Goal: Task Accomplishment & Management: Use online tool/utility

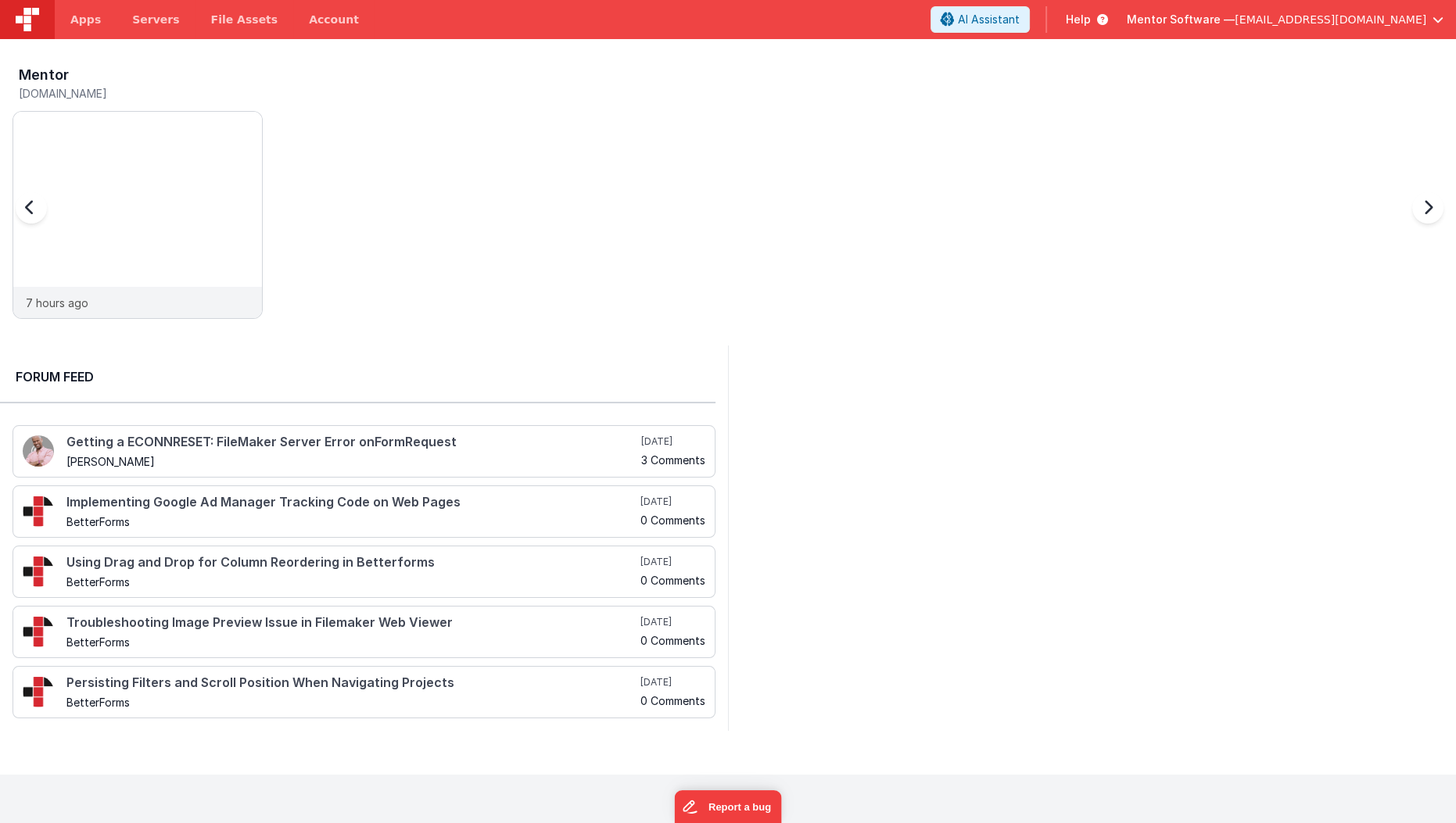
click at [152, 190] on img at bounding box center [137, 236] width 249 height 248
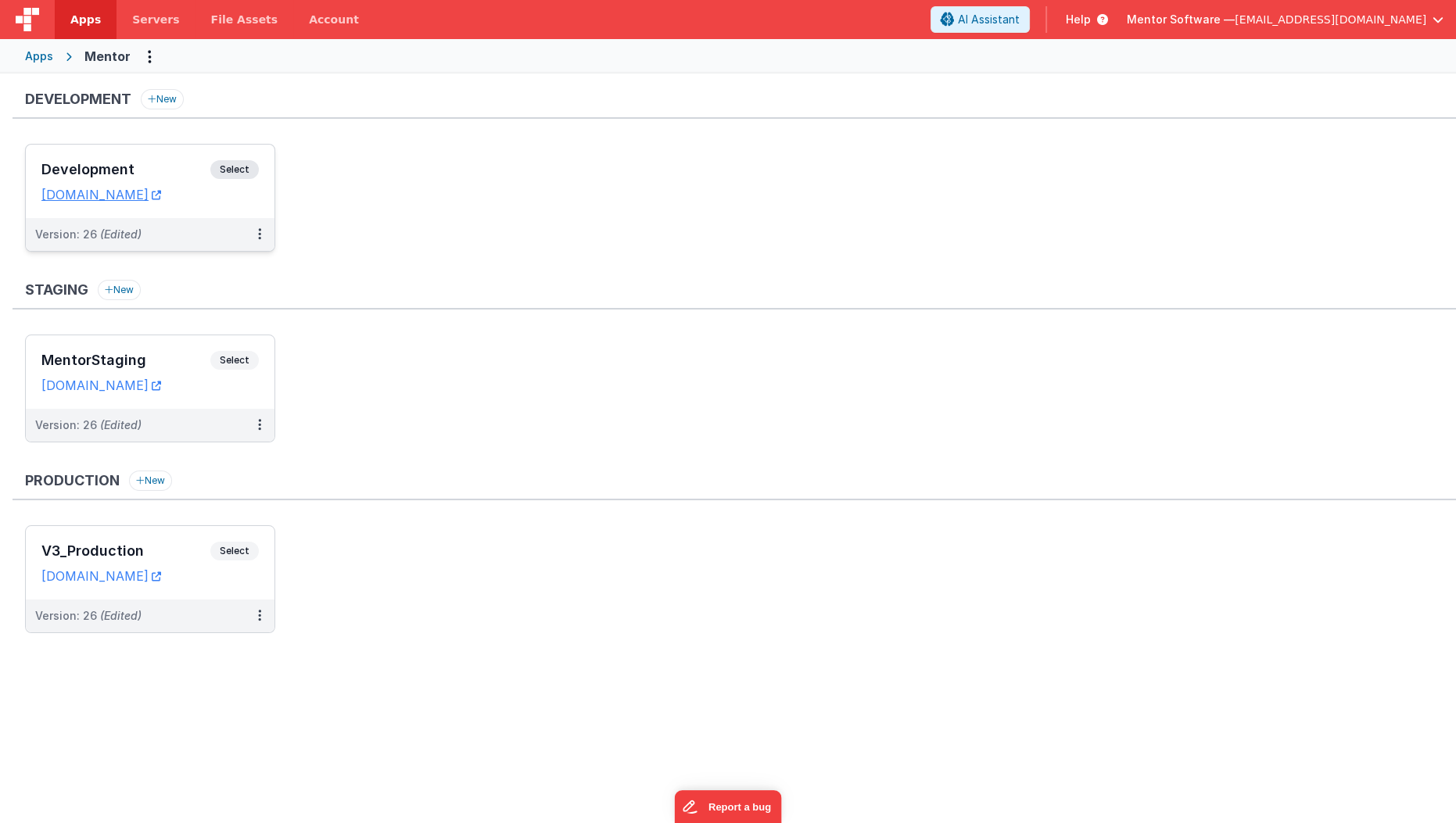
click at [174, 171] on h3 "Development" at bounding box center [125, 169] width 169 height 16
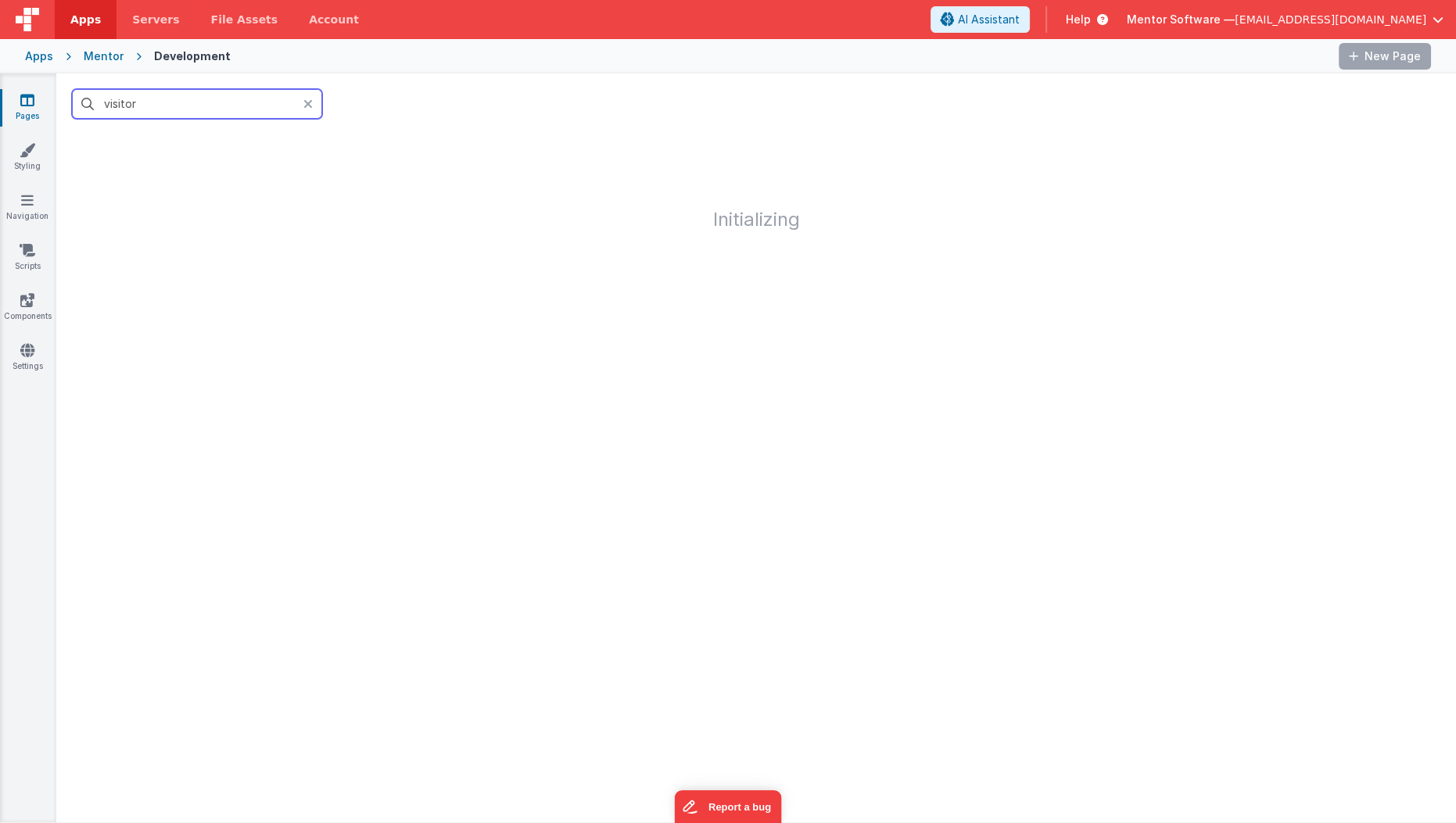
click at [255, 107] on input "visitor" at bounding box center [197, 104] width 250 height 30
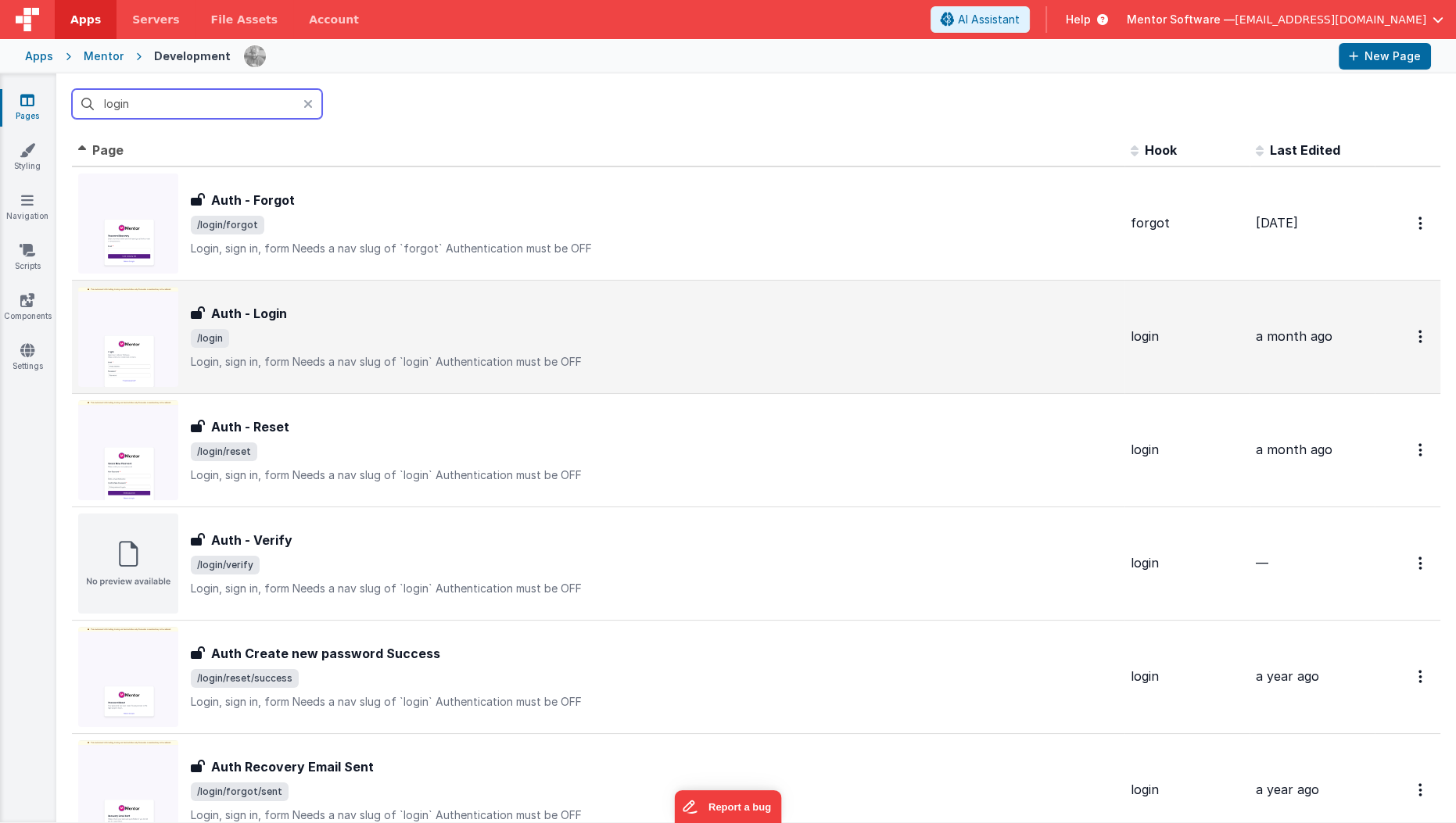
type input "login"
click at [363, 348] on div "Auth - Login Auth - Login /login Login, sign in, formNeeds a nav slug of `logi…" at bounding box center [654, 337] width 927 height 65
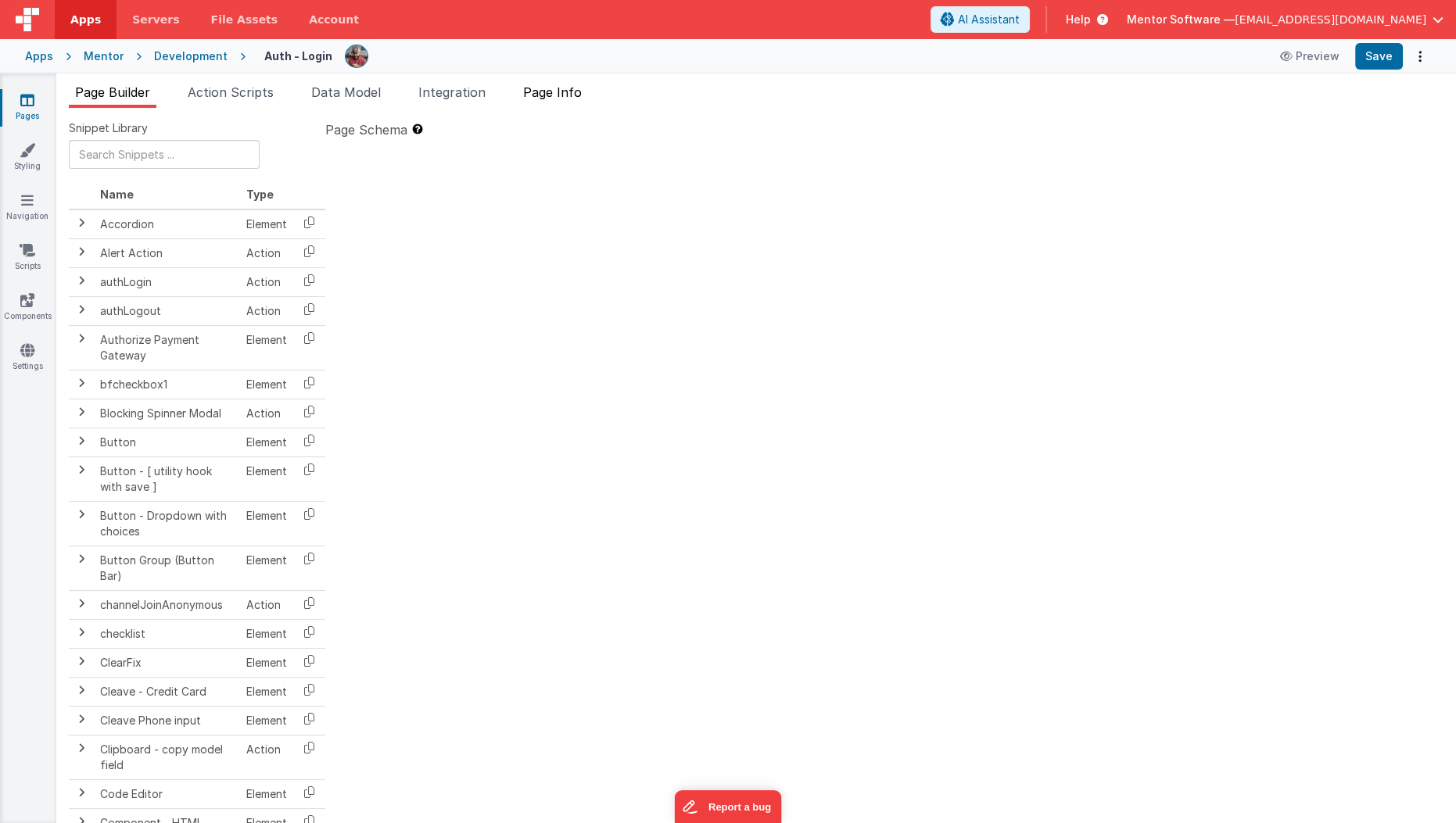
click at [560, 103] on li "Page Info" at bounding box center [552, 95] width 71 height 25
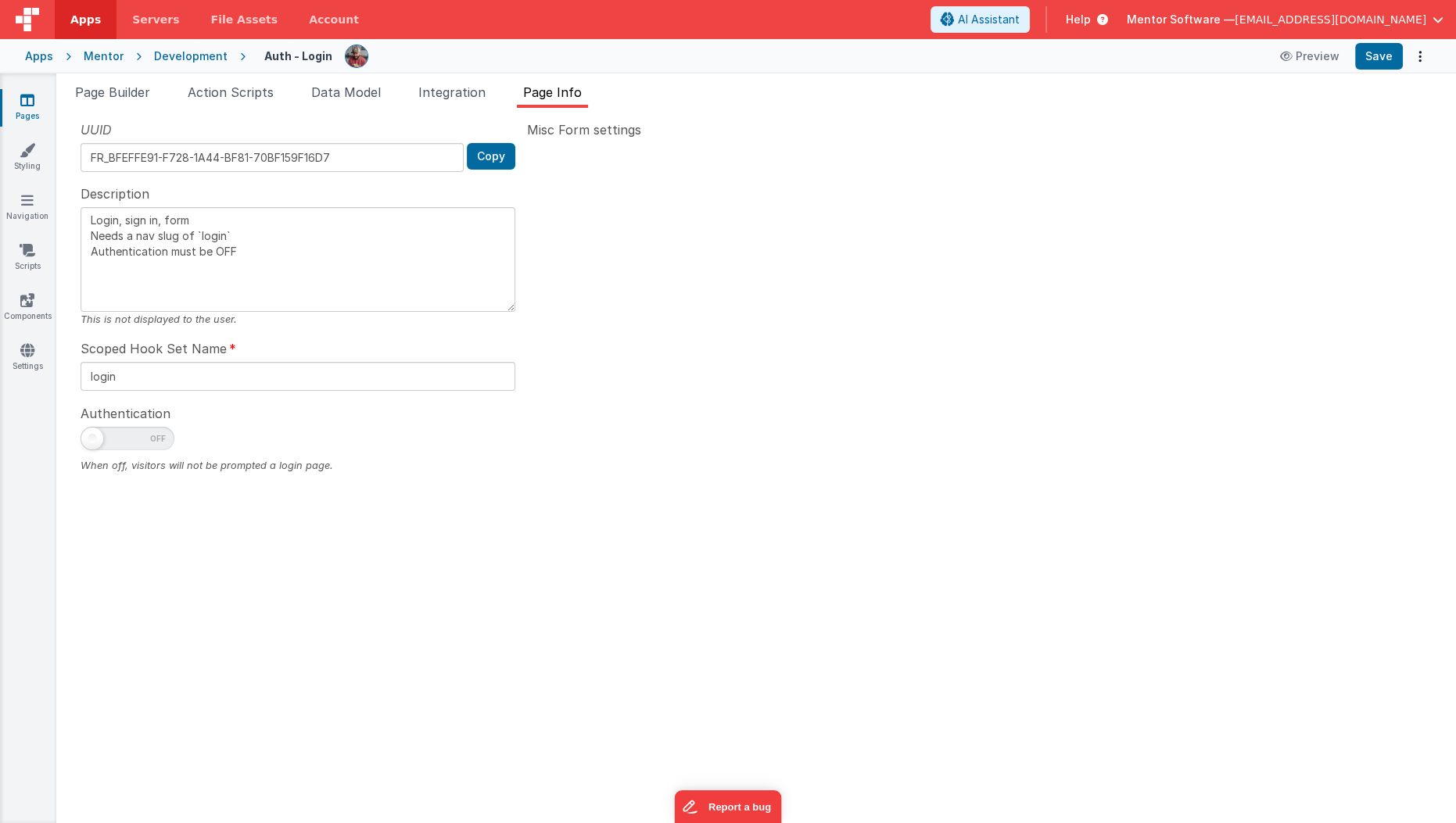
type textarea "Login, sign in, form Needs a nav slug of `login` Authentication must be OFF"
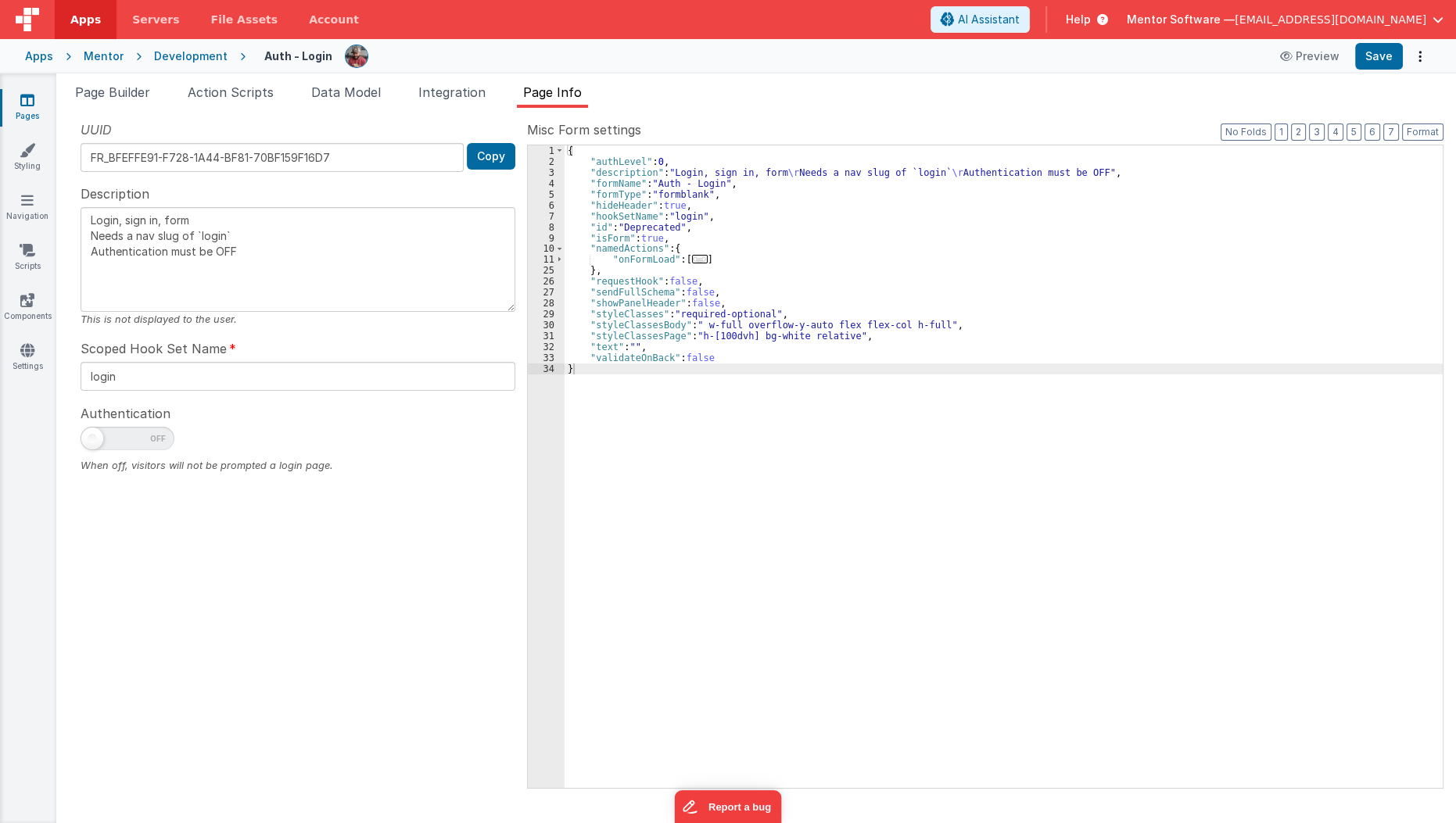
click at [697, 256] on span "..." at bounding box center [700, 259] width 16 height 8
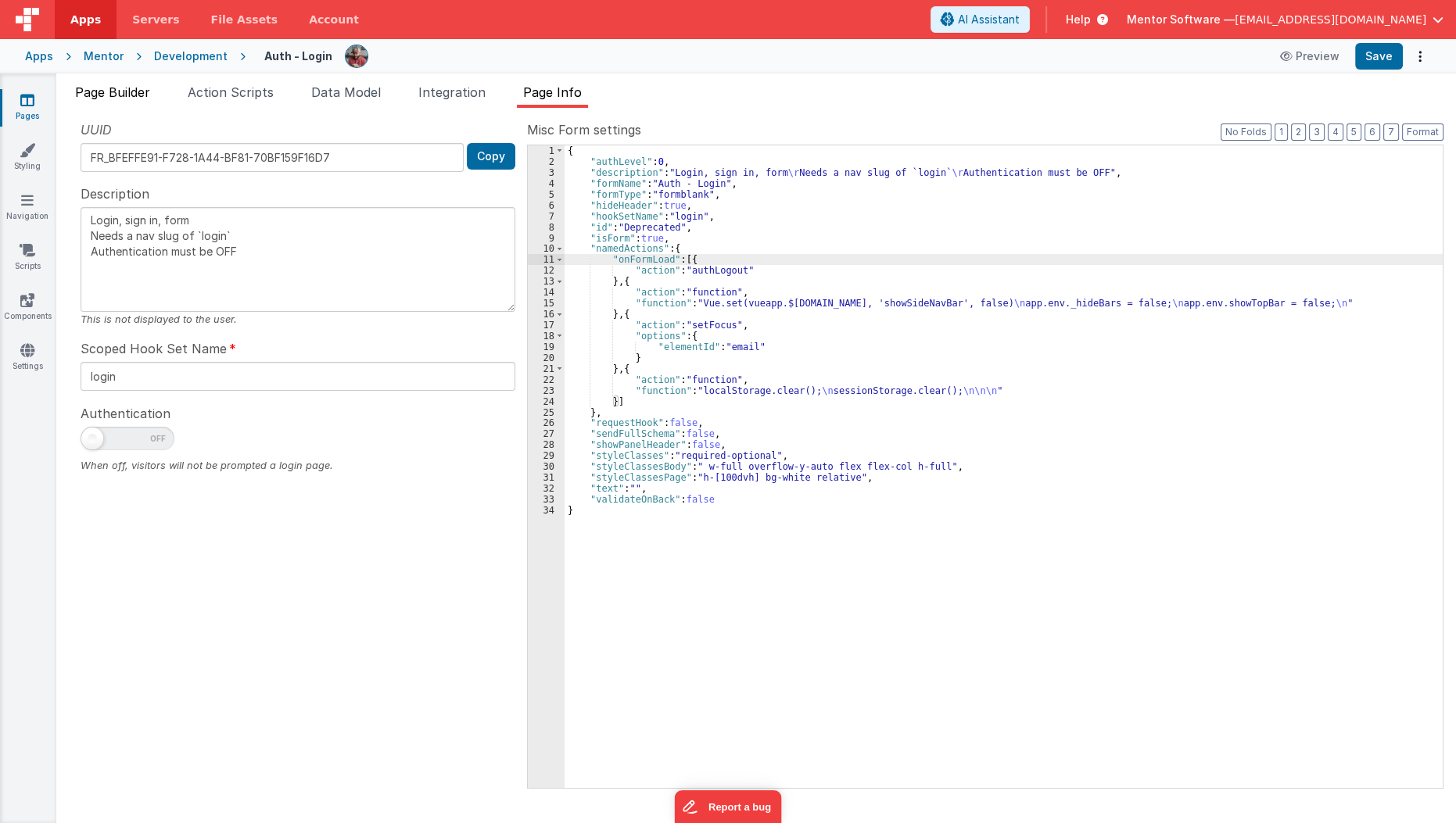
click at [106, 92] on span "Page Builder" at bounding box center [112, 92] width 75 height 16
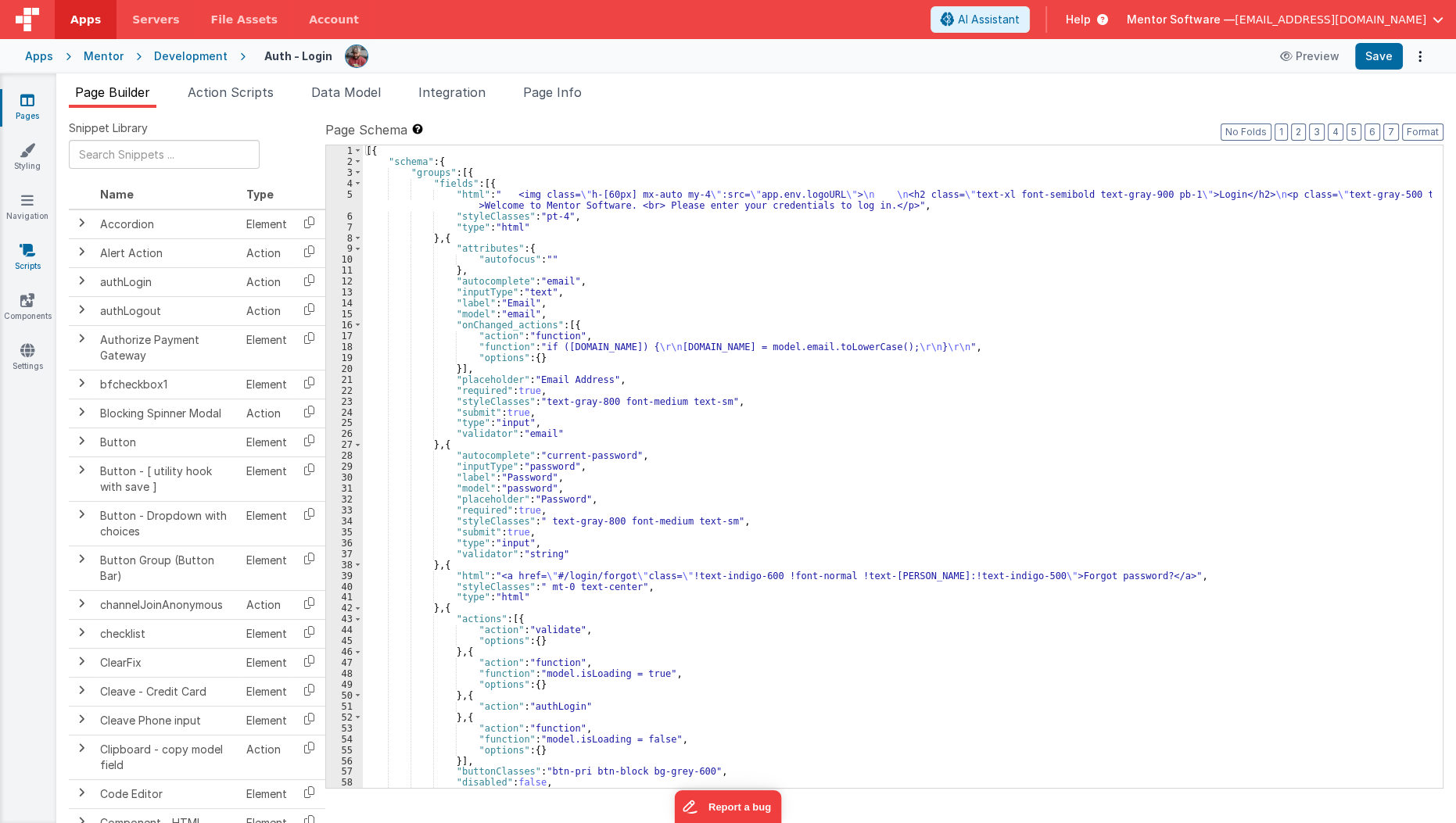
click at [20, 258] on link "Scripts" at bounding box center [27, 257] width 56 height 31
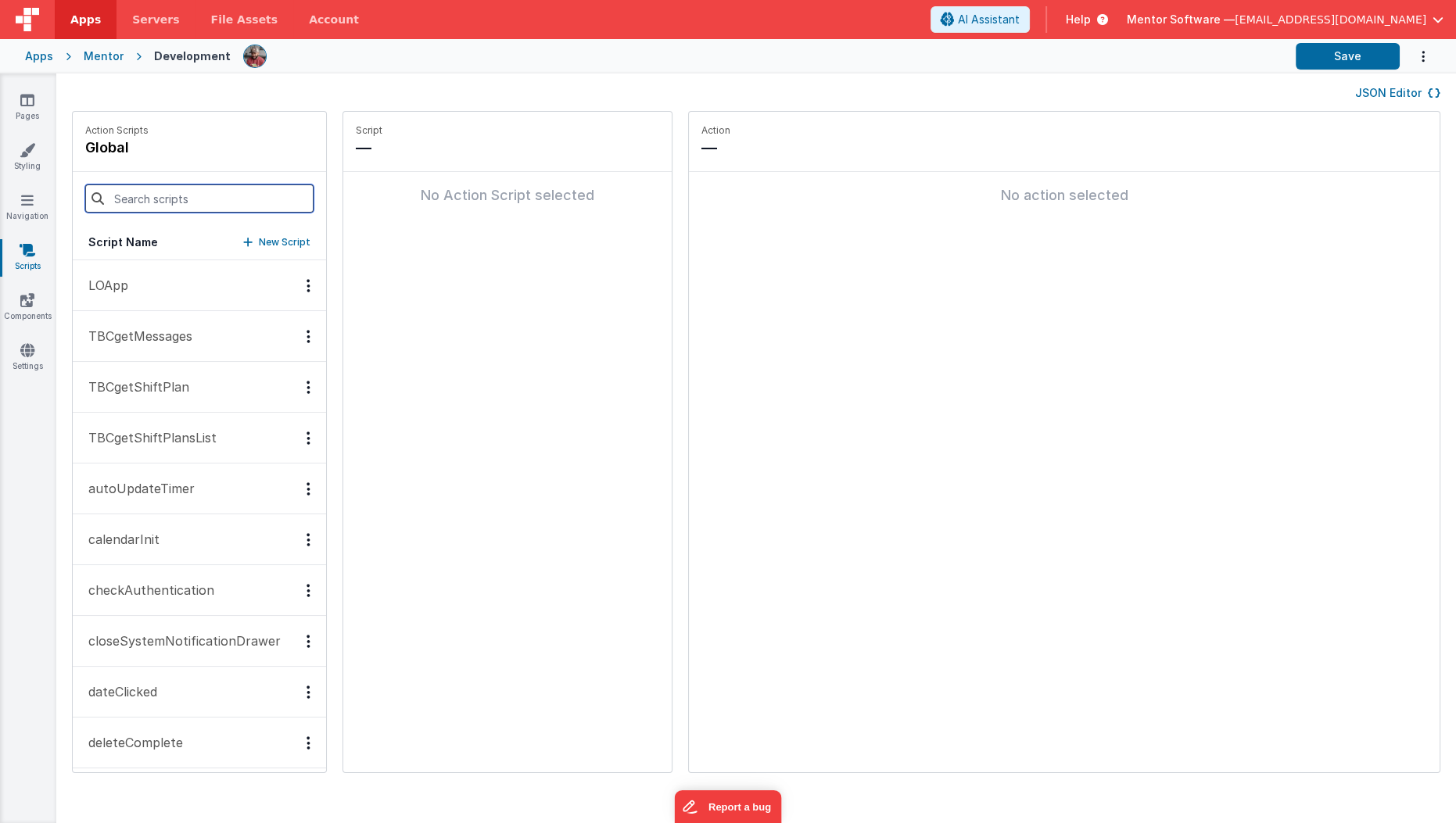
click at [204, 194] on input at bounding box center [199, 198] width 228 height 28
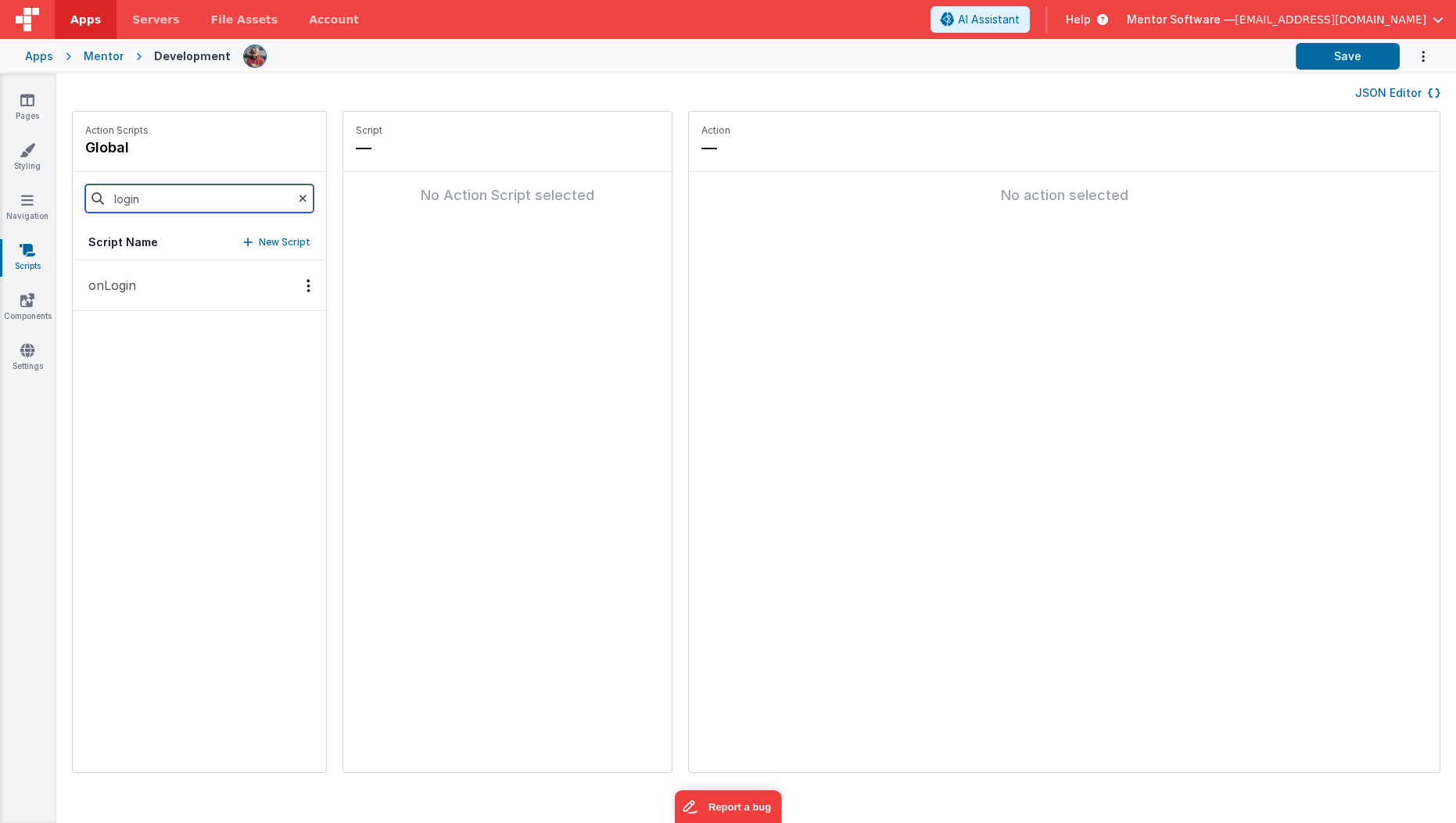
type input "login"
click at [158, 290] on button "onLogin" at bounding box center [199, 286] width 253 height 50
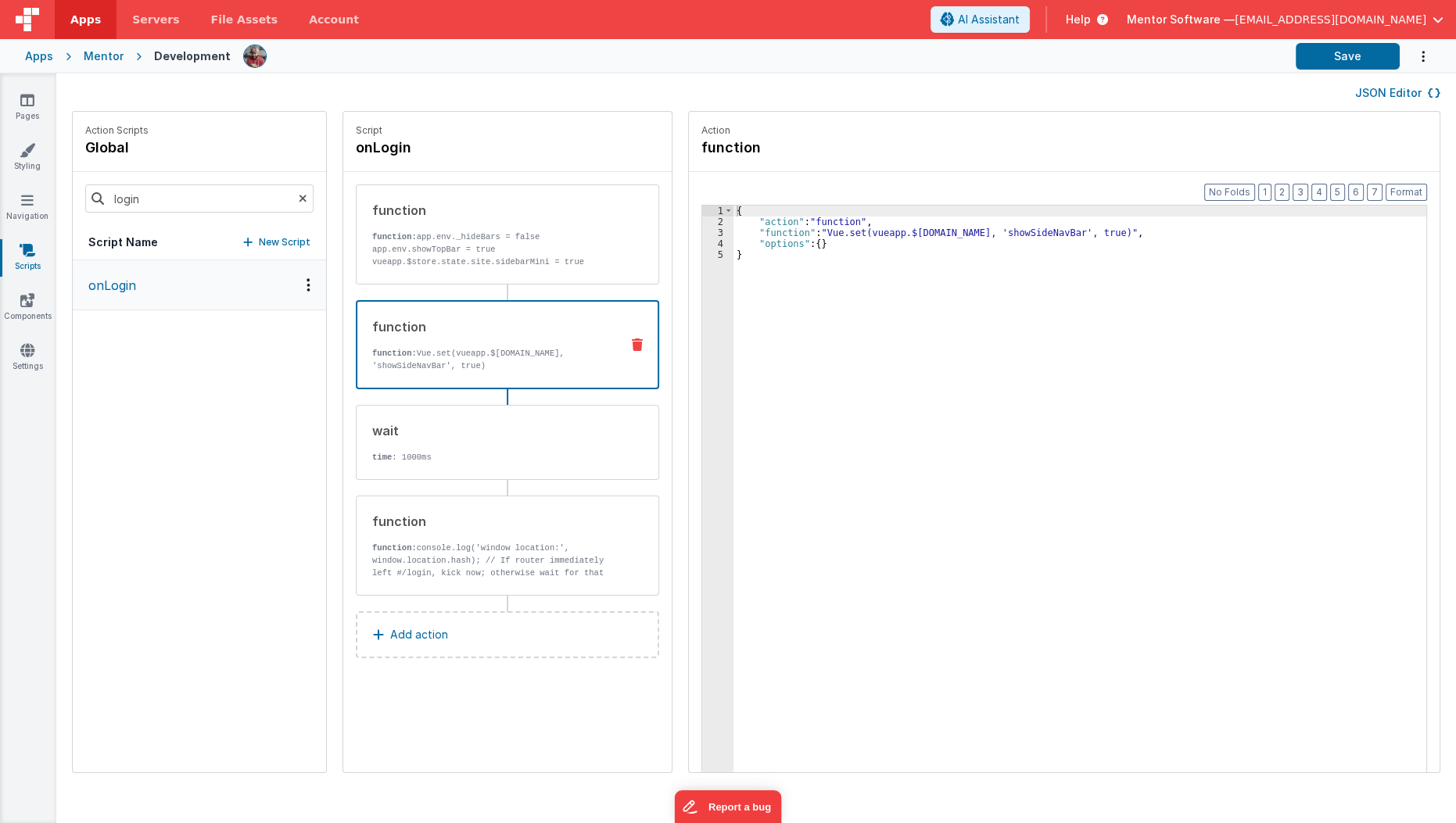
click at [419, 345] on div "function function: Vue.set(vueapp.$store.state.site, 'showSideNavBar', true)" at bounding box center [482, 345] width 250 height 55
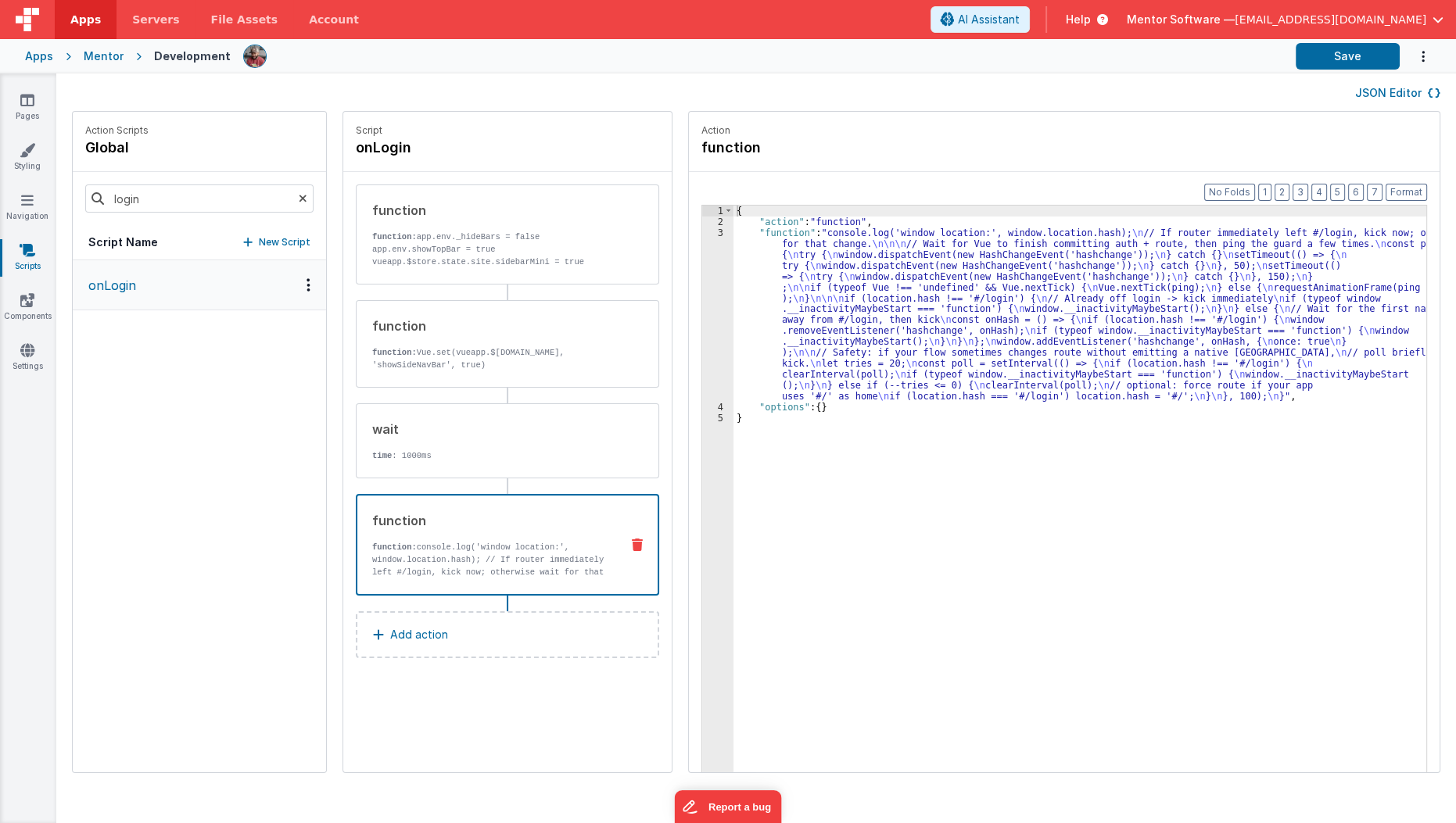
click at [427, 509] on div "function function: console.log('window location:', window.location.hash); // If…" at bounding box center [507, 545] width 304 height 102
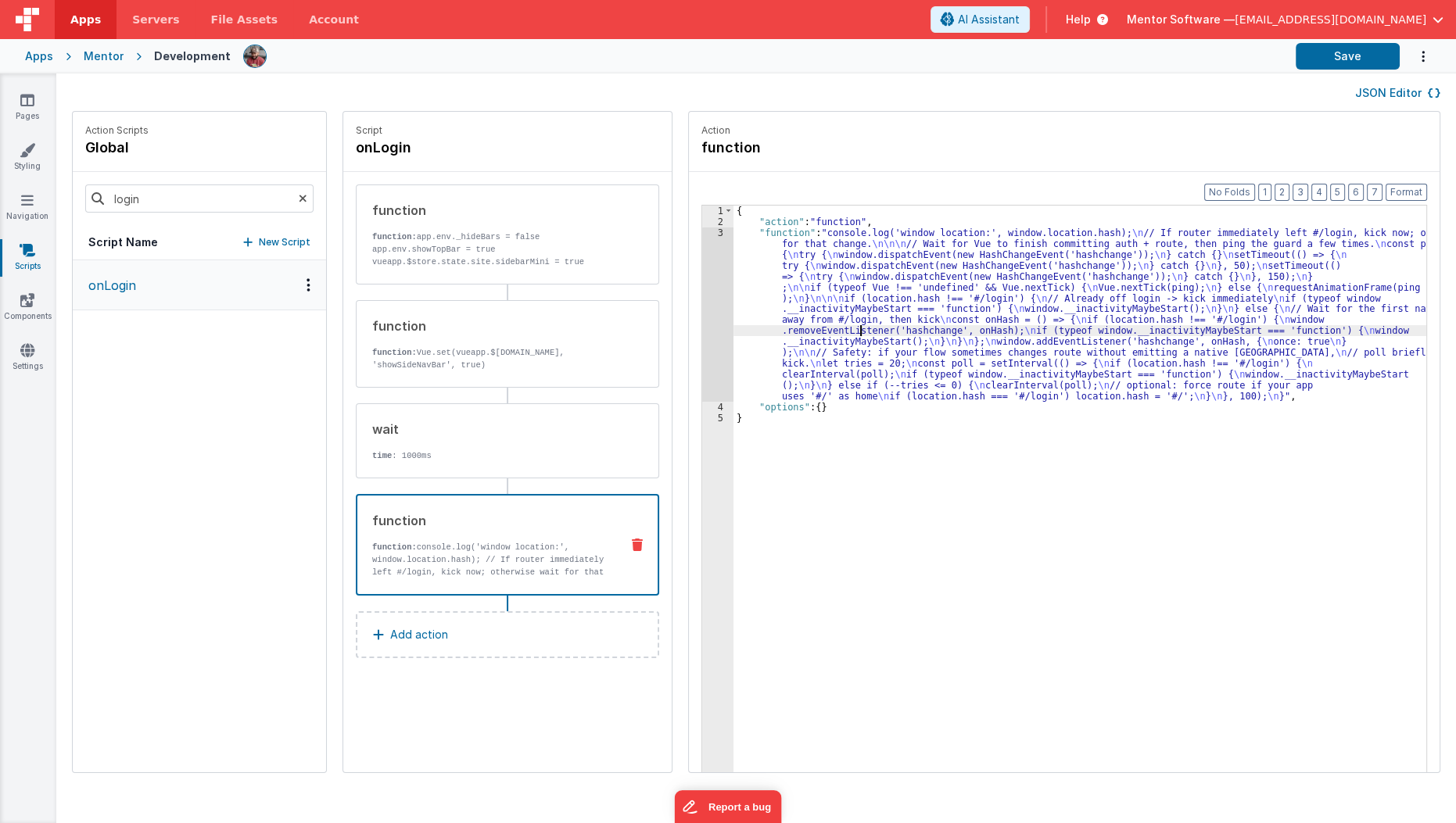
click at [844, 334] on div "{ "action" : "function" , "function" : "console.log('window location:', window.…" at bounding box center [1090, 524] width 712 height 638
click at [702, 330] on div "3" at bounding box center [717, 315] width 31 height 175
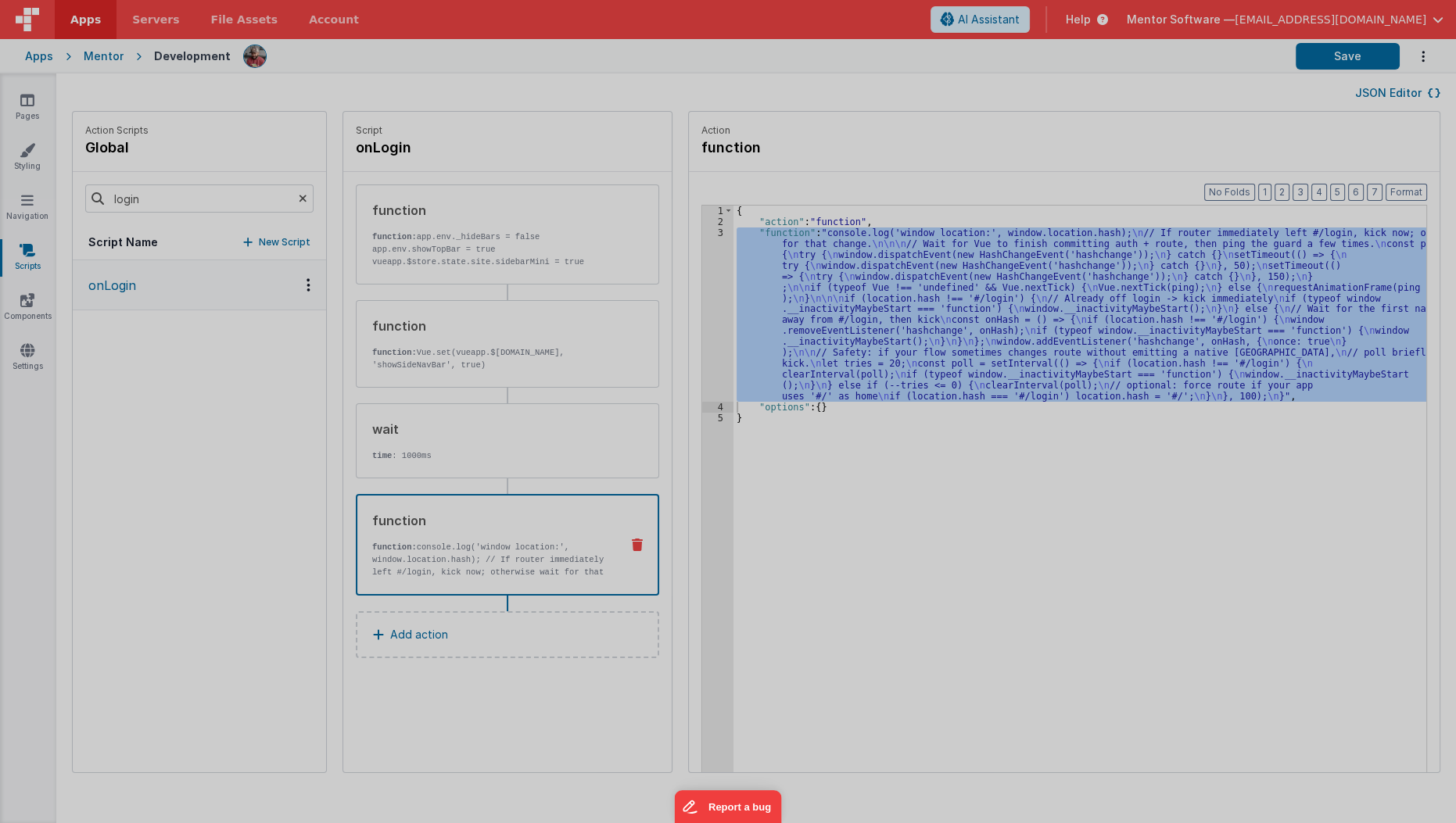
click at [700, 330] on div at bounding box center [728, 411] width 1456 height 823
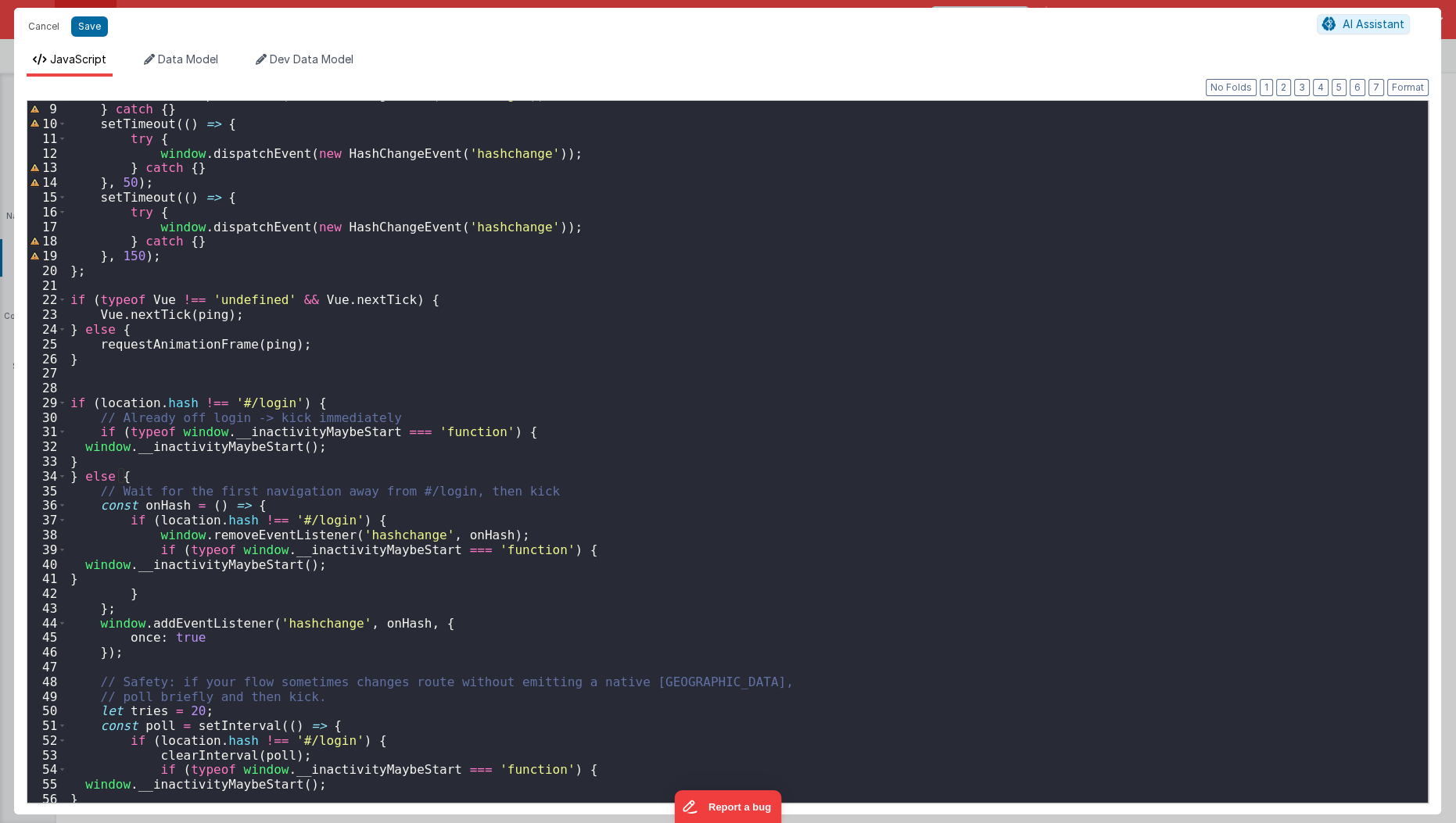
scroll to position [222, 0]
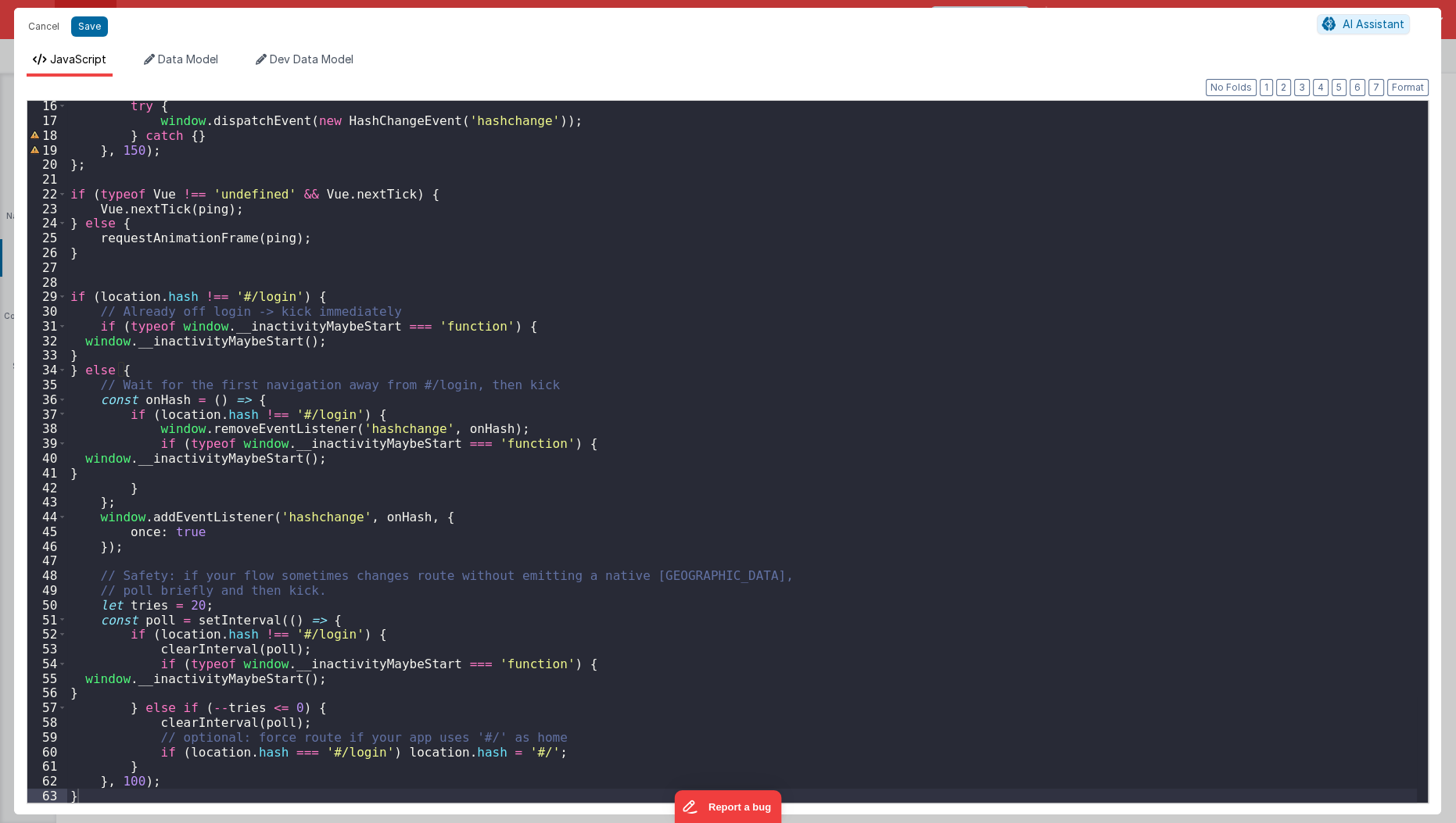
click at [700, 330] on div "try { window . dispatchEvent ( new HashChangeEvent ( 'hashchange' )) ; } catch …" at bounding box center [742, 464] width 1350 height 732
click at [35, 30] on button "Cancel" at bounding box center [44, 26] width 47 height 21
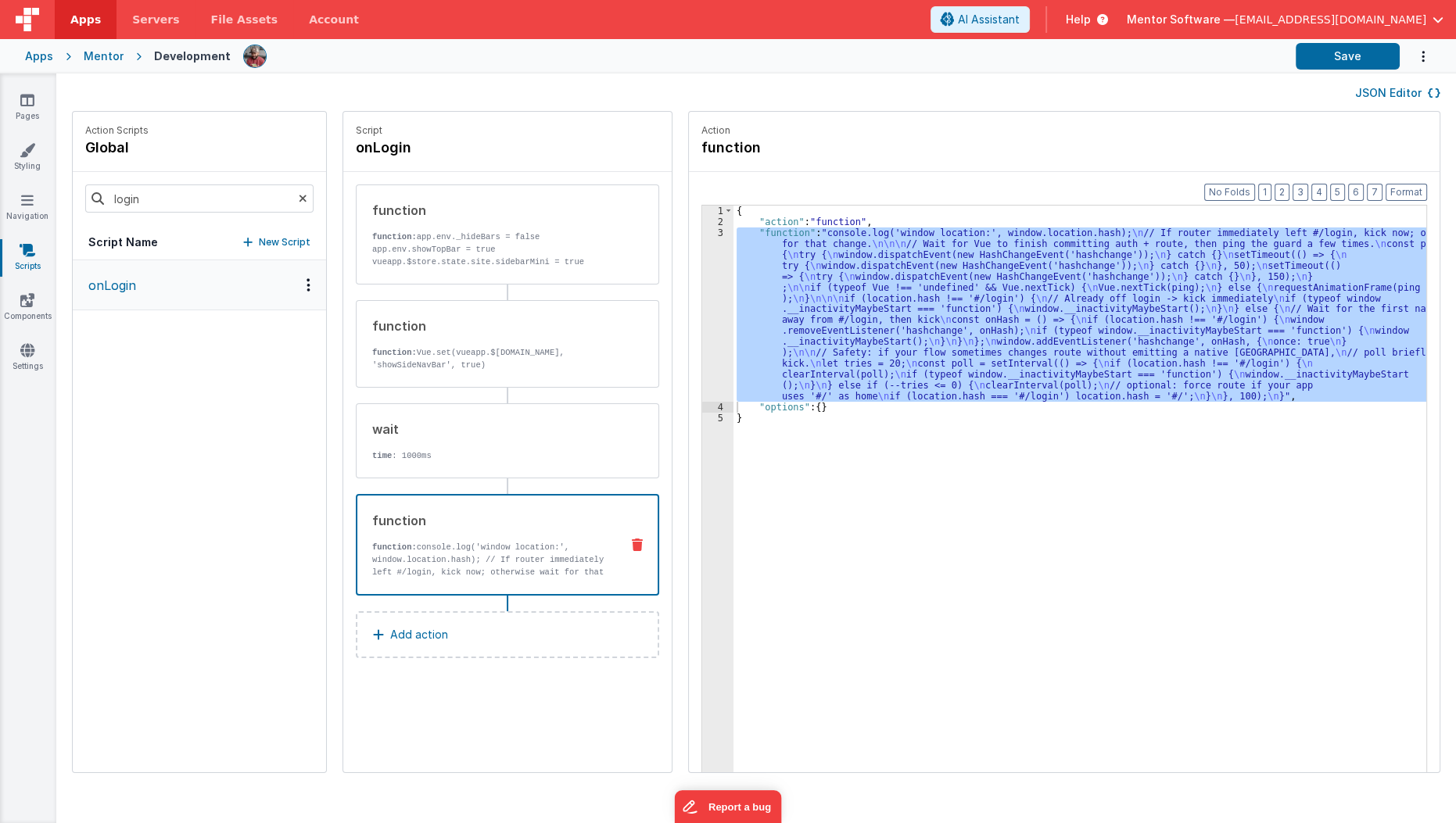
click at [769, 307] on div "{ "action" : "function" , "function" : "console.log('window location:', window.…" at bounding box center [1079, 513] width 692 height 616
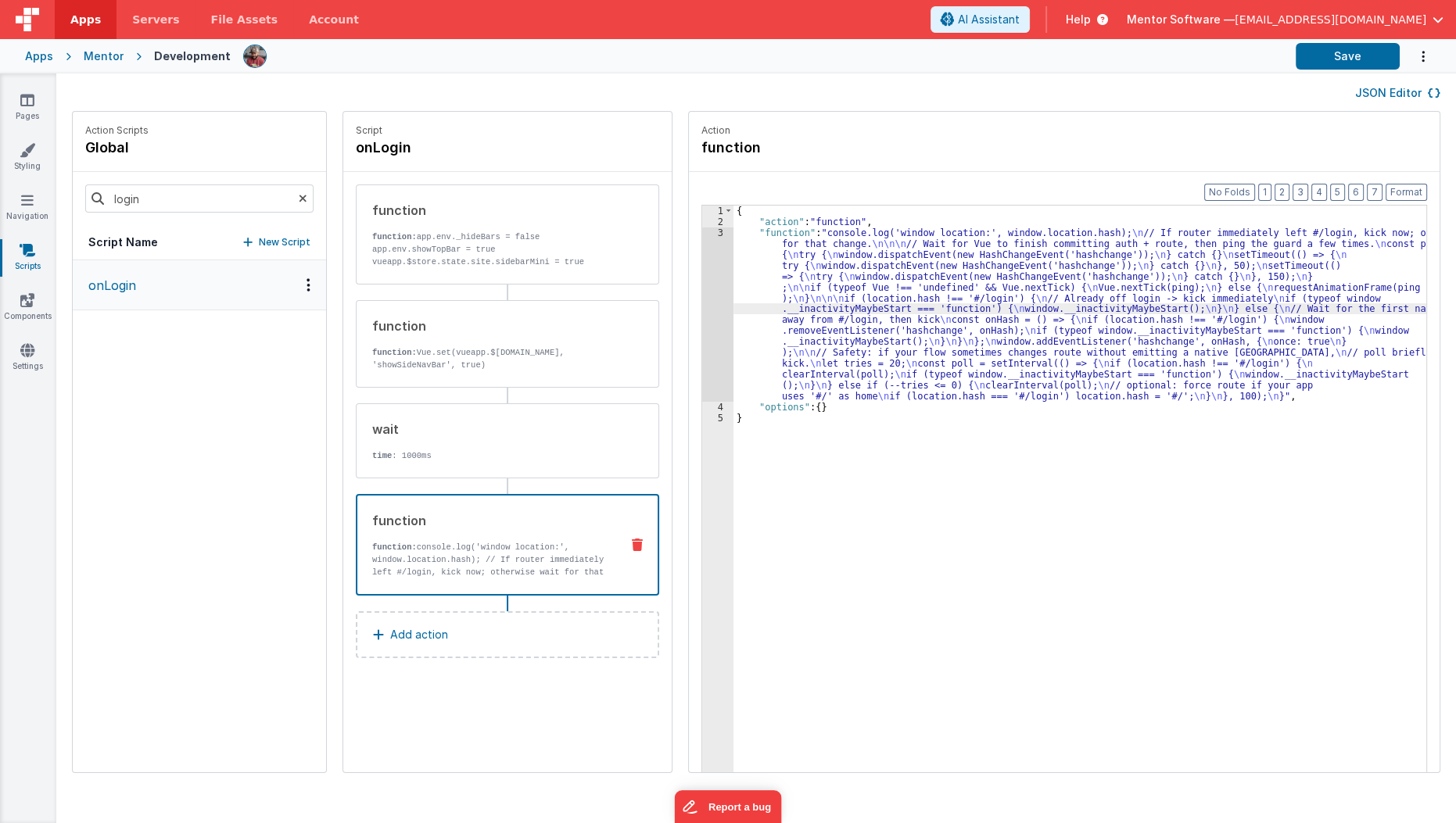
click at [702, 313] on div "3" at bounding box center [717, 315] width 31 height 175
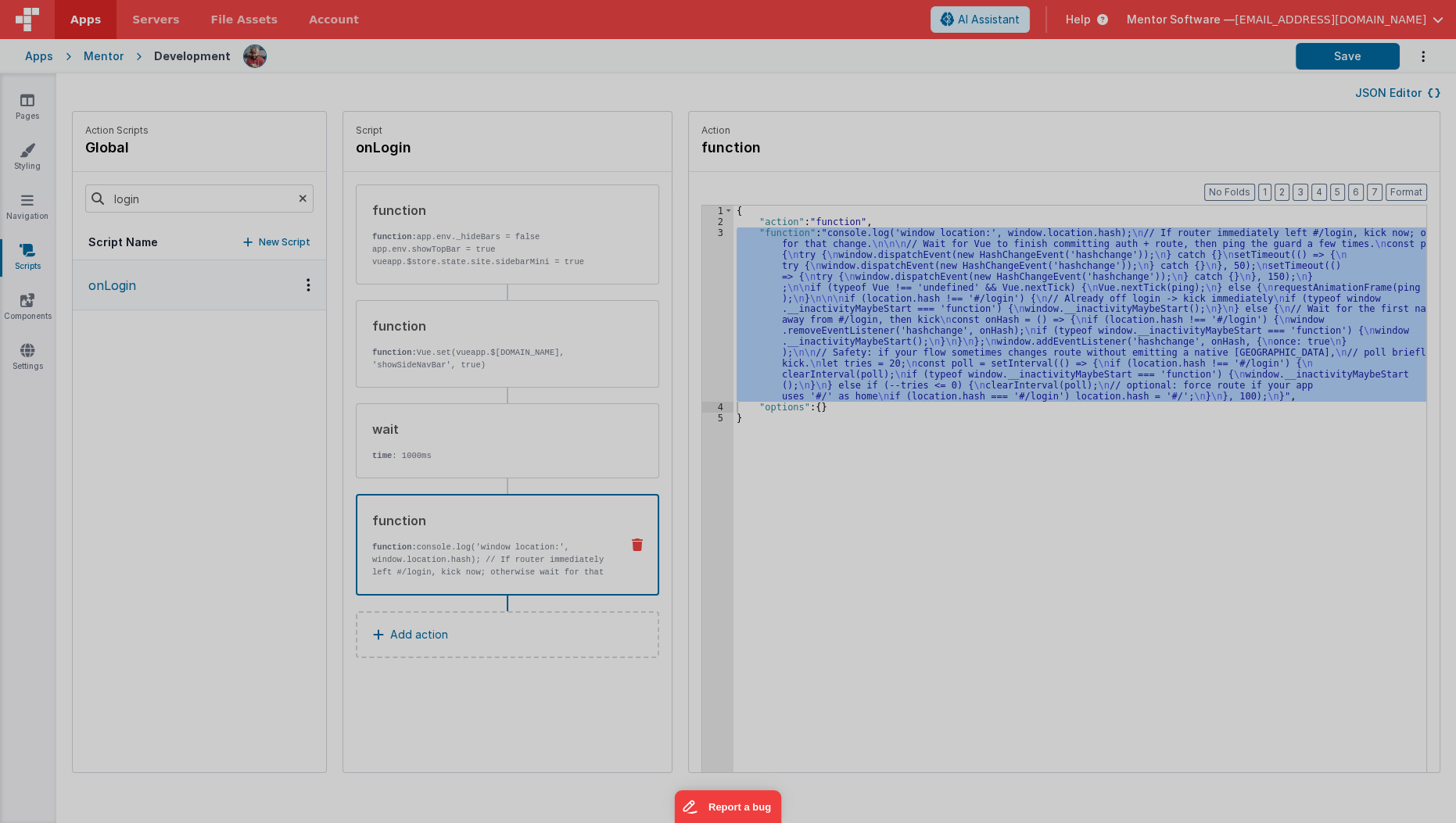
click at [693, 313] on div "Cancel Save AI Assistant JavaScript Data Model Dev Data Model Format 7 6 5 4 3 …" at bounding box center [728, 411] width 1456 height 823
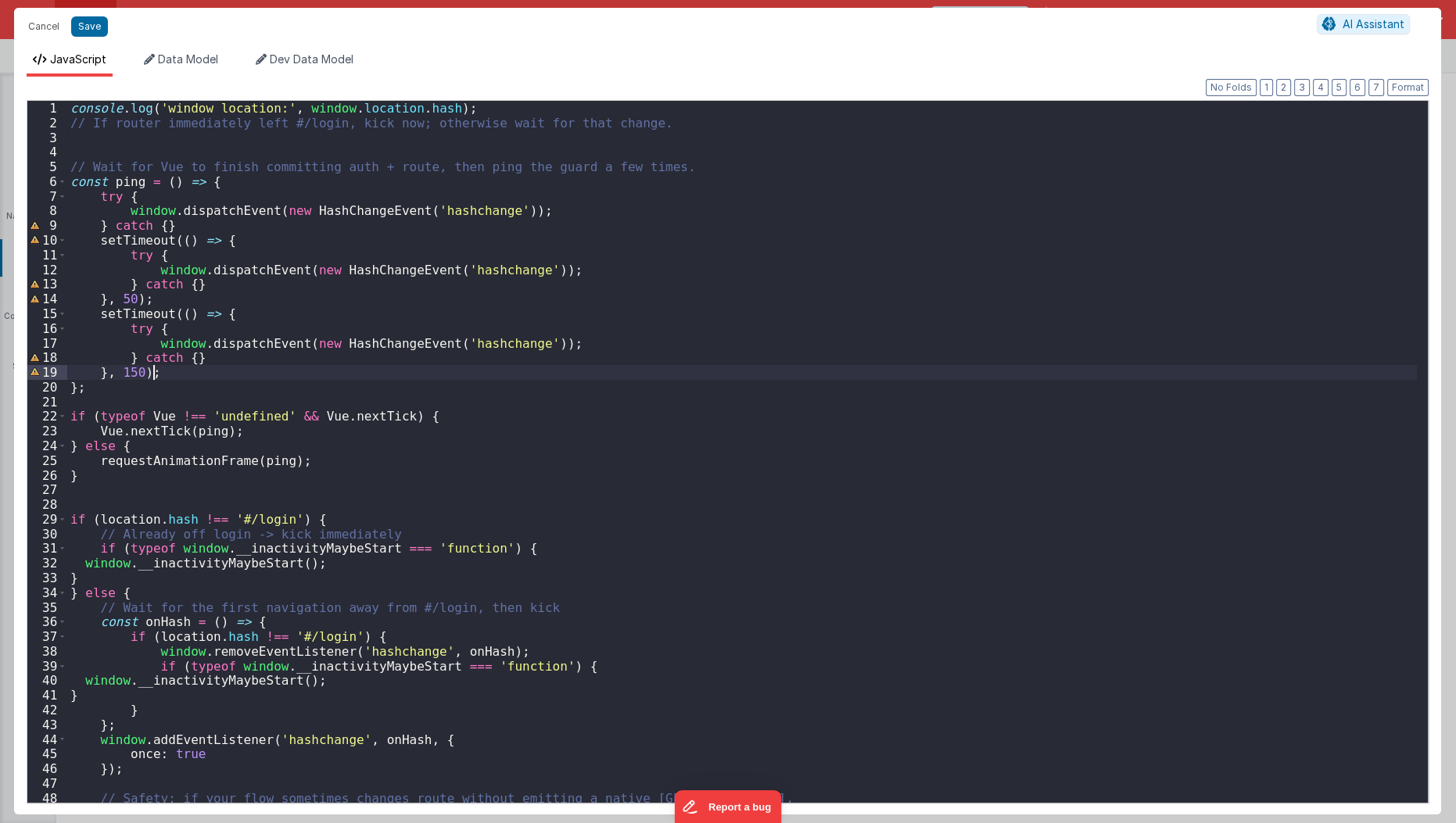
click at [533, 371] on div "console . log ( 'window location:' , window . location . hash ) ; // If router …" at bounding box center [742, 467] width 1350 height 732
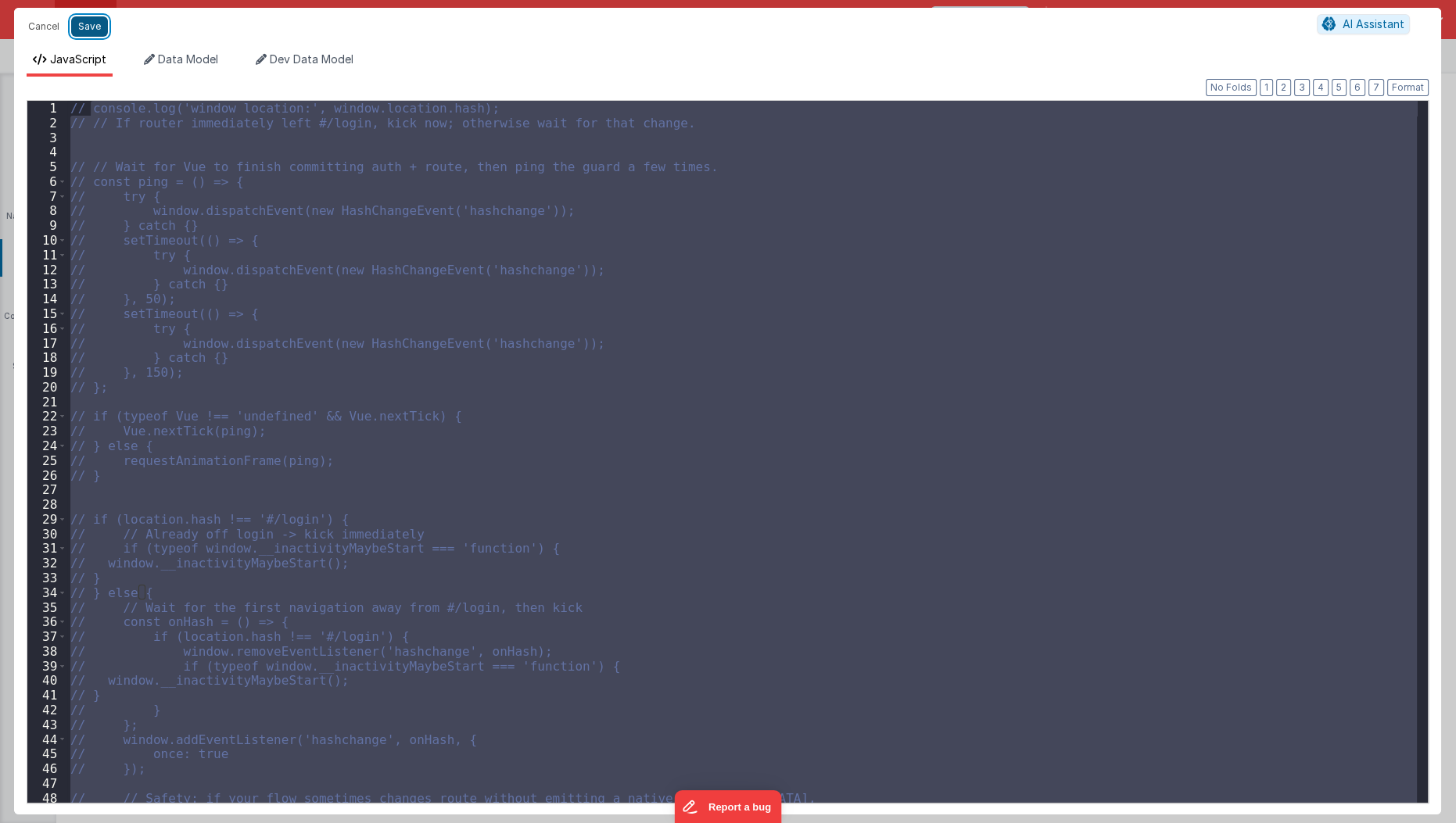
click at [94, 32] on button "Save" at bounding box center [89, 27] width 36 height 21
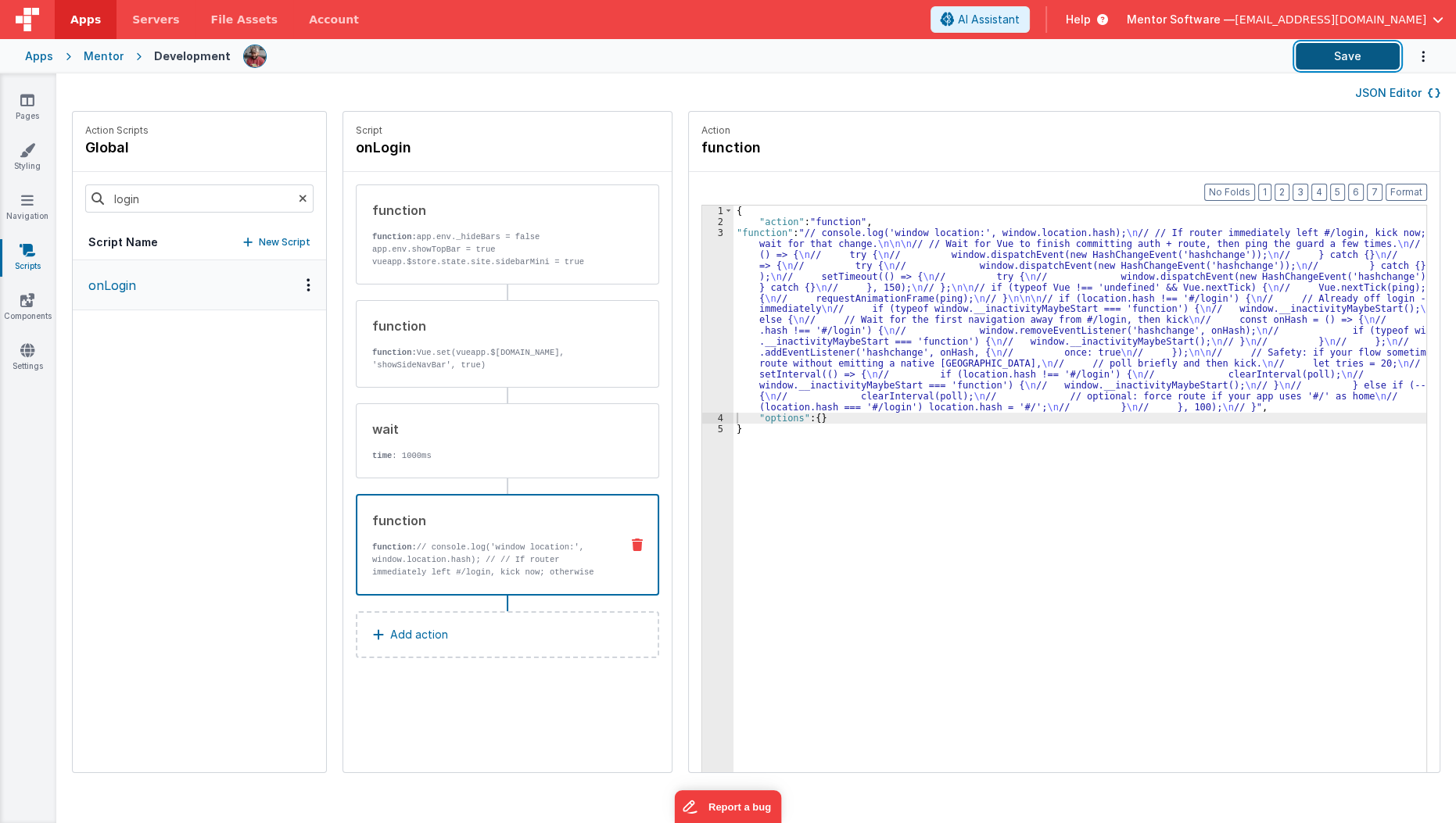
click at [1358, 60] on button "Save" at bounding box center [1348, 56] width 104 height 26
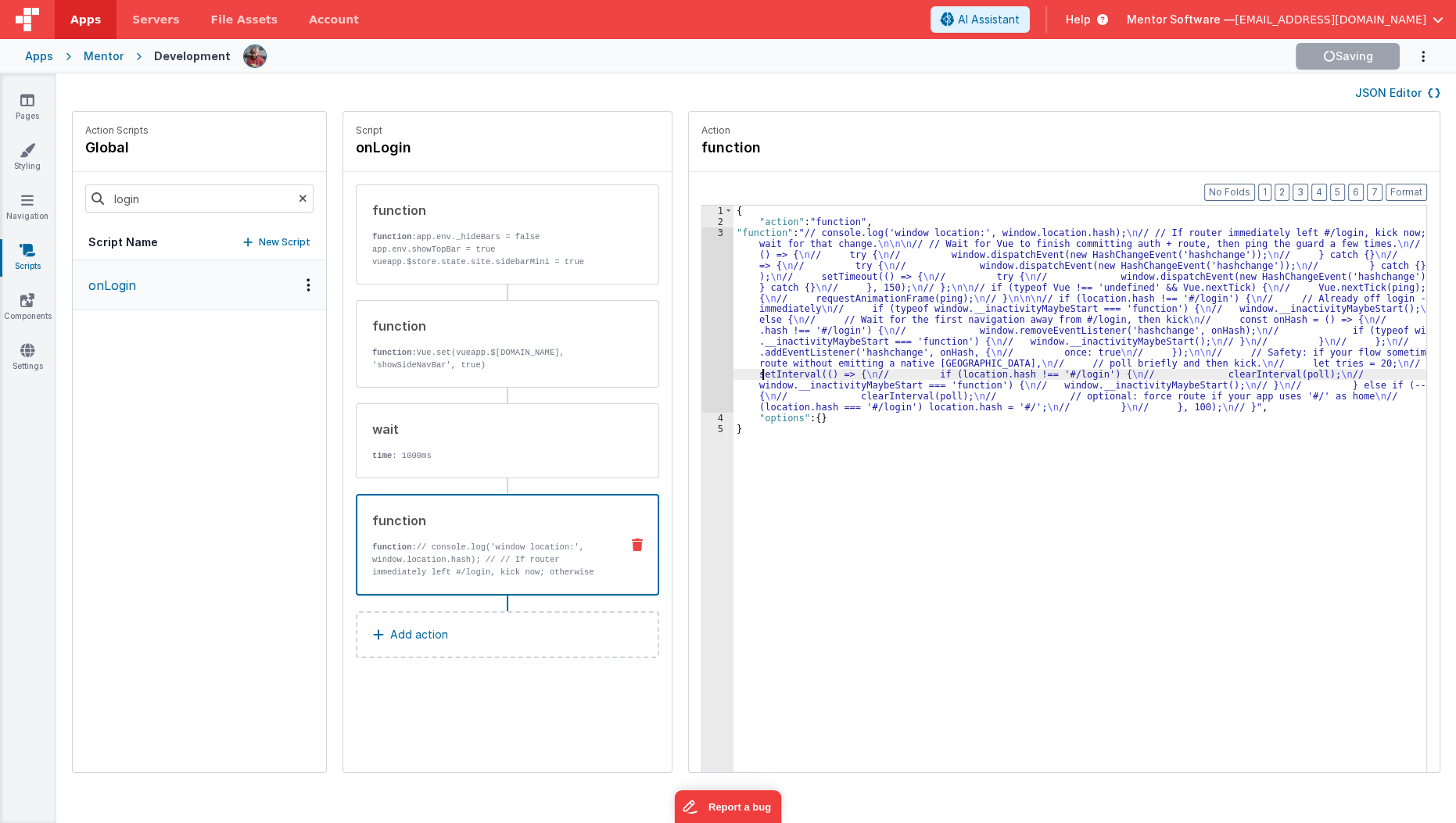
click at [745, 372] on div "{ "action" : "function" , "function" : "// console.log('window location:', wind…" at bounding box center [1090, 524] width 712 height 638
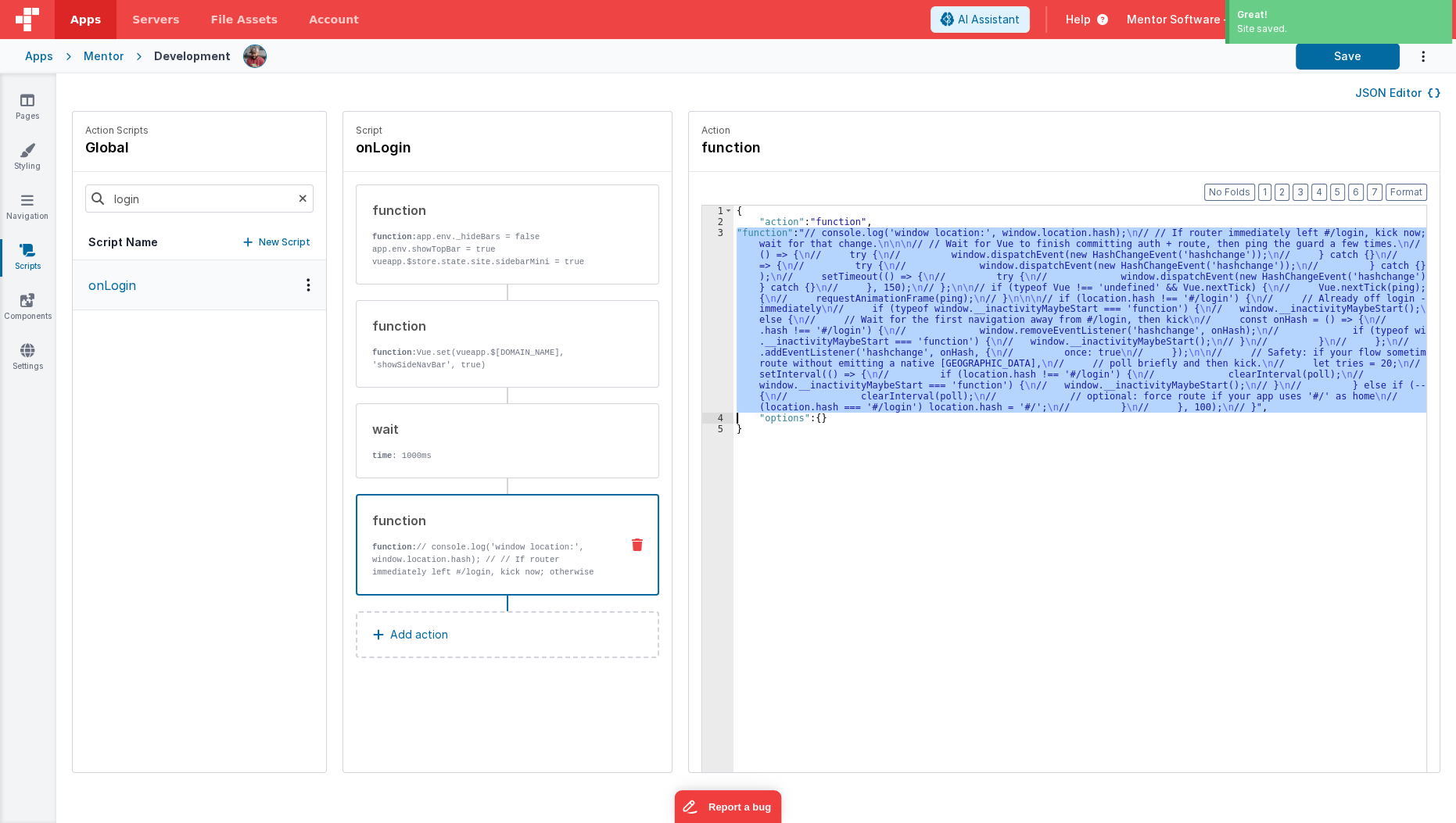
click at [702, 354] on div "3" at bounding box center [717, 320] width 31 height 185
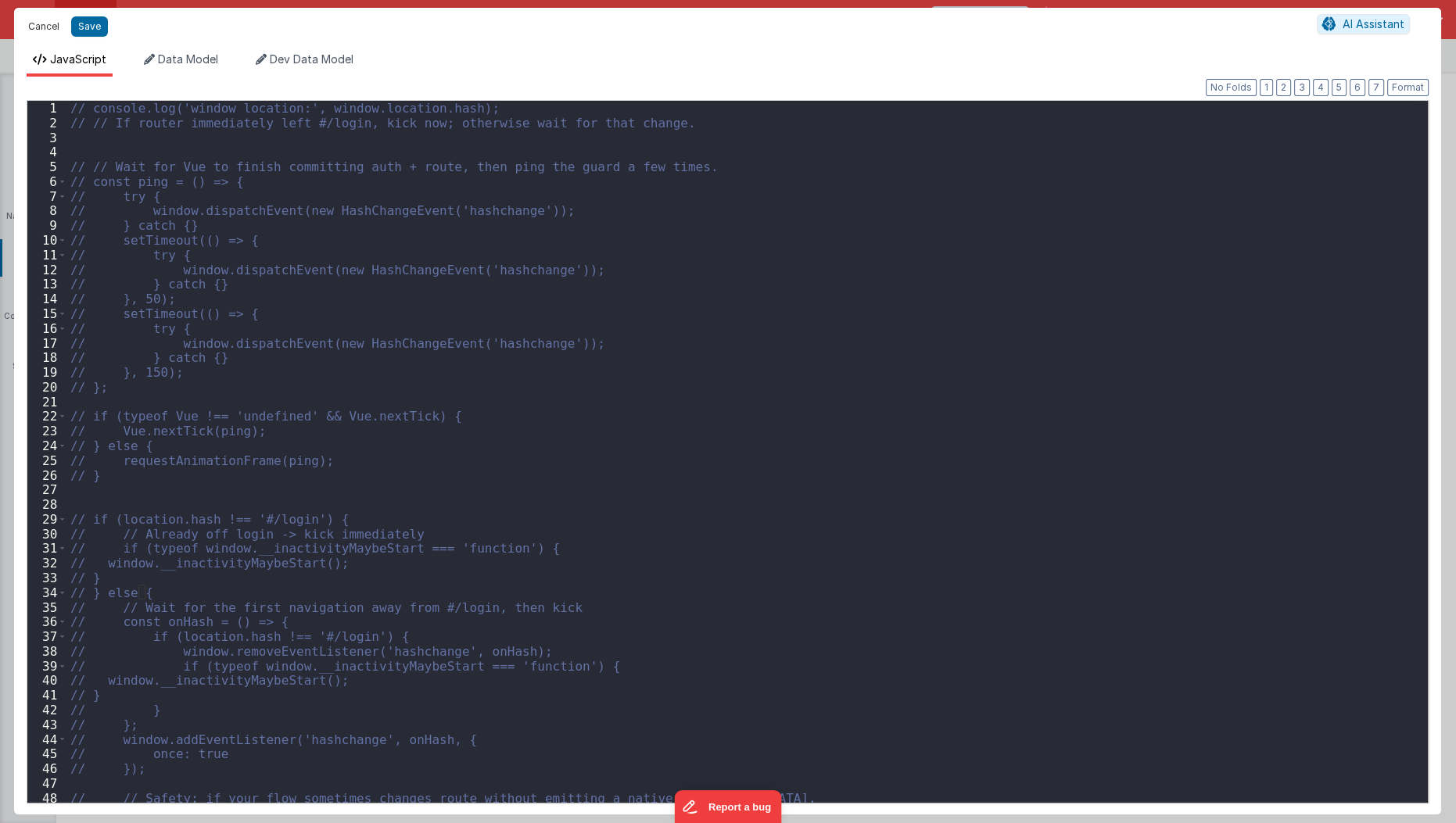
click at [38, 21] on button "Cancel" at bounding box center [44, 26] width 47 height 21
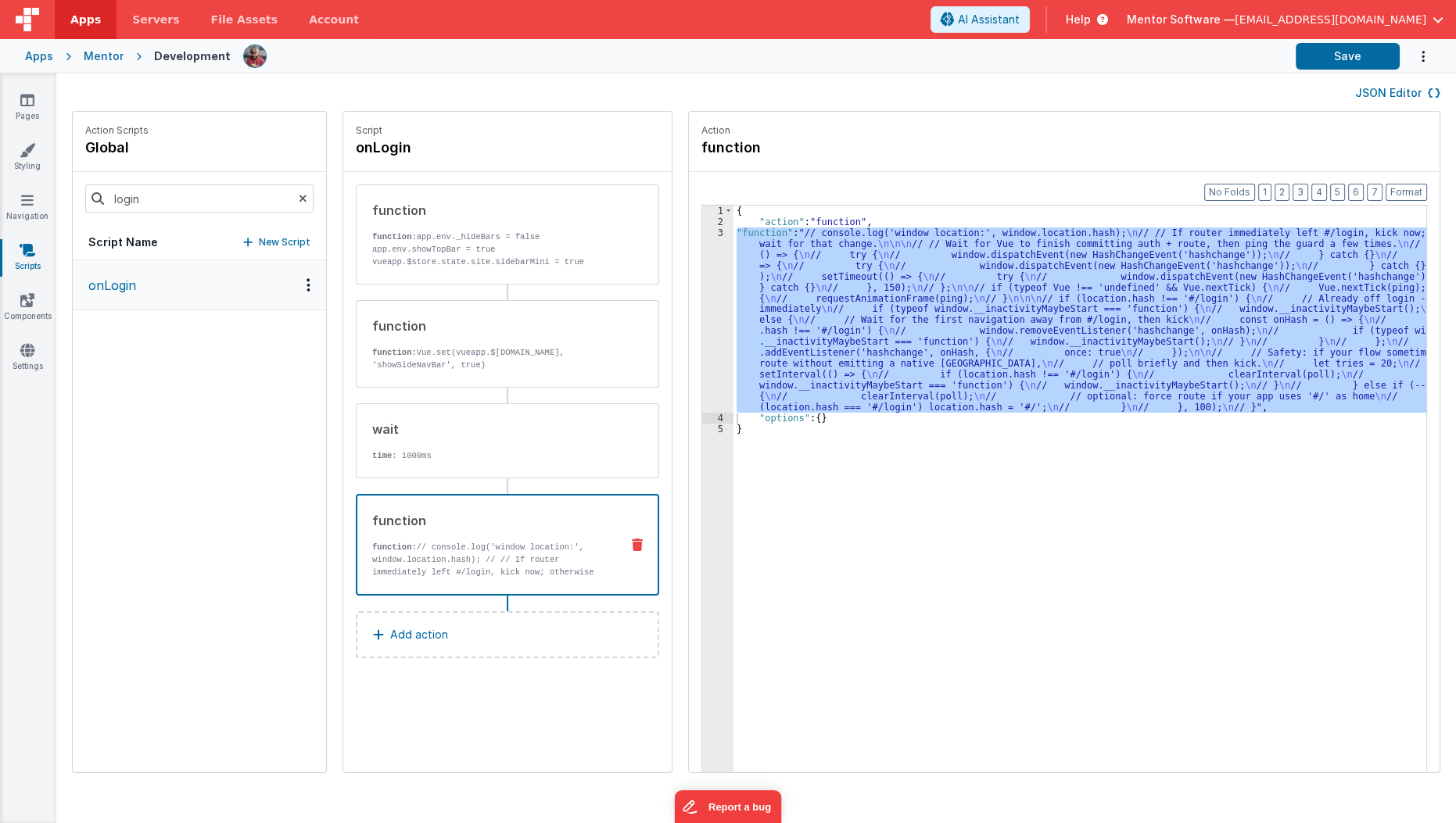
click at [299, 201] on icon at bounding box center [303, 198] width 8 height 53
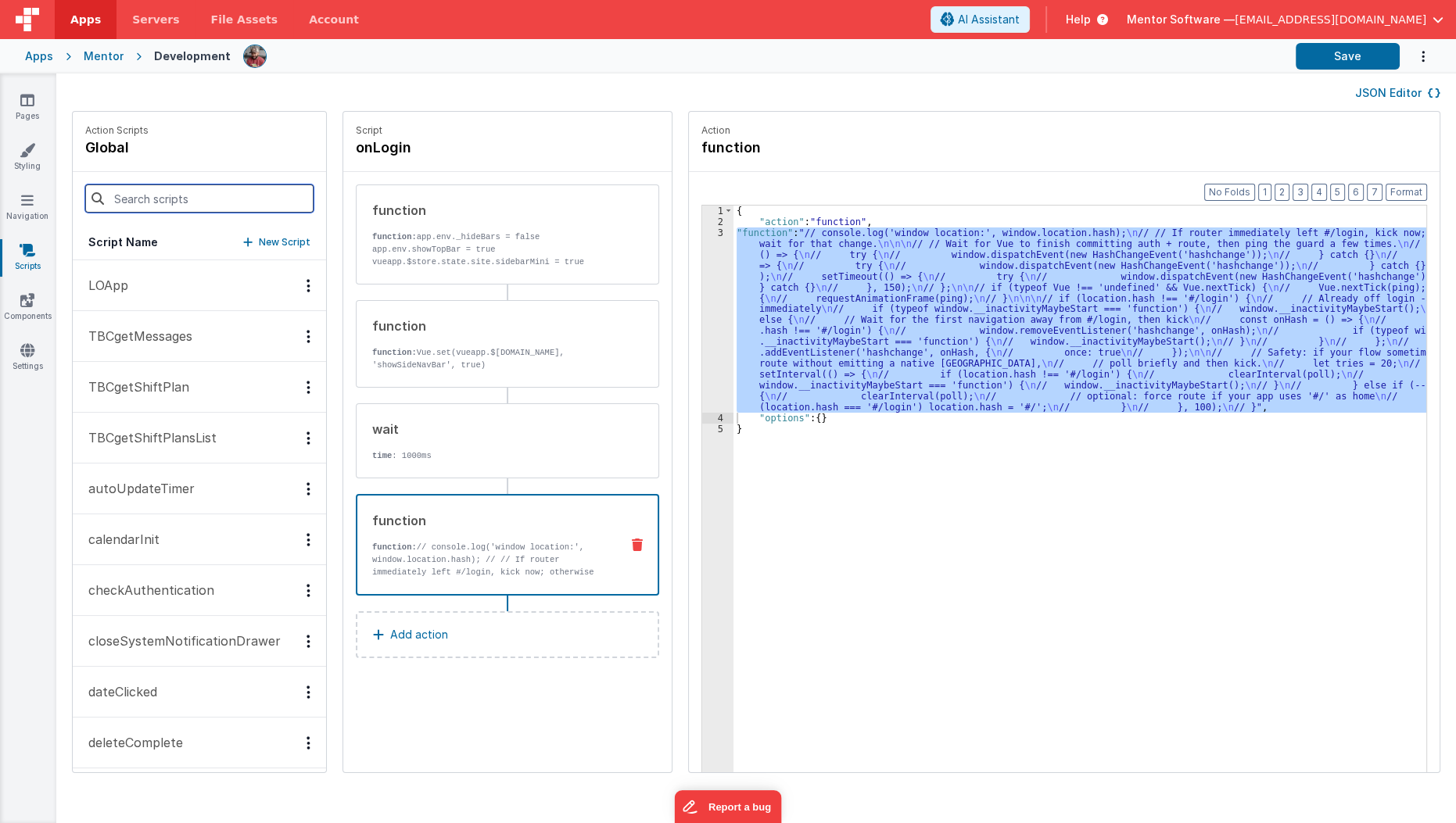
click at [241, 203] on input at bounding box center [199, 198] width 228 height 28
click at [129, 283] on button "LOApp" at bounding box center [199, 286] width 253 height 50
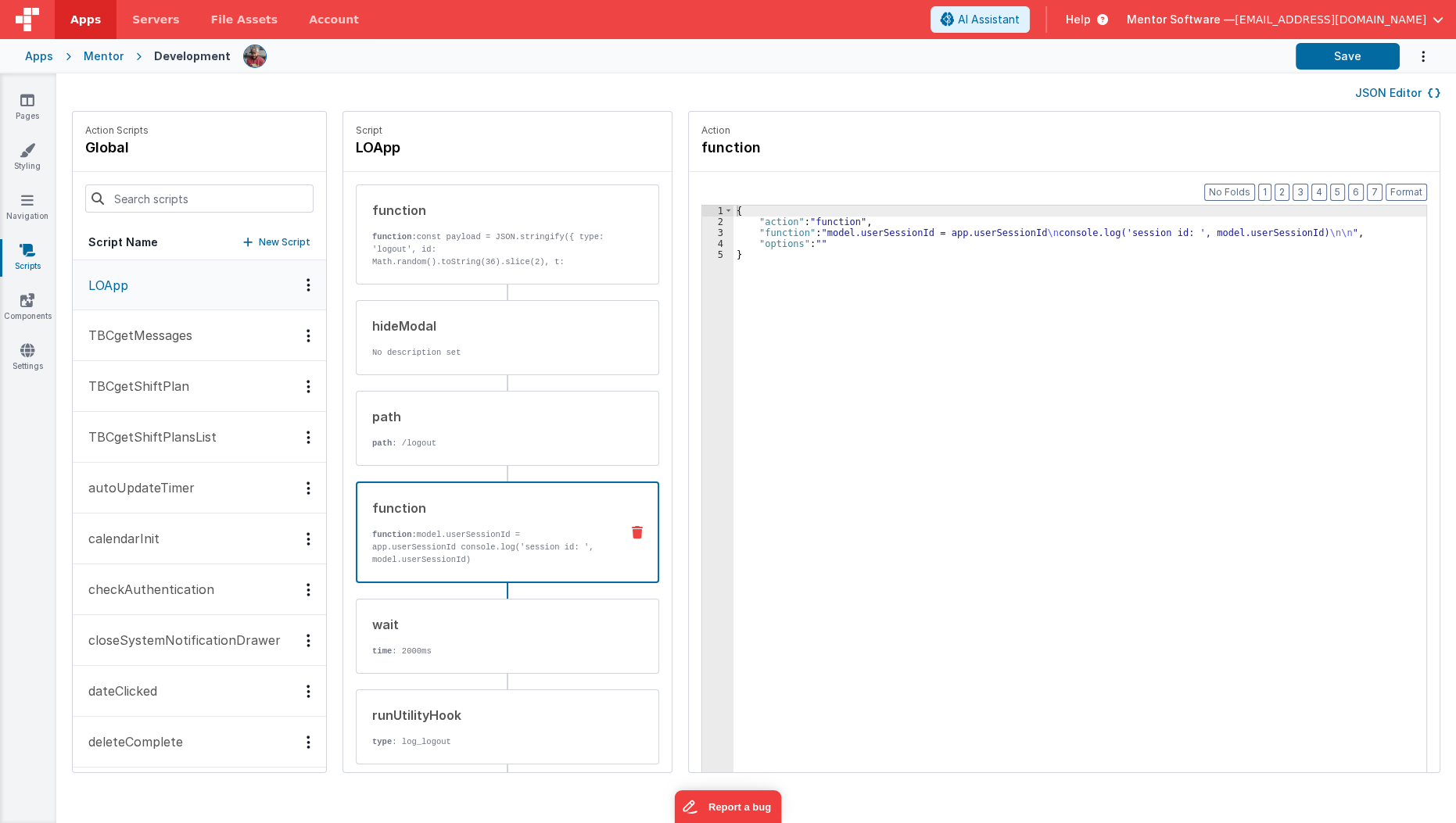
click at [477, 502] on div "function" at bounding box center [490, 508] width 236 height 19
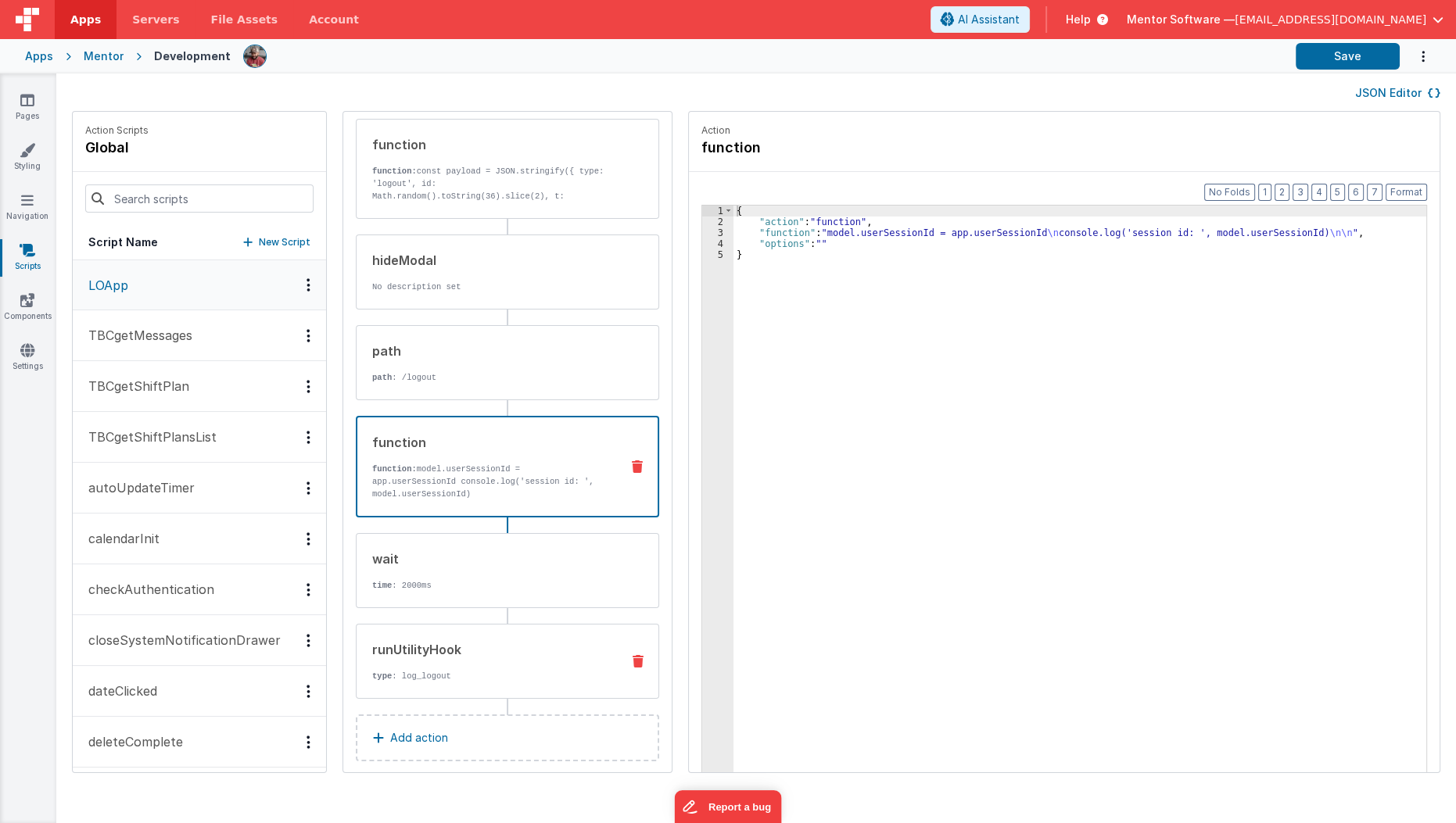
scroll to position [0, 0]
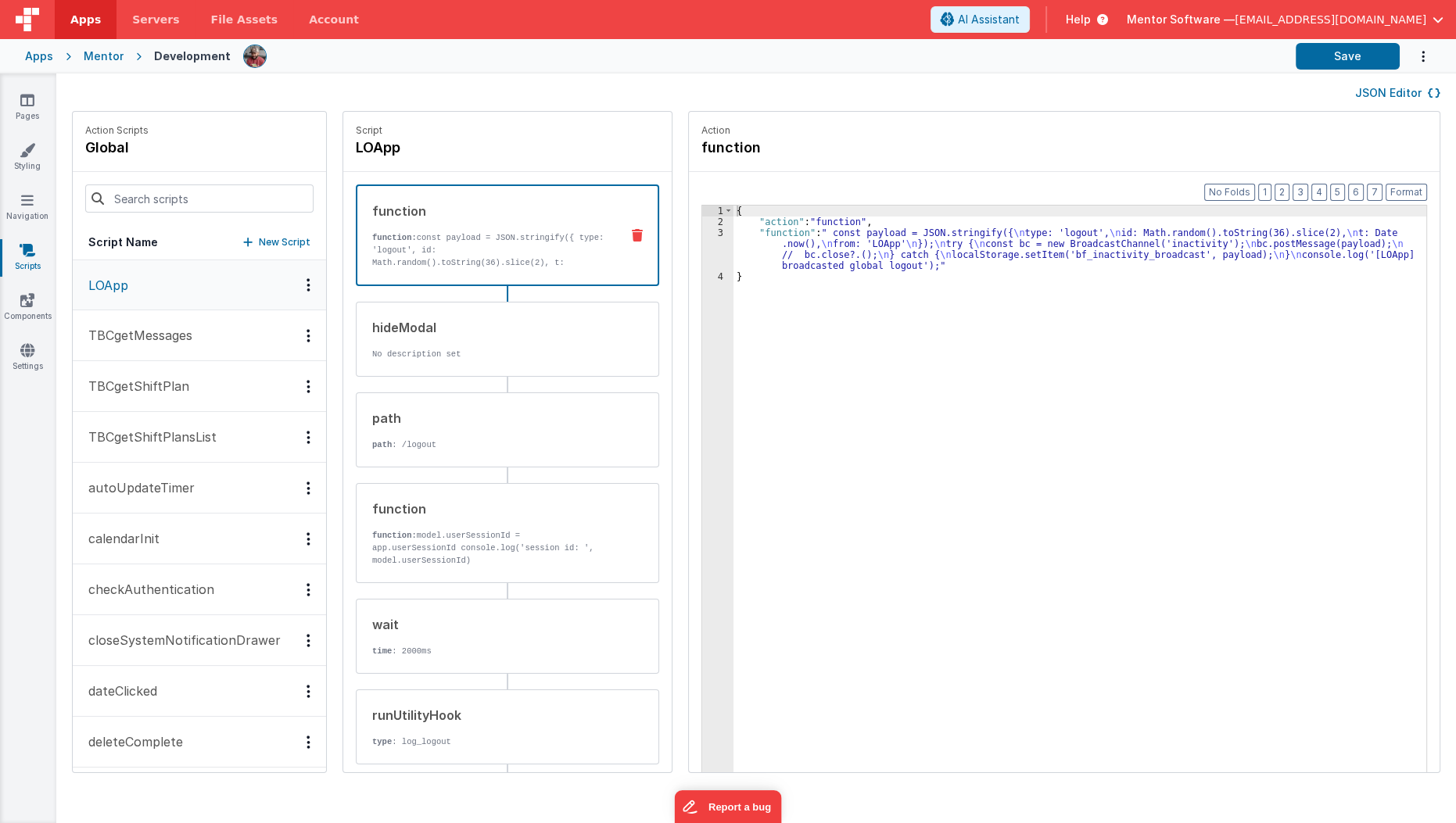
click at [518, 268] on div "function function: const payload = JSON.stringify({ type: 'logout', id: Math.ra…" at bounding box center [507, 234] width 304 height 102
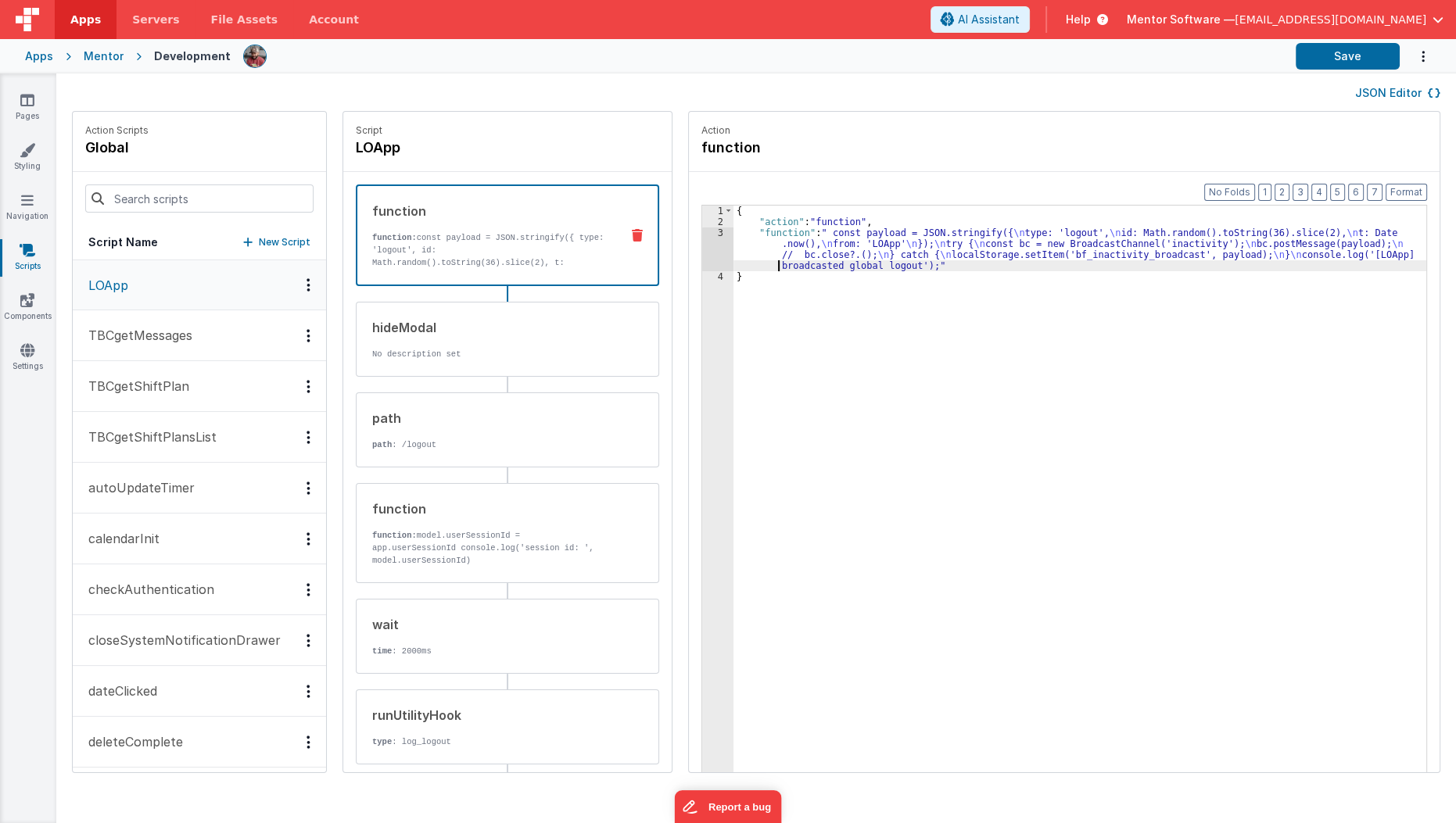
click at [757, 261] on div "{ "action" : "function" , "function" : " const payload = JSON.stringify({ \n ty…" at bounding box center [1090, 524] width 712 height 638
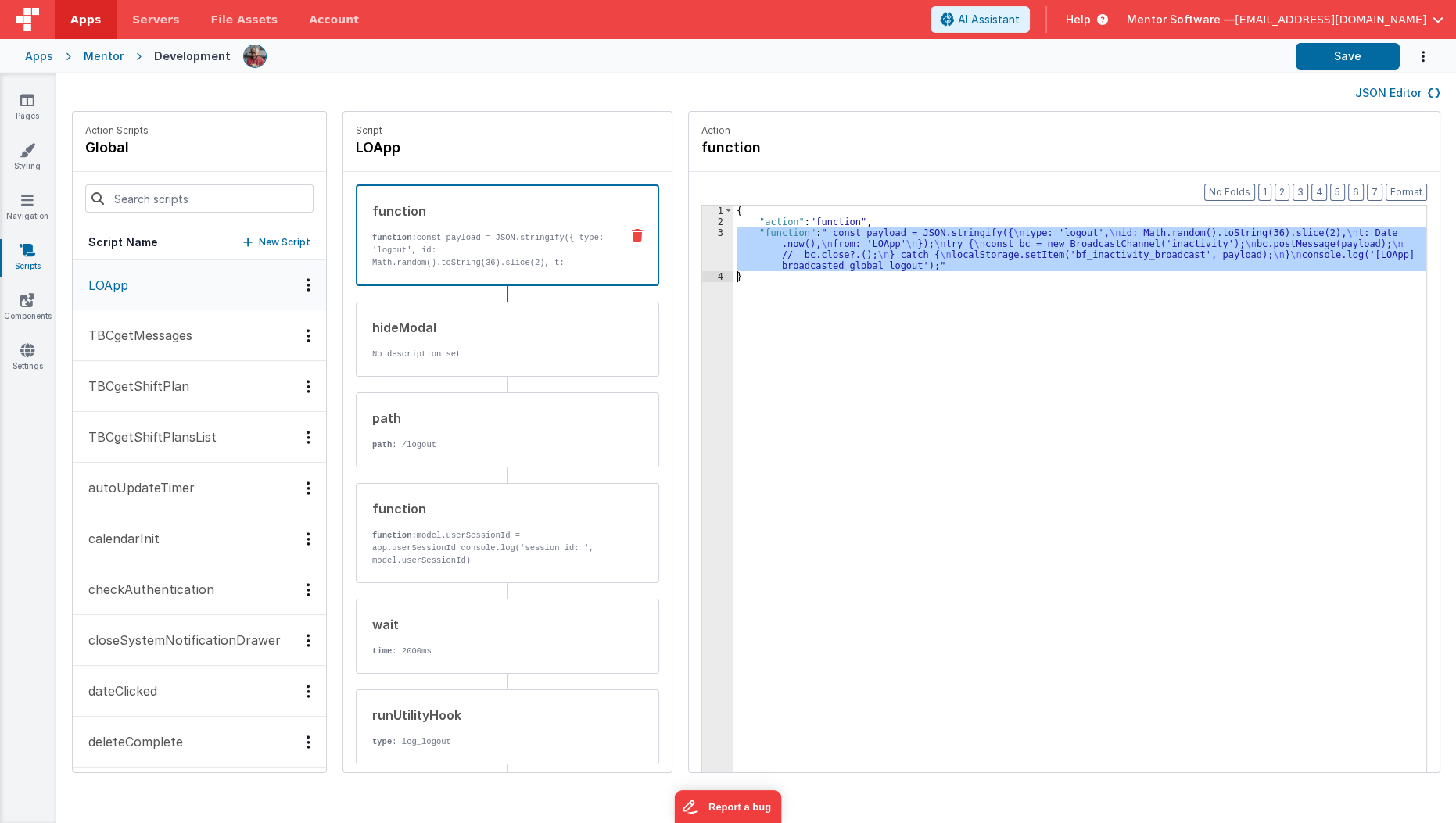
click at [702, 250] on div "3" at bounding box center [717, 249] width 31 height 44
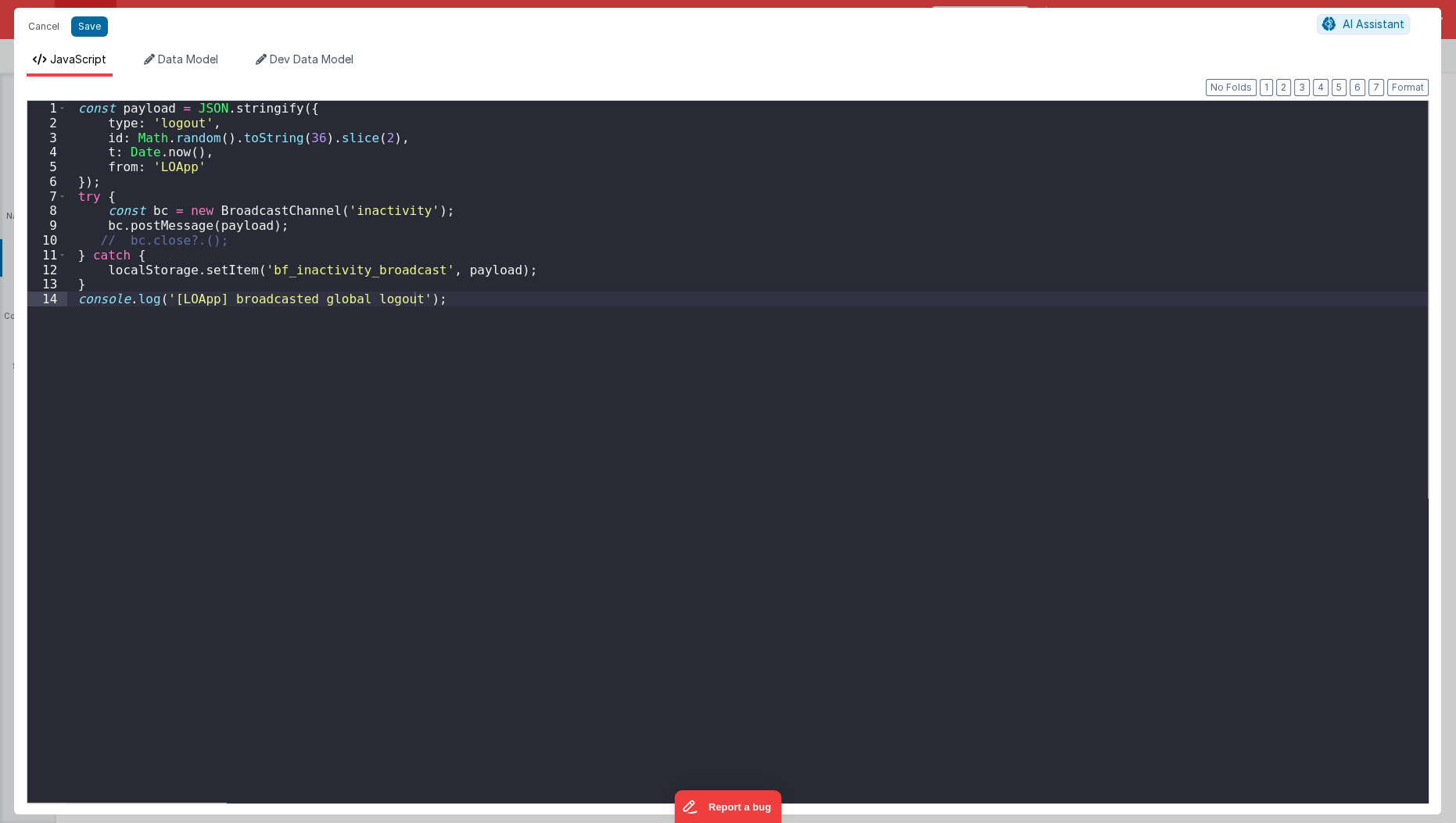
click at [684, 250] on div "Cancel Save AI Assistant JavaScript Data Model Dev Data Model Format 7 6 5 4 3 …" at bounding box center [728, 411] width 1456 height 823
click at [38, 32] on button "Cancel" at bounding box center [44, 26] width 47 height 21
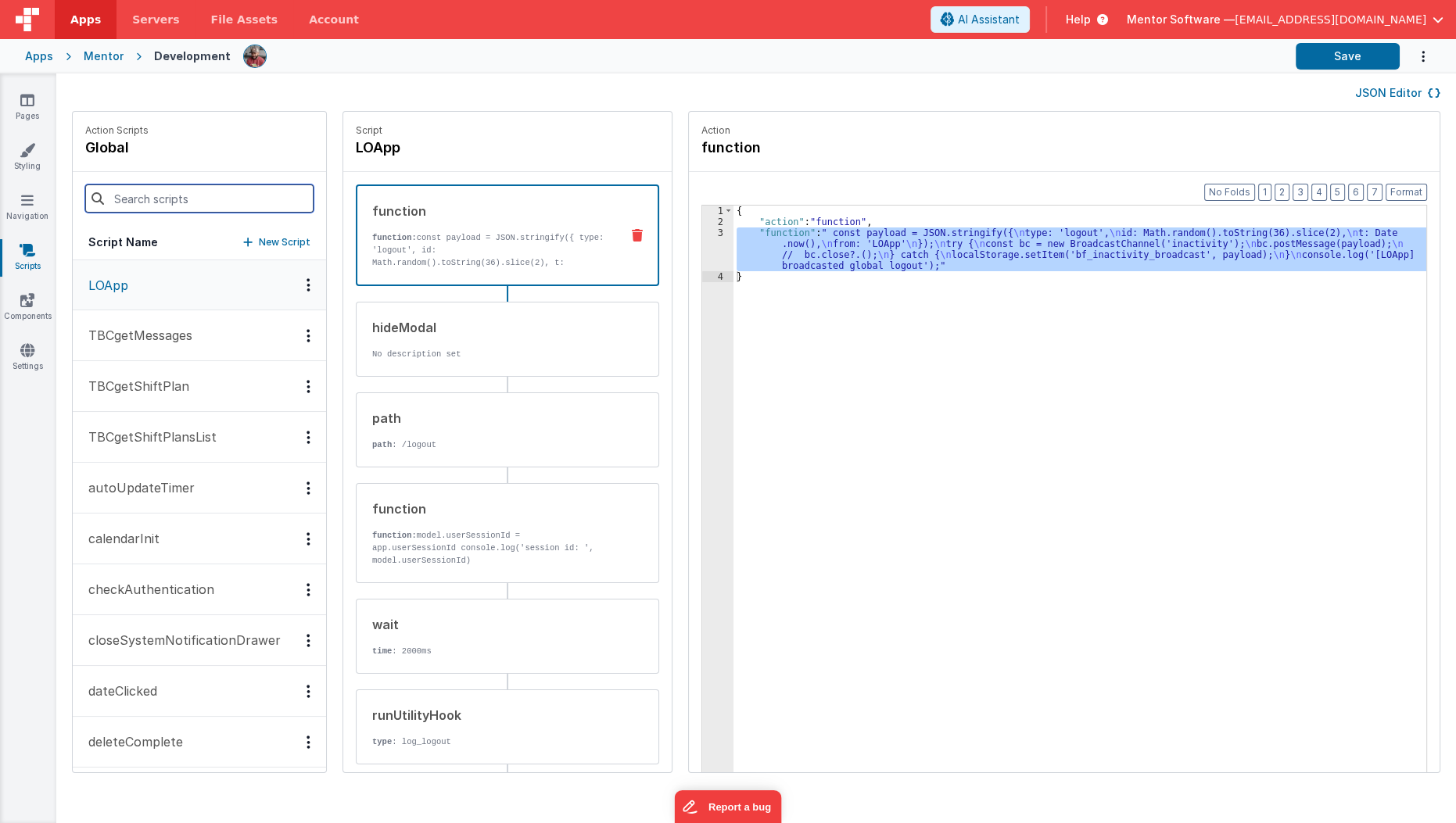
click at [234, 209] on input at bounding box center [199, 198] width 228 height 28
click at [251, 165] on div "Action Scripts global" at bounding box center [199, 142] width 253 height 60
click at [234, 192] on input at bounding box center [199, 198] width 228 height 28
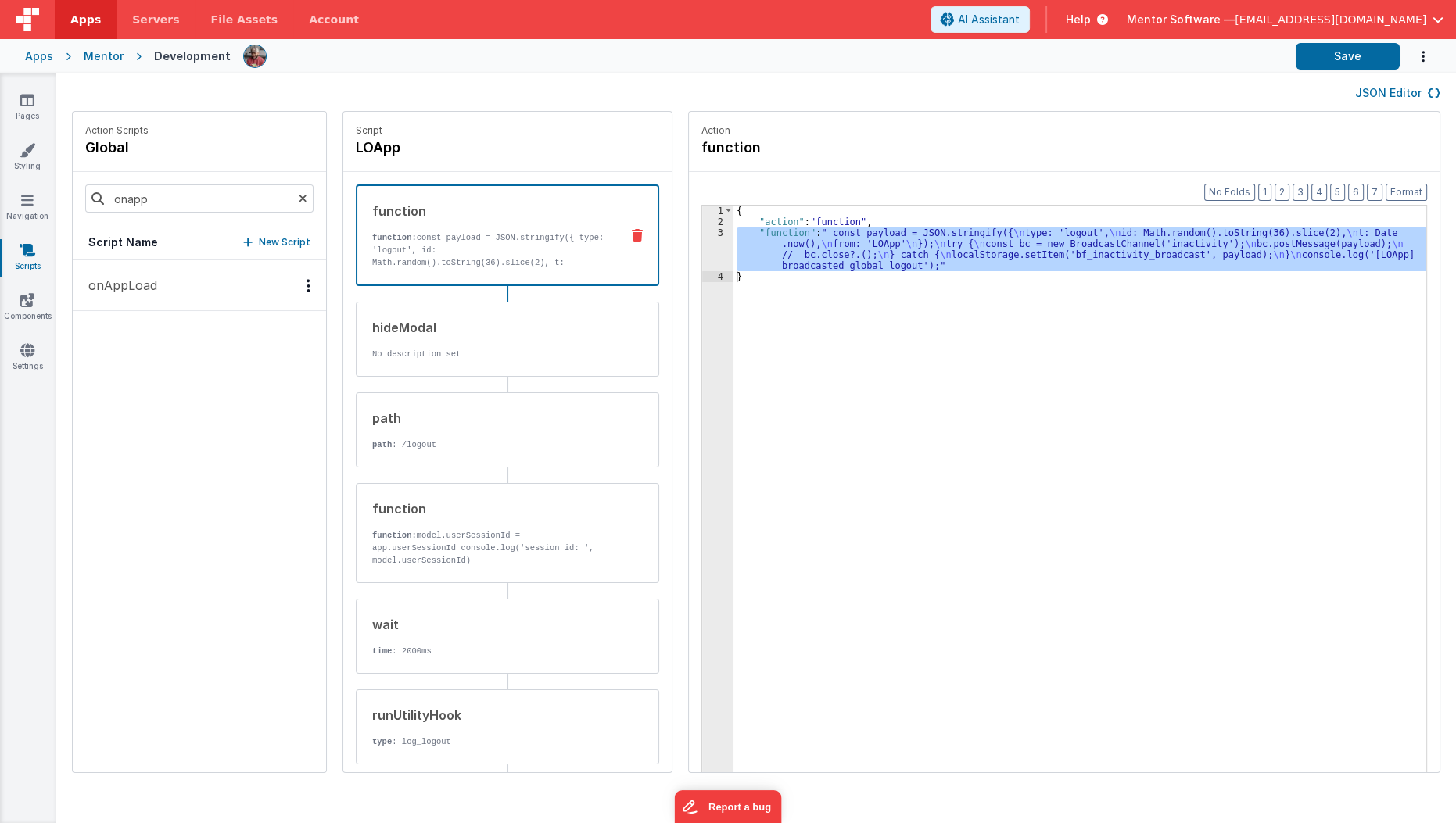
click at [159, 289] on button "onAppLoad" at bounding box center [199, 286] width 253 height 50
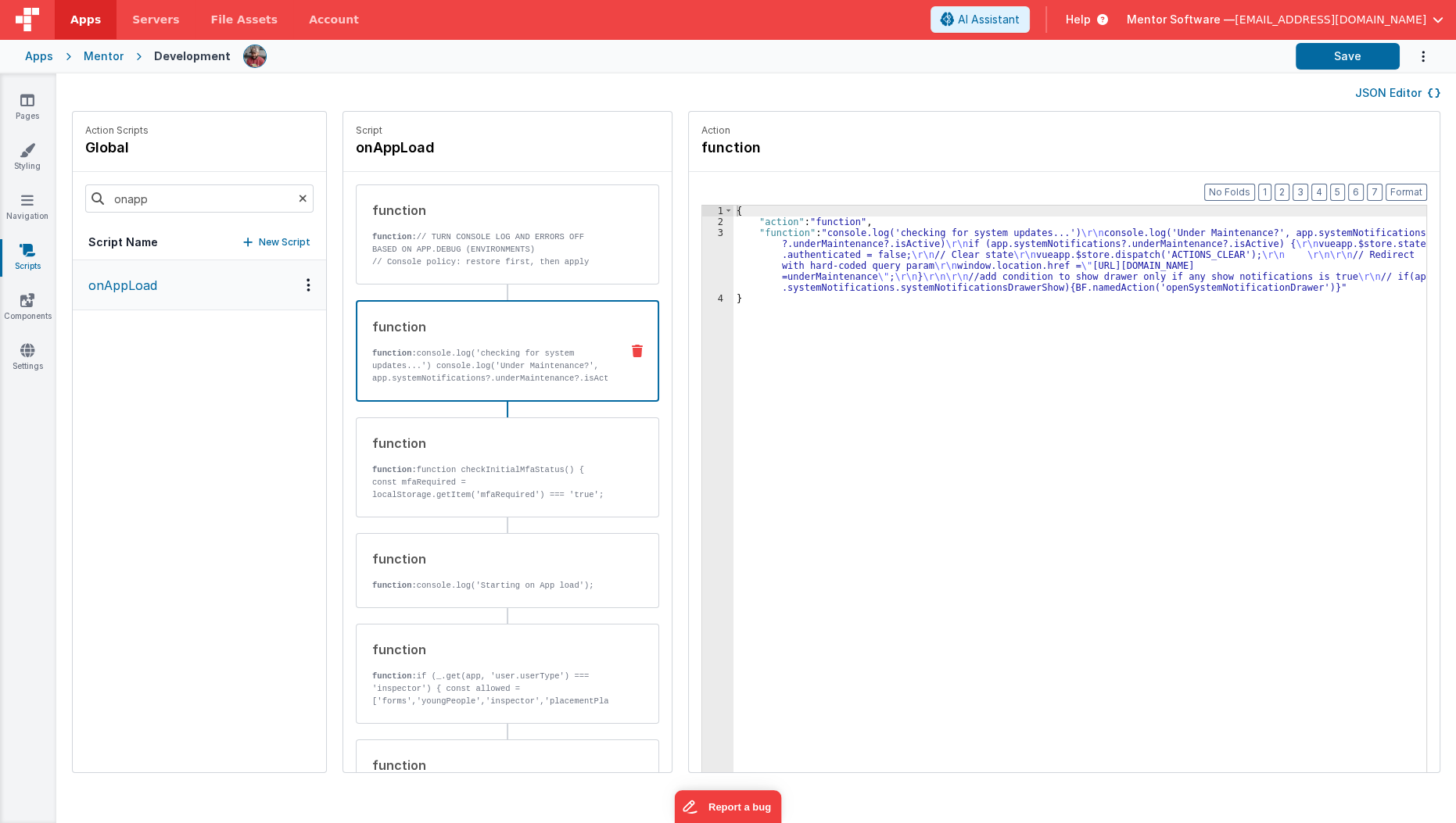
click at [506, 369] on p "function: console.log('checking for system updates...') console.log('Under Main…" at bounding box center [490, 397] width 236 height 100
click at [759, 241] on div "{ "action" : "function" , "function" : "console.log('checking for system update…" at bounding box center [1090, 524] width 712 height 638
click at [702, 262] on div "3" at bounding box center [717, 261] width 31 height 65
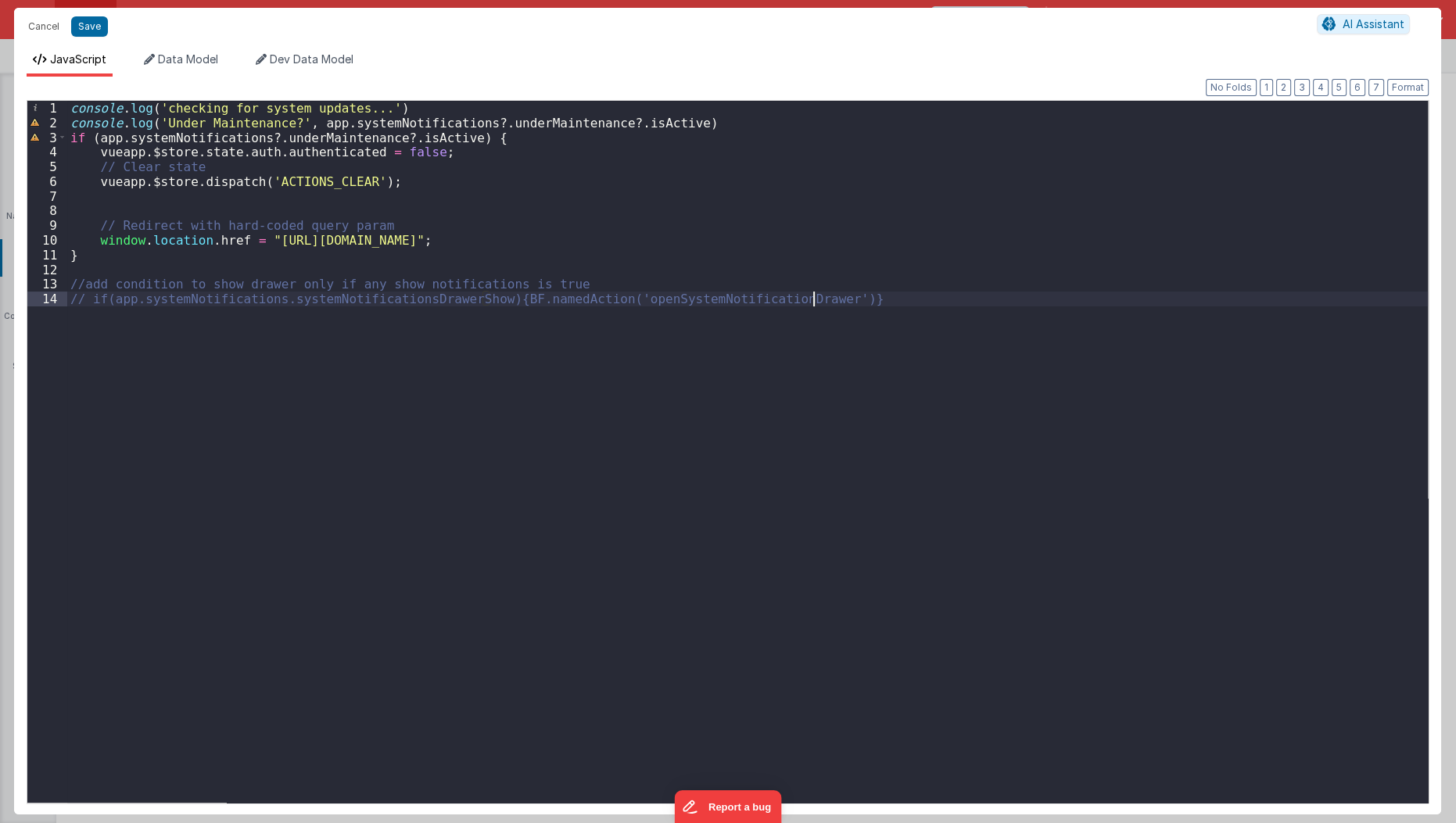
click at [592, 392] on div "console . log ( 'checking for system updates...' ) console . log ( 'Under Maint…" at bounding box center [748, 467] width 1362 height 732
click at [46, 26] on button "Cancel" at bounding box center [44, 26] width 47 height 21
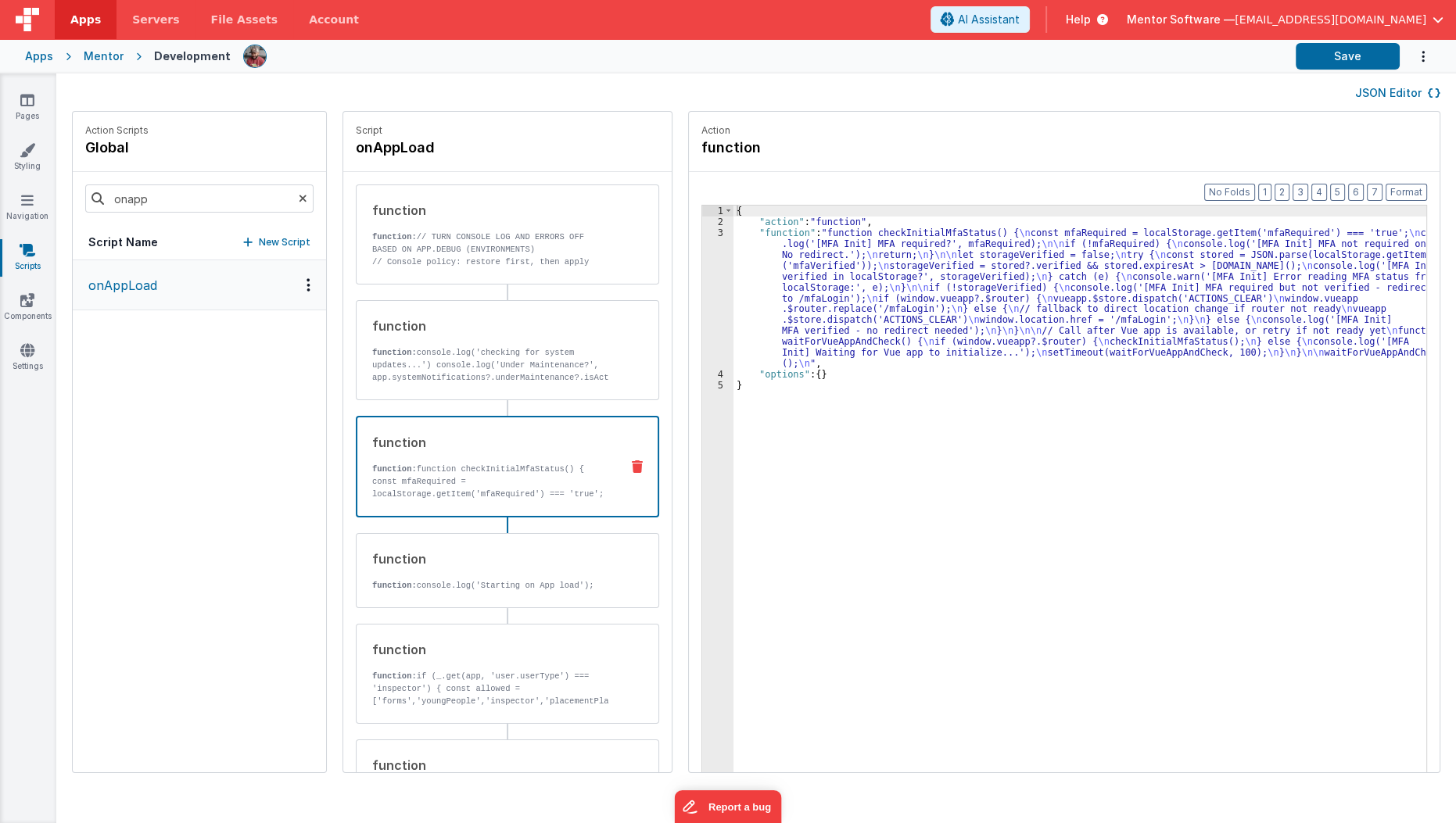
click at [390, 469] on strong "function:" at bounding box center [394, 469] width 45 height 9
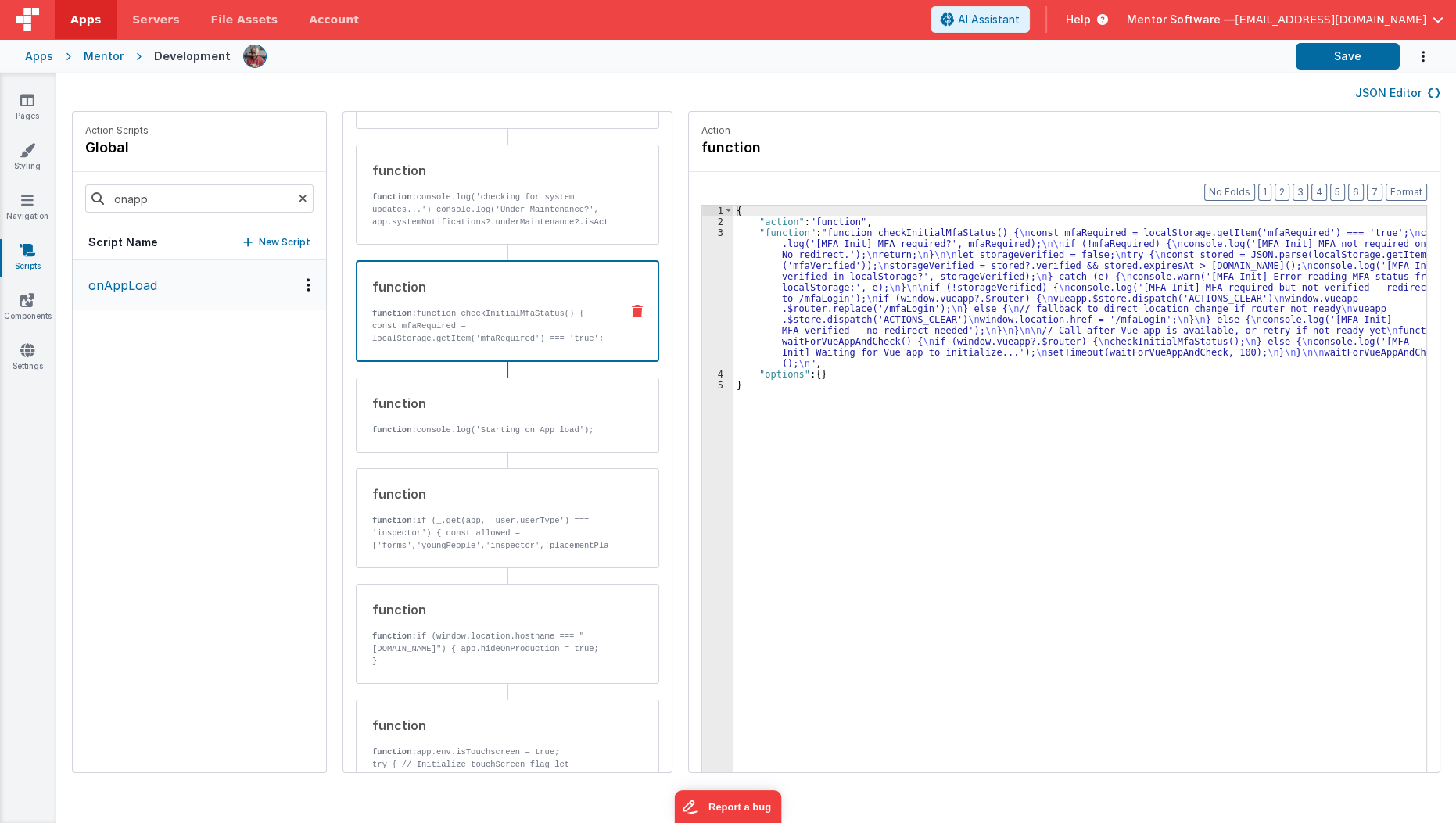
scroll to position [157, 0]
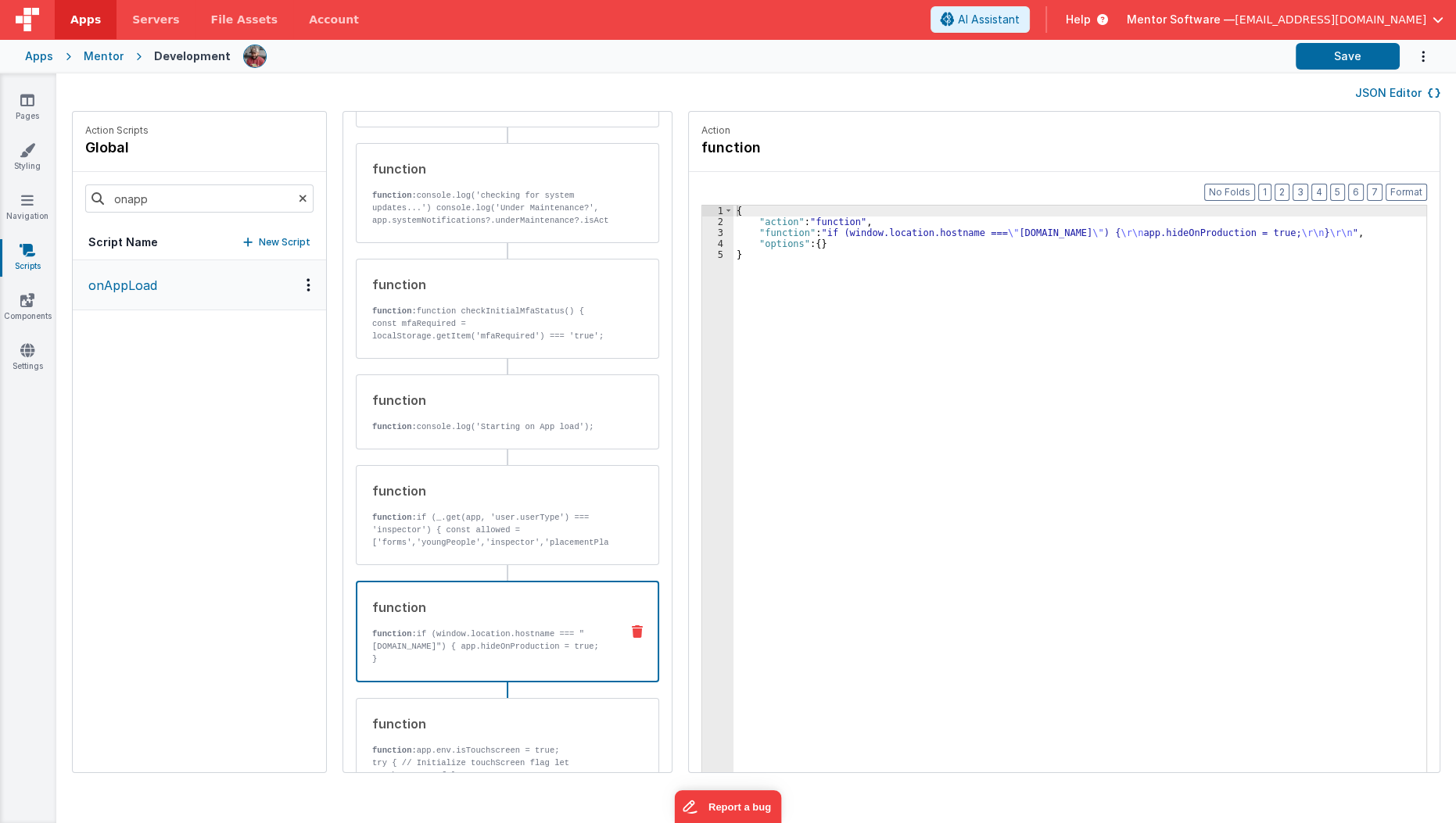
click at [503, 619] on div "function function: if (window.location.hostname === "homes.mentorsoftware.co.uk…" at bounding box center [482, 631] width 250 height 67
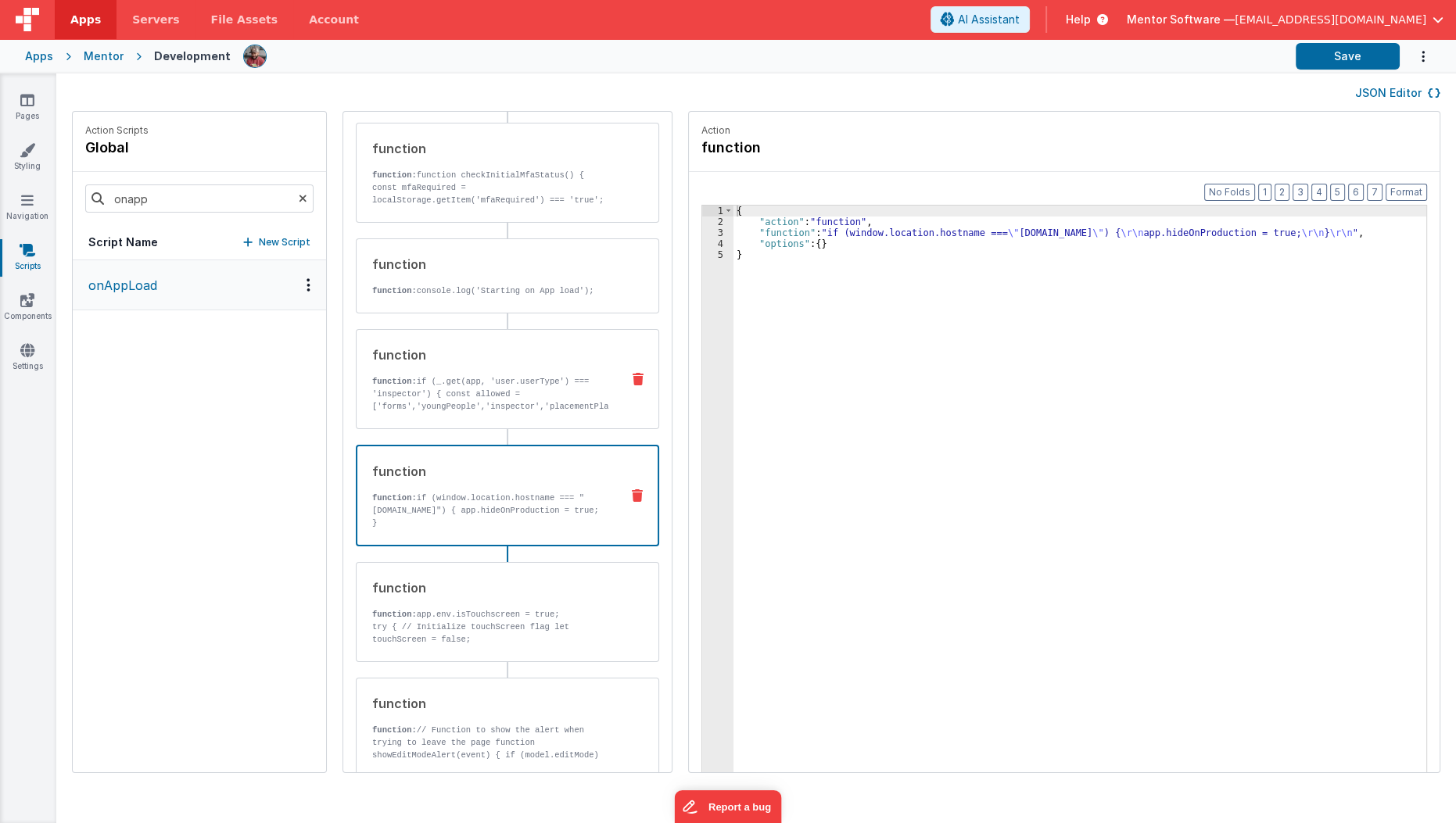
scroll to position [294, 0]
click at [476, 607] on p "function: app.env.isTouchscreen = true;" at bounding box center [490, 613] width 236 height 12
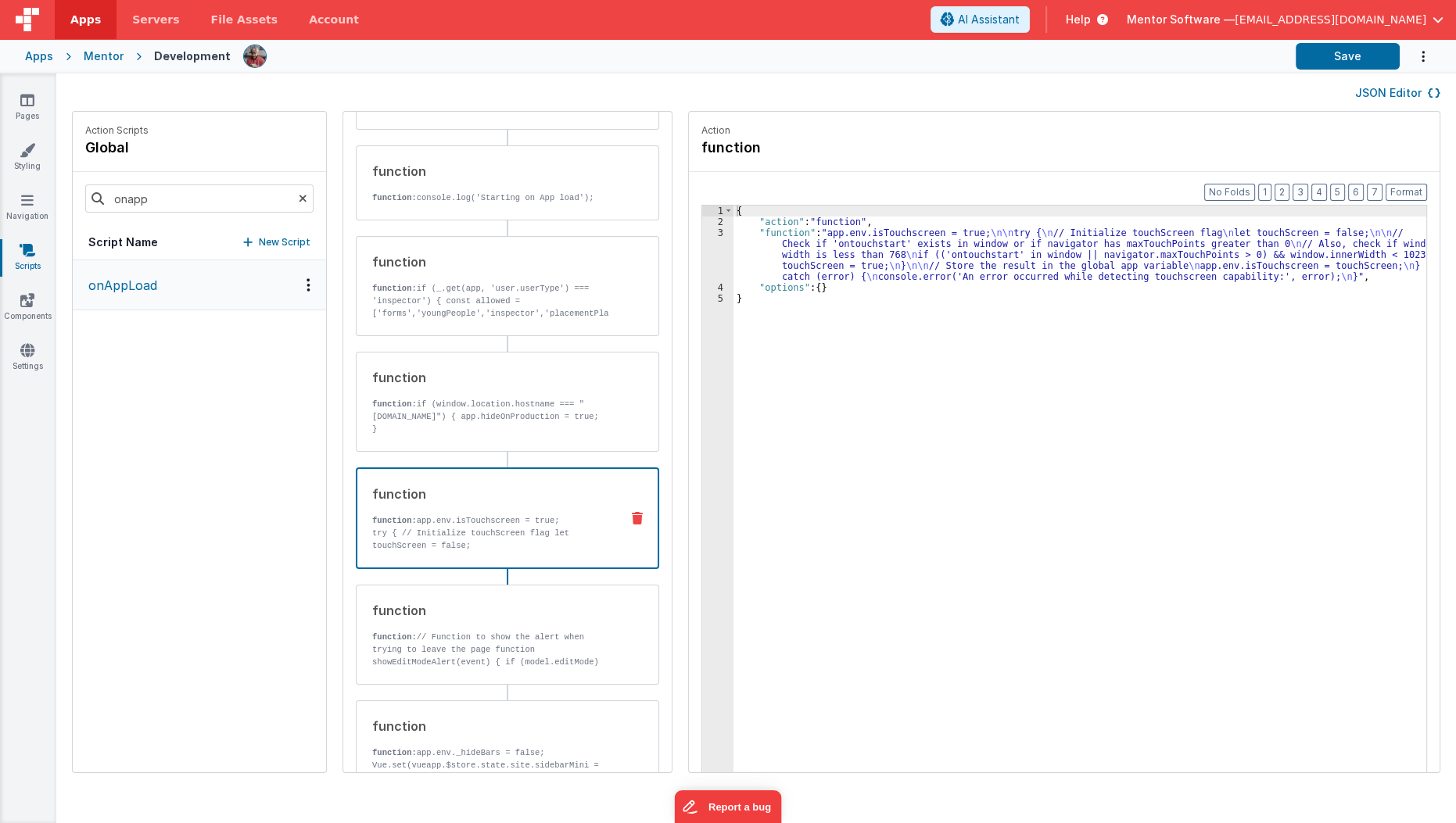
scroll to position [415, 0]
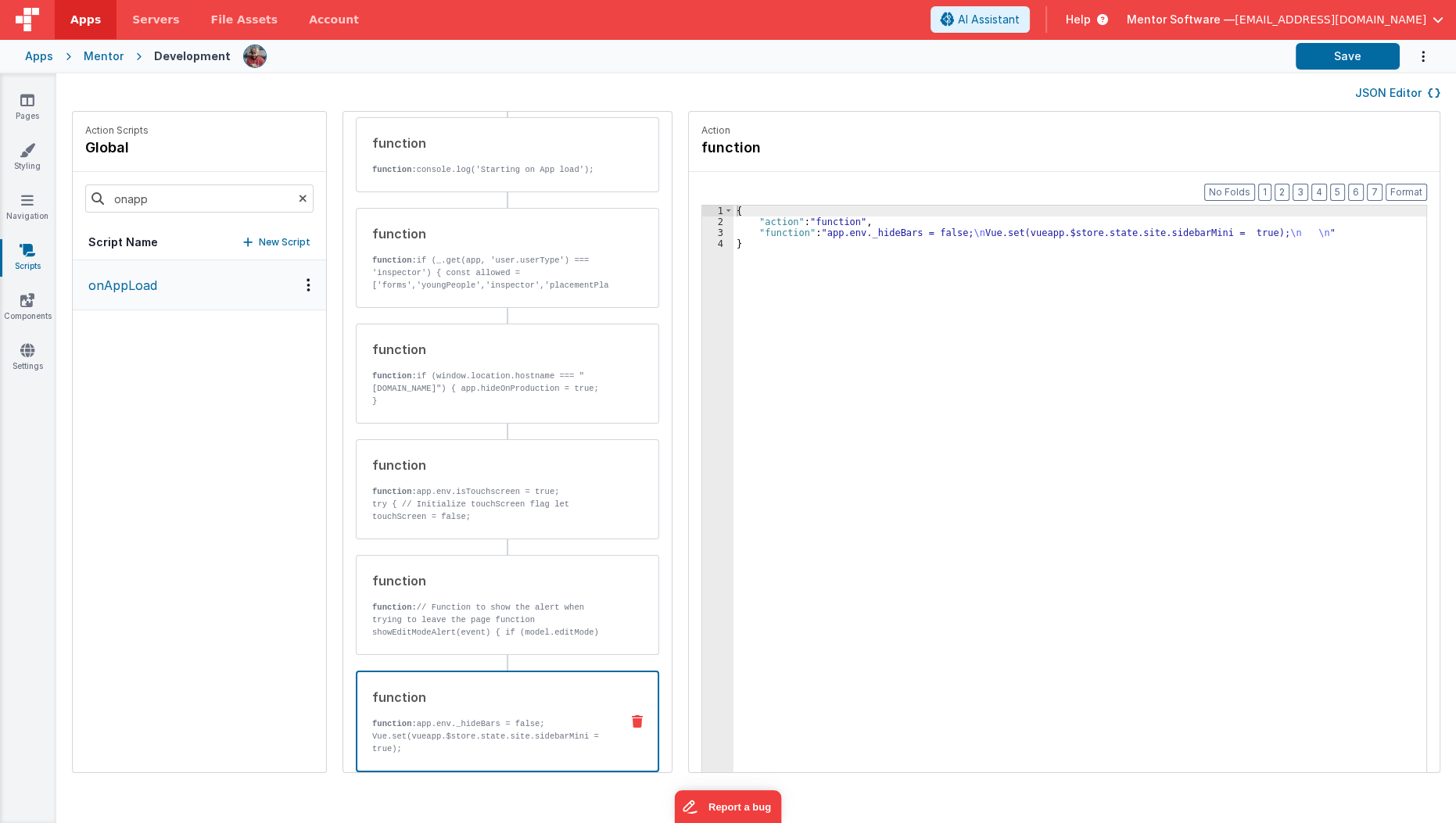
click at [453, 710] on div "function function: app.env._hideBars = false; Vue.set(vueapp.$store.state.site.…" at bounding box center [482, 721] width 250 height 67
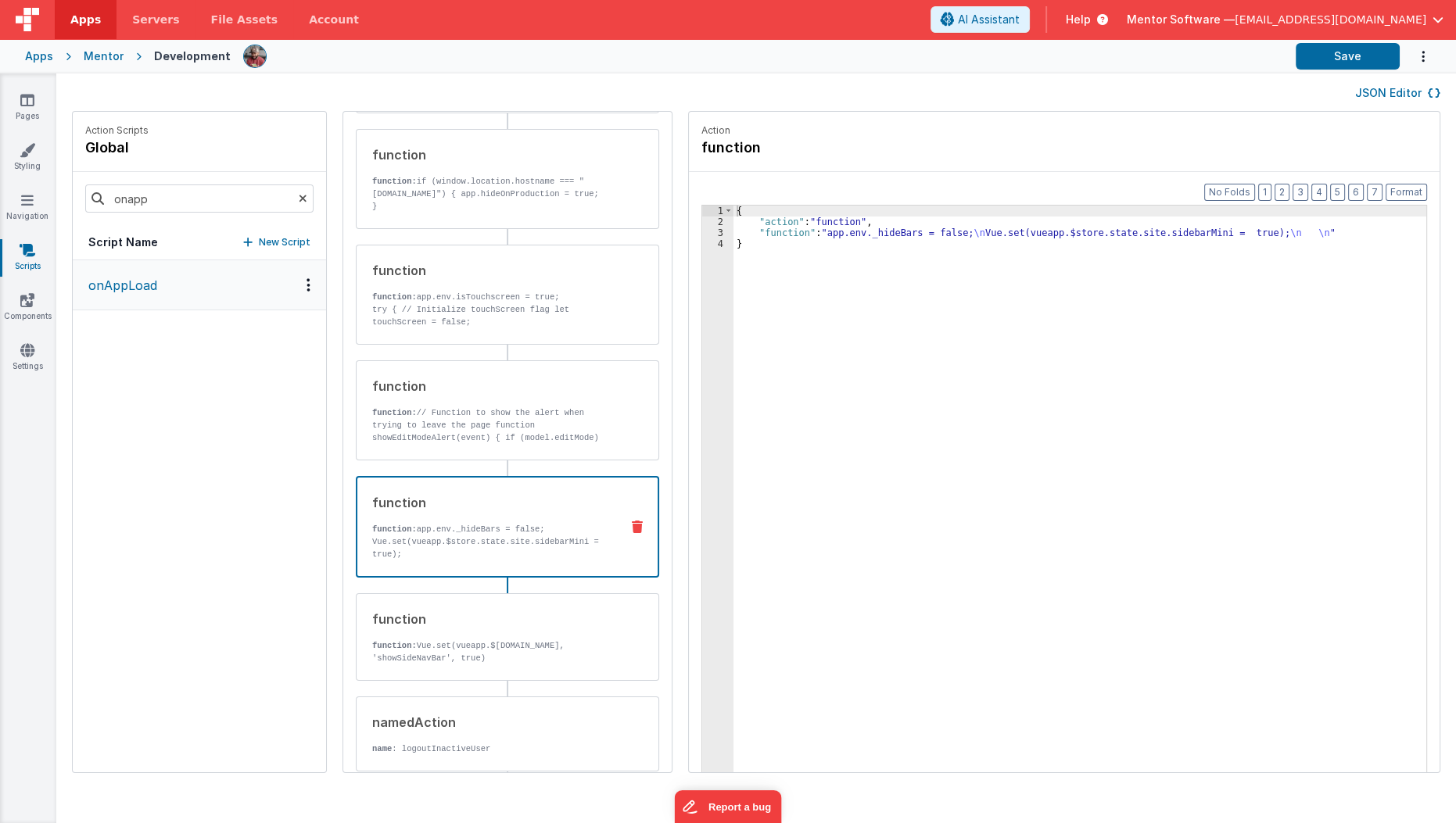
scroll to position [633, 0]
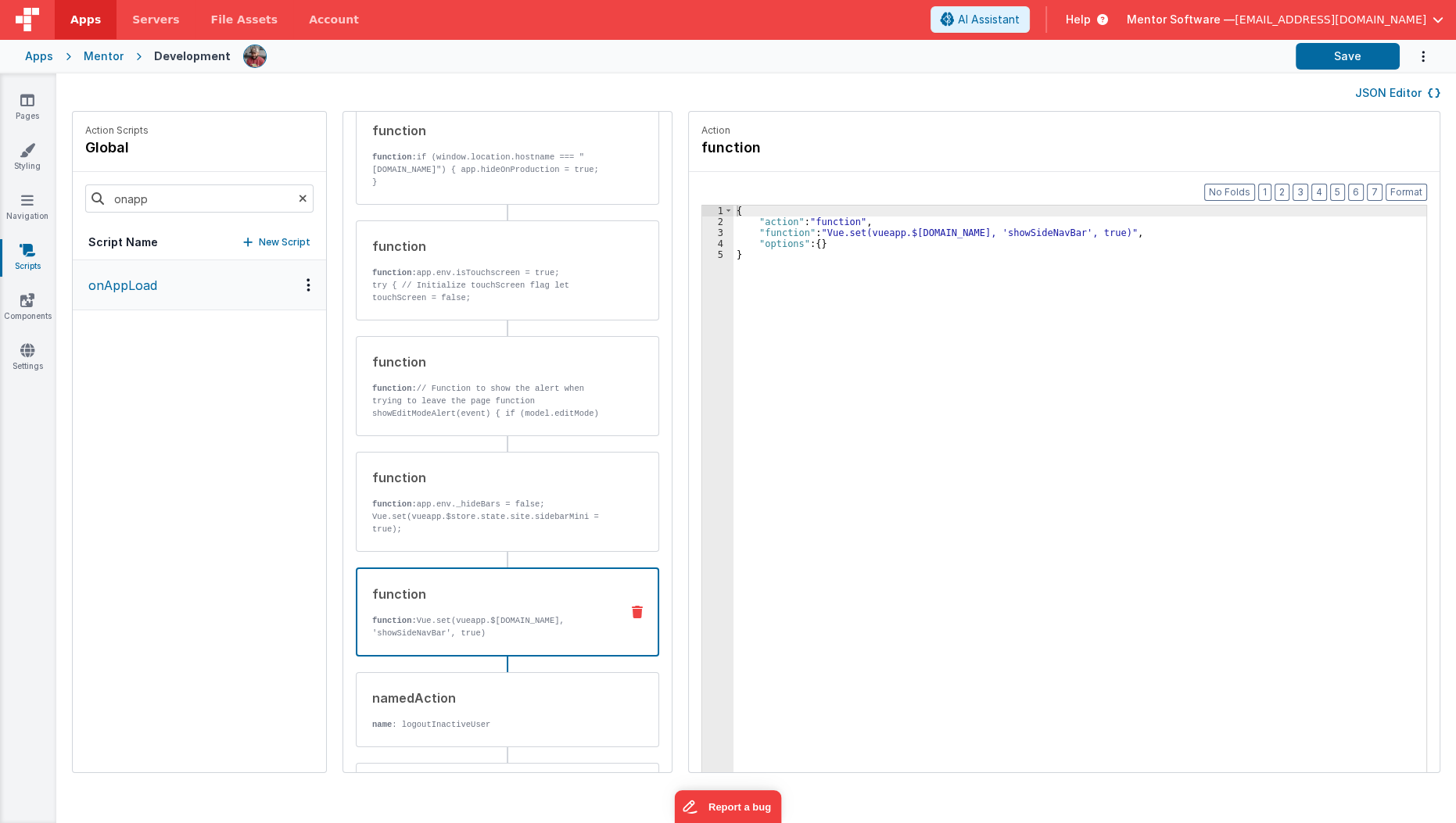
click at [483, 630] on p "function: Vue.set(vueapp.$store.state.site, 'showSideNavBar', true)" at bounding box center [490, 627] width 236 height 25
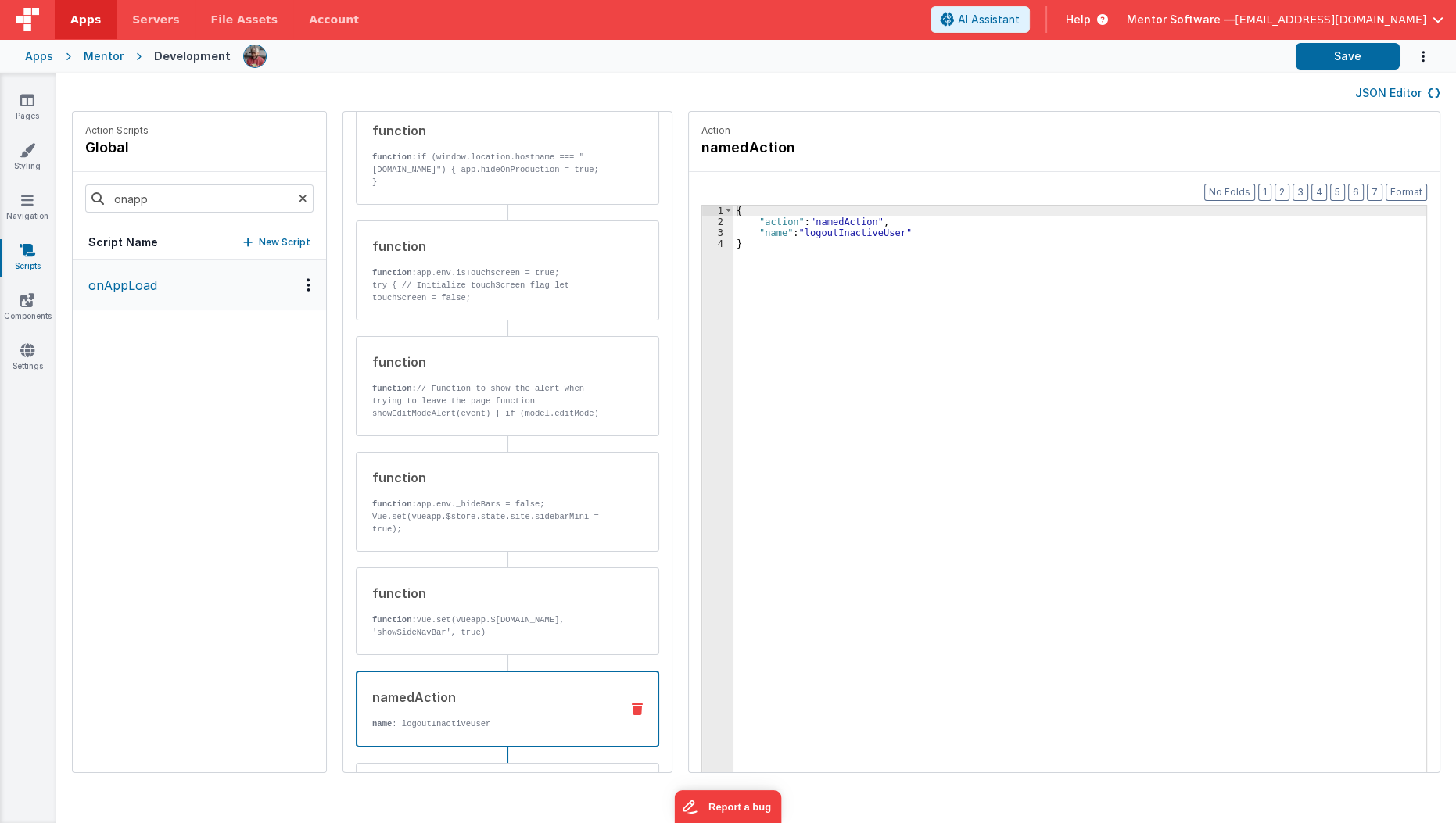
click at [475, 717] on p "name : logoutInactiveUser" at bounding box center [490, 723] width 236 height 12
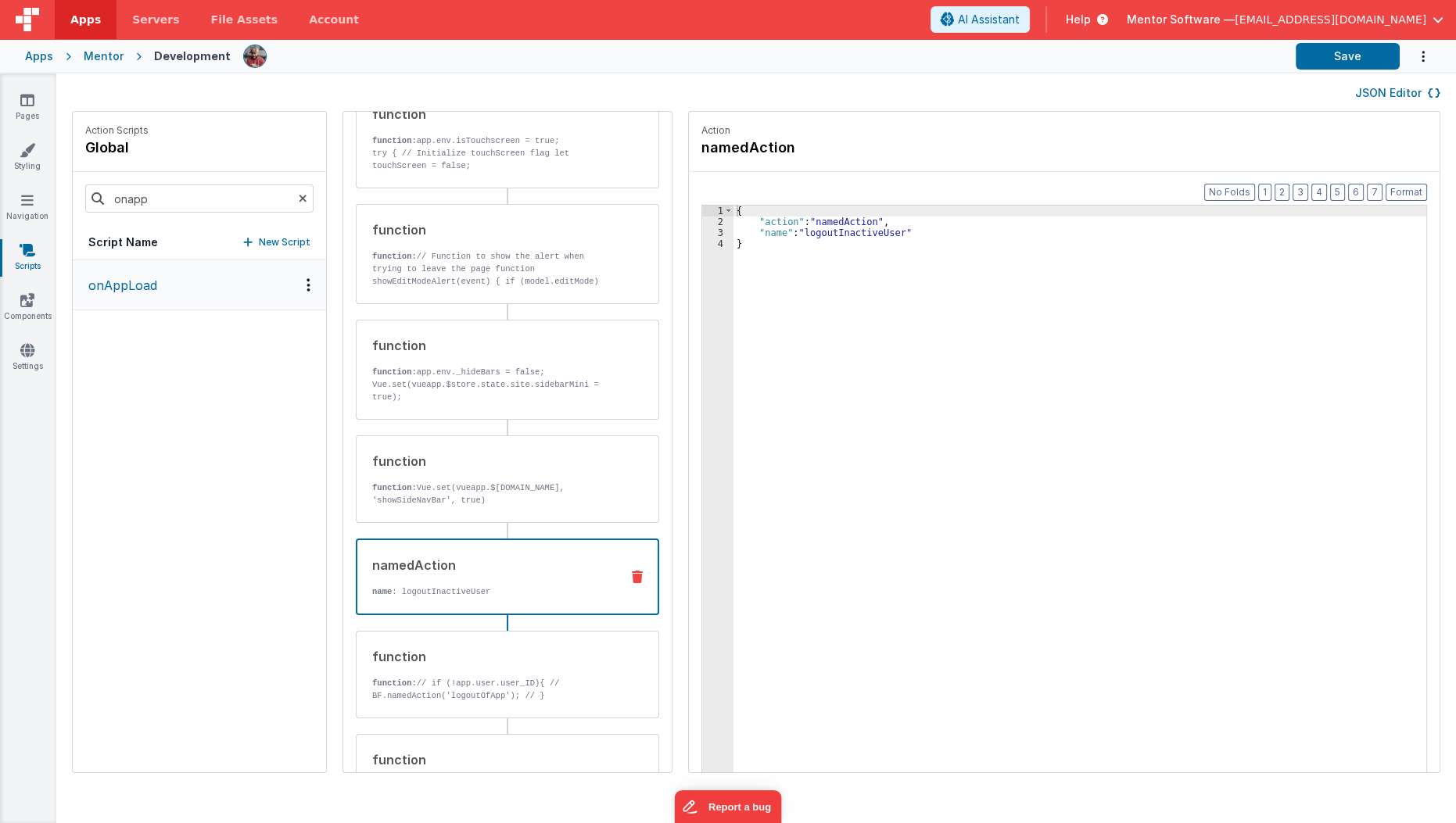
scroll to position [892, 0]
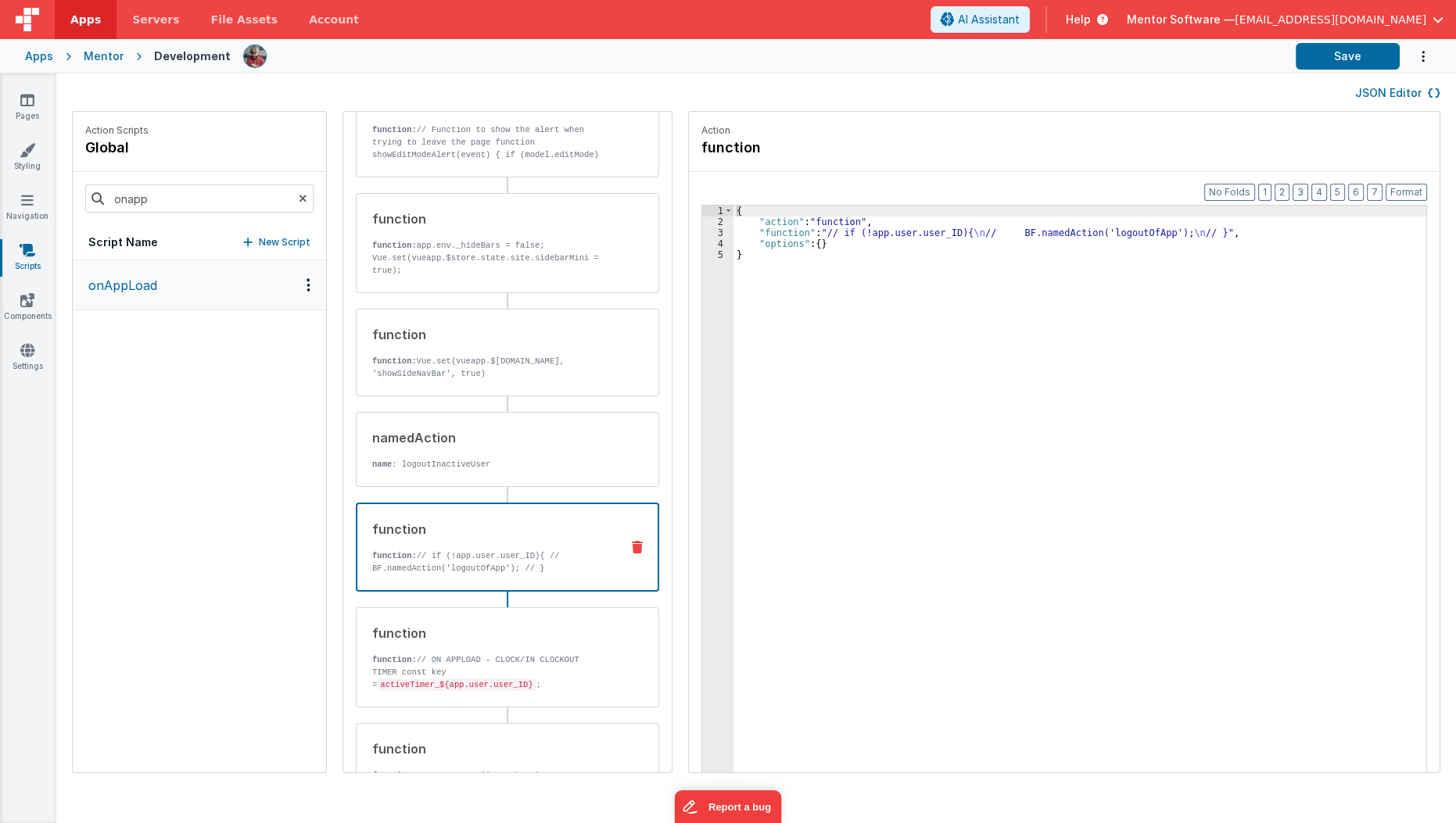
click at [506, 557] on p "function: // if (!app.user.user_ID){ // BF.namedAction('logoutOfApp'); // }" at bounding box center [490, 561] width 236 height 25
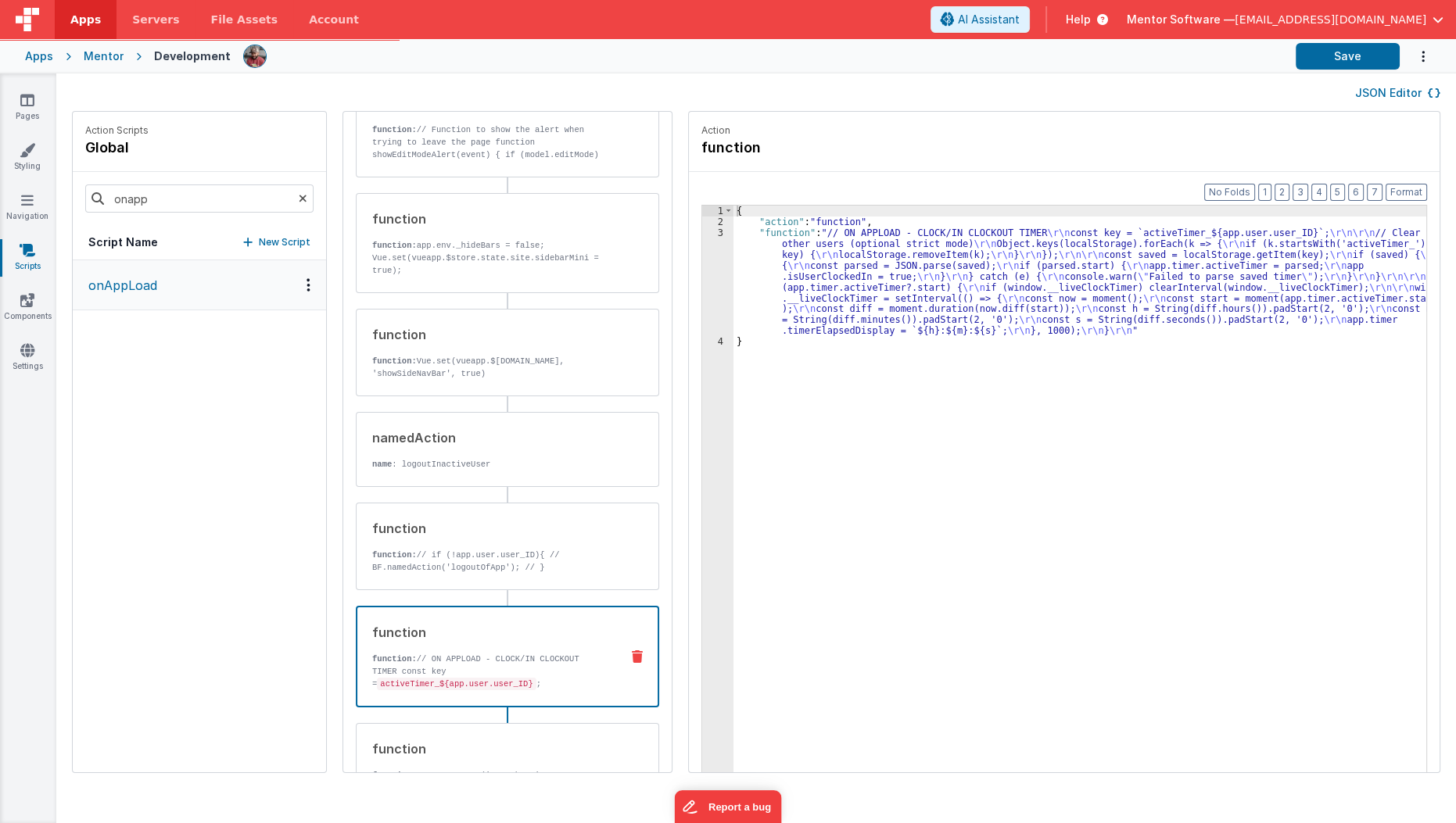
click at [487, 654] on p "function: // ON APPLOAD - CLOCK/IN CLOCKOUT TIMER const key = activeTimer_${app…" at bounding box center [490, 672] width 236 height 37
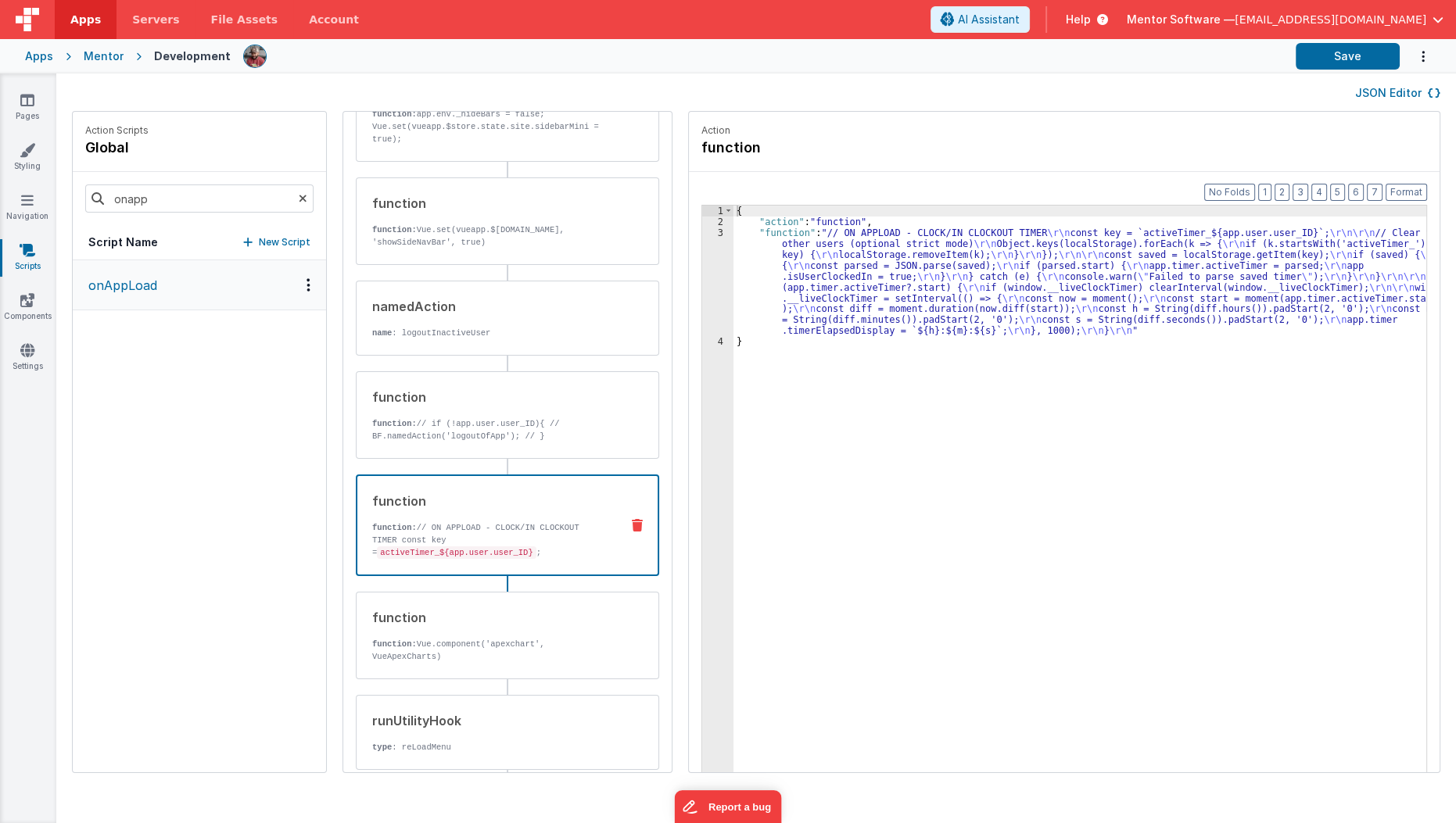
scroll to position [1029, 0]
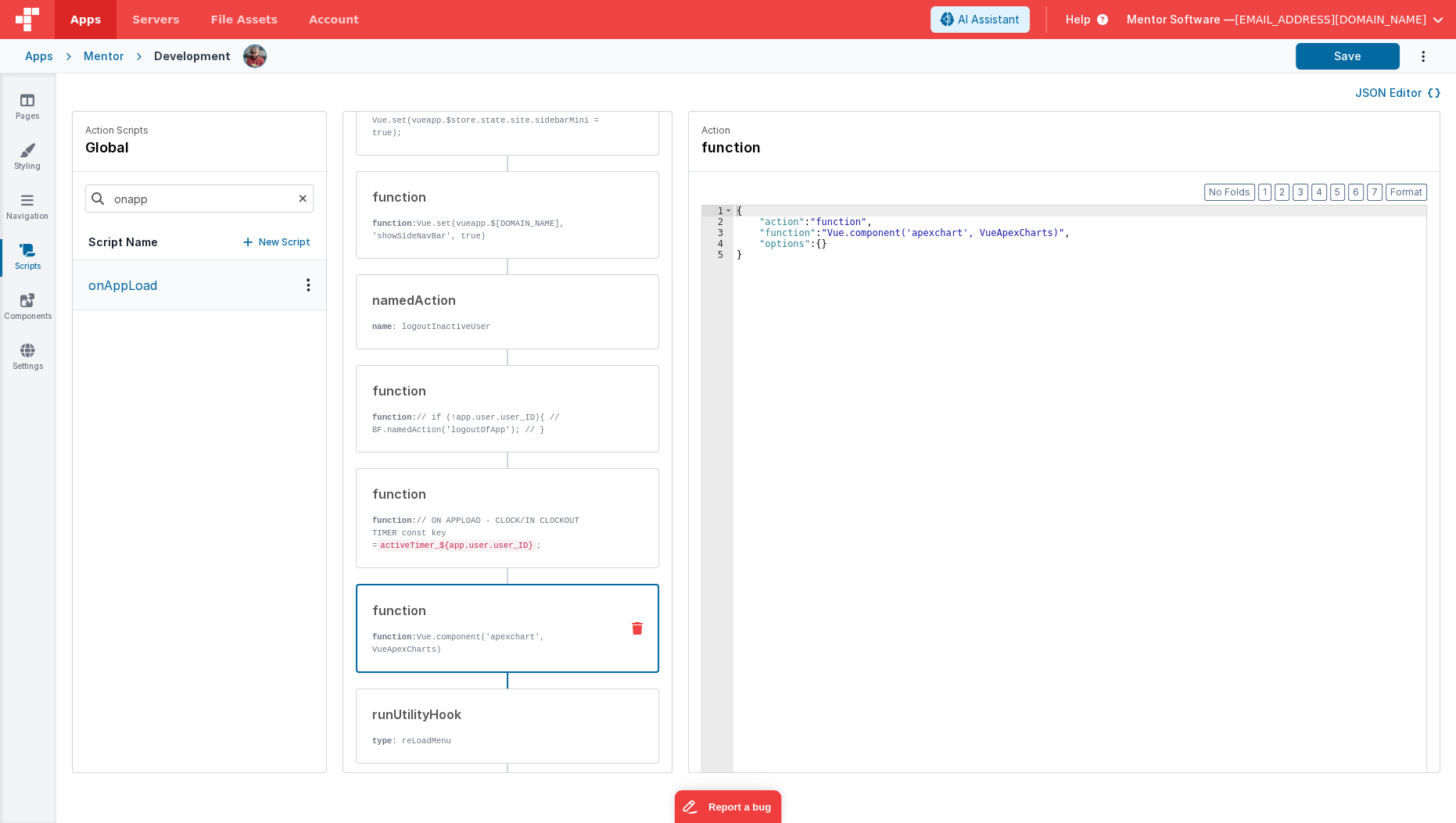
click at [490, 650] on div "function function: Vue.component('apexchart', VueApexCharts)" at bounding box center [507, 628] width 304 height 89
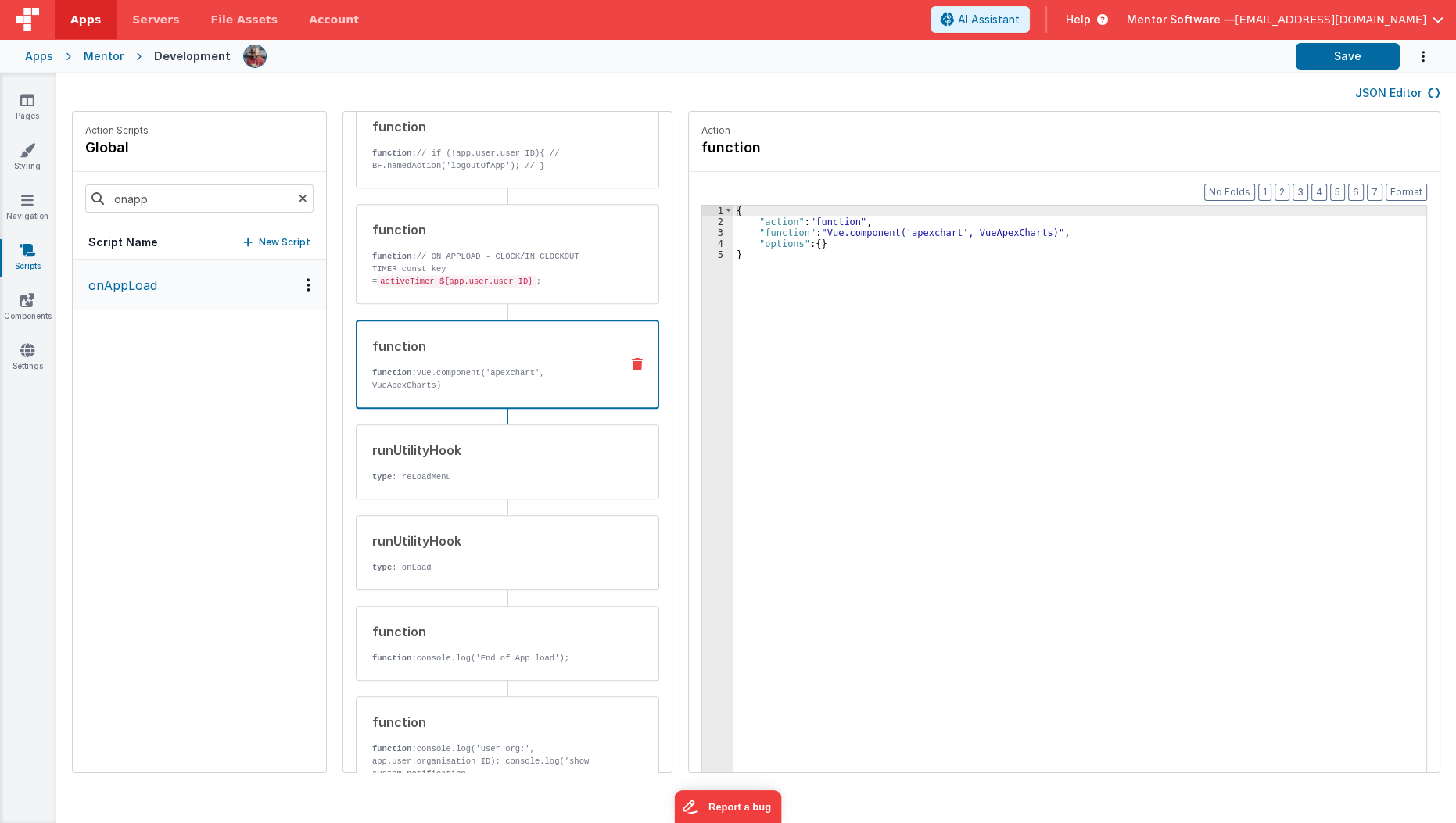
scroll to position [1295, 0]
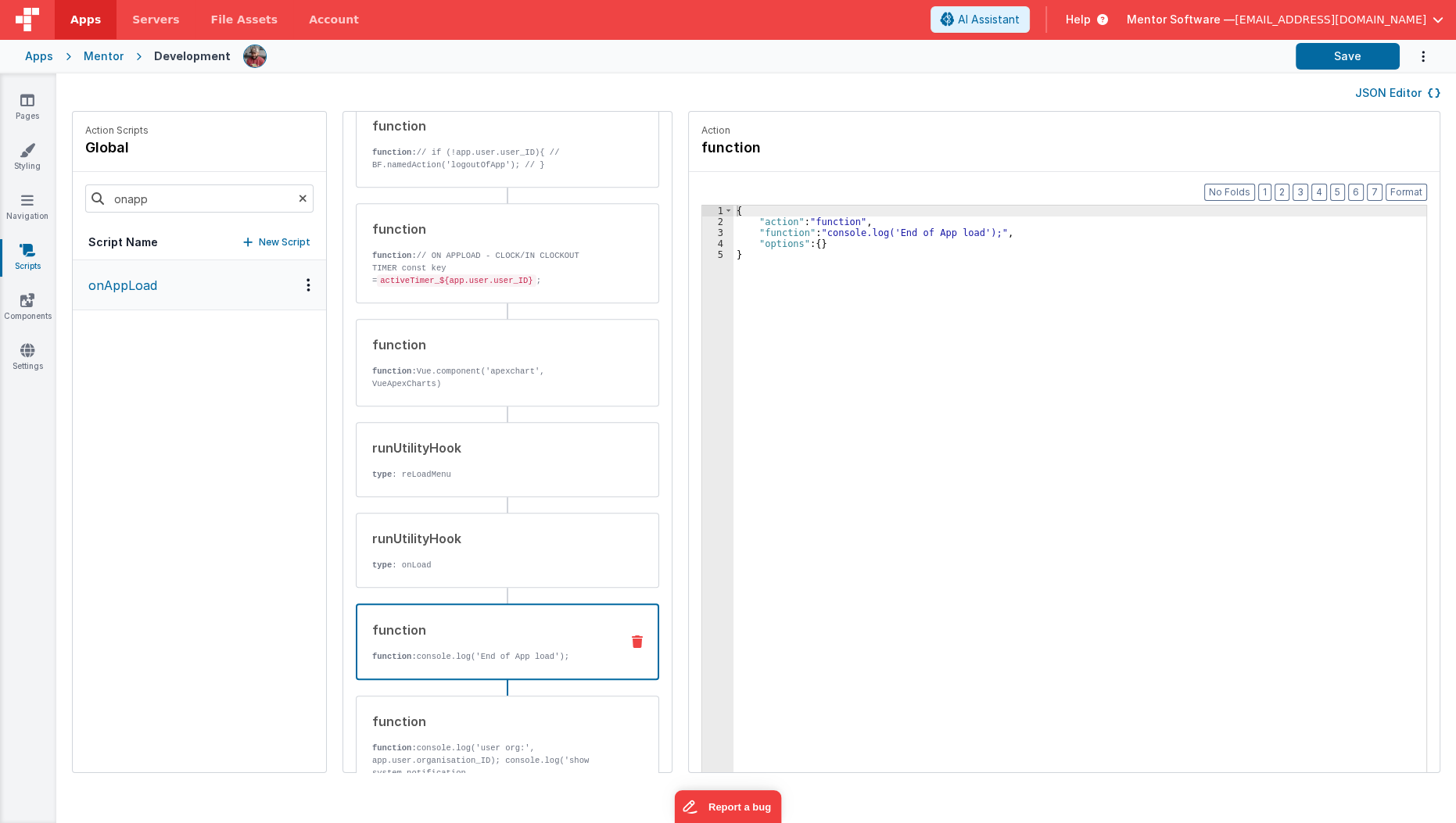
click at [492, 650] on p "function: console.log('End of App load');" at bounding box center [490, 656] width 236 height 12
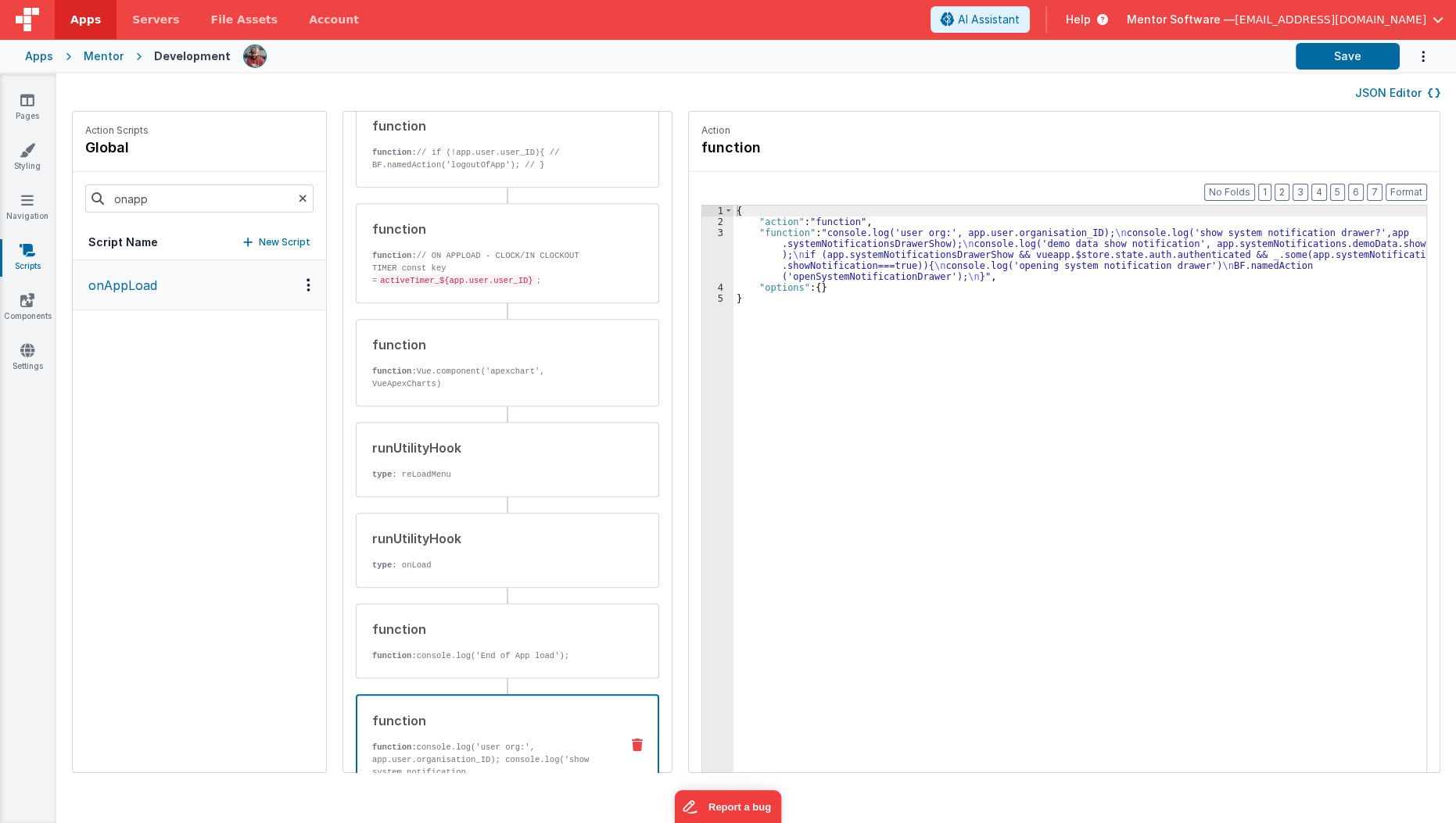
click at [454, 745] on p "function: console.log('user org:', app.user.organisation_ID); console.log('show…" at bounding box center [490, 828] width 236 height 175
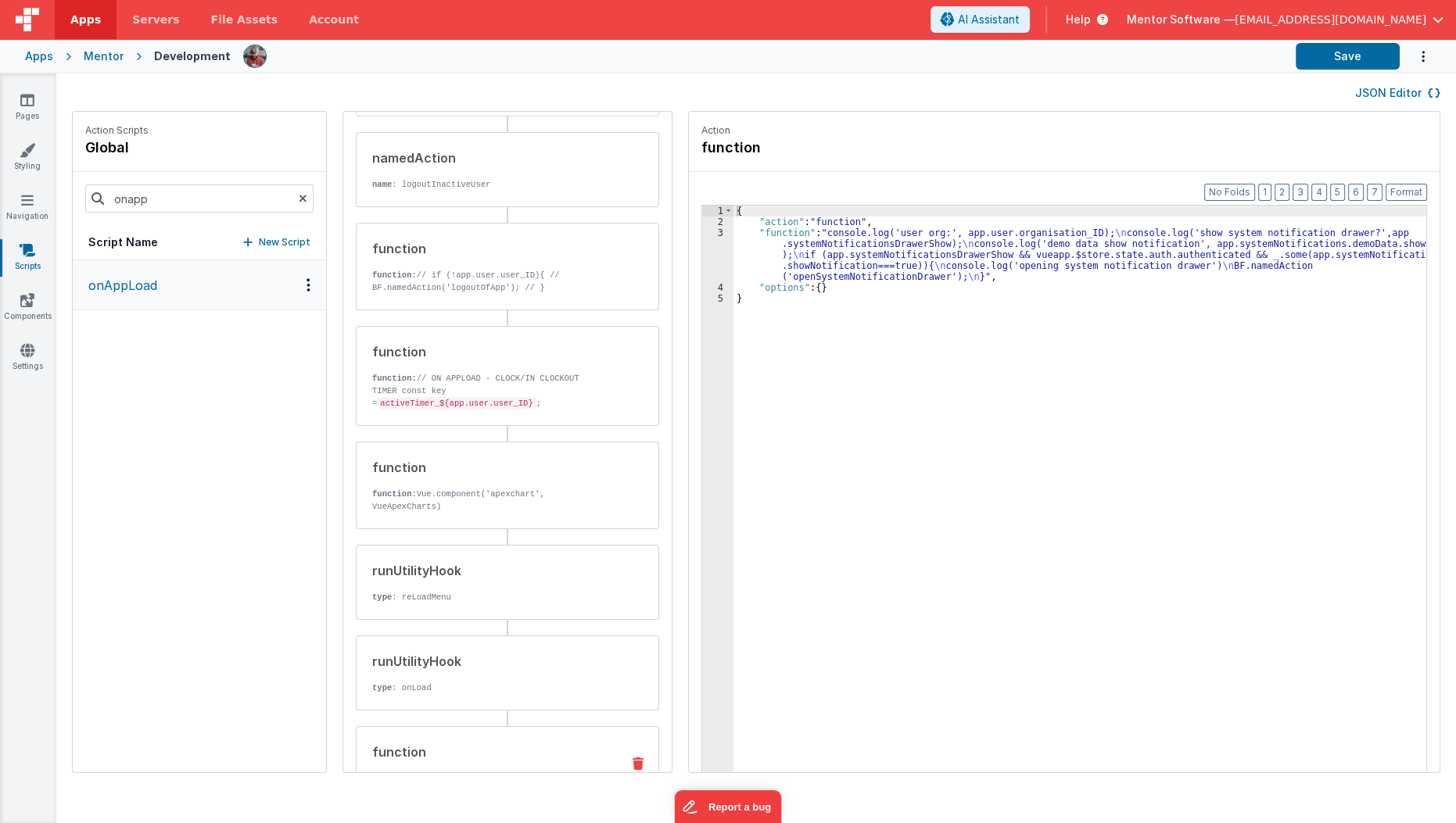
scroll to position [1061, 0]
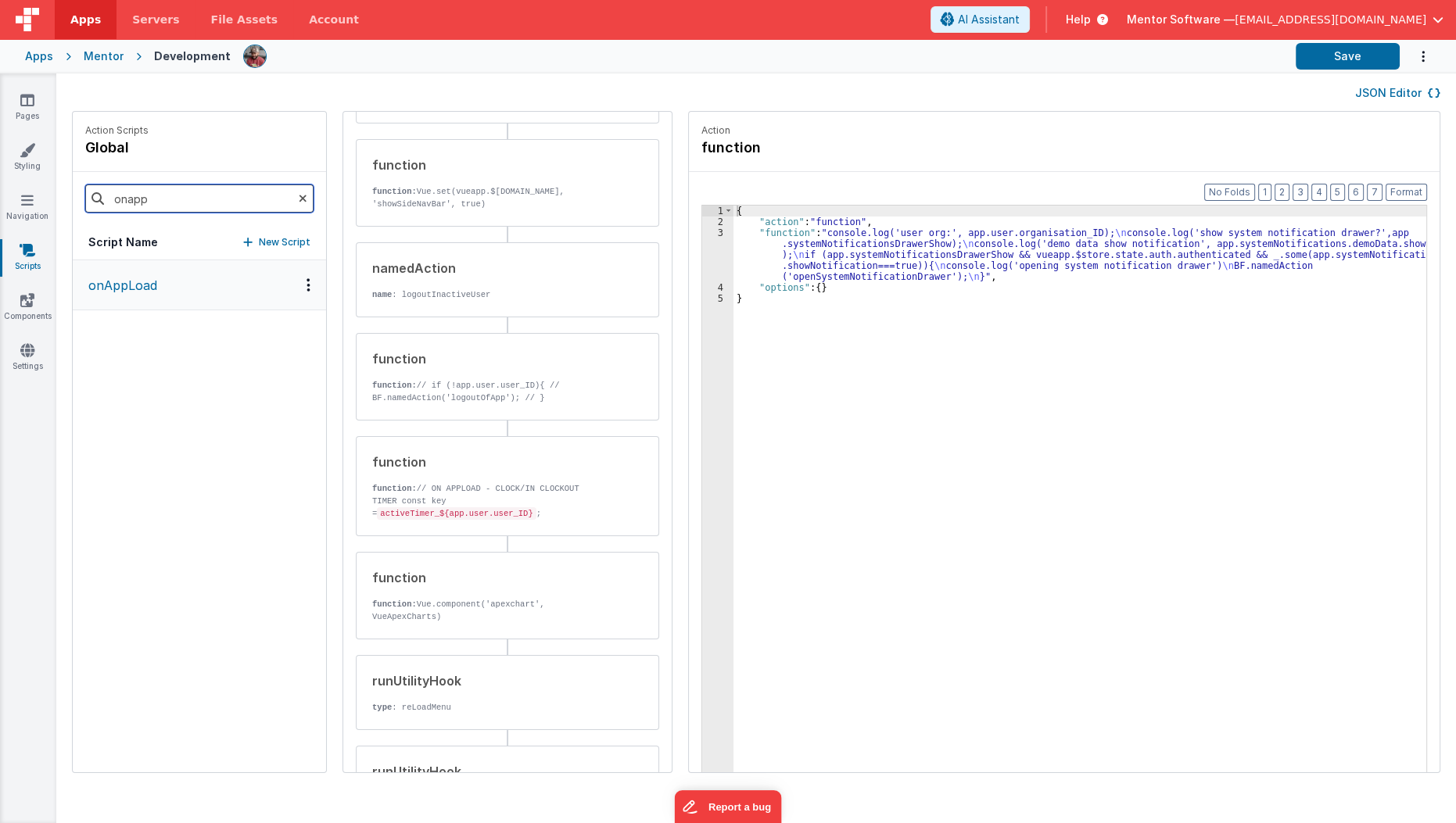
click at [215, 206] on input "onapp" at bounding box center [199, 198] width 228 height 28
type input "inactive"
click at [194, 277] on p "logoutInactiveUser" at bounding box center [142, 285] width 125 height 19
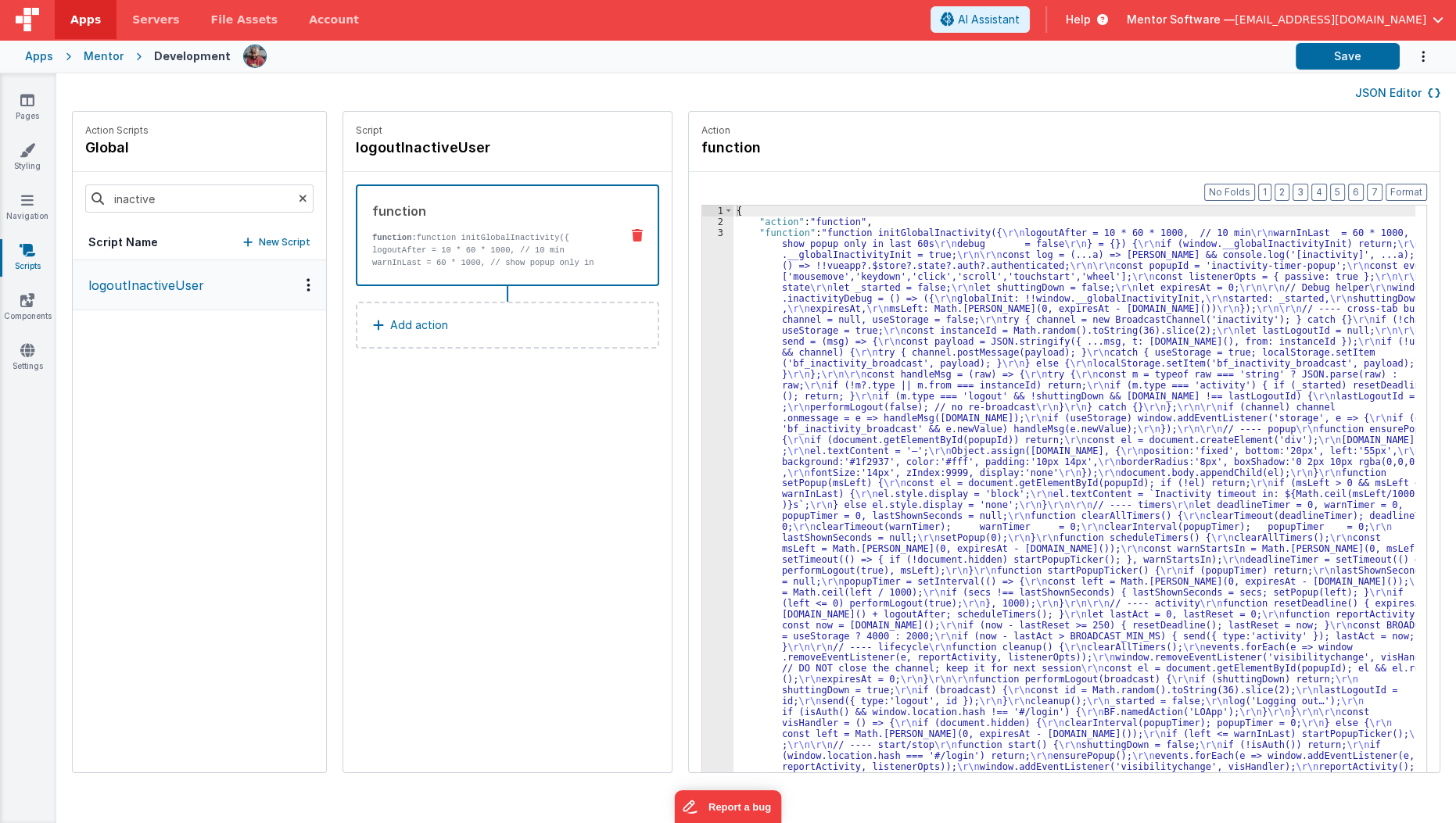
scroll to position [0, 0]
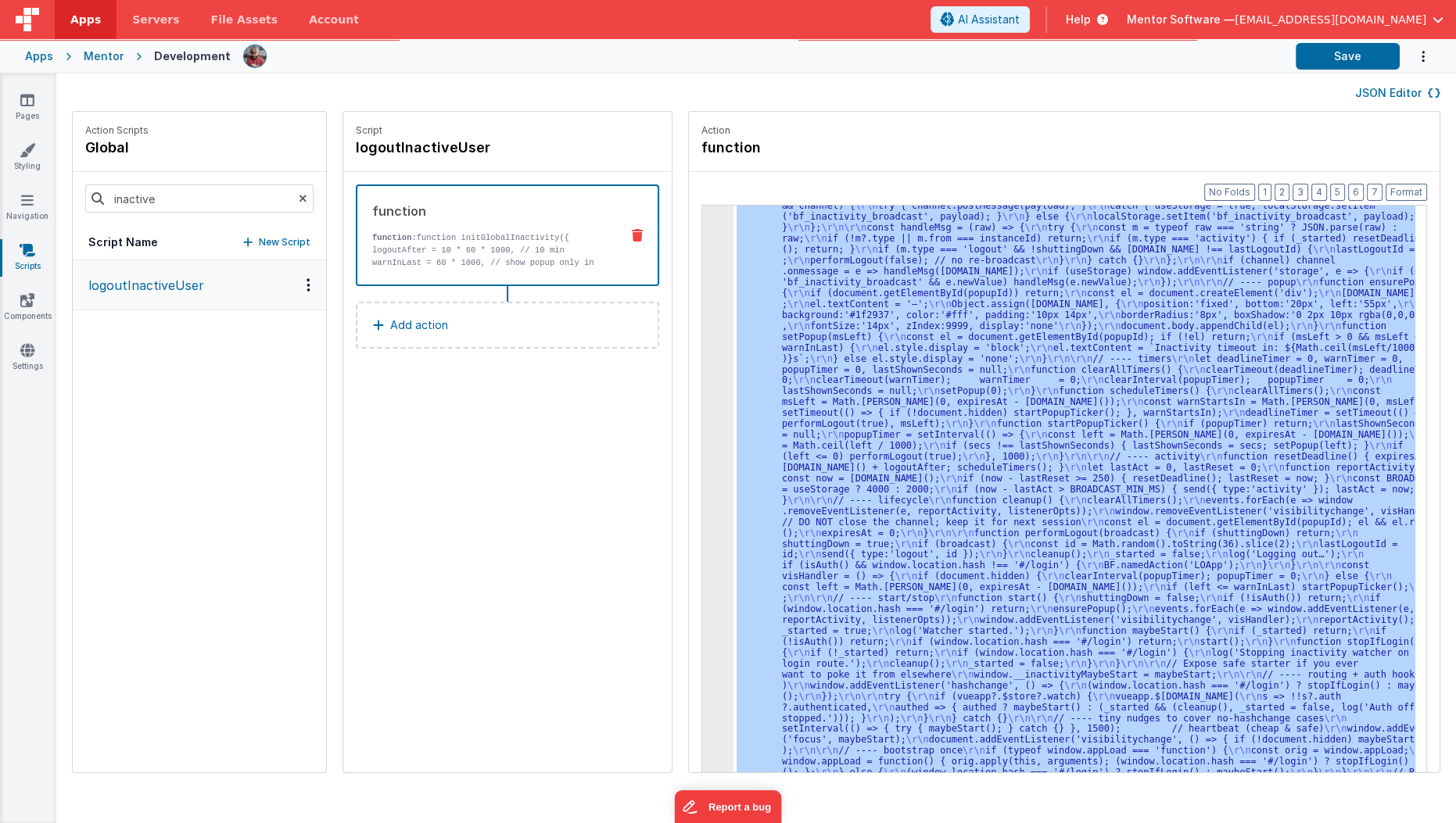
scroll to position [146, 0]
click at [702, 416] on div "3" at bounding box center [717, 446] width 31 height 731
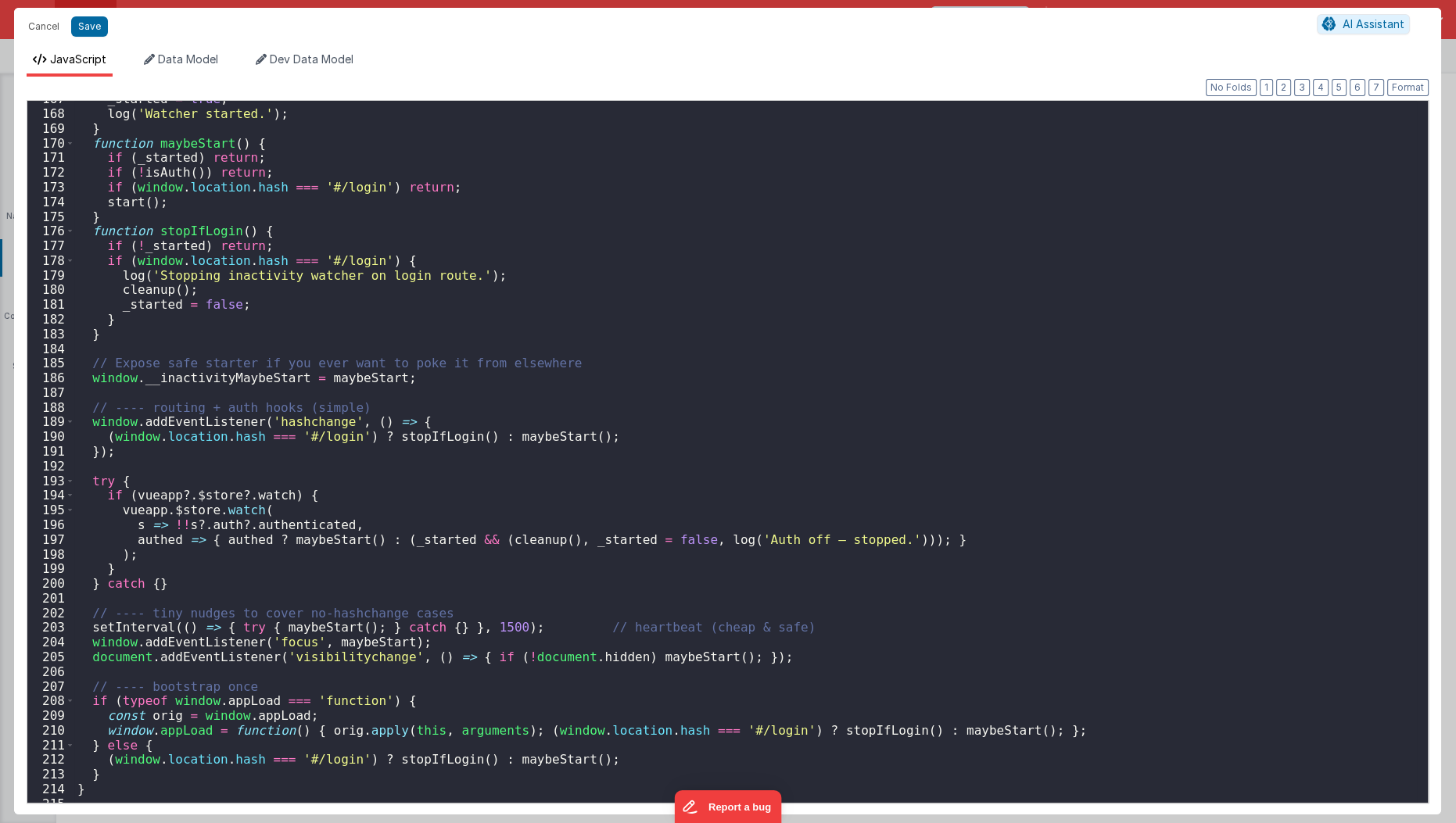
scroll to position [2558, 0]
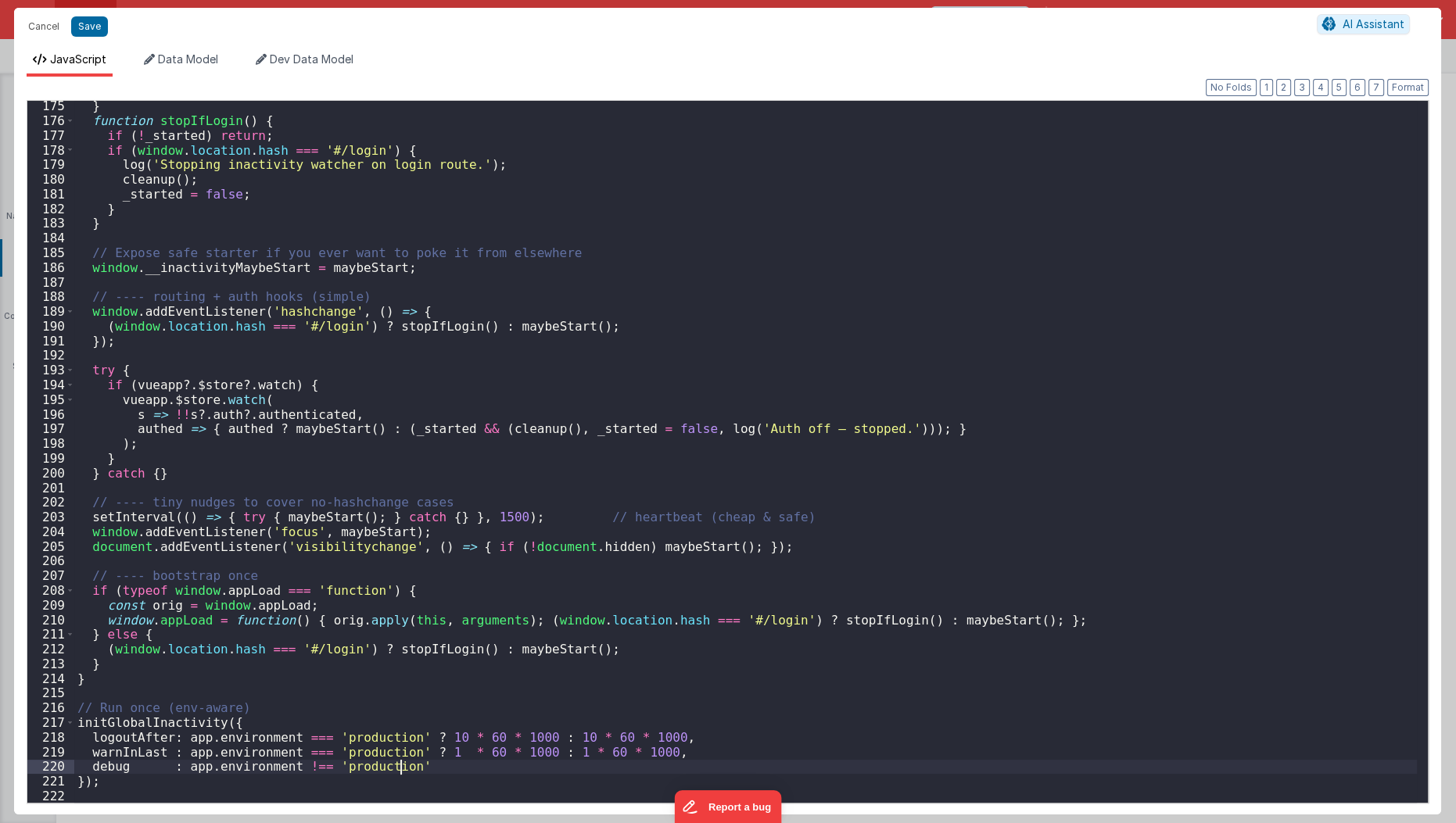
click at [546, 759] on div "} function stopIfLogin ( ) { if ( ! _started ) return ; if ( window . location …" at bounding box center [746, 464] width 1344 height 732
click at [549, 750] on div "} function stopIfLogin ( ) { if ( ! _started ) return ; if ( window . location …" at bounding box center [746, 464] width 1344 height 732
click at [552, 736] on div "} function stopIfLogin ( ) { if ( ! _started ) return ; if ( window . location …" at bounding box center [746, 464] width 1344 height 732
click at [549, 758] on div "} function stopIfLogin ( ) { if ( ! _started ) return ; if ( window . location …" at bounding box center [746, 464] width 1344 height 732
click at [525, 679] on div "} function stopIfLogin ( ) { if ( ! _started ) return ; if ( window . location …" at bounding box center [746, 464] width 1344 height 732
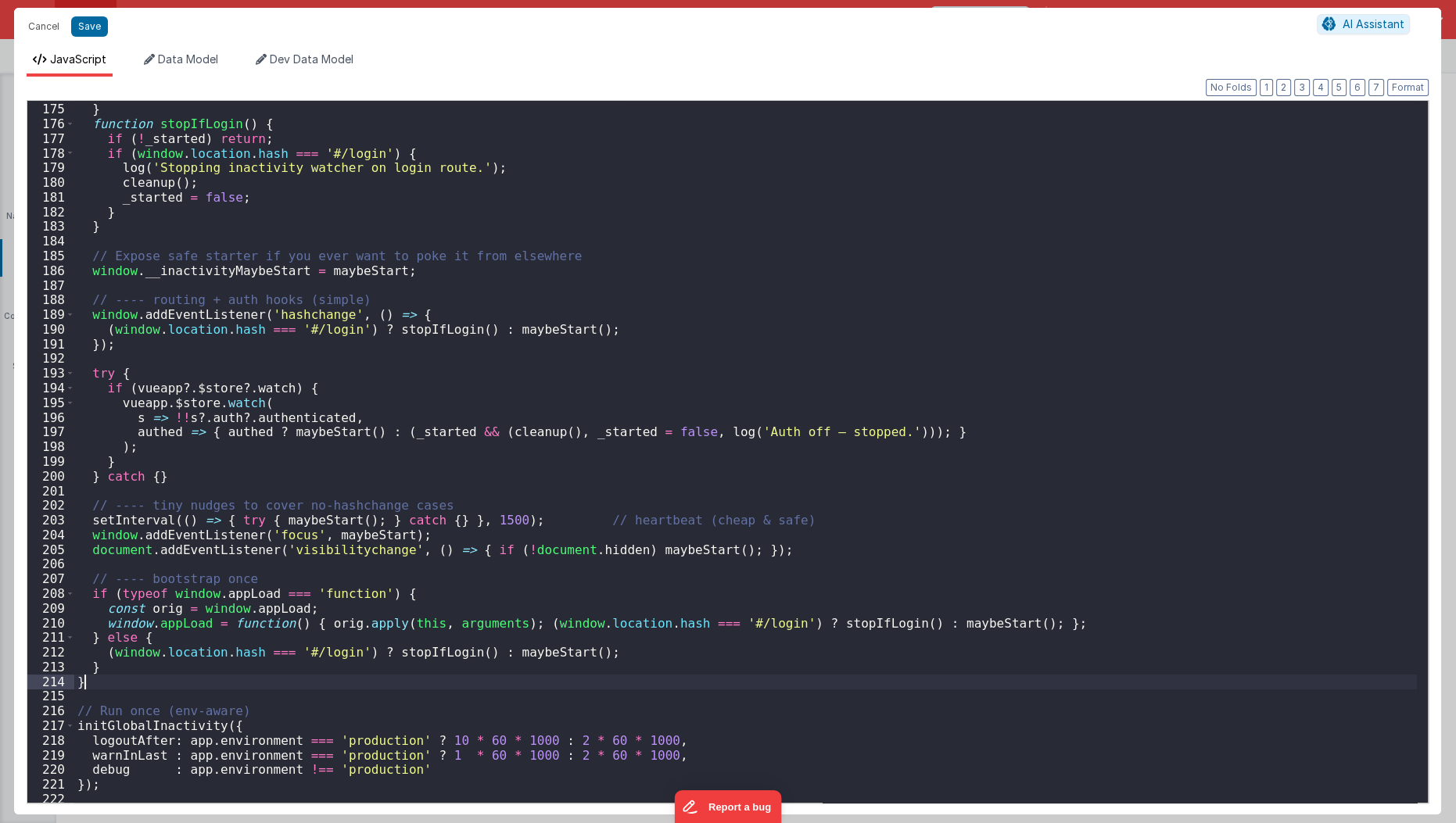
scroll to position [2554, 0]
click at [547, 337] on div "start ( ) ; } function stopIfLogin ( ) { if ( ! _started ) return ; if ( window…" at bounding box center [746, 453] width 1344 height 732
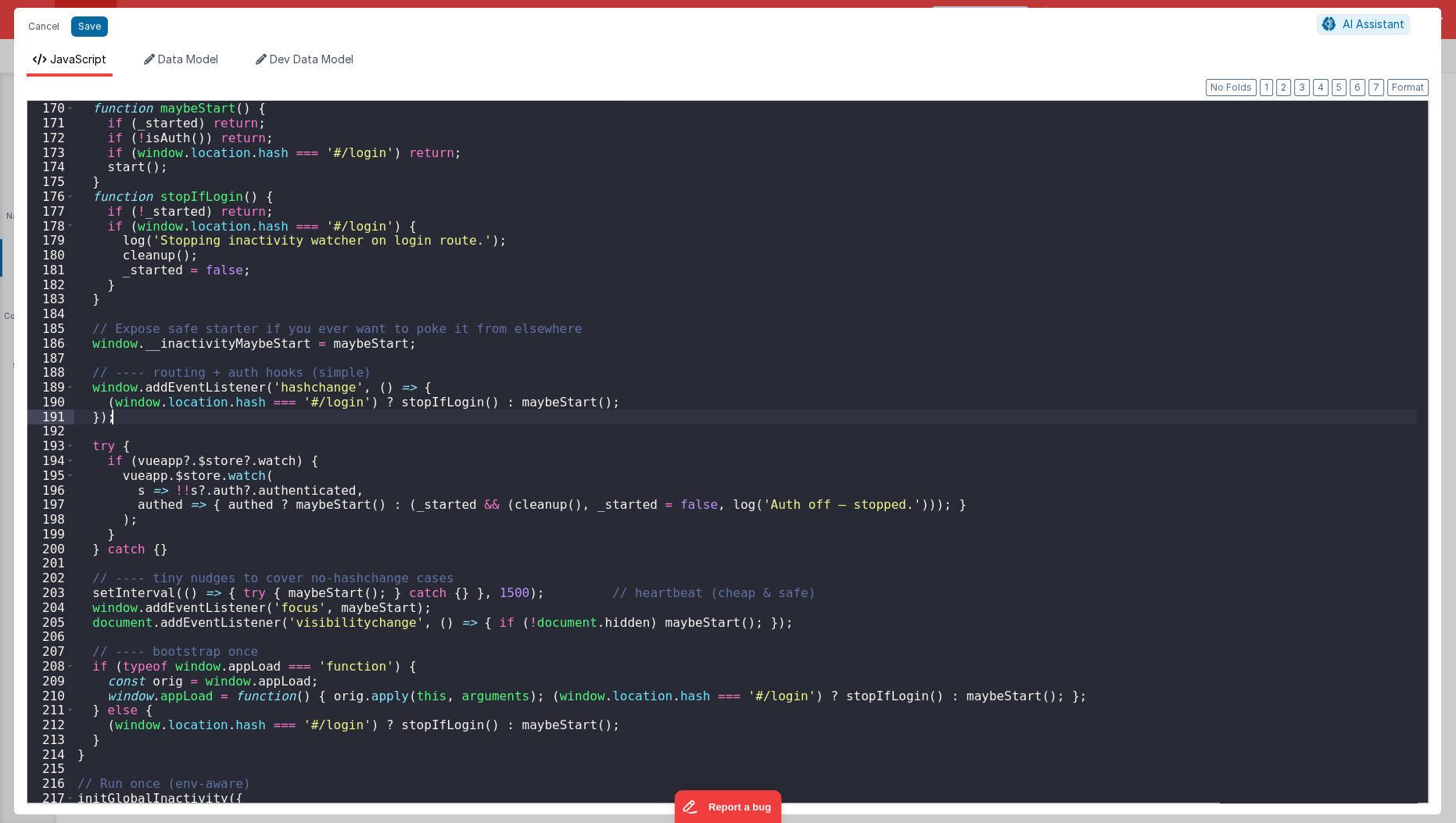
scroll to position [2482, 0]
click at [547, 337] on div "} function maybeStart ( ) { if ( _started ) return ; if ( ! isAuth ( )) return …" at bounding box center [746, 452] width 1344 height 732
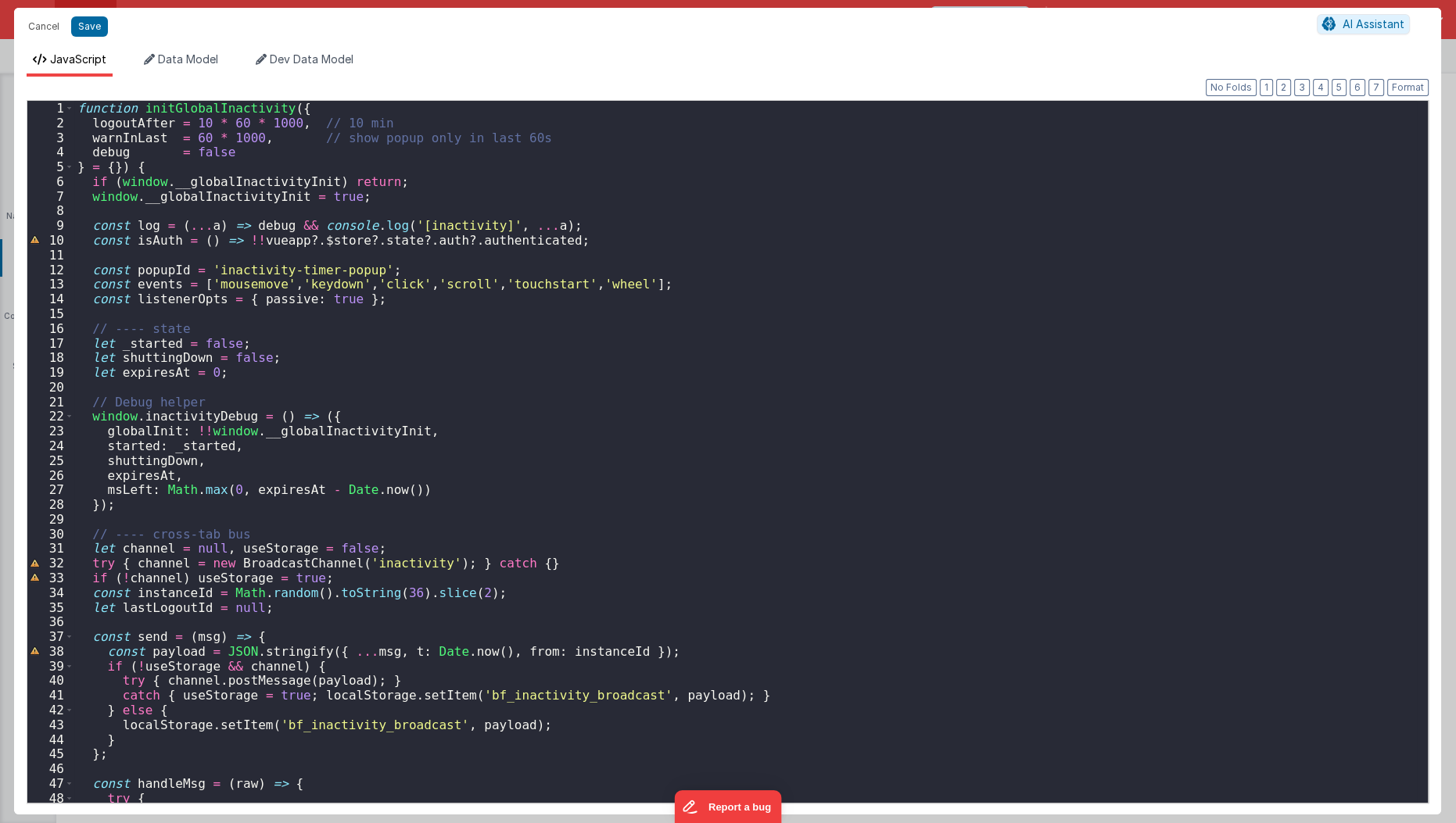
scroll to position [0, 0]
click at [94, 21] on button "Save" at bounding box center [89, 27] width 36 height 21
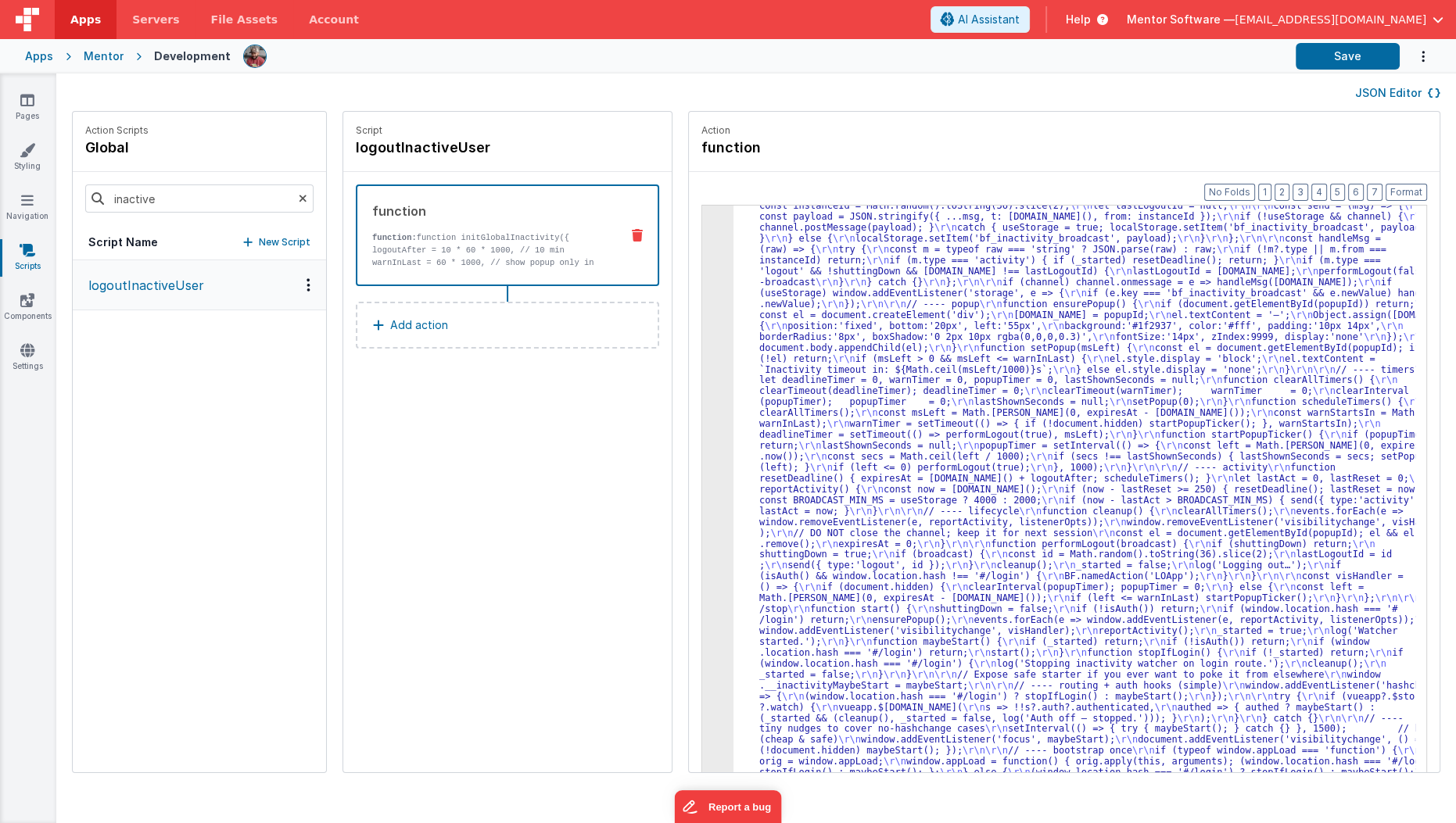
scroll to position [124, 0]
click at [1336, 55] on button "Save" at bounding box center [1348, 56] width 104 height 26
click at [278, 201] on input "inactive" at bounding box center [199, 198] width 228 height 28
click at [299, 199] on icon at bounding box center [303, 198] width 8 height 53
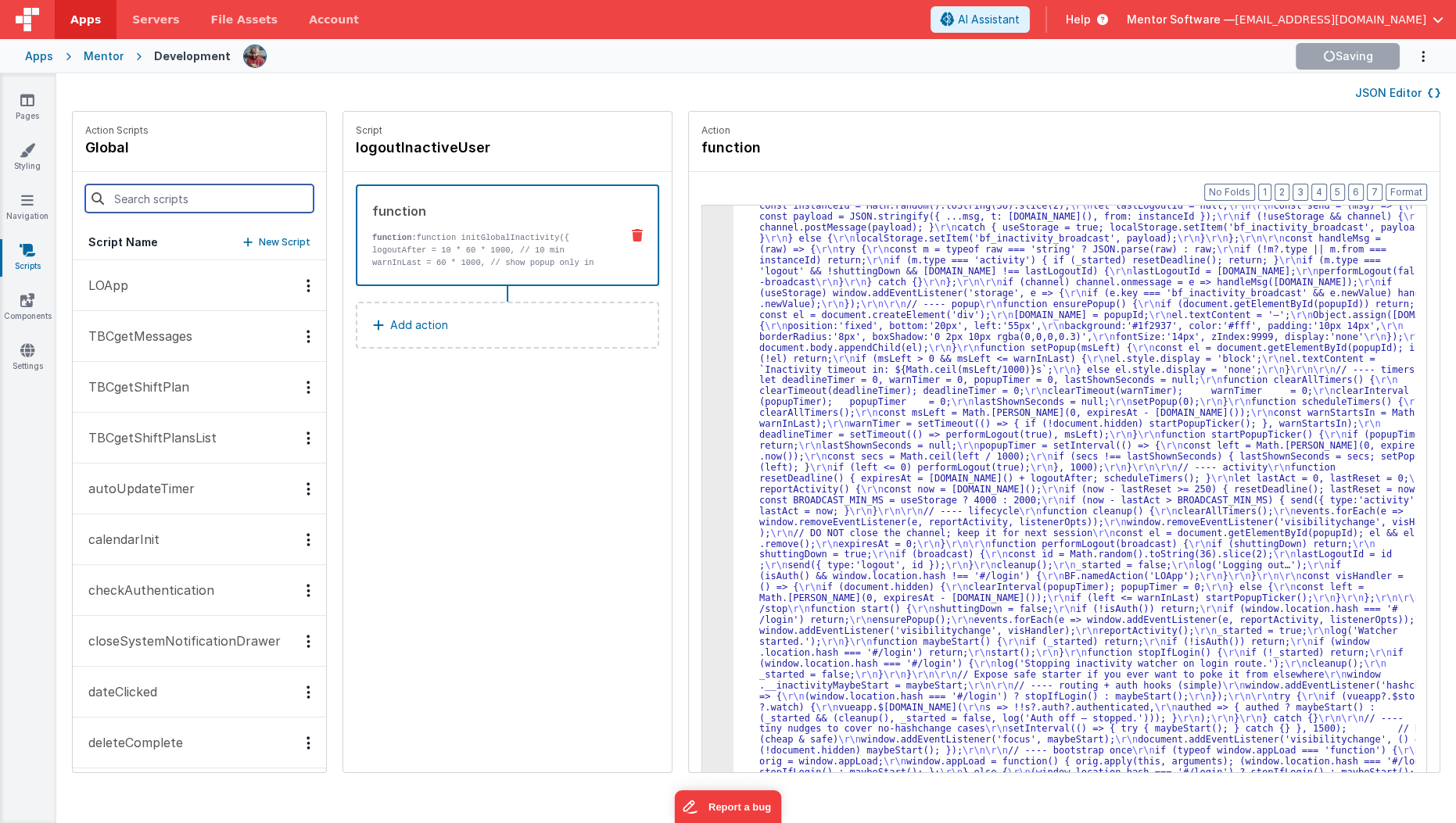
click at [242, 206] on input at bounding box center [199, 198] width 228 height 28
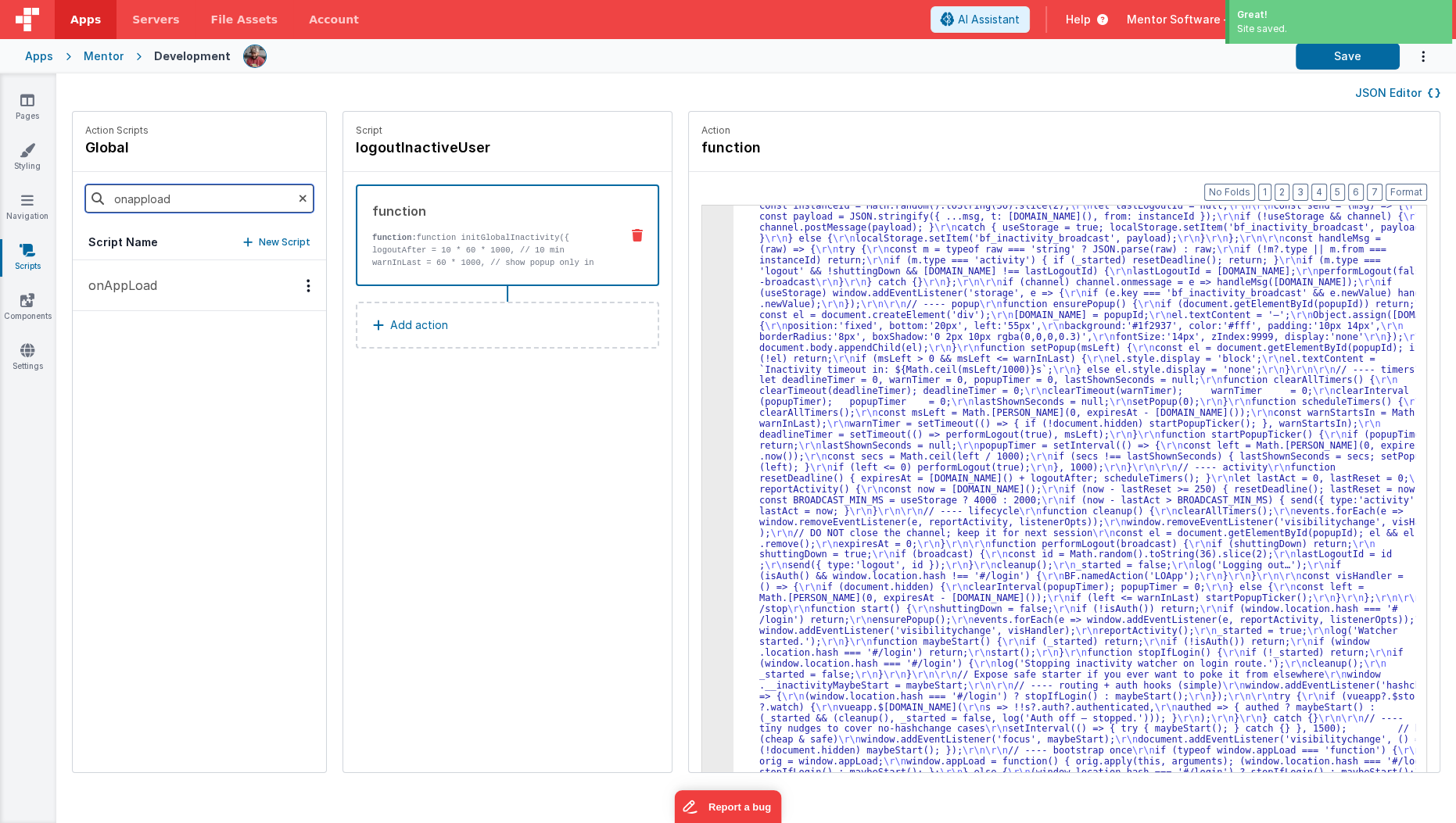
type input "onappload"
click at [210, 285] on button "onAppLoad" at bounding box center [199, 286] width 253 height 50
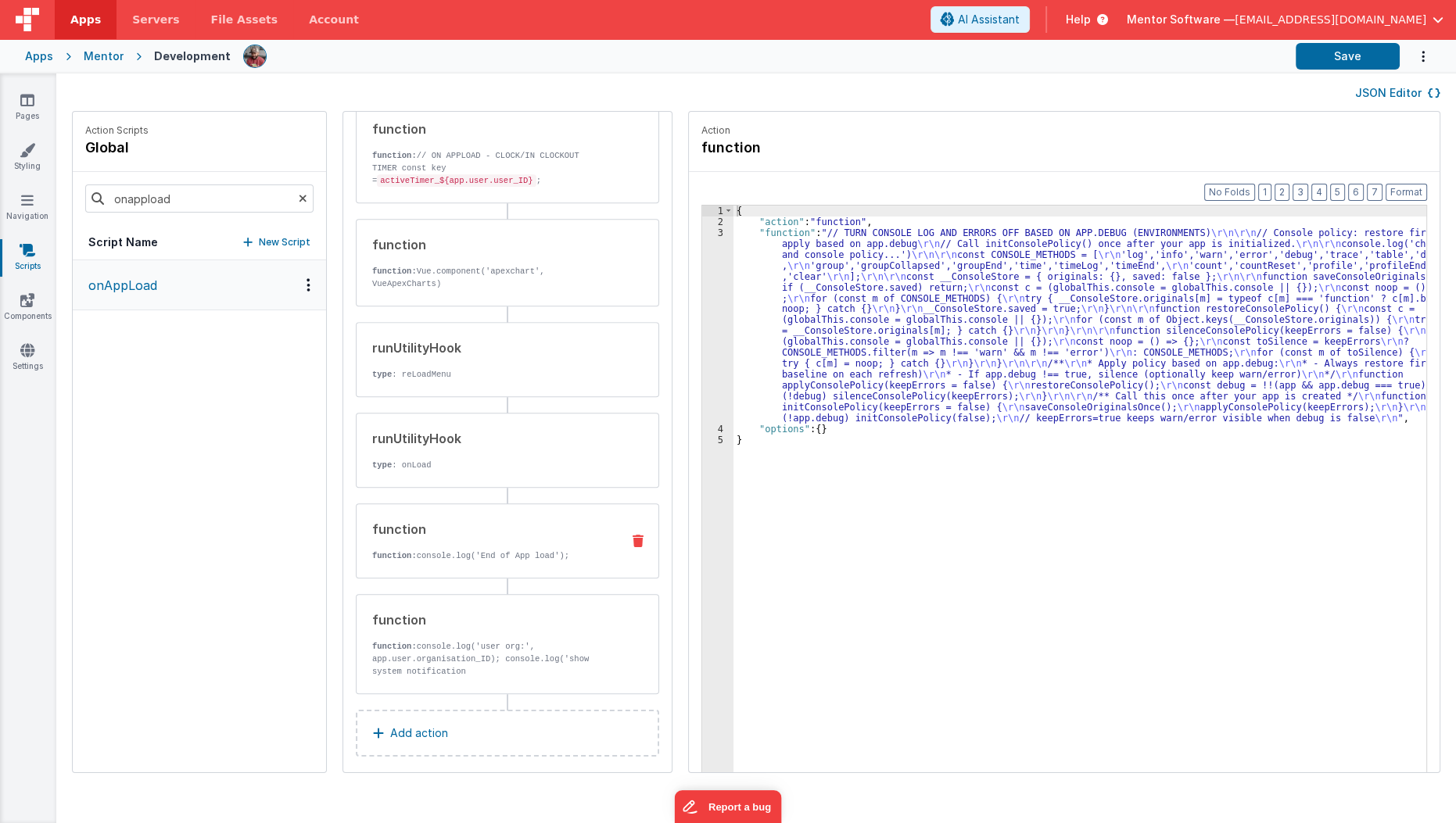
scroll to position [1395, 0]
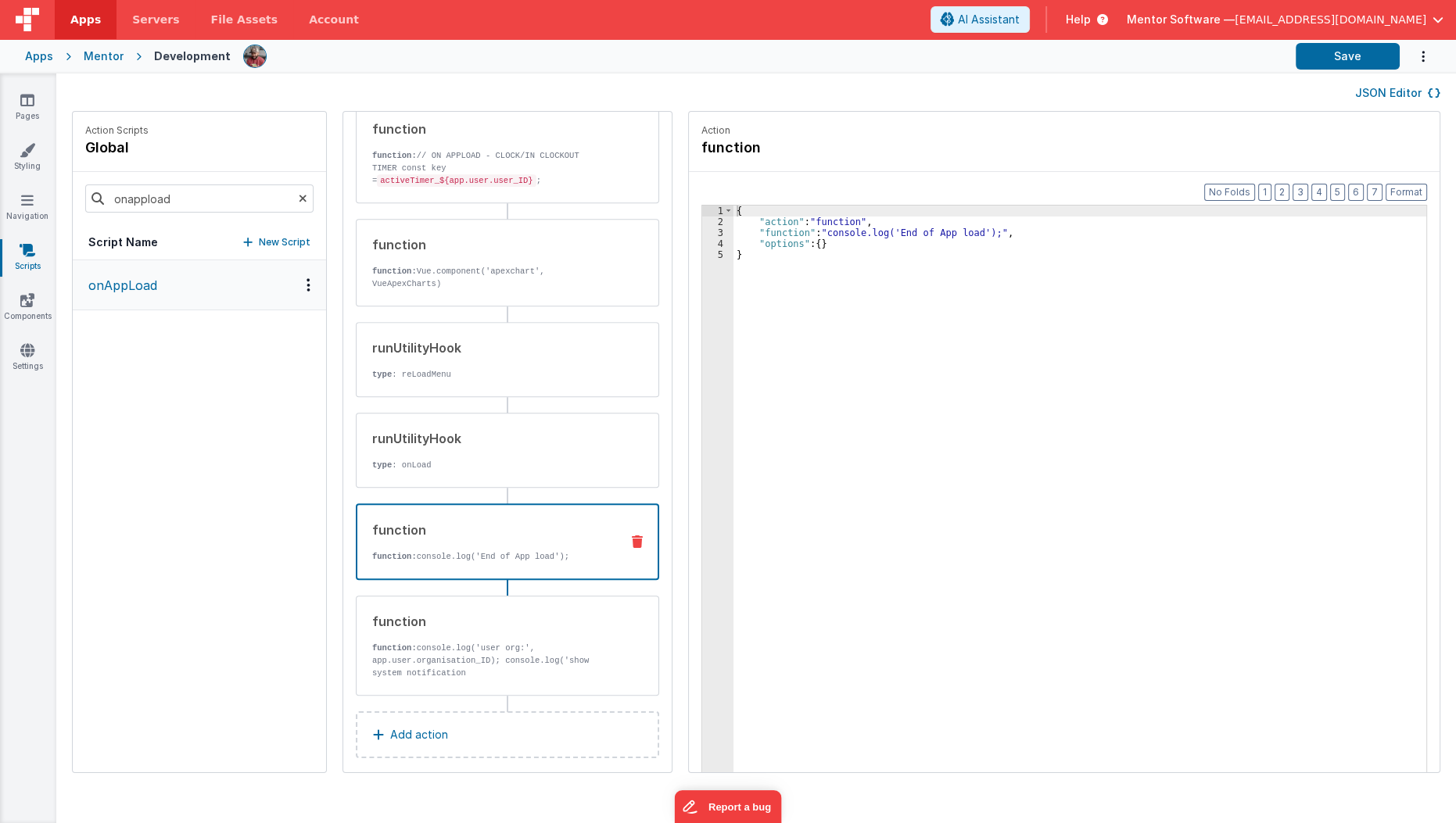
click at [495, 552] on div "function function: console.log('End of App load');" at bounding box center [507, 542] width 304 height 77
click at [520, 459] on p "type : onLoad" at bounding box center [490, 464] width 236 height 12
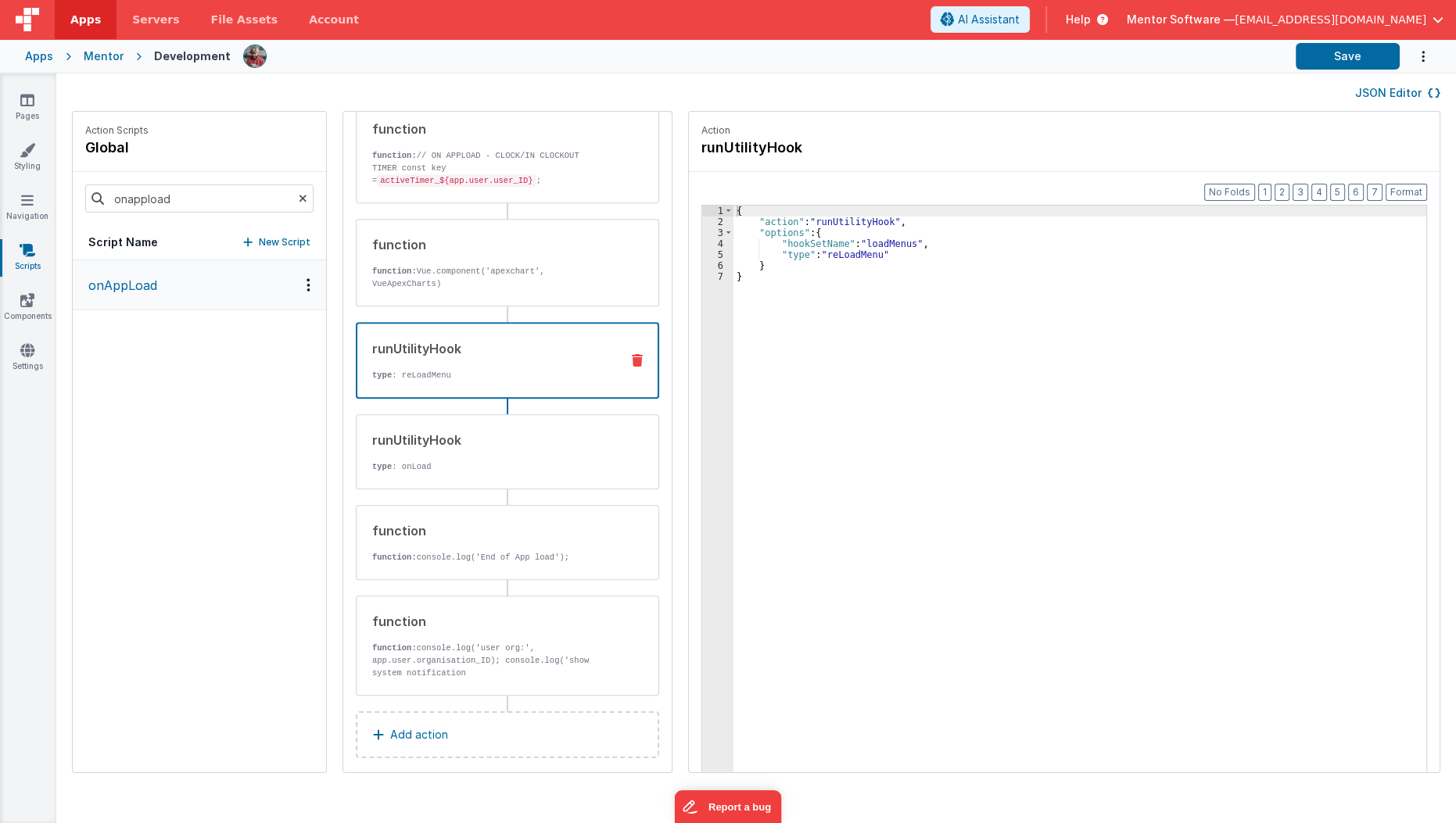
click at [533, 355] on div "runUtilityHook type : reLoadMenu" at bounding box center [482, 360] width 250 height 42
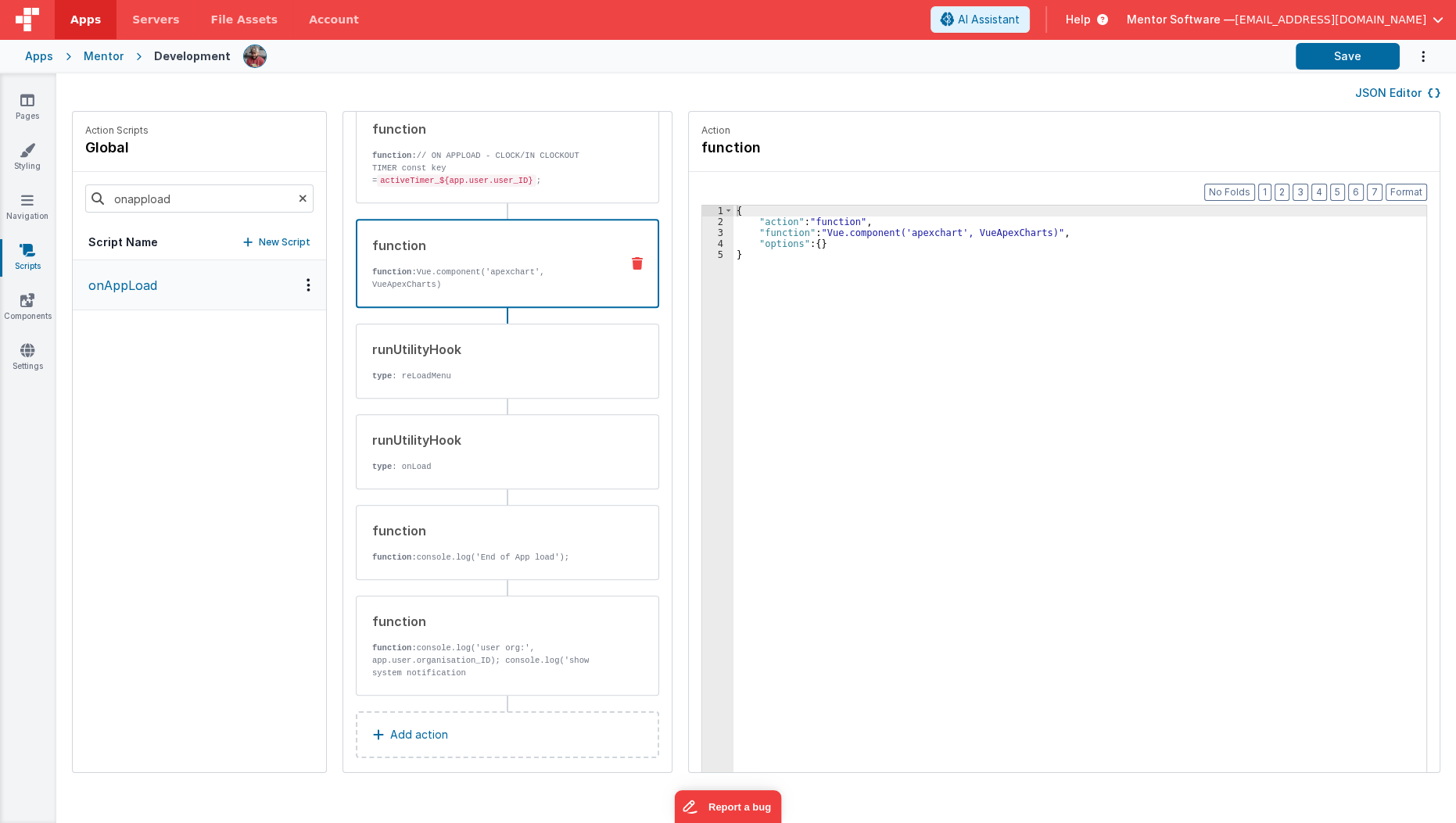
click at [550, 281] on div "function function: Vue.component('apexchart', VueApexCharts)" at bounding box center [507, 263] width 304 height 89
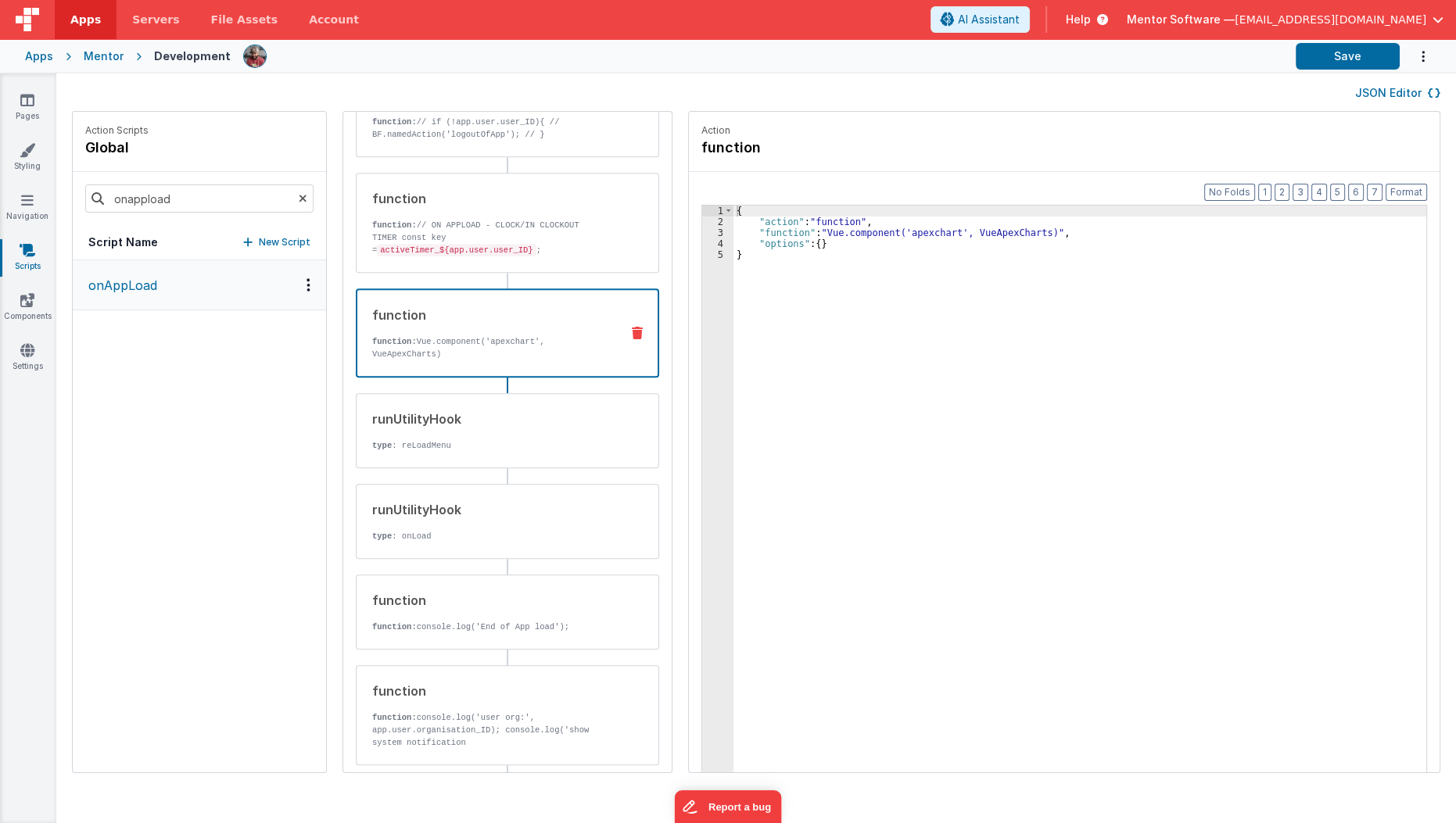
scroll to position [1324, 0]
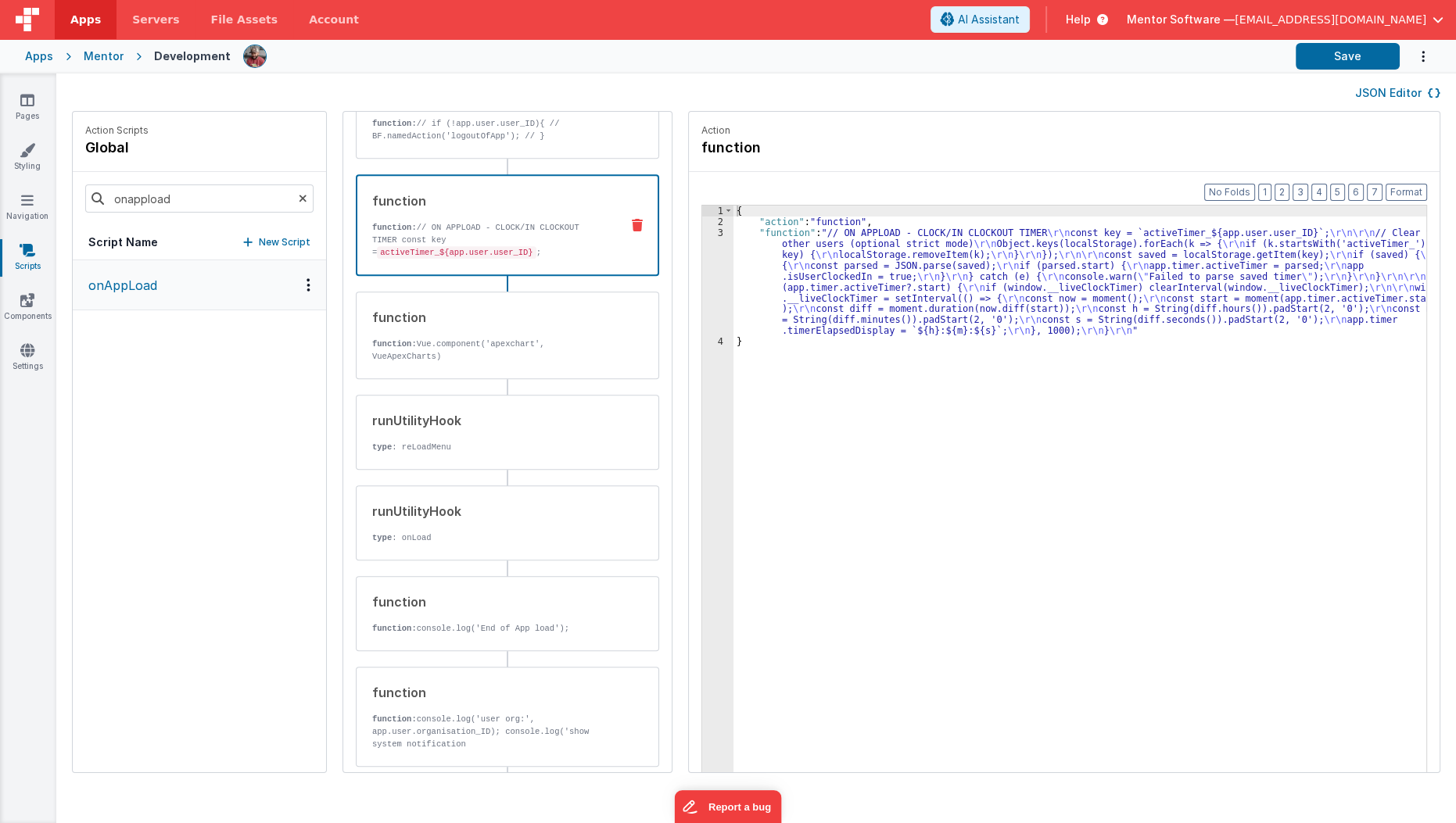
click at [558, 259] on p "// Clear timers from other users (optional strict mode) Object.keys(localStorag…" at bounding box center [490, 290] width 236 height 63
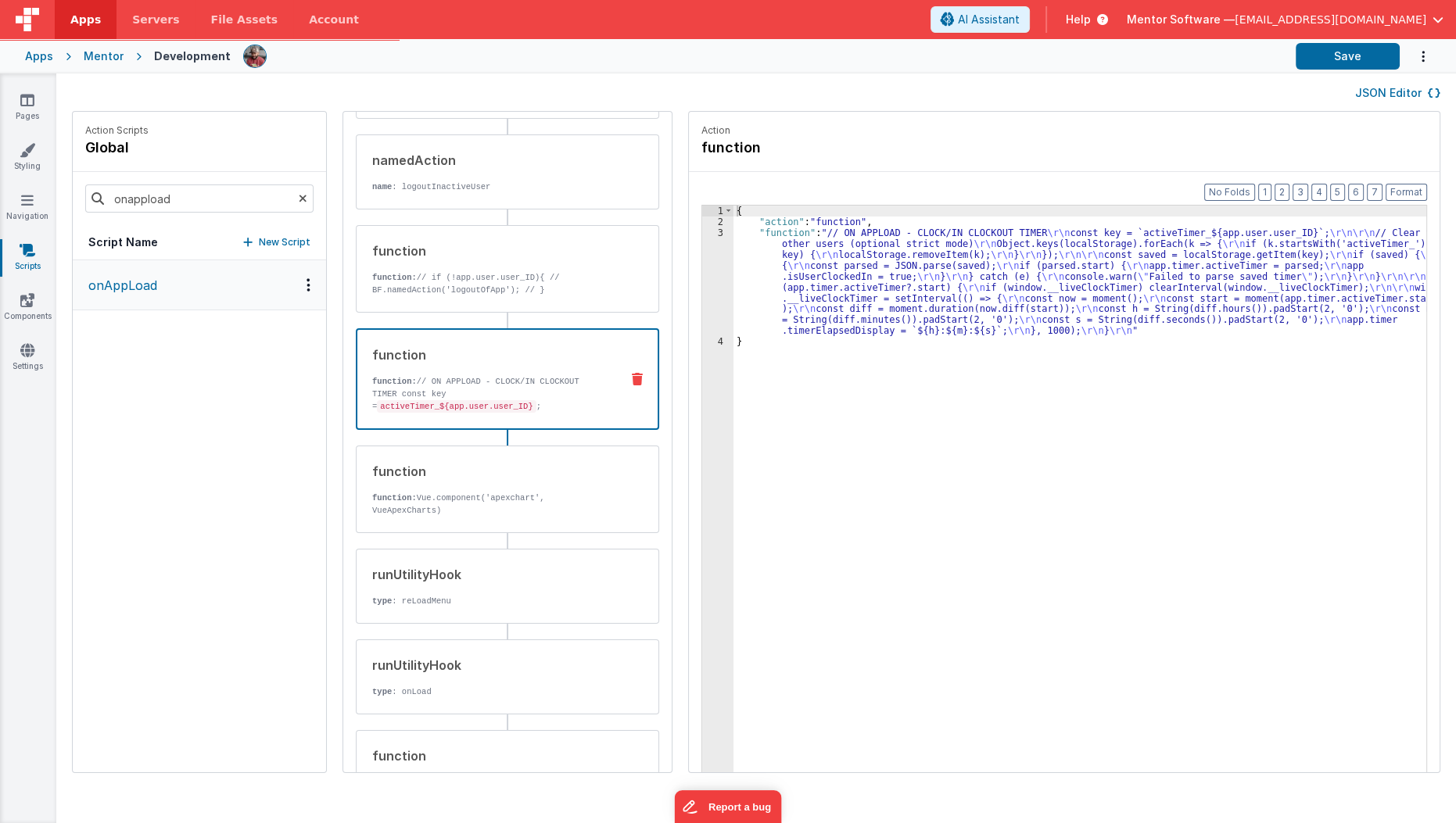
scroll to position [1170, 0]
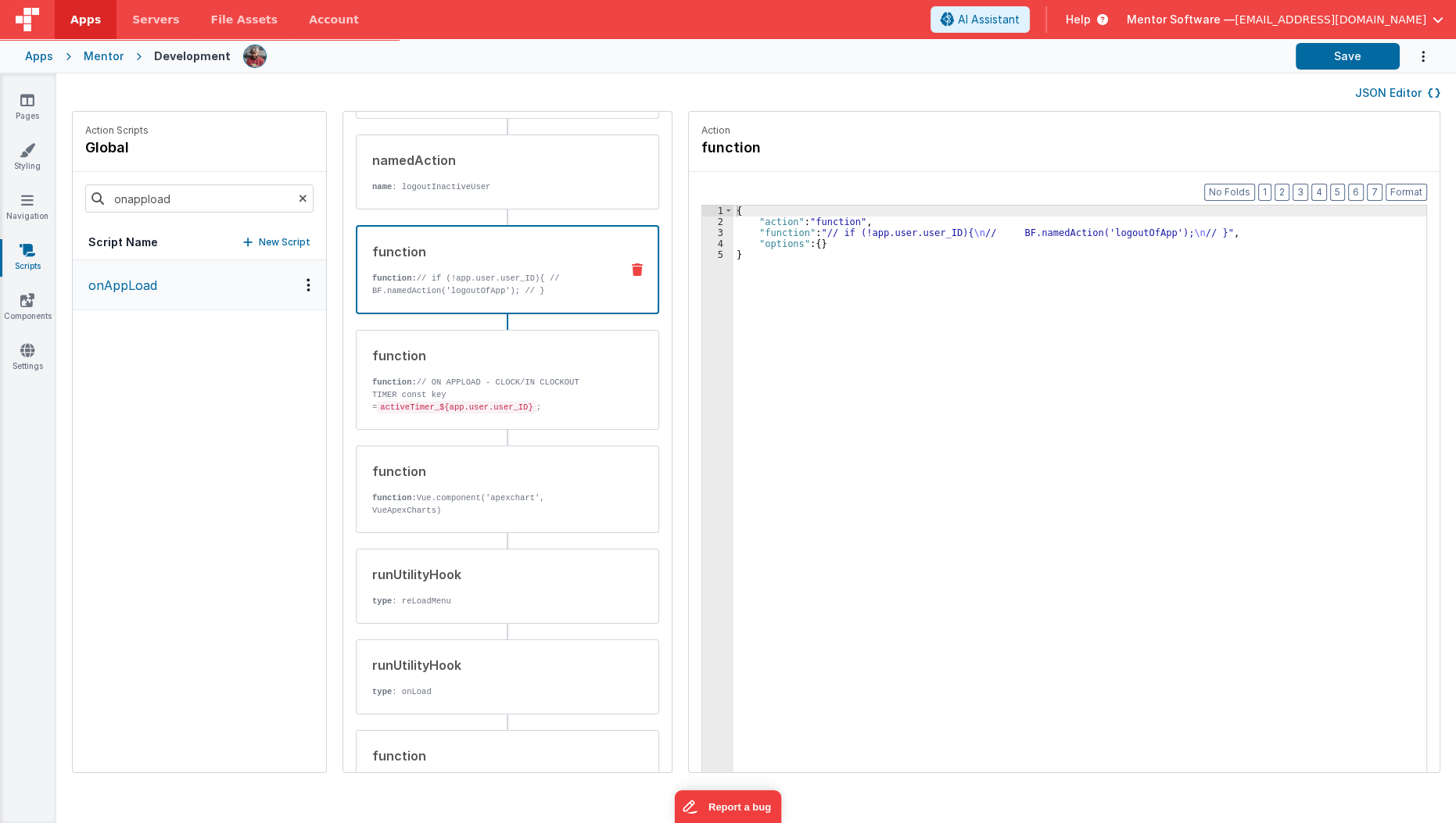
click at [529, 272] on p "function: // if (!app.user.user_ID){ // BF.namedAction('logoutOfApp'); // }" at bounding box center [490, 284] width 236 height 25
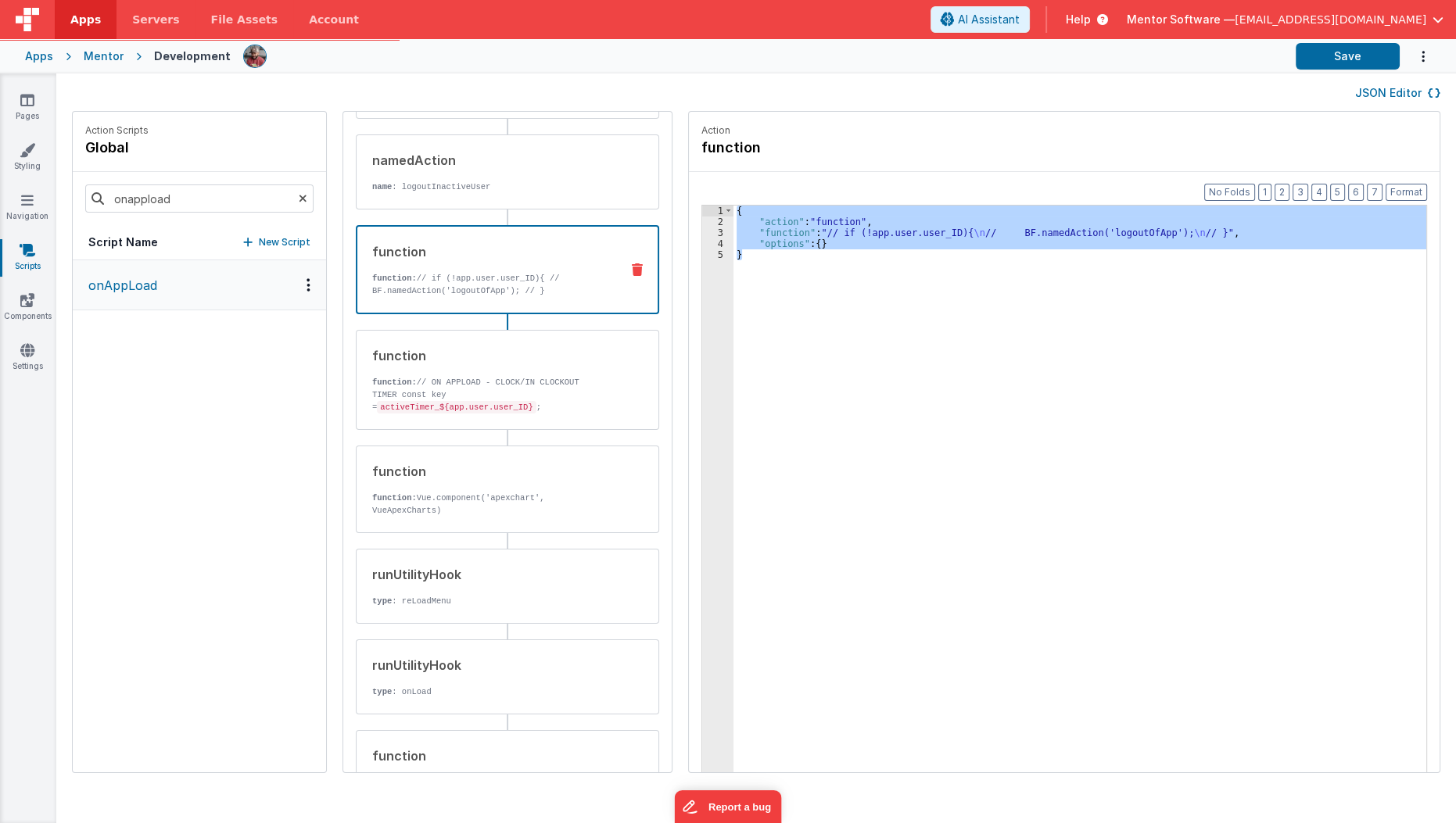
drag, startPoint x: 809, startPoint y: 301, endPoint x: 702, endPoint y: 196, distance: 149.9
click at [702, 196] on div "Format 7 6 5 4 3 2 1 No Folds 1 2 3 4 5 { "action" : "function" , "function" : …" at bounding box center [1063, 502] width 750 height 660
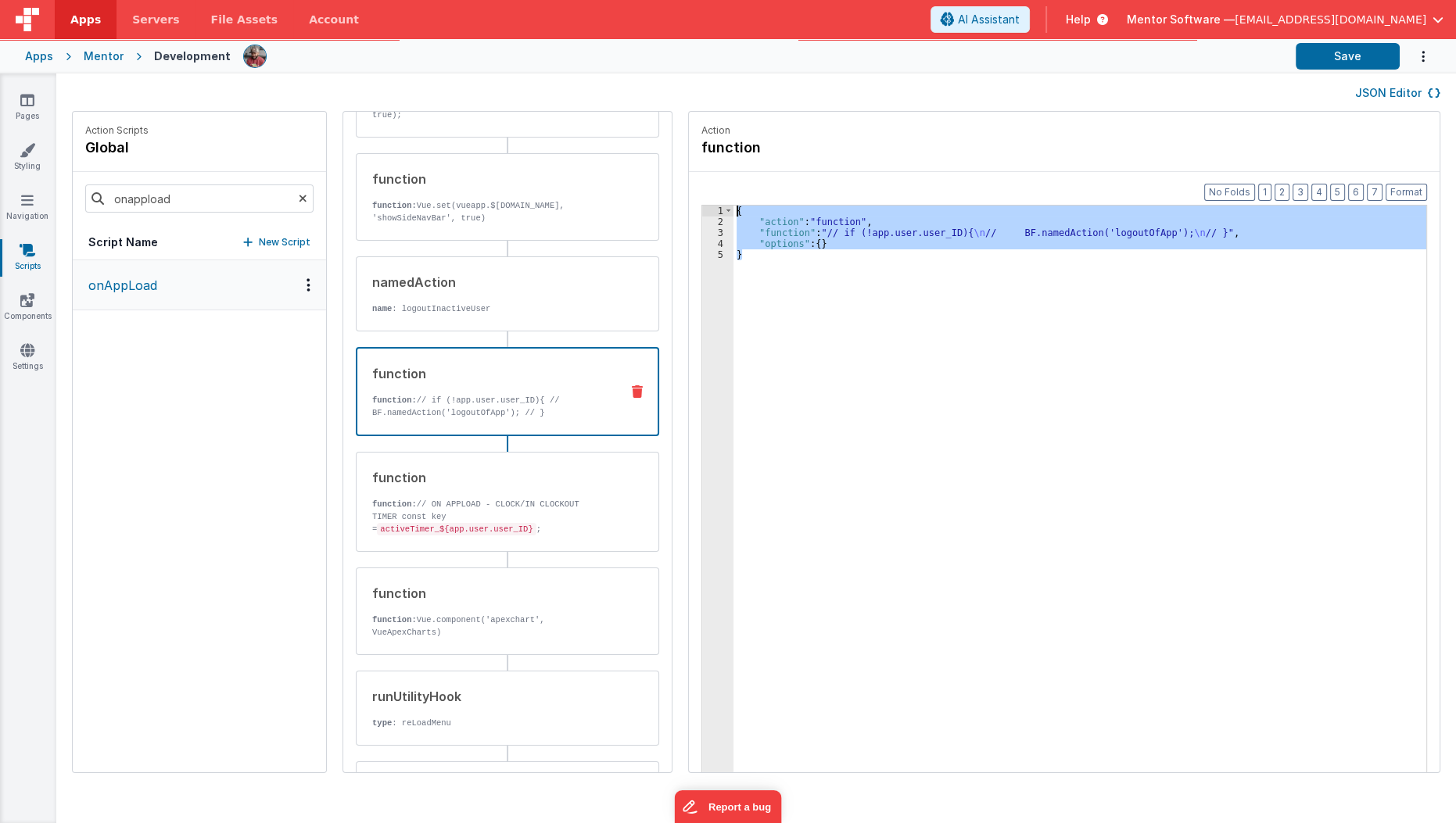
scroll to position [1047, 0]
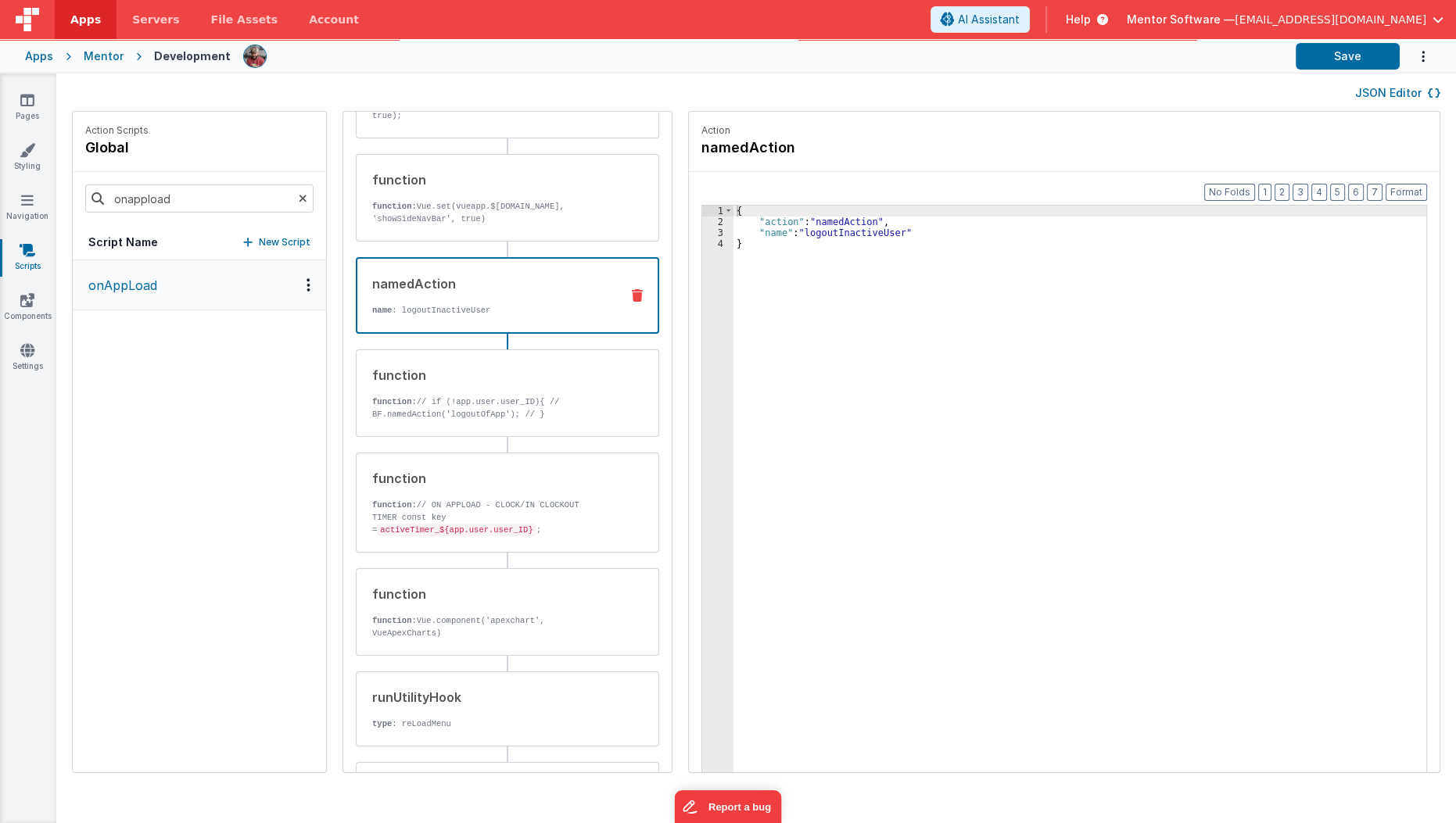
click at [396, 308] on div "namedAction name : logoutInactiveUser" at bounding box center [507, 295] width 304 height 77
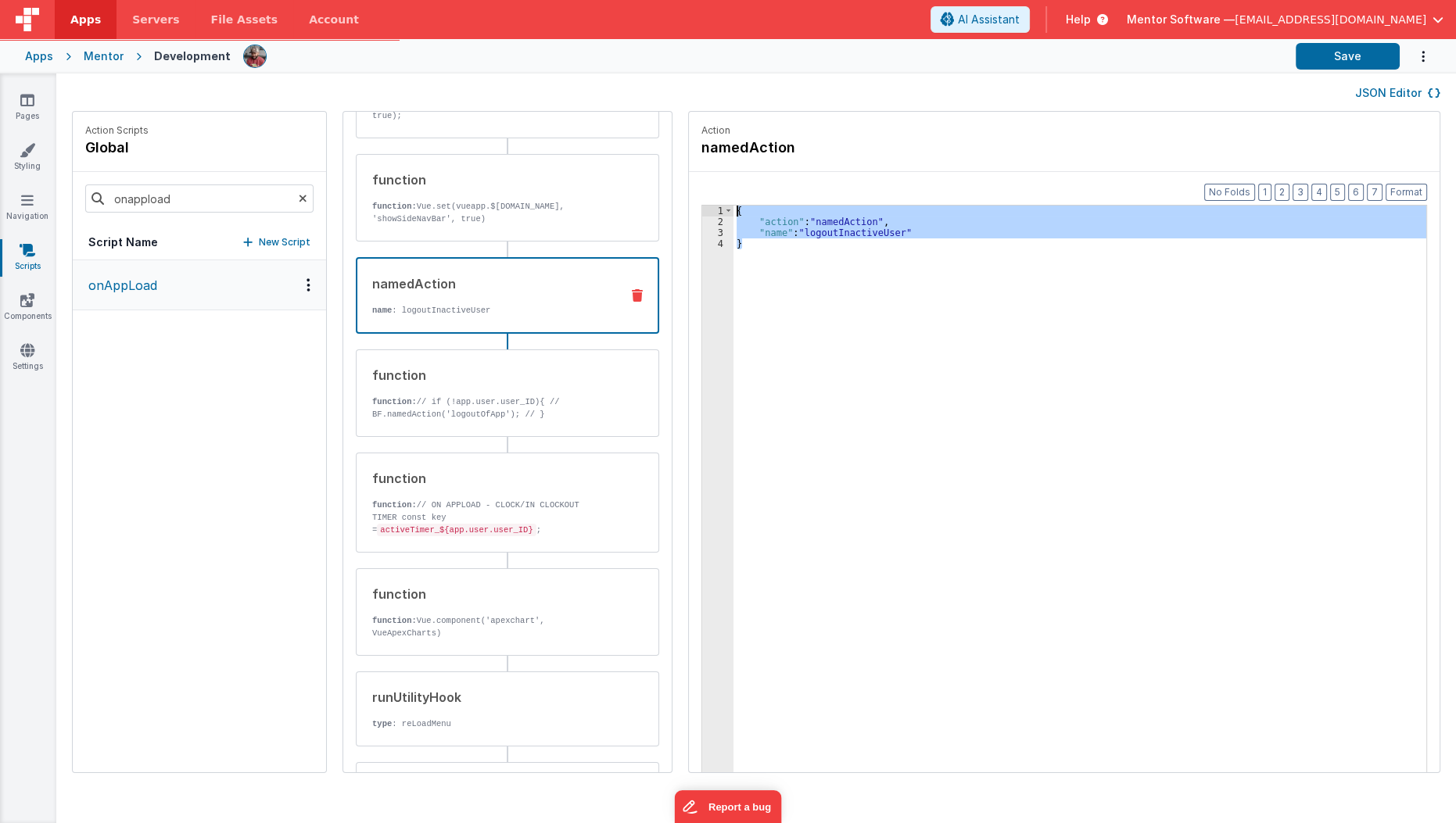
drag, startPoint x: 739, startPoint y: 291, endPoint x: 686, endPoint y: 146, distance: 154.4
click at [689, 146] on fieldset "Action namedAction Format 7 6 5 4 3 2 1 No Folds 1 2 3 4 { "action" : "namedAct…" at bounding box center [1063, 442] width 750 height 660
click at [21, 102] on icon at bounding box center [27, 100] width 14 height 16
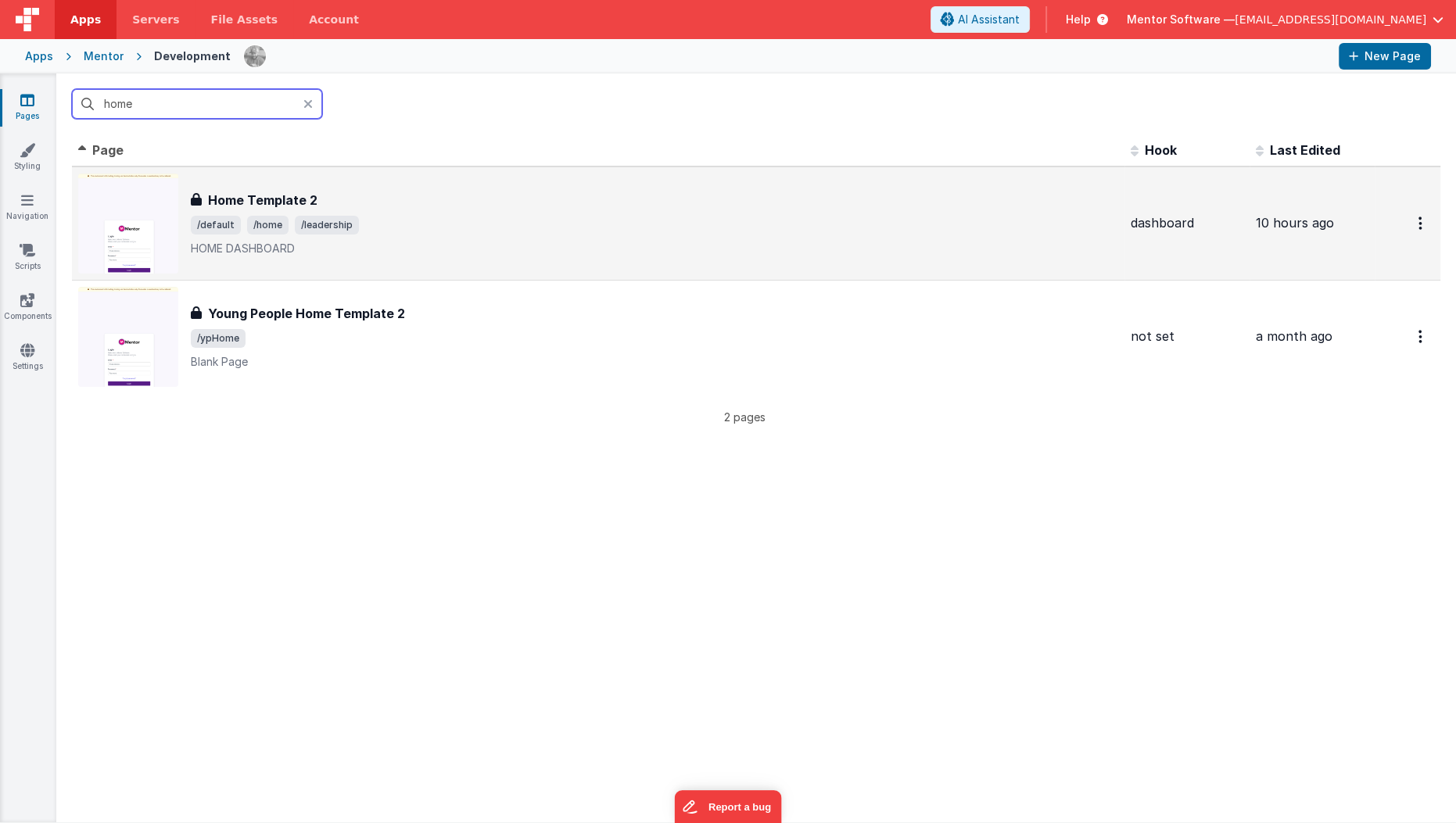
type input "home"
click at [286, 191] on h3 "Home Template 2" at bounding box center [263, 200] width 109 height 19
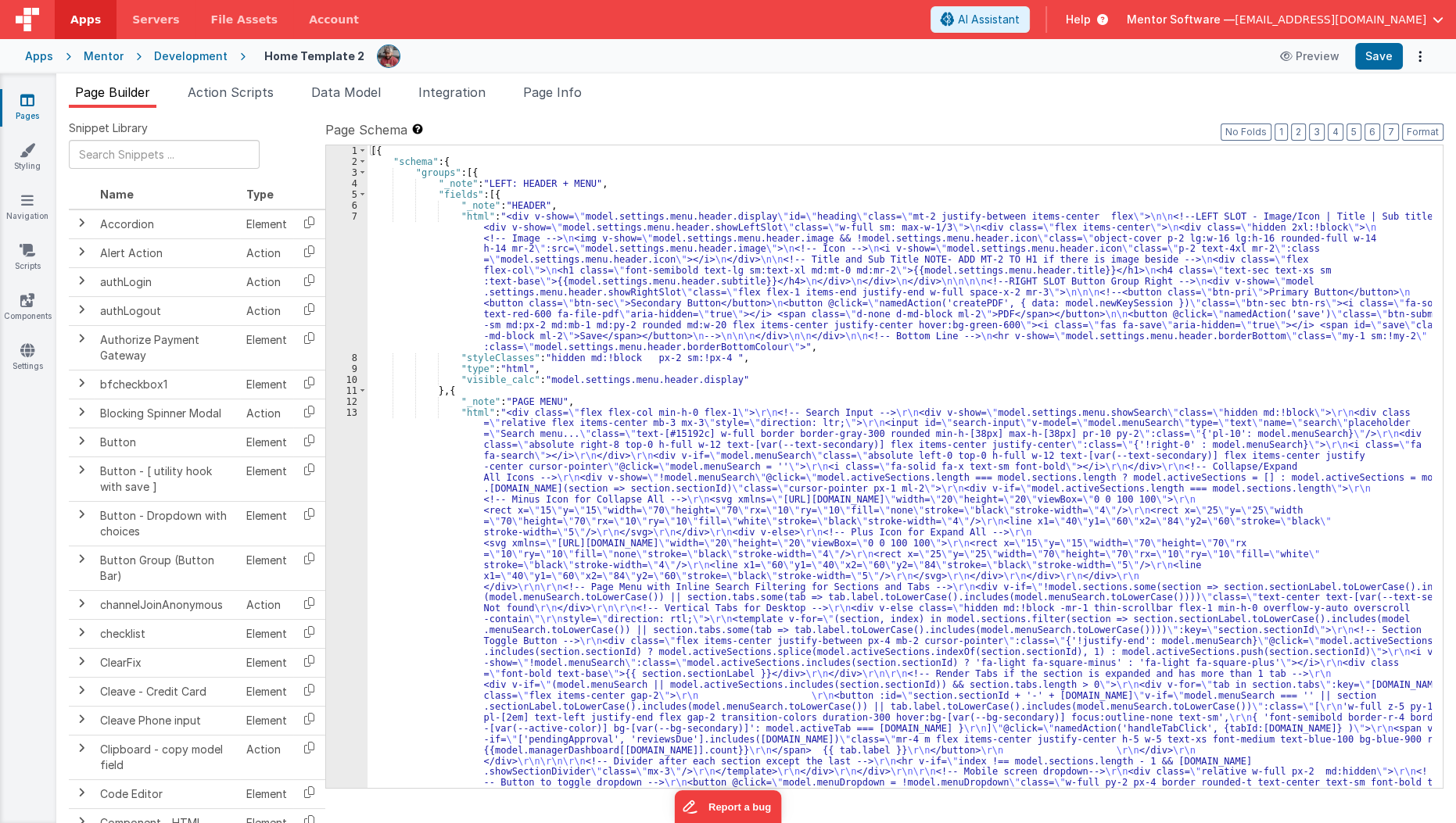
click at [574, 92] on span "Page Info" at bounding box center [552, 92] width 59 height 16
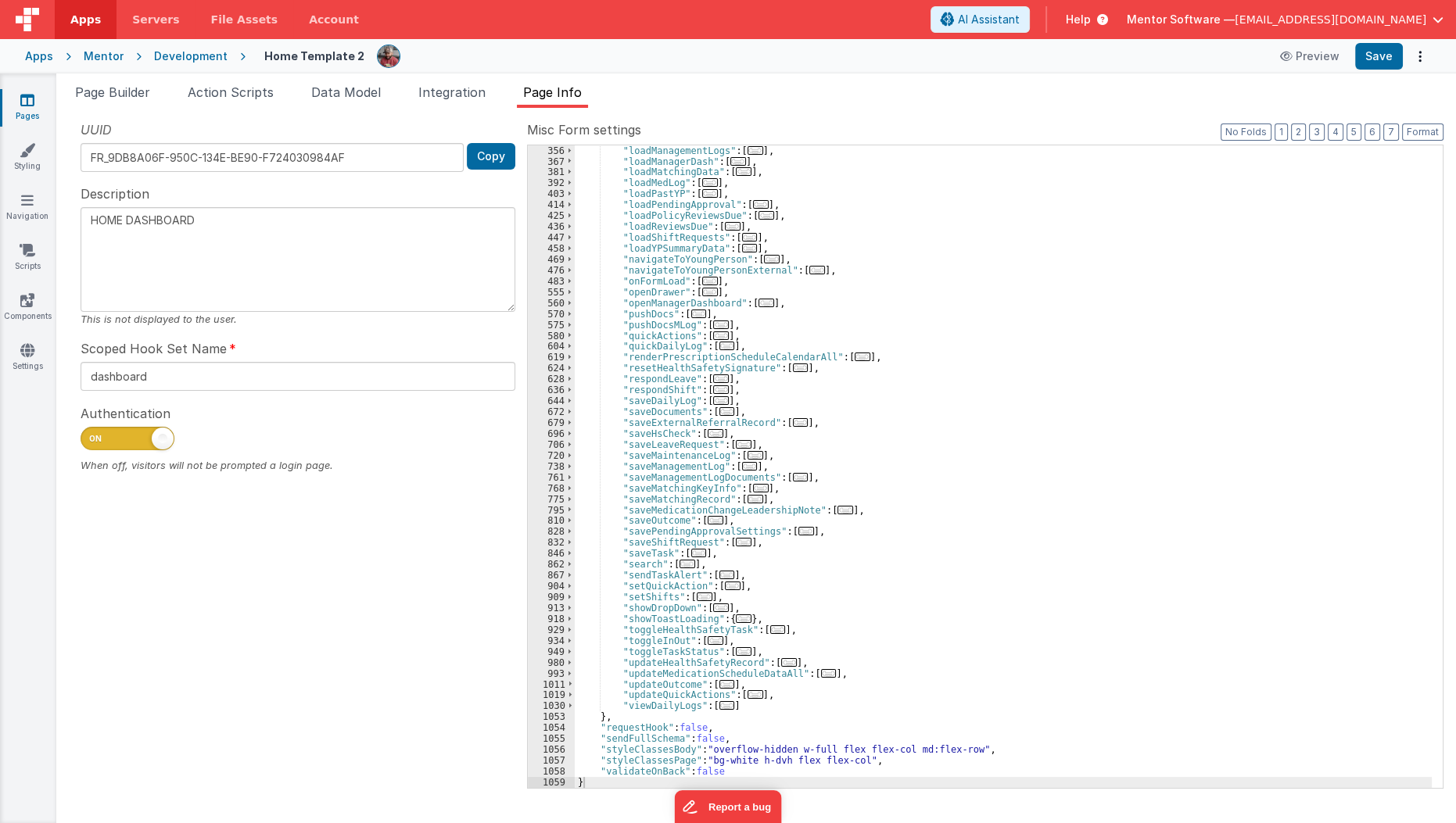
scroll to position [512, 0]
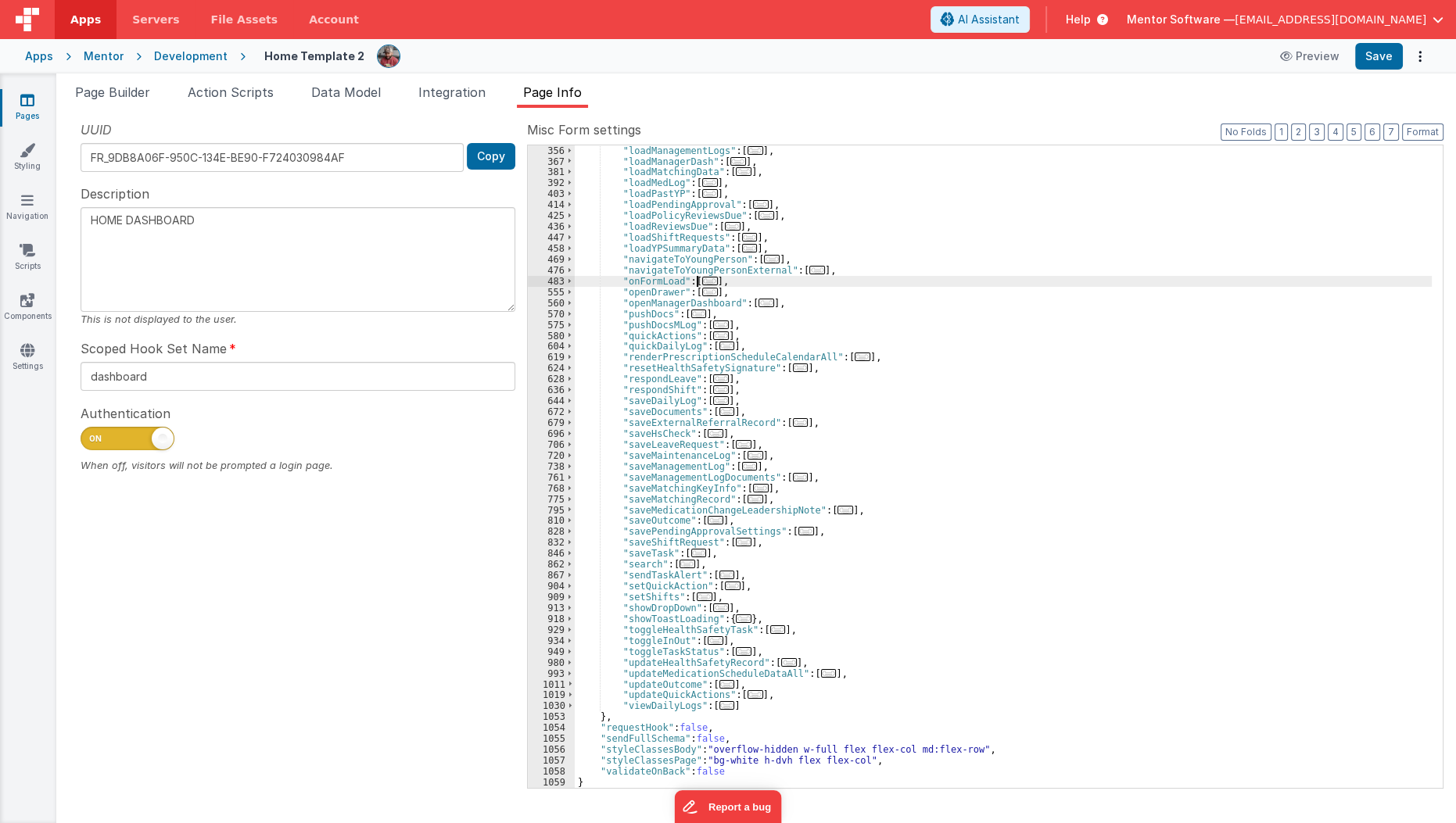
click at [702, 280] on span "..." at bounding box center [709, 280] width 16 height 8
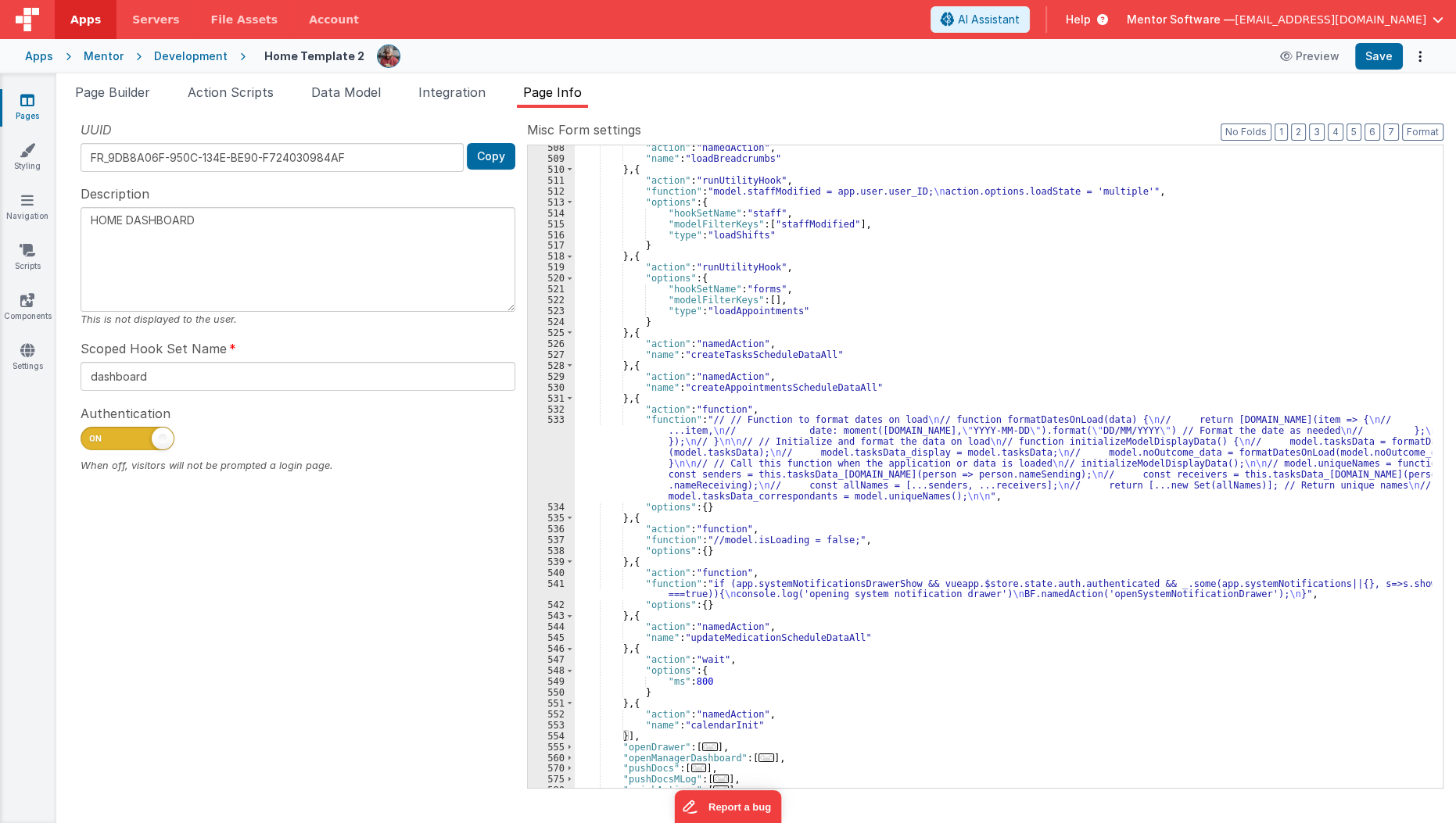
scroll to position [1109, 0]
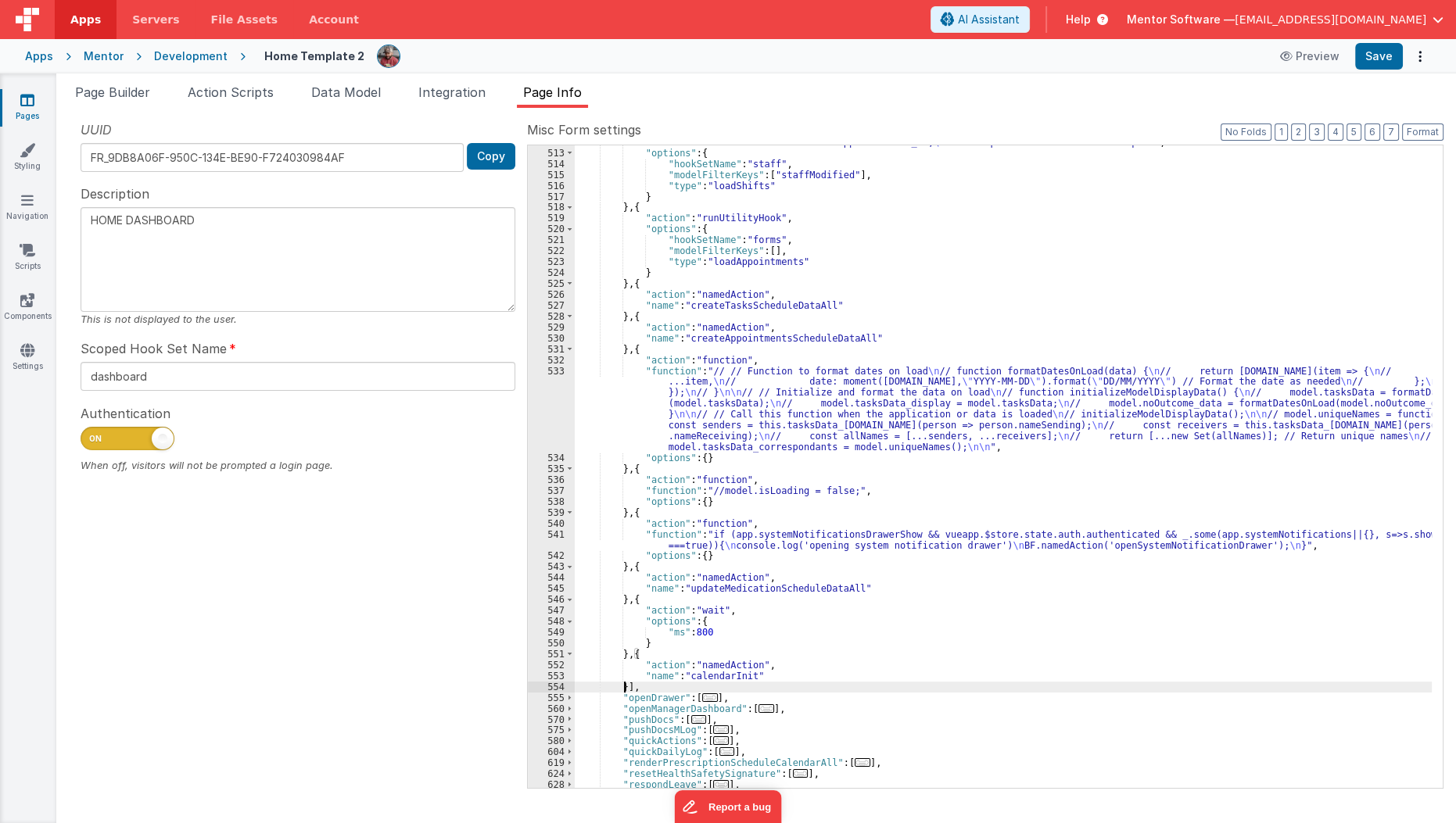
click at [623, 688] on div ""function" : "model.staffModified = app.user.user_ID; \n action.options.loadSta…" at bounding box center [1004, 468] width 858 height 664
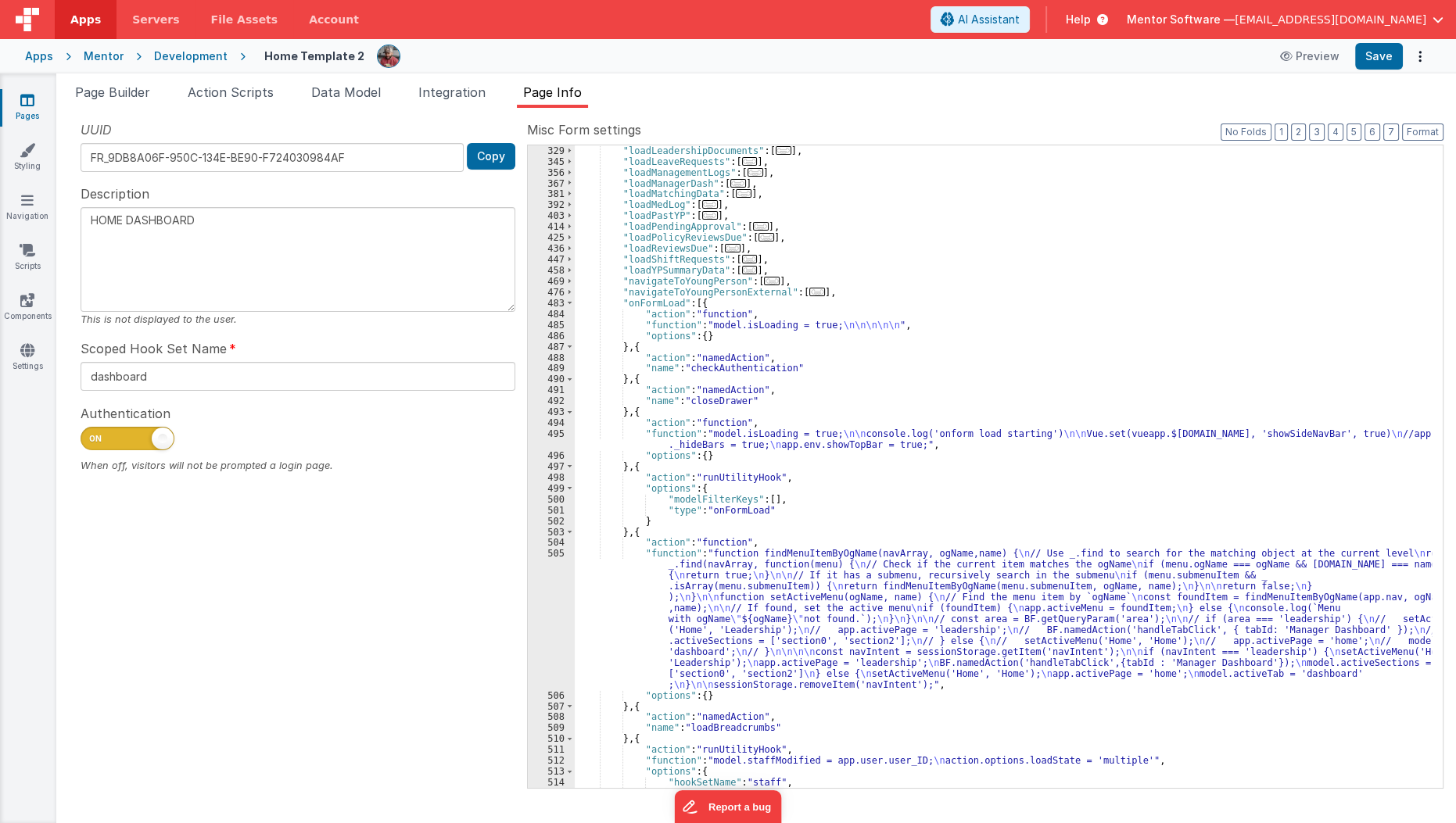
scroll to position [490, 0]
click at [634, 375] on div ""loadLeadershipDocuments" : [ ... ] , "loadLeaveRequests" : [ ... ] , "loadMana…" at bounding box center [1004, 477] width 858 height 664
paste textarea
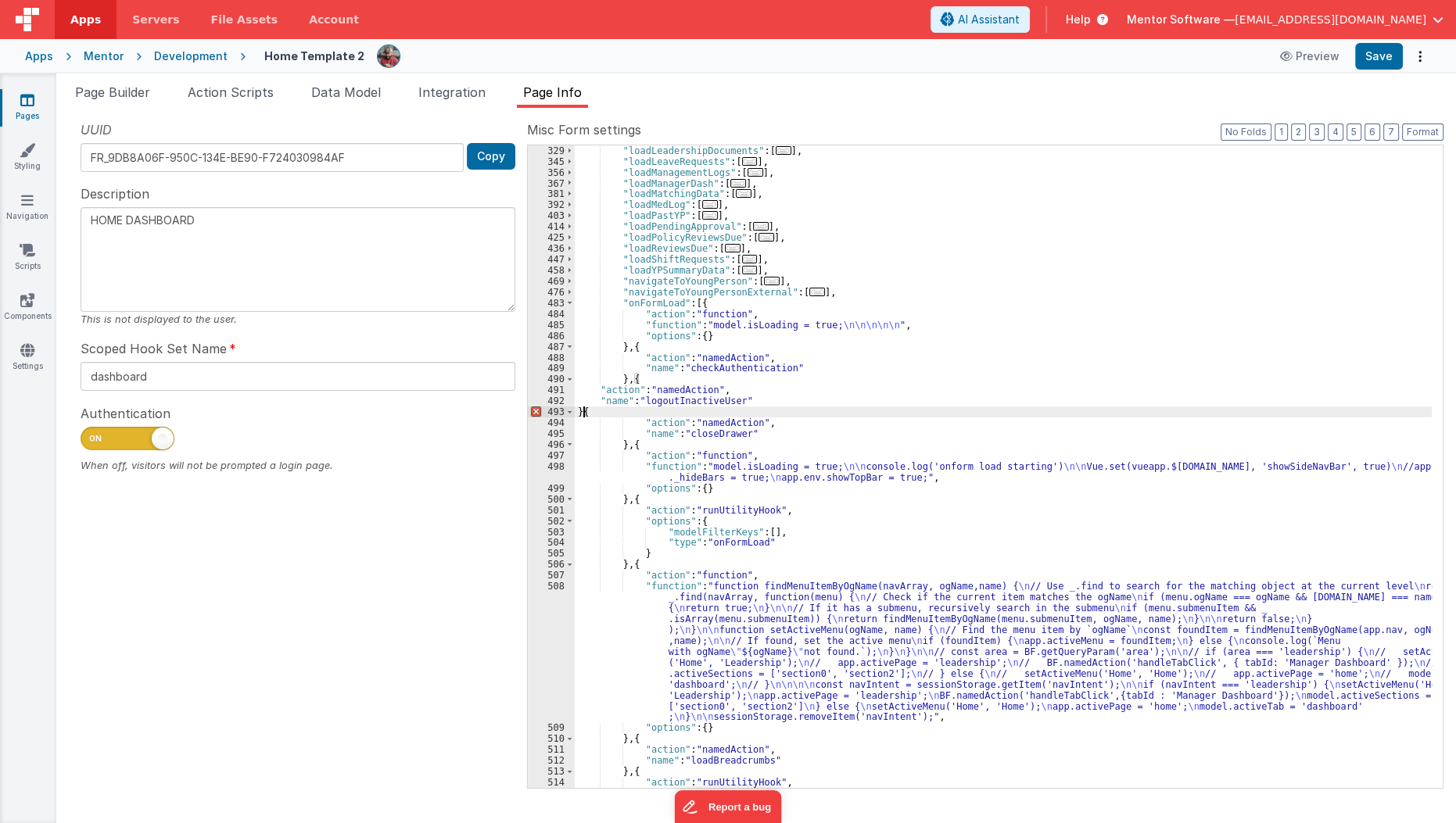
type textarea "HOME DASHBOARD"
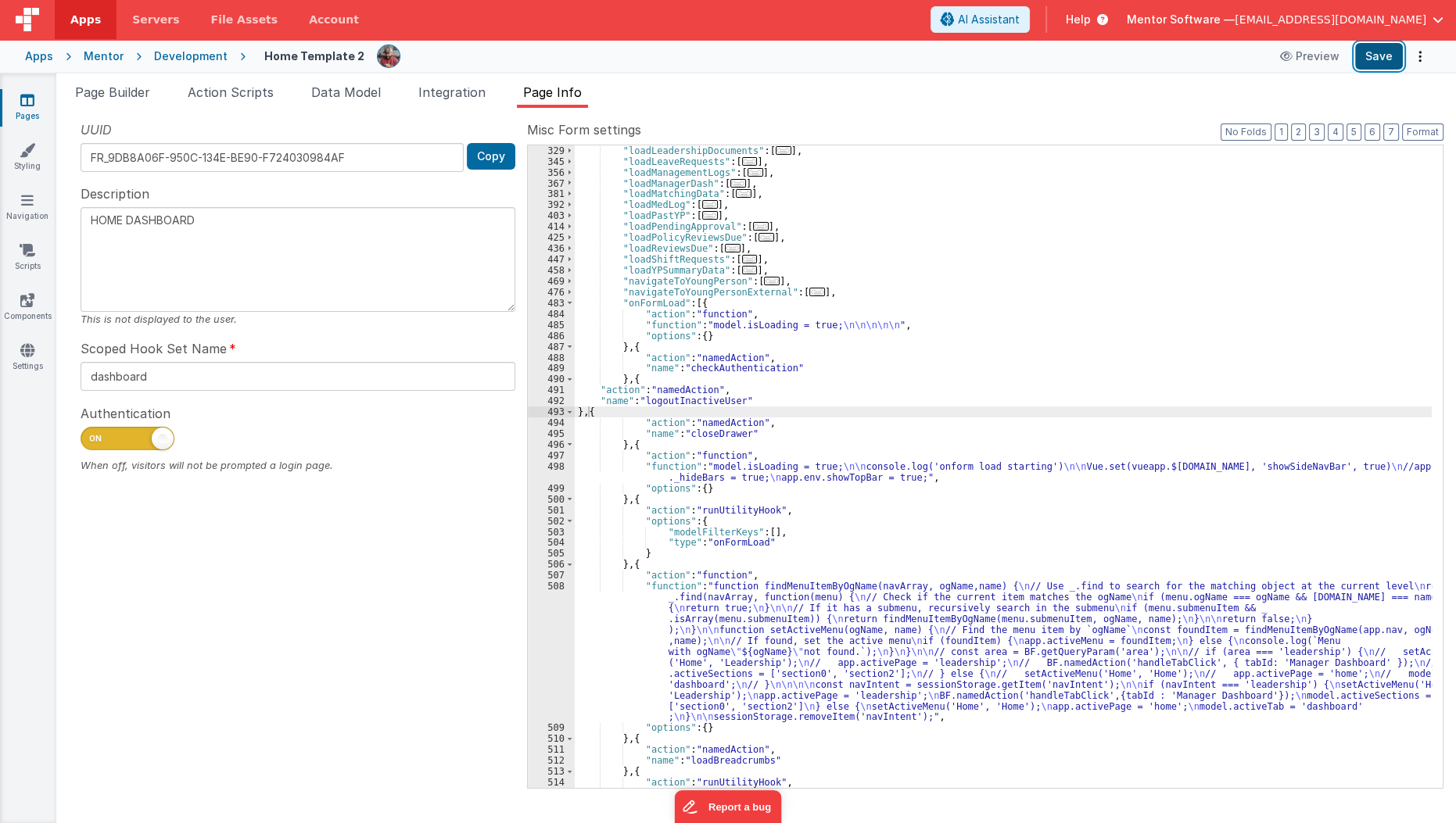
click at [1370, 58] on button "Save" at bounding box center [1378, 56] width 48 height 26
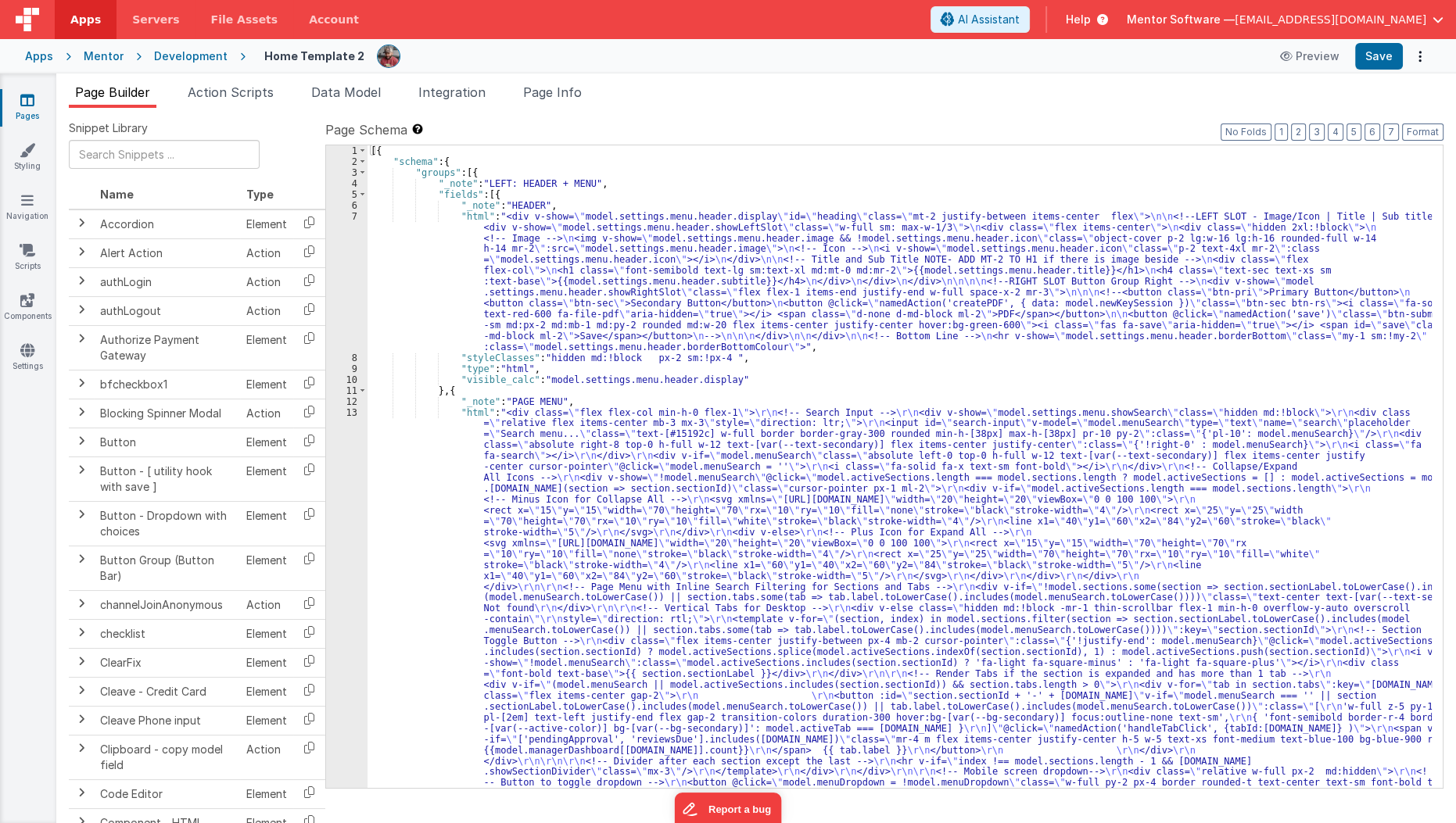
click at [937, 134] on label "Page Schema Shortcuts: Find: command-f Fold: command-option-L Unfold: command-o…" at bounding box center [884, 130] width 1119 height 19
click at [27, 103] on icon at bounding box center [27, 100] width 14 height 16
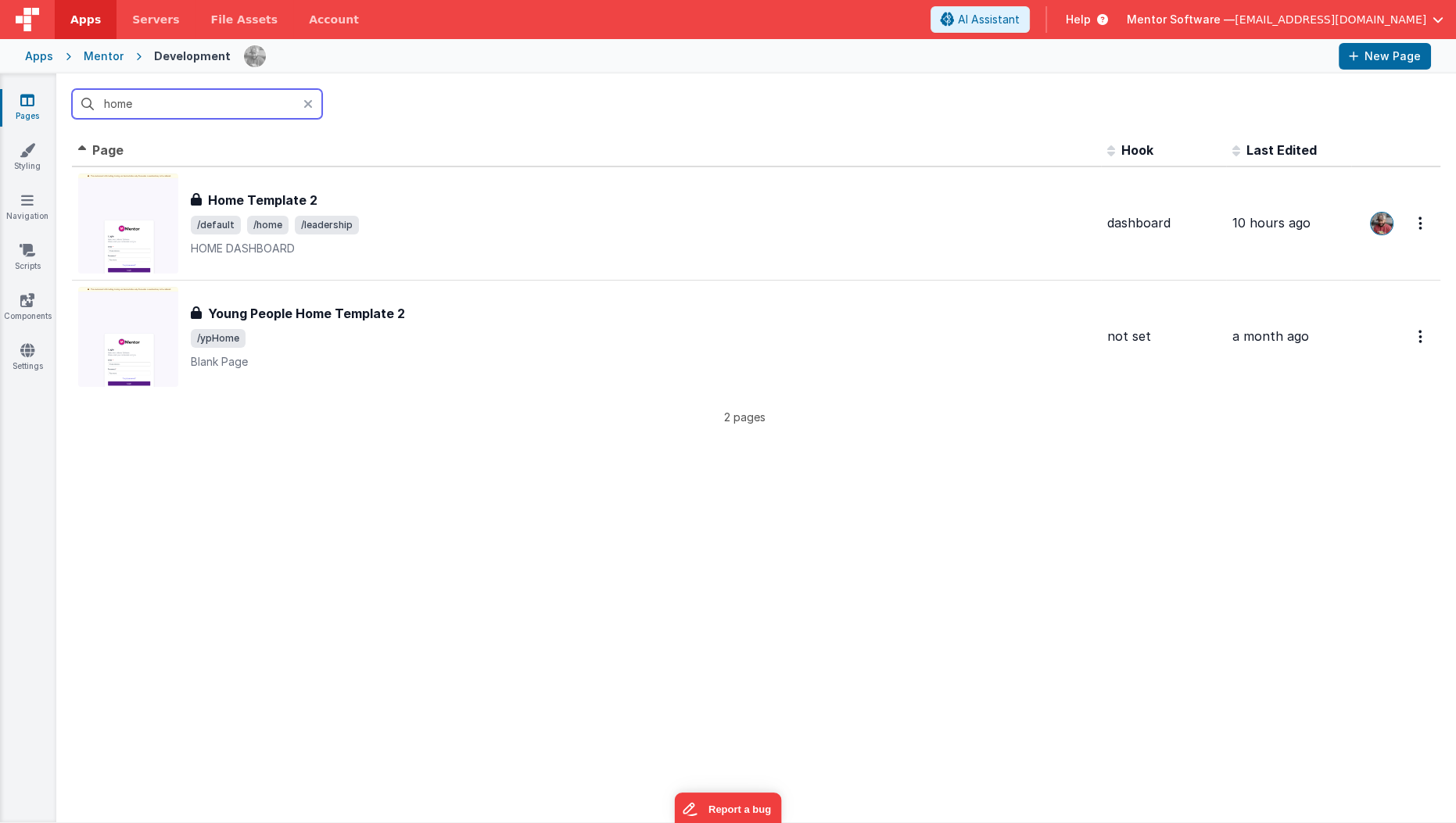
click at [160, 109] on input "home" at bounding box center [197, 104] width 250 height 30
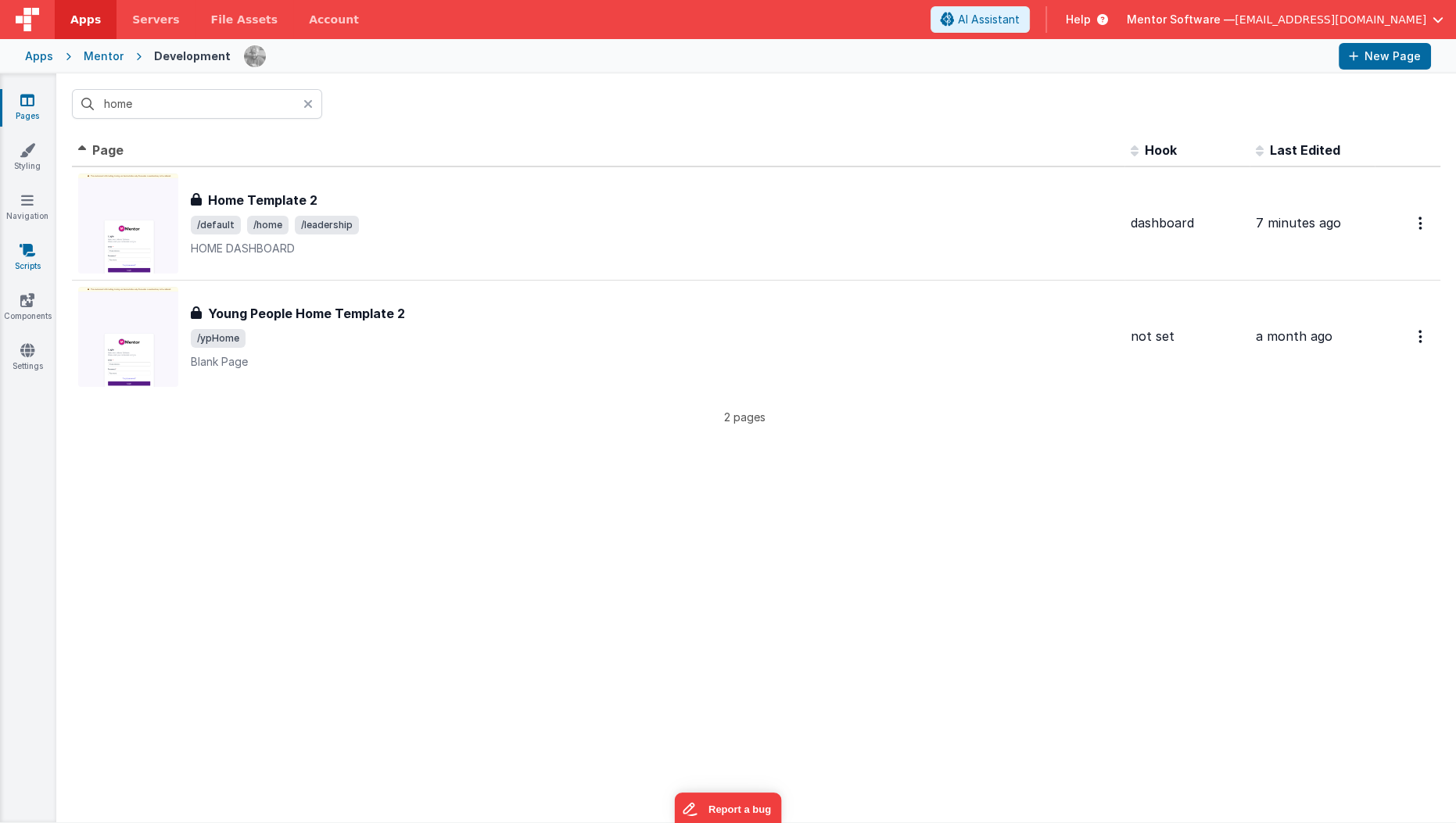
click at [21, 248] on icon at bounding box center [27, 249] width 16 height 16
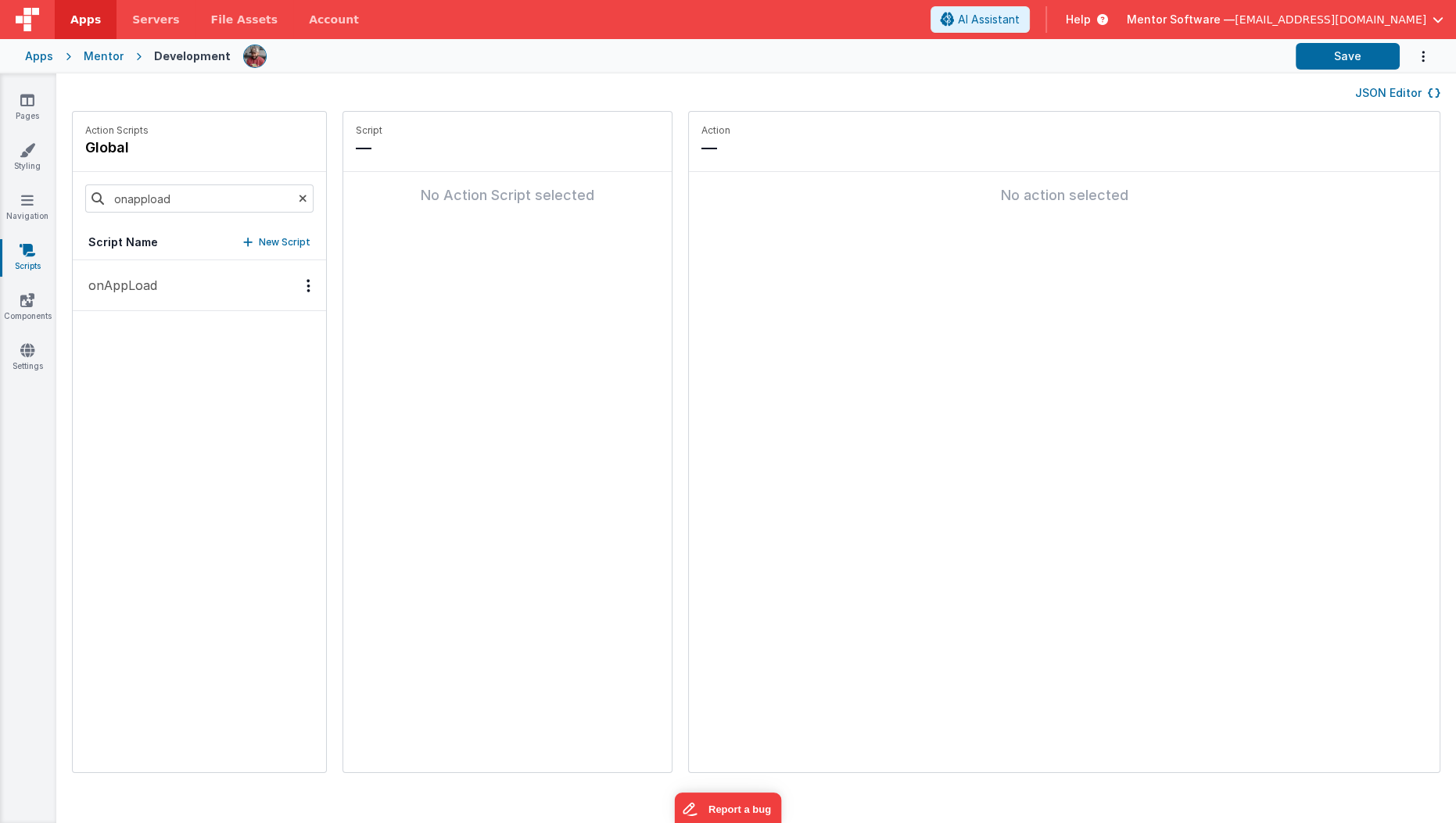
click at [161, 284] on button "onAppLoad" at bounding box center [199, 286] width 253 height 50
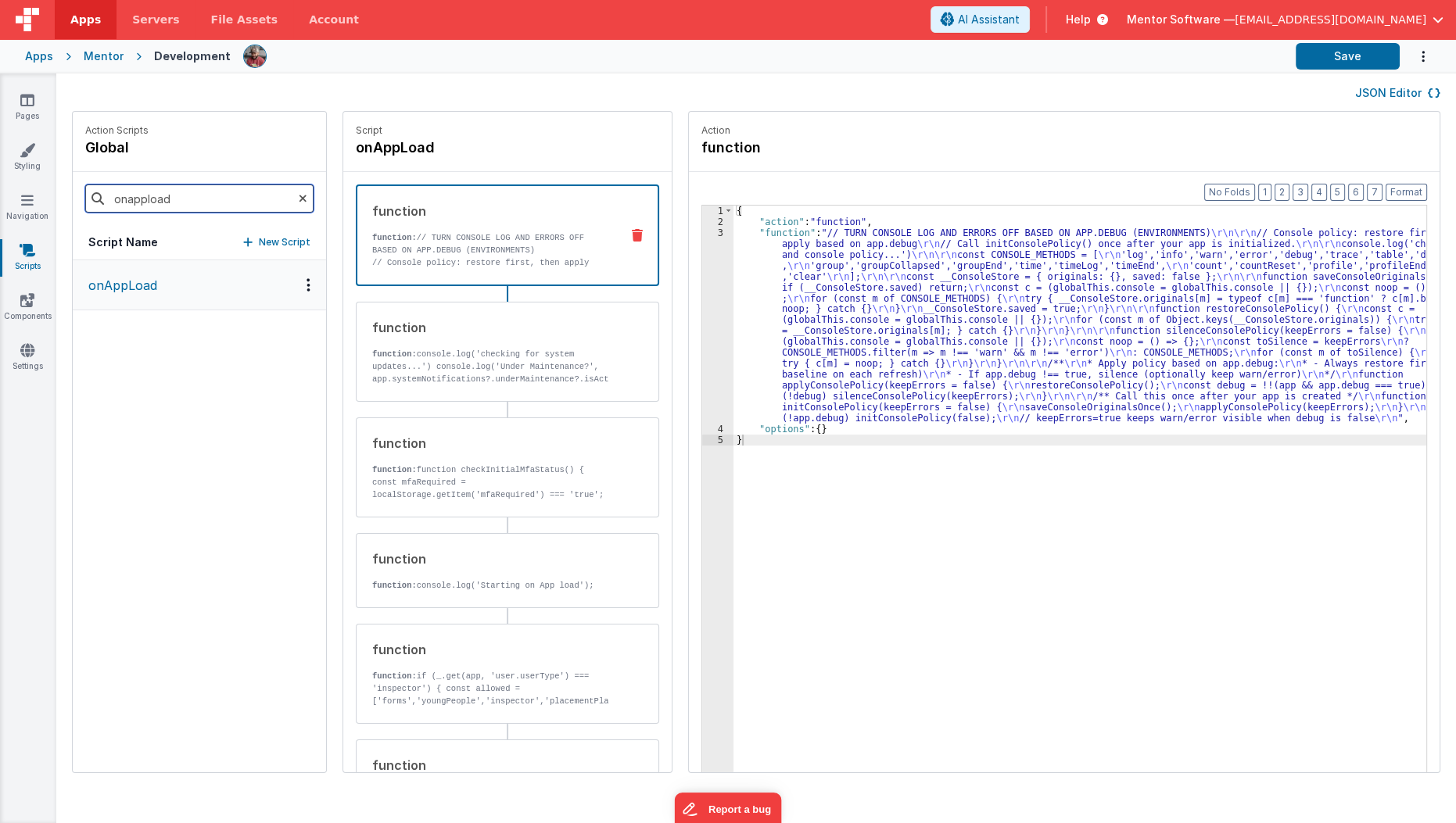
click at [190, 196] on input "onappload" at bounding box center [199, 198] width 228 height 28
type input "log"
click at [151, 333] on p "logoutInactiveUser" at bounding box center [142, 336] width 125 height 19
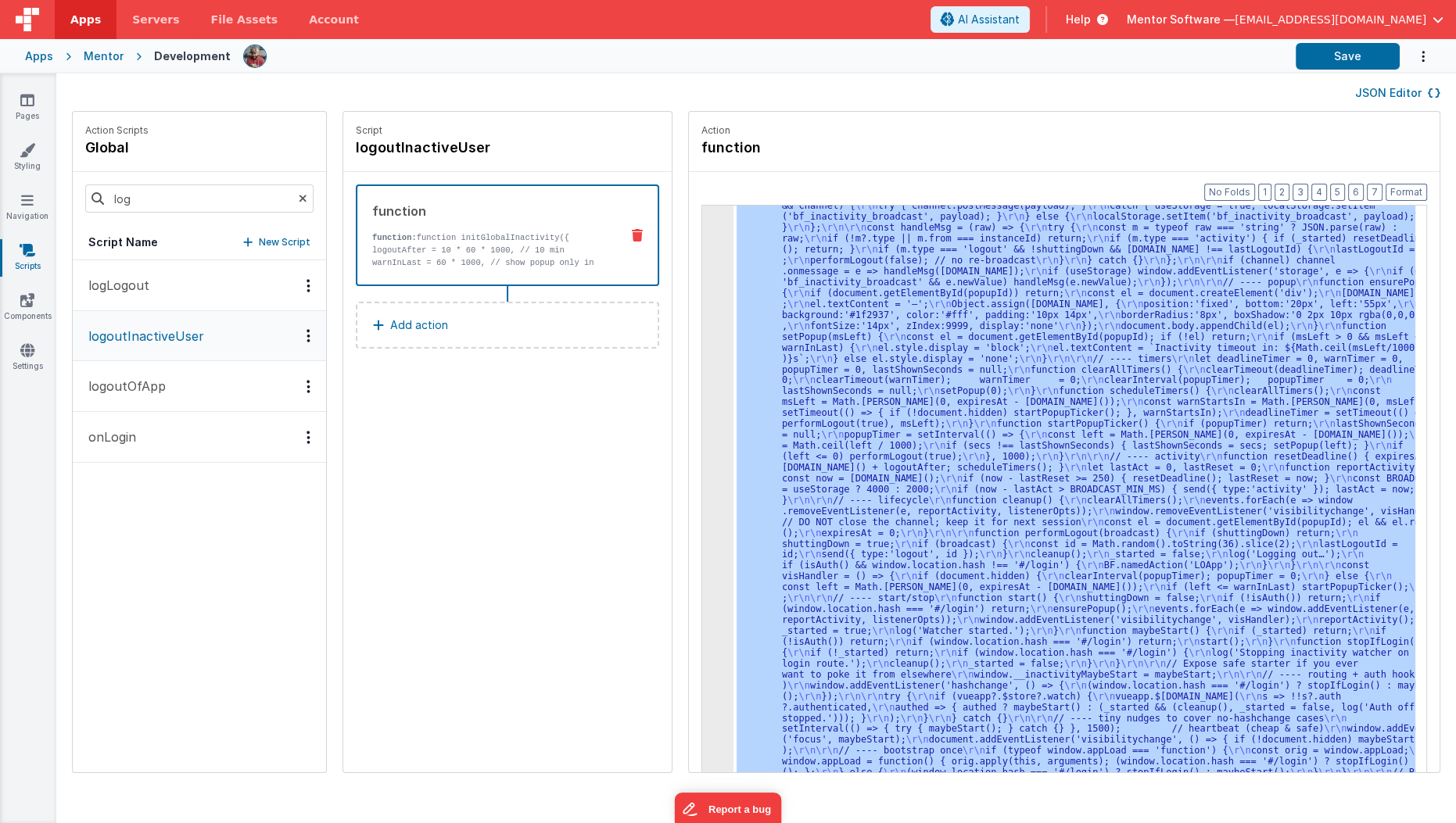
scroll to position [146, 0]
click at [702, 497] on div "3" at bounding box center [717, 446] width 31 height 731
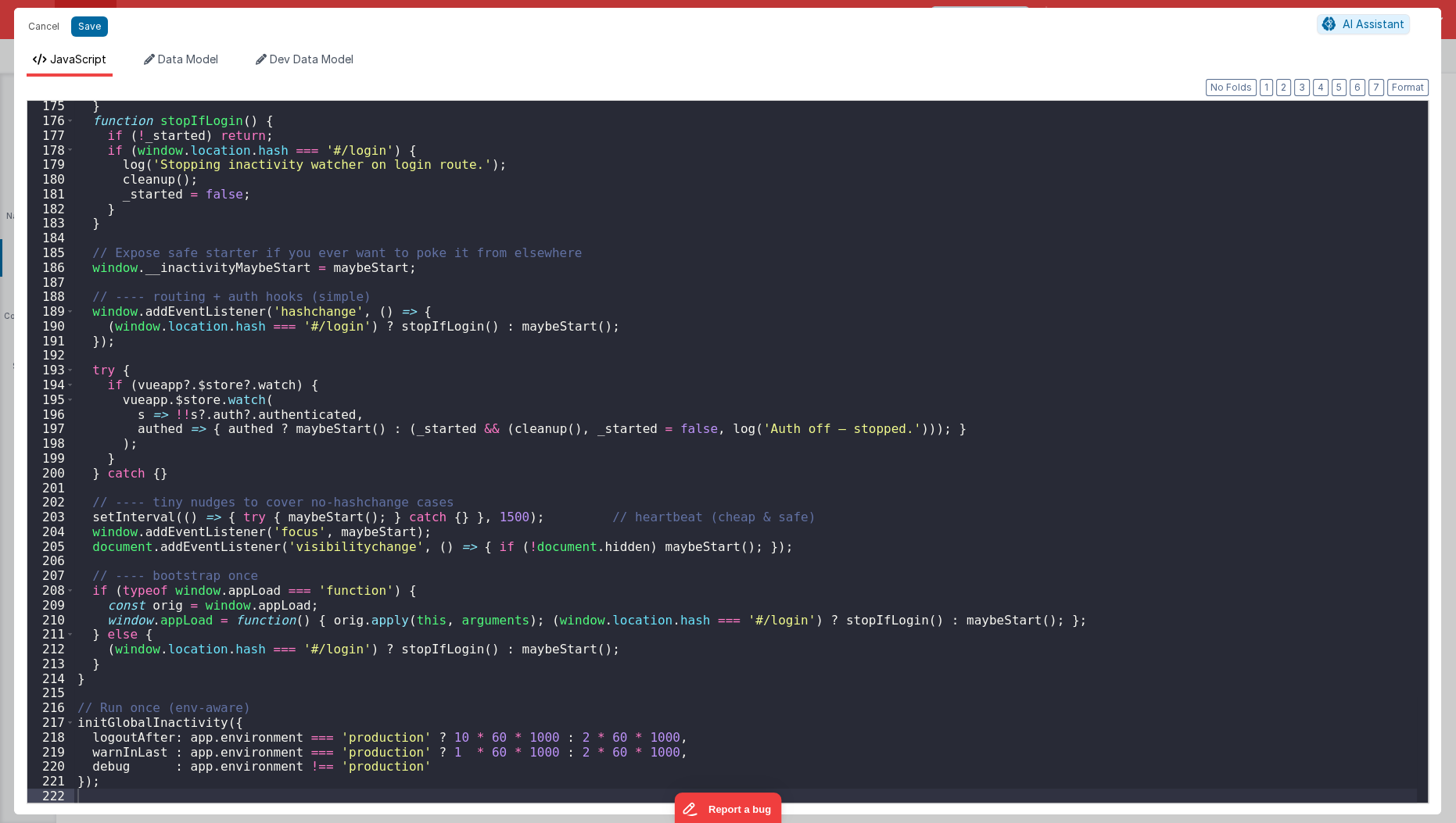
scroll to position [2558, 0]
click at [537, 736] on div "} function stopIfLogin ( ) { if ( ! _started ) return ; if ( window . location …" at bounding box center [746, 464] width 1344 height 732
click at [95, 33] on button "Save" at bounding box center [89, 27] width 36 height 21
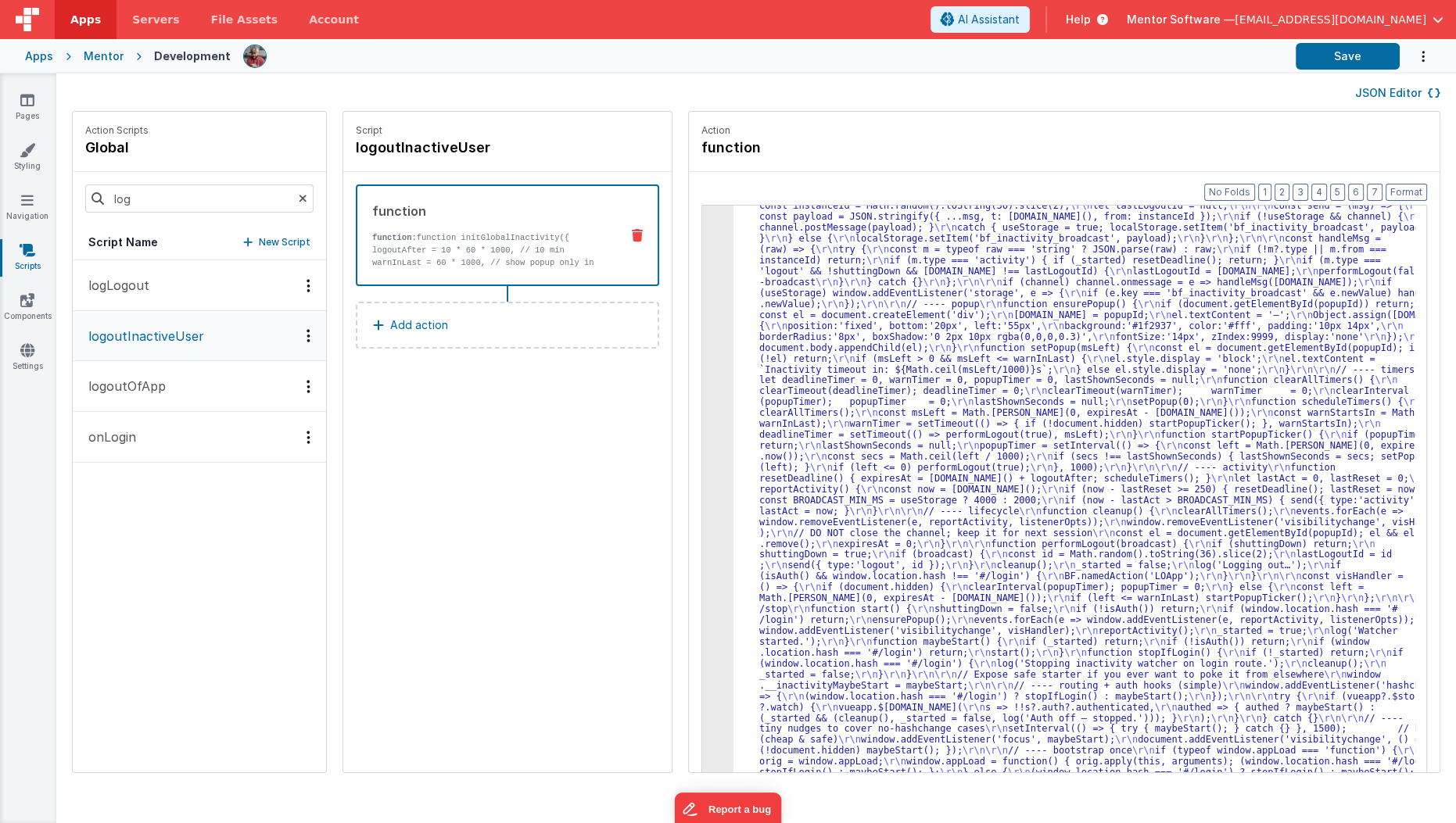
scroll to position [124, 0]
click at [1333, 55] on button "Save" at bounding box center [1348, 56] width 104 height 26
click at [161, 200] on input "log" at bounding box center [199, 198] width 228 height 28
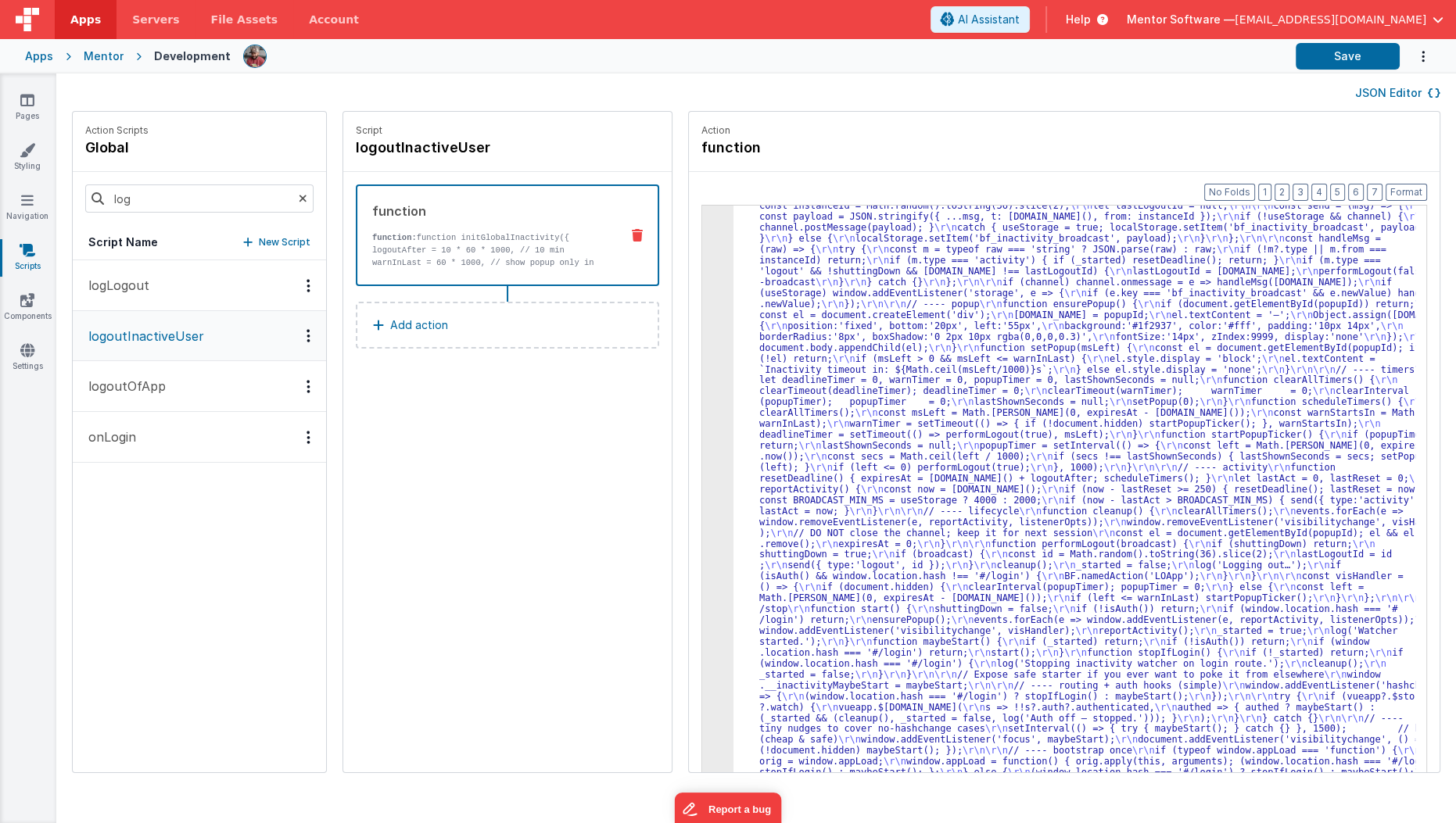
click at [156, 445] on button "onLogin" at bounding box center [199, 437] width 253 height 50
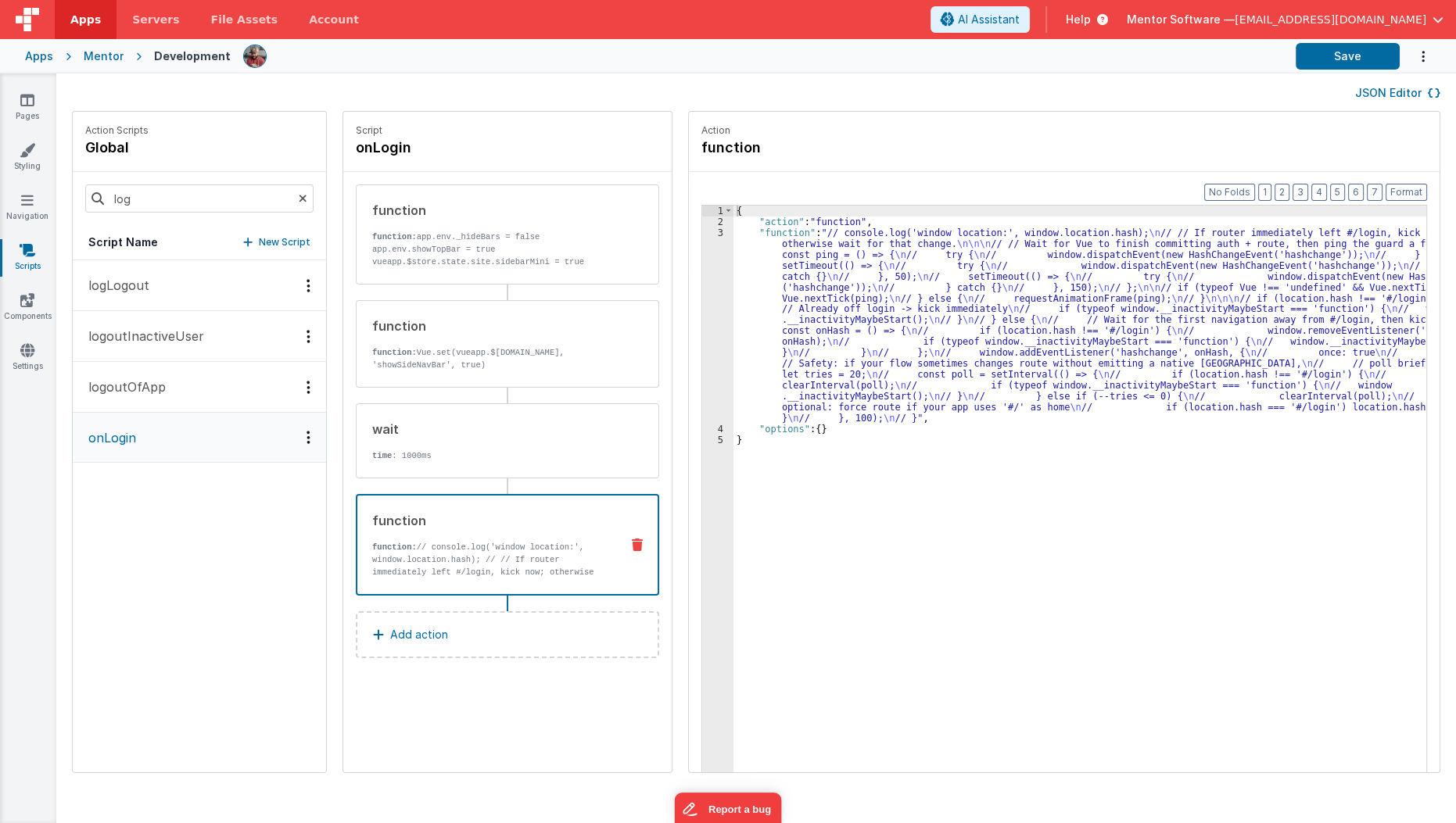
click at [443, 577] on div "function function: // console.log('window location:', window.location.hash); //…" at bounding box center [507, 545] width 304 height 102
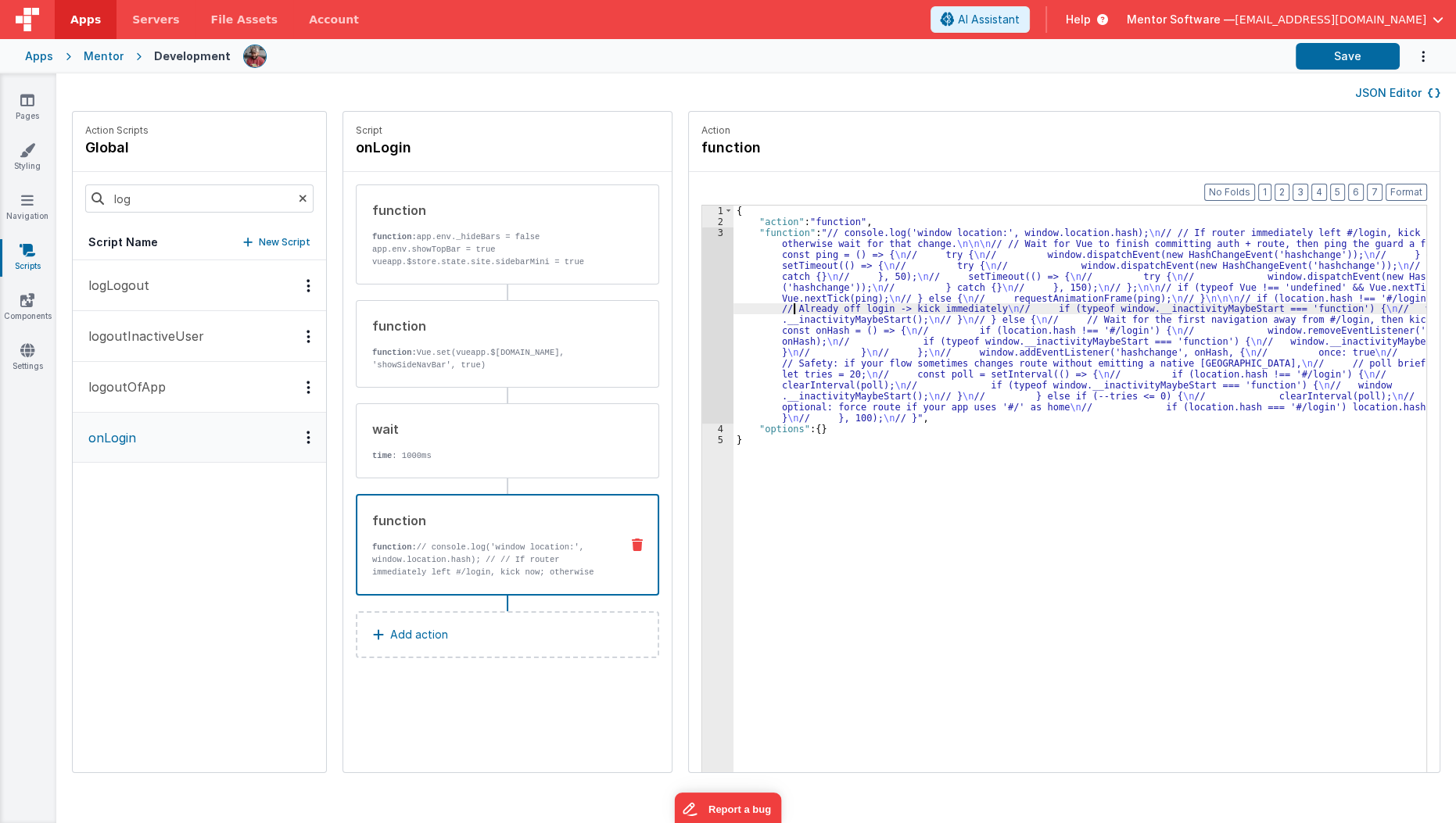
click at [775, 313] on div "{ "action" : "function" , "function" : "// console.log('window location:', wind…" at bounding box center [1090, 524] width 712 height 638
click at [734, 325] on div "{ "action" : "function" , "function" : "// console.log('window location:', wind…" at bounding box center [1090, 524] width 712 height 638
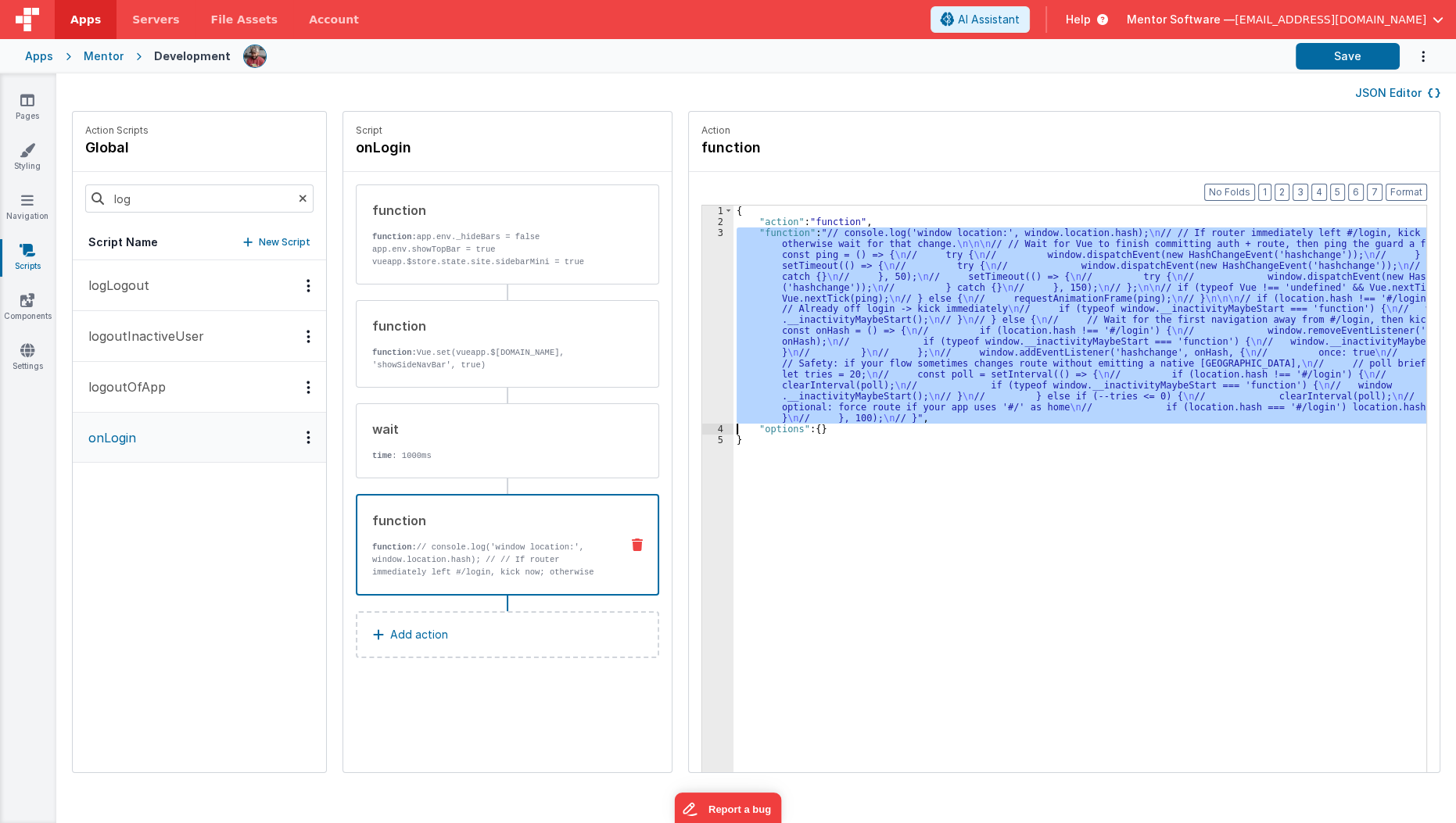
click at [703, 328] on div "3" at bounding box center [717, 326] width 31 height 196
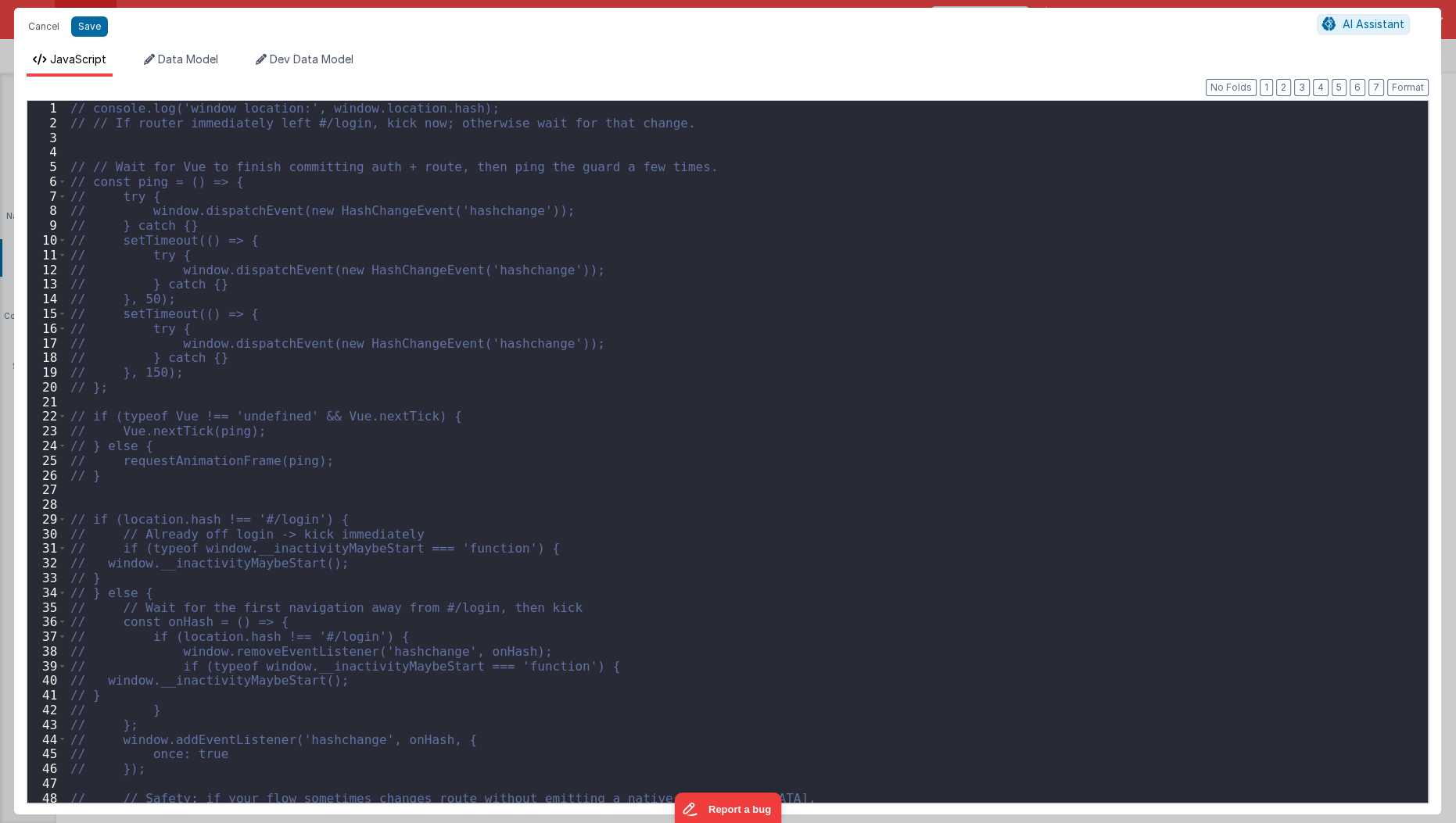
click at [703, 328] on div "Cancel Save AI Assistant JavaScript Data Model Dev Data Model Format 7 6 5 4 3 …" at bounding box center [728, 411] width 1456 height 823
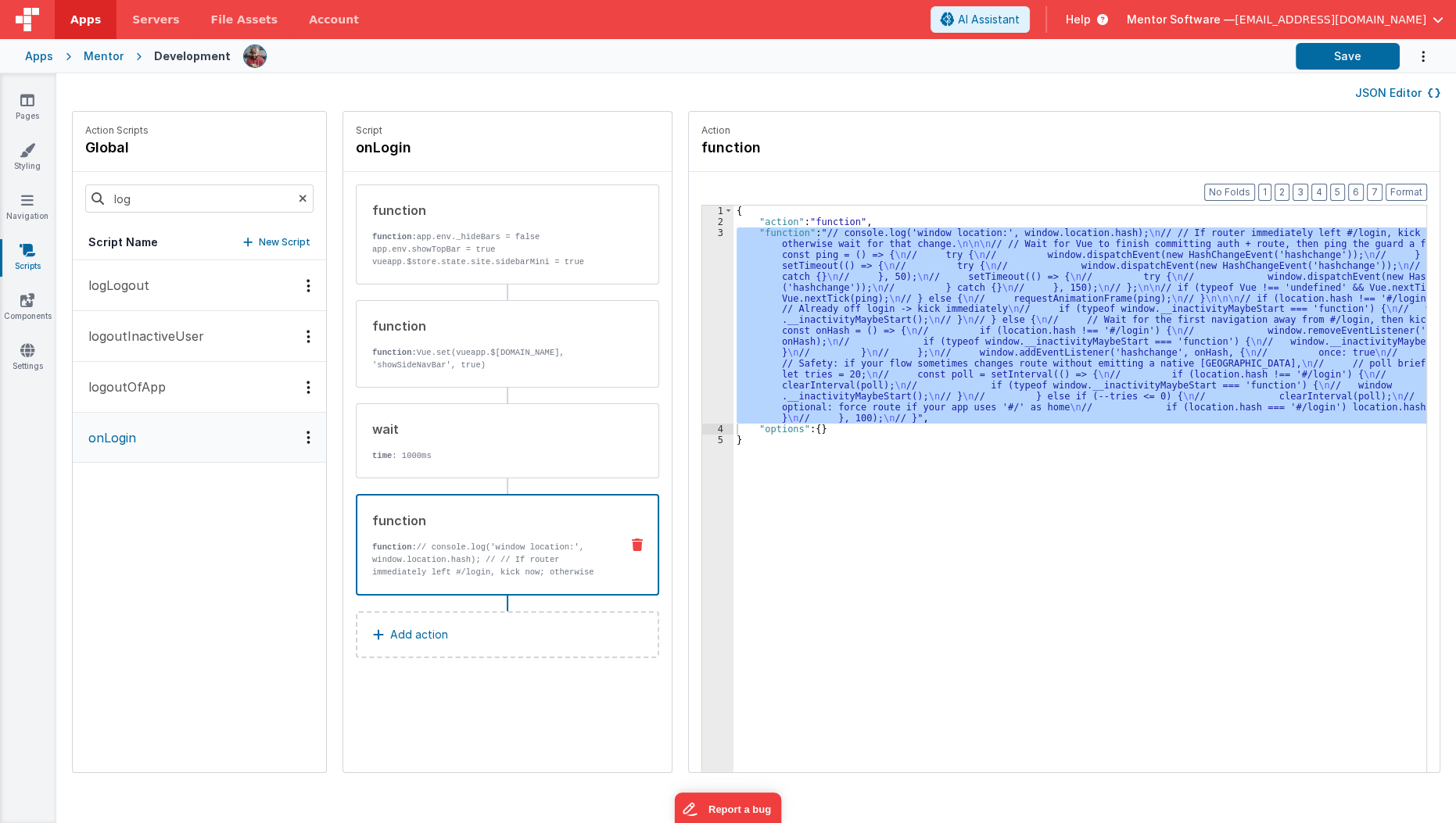
click at [632, 546] on icon at bounding box center [637, 545] width 11 height 12
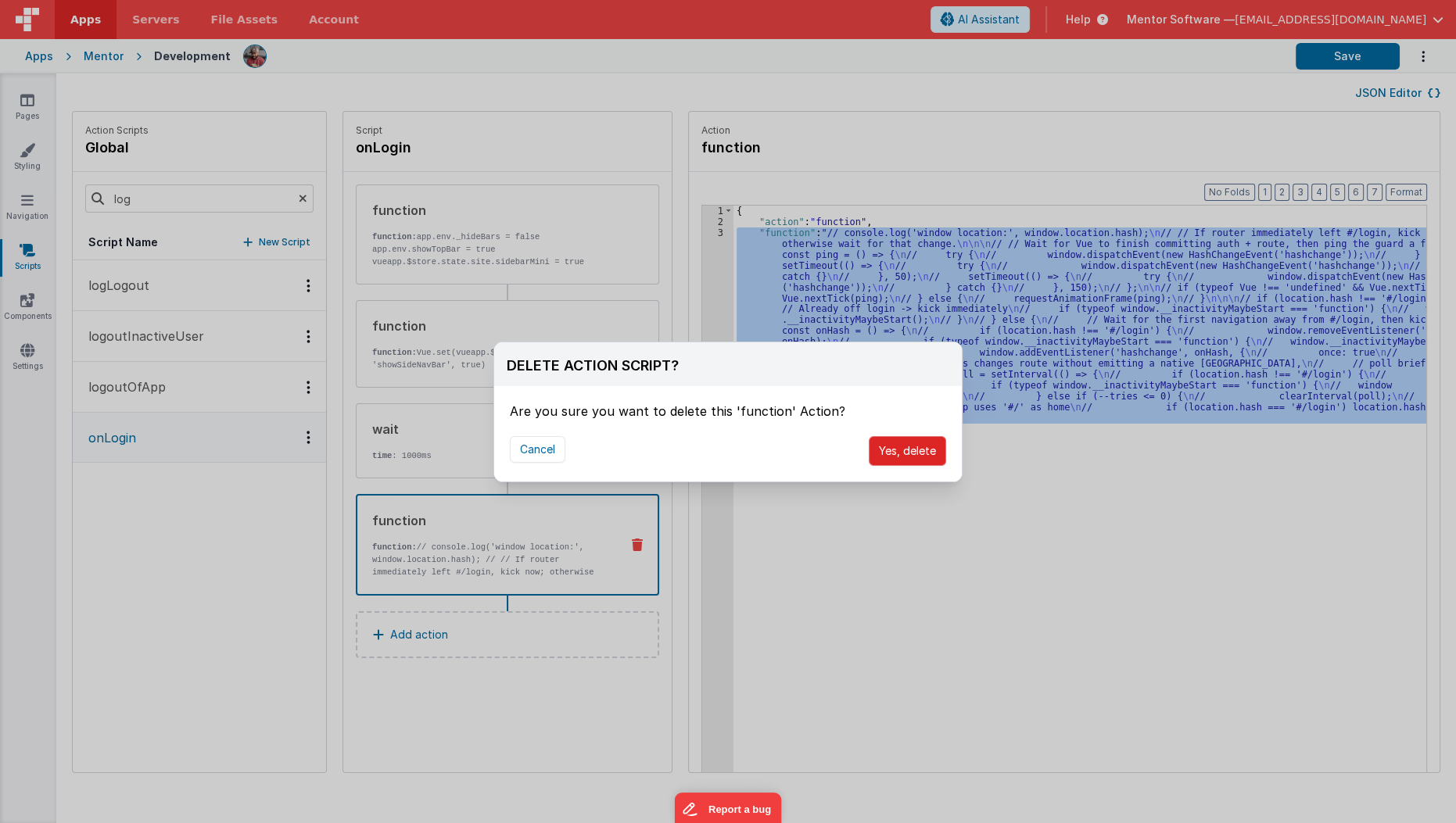
click at [883, 446] on button "Yes, delete" at bounding box center [907, 451] width 78 height 30
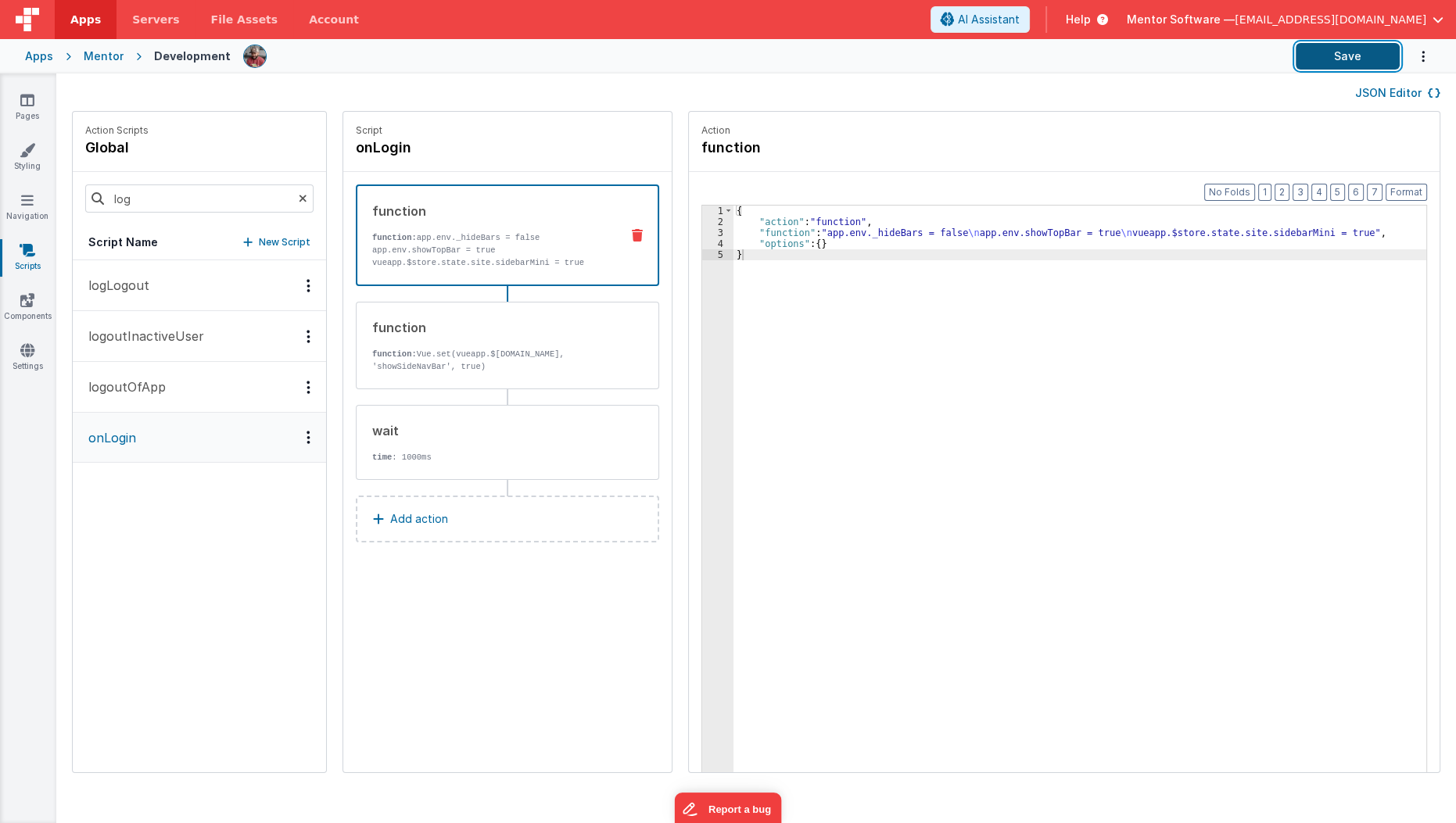
click at [1357, 53] on button "Save" at bounding box center [1348, 56] width 104 height 26
click at [27, 117] on link "Pages" at bounding box center [27, 107] width 56 height 31
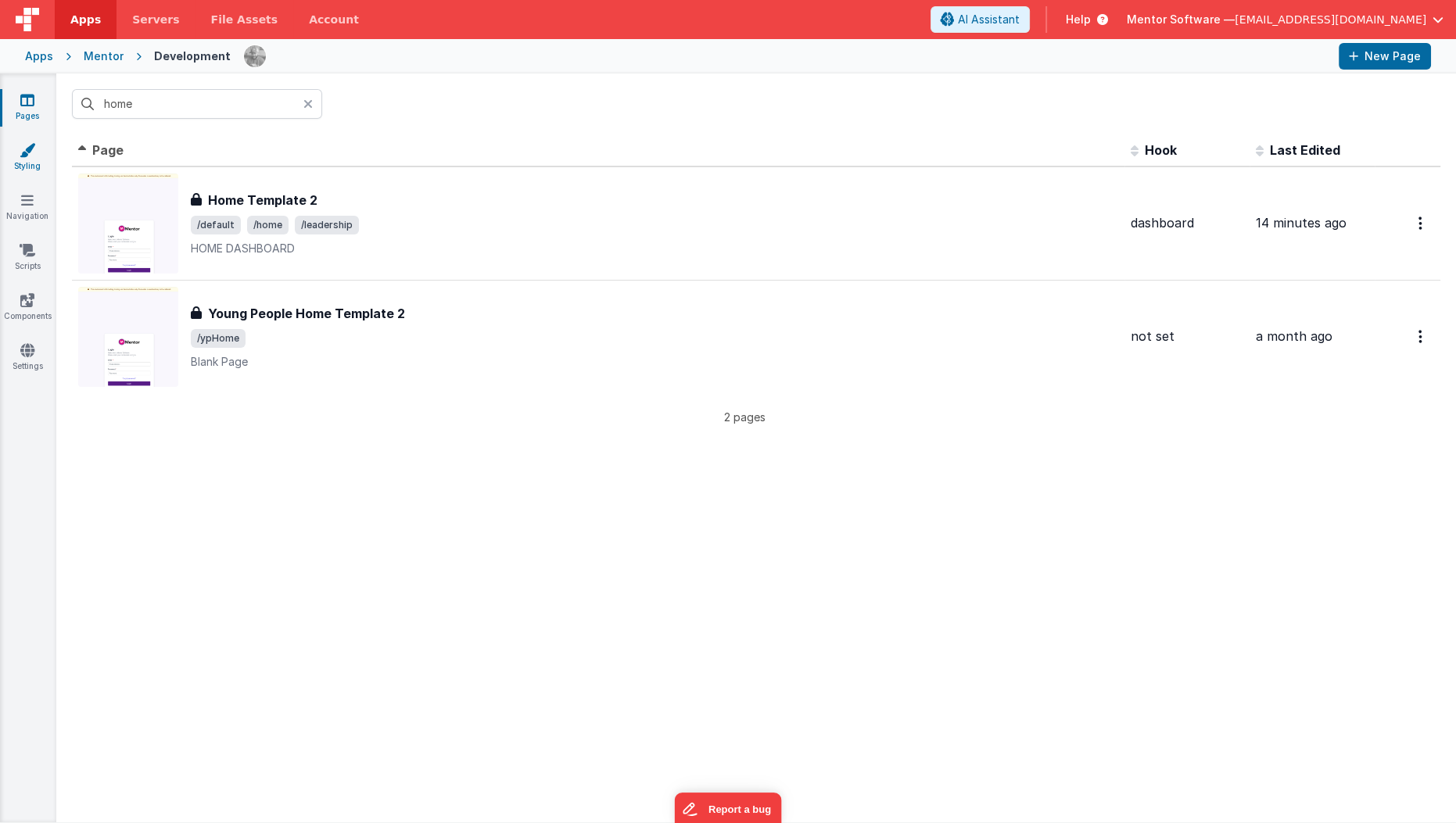
click at [32, 161] on link "Styling" at bounding box center [27, 157] width 56 height 31
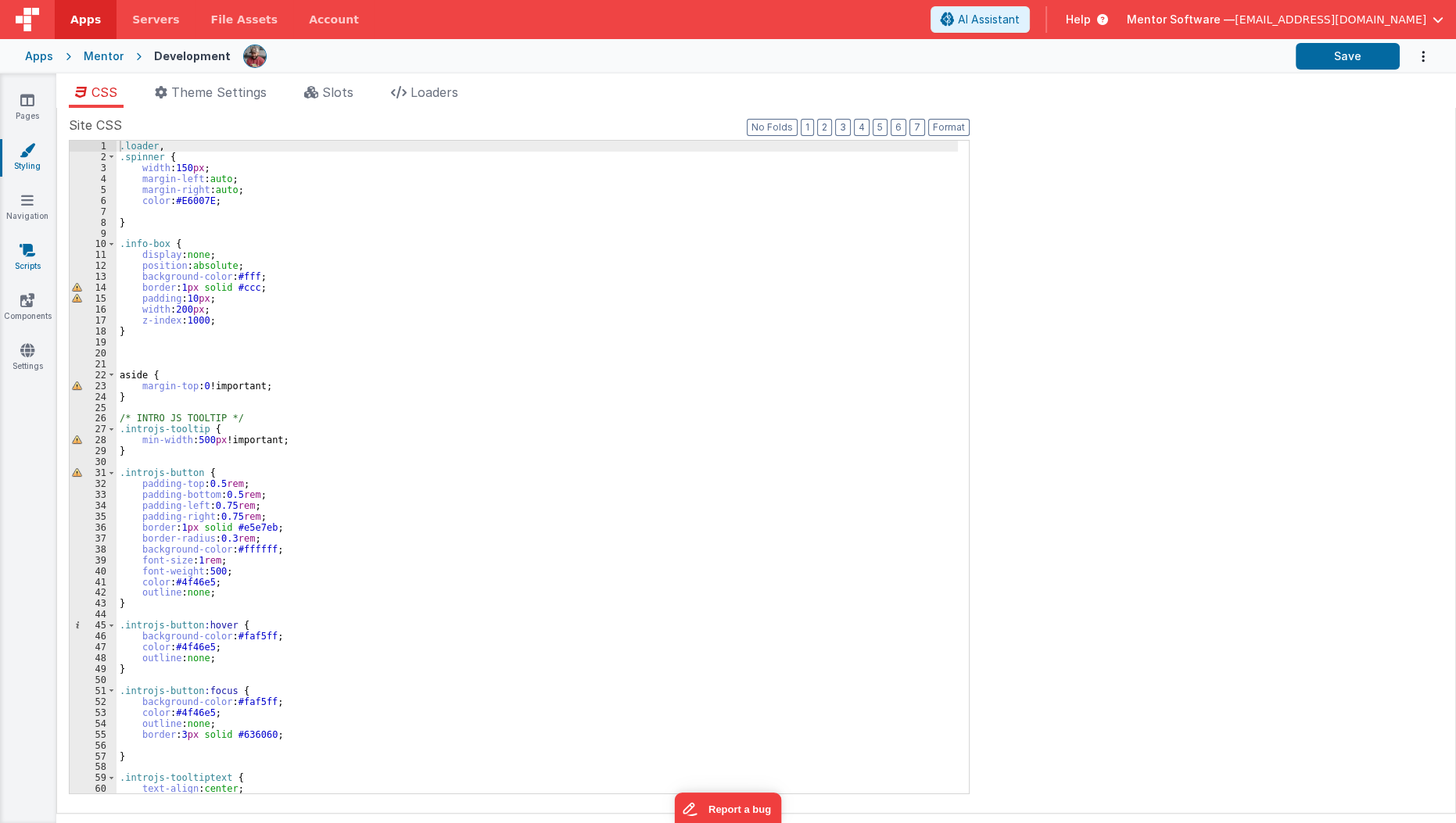
click at [35, 252] on icon at bounding box center [27, 249] width 16 height 16
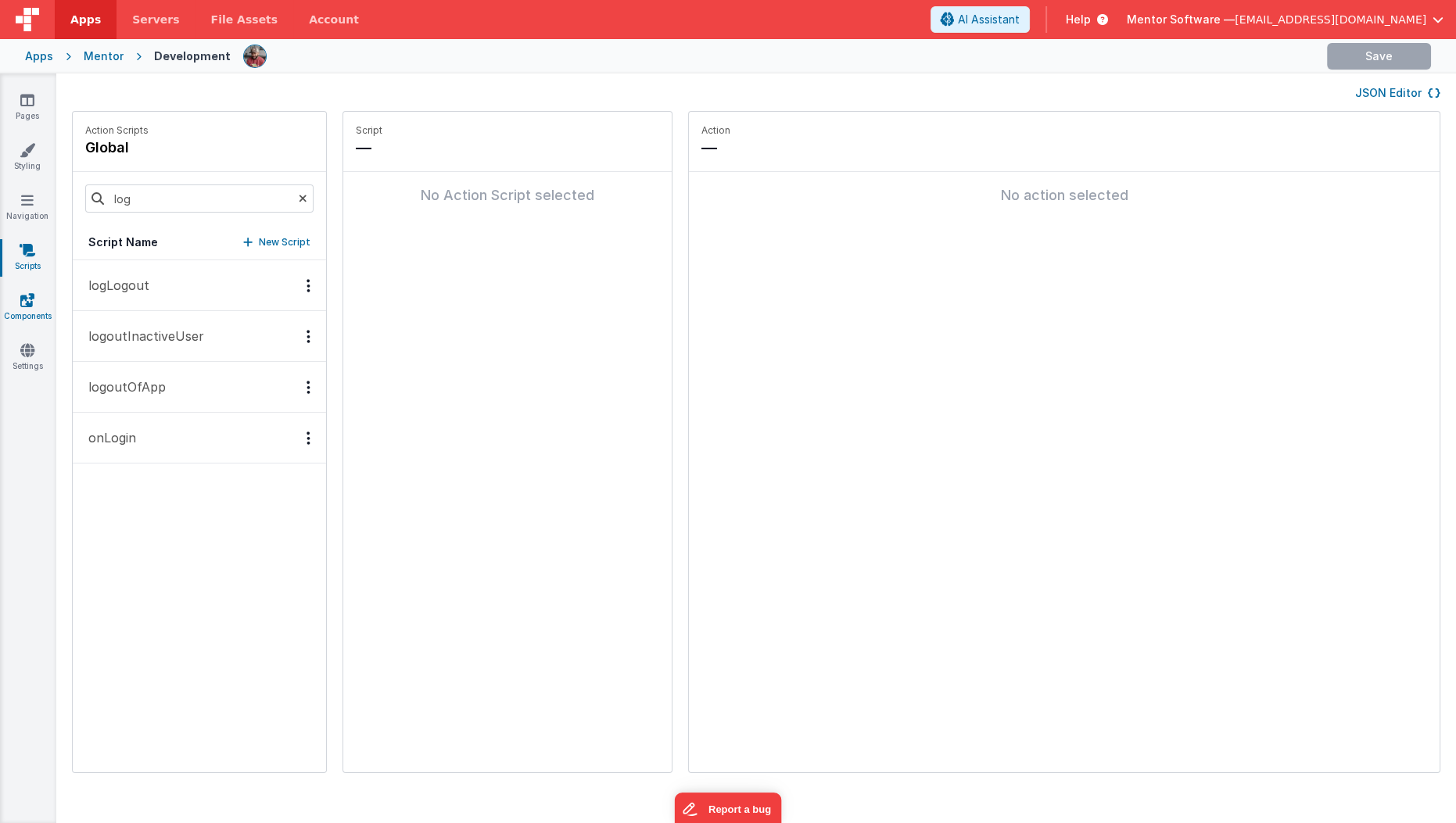
click at [28, 317] on link "Components" at bounding box center [27, 307] width 56 height 31
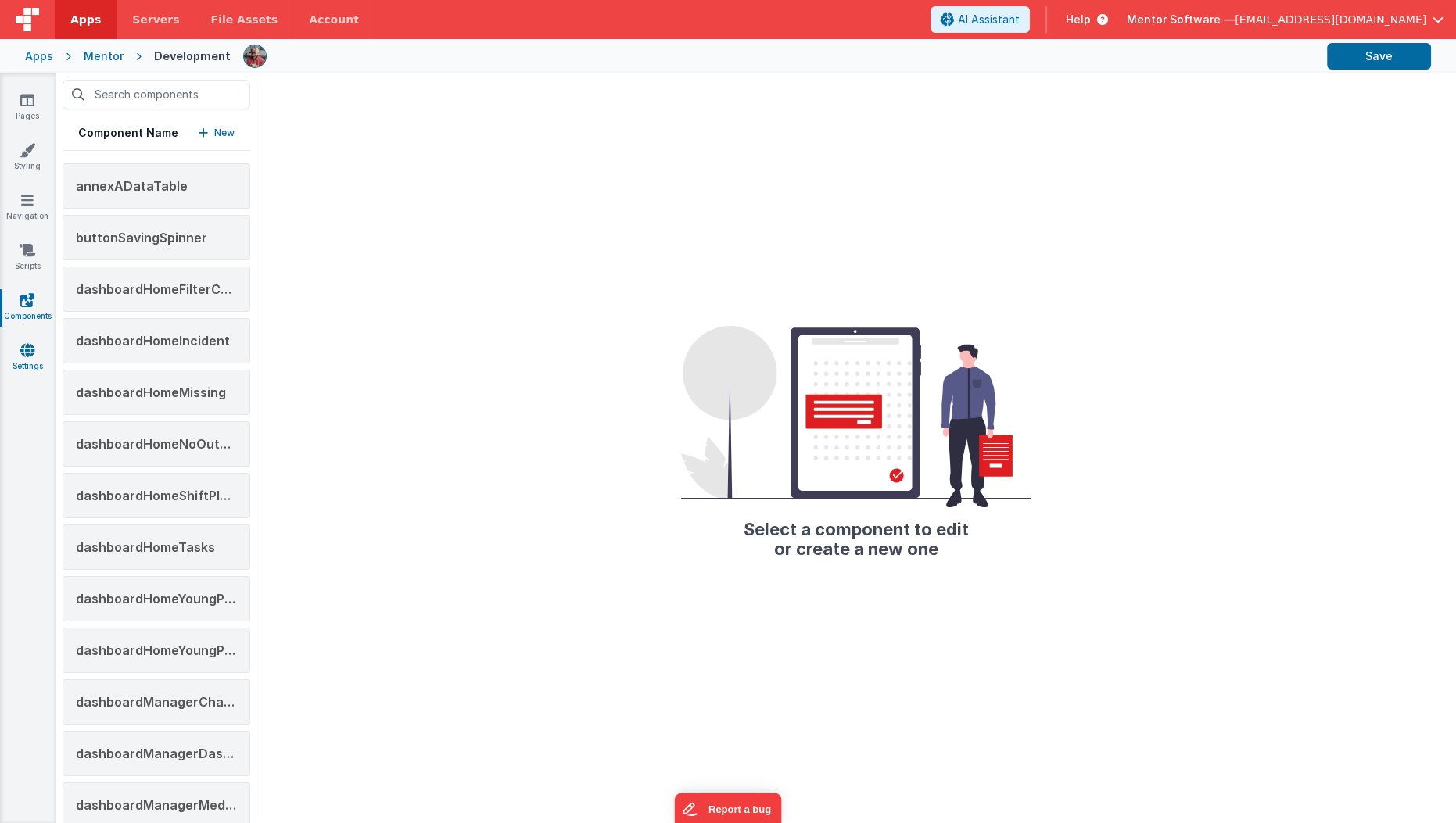
click at [34, 371] on link "Settings" at bounding box center [27, 358] width 56 height 31
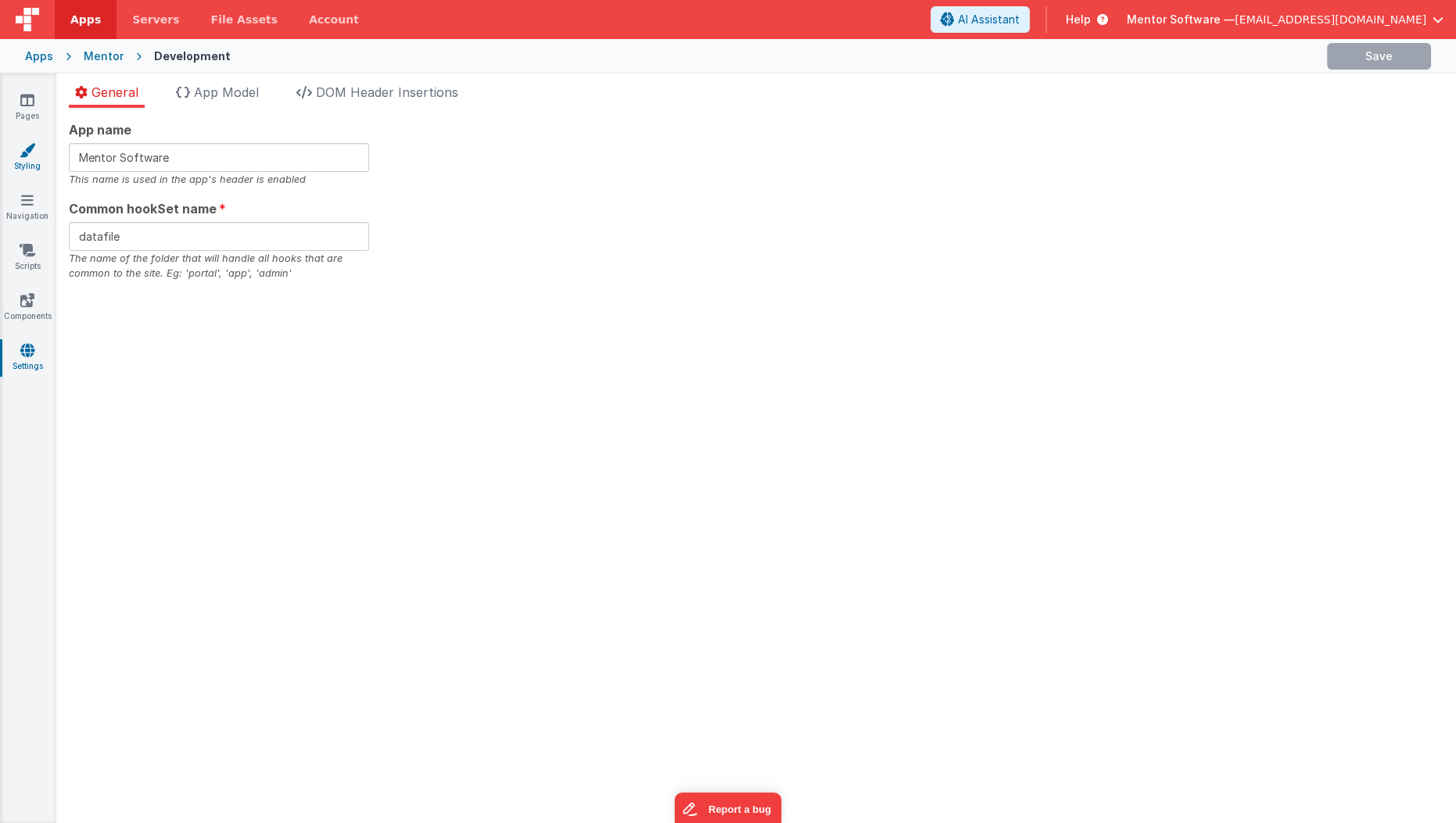
click at [36, 152] on link "Styling" at bounding box center [27, 157] width 56 height 31
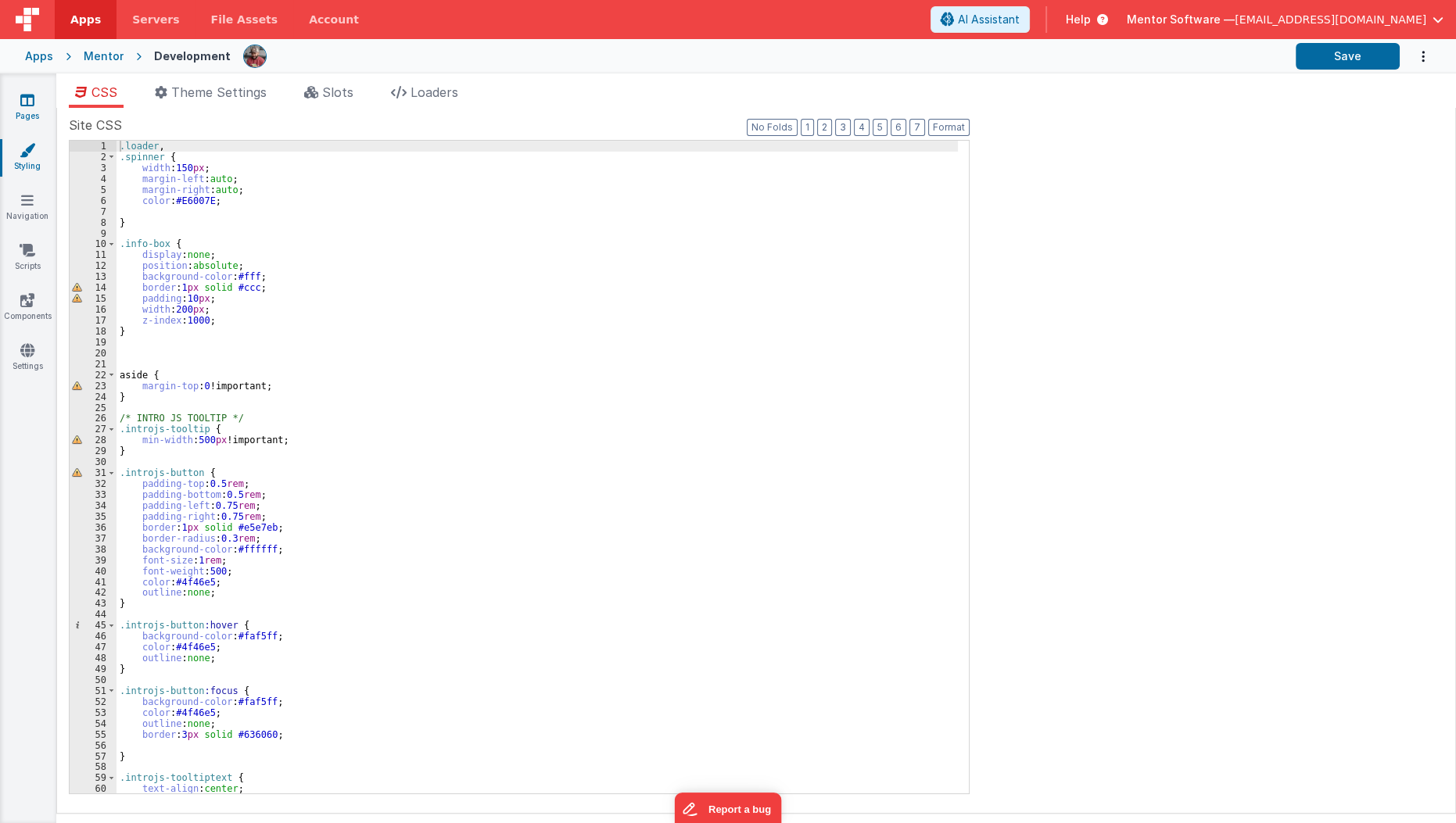
click at [26, 110] on link "Pages" at bounding box center [27, 107] width 56 height 31
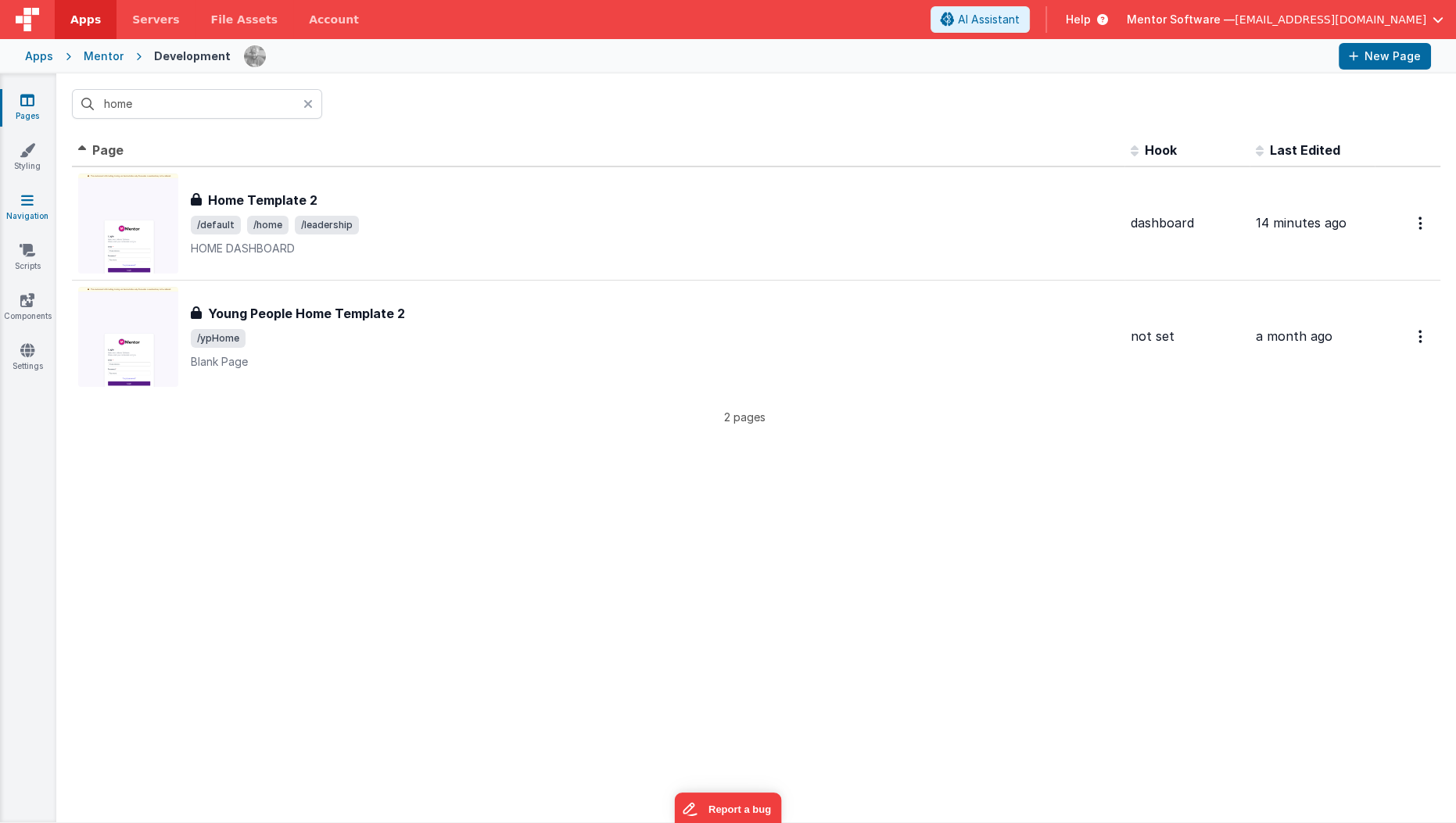
click at [21, 205] on icon at bounding box center [27, 200] width 12 height 16
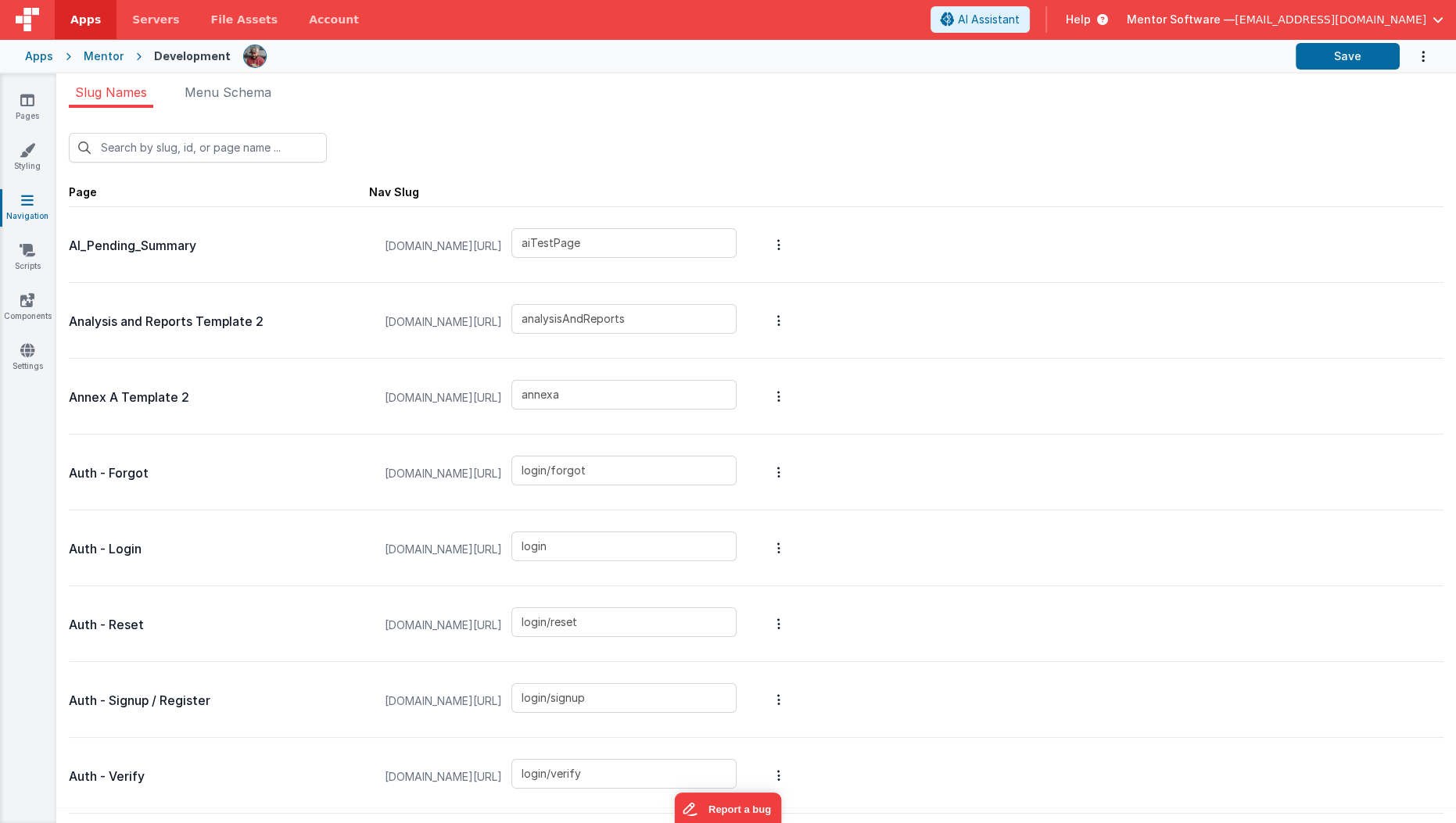
click at [39, 92] on div "Pages Styling Navigation Scripts Components Settings" at bounding box center [28, 448] width 56 height 750
click at [32, 101] on icon at bounding box center [27, 100] width 14 height 16
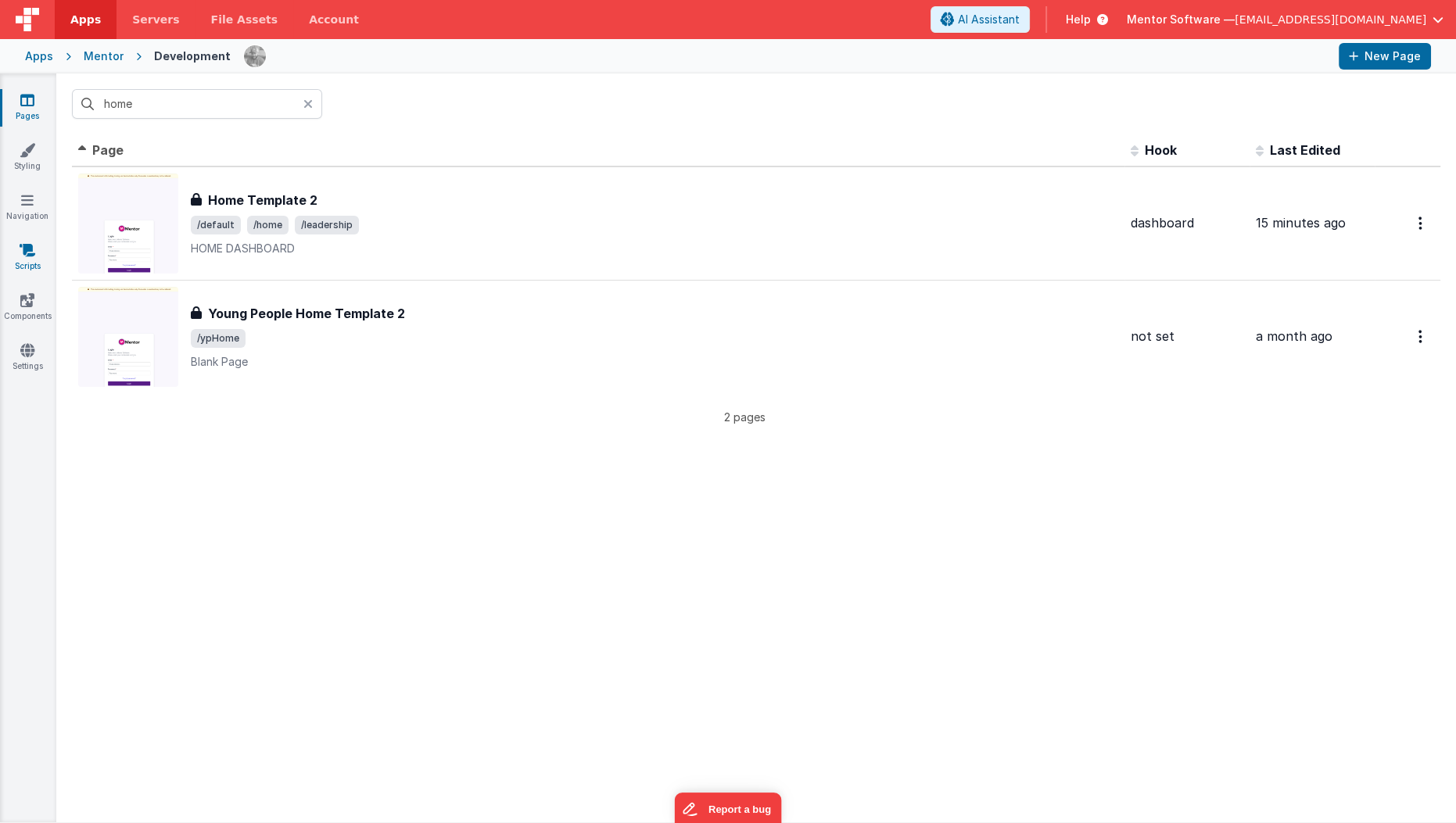
click at [41, 251] on link "Scripts" at bounding box center [27, 257] width 56 height 31
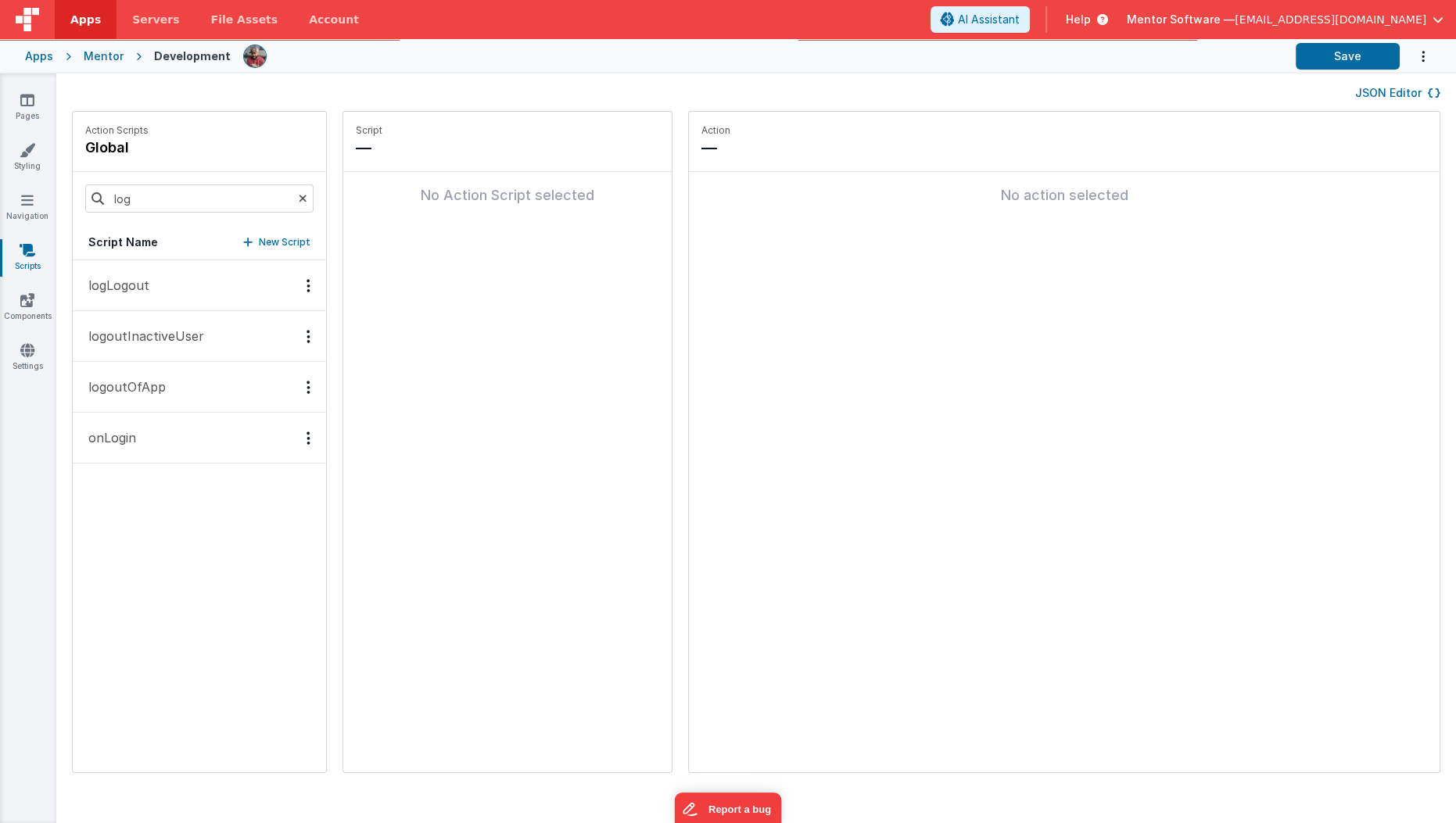
click at [161, 330] on p "logoutInactiveUser" at bounding box center [142, 336] width 125 height 19
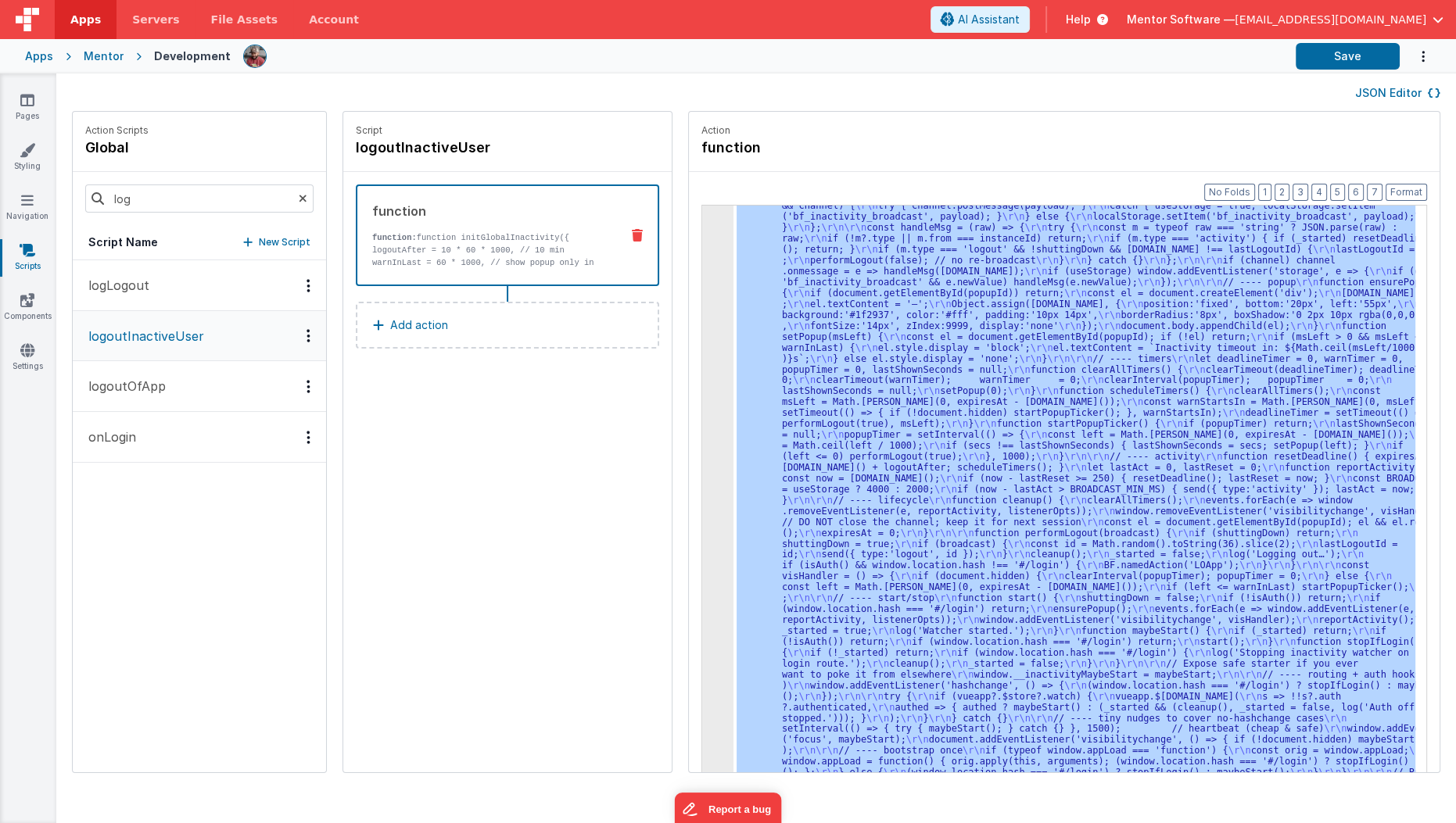
scroll to position [146, 0]
click at [702, 480] on div "3" at bounding box center [717, 446] width 31 height 731
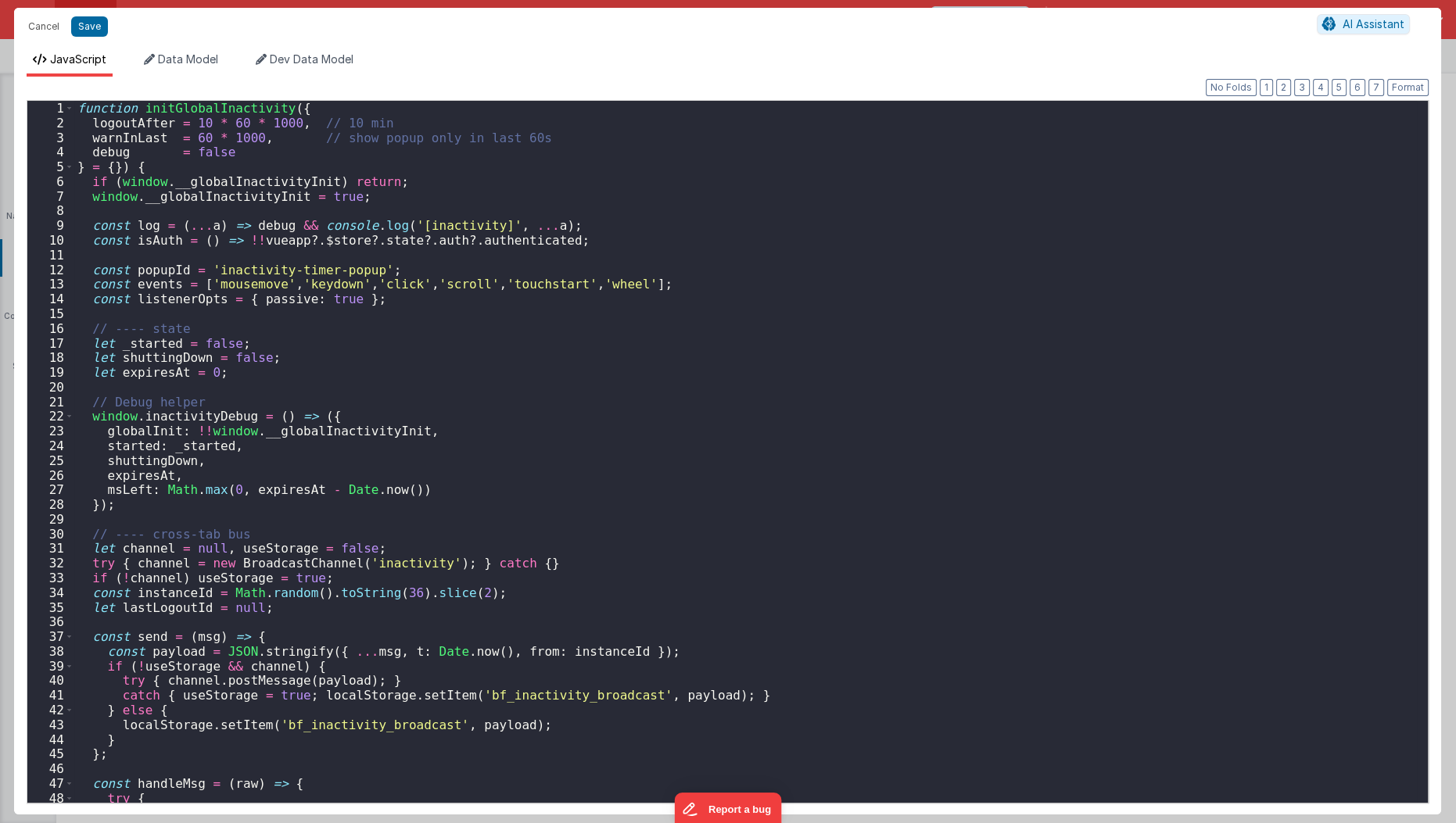
click at [688, 480] on div "Cancel Save AI Assistant JavaScript Data Model Dev Data Model Format 7 6 5 4 3 …" at bounding box center [728, 411] width 1456 height 823
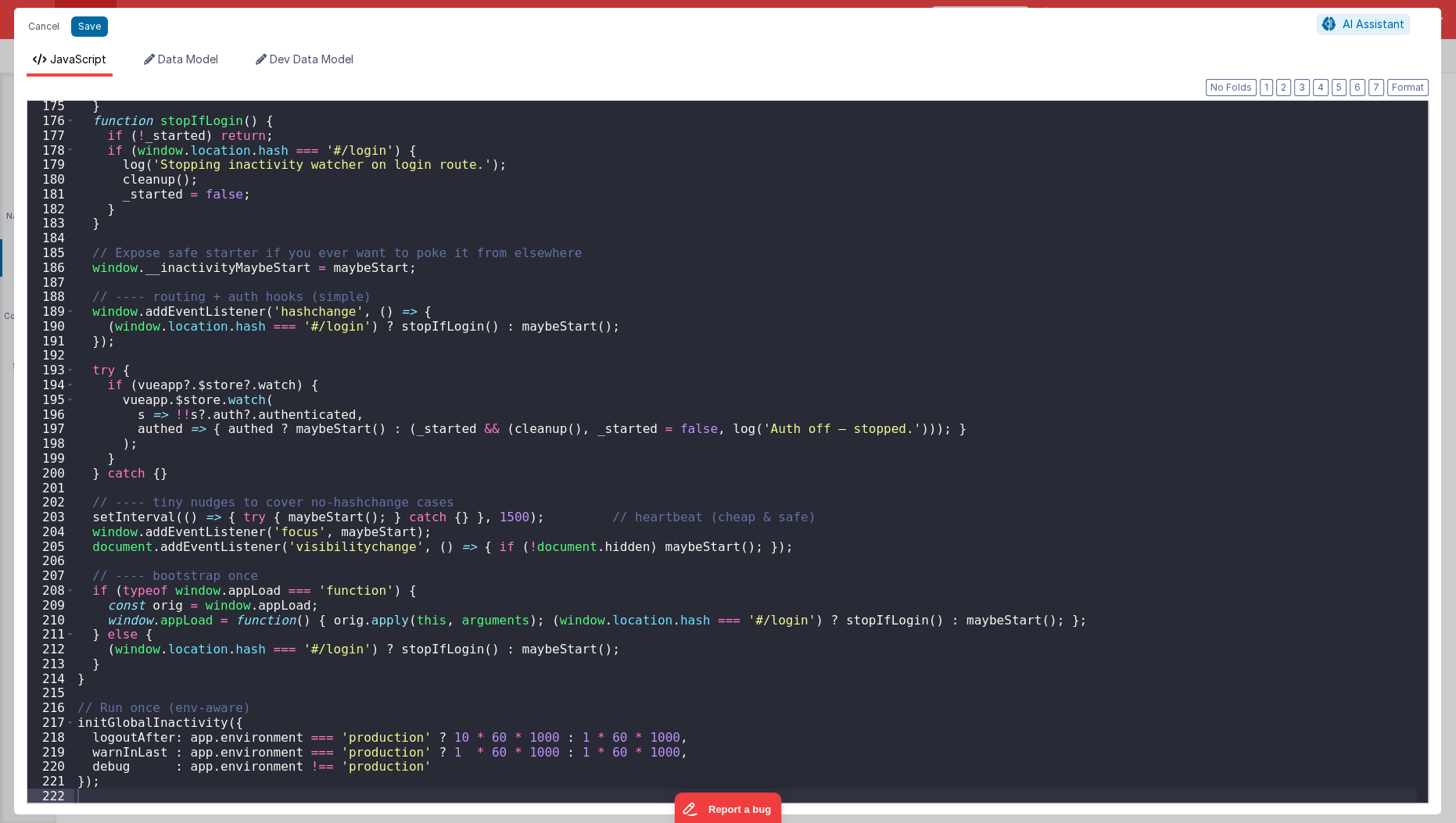
scroll to position [2558, 0]
click at [546, 742] on div "} function stopIfLogin ( ) { if ( ! _started ) return ; if ( window . location …" at bounding box center [746, 464] width 1344 height 732
click at [80, 35] on div "Cancel Save" at bounding box center [668, 26] width 1296 height 21
click at [93, 26] on button "Save" at bounding box center [89, 27] width 36 height 21
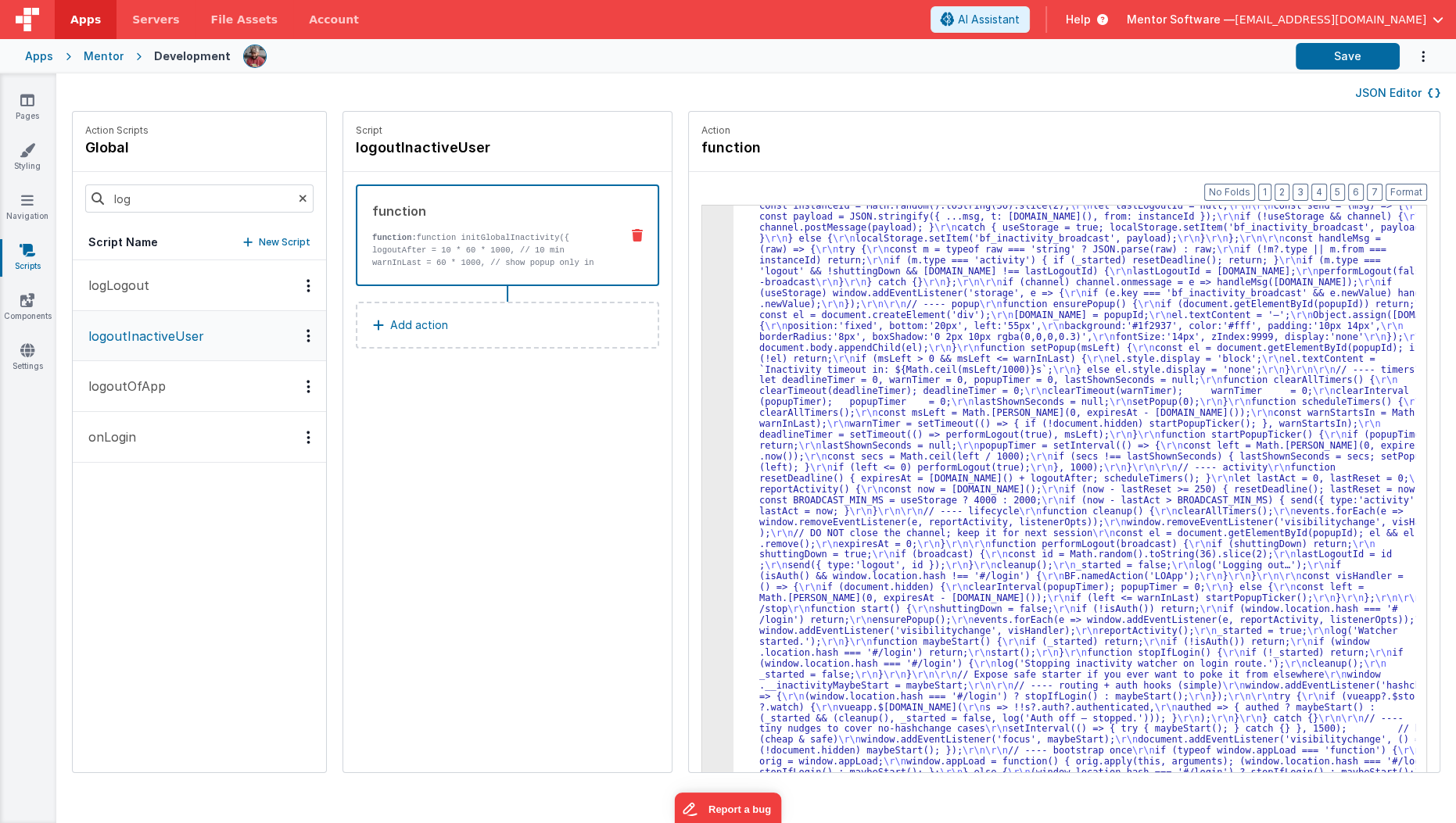
scroll to position [124, 0]
click at [1341, 63] on button "Save" at bounding box center [1348, 56] width 104 height 26
click at [27, 104] on icon at bounding box center [27, 100] width 14 height 16
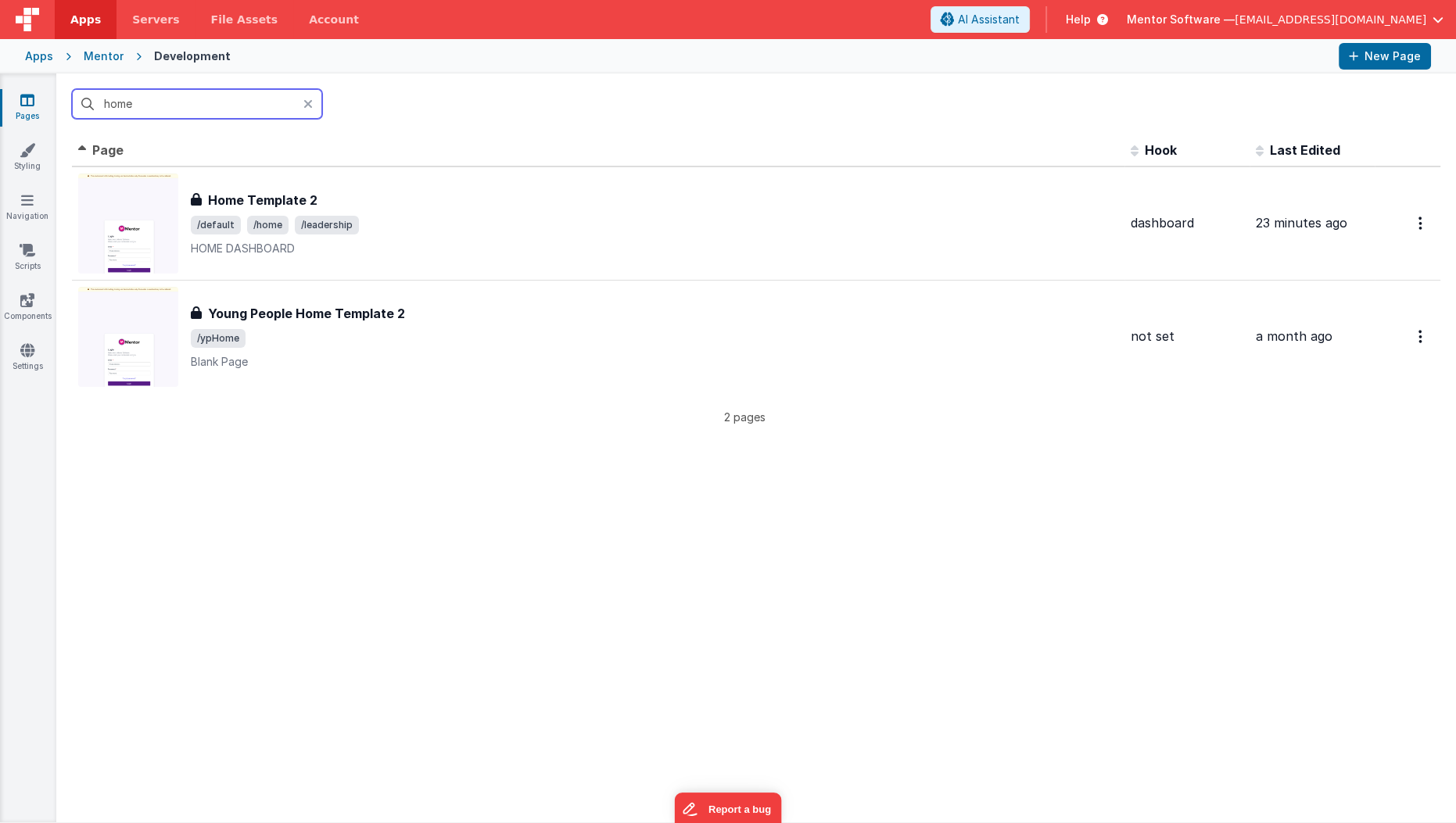
click at [190, 99] on input "home" at bounding box center [197, 104] width 250 height 30
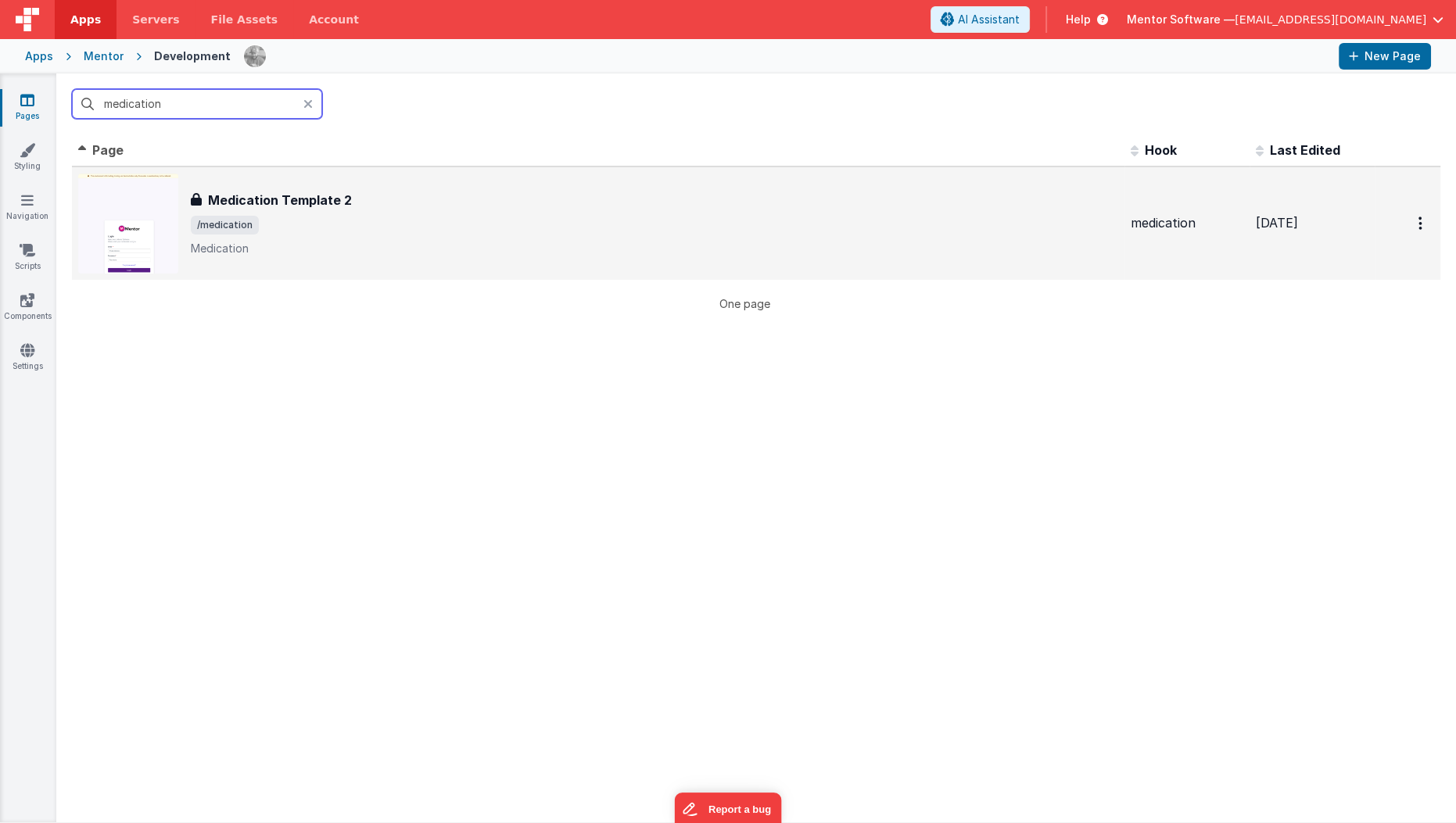
type input "medication"
click at [270, 227] on span "/medication" at bounding box center [654, 225] width 927 height 19
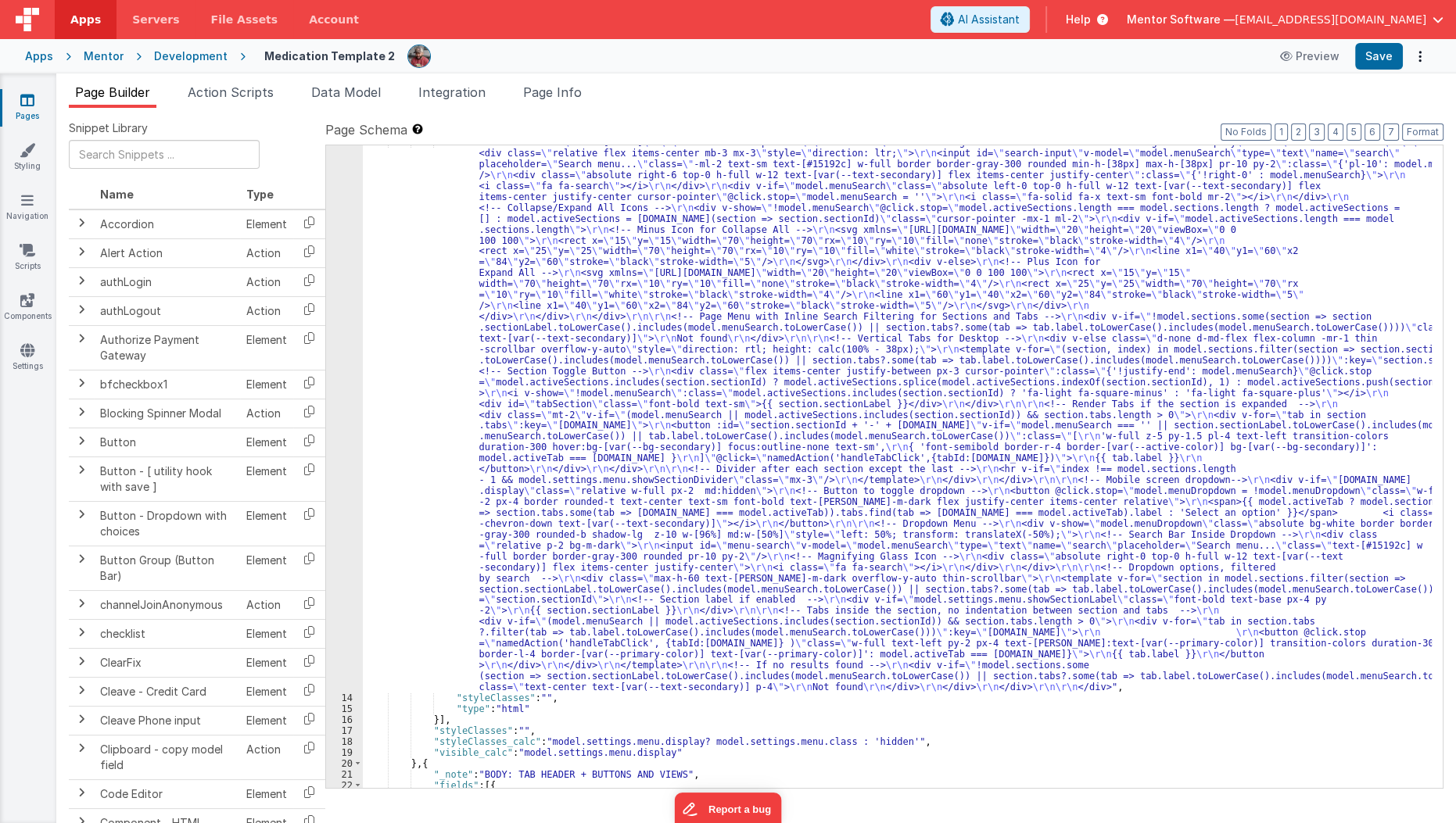
scroll to position [246, 0]
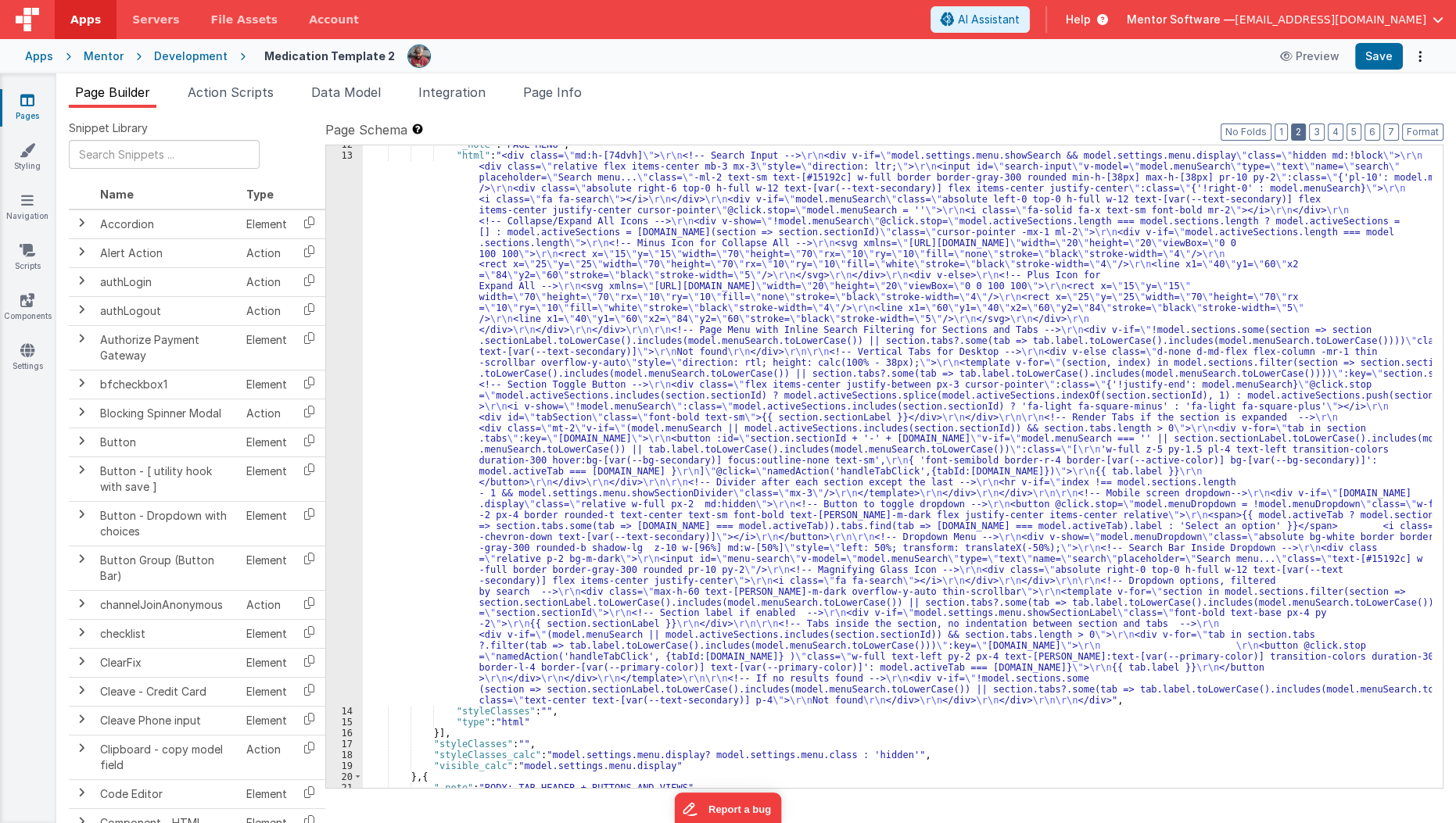
click at [1304, 129] on button "2" at bounding box center [1299, 132] width 15 height 17
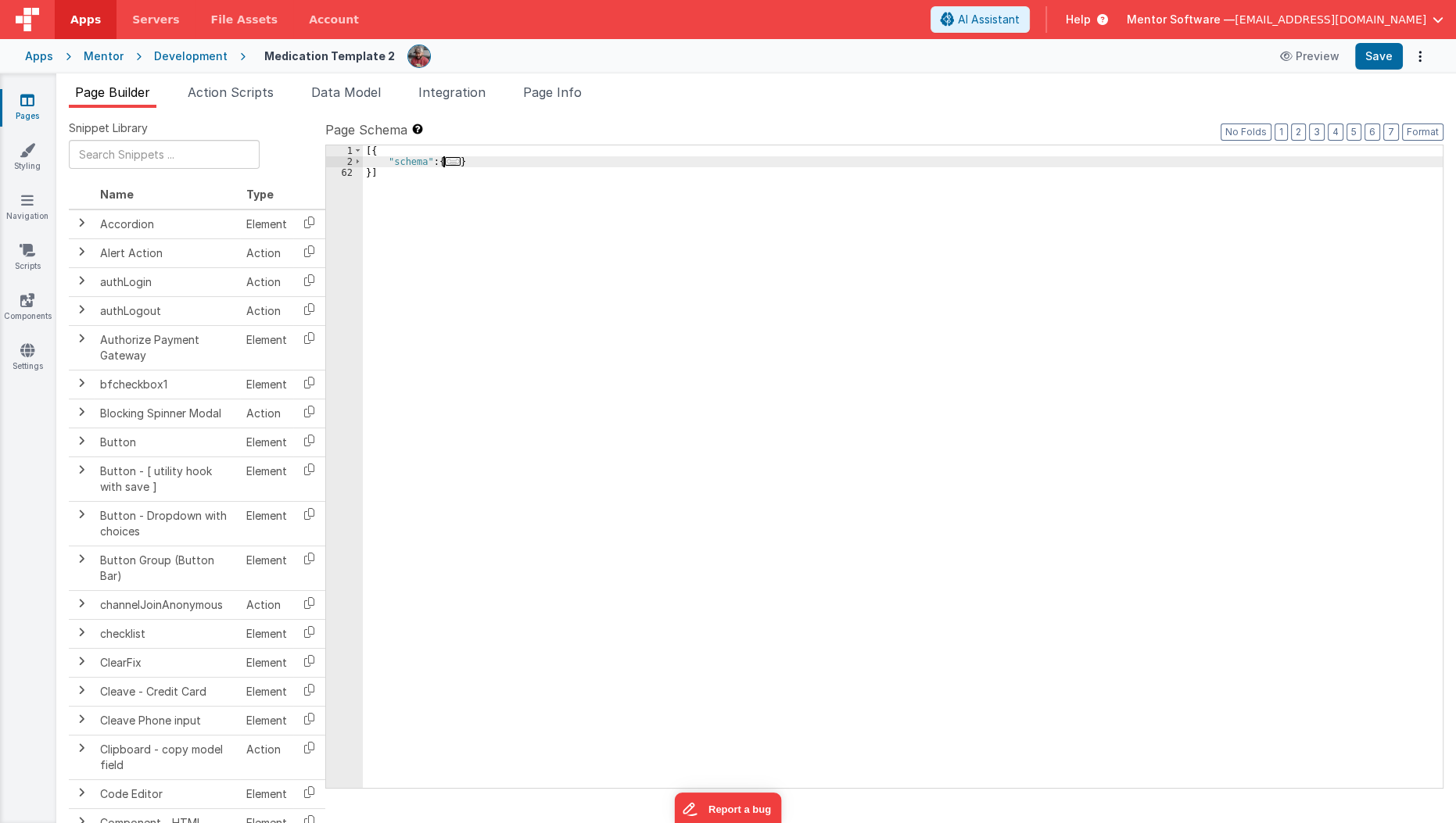
click at [454, 157] on span "..." at bounding box center [452, 161] width 16 height 8
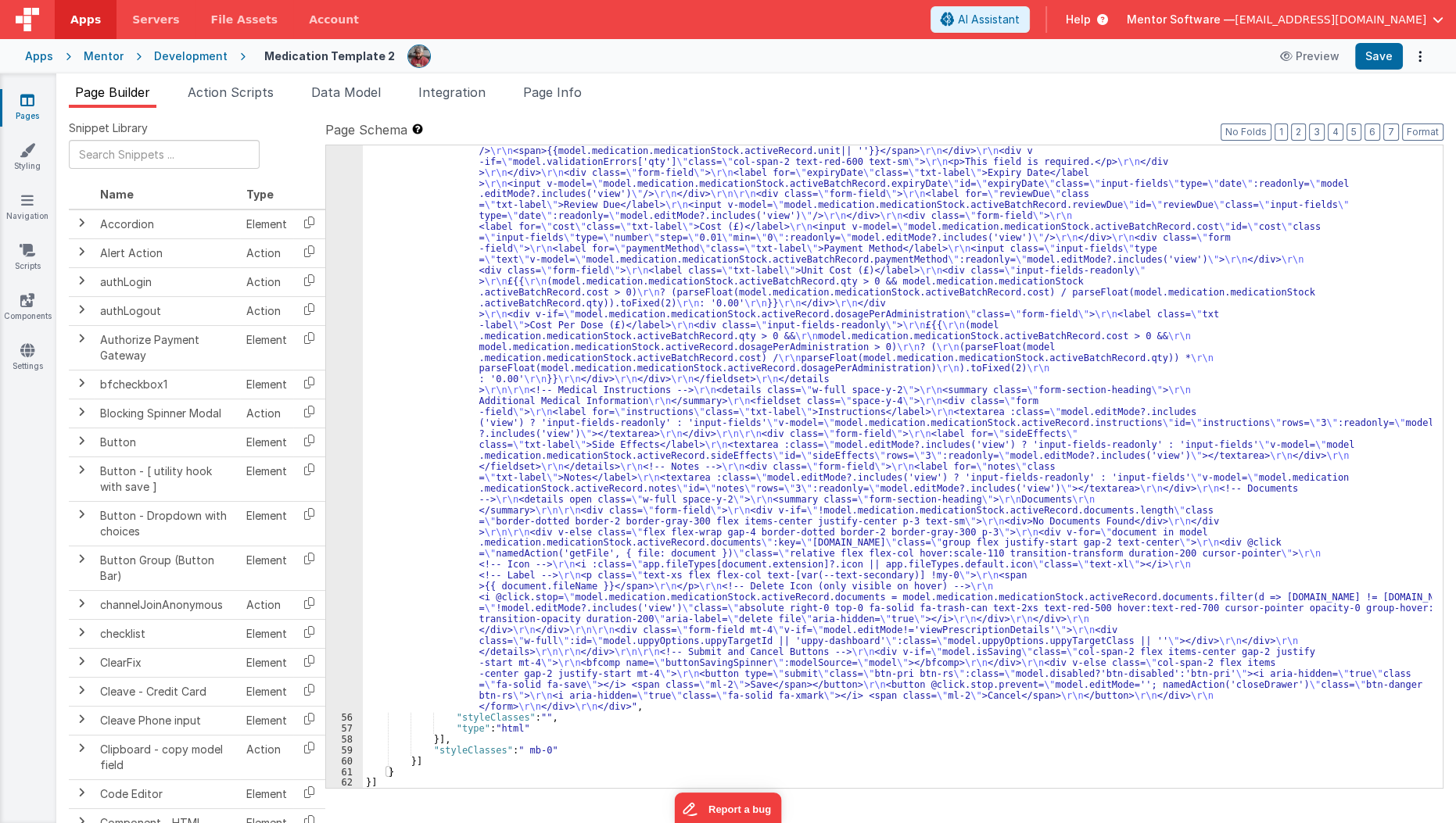
scroll to position [4598, 0]
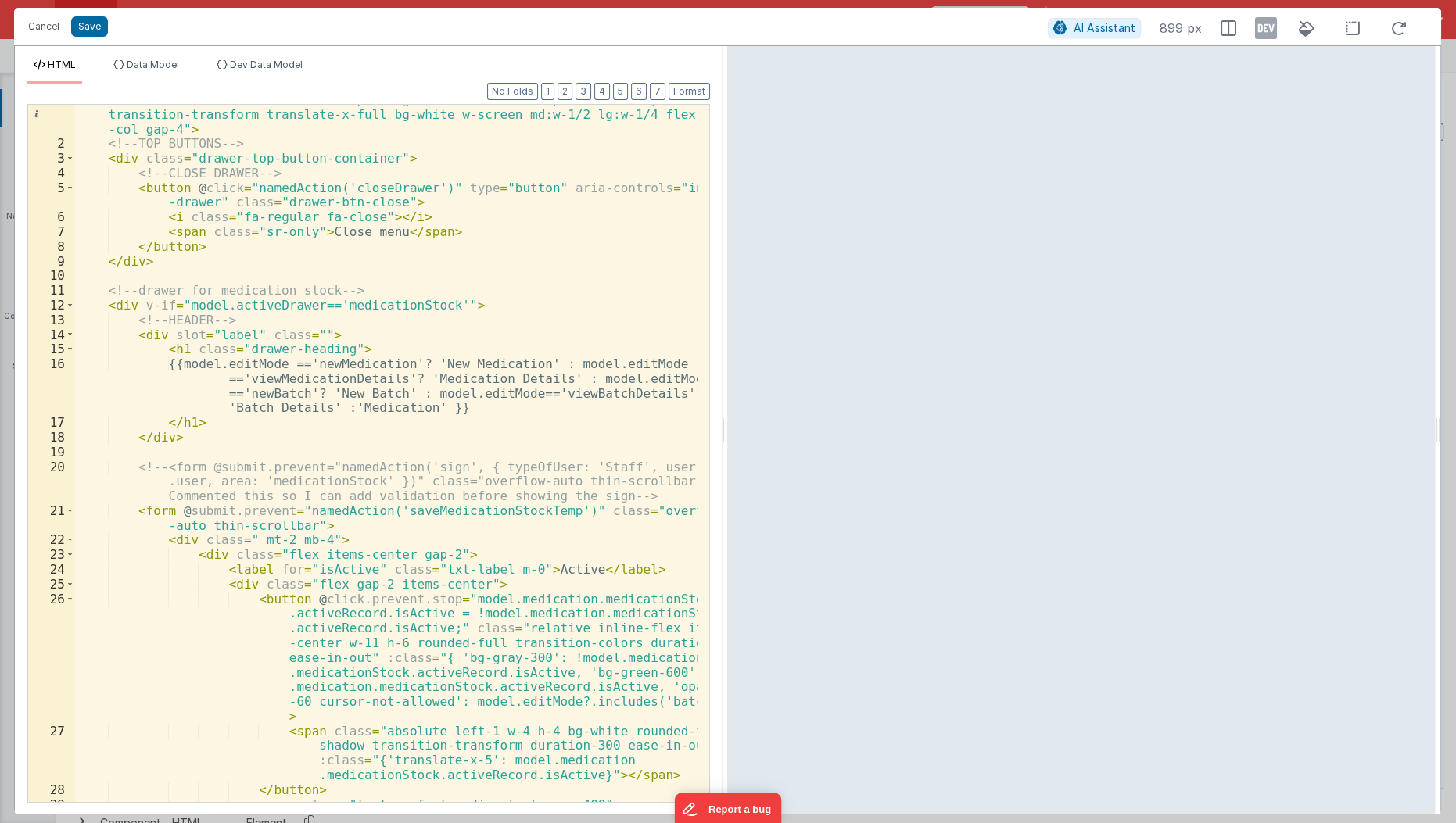
scroll to position [18, 0]
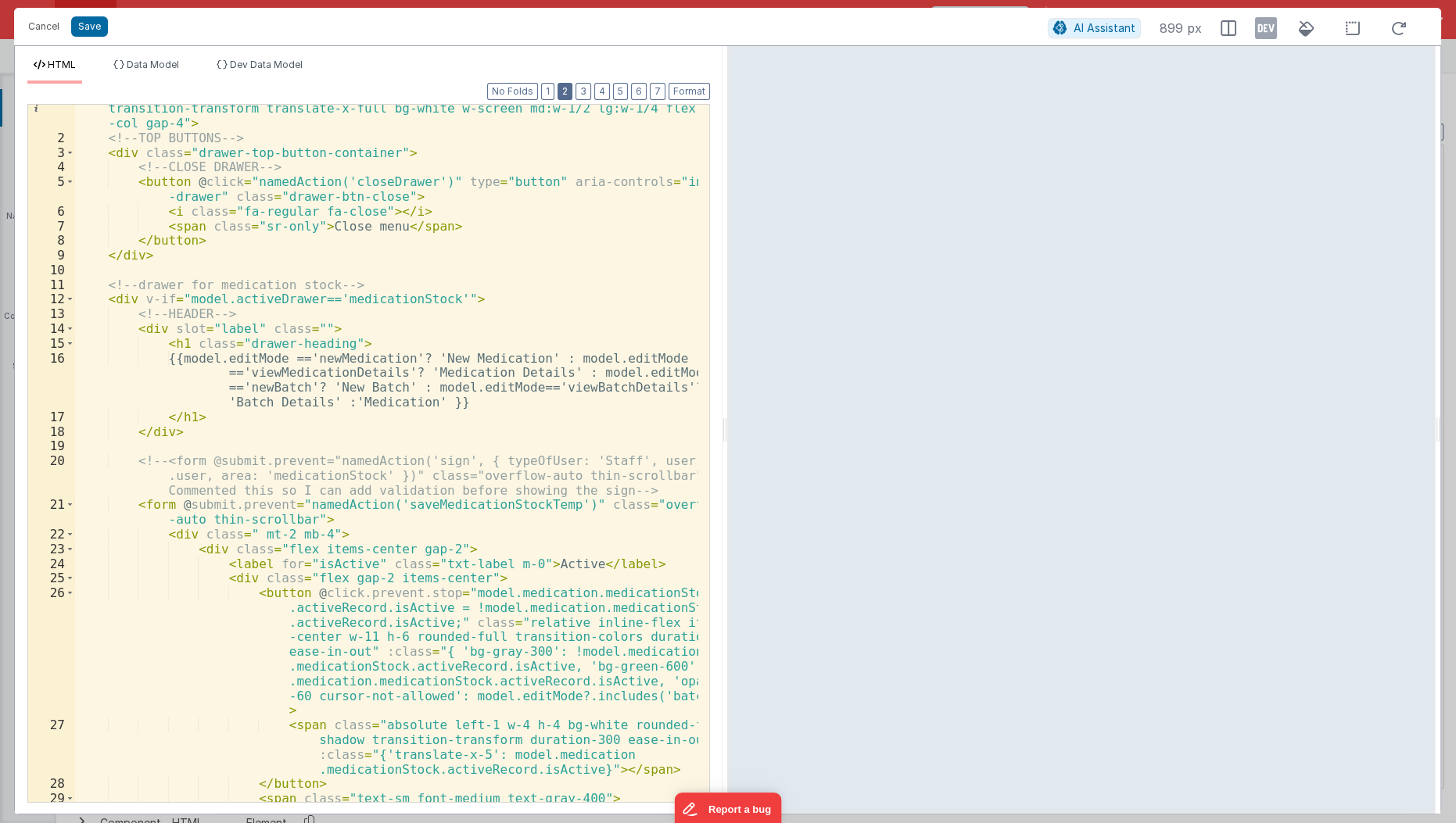
click at [572, 89] on button "2" at bounding box center [565, 92] width 15 height 17
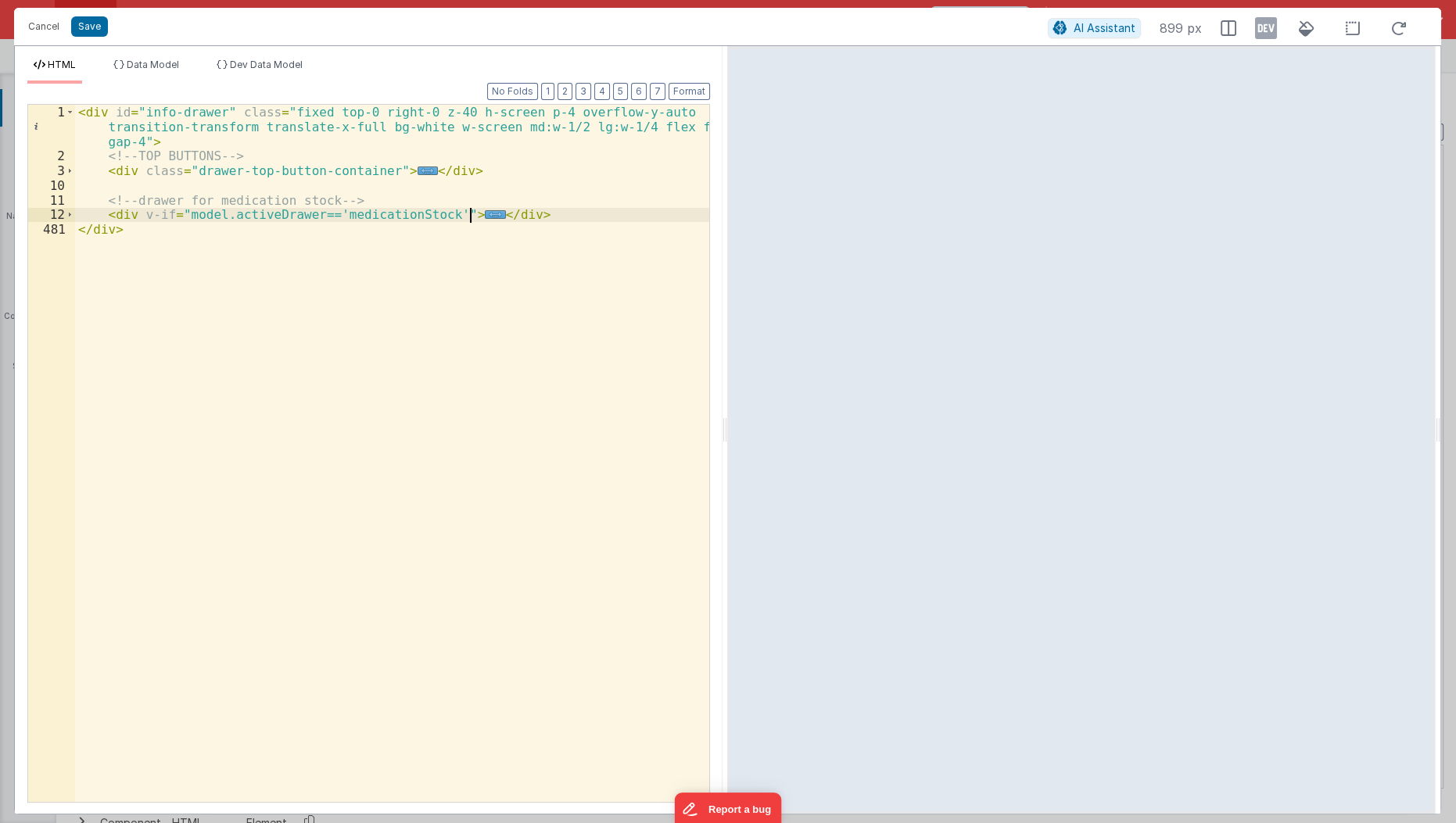
click at [471, 218] on div "< div id = "info-drawer" class = "fixed top-0 right-0 z-40 h-screen p-4 overflo…" at bounding box center [393, 483] width 635 height 758
click at [470, 218] on div "< div id = "info-drawer" class = "fixed top-0 right-0 z-40 h-screen p-4 overflo…" at bounding box center [393, 483] width 635 height 758
click at [485, 210] on span "..." at bounding box center [495, 214] width 21 height 8
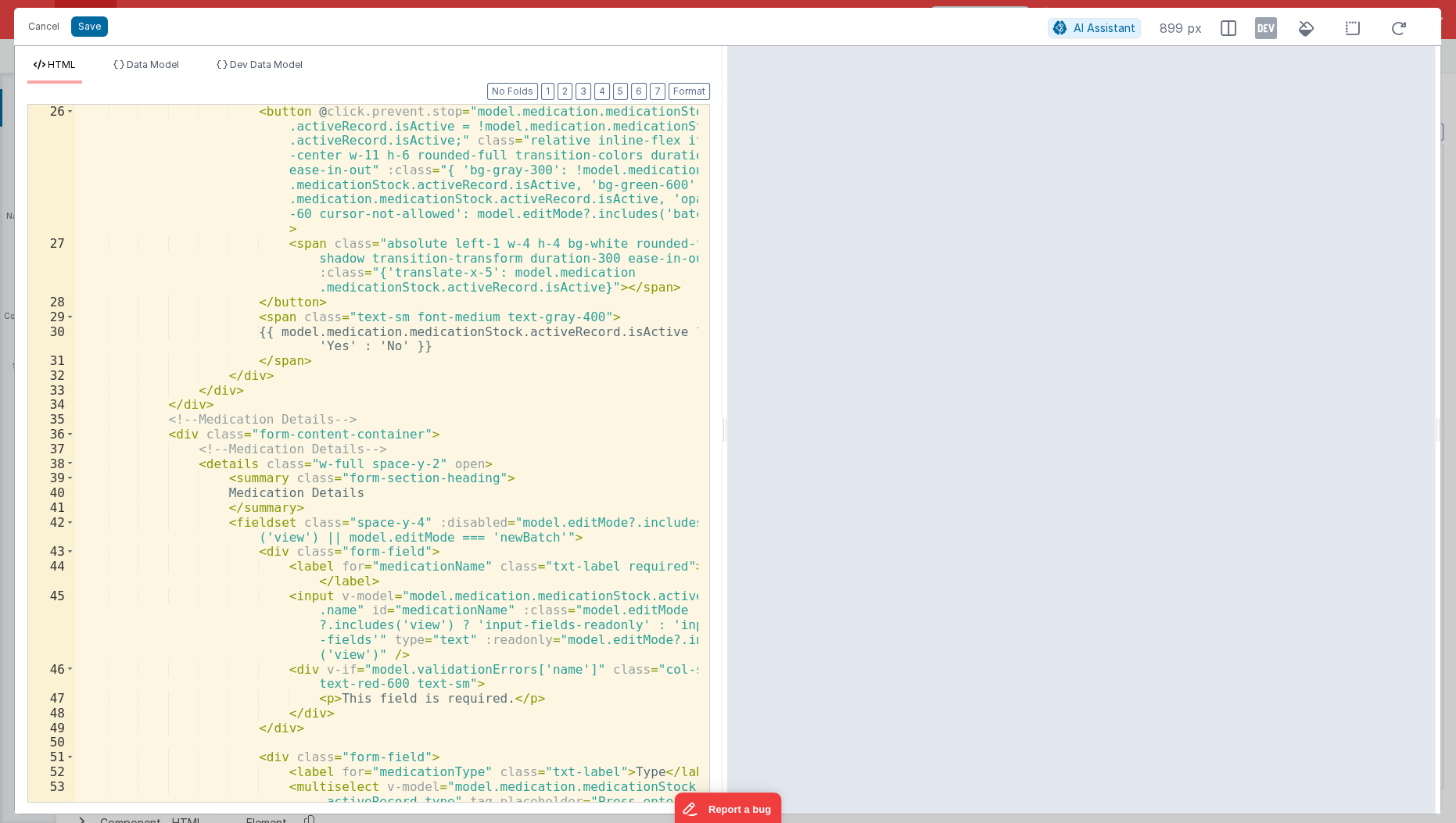
scroll to position [397, 0]
click at [55, 26] on button "Cancel" at bounding box center [44, 26] width 47 height 21
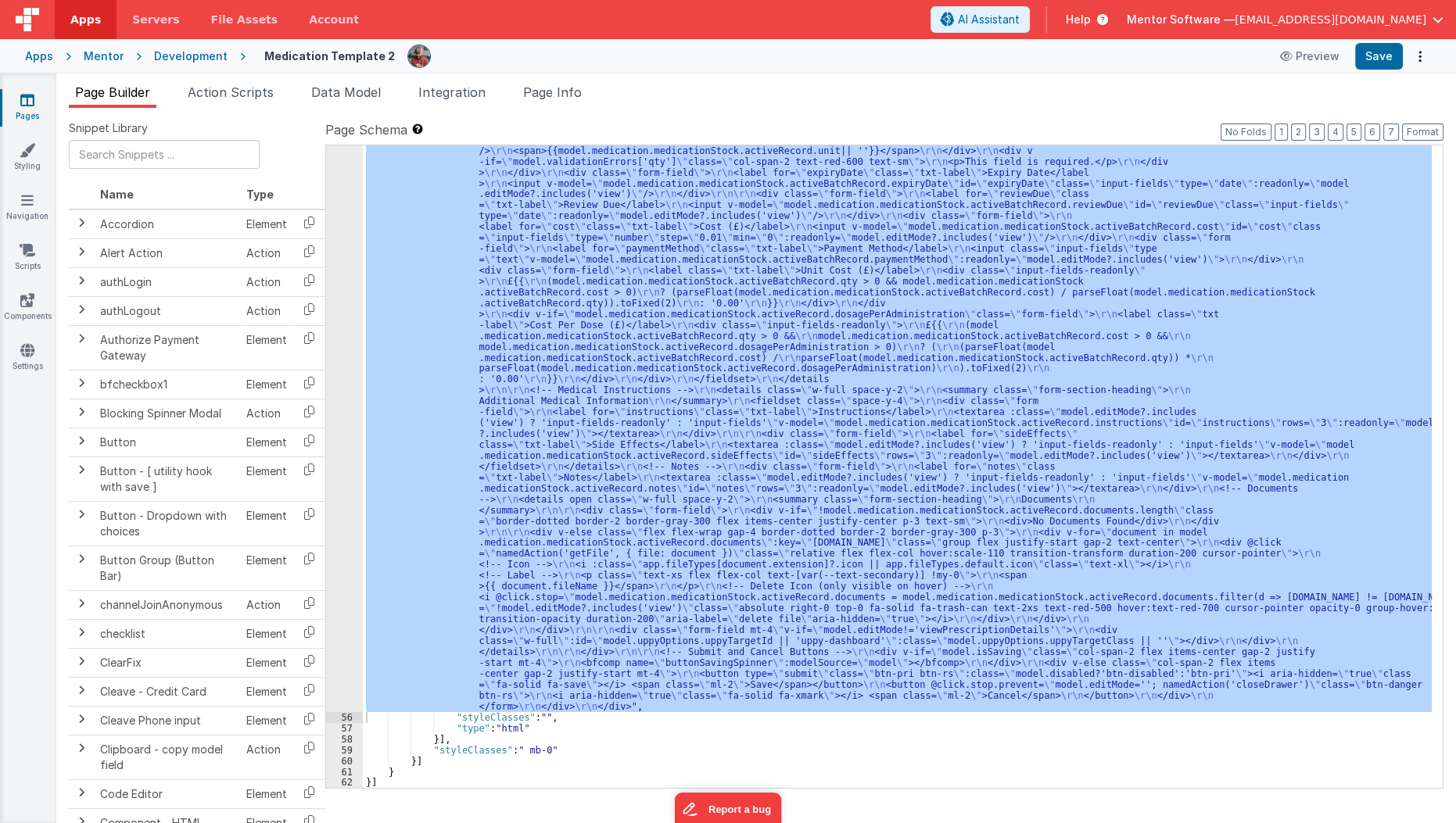
click at [539, 86] on span "Page Info" at bounding box center [552, 92] width 59 height 16
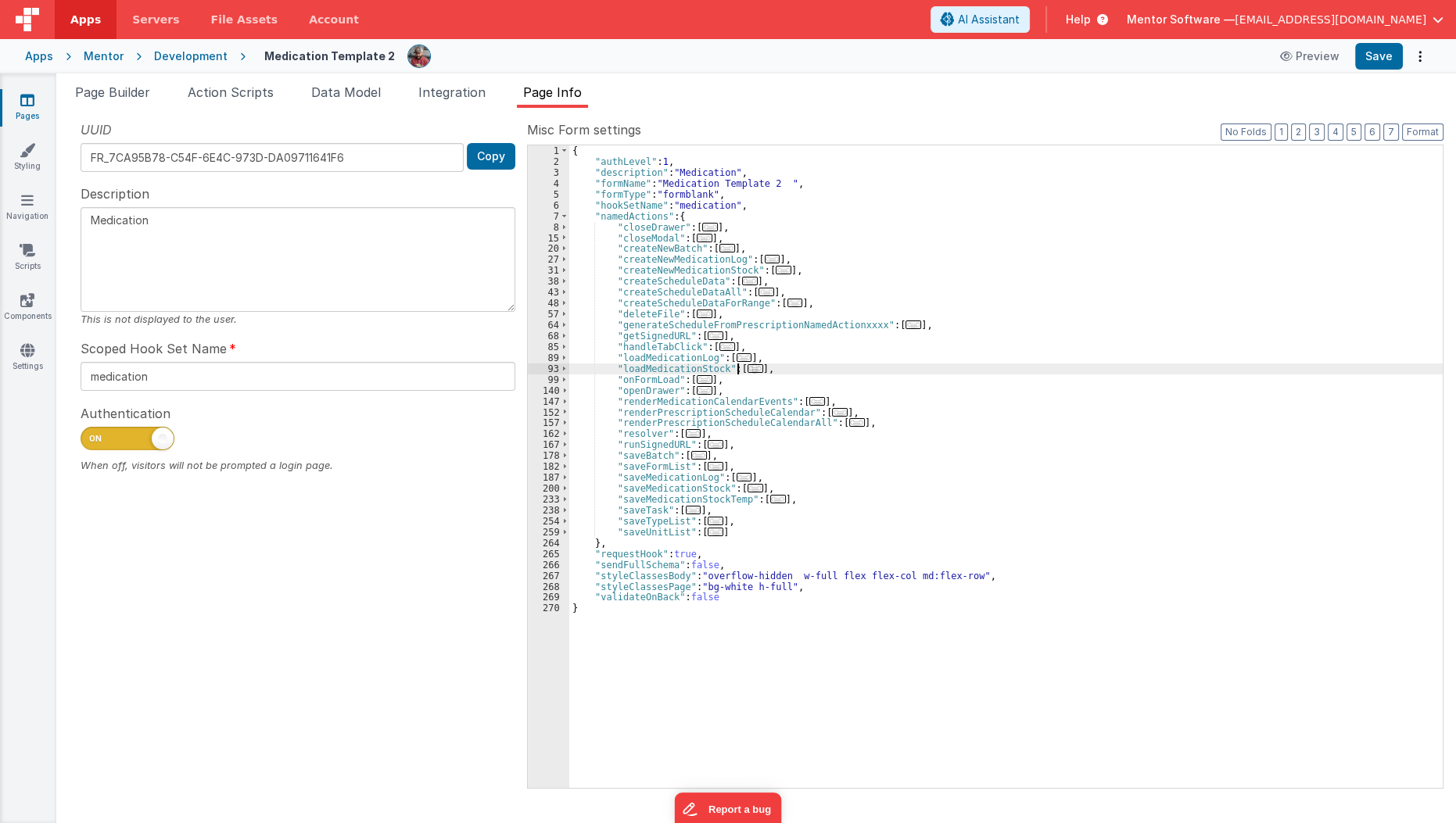
click at [750, 369] on span "..." at bounding box center [755, 368] width 16 height 8
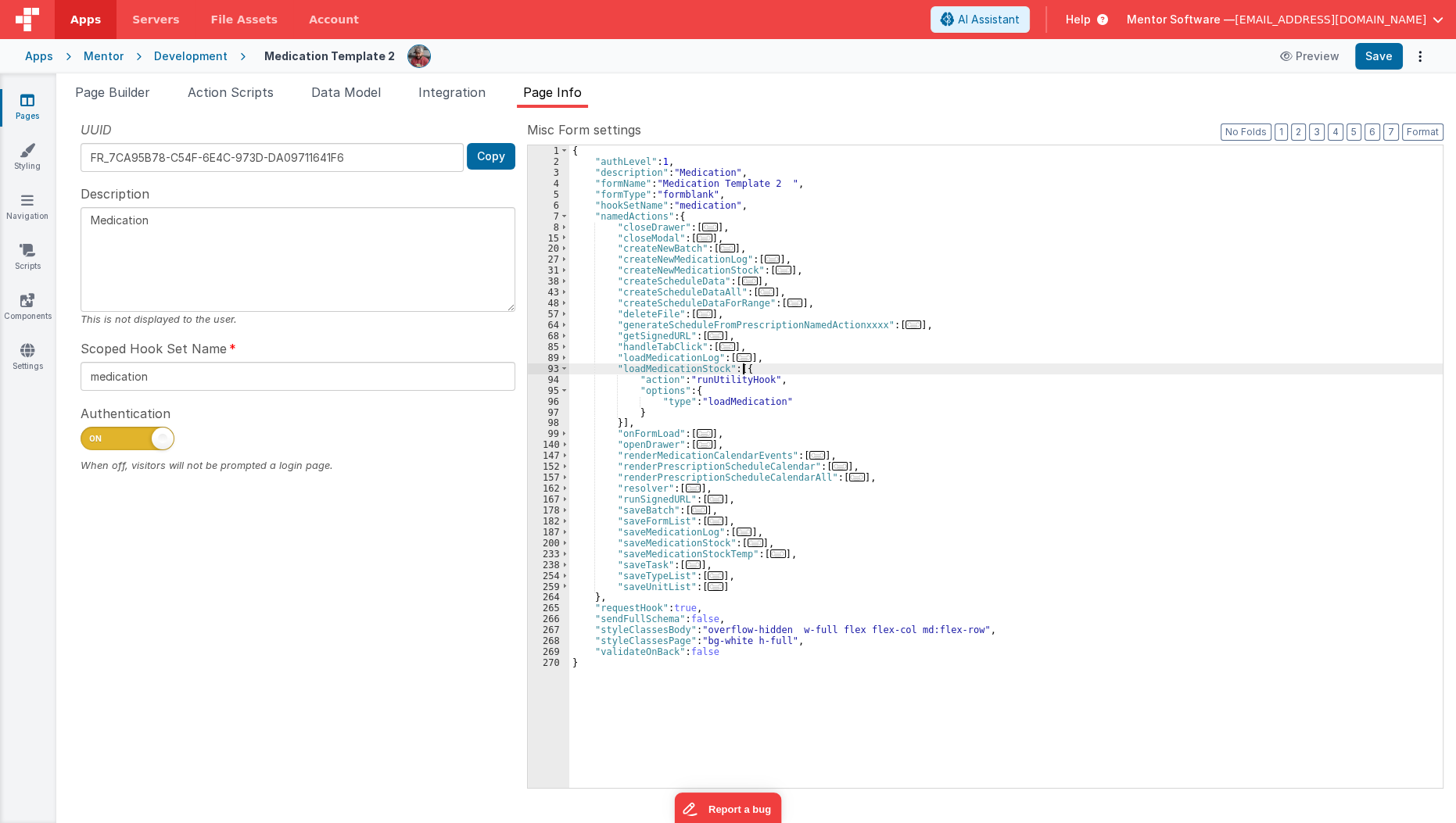
click at [855, 370] on div "{ "authLevel" : 1 , "description" : "Medication" , "formName" : "Medication Tem…" at bounding box center [1006, 477] width 875 height 664
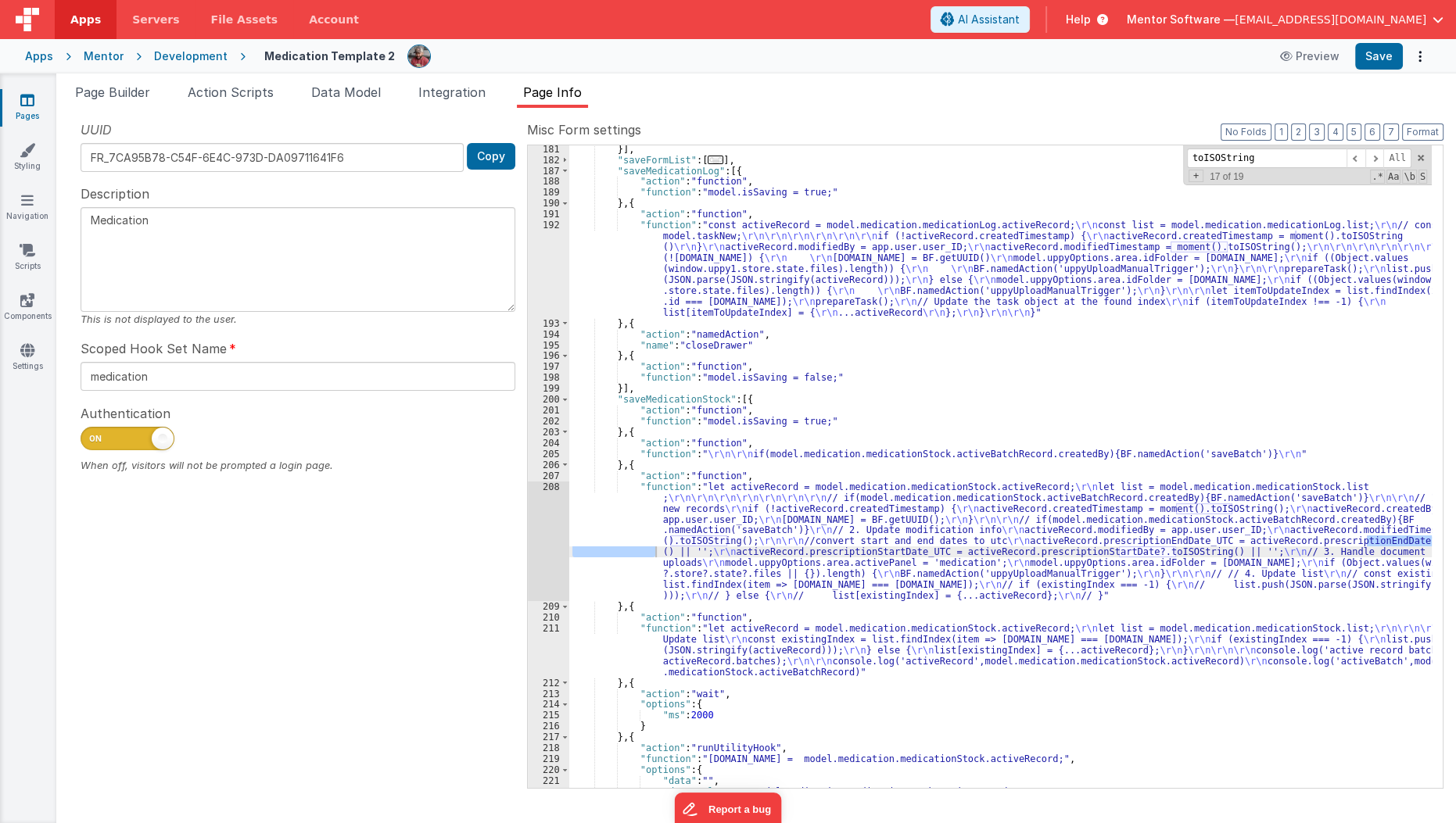
scroll to position [2747, 0]
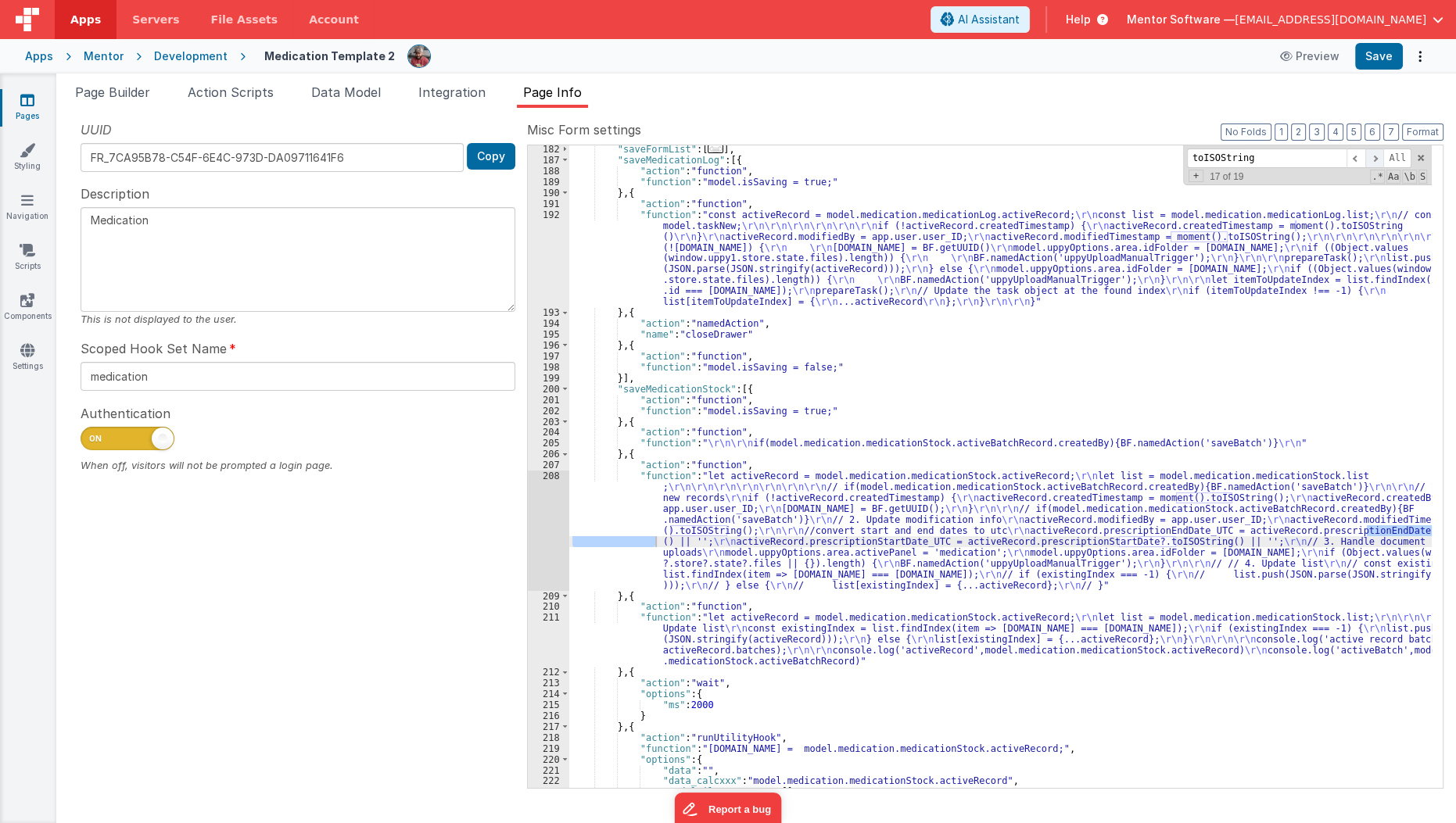
type input "toISOString"
click at [1382, 152] on span at bounding box center [1375, 158] width 19 height 20
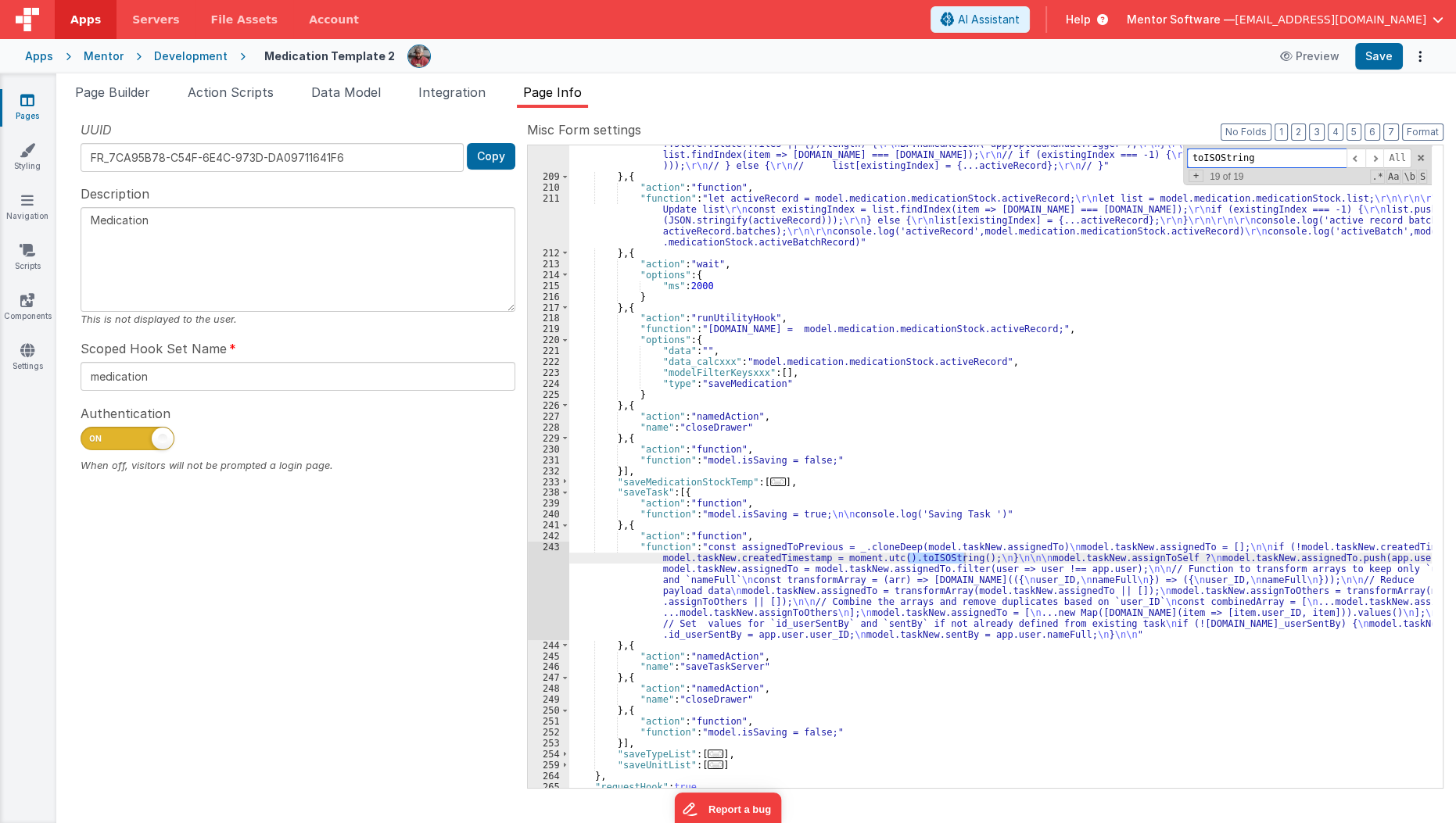
scroll to position [3166, 0]
click at [1377, 162] on span at bounding box center [1375, 158] width 19 height 20
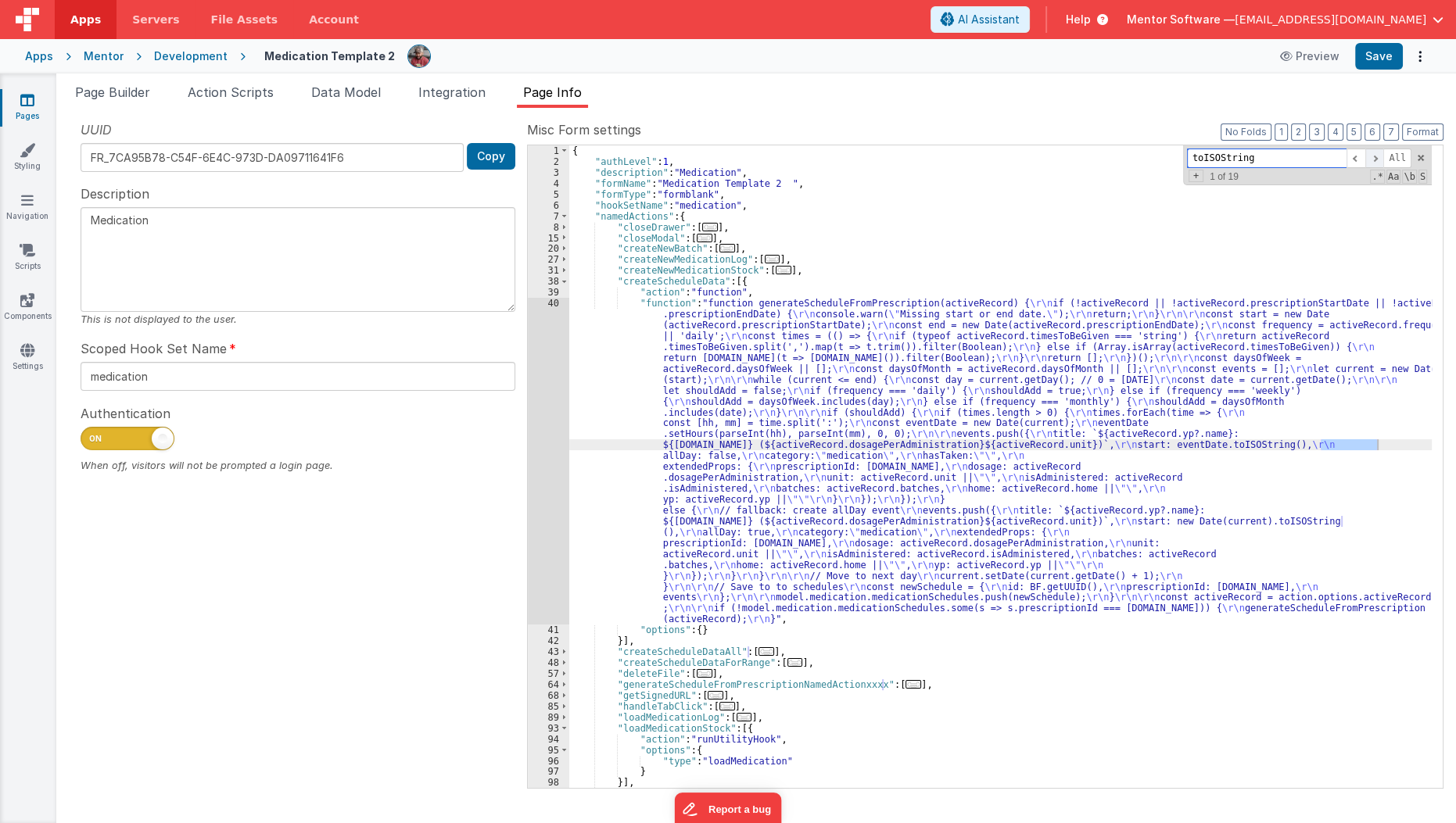
scroll to position [0, 0]
click at [1353, 156] on span at bounding box center [1356, 158] width 19 height 20
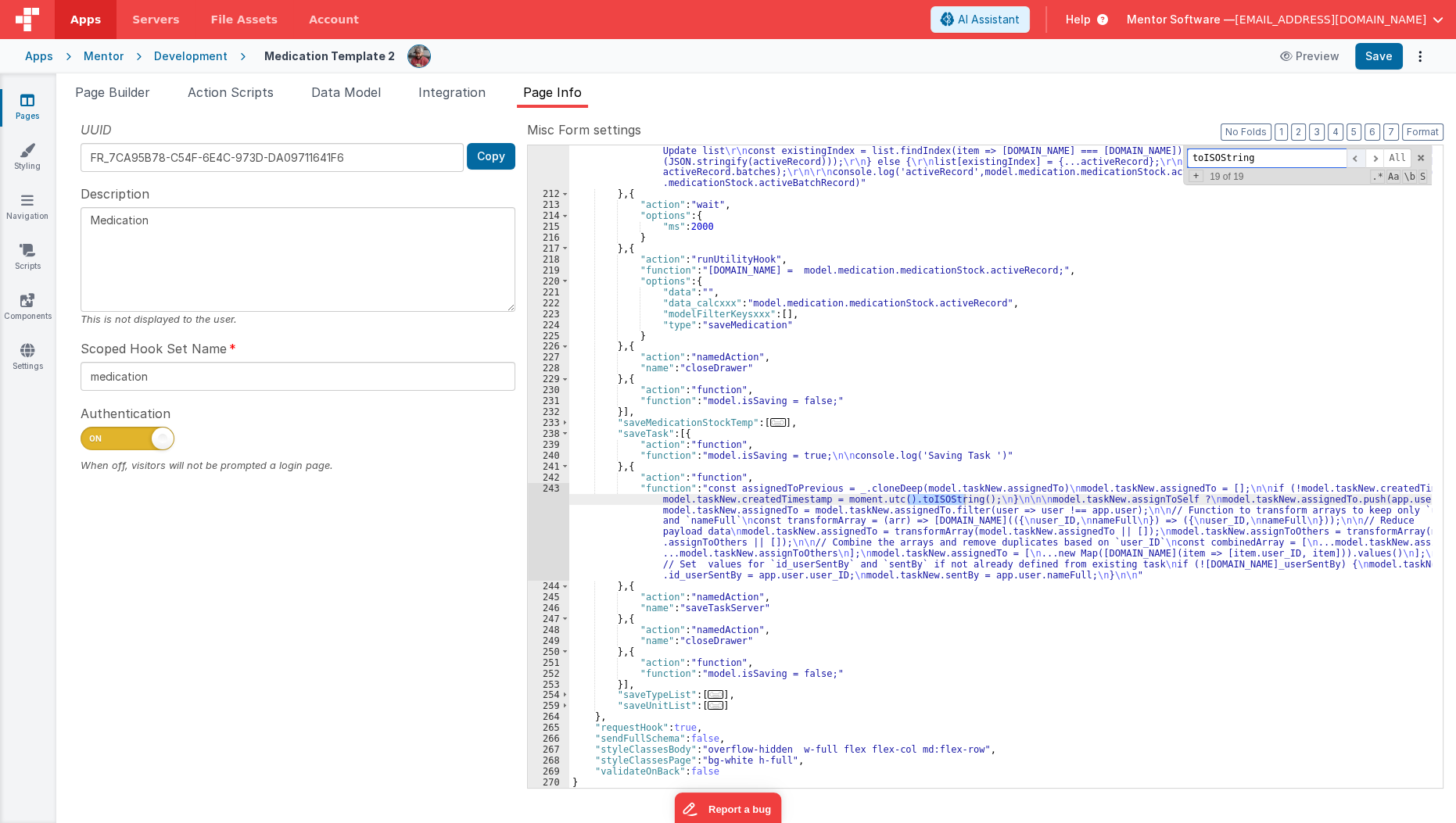
scroll to position [3585, 0]
click at [1353, 156] on span at bounding box center [1356, 158] width 19 height 20
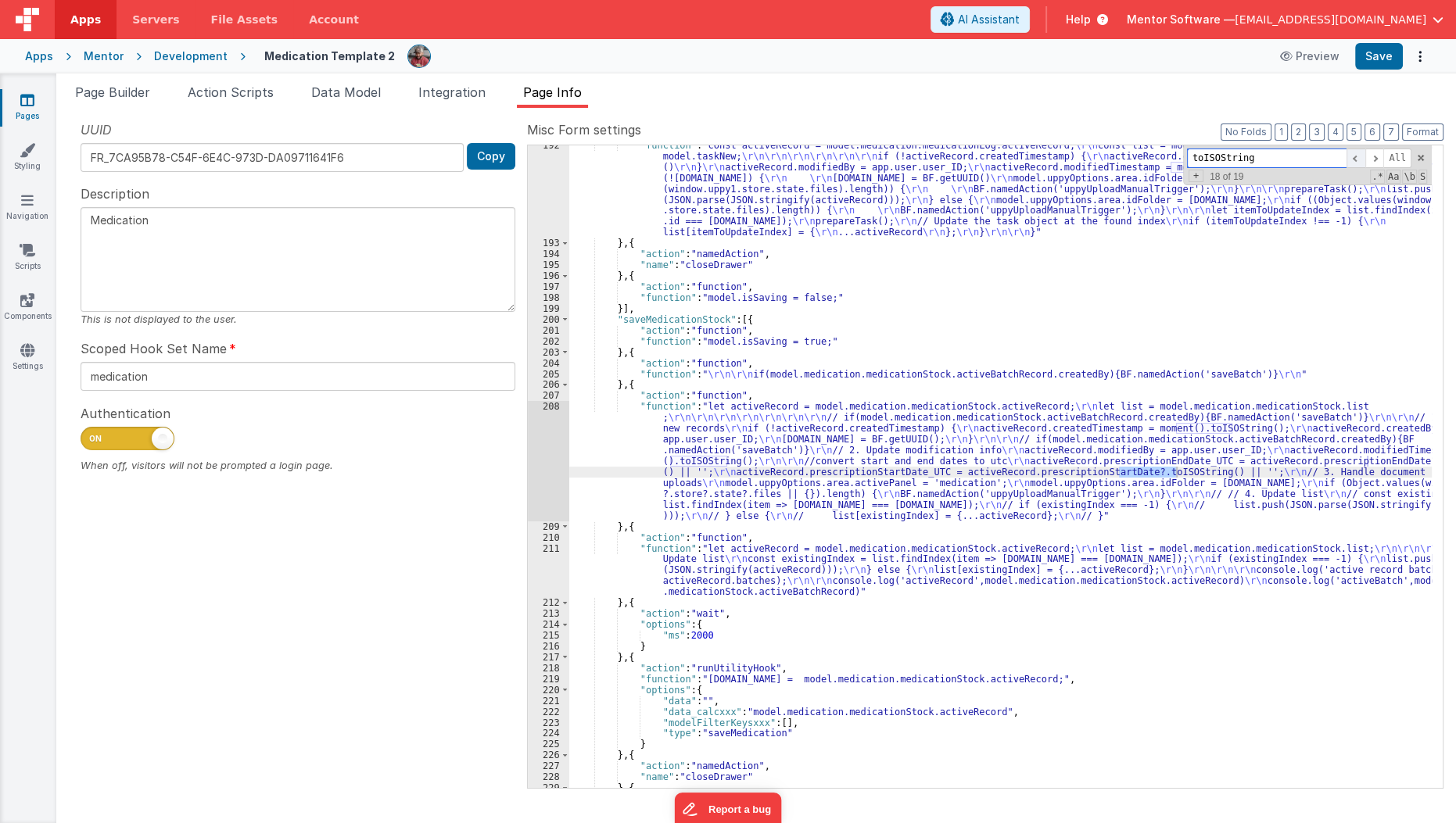
click at [1353, 156] on span at bounding box center [1356, 158] width 19 height 20
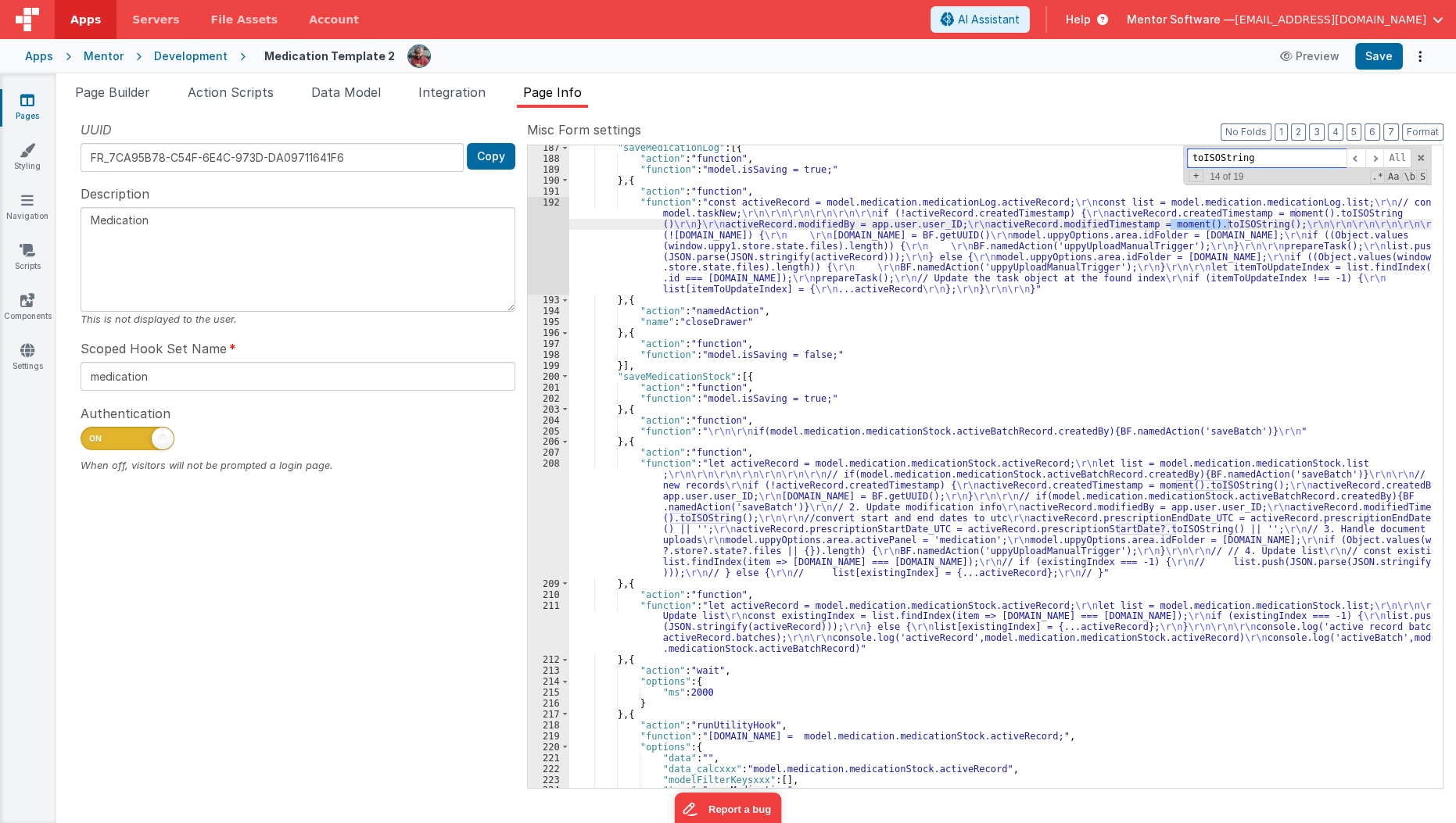
scroll to position [3119, 0]
click at [1358, 153] on span at bounding box center [1356, 158] width 19 height 20
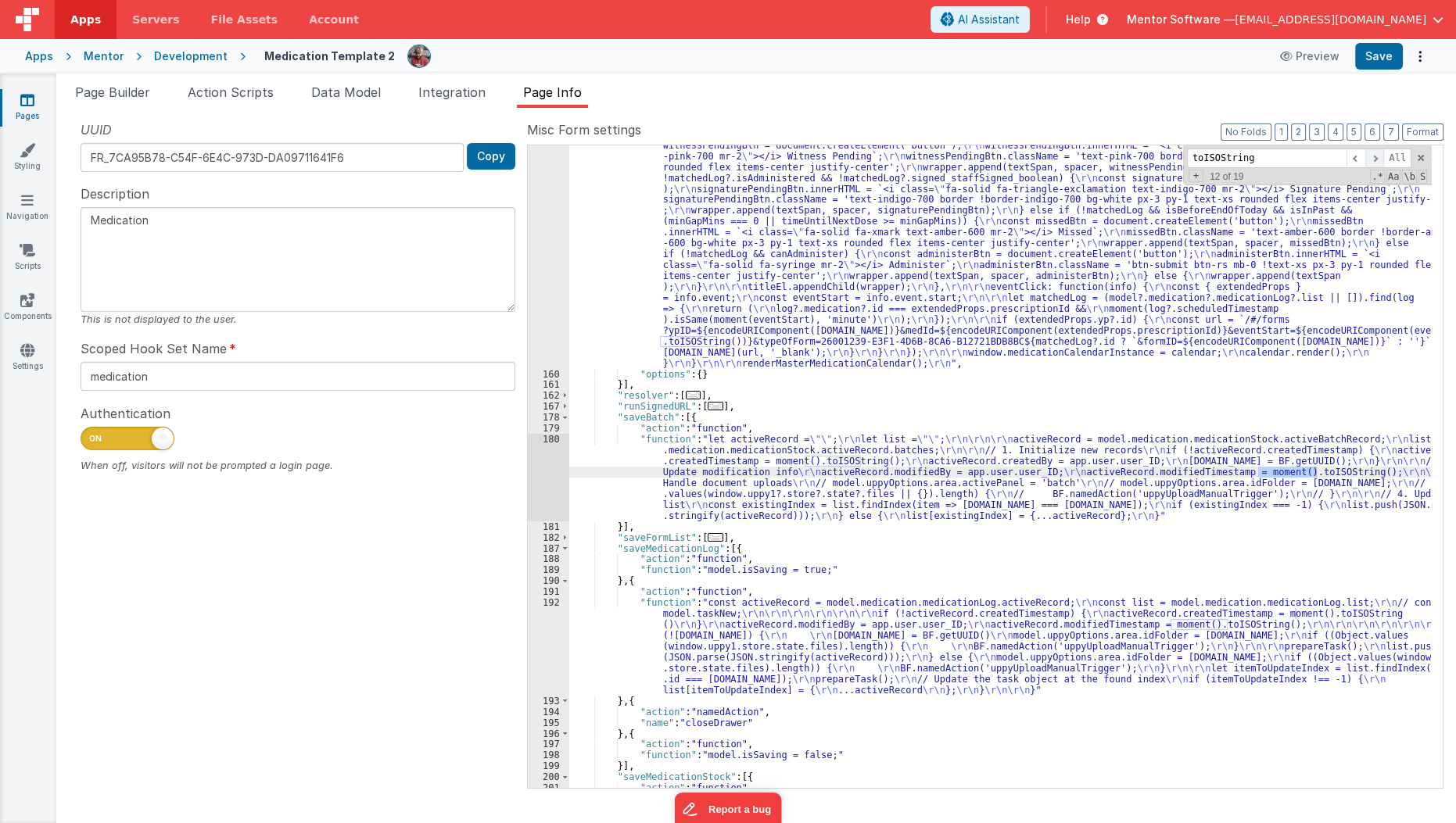
click at [1376, 153] on span at bounding box center [1375, 158] width 19 height 20
click at [798, 660] on div ""function" : "function renderMasterMedicationCalendar() { \r\n console.log('Ren…" at bounding box center [1001, 351] width 864 height 1340
click at [539, 631] on div "192" at bounding box center [549, 646] width 41 height 98
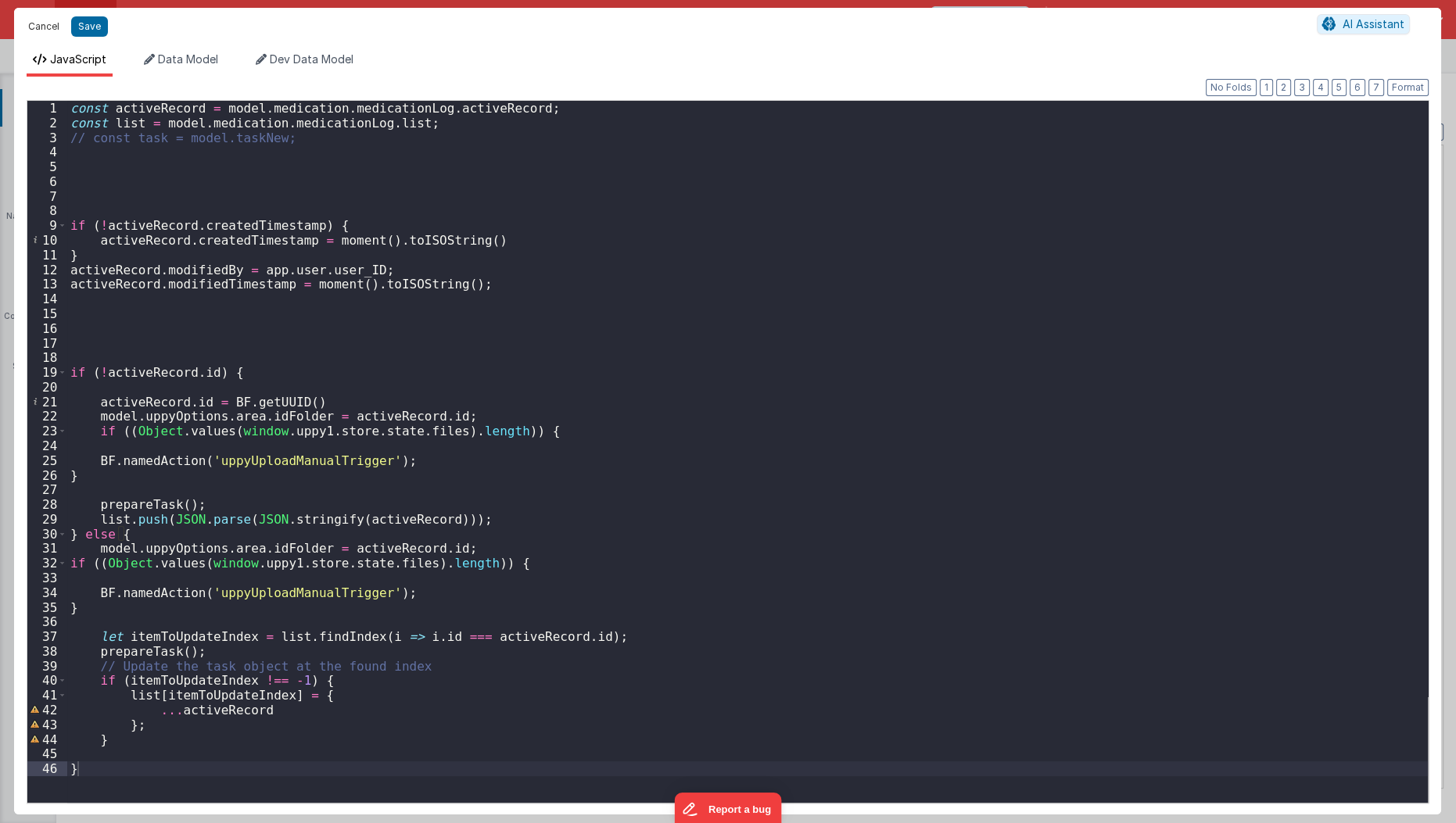
click at [39, 20] on button "Cancel" at bounding box center [44, 26] width 47 height 21
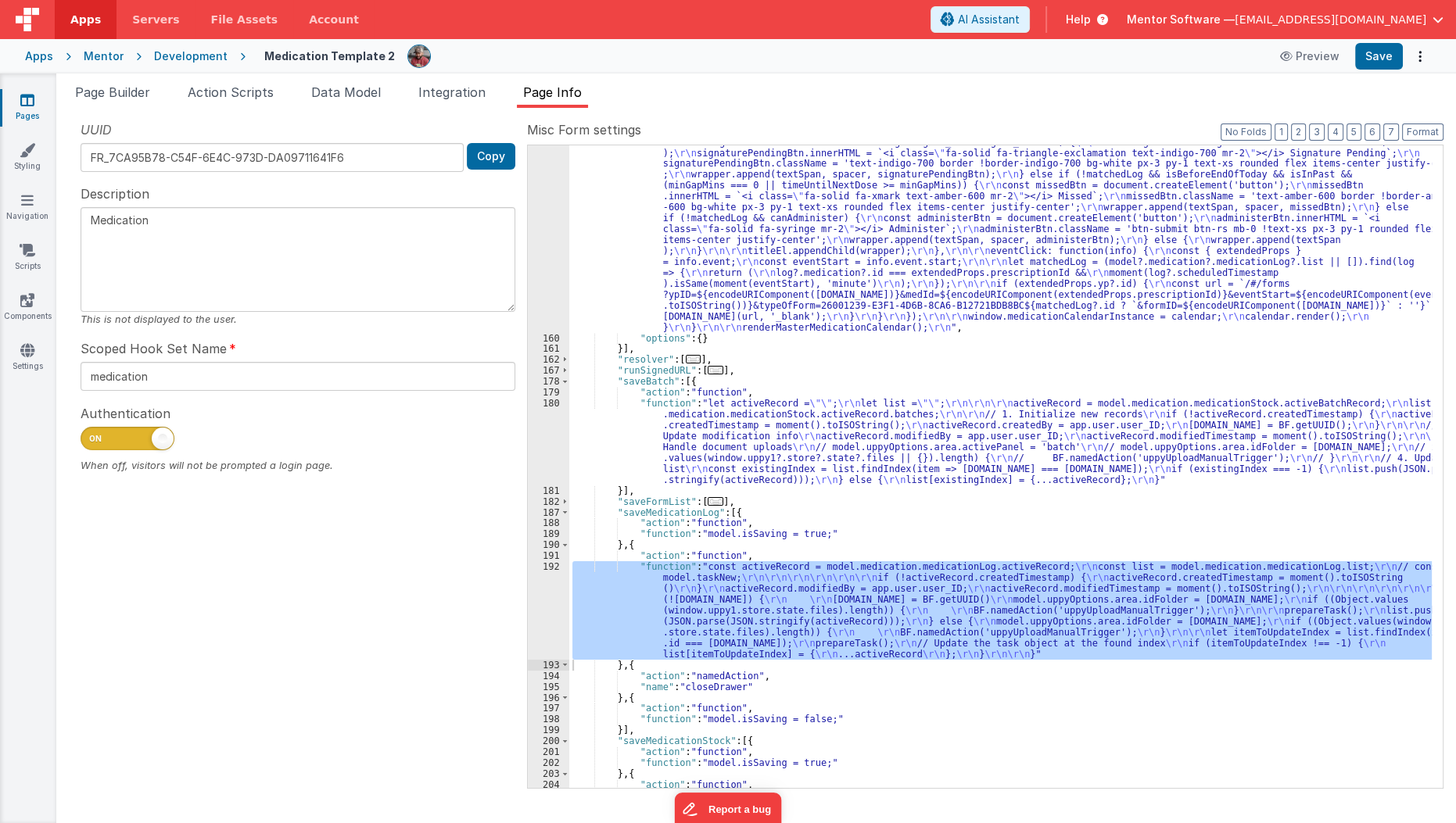
scroll to position [3052, 0]
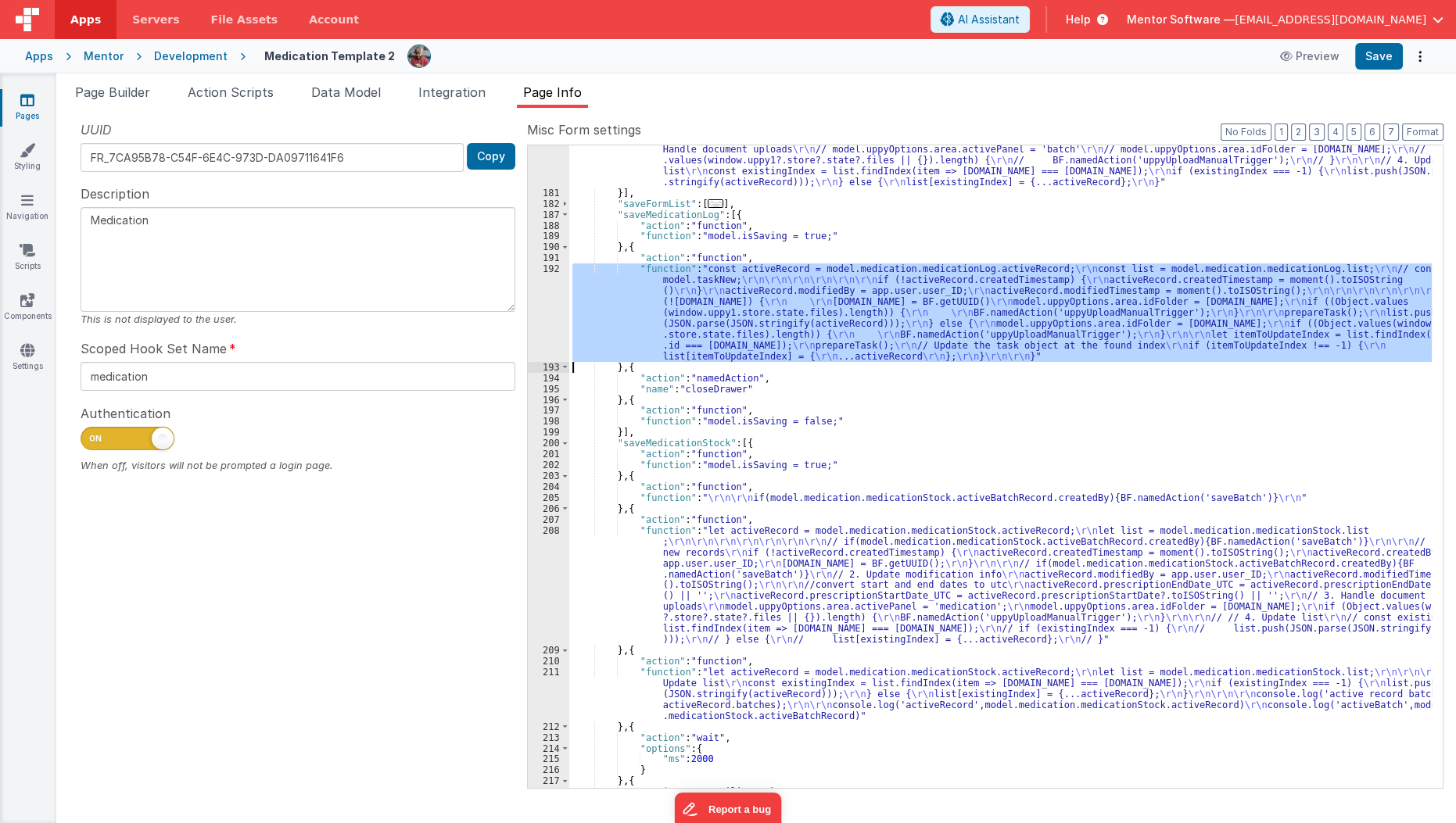
click at [1167, 282] on div ""function" : "let activeRecord = \"\" ; \r\n let list = \"\" ; \r\n\r\n\r\n act…" at bounding box center [1000, 467] width 863 height 643
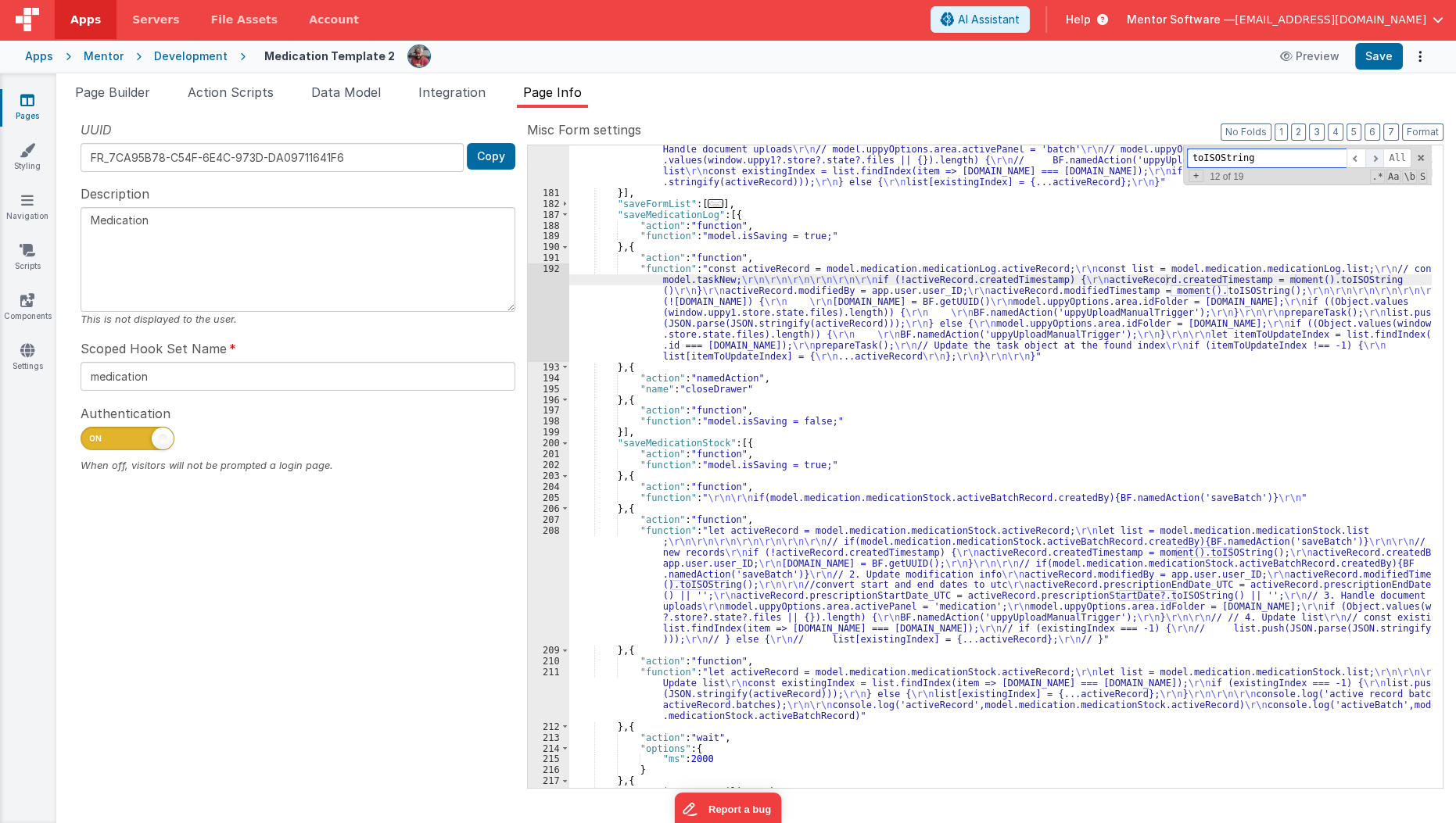
click at [1375, 159] on span at bounding box center [1375, 158] width 19 height 20
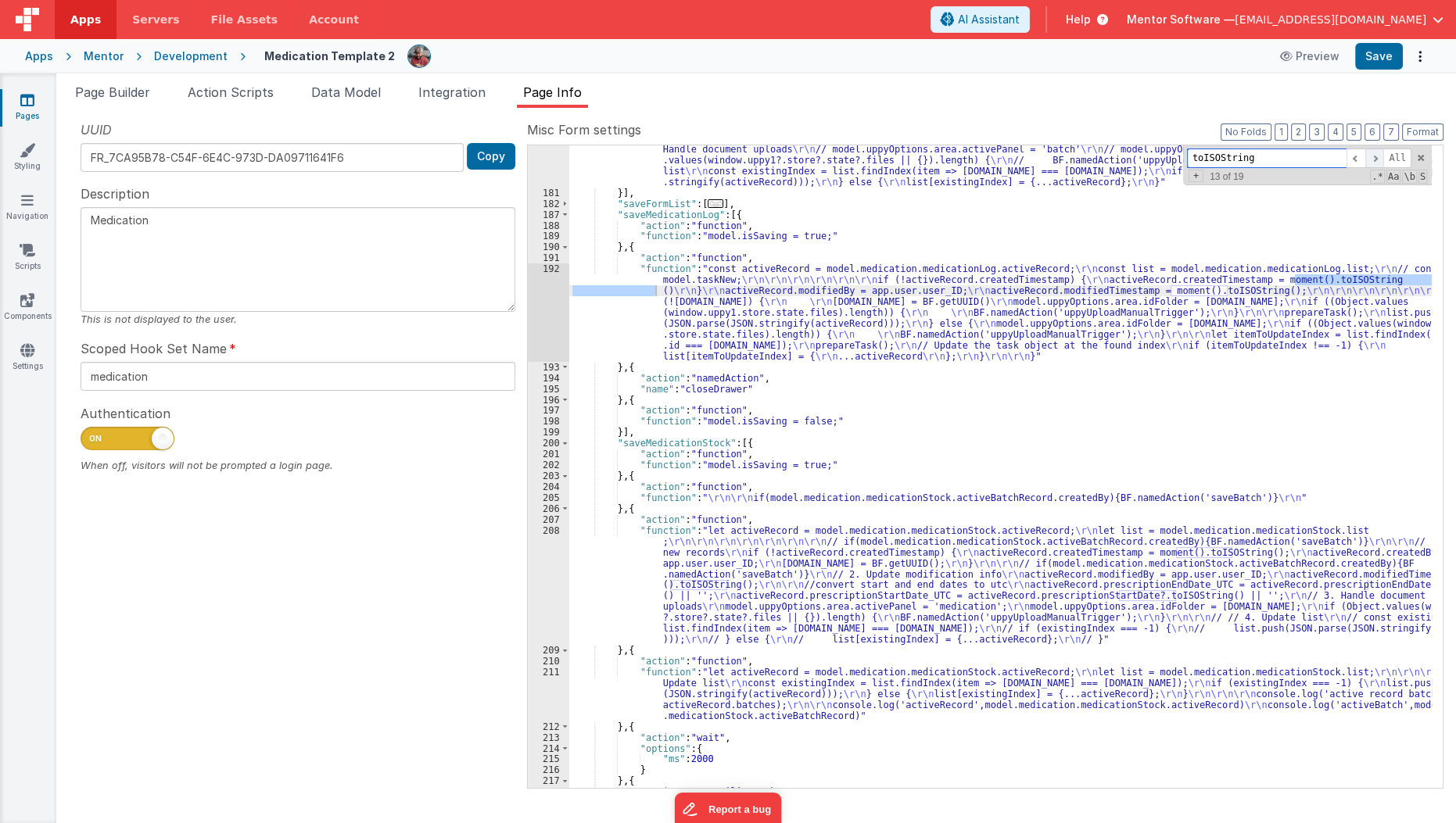
click at [1375, 159] on span at bounding box center [1375, 158] width 19 height 20
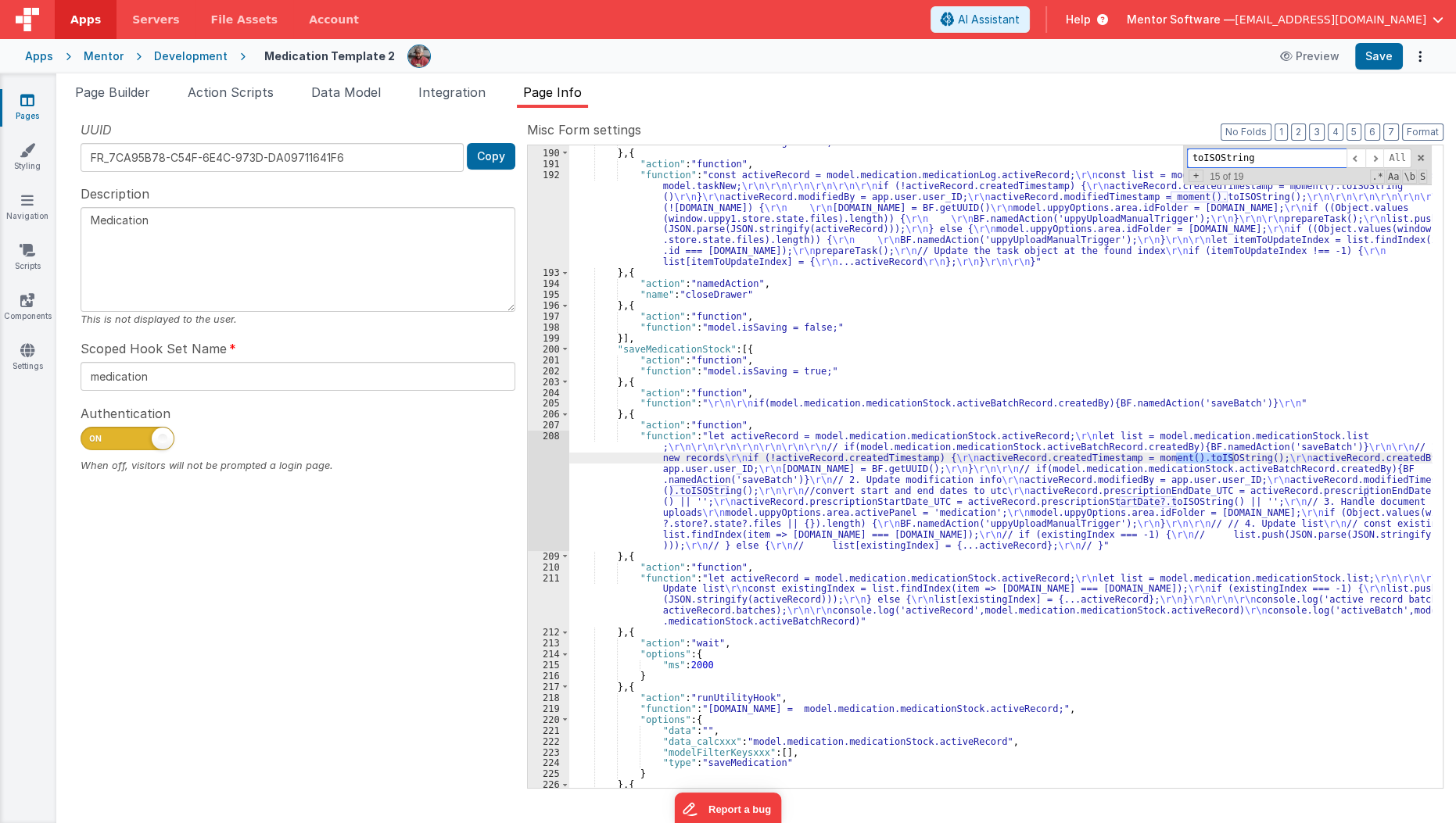
scroll to position [3148, 0]
click at [1371, 159] on span at bounding box center [1375, 158] width 19 height 20
click at [1381, 163] on span at bounding box center [1375, 158] width 19 height 20
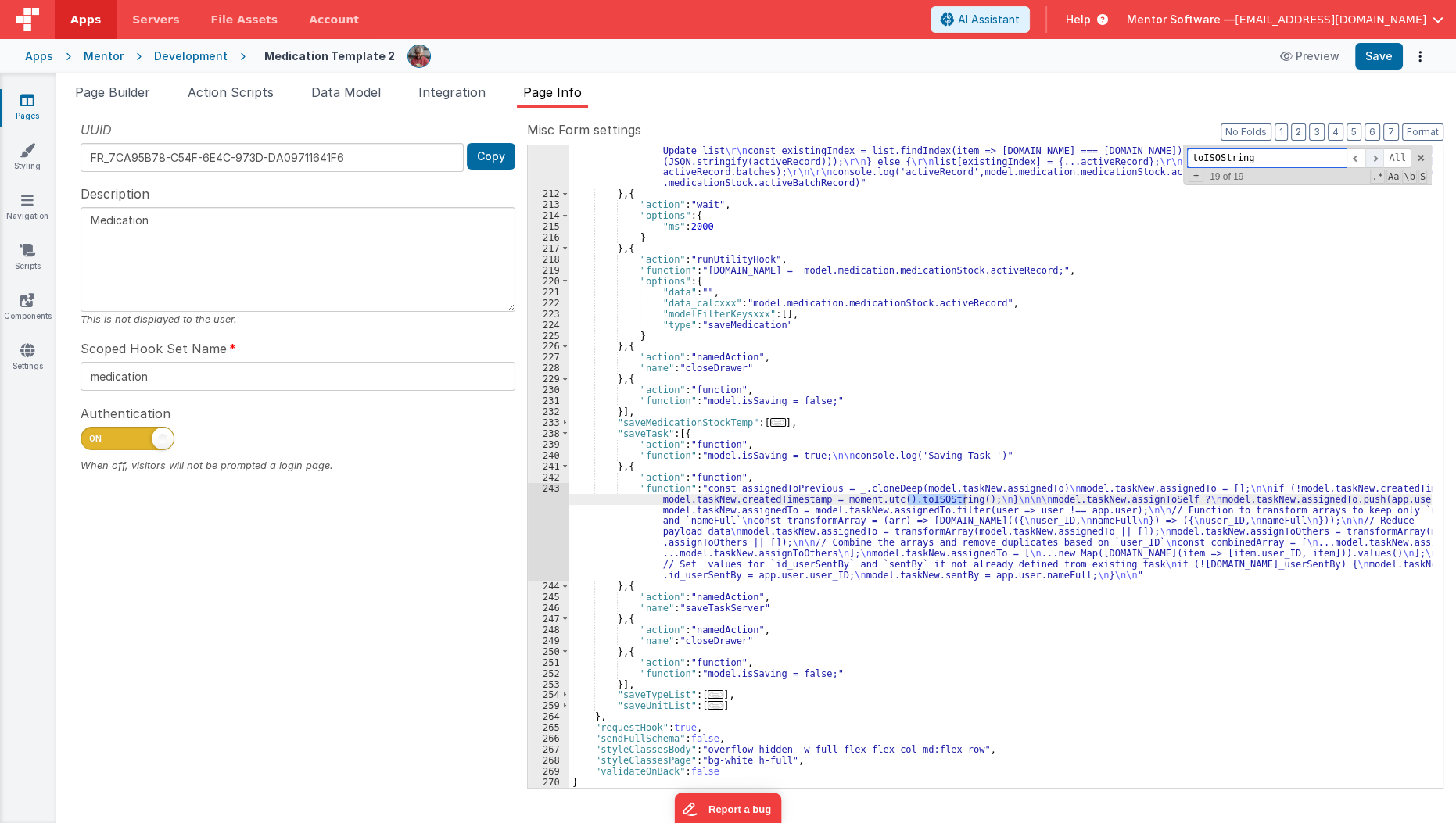
scroll to position [3585, 0]
click at [1381, 163] on span at bounding box center [1375, 158] width 19 height 20
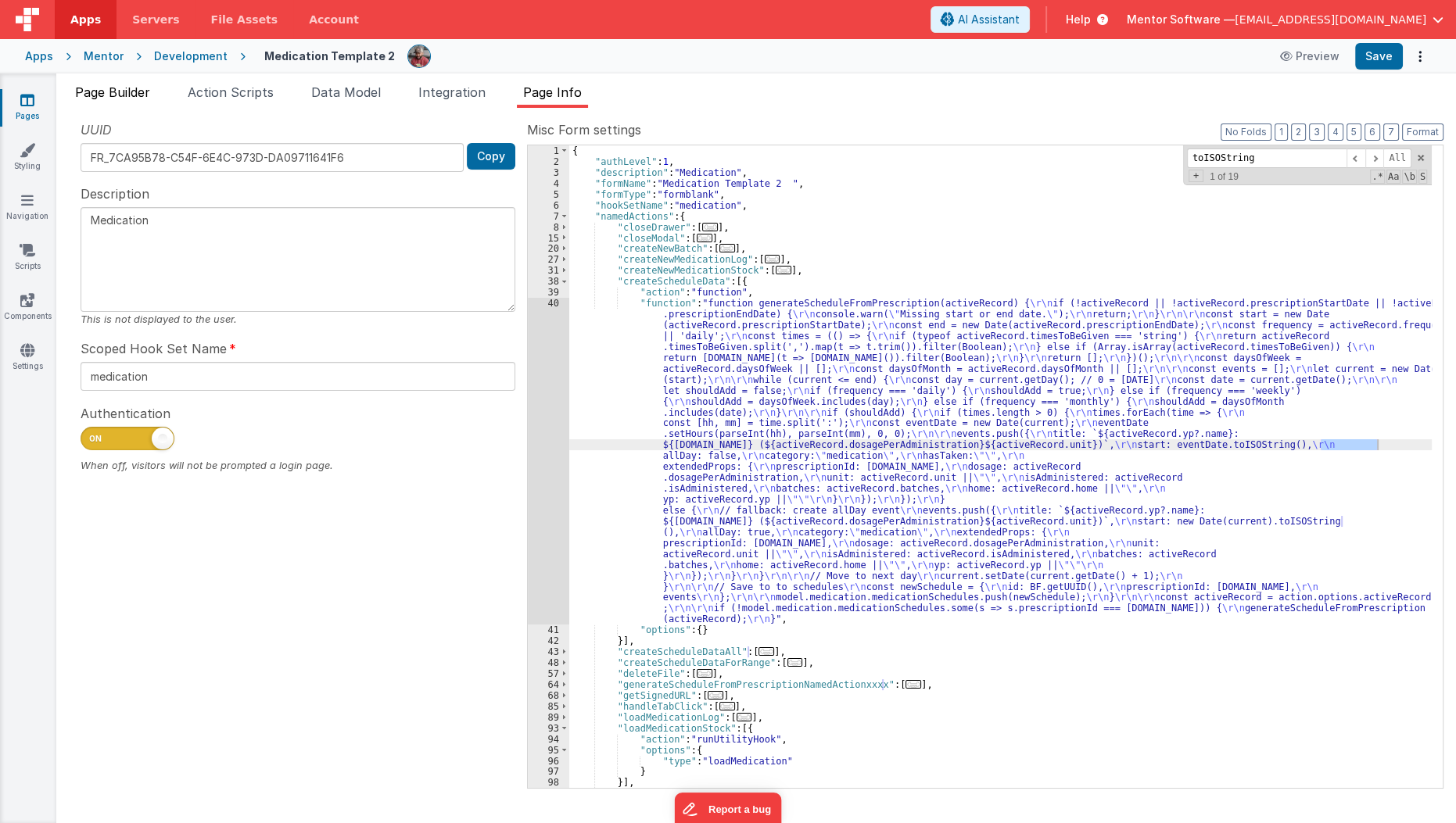
click at [112, 106] on li "Page Builder" at bounding box center [113, 95] width 88 height 25
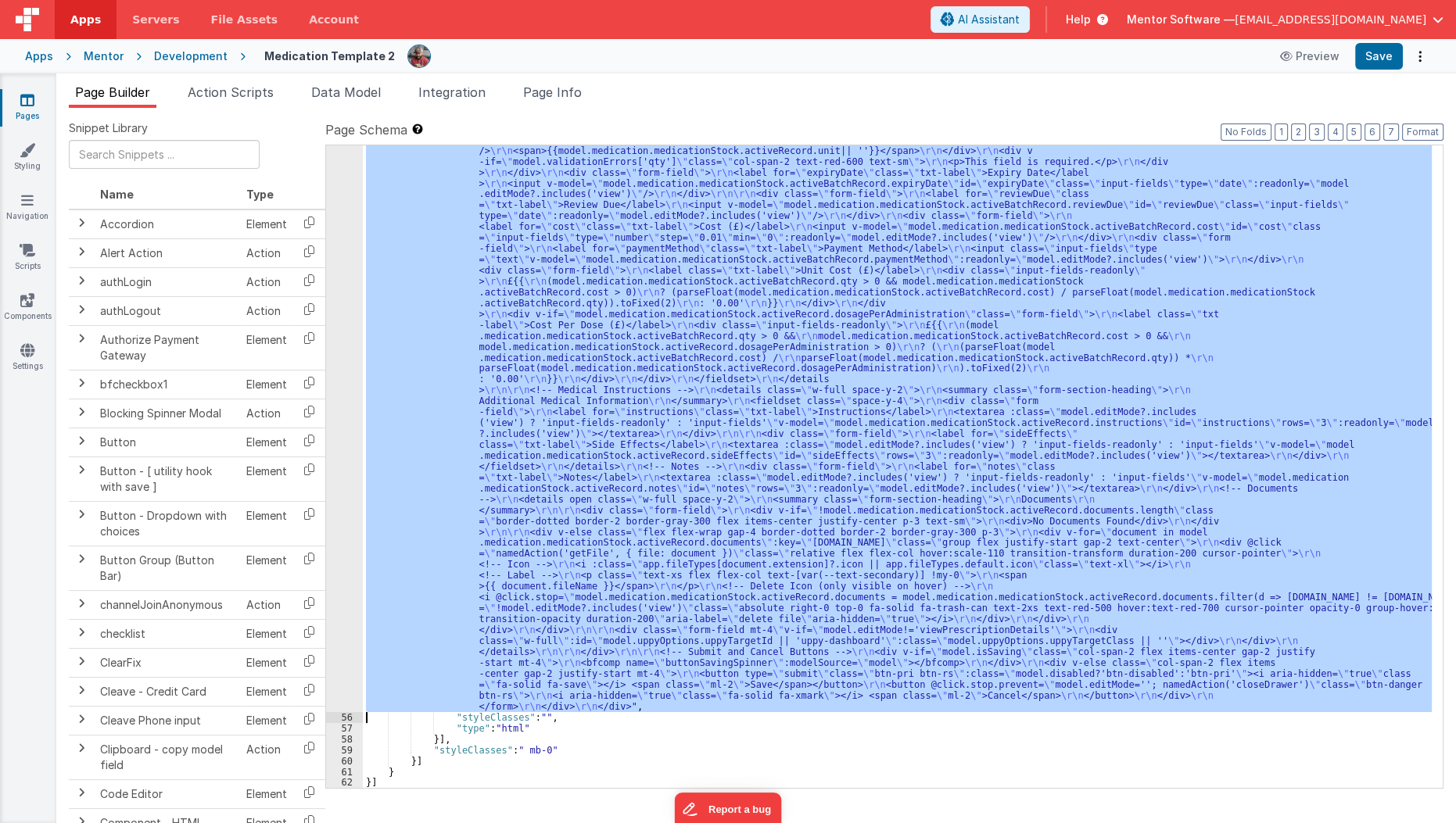
click at [745, 325] on div ""html" : "<div id= \" info-drawer \" class= \" fixed top-0 right-0 z-40 h-scree…" at bounding box center [897, 467] width 1069 height 643
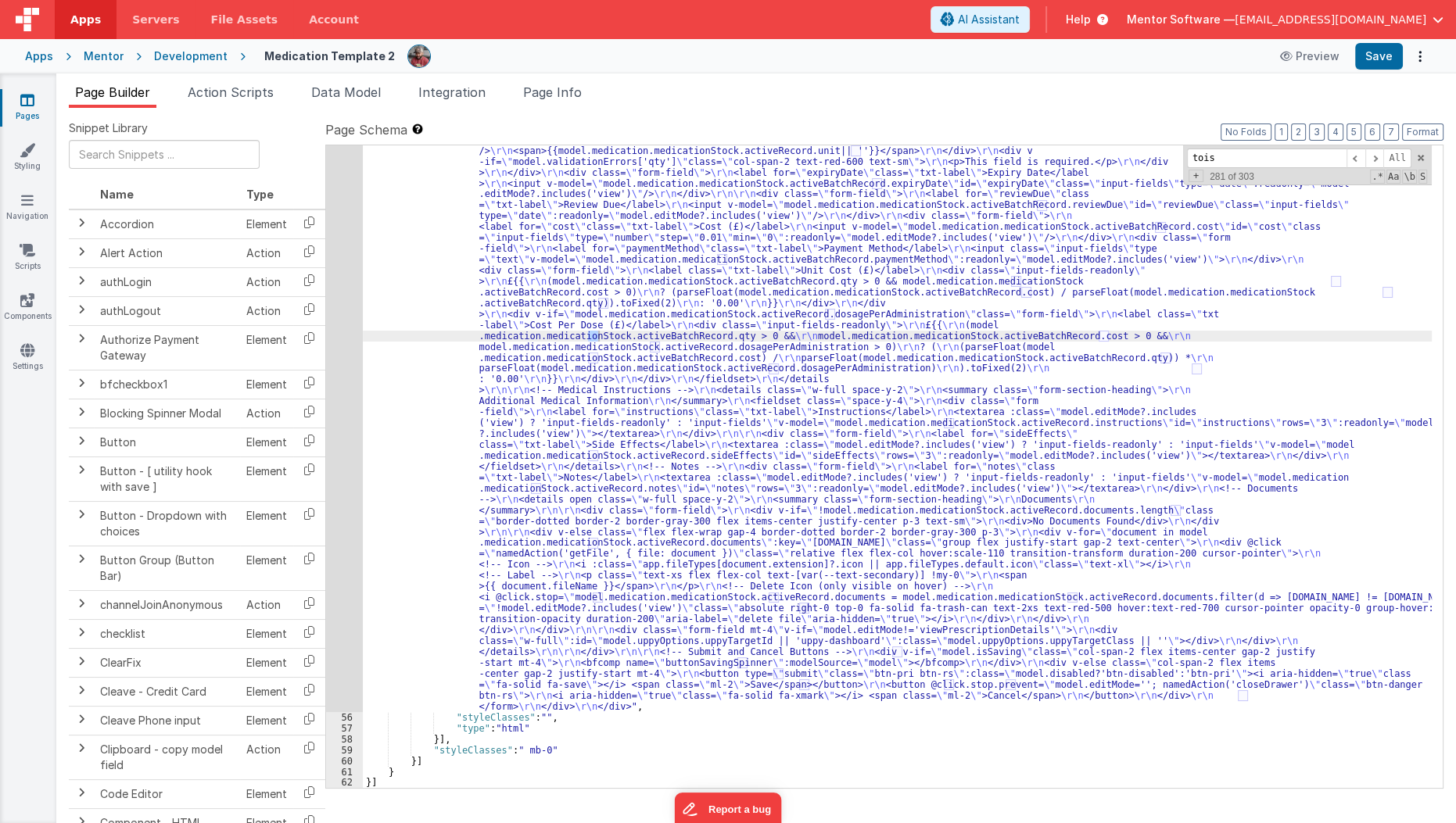
scroll to position [3601, 0]
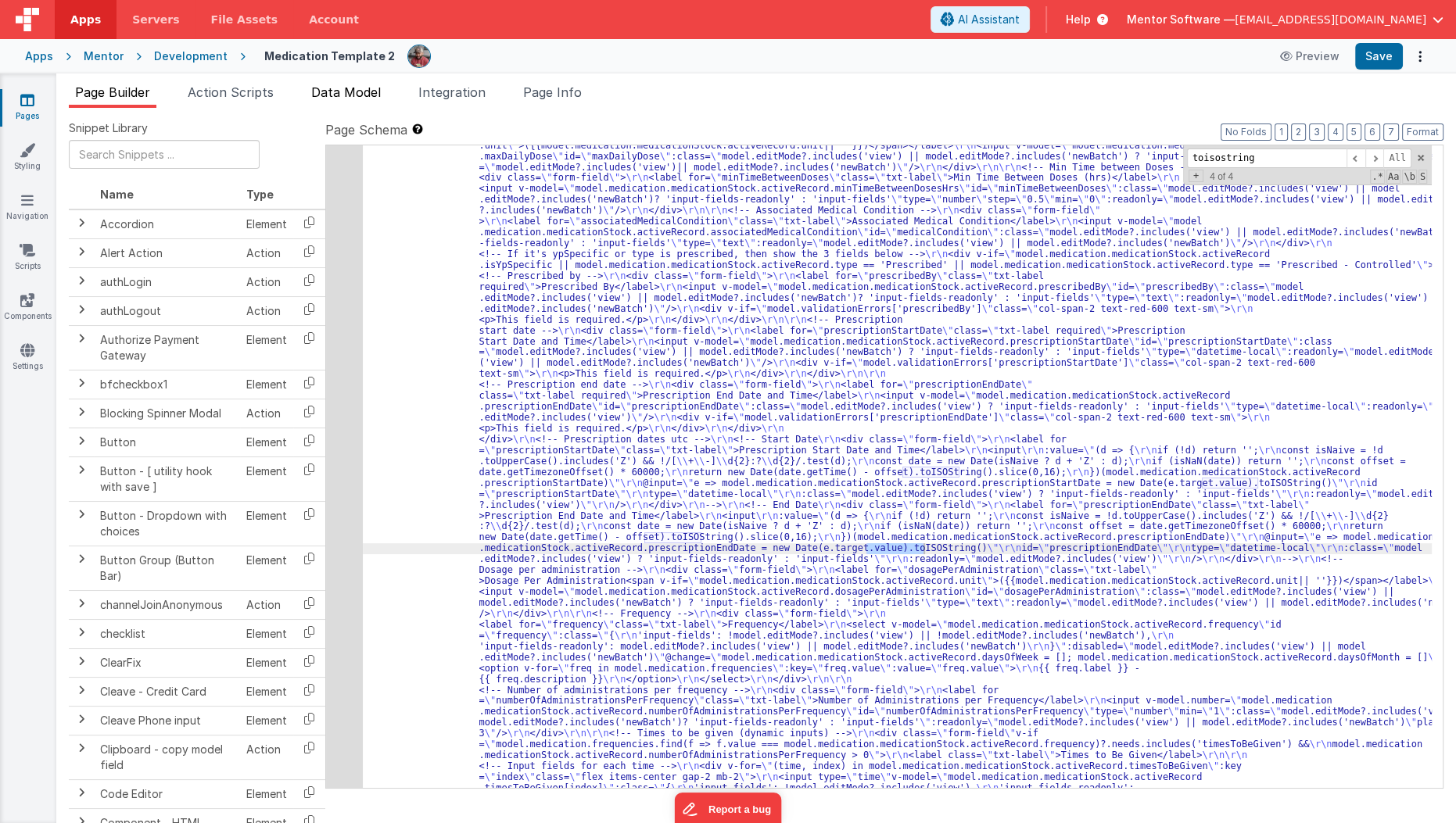
type input "toisostring"
click at [377, 87] on span "Data Model" at bounding box center [346, 92] width 69 height 16
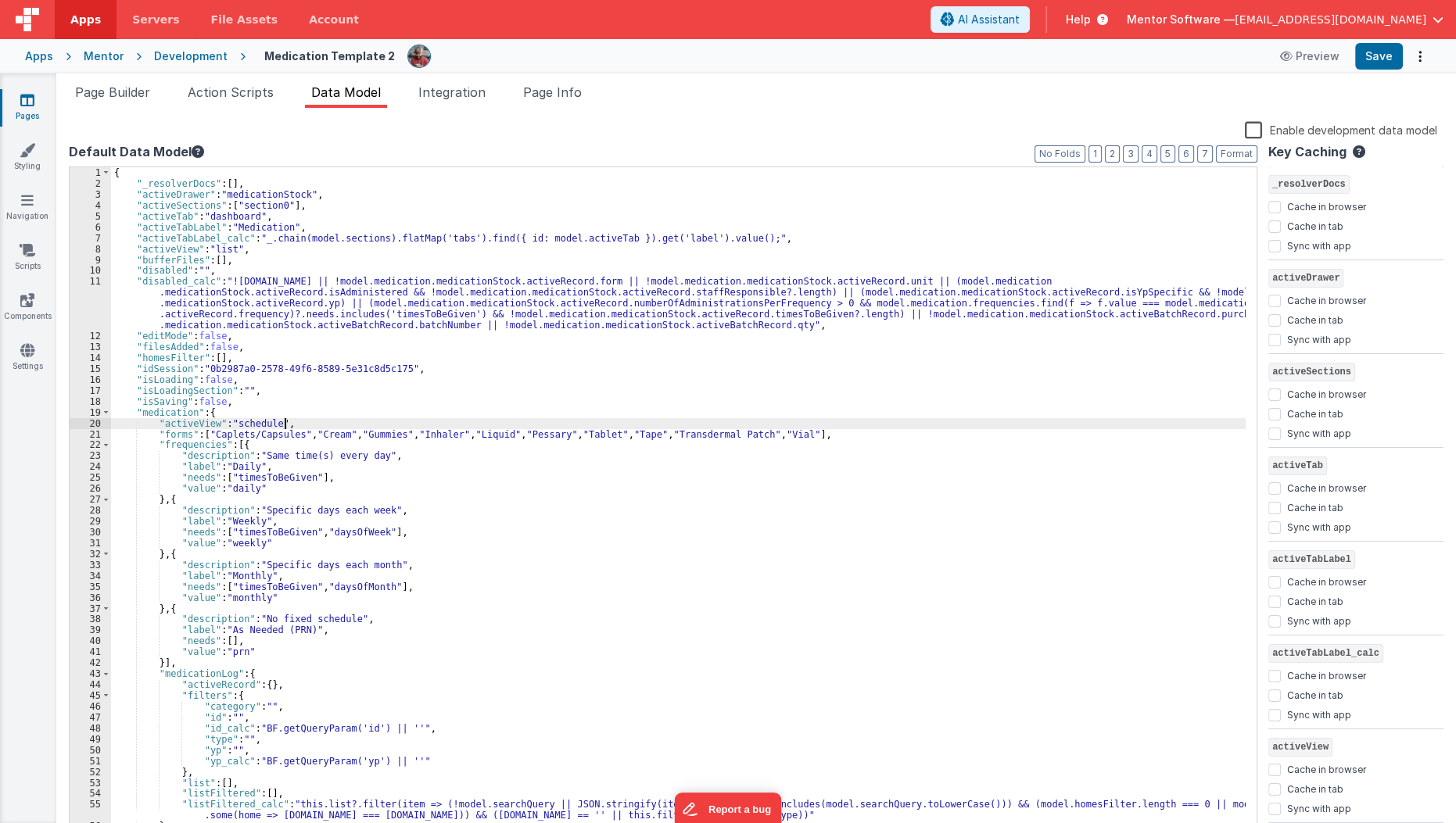
click at [616, 420] on div "{ "_resolverDocs" : [ ] , "activeDrawer" : "medicationStock" , "activeSections"…" at bounding box center [678, 513] width 1135 height 691
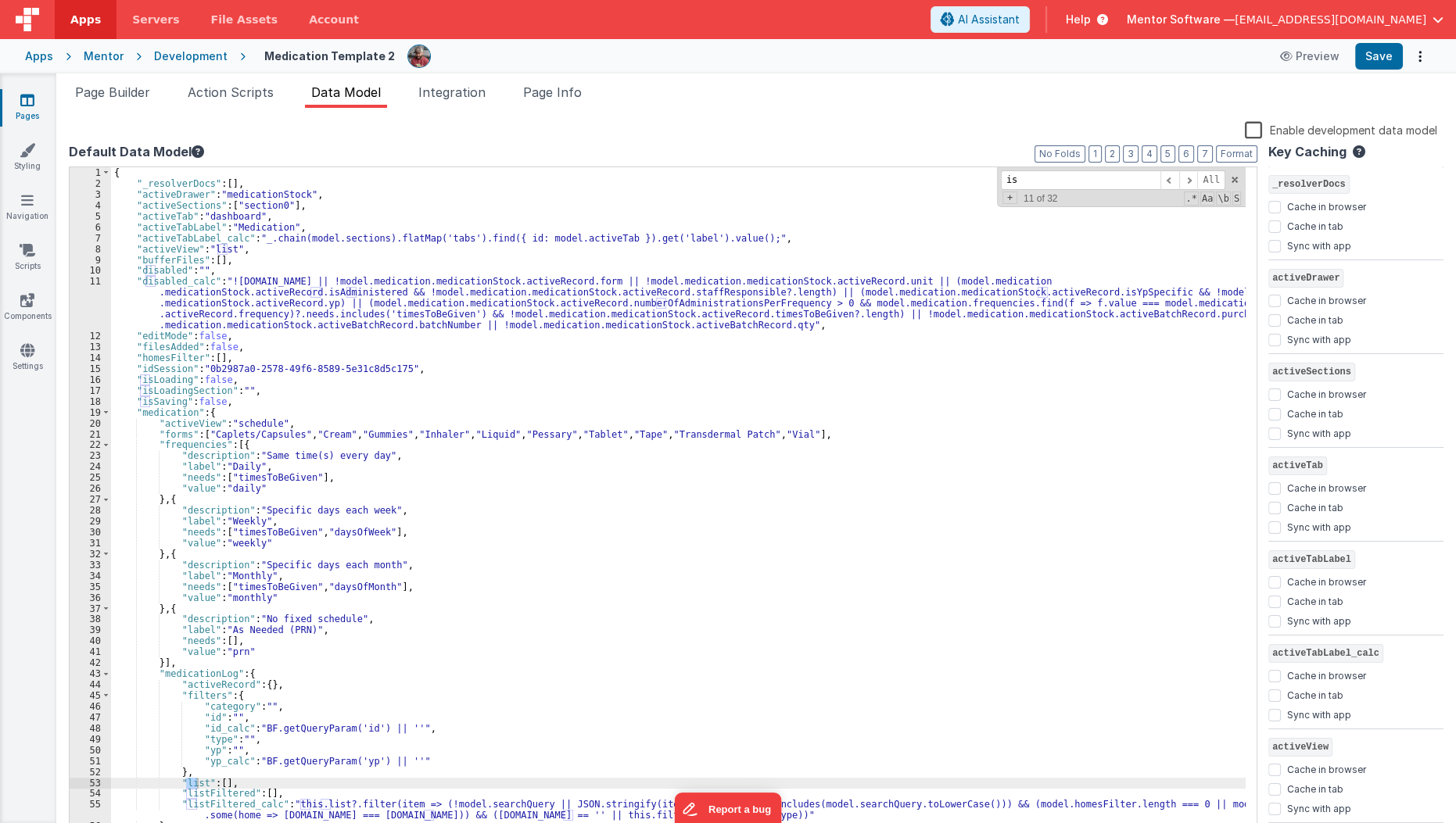
type input "i"
click at [108, 97] on span "Page Builder" at bounding box center [112, 92] width 75 height 16
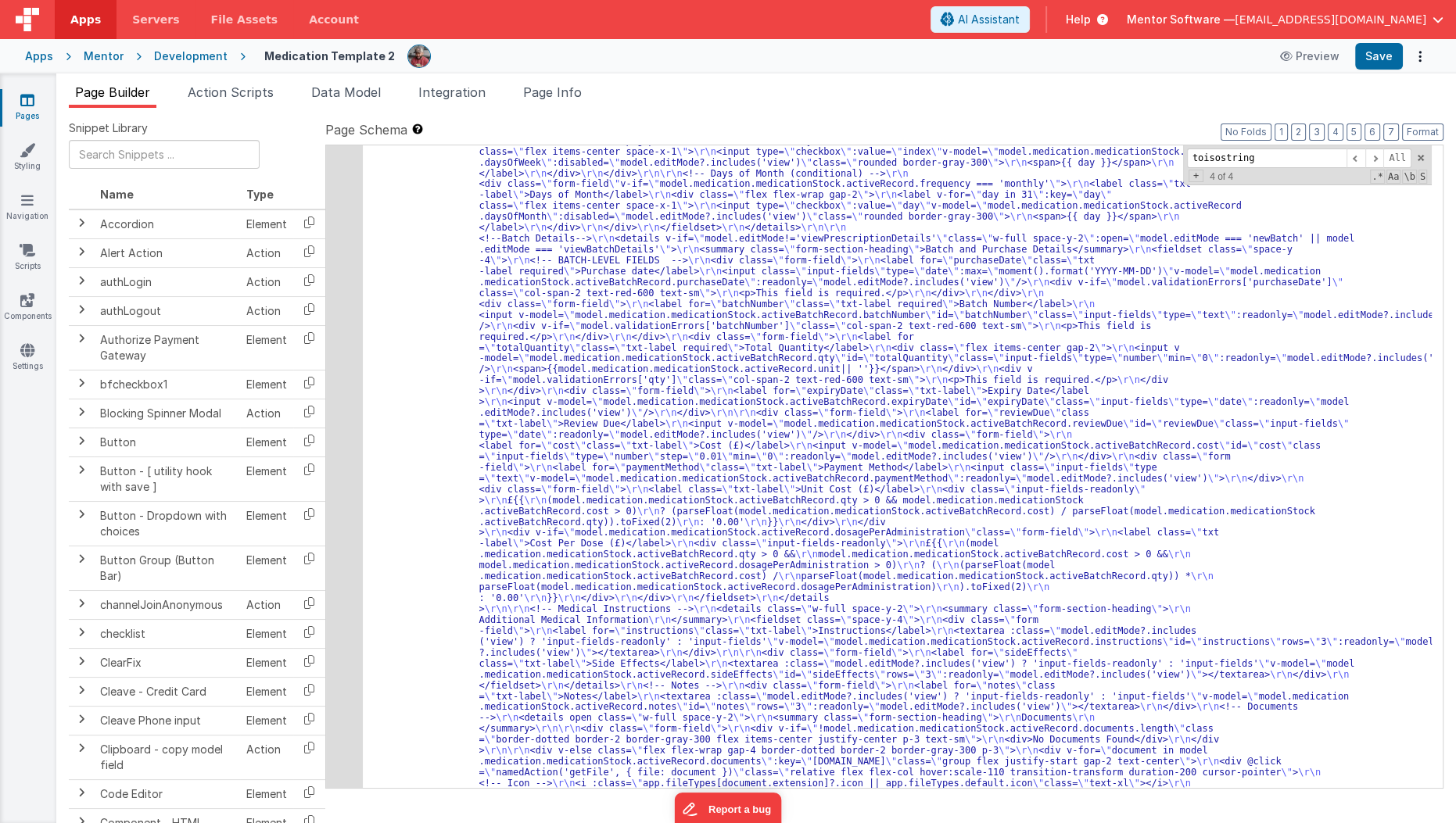
scroll to position [4598, 0]
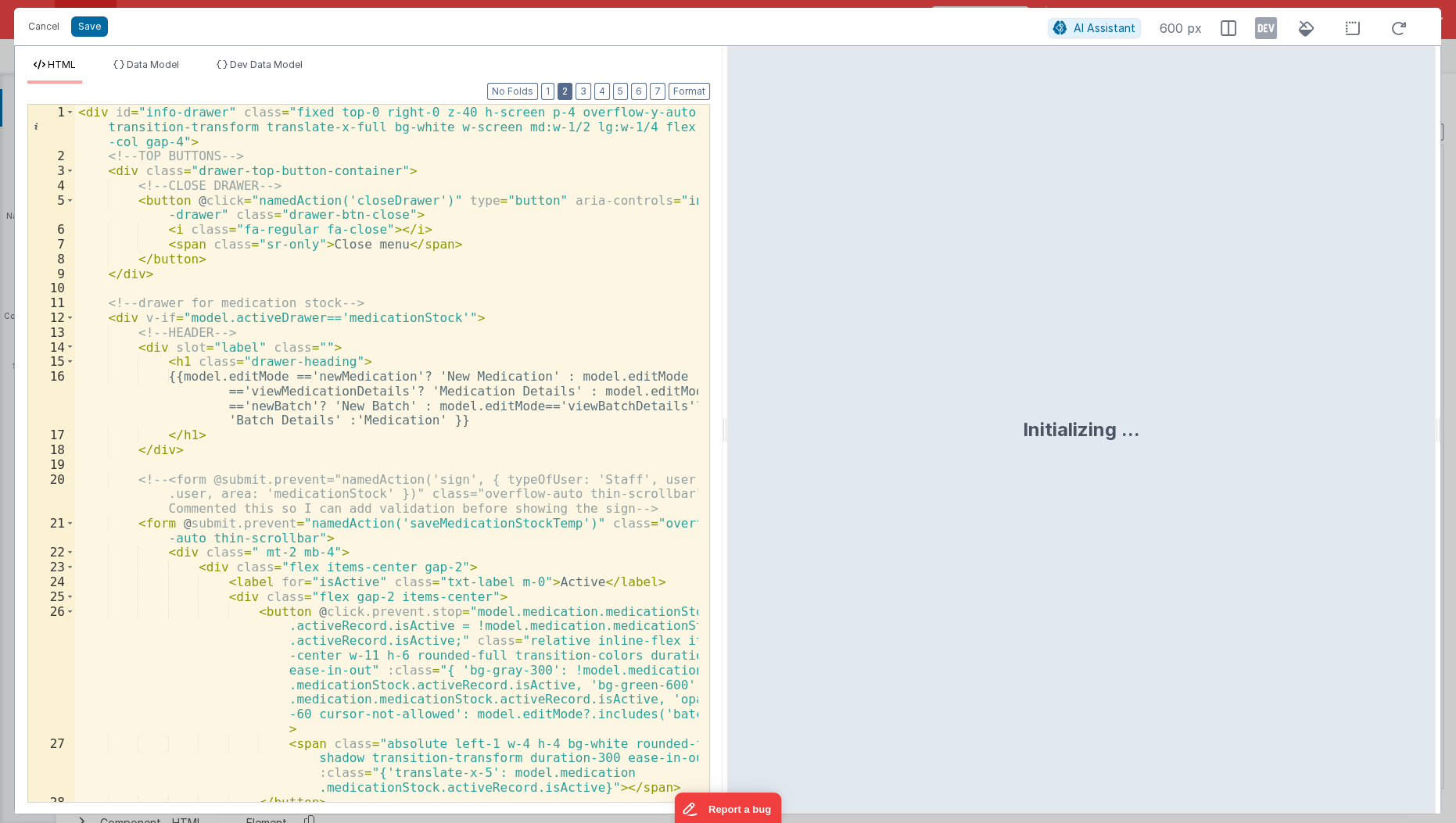
click at [573, 92] on button "2" at bounding box center [565, 92] width 15 height 17
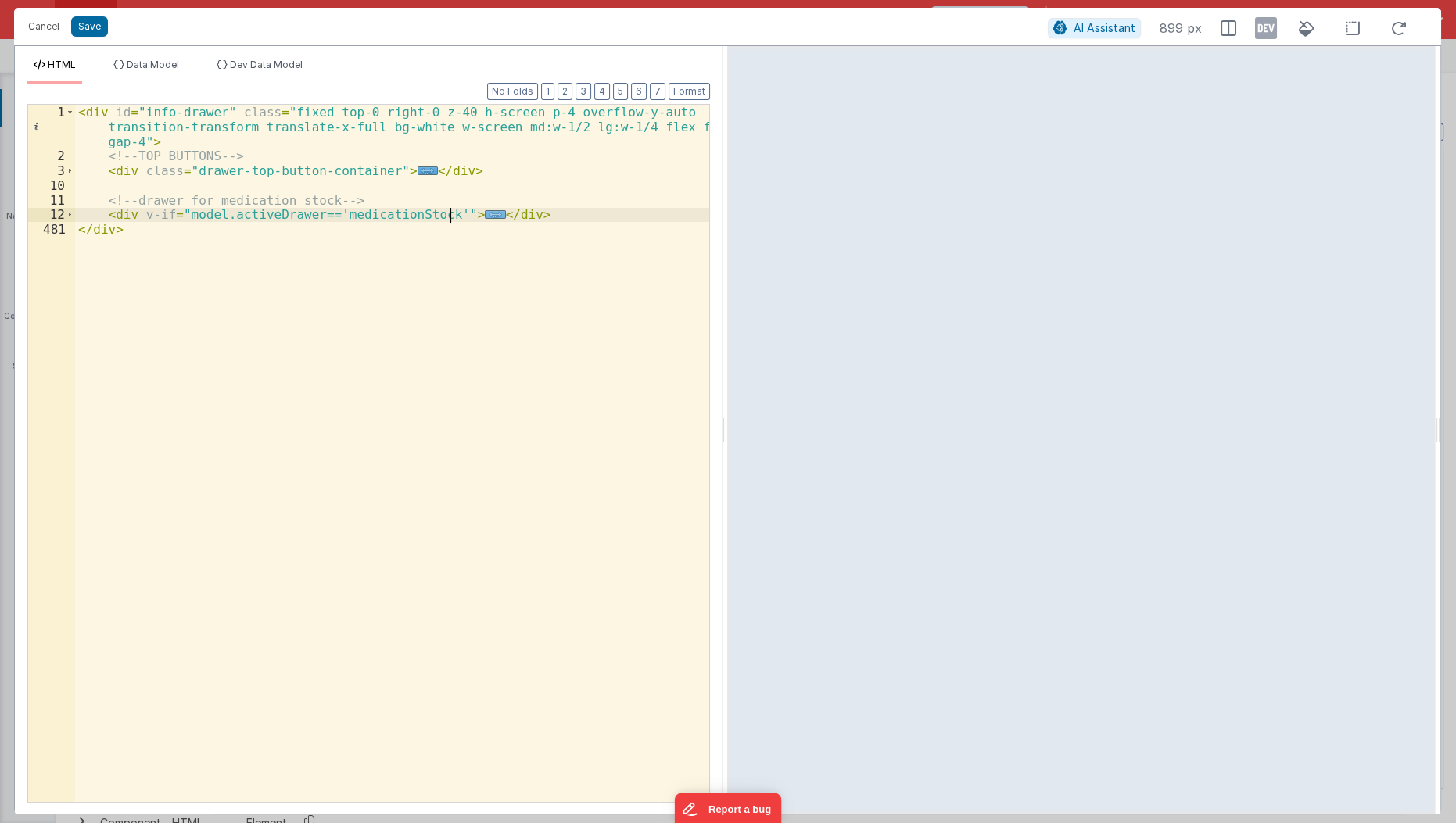
click at [485, 213] on span "..." at bounding box center [495, 214] width 21 height 8
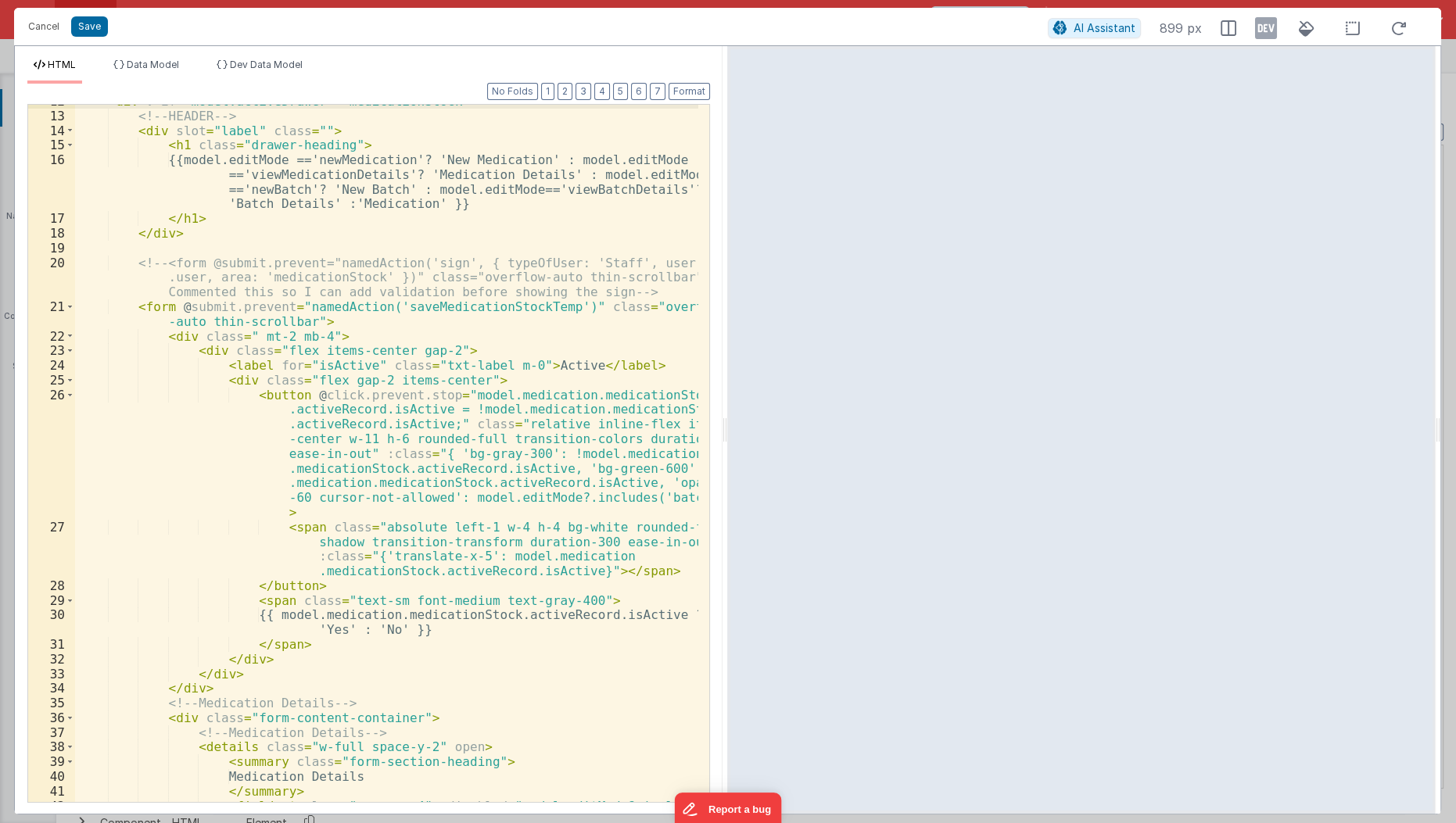
scroll to position [115, 0]
click at [427, 422] on div "< div v-if = "model.activeDrawer=='medicationStock'" > <!-- HEADER --> < div sl…" at bounding box center [387, 463] width 625 height 743
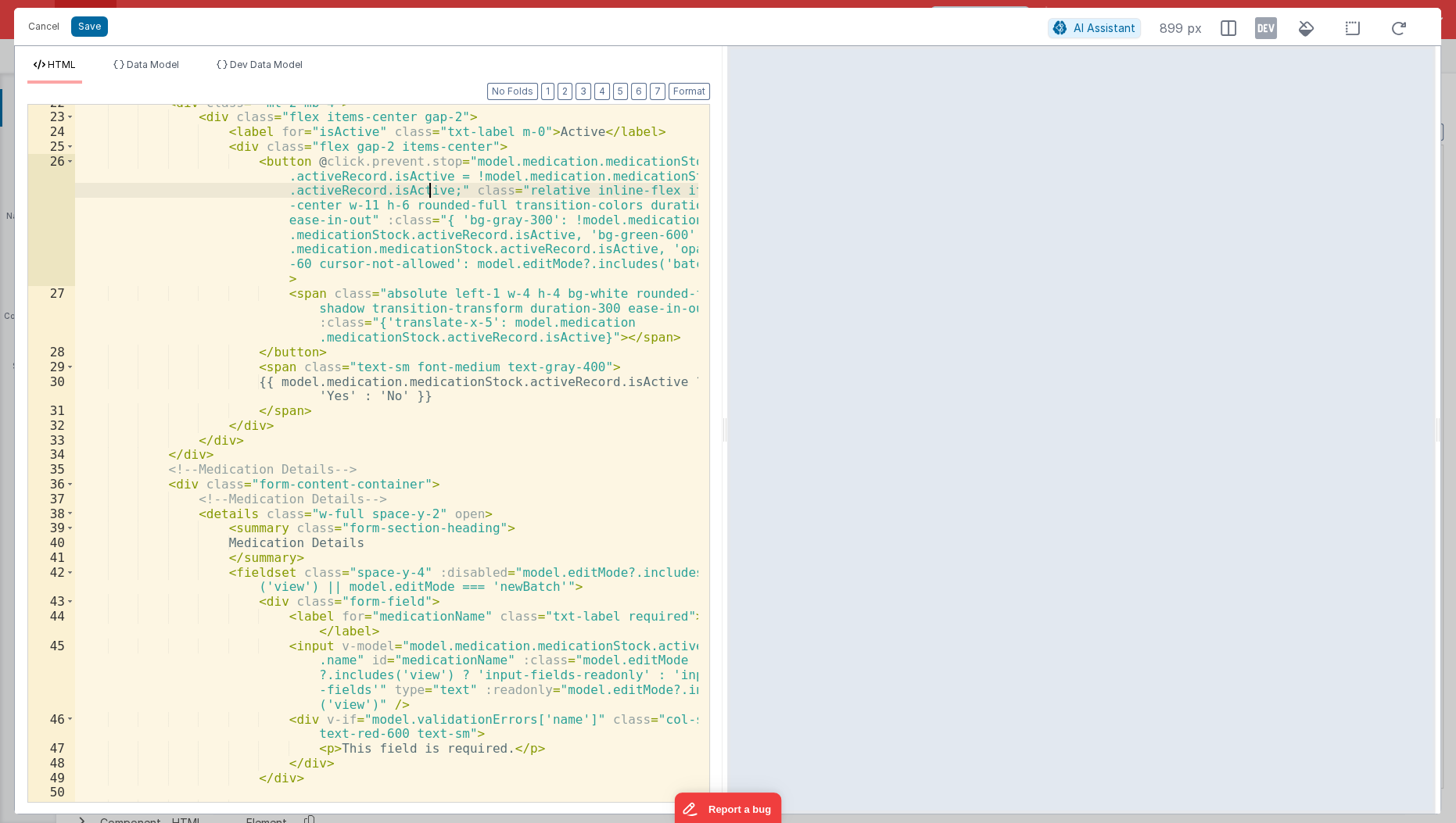
scroll to position [348, 0]
click at [495, 575] on div "< div class = " mt-2 mb-4" > < div class = "flex items-center gap-2" > < label …" at bounding box center [387, 460] width 625 height 729
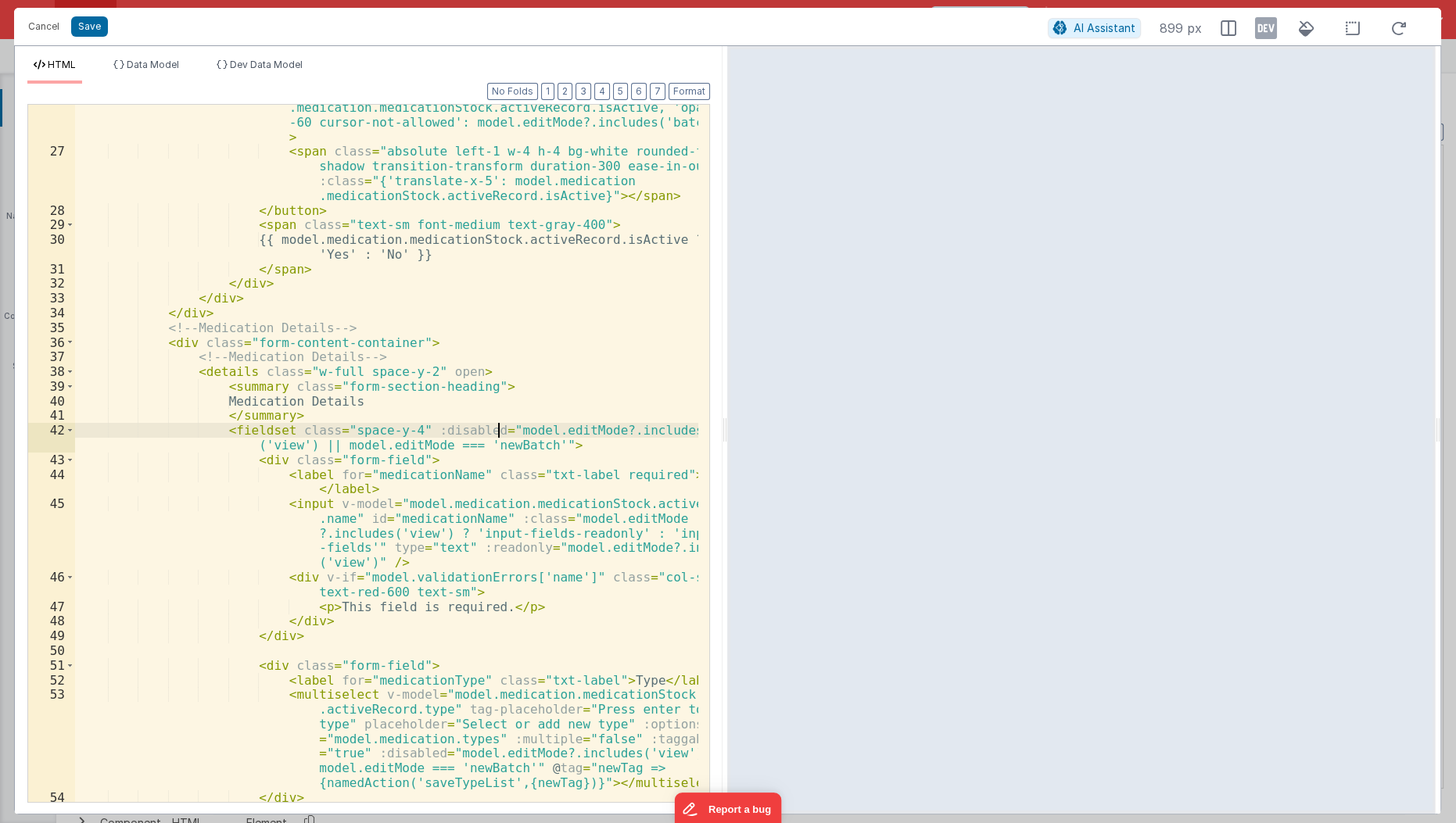
scroll to position [490, 0]
click at [535, 516] on div "< button @ click.prevent.stop = "model.medication.medicationStock .activeRecord…" at bounding box center [387, 433] width 625 height 845
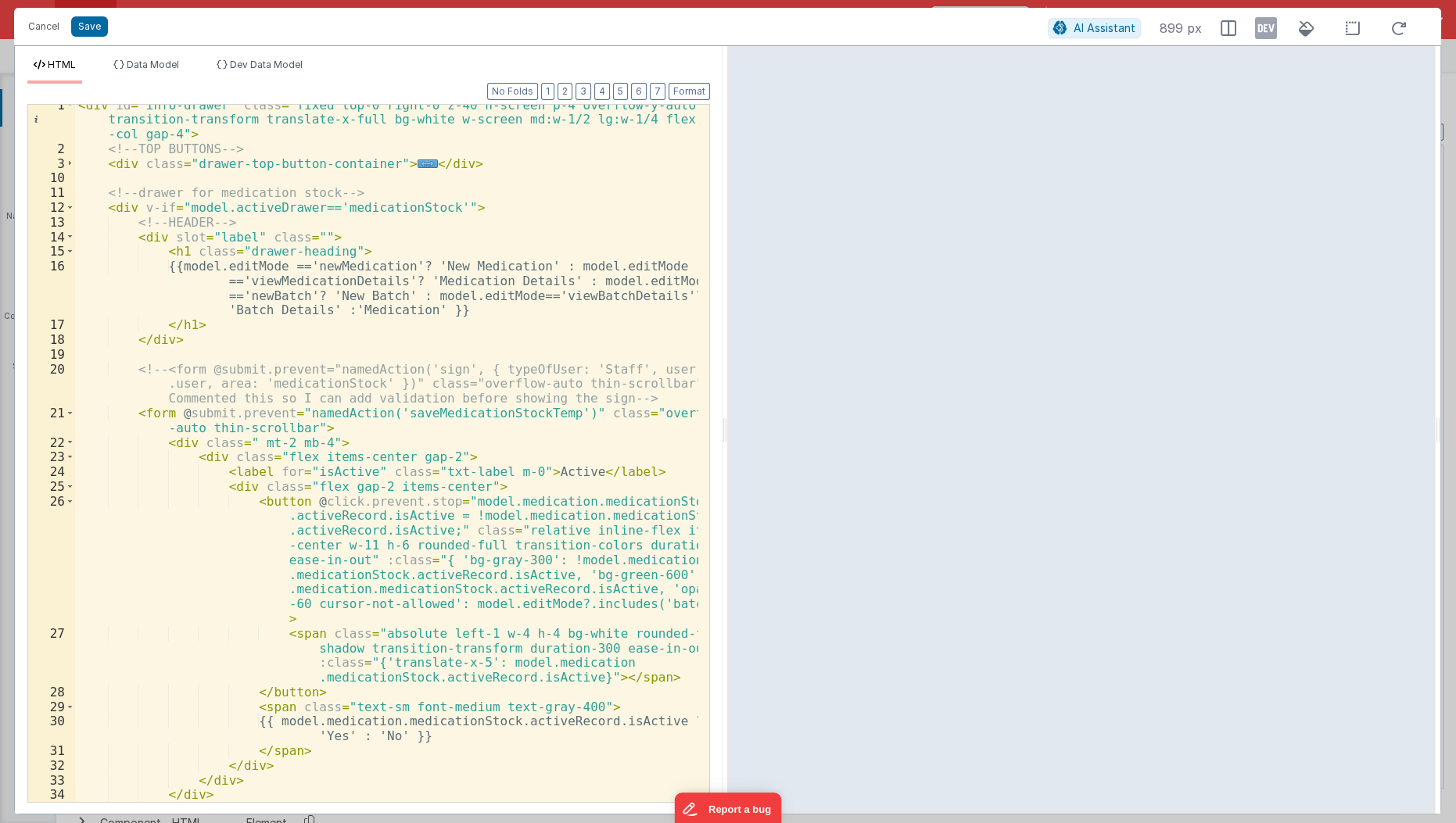
scroll to position [0, 0]
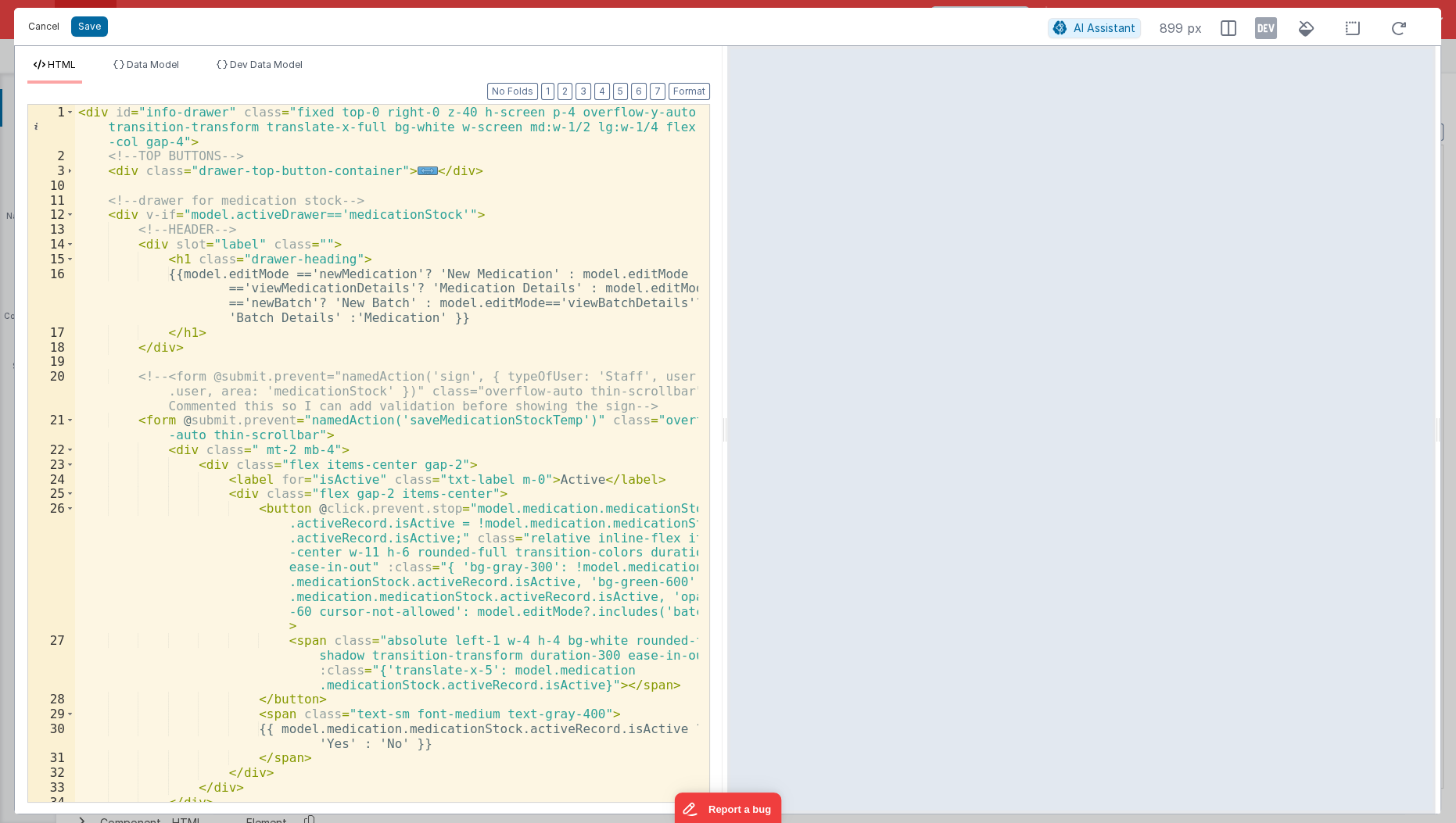
click at [51, 21] on button "Cancel" at bounding box center [44, 26] width 47 height 21
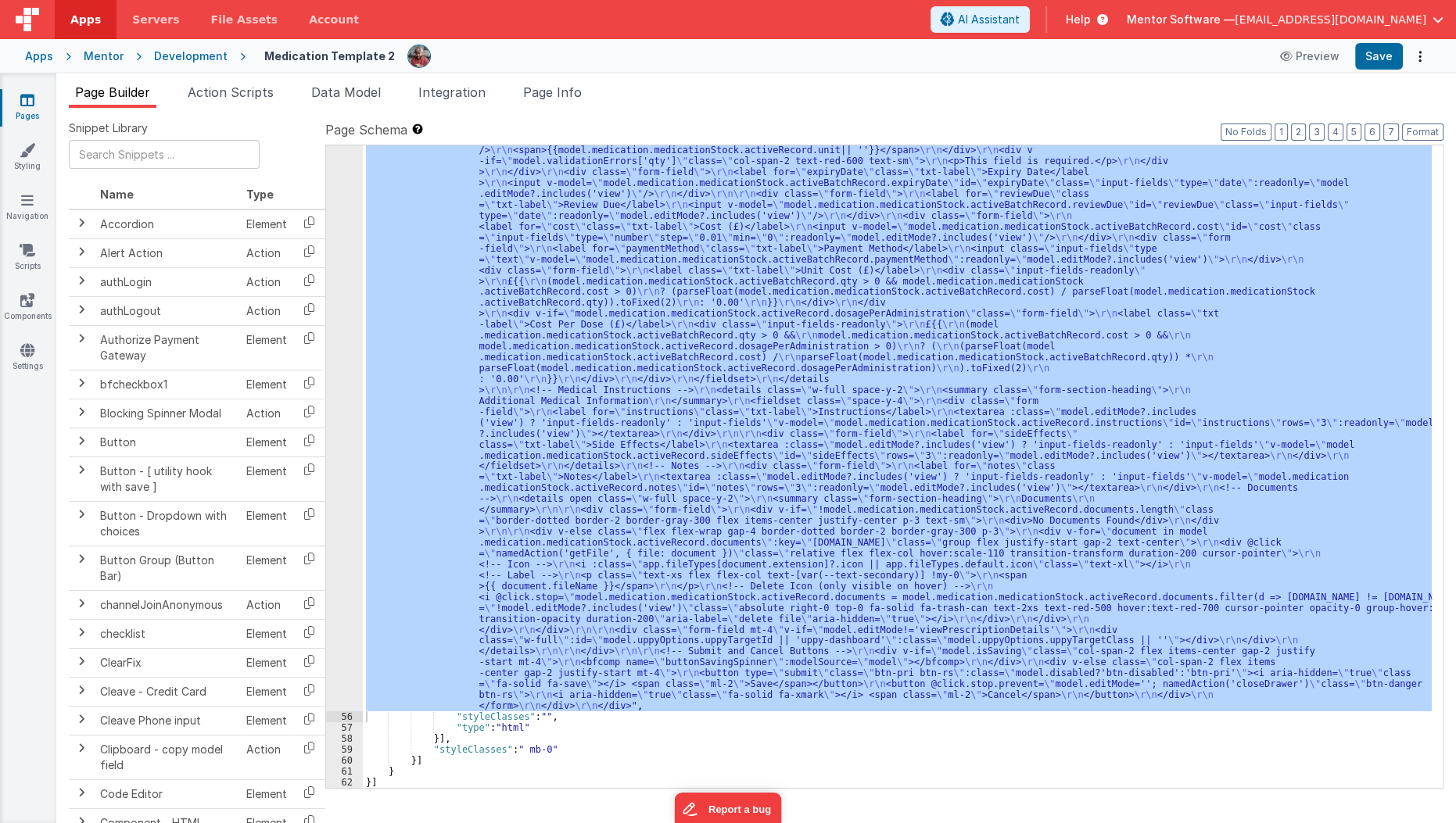
click at [558, 89] on span "Page Info" at bounding box center [552, 92] width 59 height 16
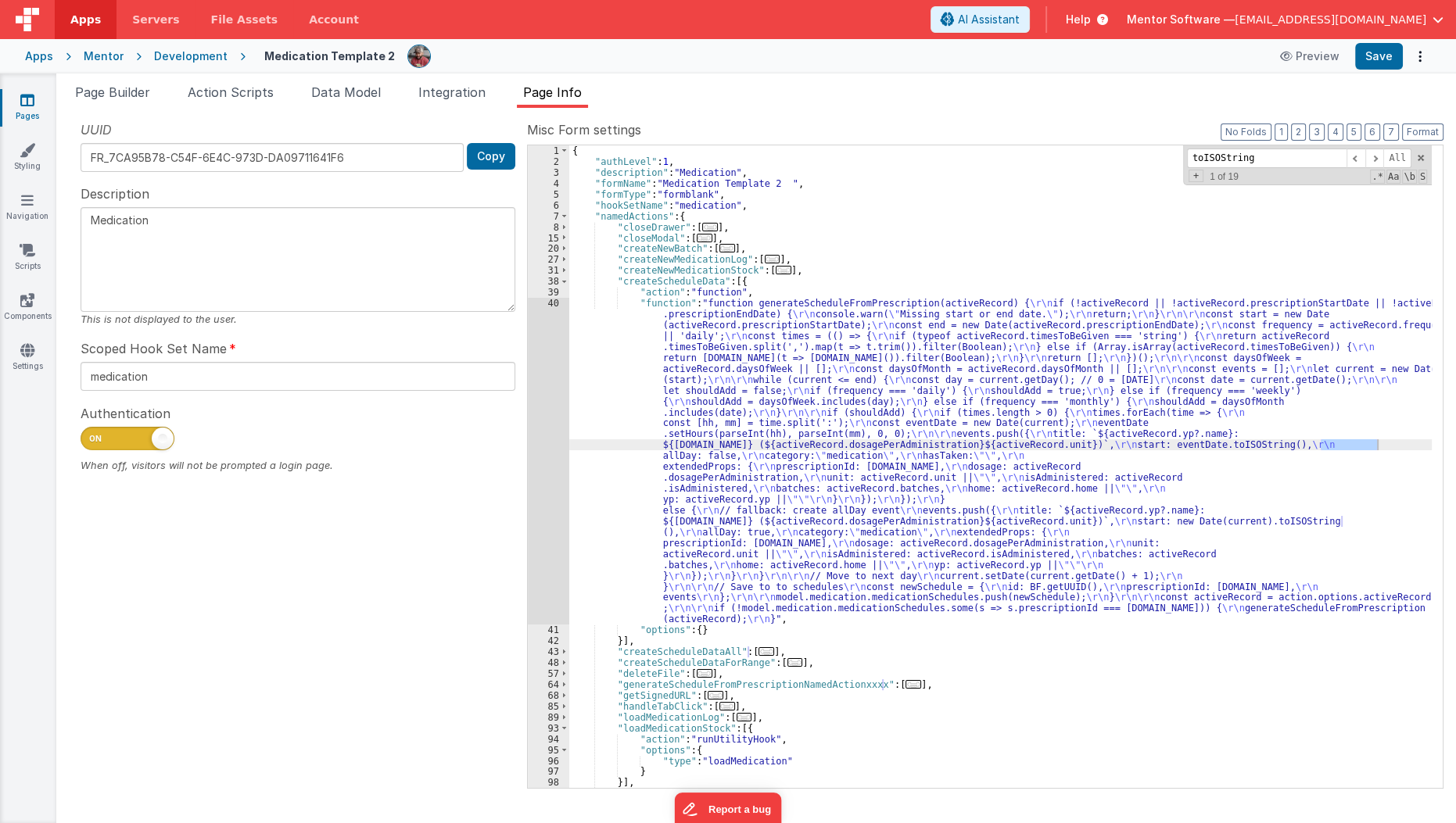
click at [558, 89] on span "Page Info" at bounding box center [552, 92] width 59 height 16
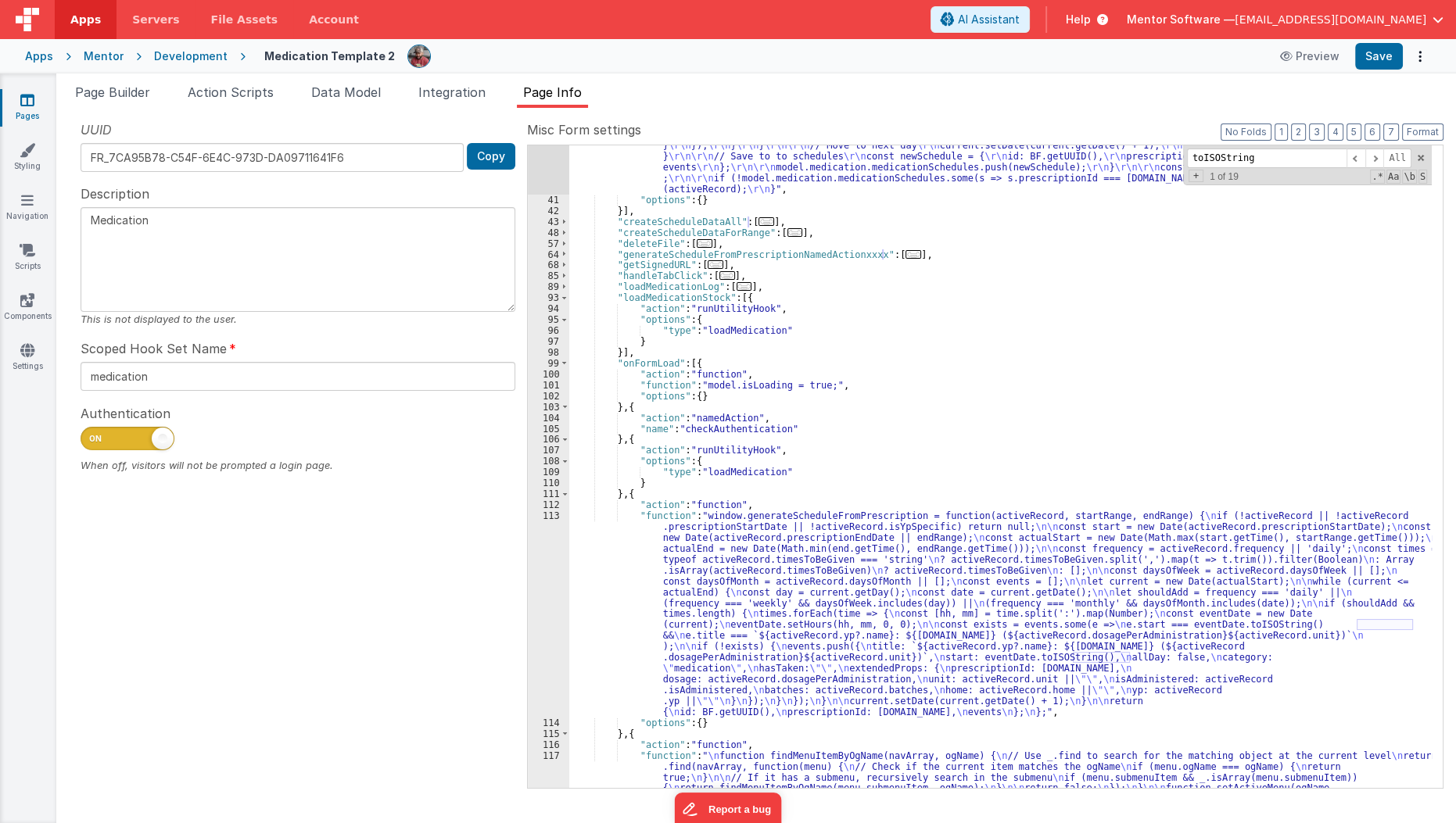
scroll to position [481, 0]
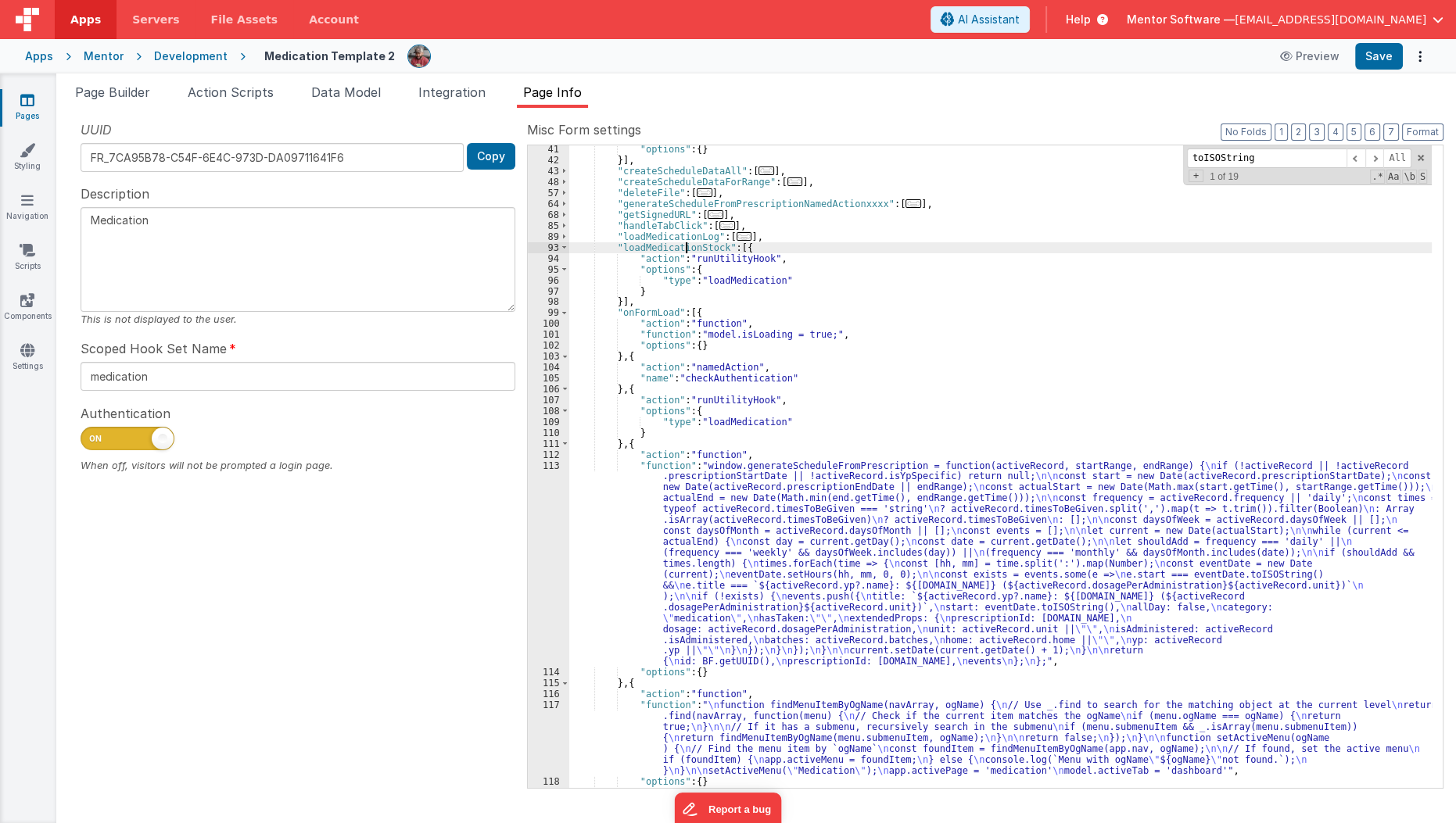
click at [687, 242] on div ""options" : { } }] , "createScheduleDataAll" : [ ... ] , "createScheduleDataFor…" at bounding box center [1001, 475] width 864 height 664
paste input "model.editMode?.includes('view')"
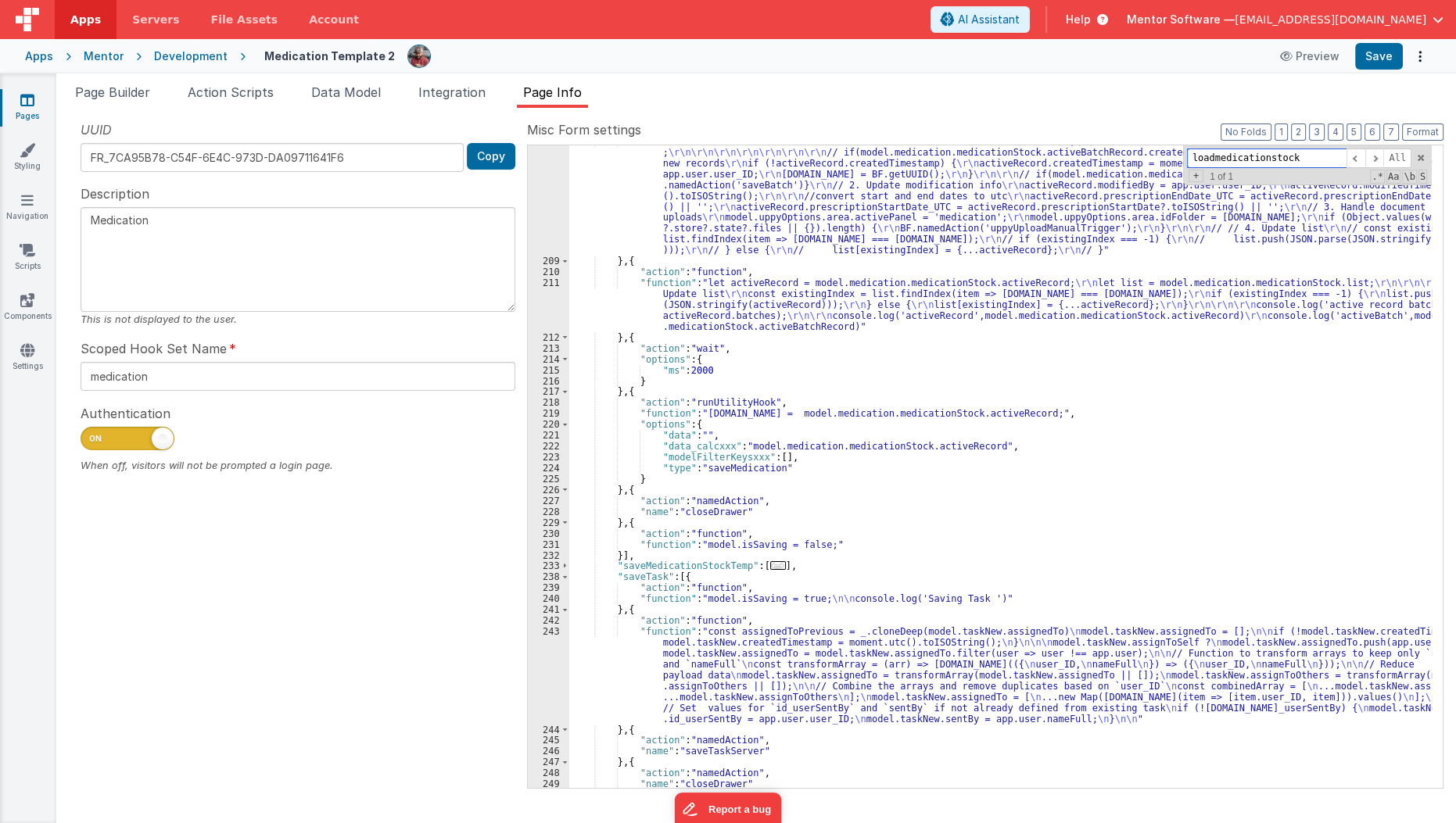
scroll to position [3585, 0]
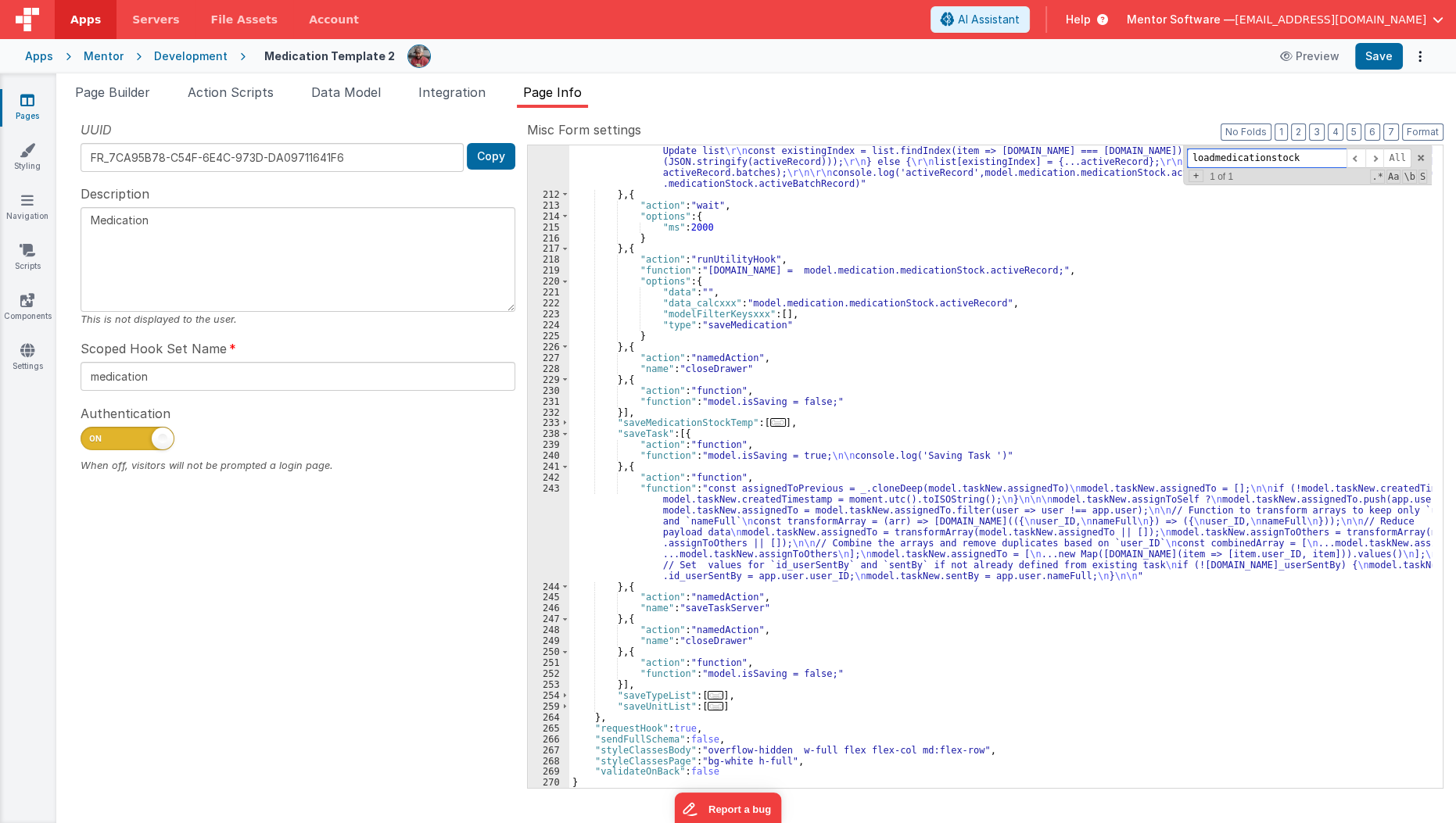
type input "loadmedicationstock"
click at [767, 429] on div ""function" : "let activeRecord = model.medication.medicationStock.activeRecord;…" at bounding box center [1001, 489] width 864 height 708
click at [770, 421] on span "..." at bounding box center [778, 422] width 16 height 8
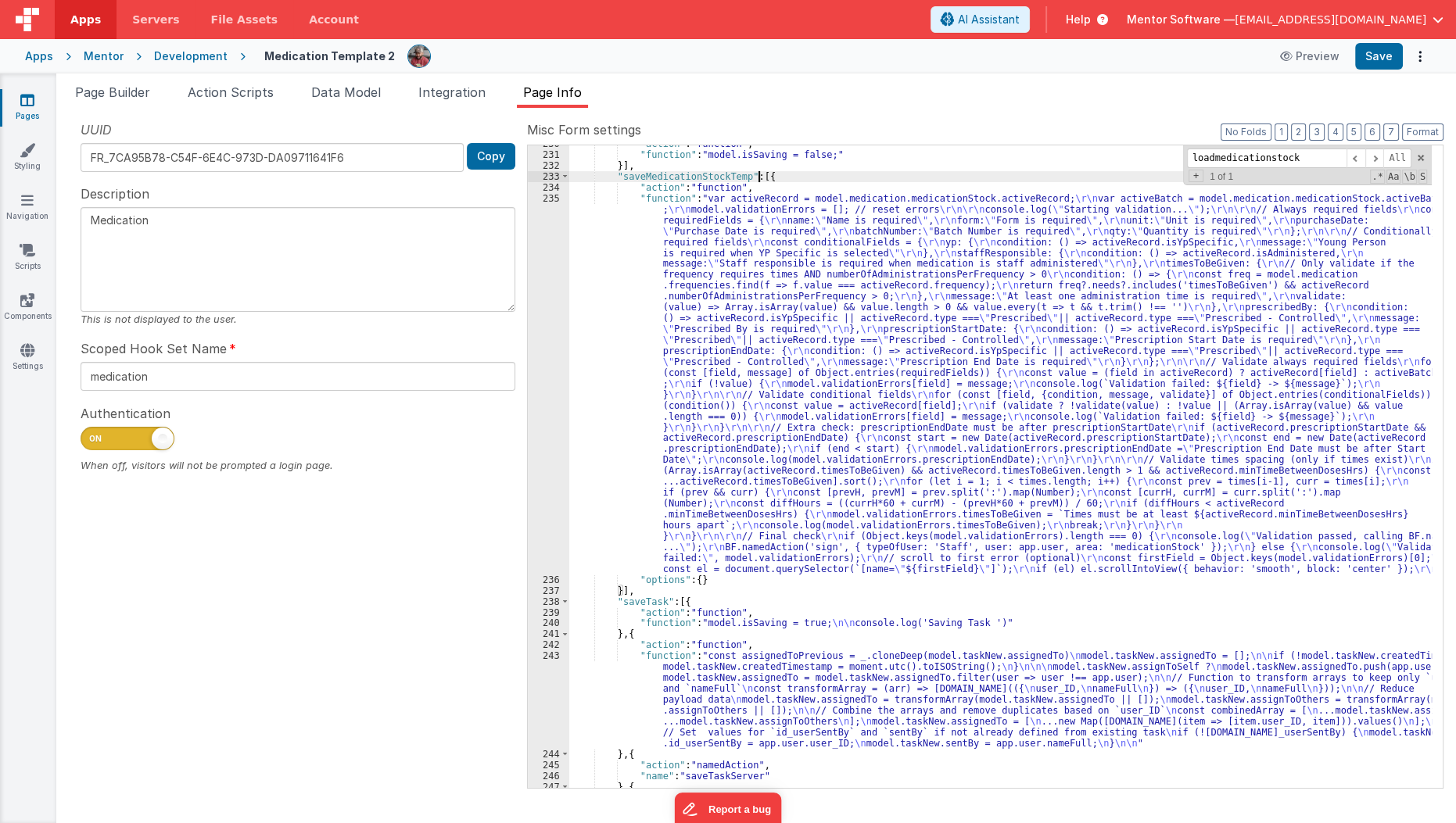
scroll to position [3792, 0]
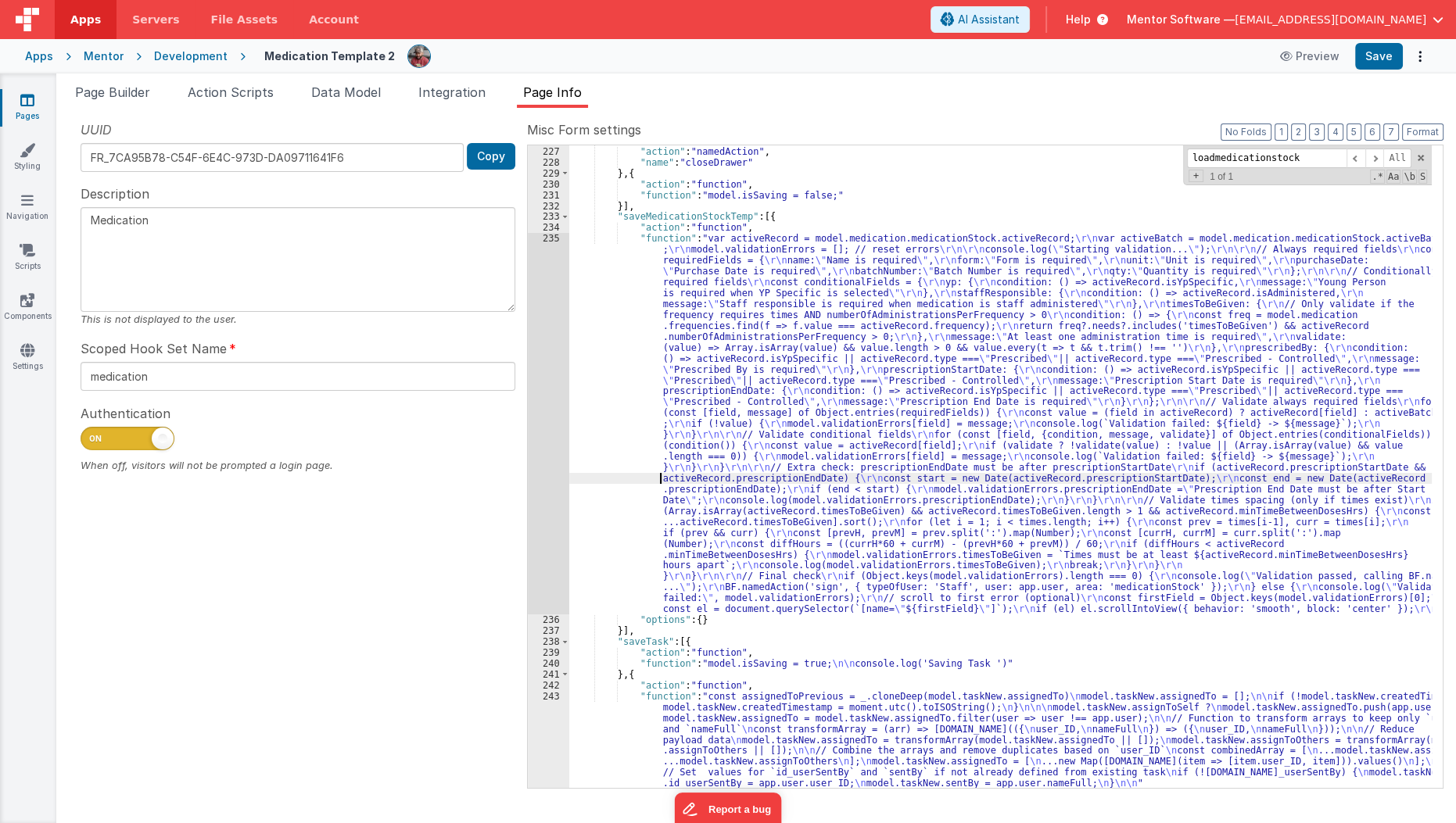
click at [661, 482] on div "} , { "action" : "namedAction" , "name" : "closeDrawer" } , { "action" : "funct…" at bounding box center [1001, 511] width 864 height 751
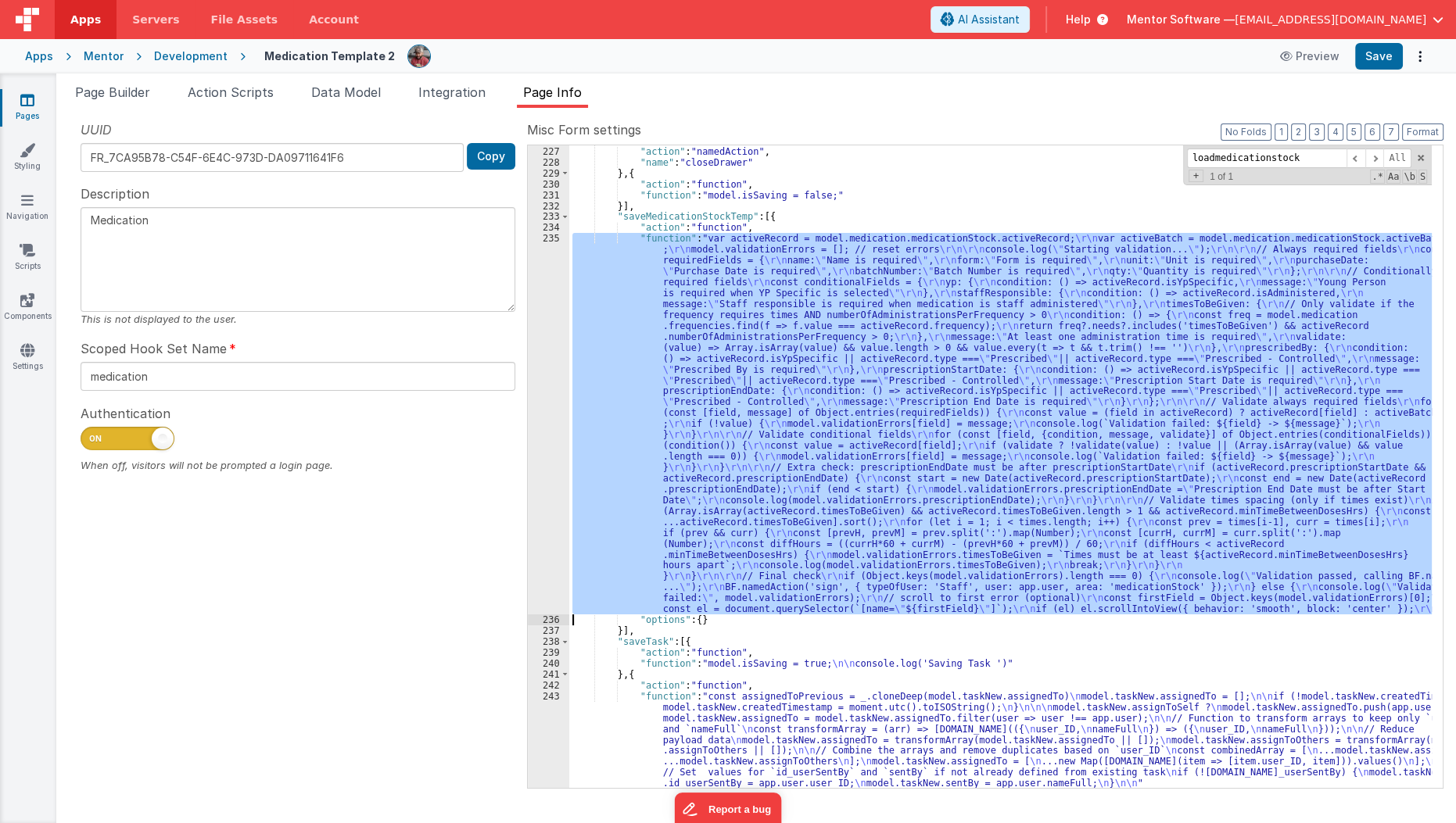
click at [539, 504] on div "235" at bounding box center [549, 423] width 41 height 381
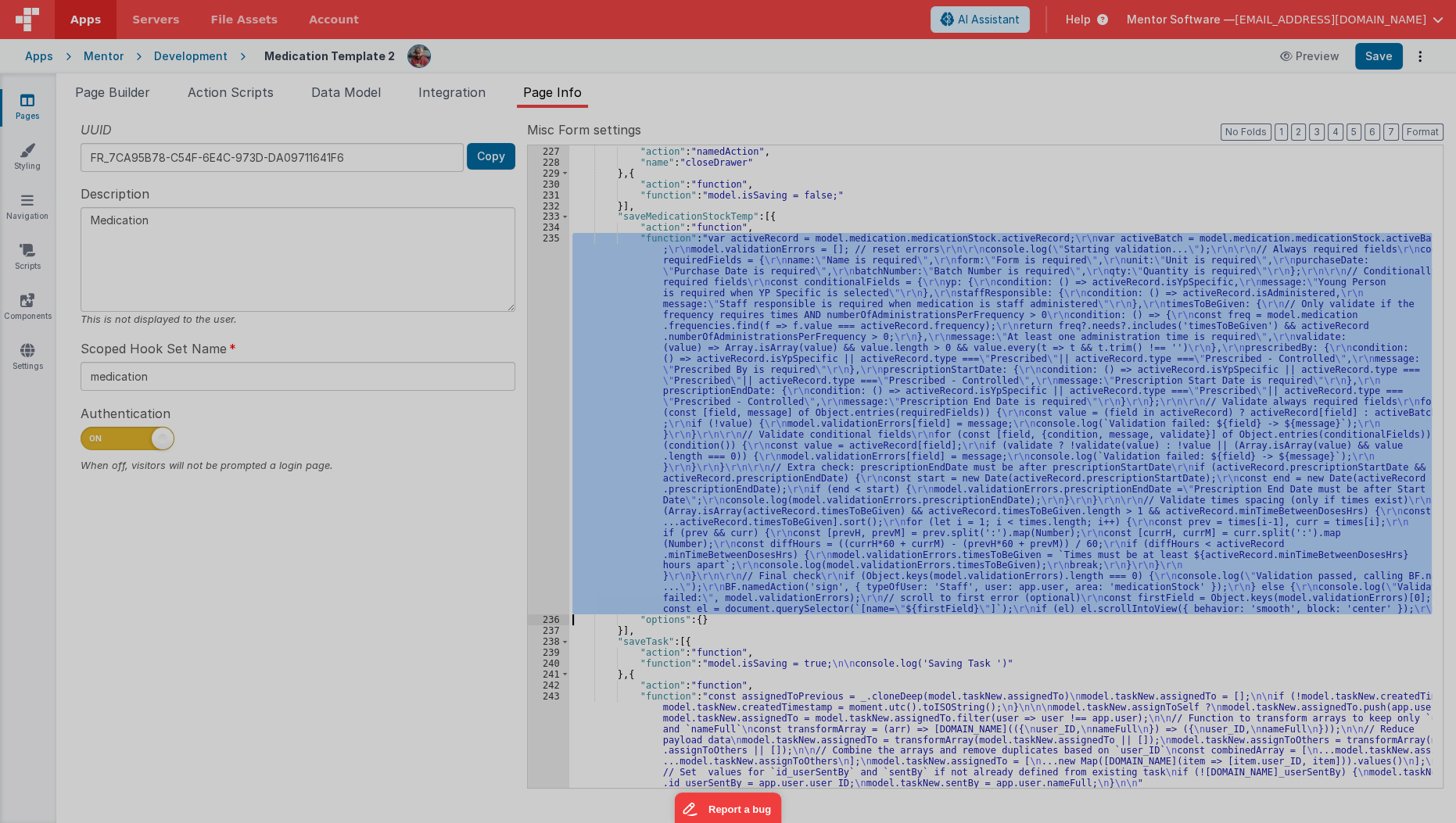
click at [539, 504] on div at bounding box center [728, 411] width 1456 height 823
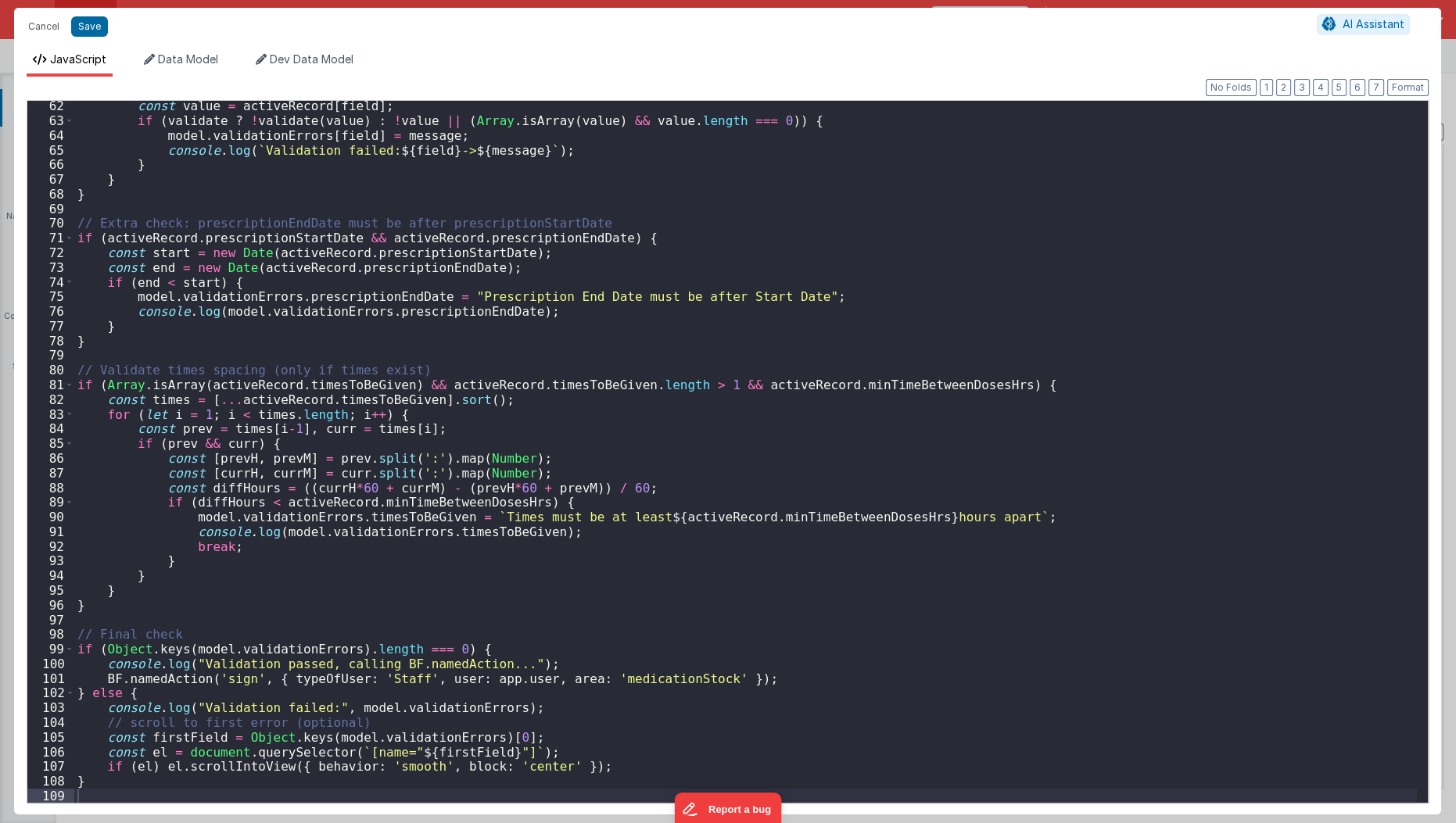
scroll to position [899, 0]
click at [46, 21] on button "Cancel" at bounding box center [44, 26] width 47 height 21
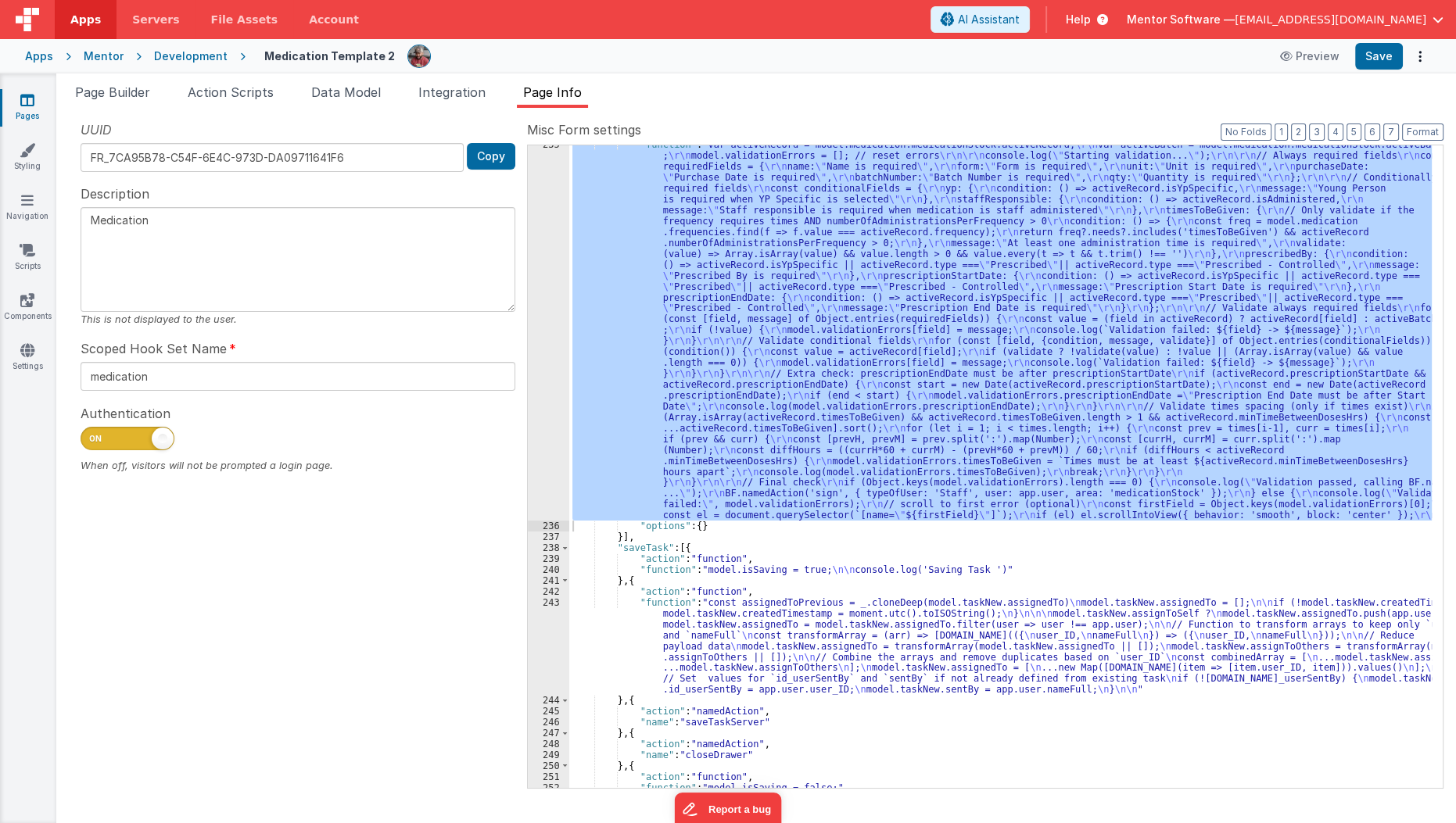
scroll to position [3885, 0]
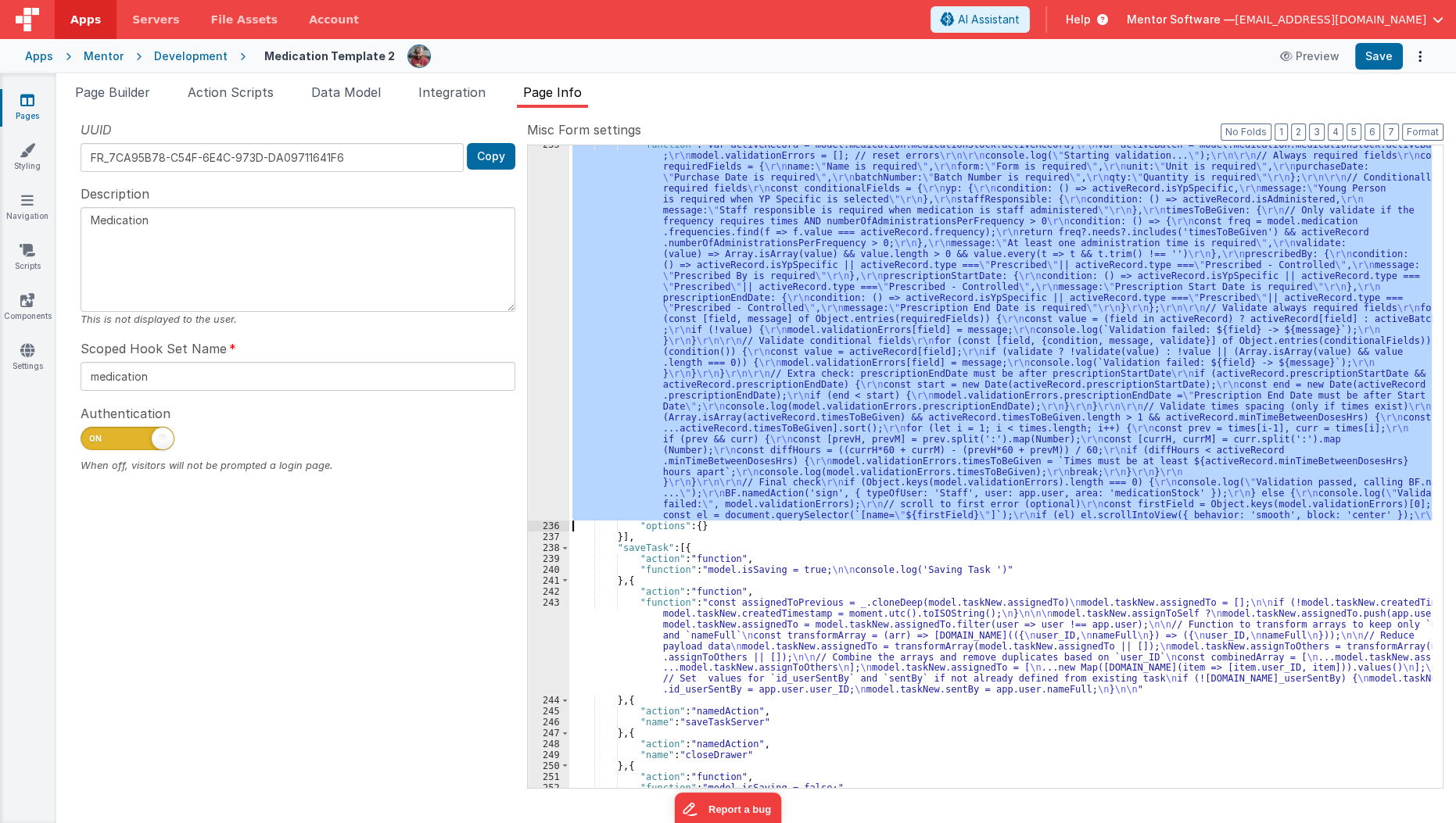
click at [612, 473] on div ""function" : "var activeRecord = model.medication.medicationStock.activeRecord;…" at bounding box center [1000, 467] width 863 height 643
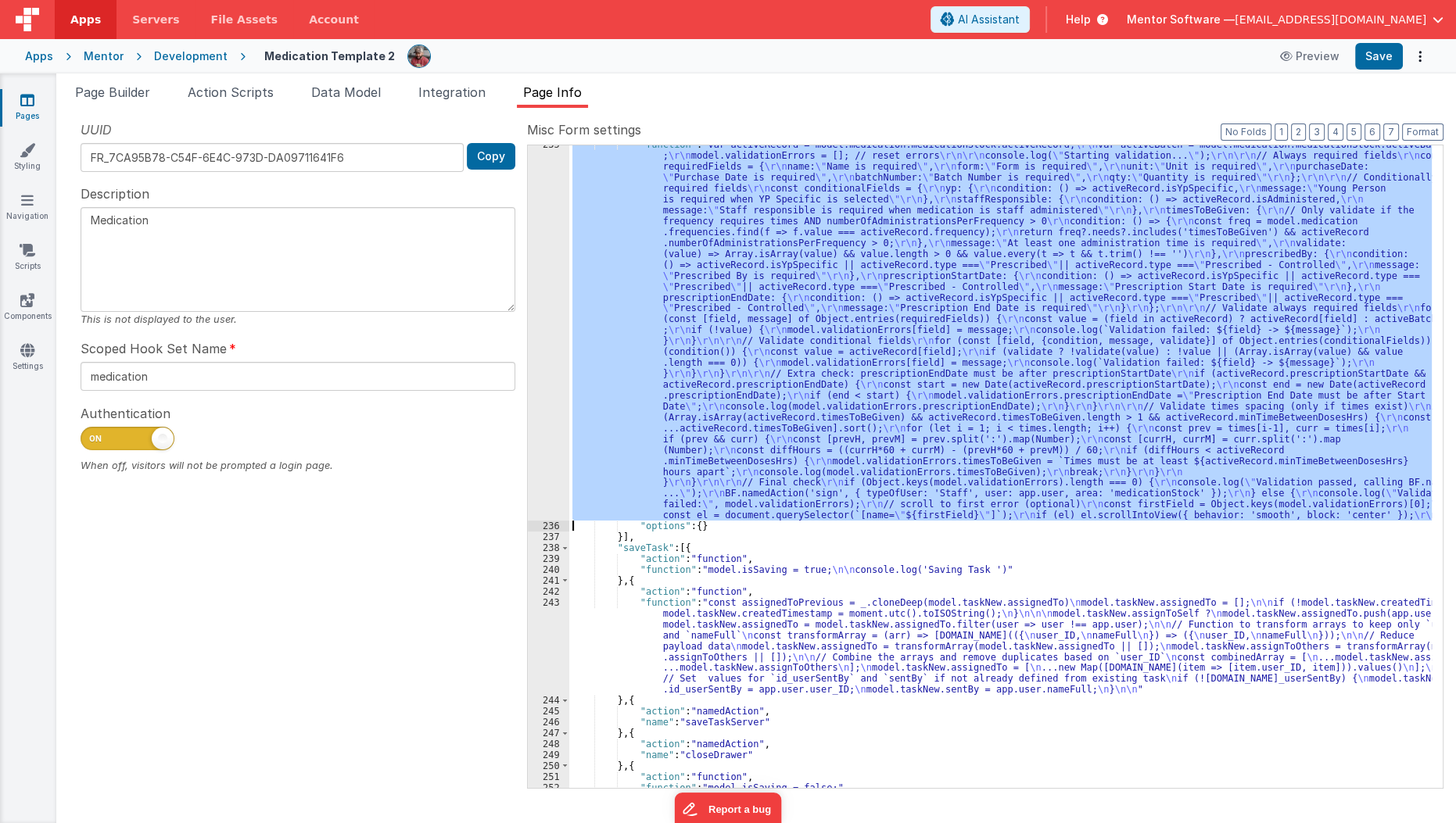
click at [537, 475] on div "235" at bounding box center [549, 330] width 41 height 381
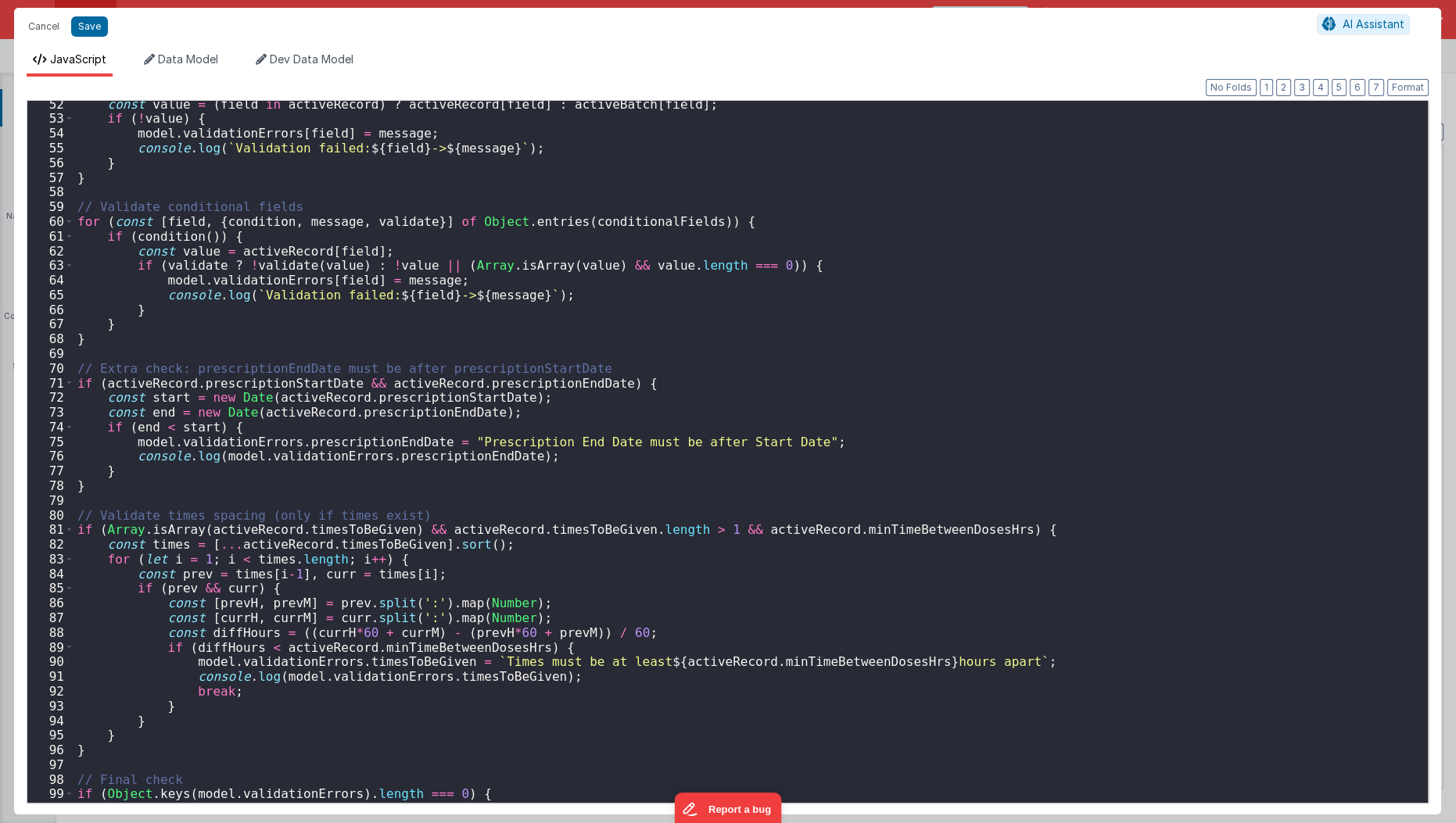
scroll to position [899, 0]
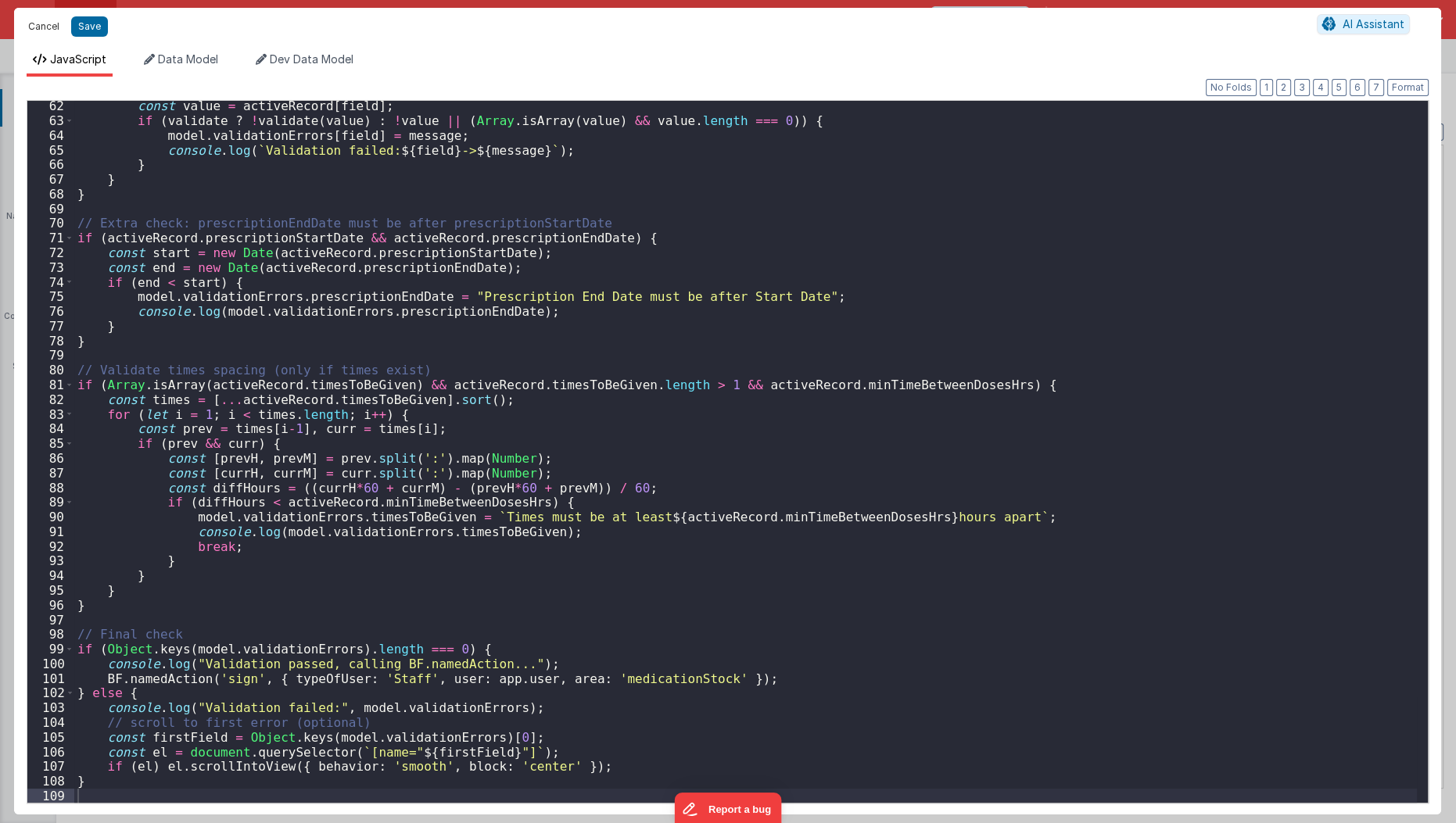
click at [45, 35] on button "Cancel" at bounding box center [44, 26] width 47 height 21
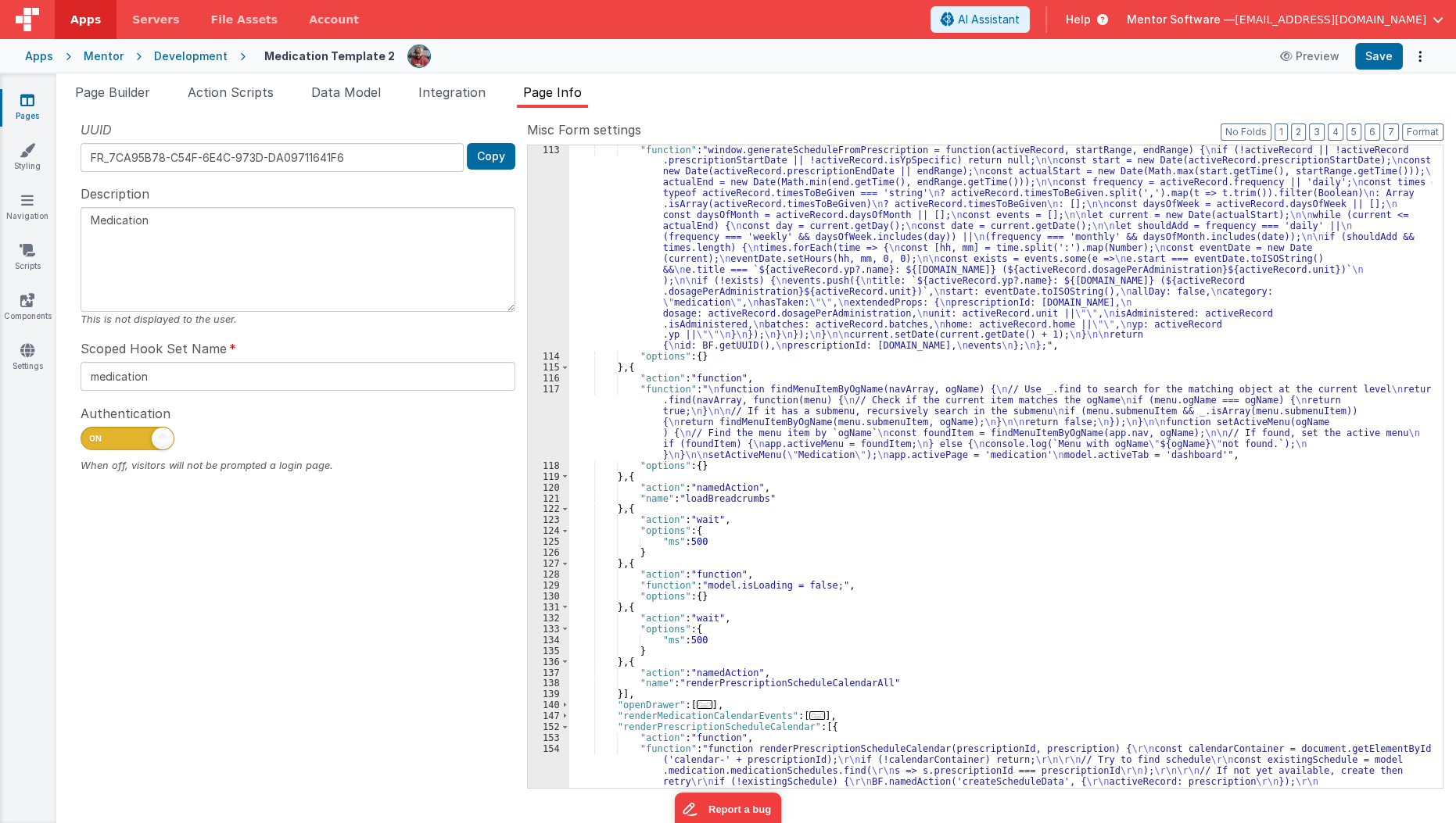
scroll to position [764, 0]
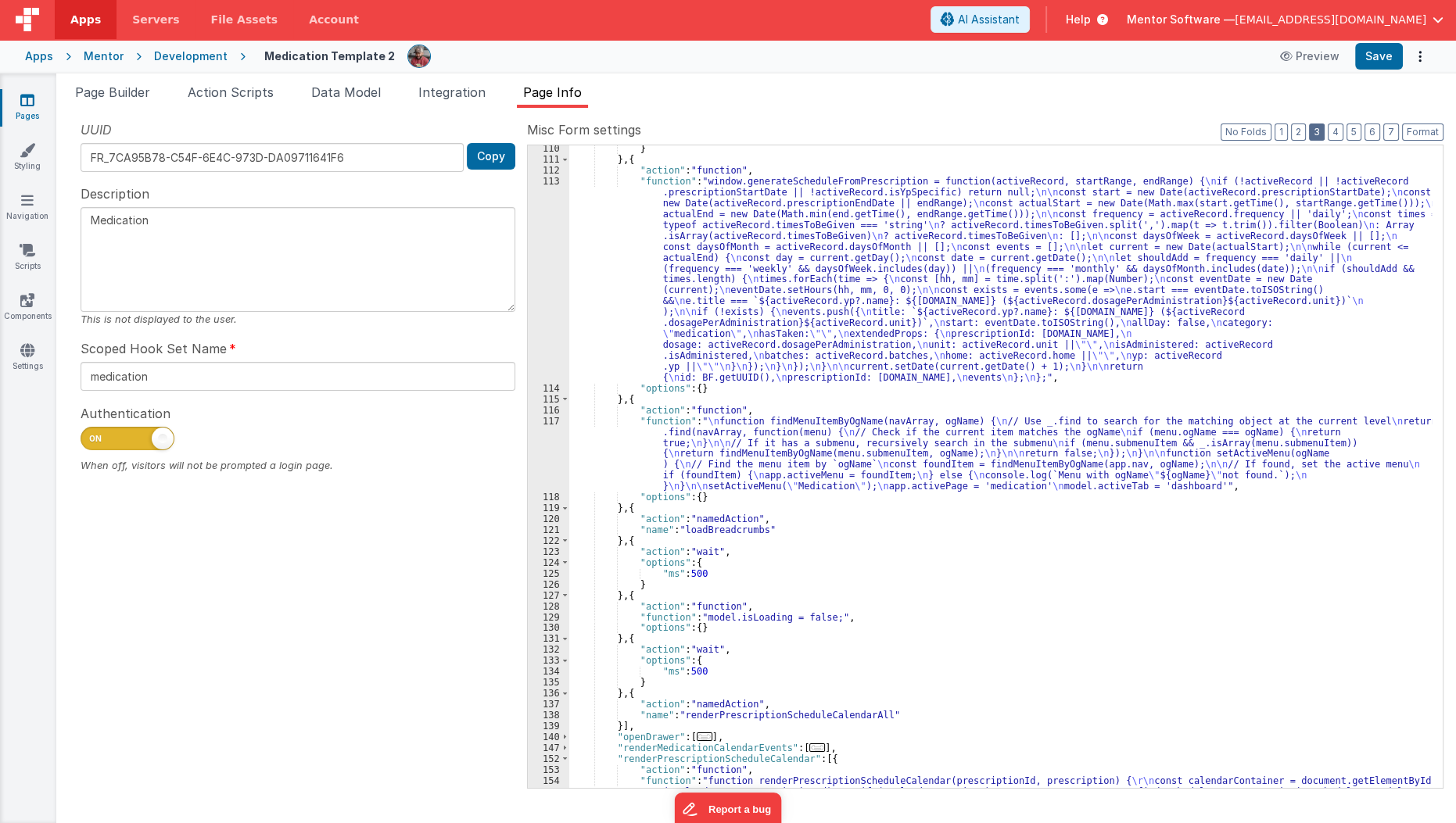
click at [1320, 135] on button "3" at bounding box center [1317, 132] width 16 height 17
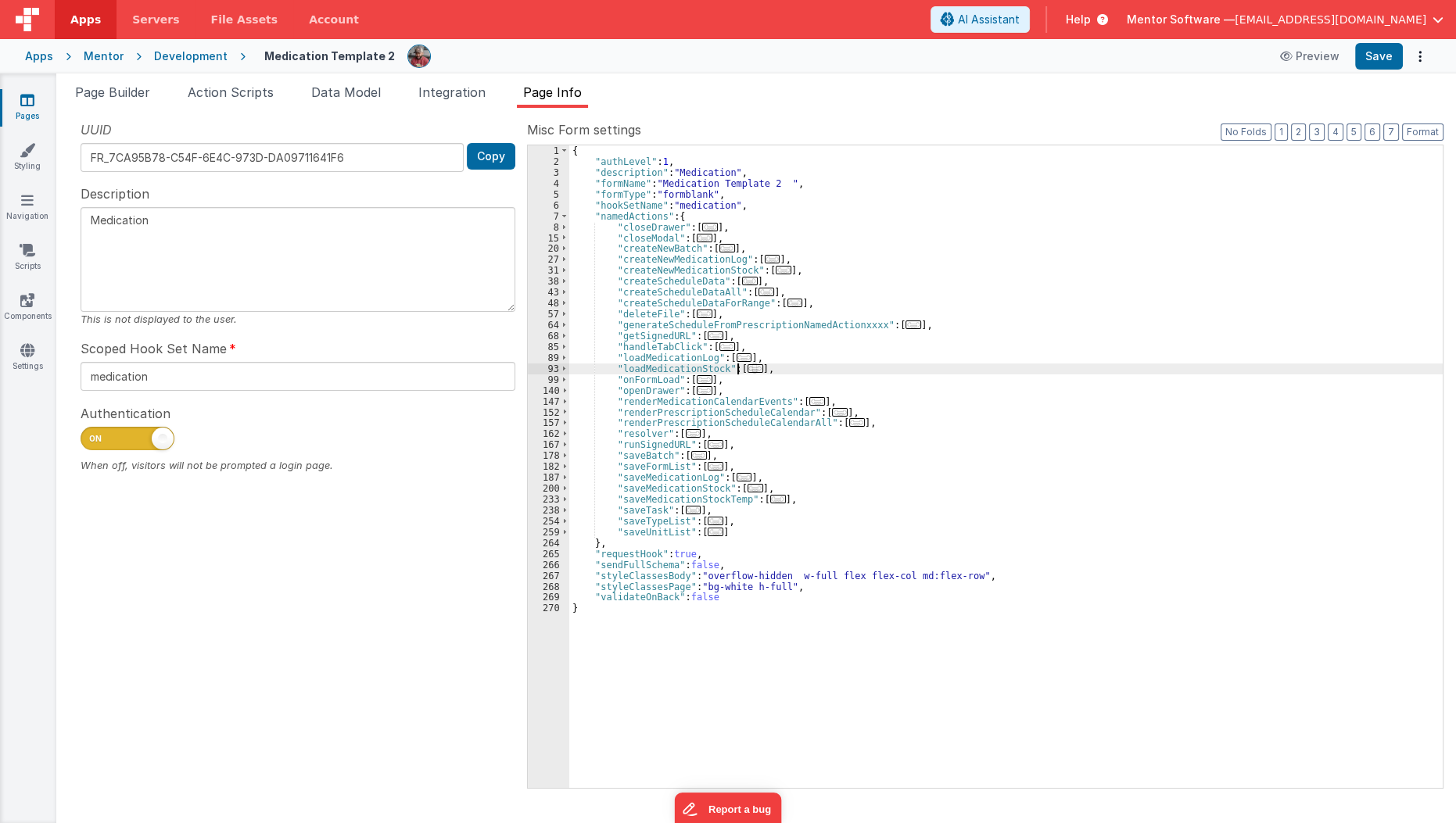
click at [748, 367] on span "..." at bounding box center [755, 368] width 16 height 8
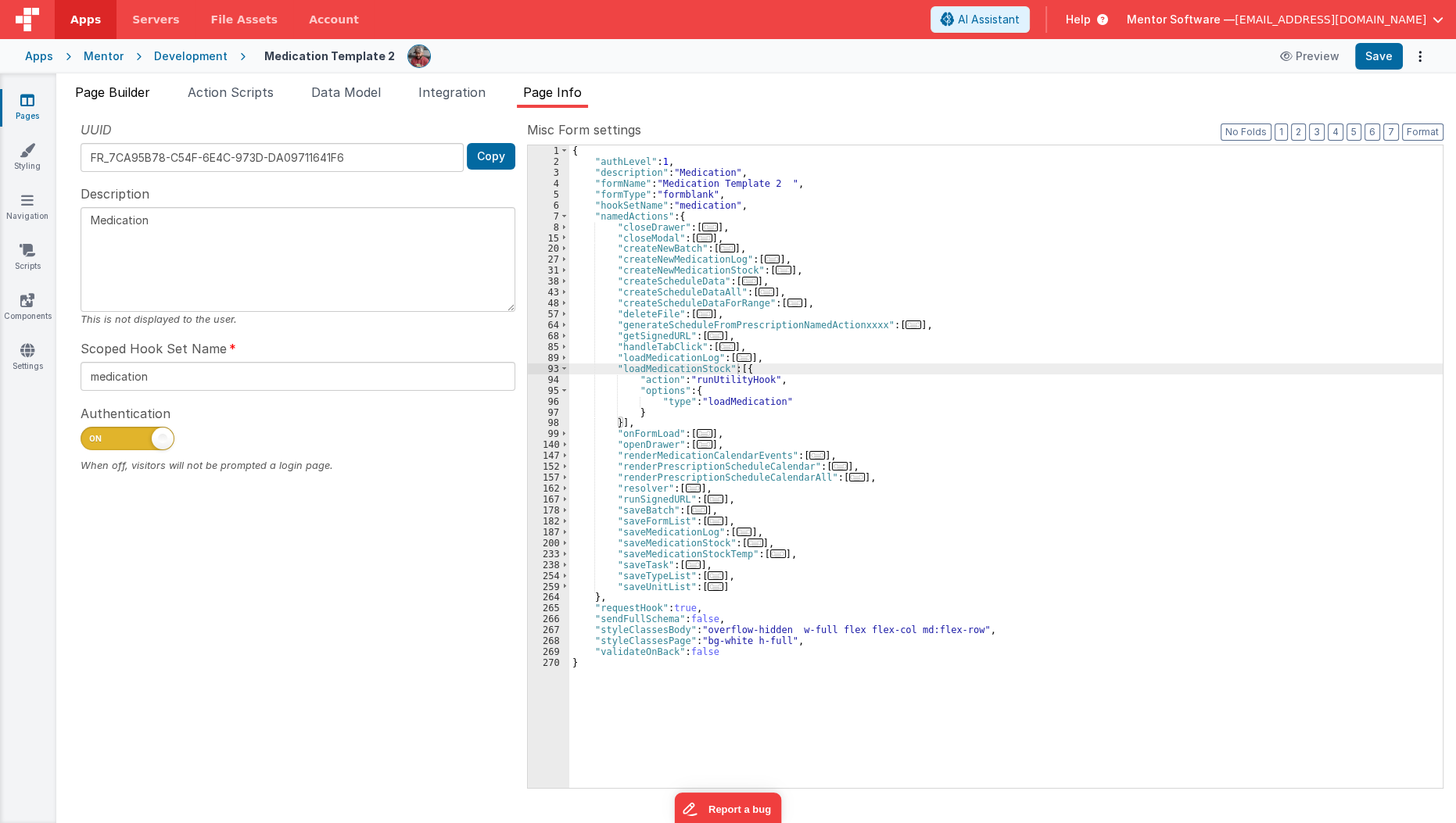
click at [119, 93] on span "Page Builder" at bounding box center [112, 92] width 75 height 16
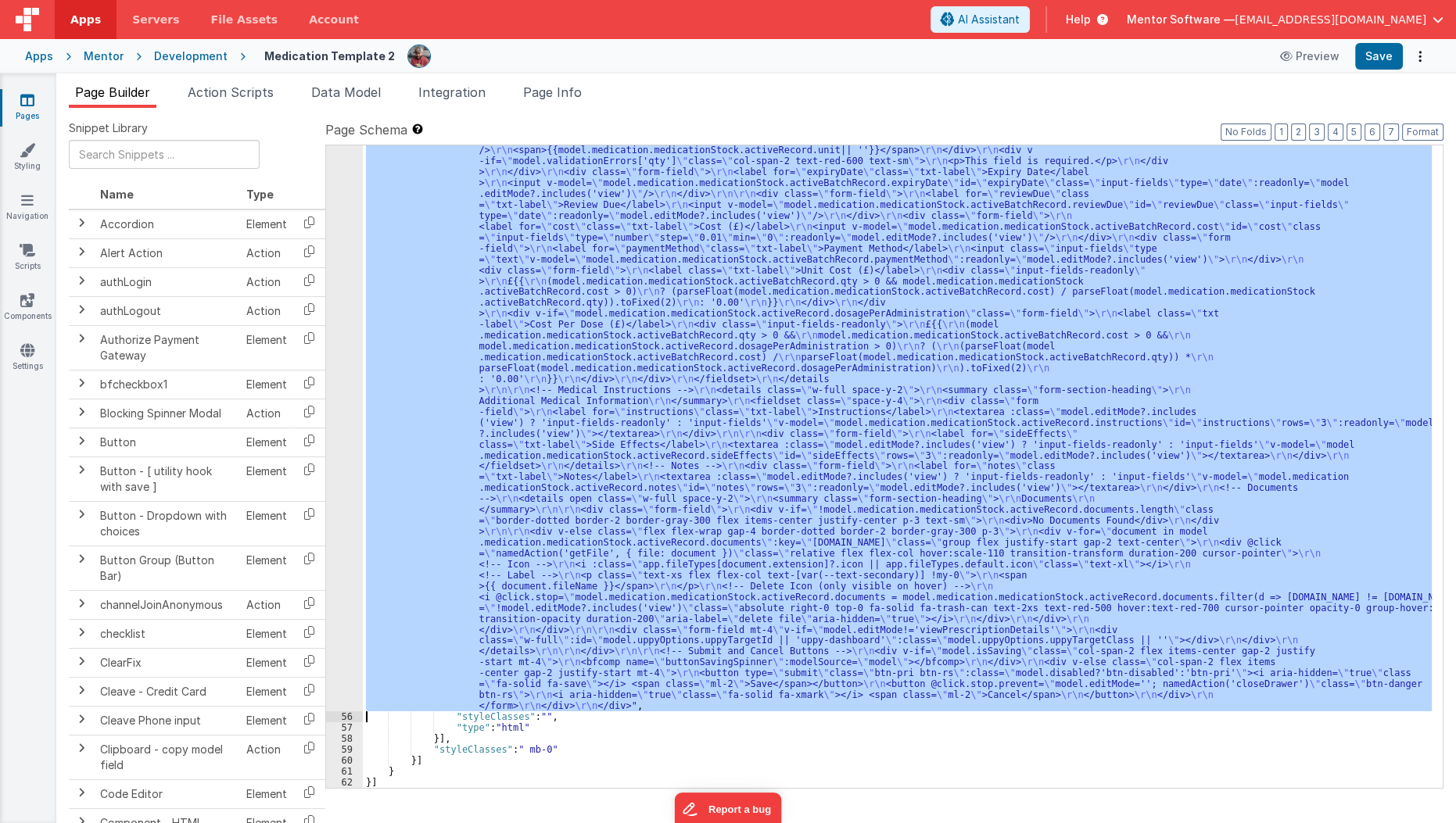
click at [521, 425] on div ""html" : "<div id= \" info-drawer \" class= \" fixed top-0 right-0 z-40 h-scree…" at bounding box center [897, 467] width 1069 height 643
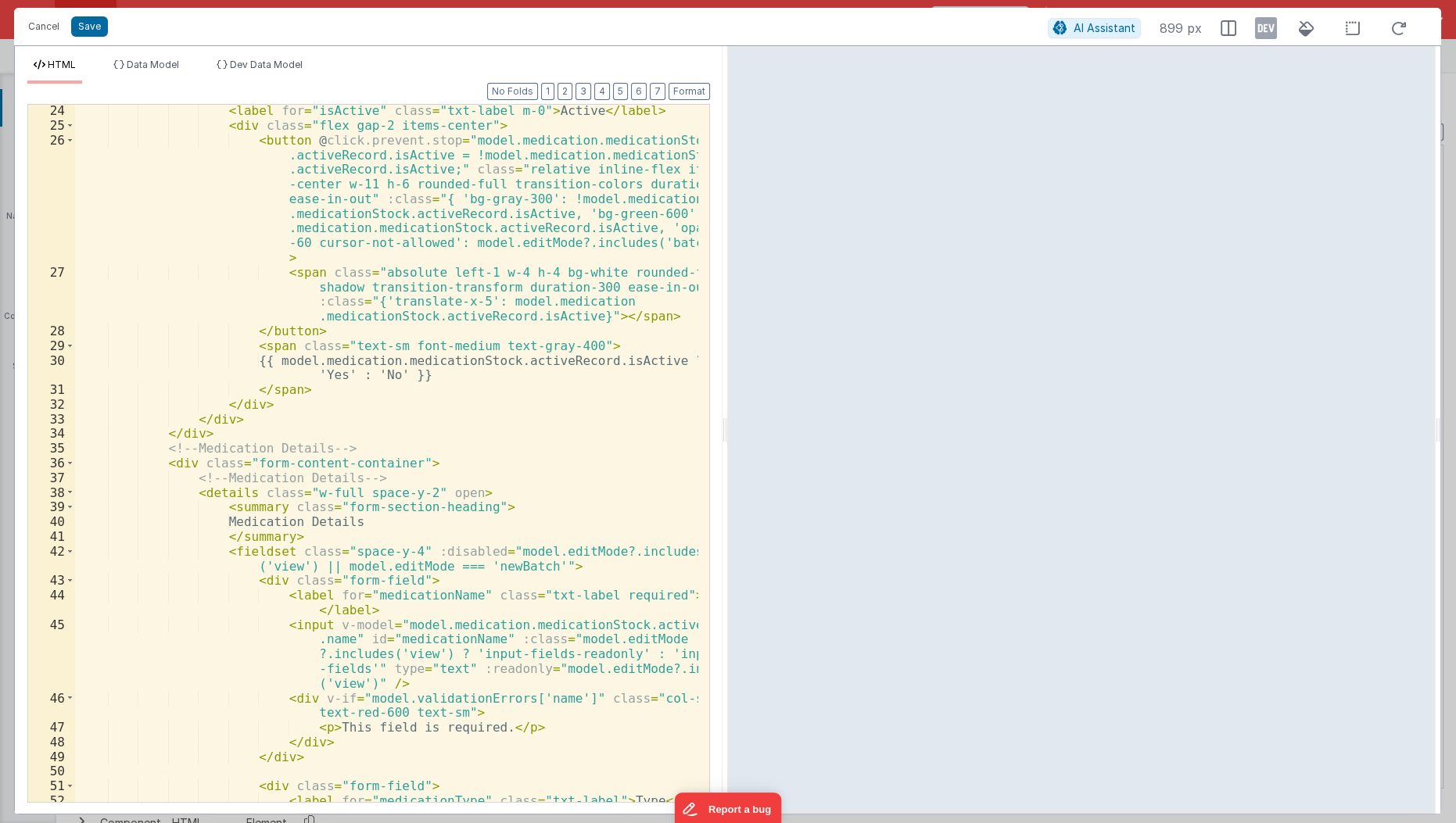
scroll to position [276, 0]
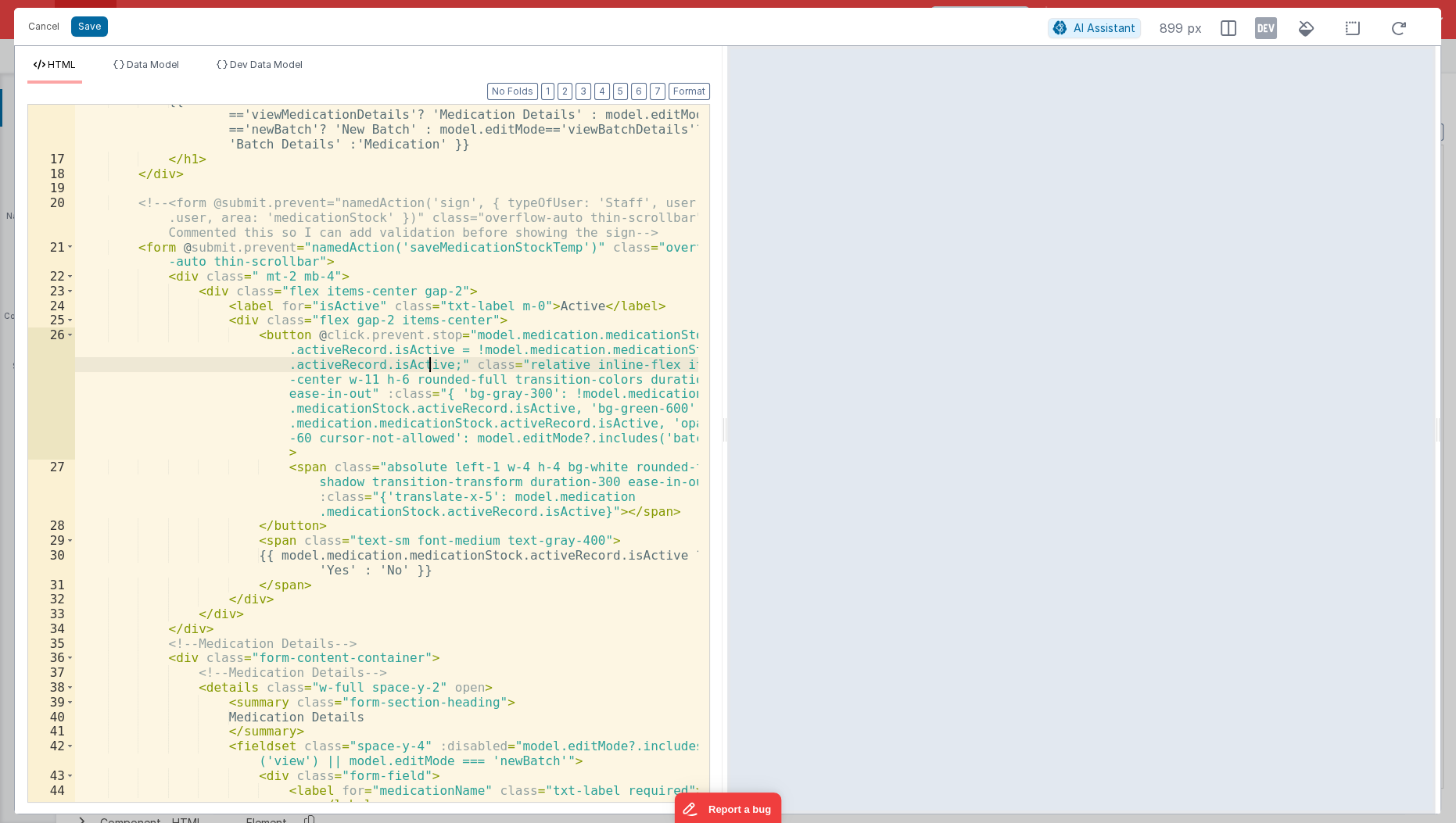
click at [427, 362] on div "{{model.editMode =='newMedication'? 'New Medication' : model.editMode =='viewMe…" at bounding box center [387, 487] width 625 height 788
click at [296, 247] on div "{{model.editMode =='newMedication'? 'New Medication' : model.editMode =='viewMe…" at bounding box center [387, 487] width 625 height 788
click at [469, 365] on div "{{model.editMode =='newMedication'? 'New Medication' : model.editMode =='viewMe…" at bounding box center [387, 487] width 625 height 788
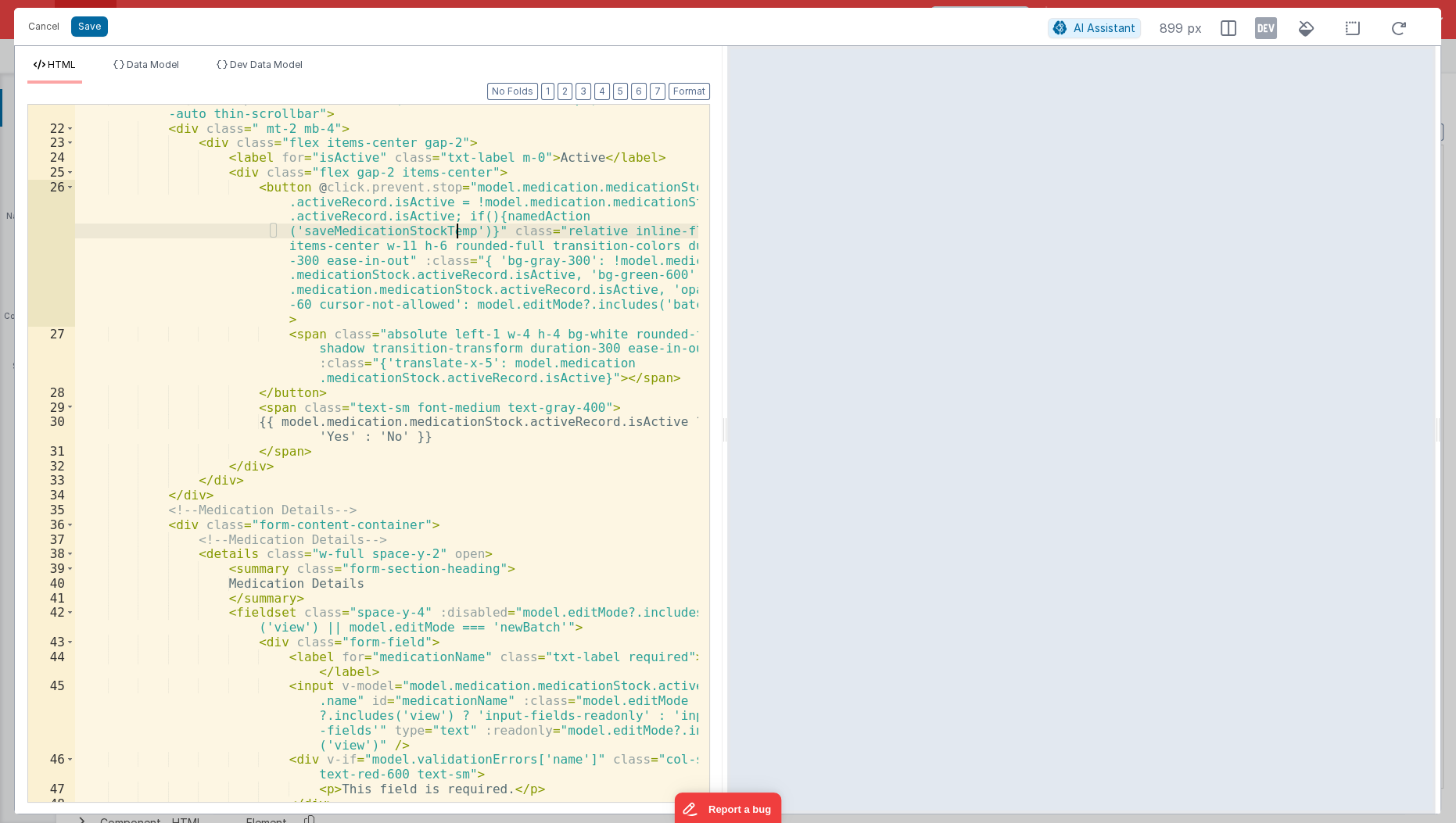
scroll to position [424, 0]
click at [370, 689] on div "< form @ submit.prevent = "namedAction('saveMedicationStockTemp')" class = "ove…" at bounding box center [387, 462] width 625 height 743
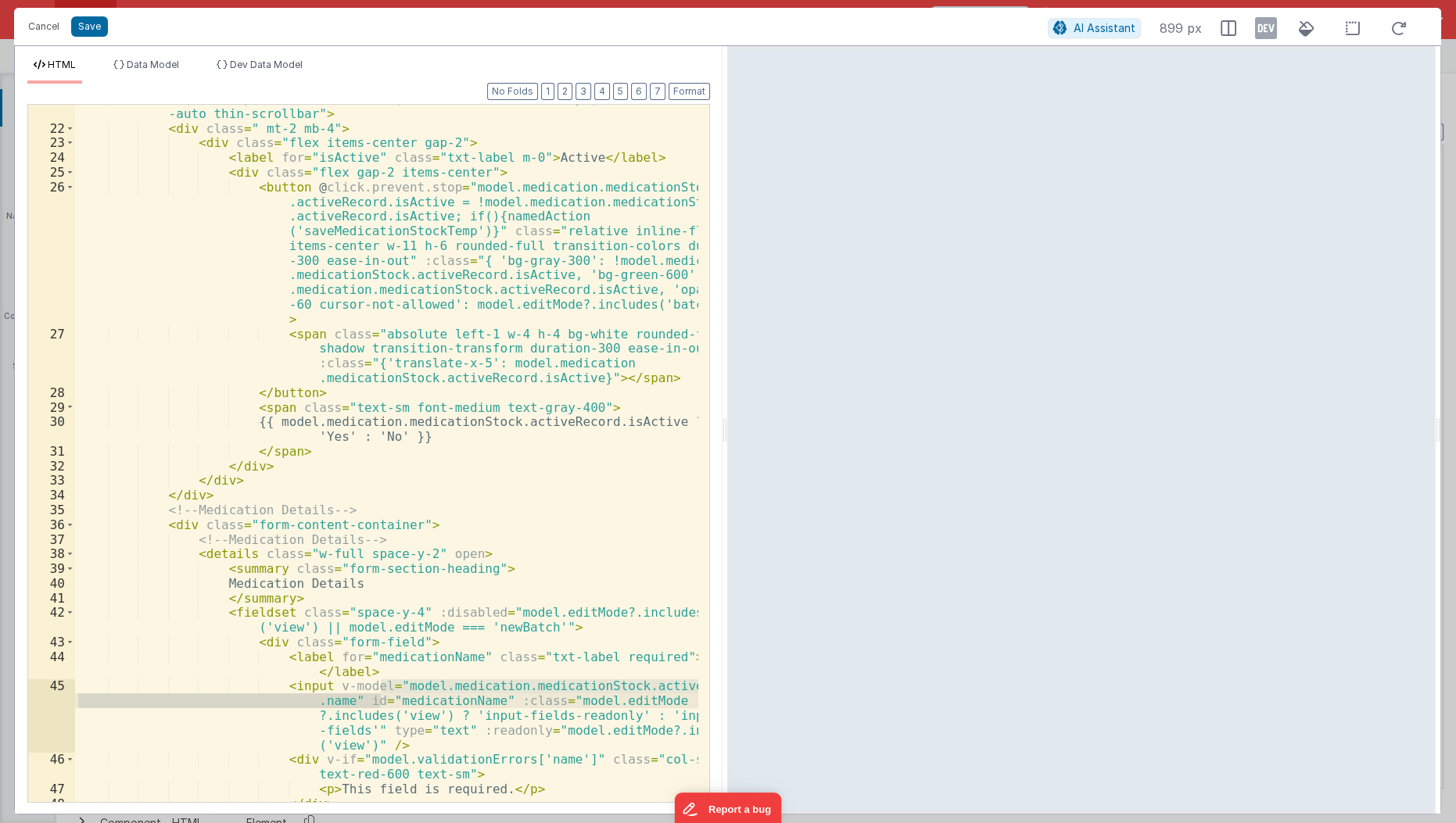
click at [462, 750] on div "< form @ submit.prevent = "namedAction('saveMedicationStockTemp')" class = "ove…" at bounding box center [387, 462] width 625 height 743
click at [537, 699] on div "< form @ submit.prevent = "namedAction('saveMedicationStockTemp')" class = "ove…" at bounding box center [387, 462] width 625 height 743
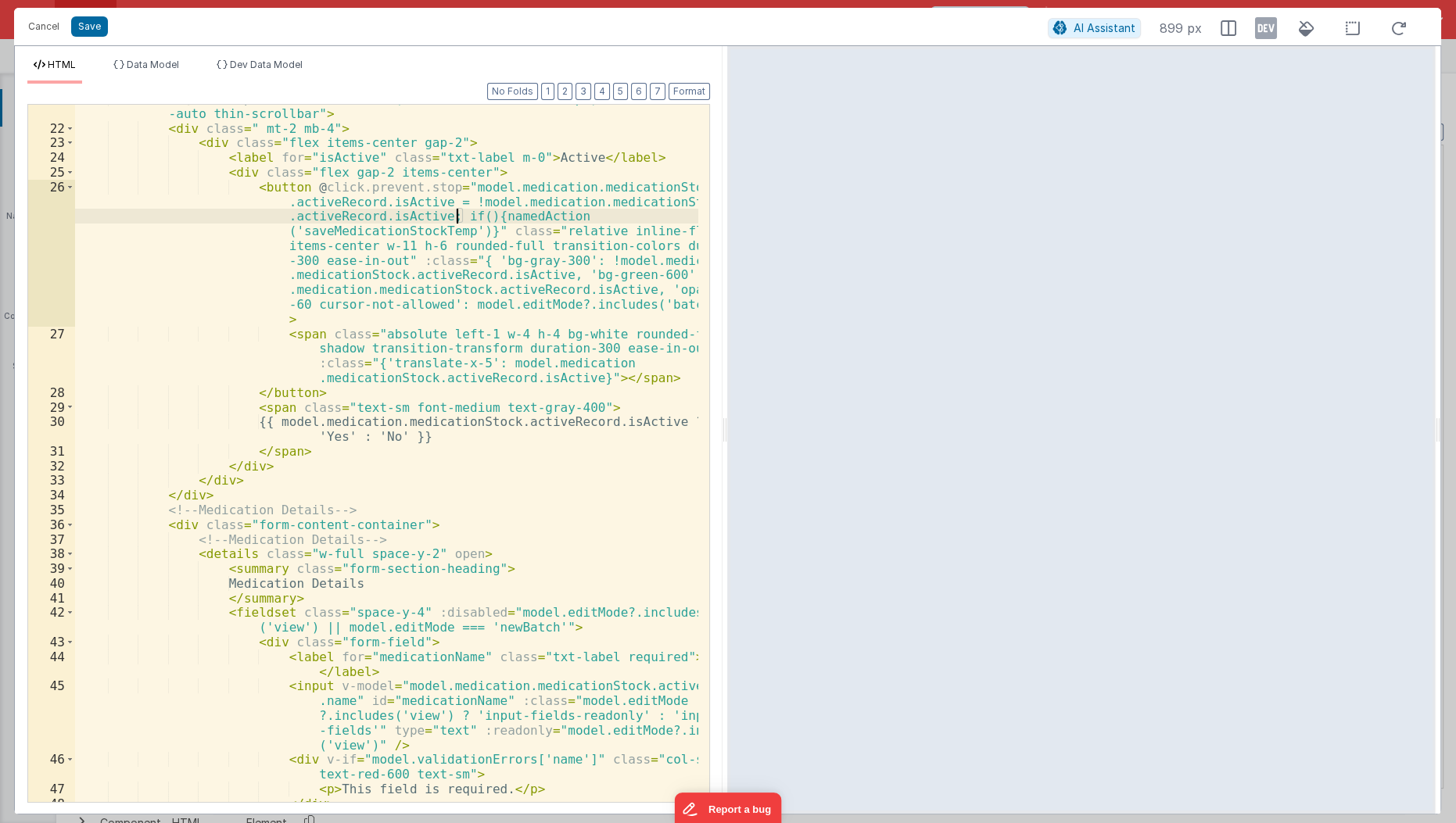
click at [456, 217] on div "< form @ submit.prevent = "namedAction('saveMedicationStockTemp')" class = "ove…" at bounding box center [387, 462] width 625 height 743
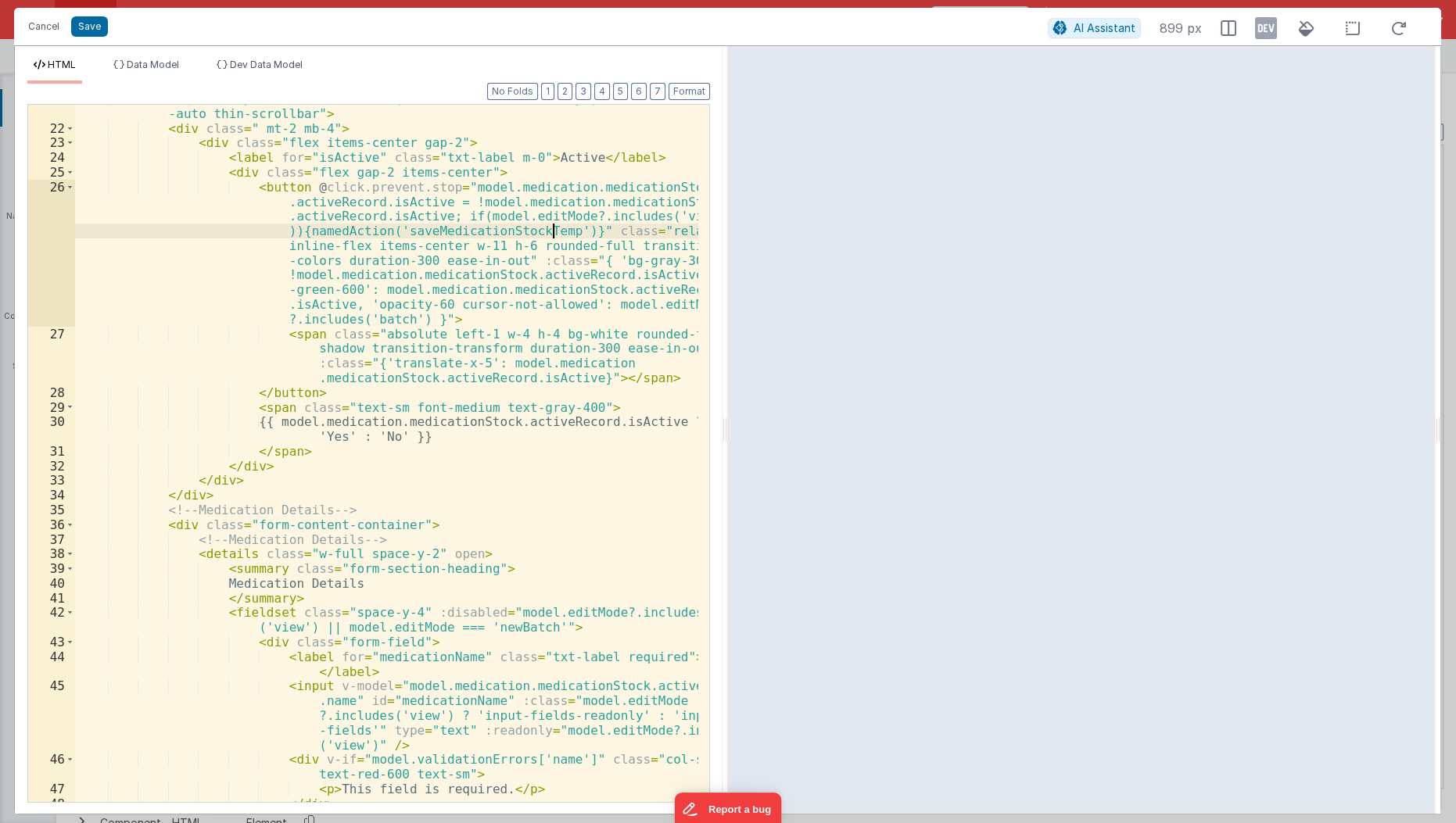
click at [550, 232] on div "< form @ submit.prevent = "namedAction('saveMedicationStockTemp')" class = "ove…" at bounding box center [387, 462] width 625 height 743
click at [91, 25] on button "Save" at bounding box center [89, 27] width 36 height 21
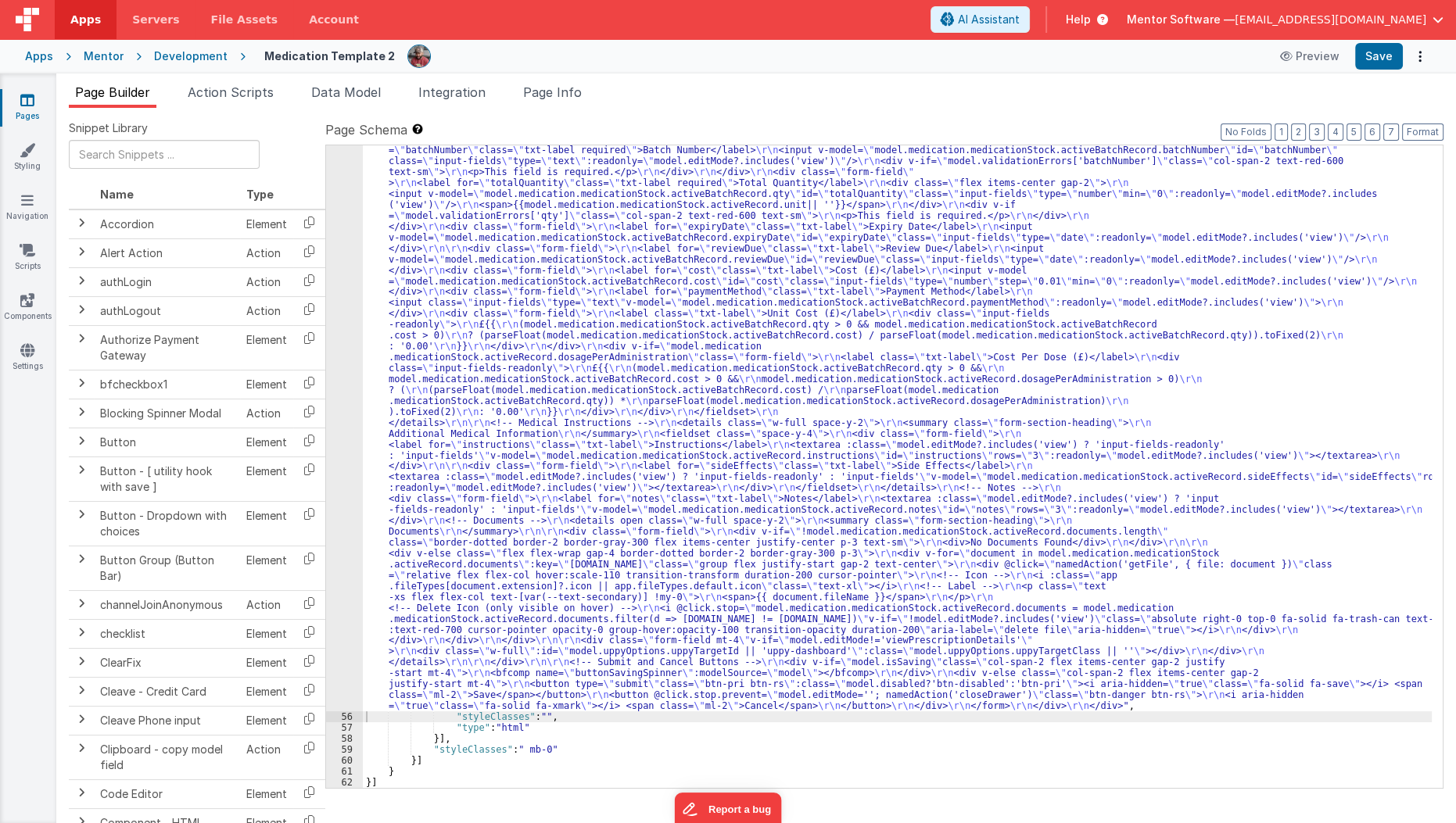
scroll to position [4391, 0]
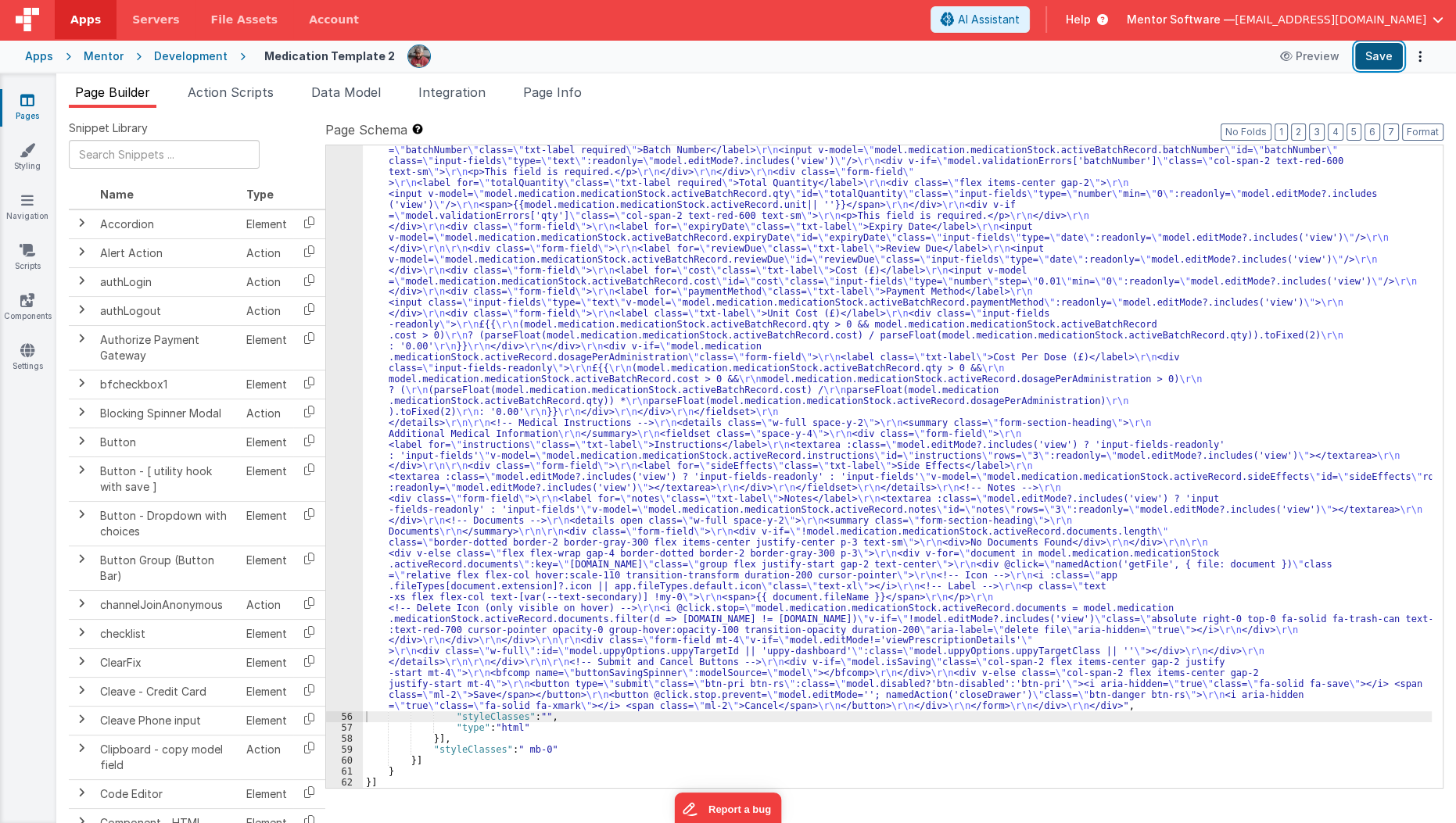
click at [1385, 55] on button "Save" at bounding box center [1378, 56] width 48 height 26
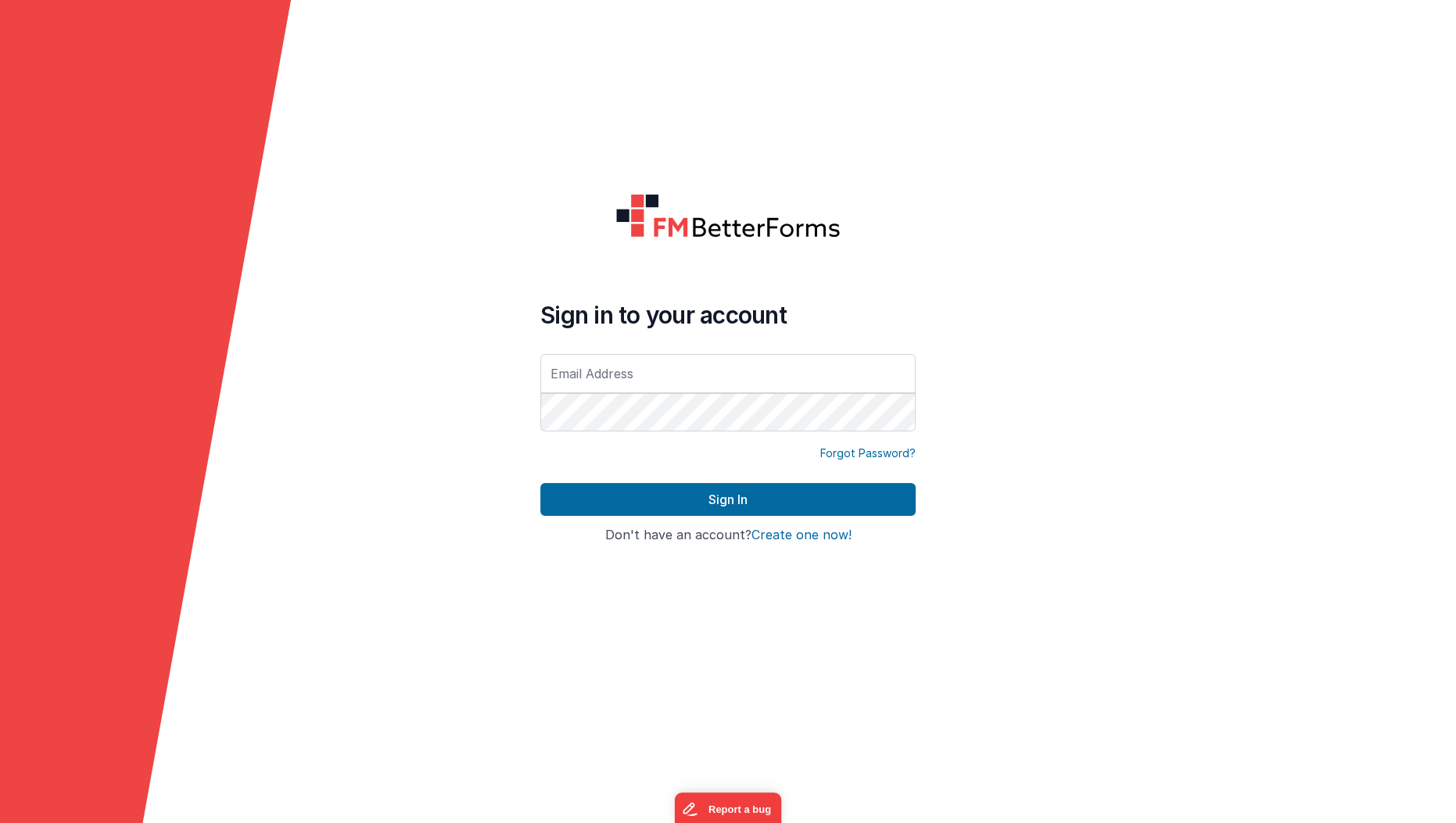
type input "rishad.s.a@gmail.com"
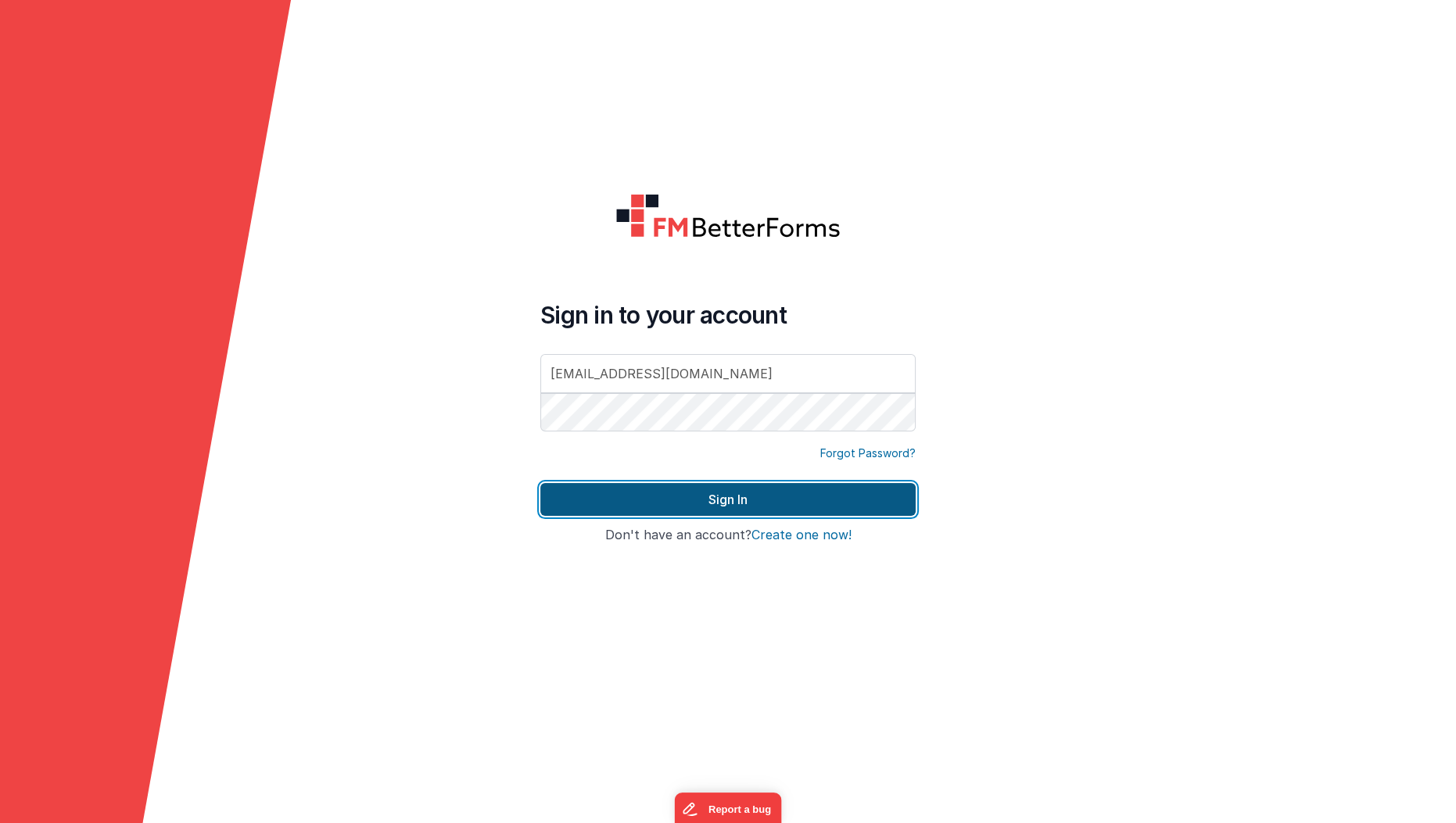
click at [681, 502] on button "Sign In" at bounding box center [728, 499] width 376 height 33
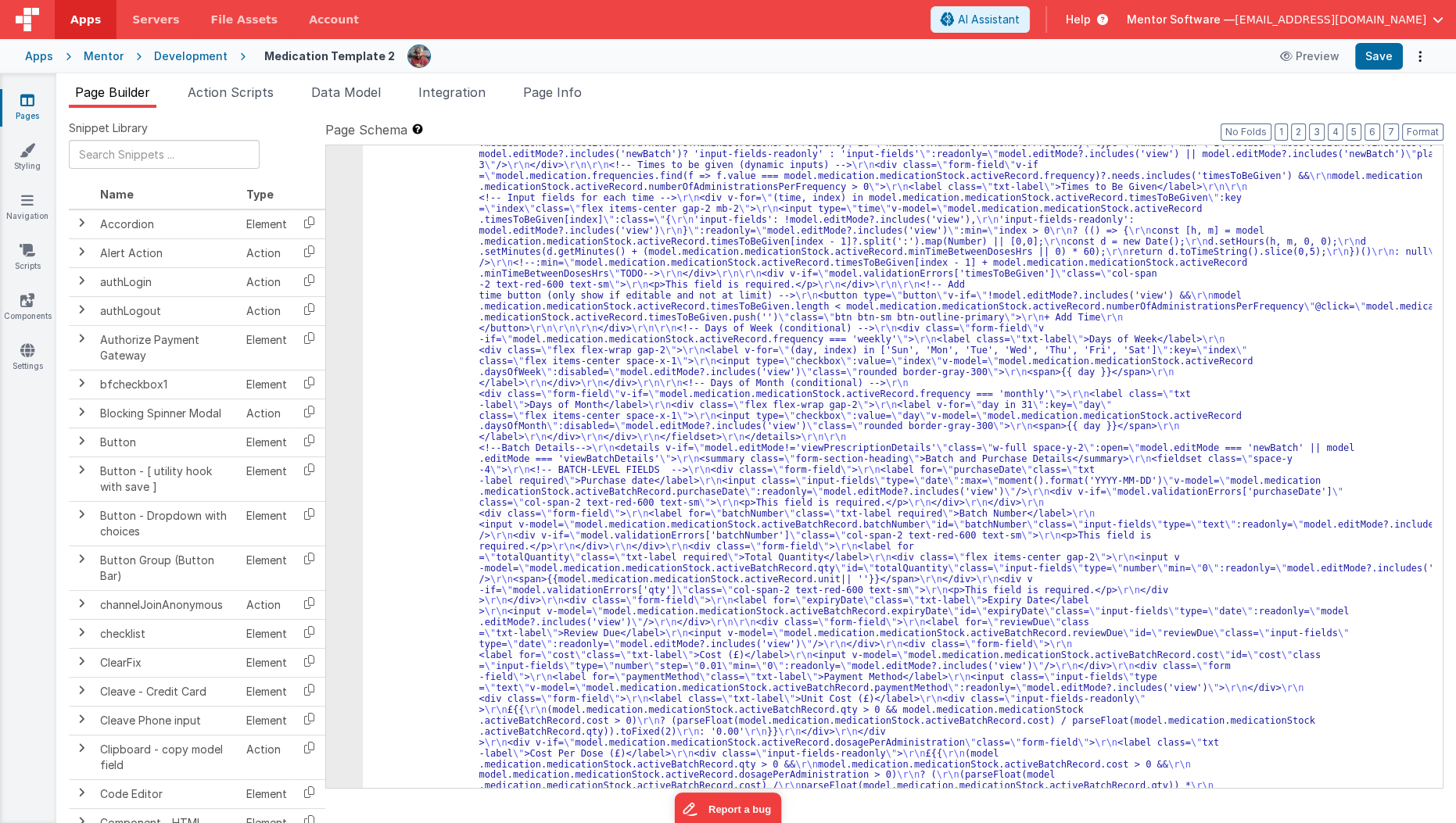
scroll to position [4598, 0]
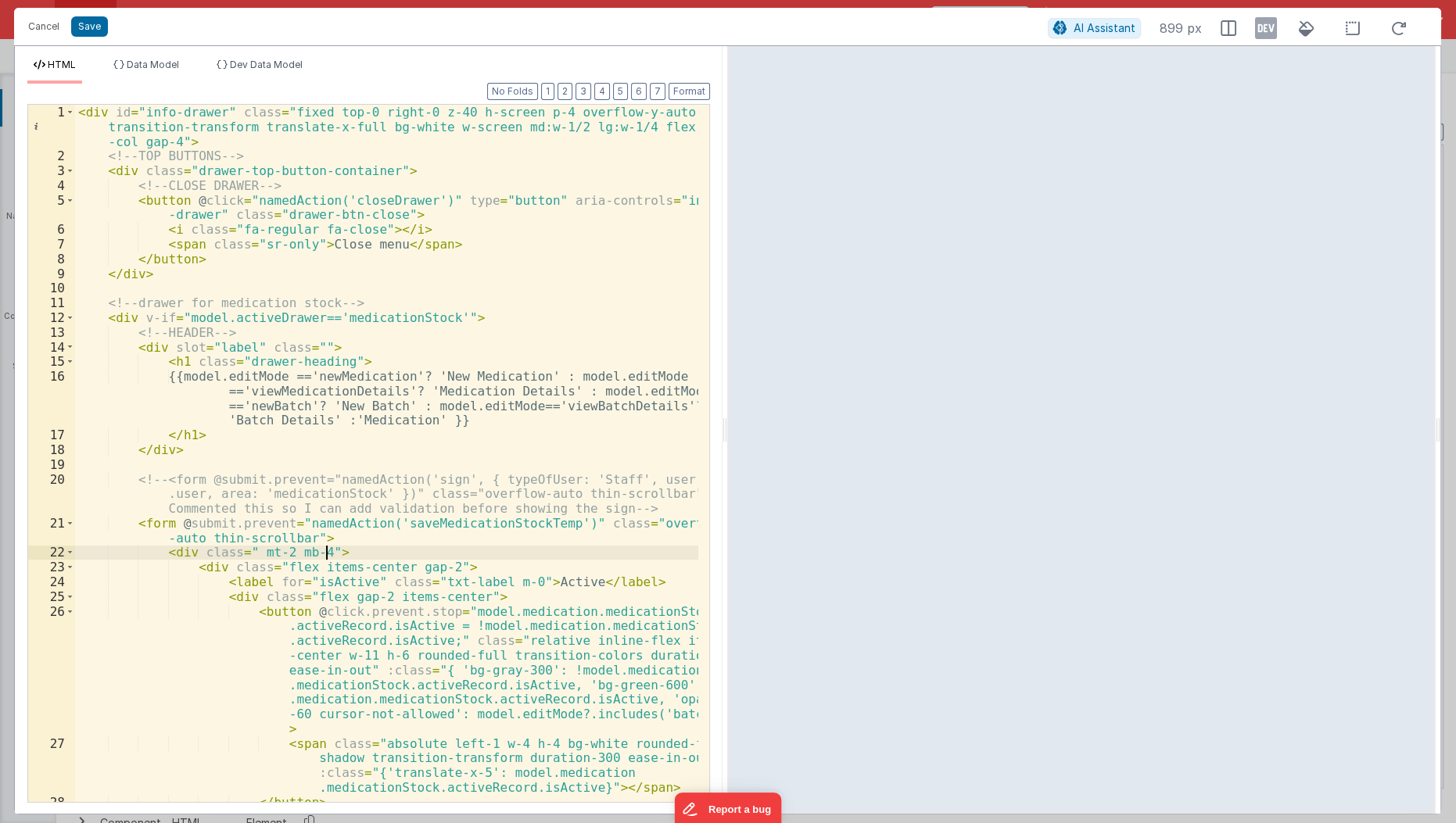
click at [327, 556] on div "< div id = "info-drawer" class = "fixed top-0 right-0 z-40 h-screen p-4 overflo…" at bounding box center [387, 483] width 625 height 758
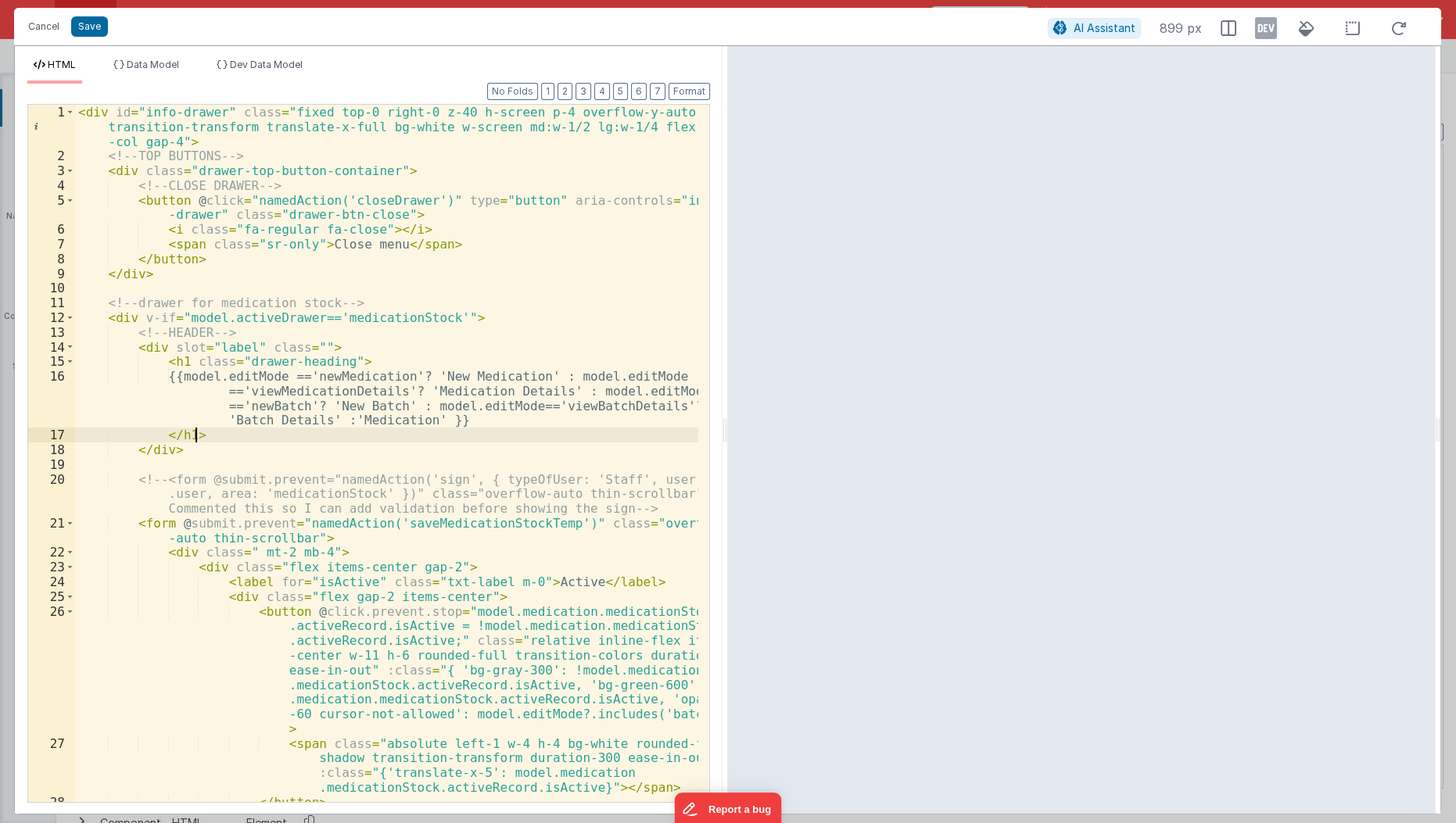
click at [397, 439] on div "< div id = "info-drawer" class = "fixed top-0 right-0 z-40 h-screen p-4 overflo…" at bounding box center [387, 483] width 625 height 758
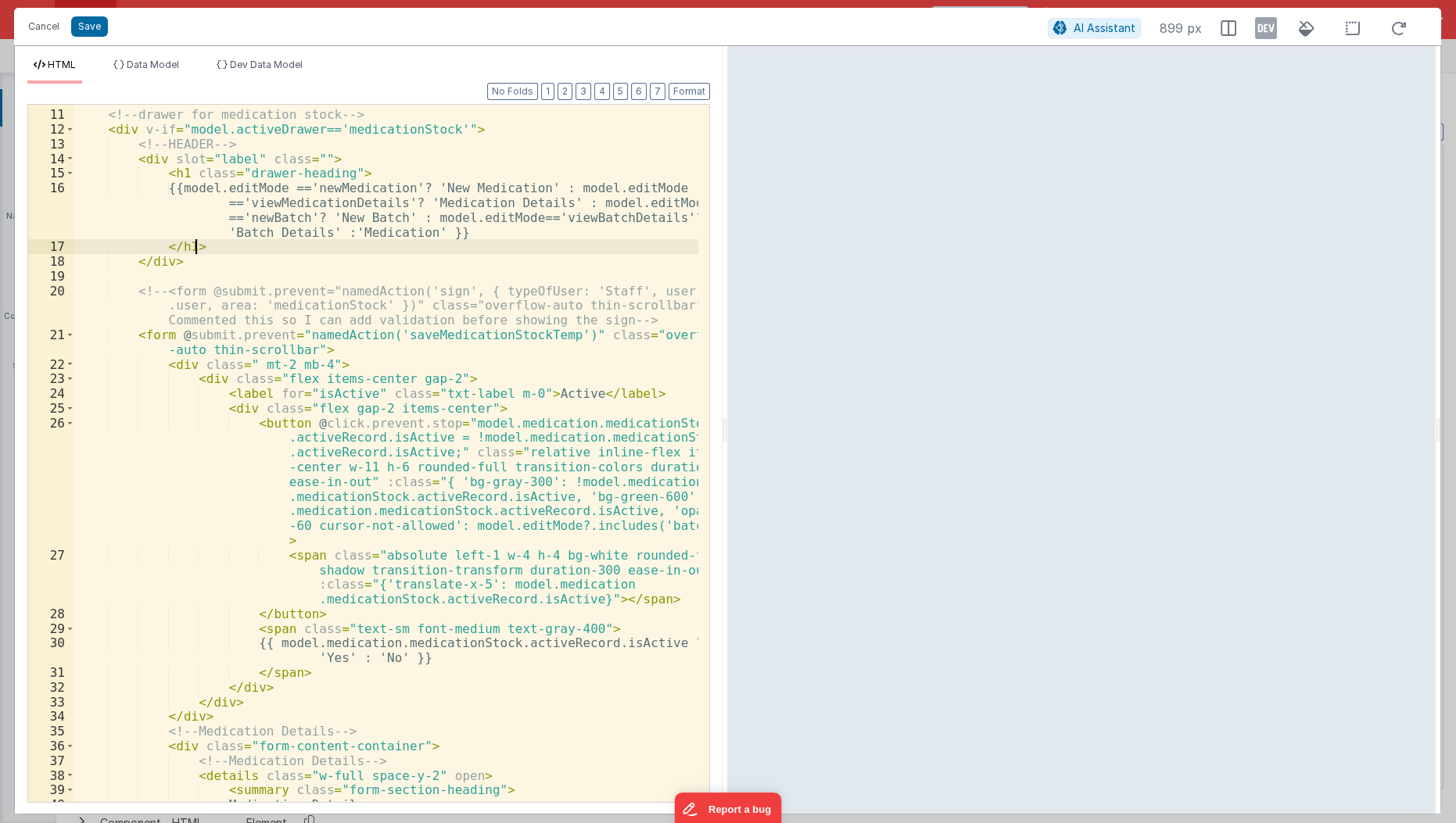
scroll to position [202, 0]
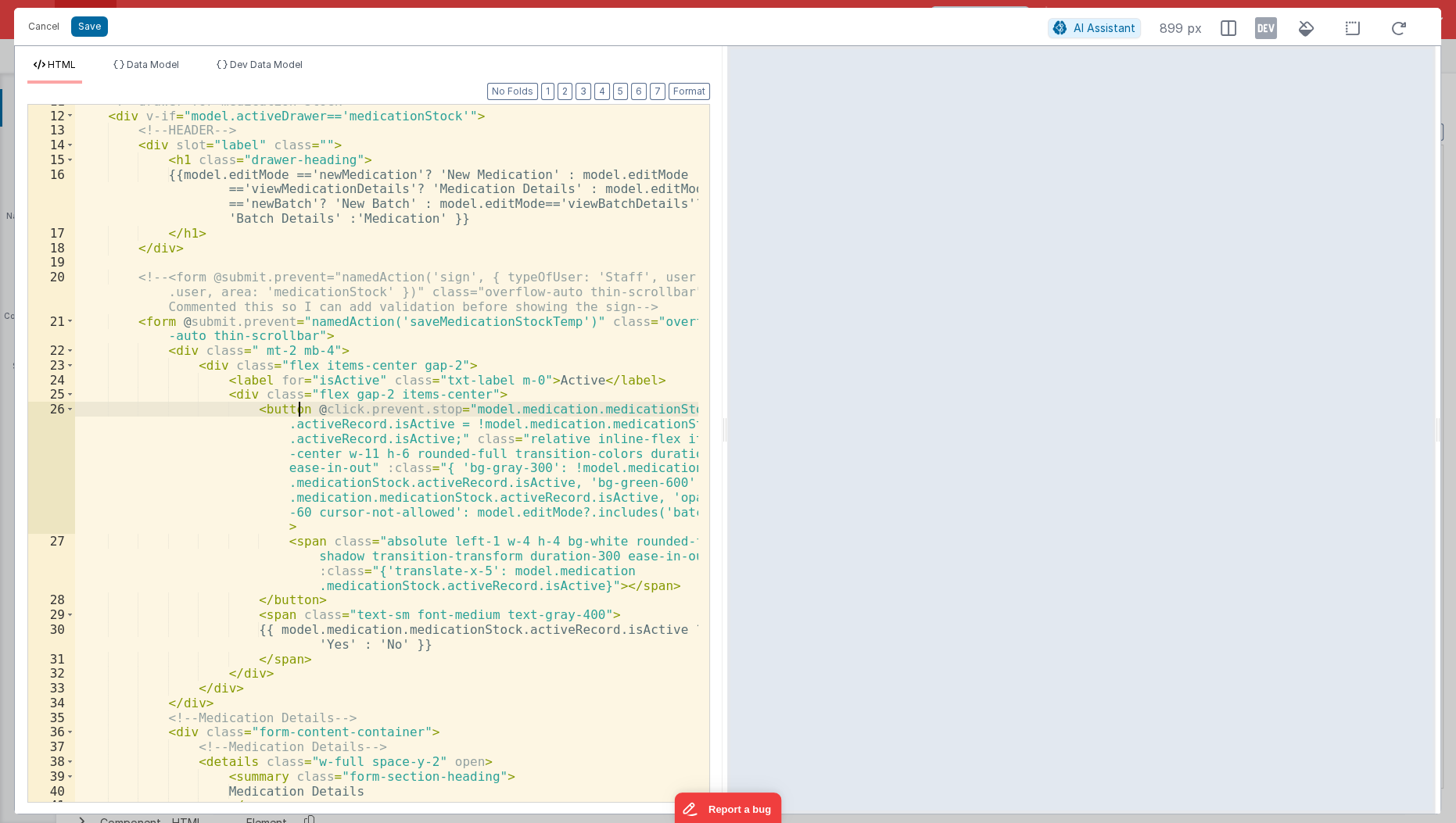
click at [299, 407] on div "<!-- drawer for medication stock --> < div v-if = "model.activeDrawer=='medicat…" at bounding box center [387, 458] width 625 height 729
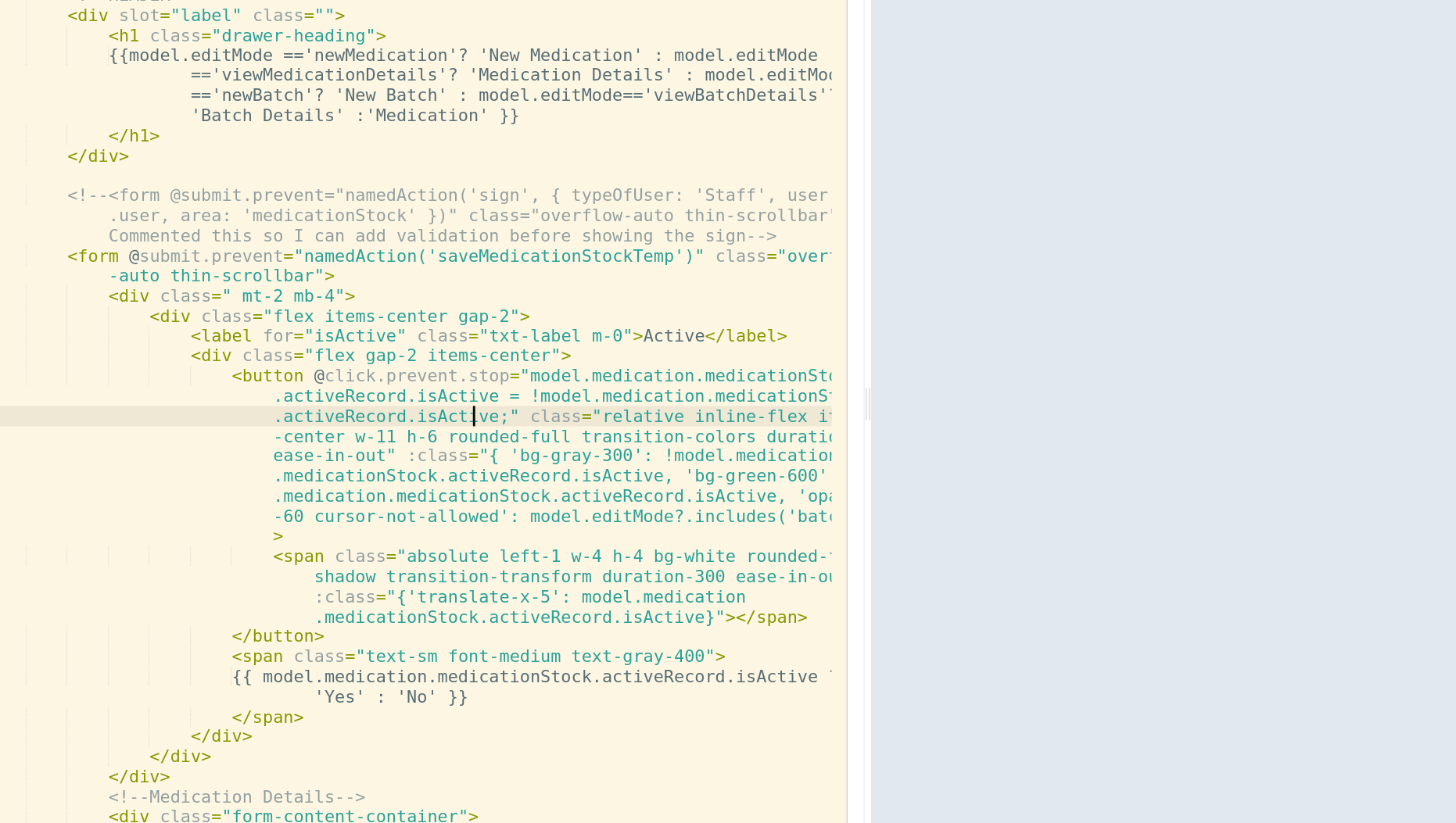
click at [433, 443] on div "<!-- drawer for medication stock --> < div v-if = "model.activeDrawer=='medicat…" at bounding box center [387, 458] width 625 height 729
paste textarea
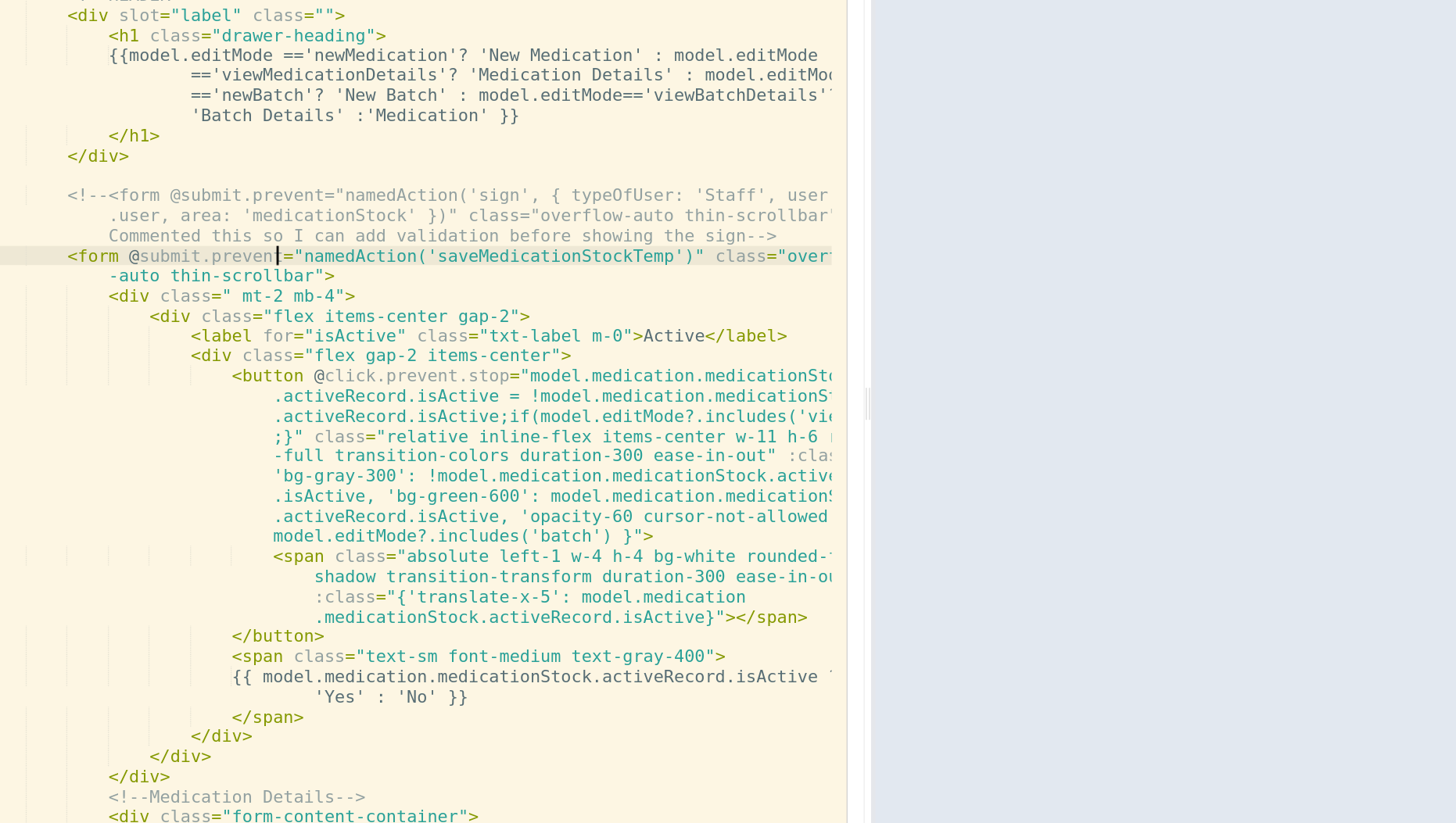
click at [291, 320] on div "<!-- drawer for medication stock --> < div v-if = "model.activeDrawer=='medicat…" at bounding box center [387, 458] width 625 height 729
click at [434, 443] on div "<!-- drawer for medication stock --> < div v-if = "model.activeDrawer=='medicat…" at bounding box center [387, 458] width 625 height 729
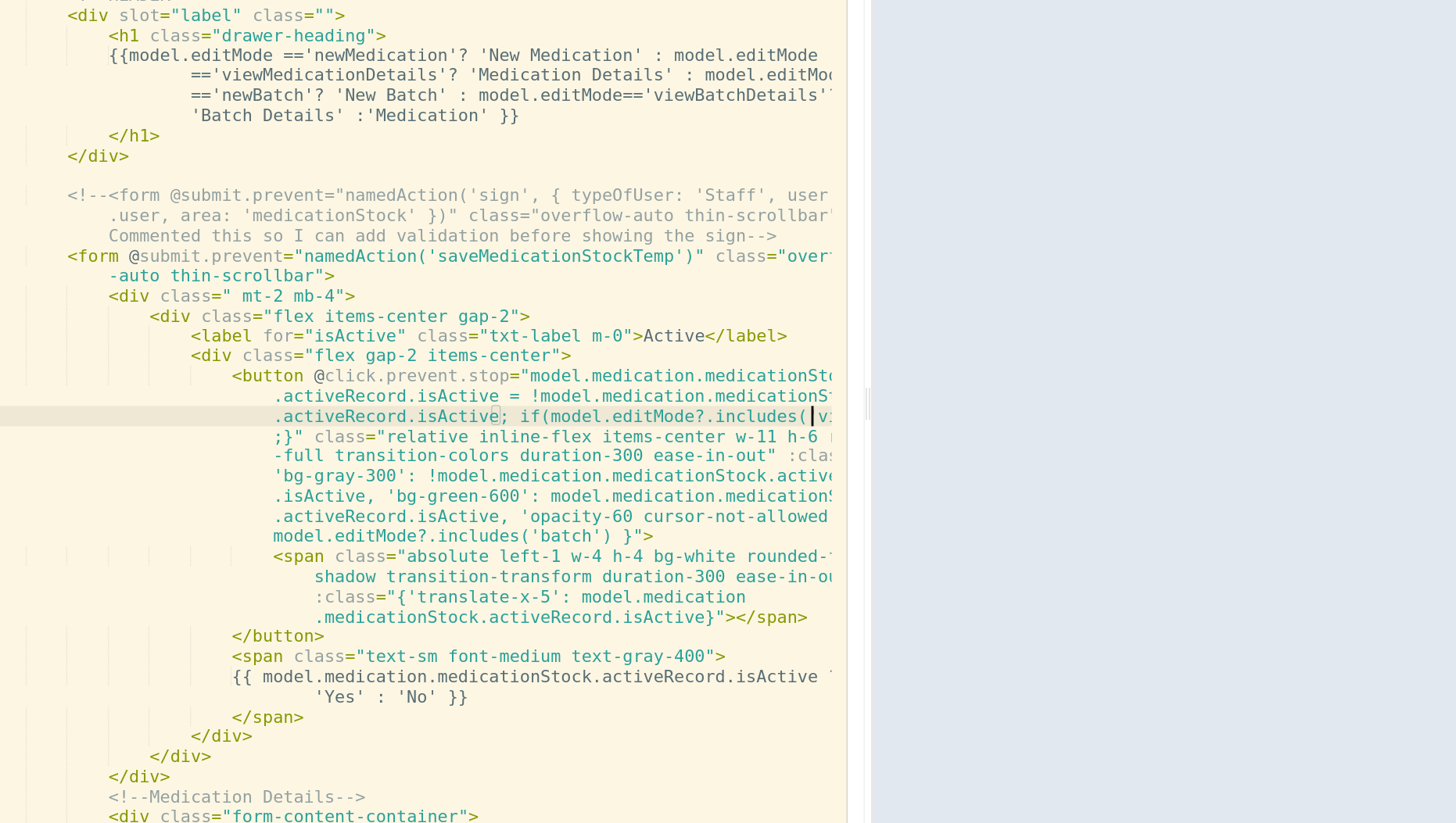
click at [688, 438] on div "<!-- drawer for medication stock --> < div v-if = "model.activeDrawer=='medicat…" at bounding box center [387, 458] width 625 height 729
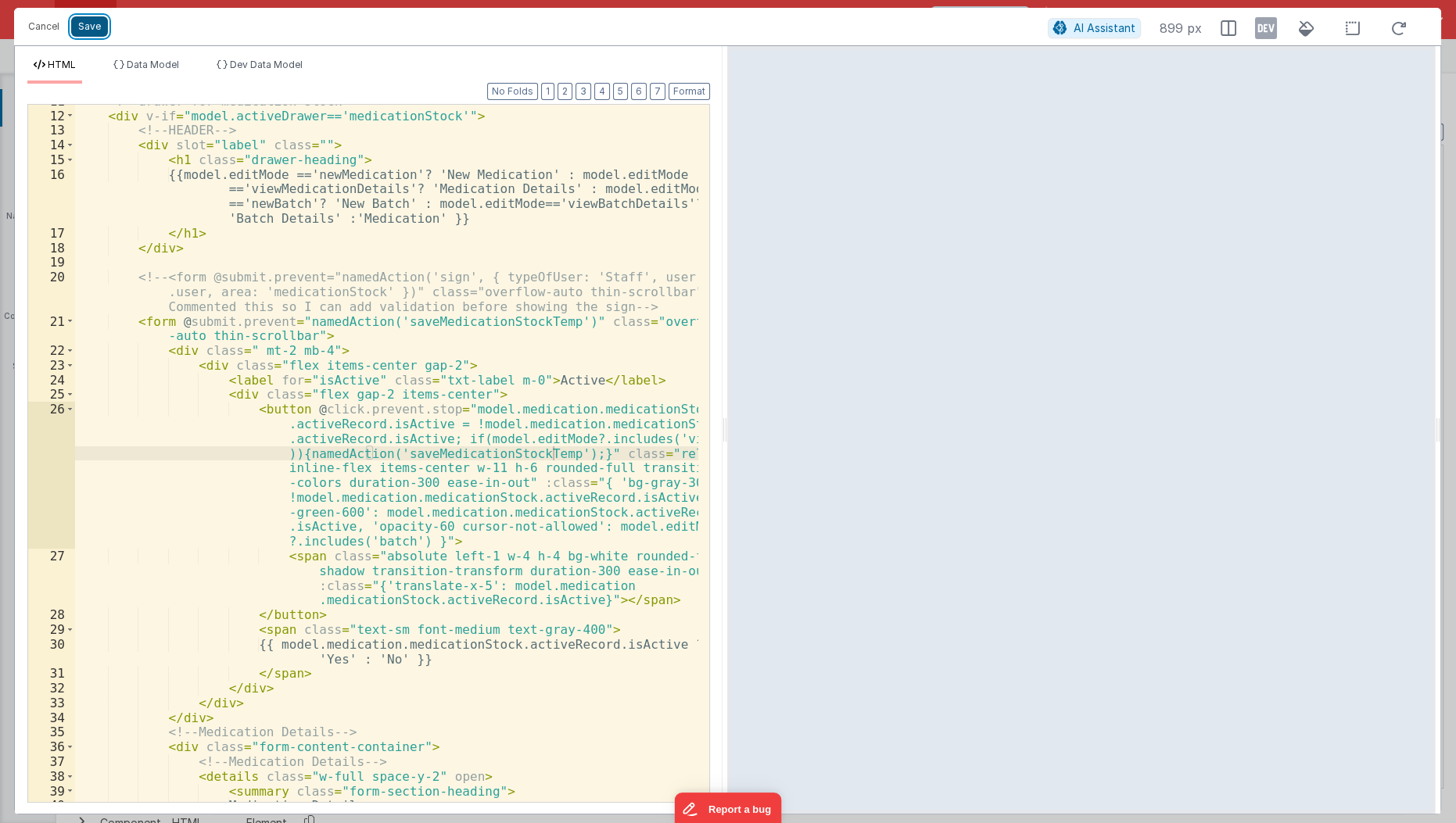
click at [80, 31] on button "Save" at bounding box center [89, 27] width 36 height 21
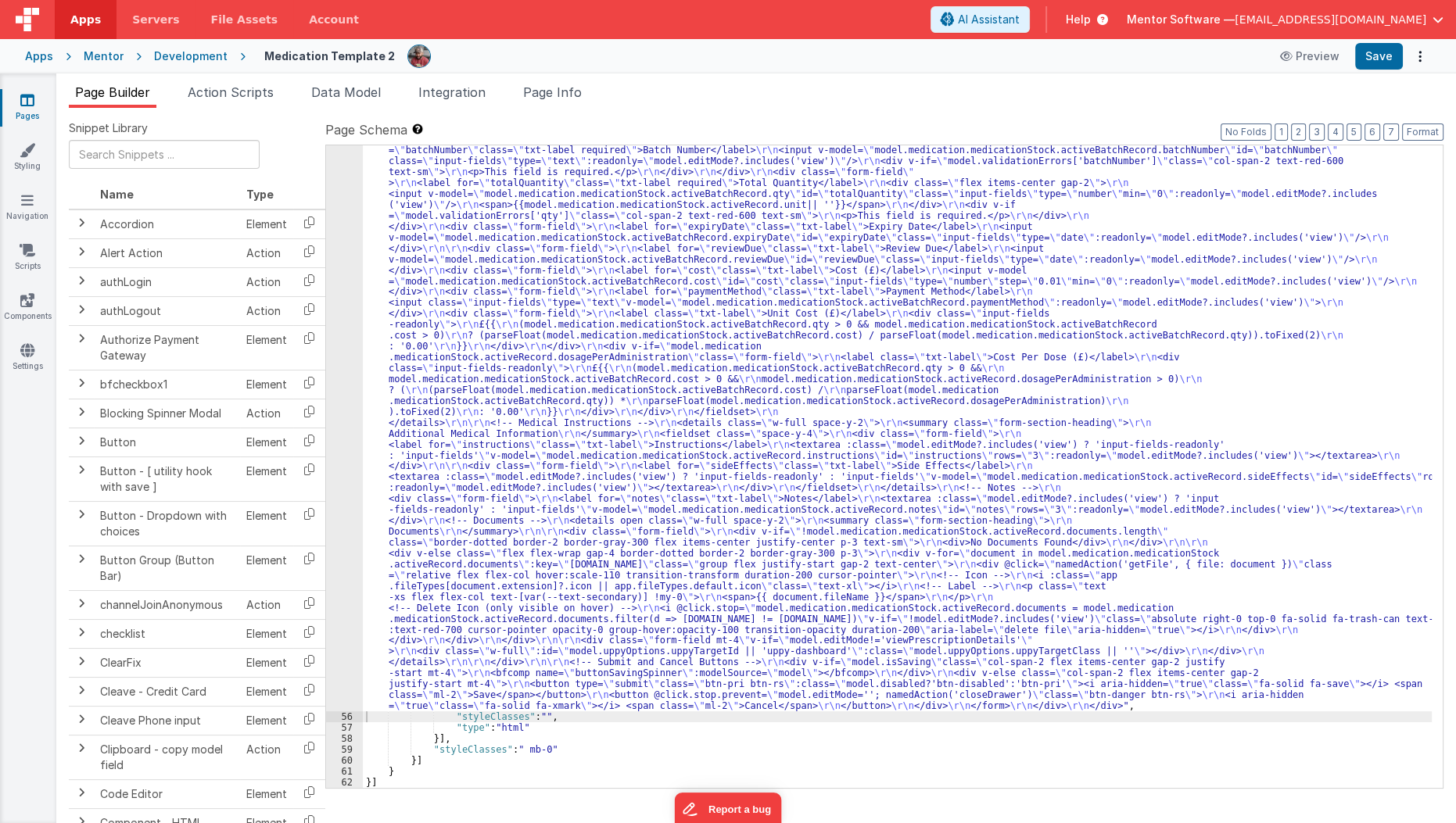
scroll to position [4391, 0]
click at [1373, 58] on button "Save" at bounding box center [1378, 56] width 48 height 26
click at [565, 95] on span "Page Info" at bounding box center [552, 92] width 59 height 16
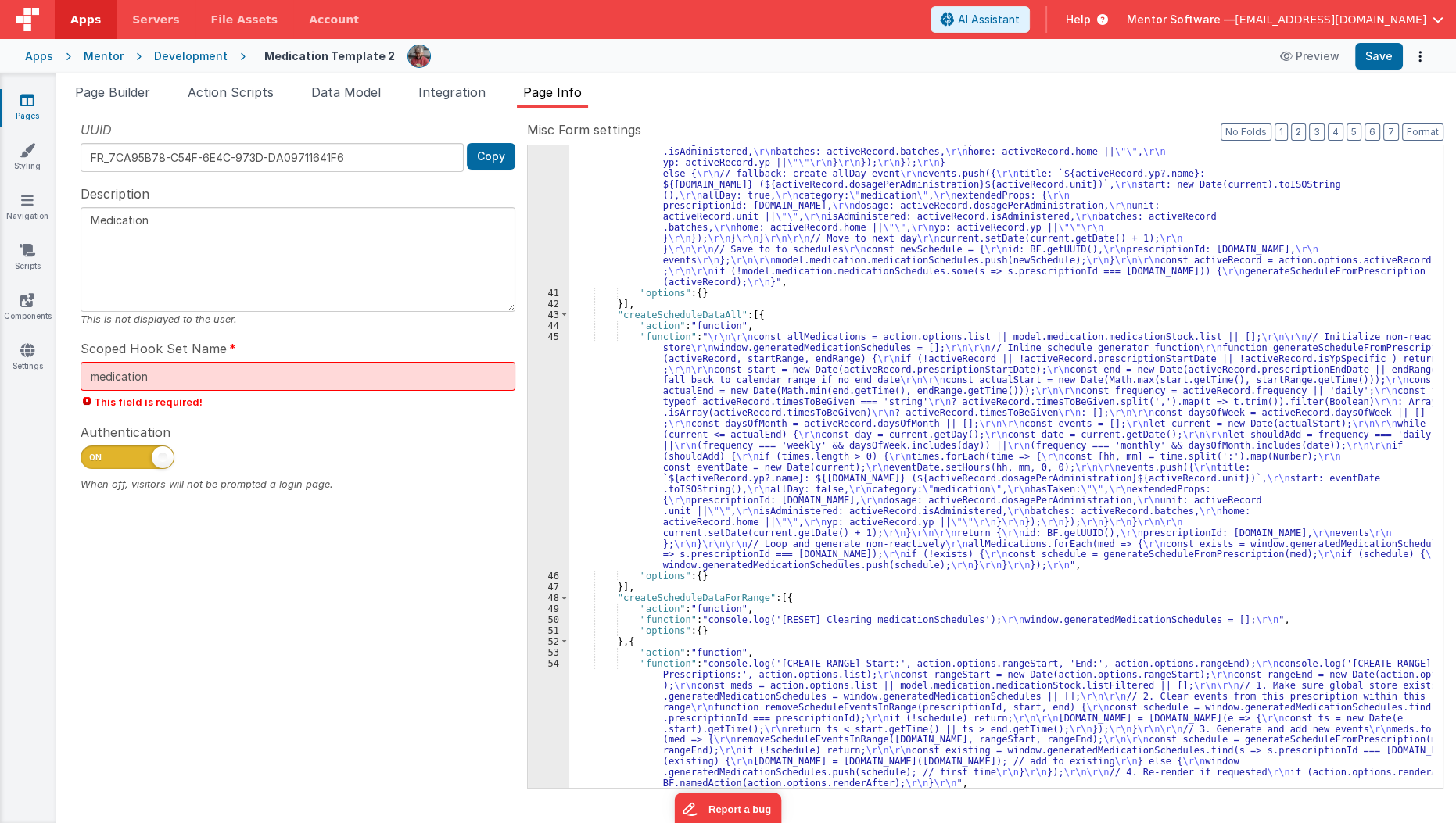
scroll to position [1214, 0]
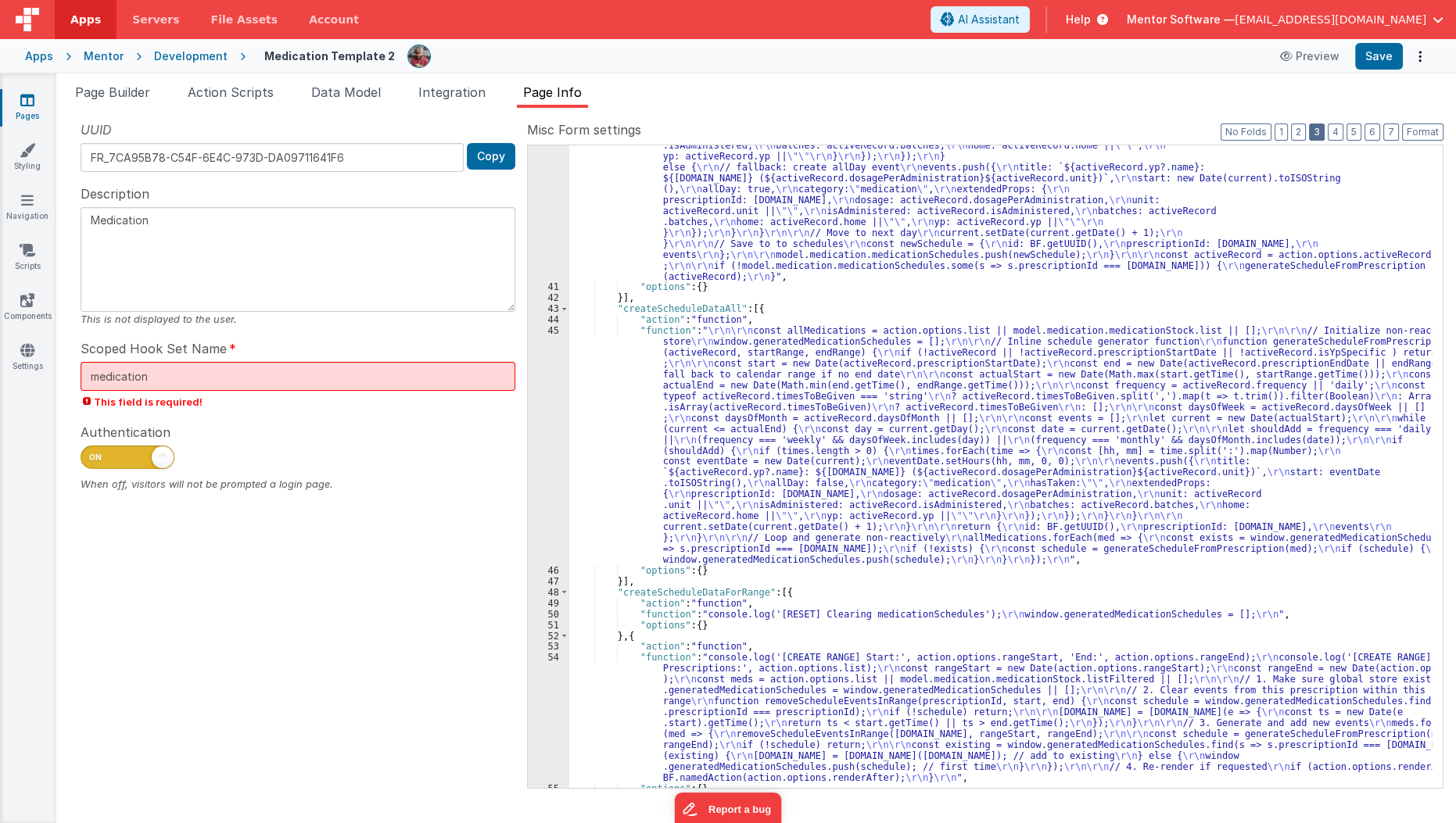
click at [1325, 135] on button "3" at bounding box center [1317, 132] width 16 height 17
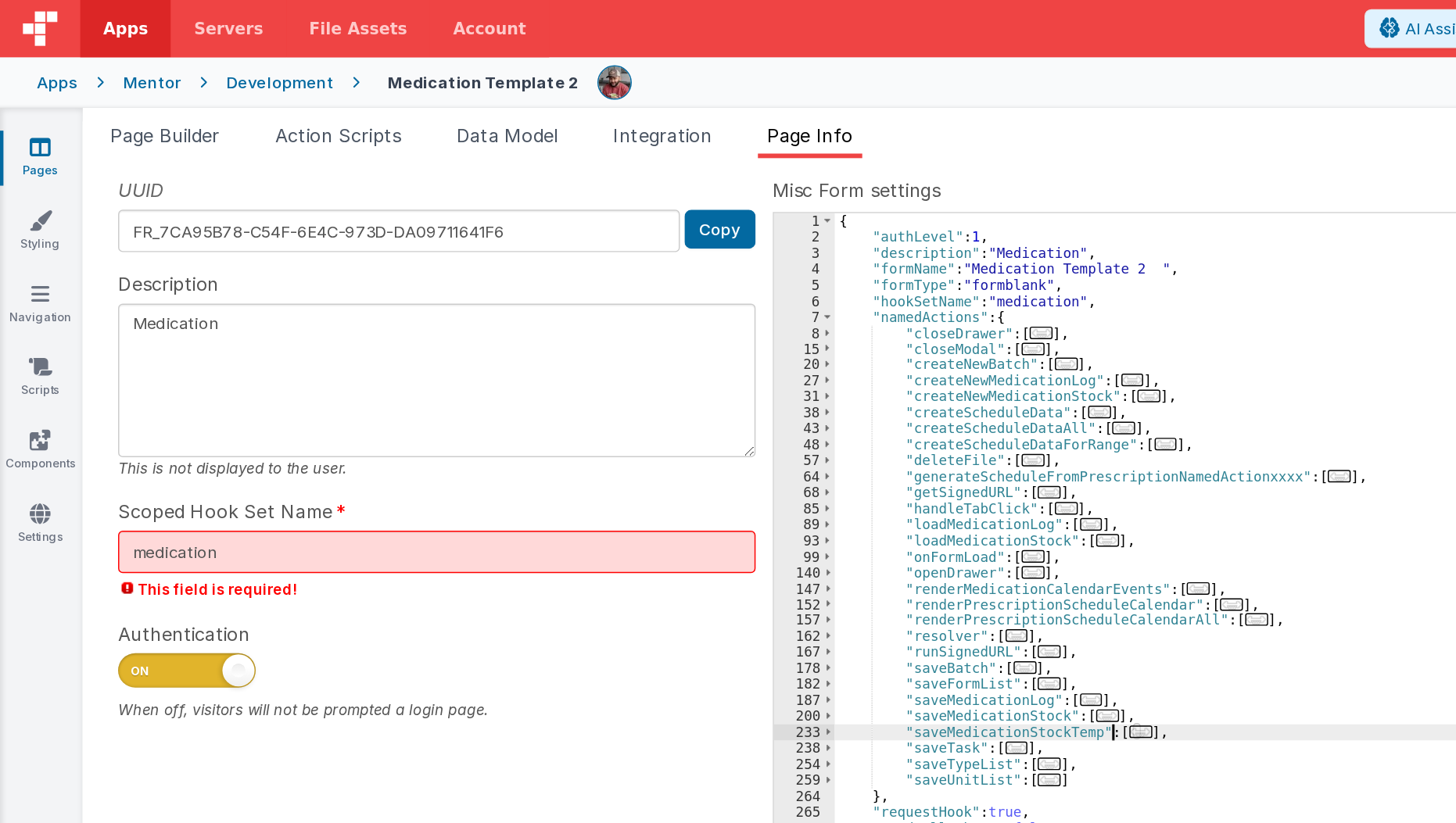
click at [521, 385] on div "UUID FR_7CA95B78-C54F-6E4C-973D-DA09711641F6 Copy Description Medication This i…" at bounding box center [756, 454] width 1375 height 667
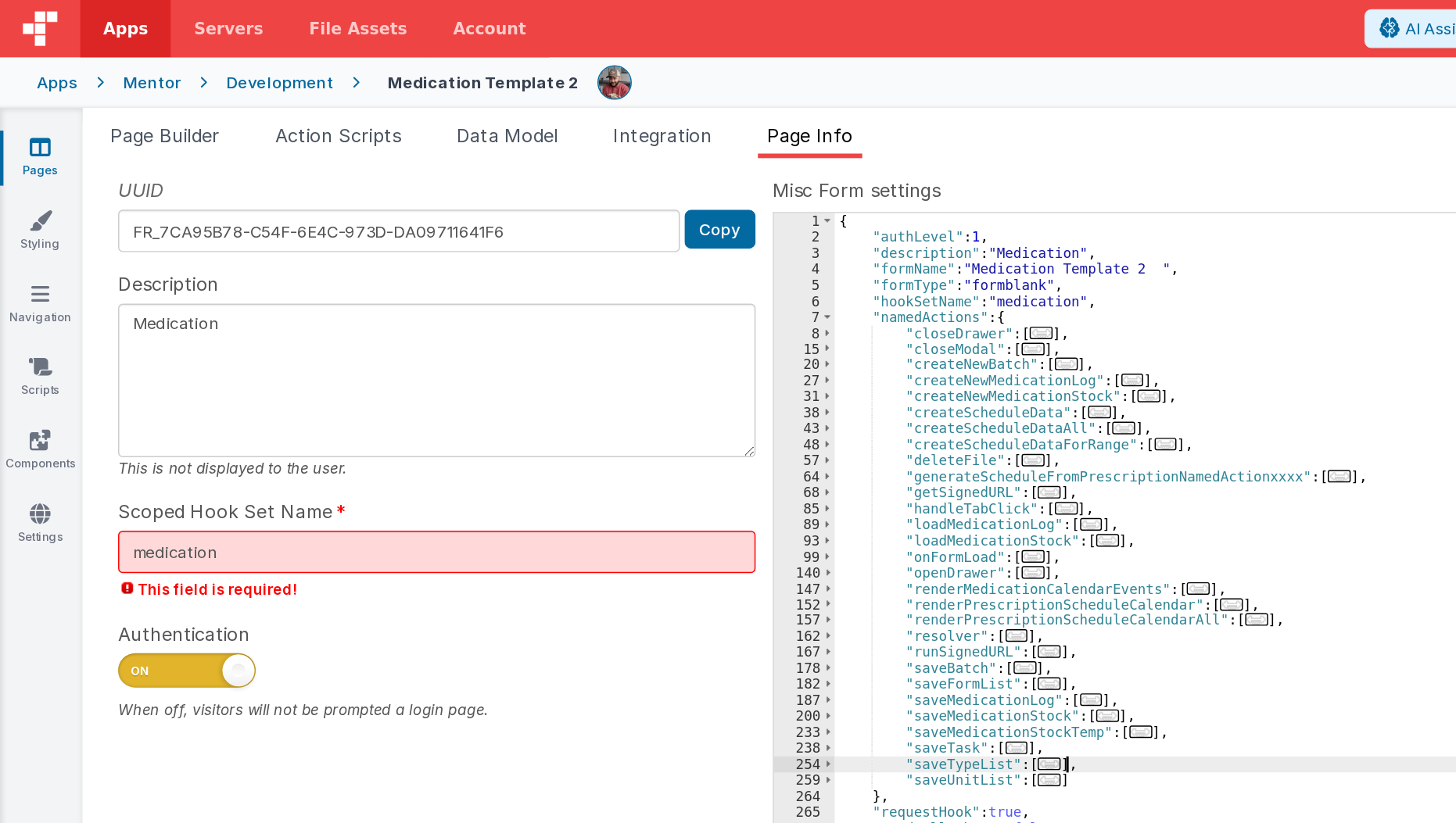
click at [778, 525] on div "{ "authLevel" : 1 , "description" : "Medication" , "formName" : "Medication Tem…" at bounding box center [1006, 477] width 875 height 664
click at [770, 500] on span "..." at bounding box center [778, 499] width 16 height 8
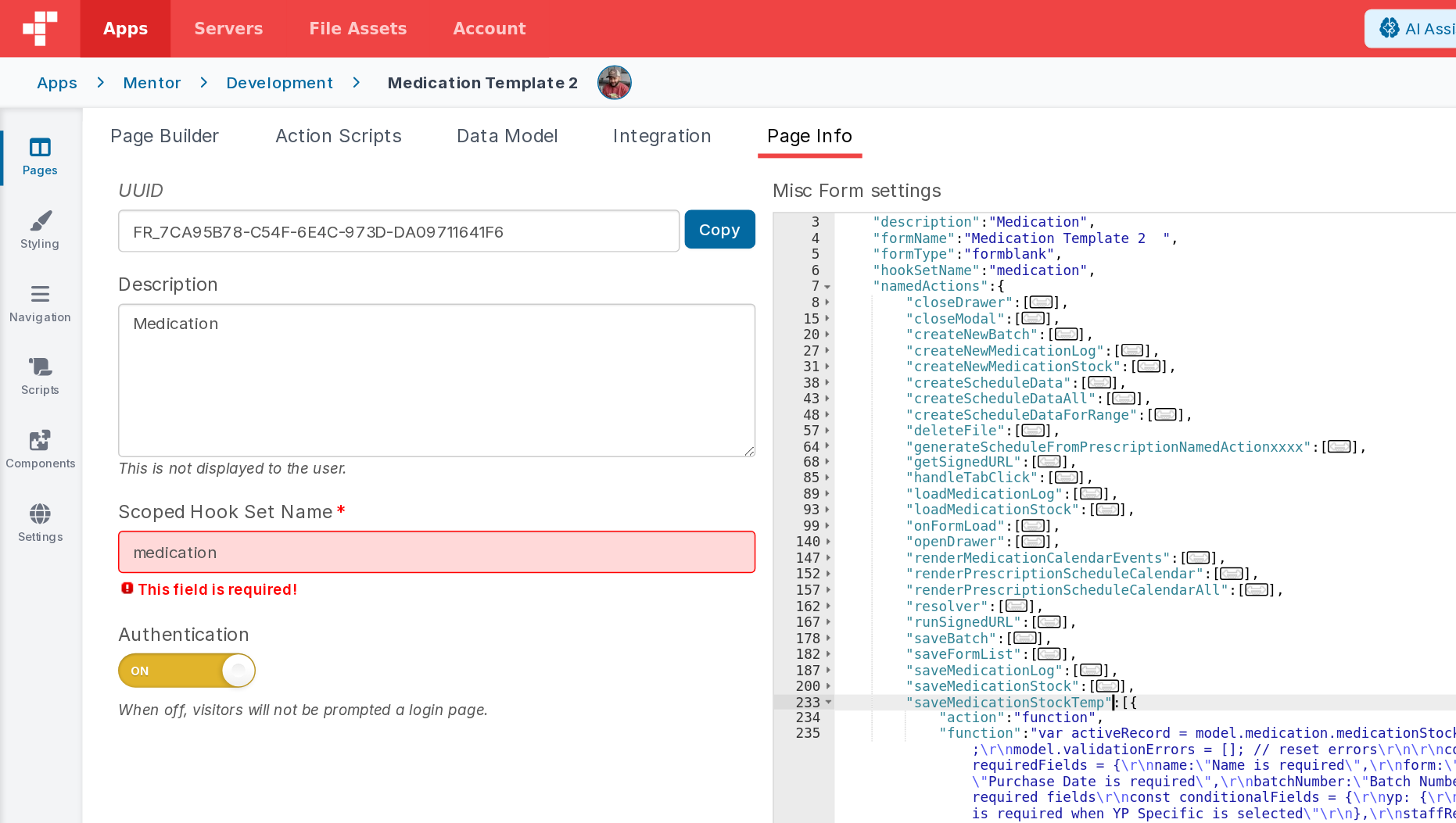
scroll to position [127, 0]
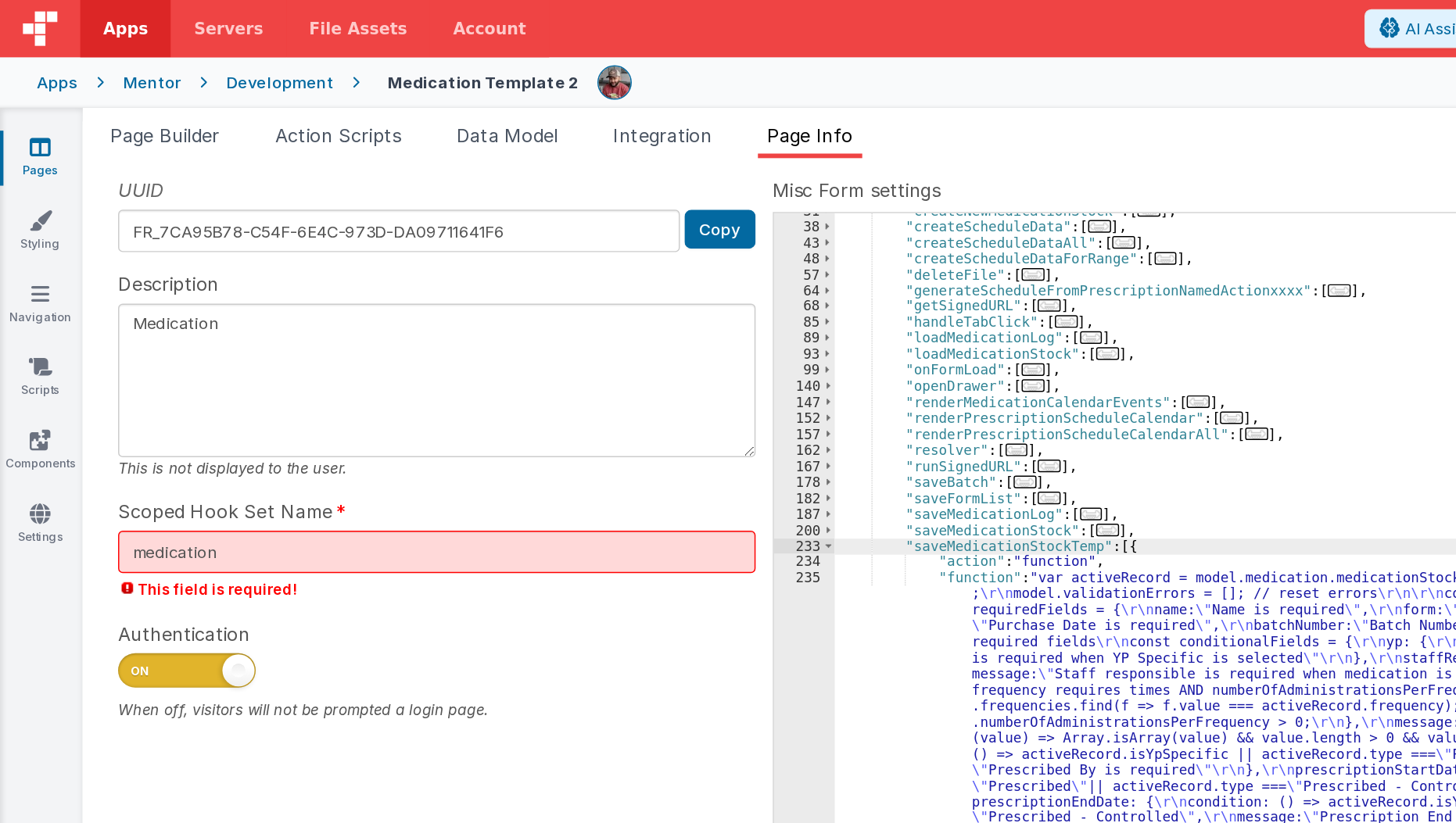
click at [641, 478] on div ""createNewMedicationStock" : [ ... ] , "createScheduleData" : [ ... ] , "create…" at bounding box center [1001, 470] width 864 height 664
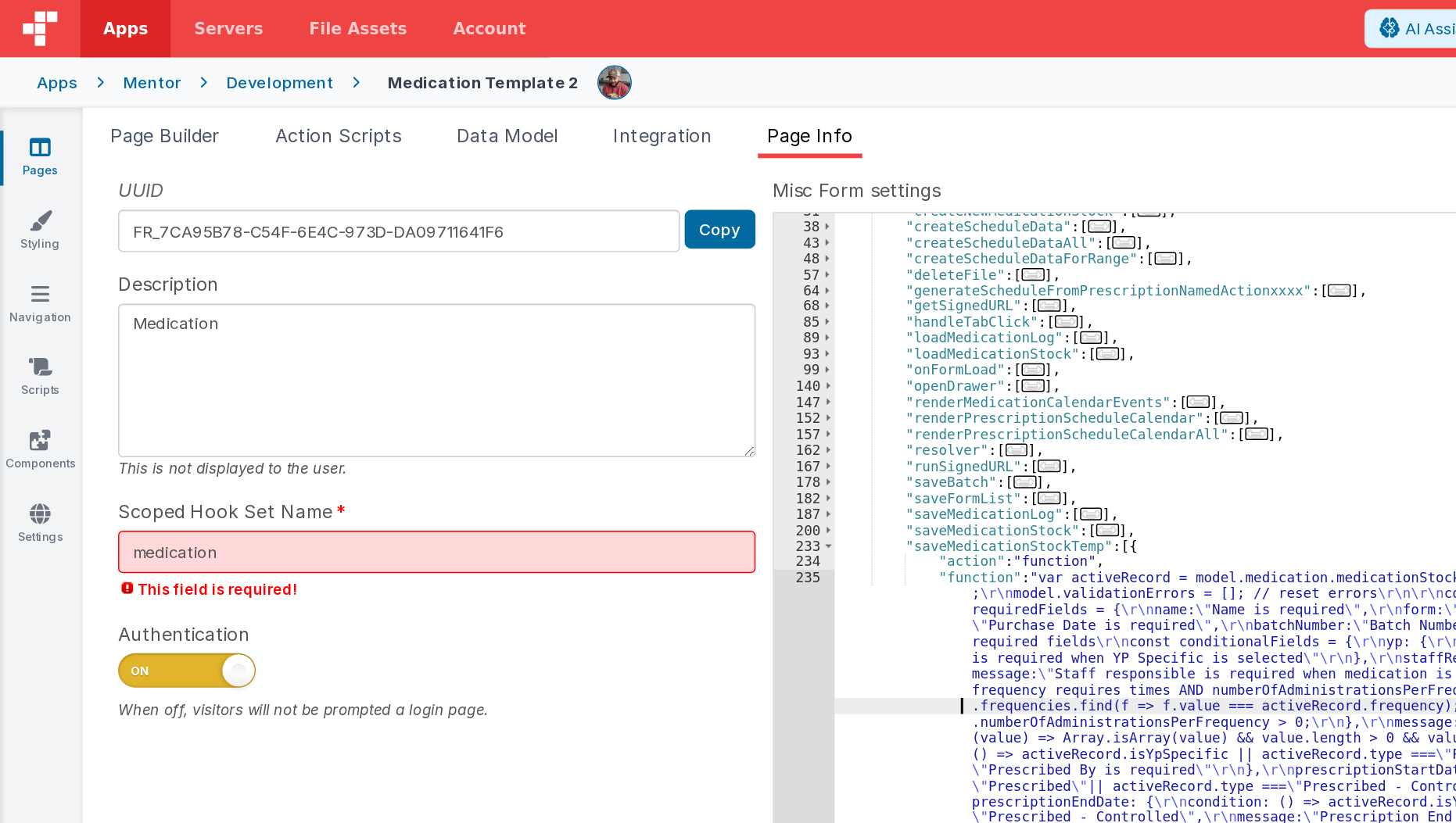
click at [545, 477] on div "235" at bounding box center [549, 579] width 41 height 381
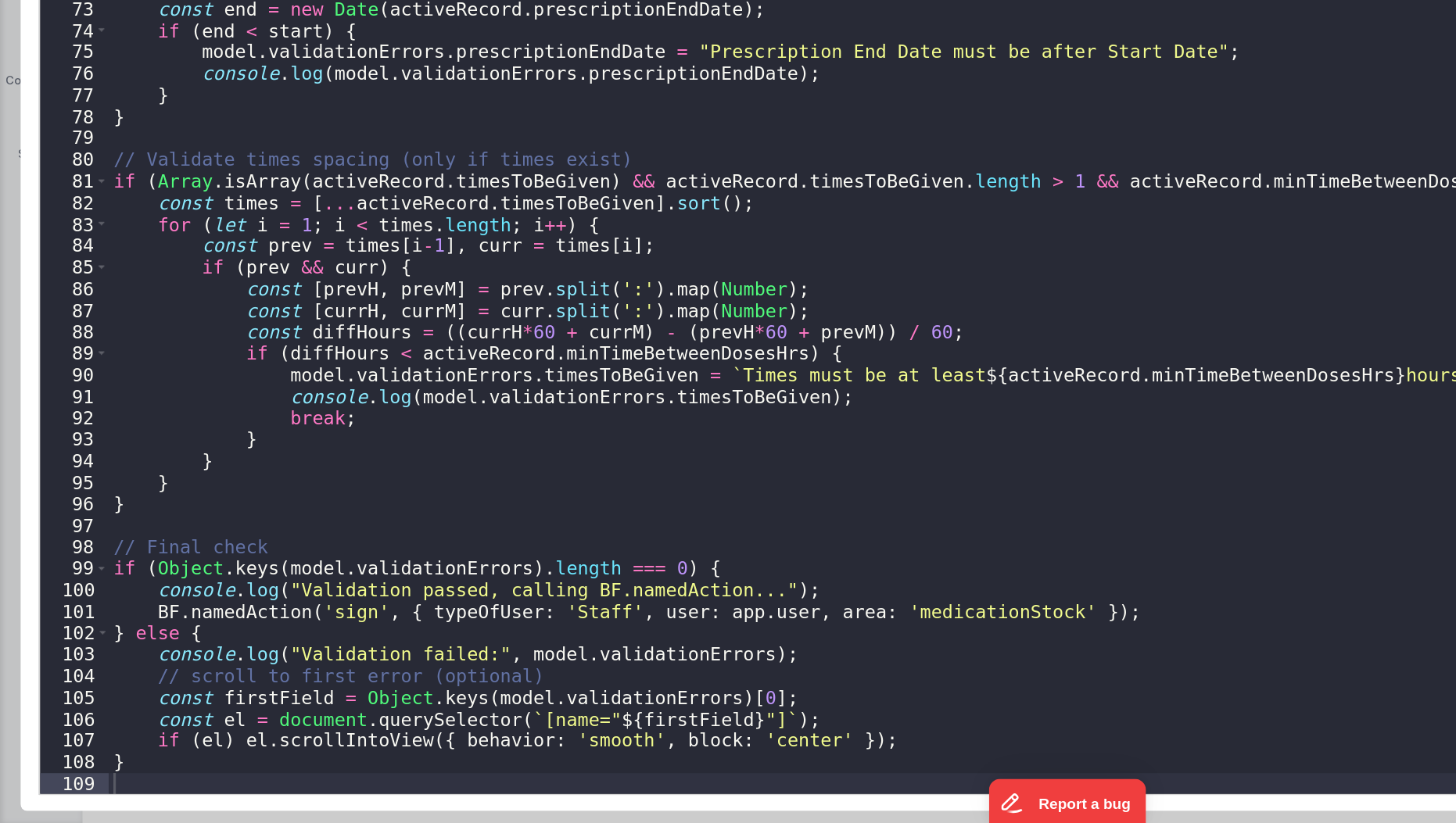
scroll to position [0, 0]
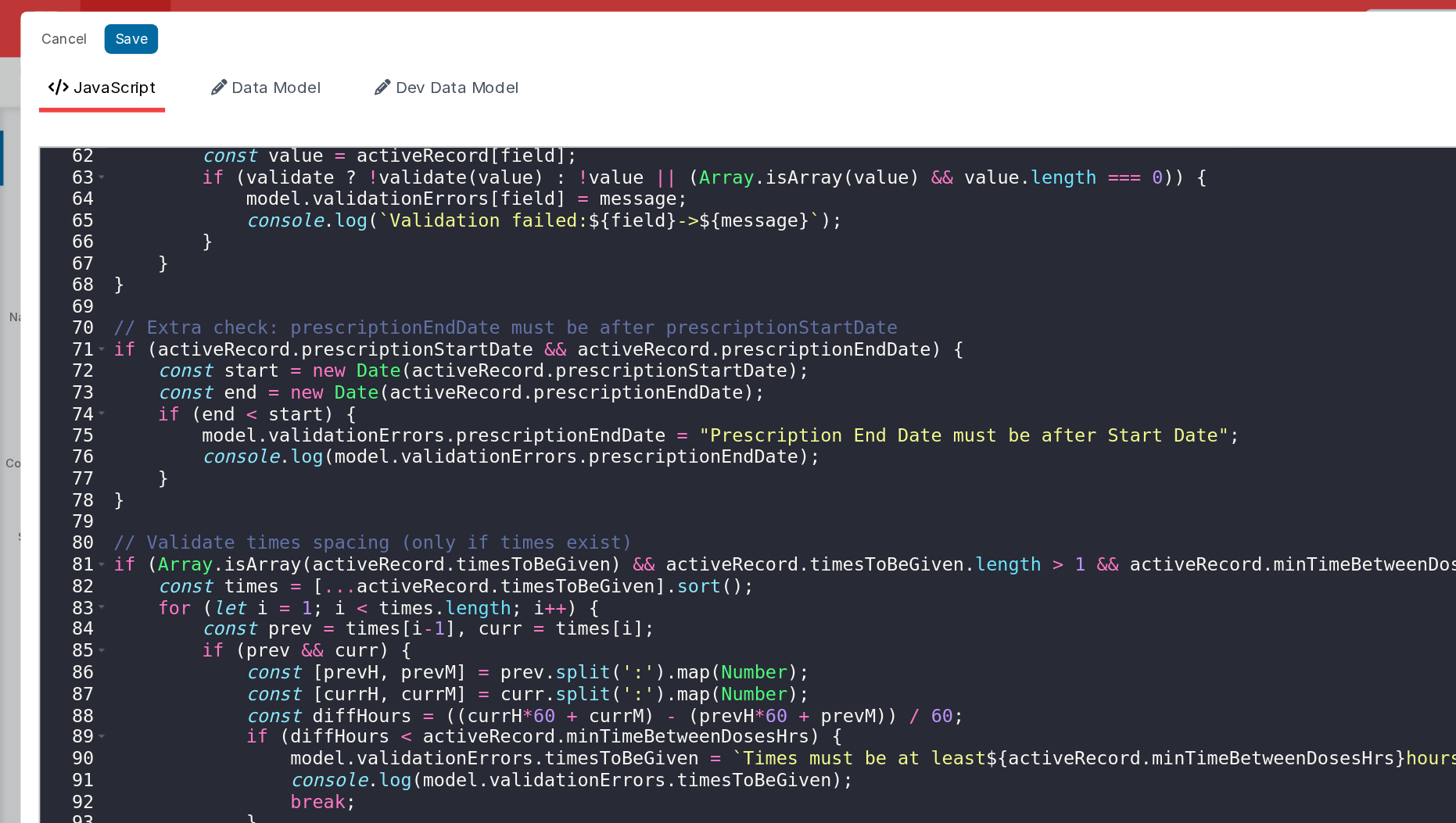
click at [433, 386] on div "const value = activeRecord [ field ] ; if ( validate ? ! validate ( value ) : !…" at bounding box center [746, 464] width 1344 height 732
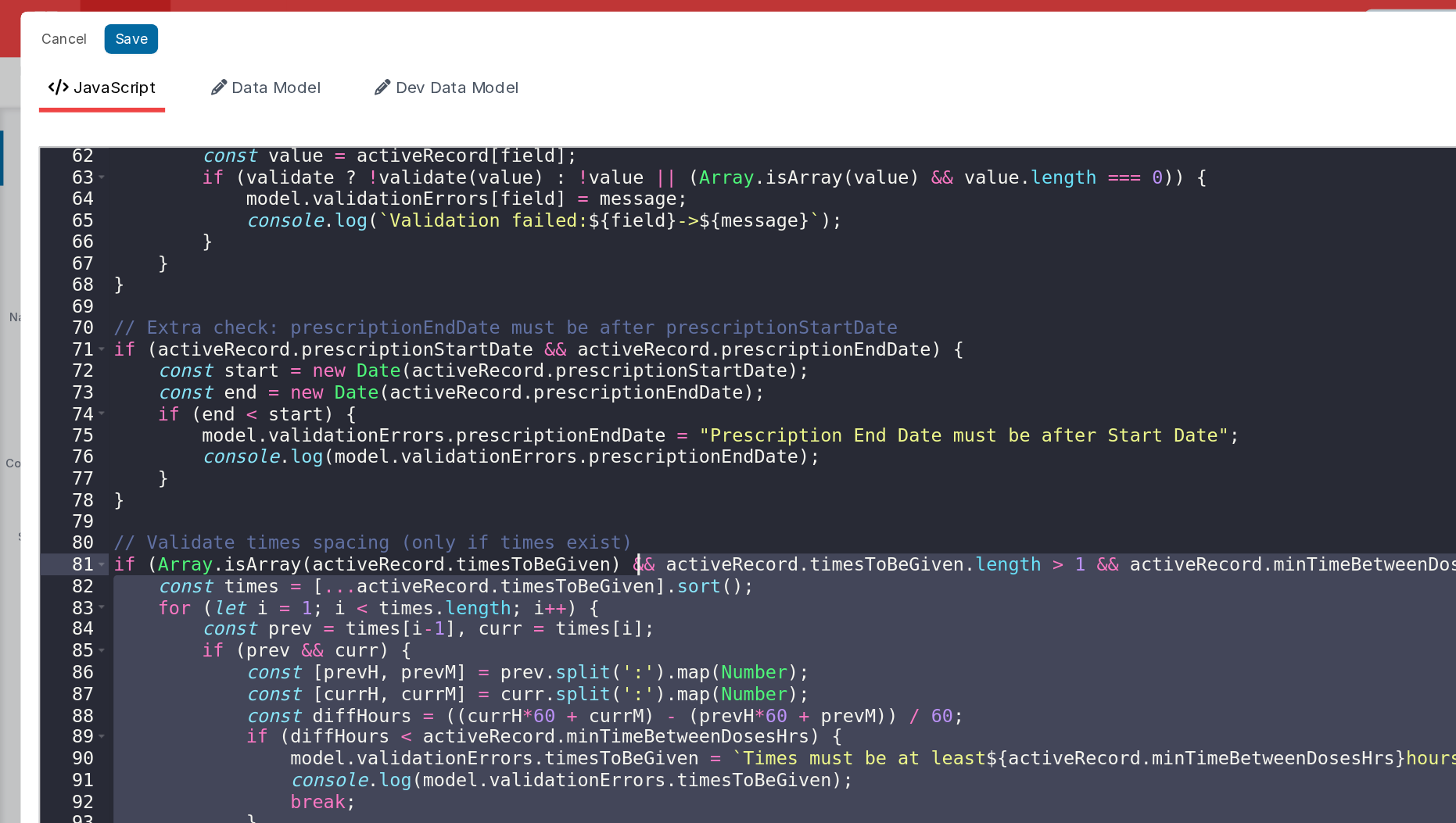
click at [433, 386] on div "const value = activeRecord [ field ] ; if ( validate ? ! validate ( value ) : !…" at bounding box center [745, 451] width 1343 height 702
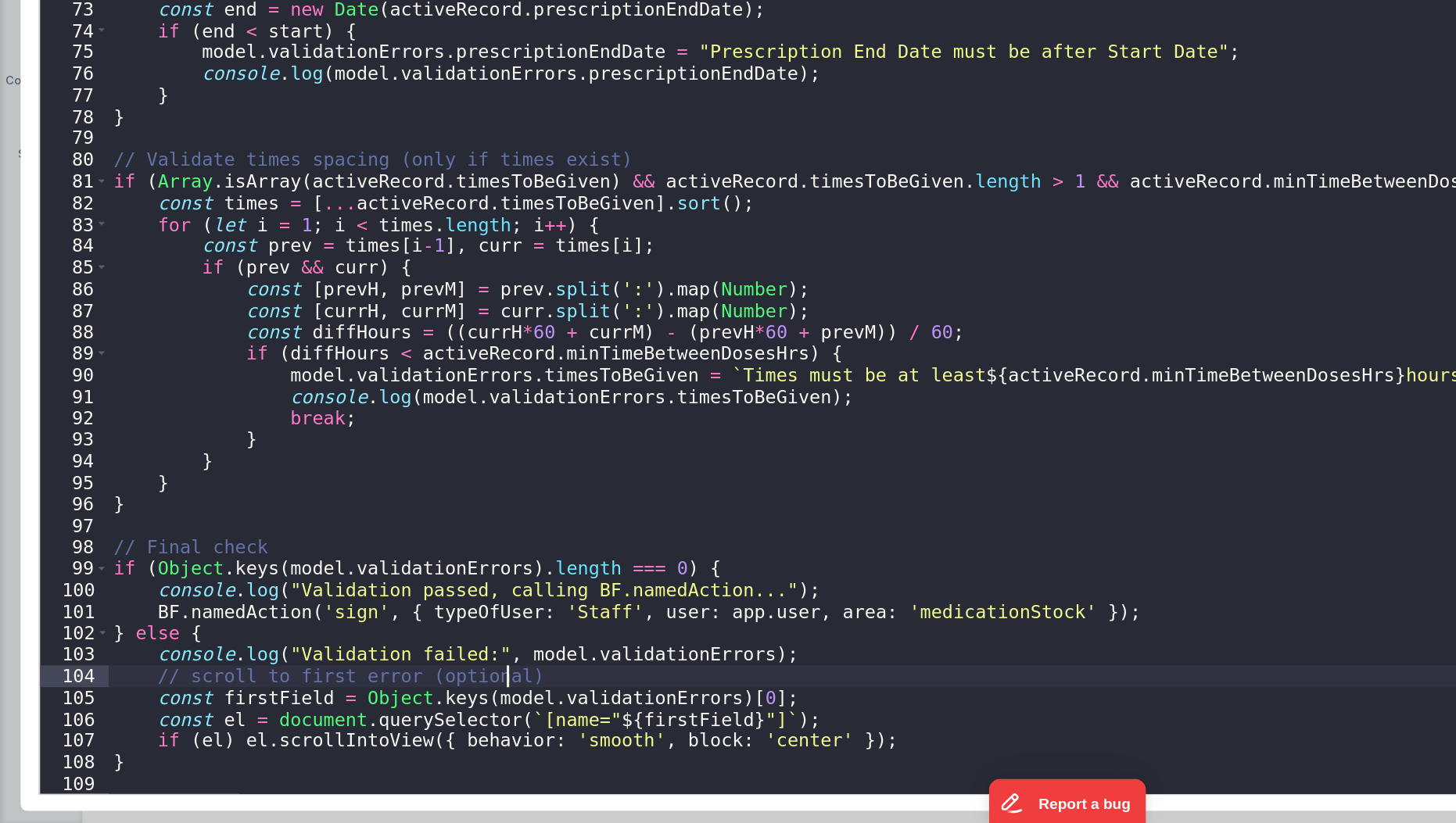
click at [417, 717] on div "const value = activeRecord [ field ] ; if ( validate ? ! validate ( value ) : !…" at bounding box center [746, 464] width 1344 height 732
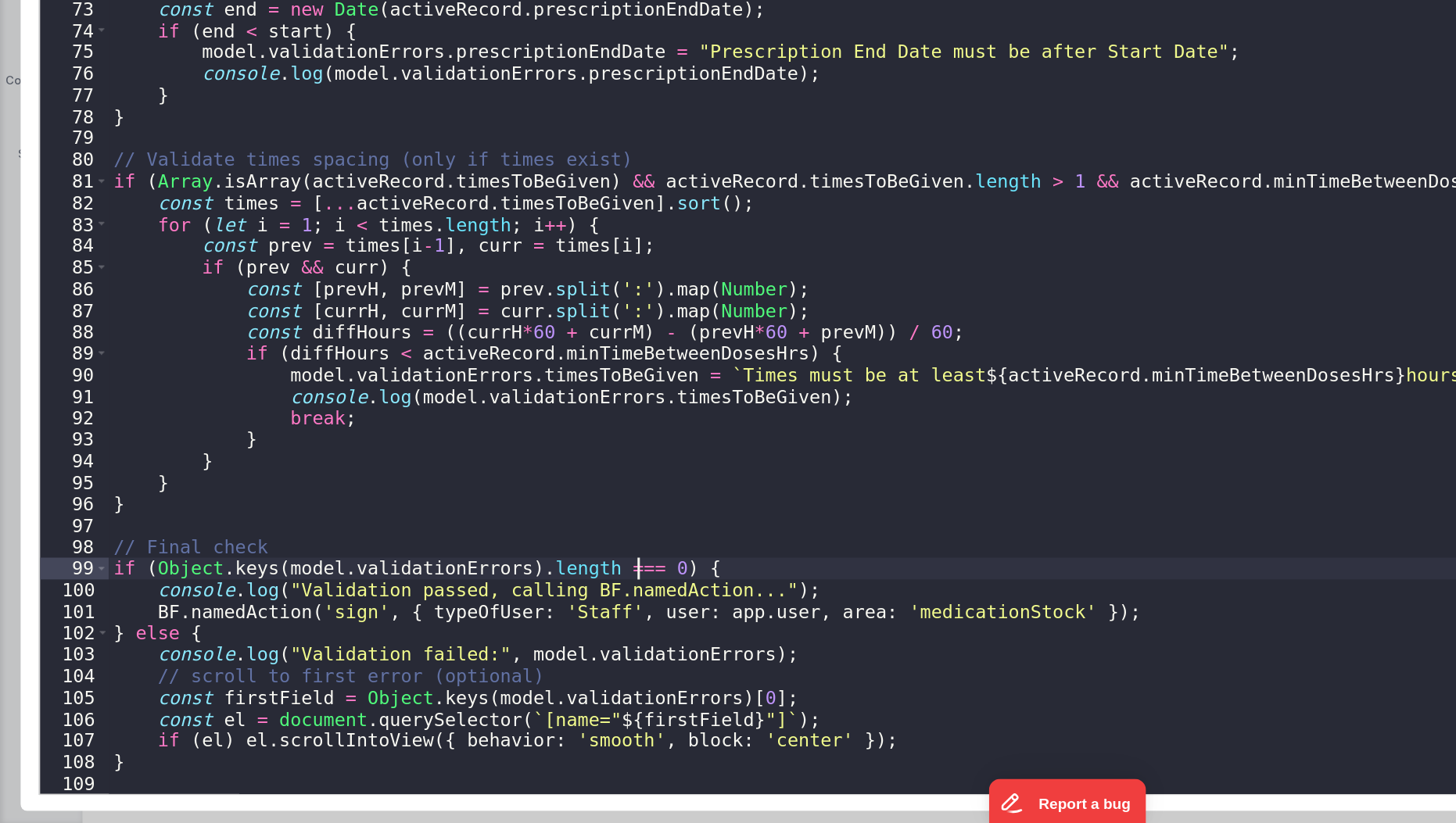
click at [437, 655] on div "const value = activeRecord [ field ] ; if ( validate ? ! validate ( value ) : !…" at bounding box center [746, 464] width 1344 height 732
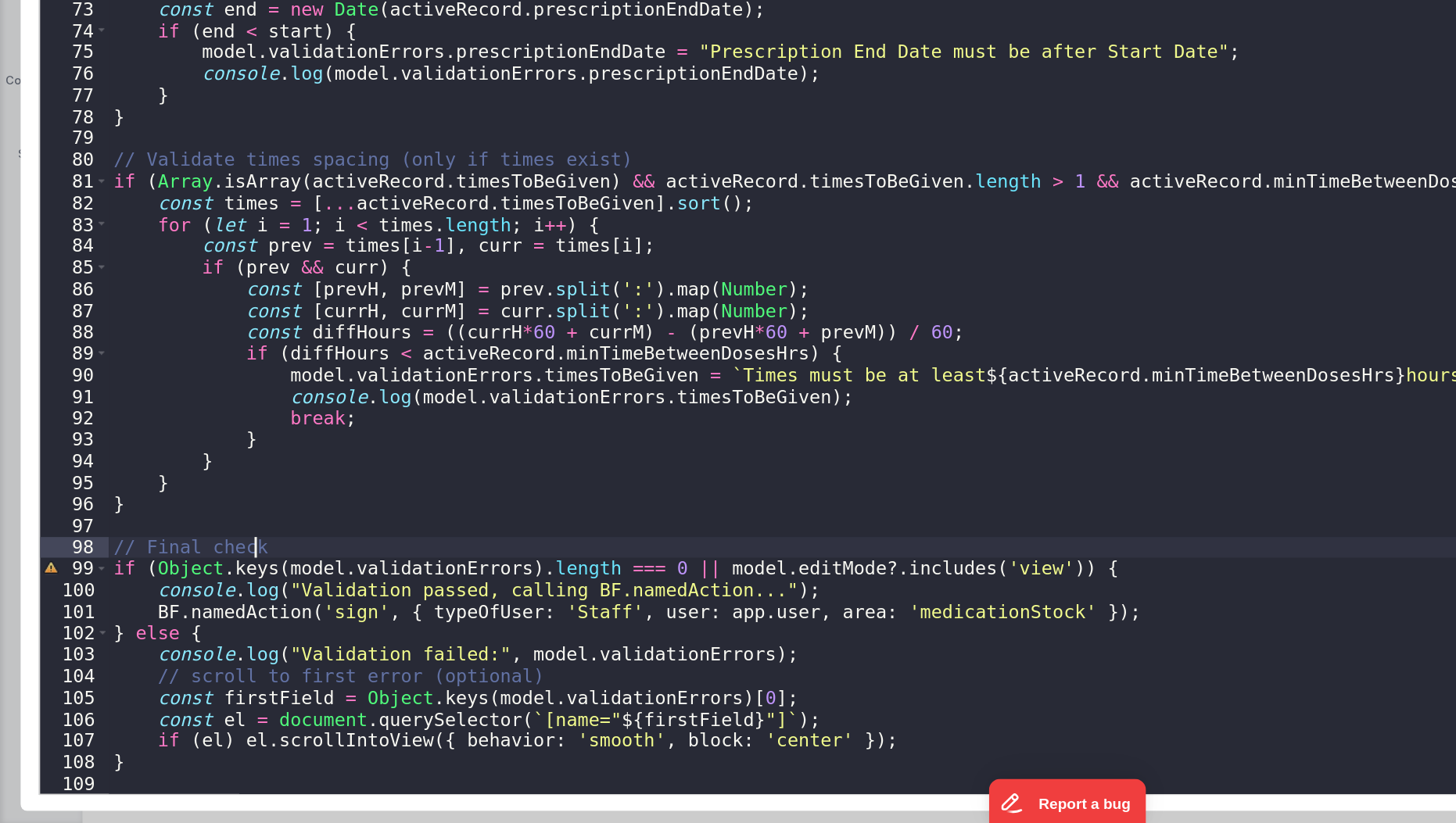
click at [319, 640] on div "const value = activeRecord [ field ] ; if ( validate ? ! validate ( value ) : !…" at bounding box center [746, 464] width 1344 height 732
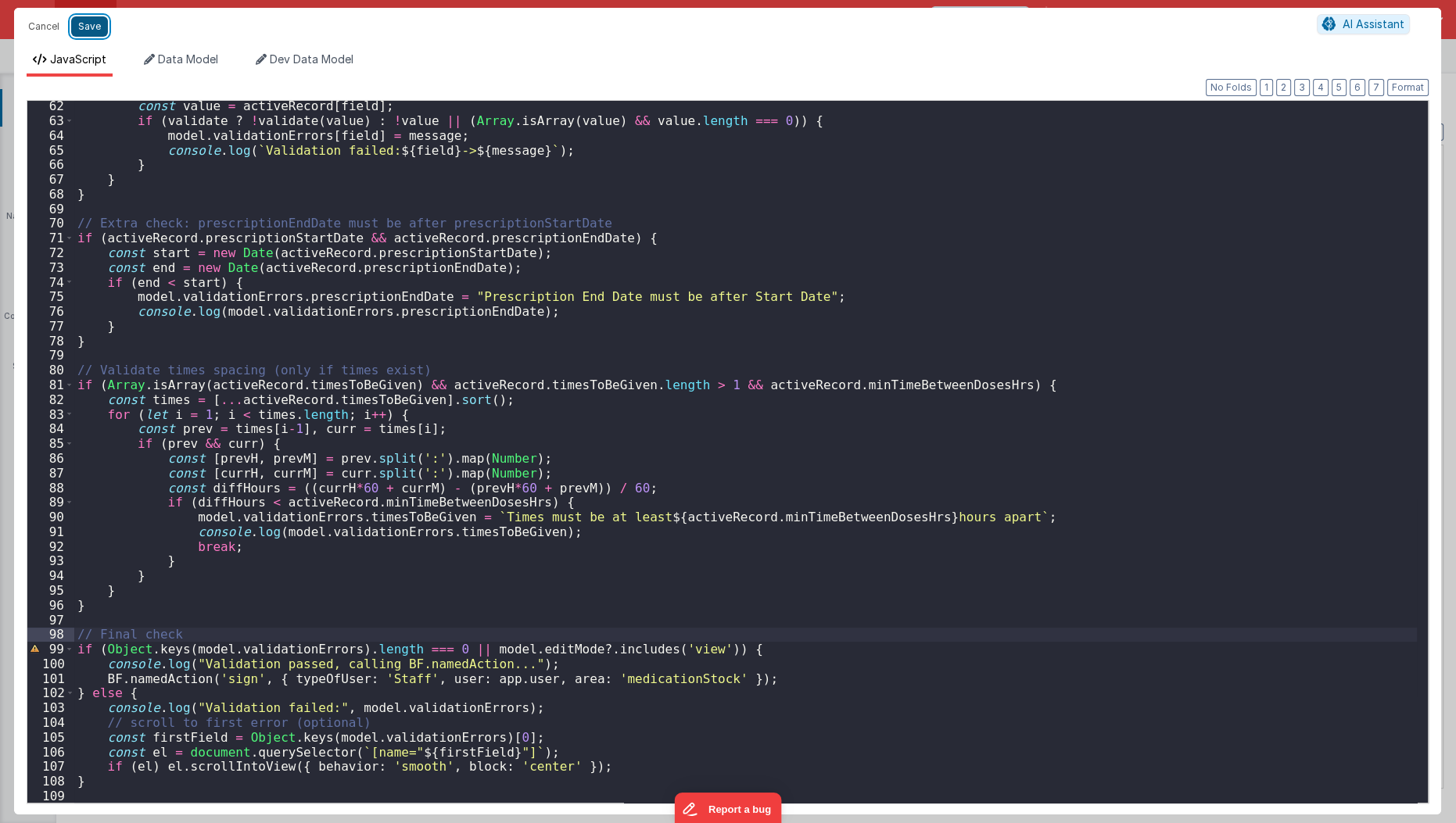
click at [91, 26] on button "Save" at bounding box center [89, 27] width 36 height 21
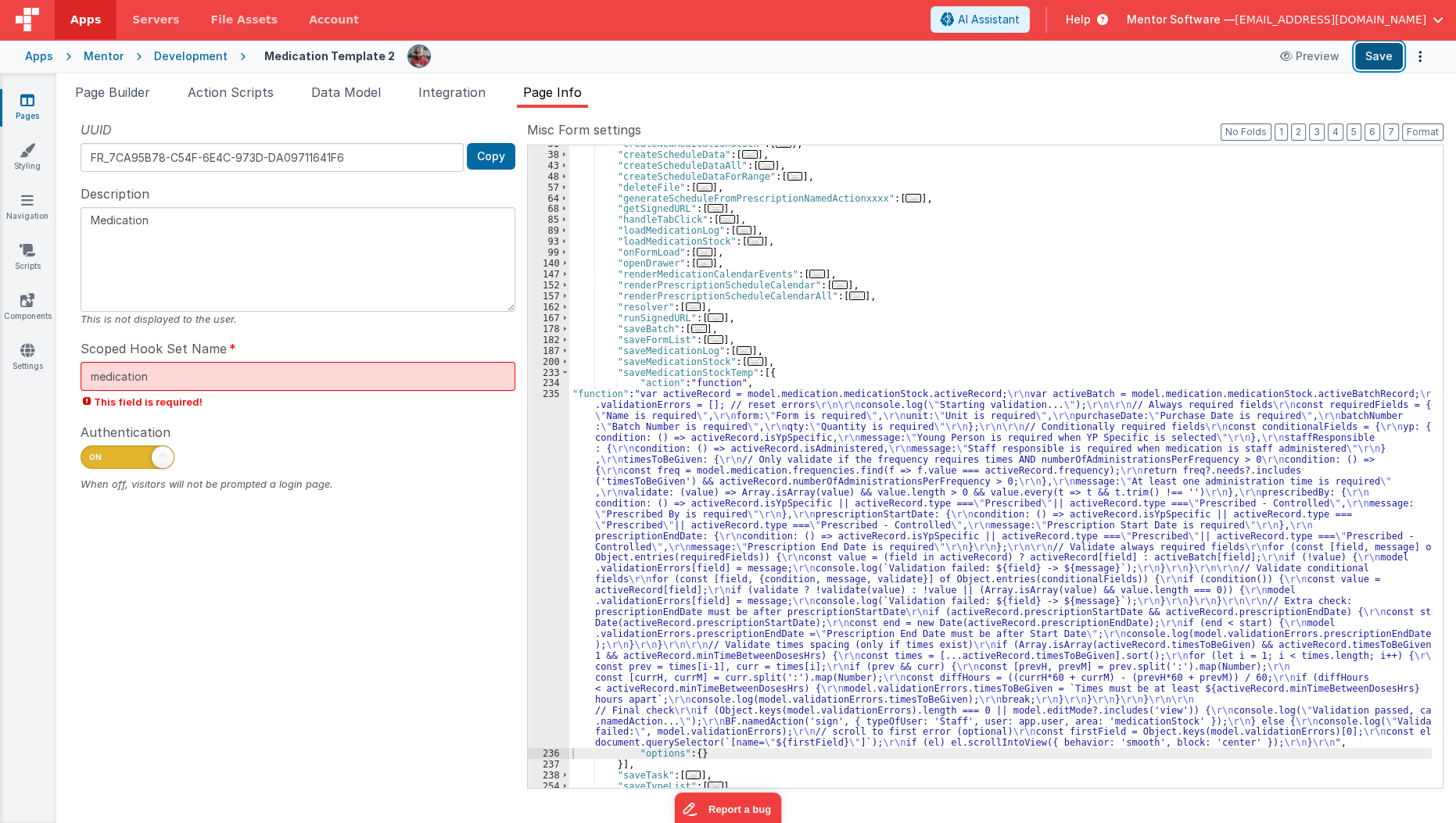
click at [1369, 60] on button "Save" at bounding box center [1378, 56] width 48 height 26
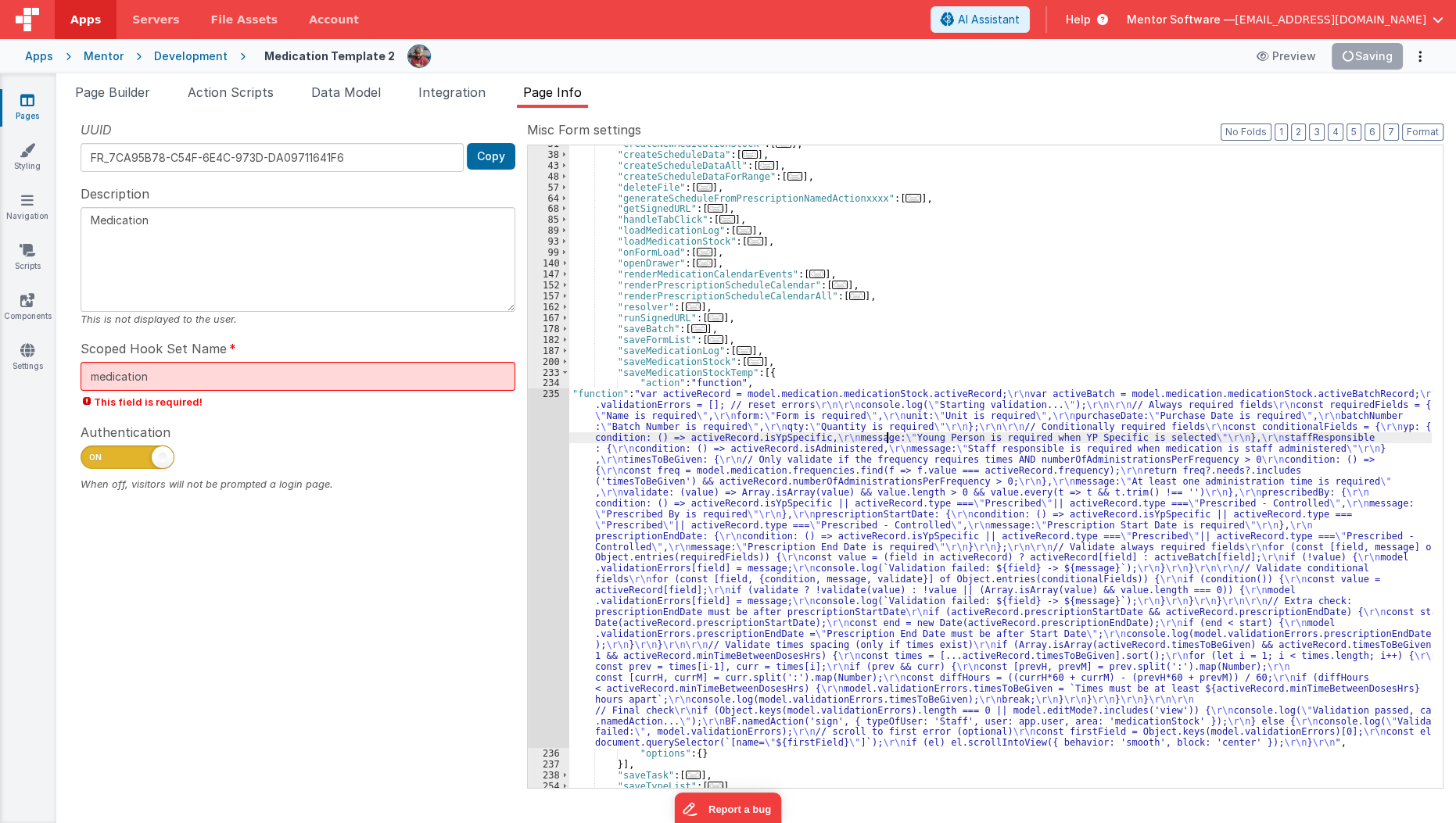
click at [886, 439] on div ""createNewMedicationStock" : [ ... ] , "createScheduleData" : [ ... ] , "create…" at bounding box center [1001, 470] width 864 height 664
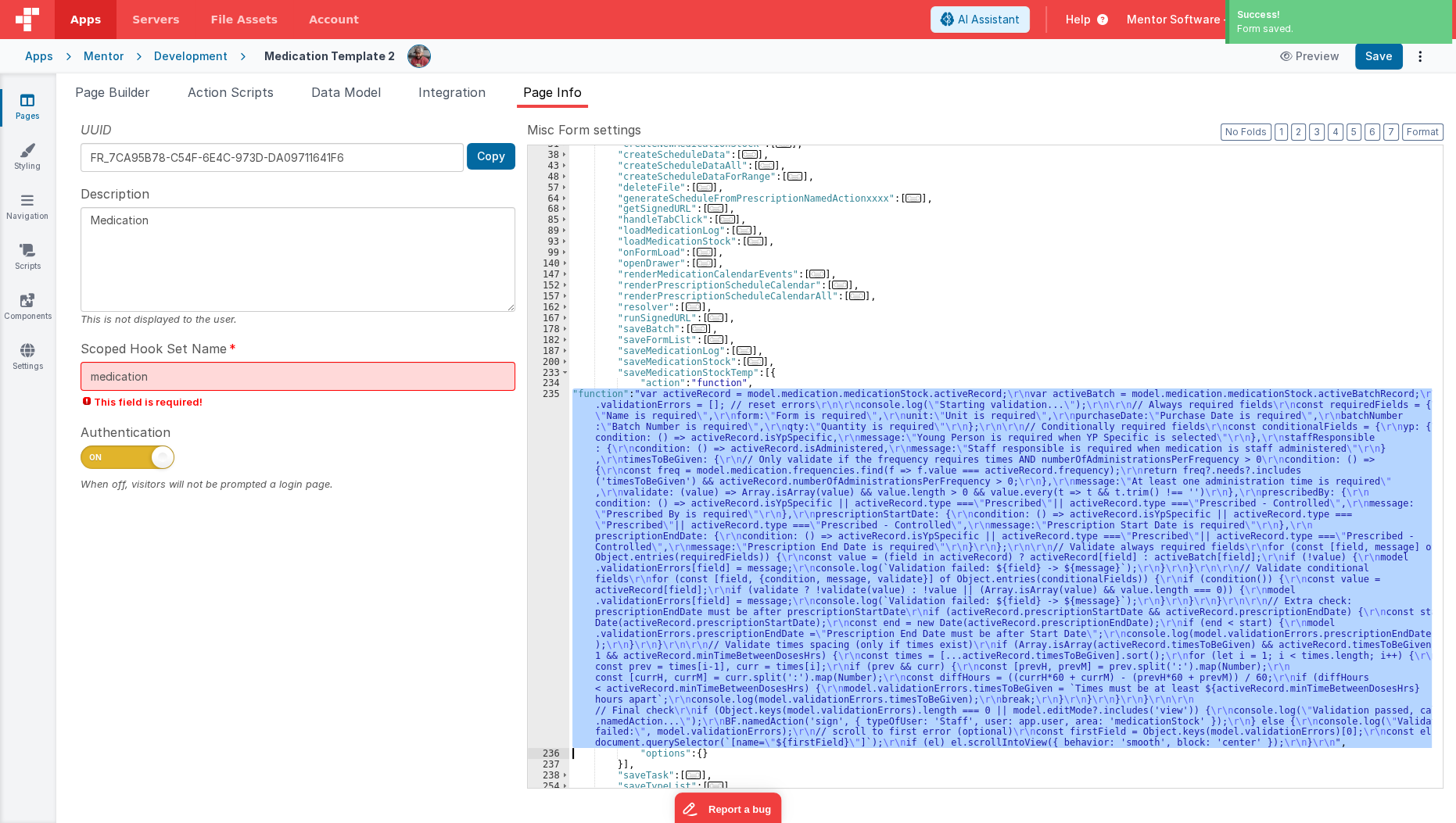
click at [533, 568] on div "235" at bounding box center [549, 568] width 41 height 360
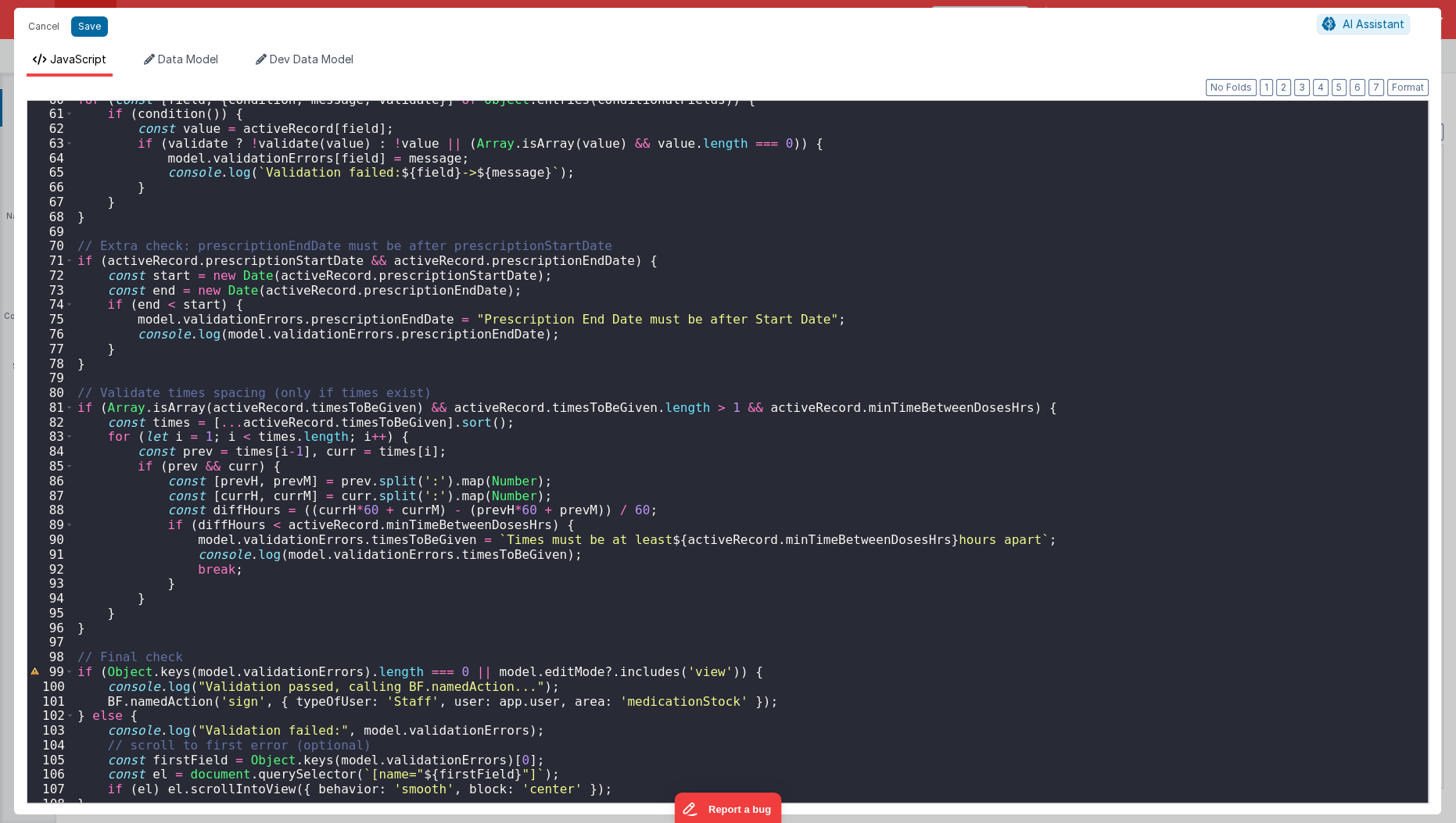
scroll to position [899, 0]
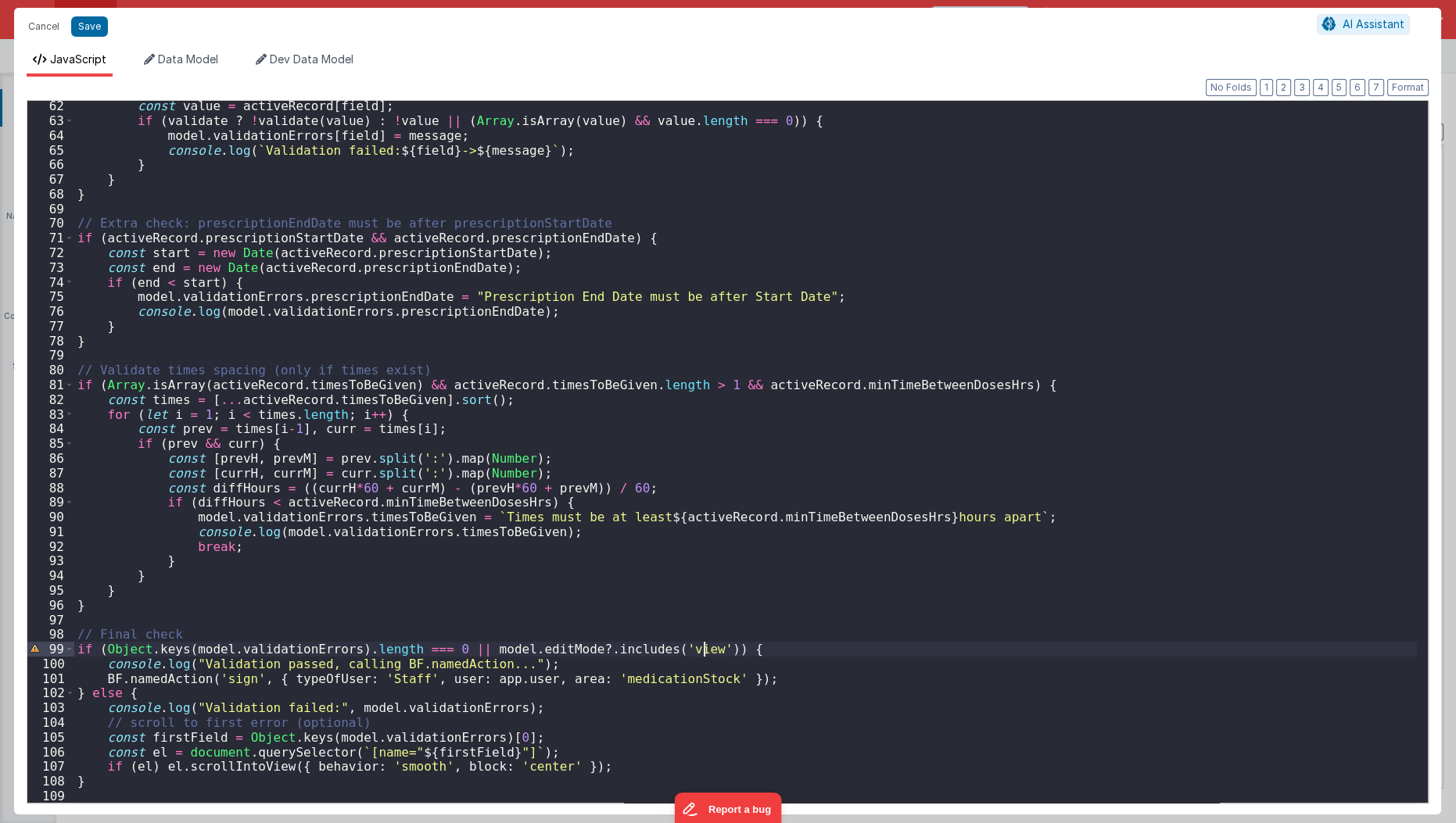
click at [725, 653] on div "const value = activeRecord [ field ] ; if ( validate ? ! validate ( value ) : !…" at bounding box center [746, 464] width 1344 height 732
click at [400, 635] on div "const value = activeRecord [ field ] ; if ( validate ? ! validate ( value ) : !…" at bounding box center [746, 464] width 1344 height 732
click at [89, 29] on button "Save" at bounding box center [89, 27] width 36 height 21
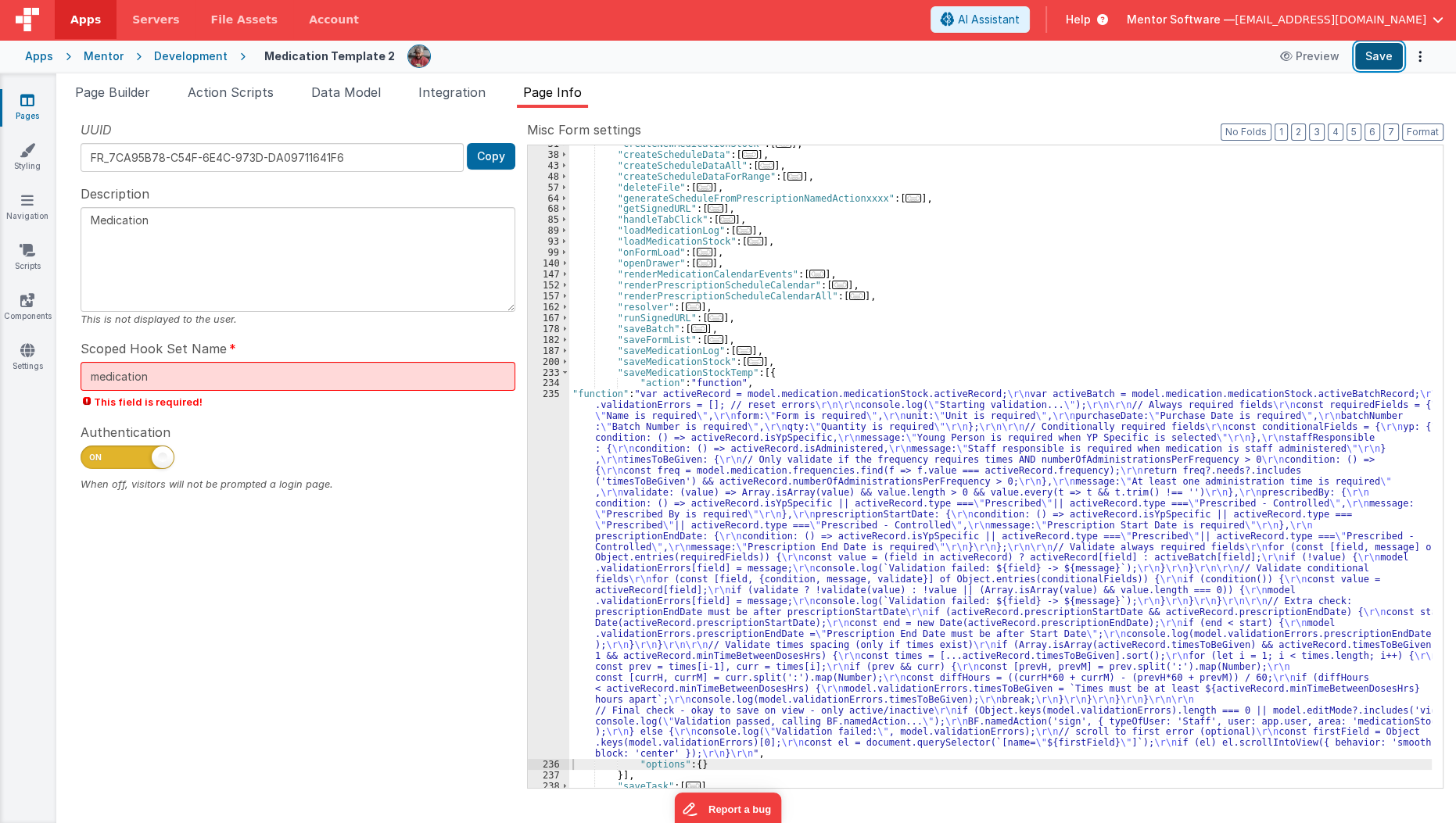
click at [1396, 61] on button "Save" at bounding box center [1378, 56] width 48 height 26
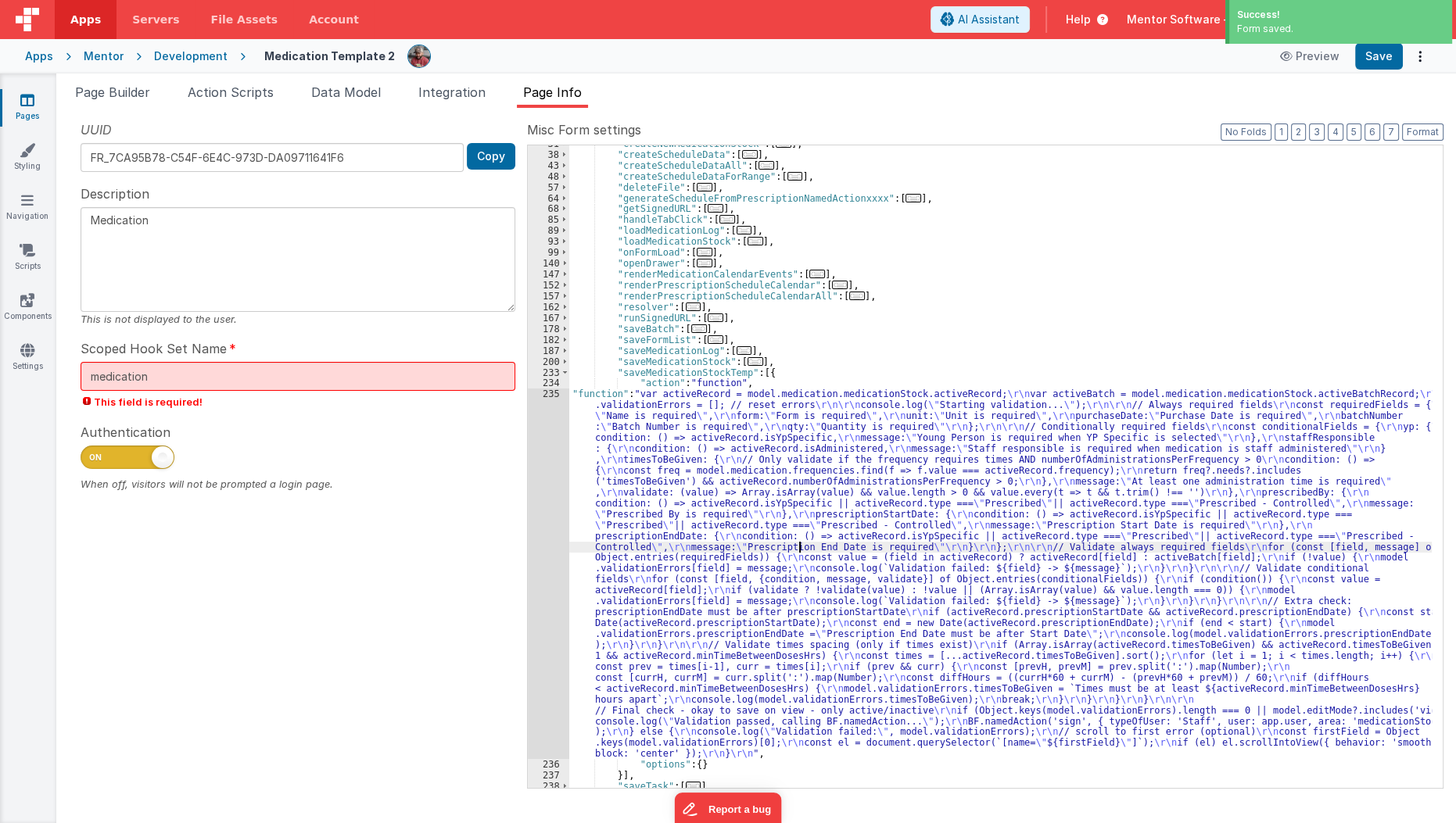
click at [802, 546] on div ""createNewMedicationStock" : [ ... ] , "createScheduleData" : [ ... ] , "create…" at bounding box center [1001, 470] width 864 height 664
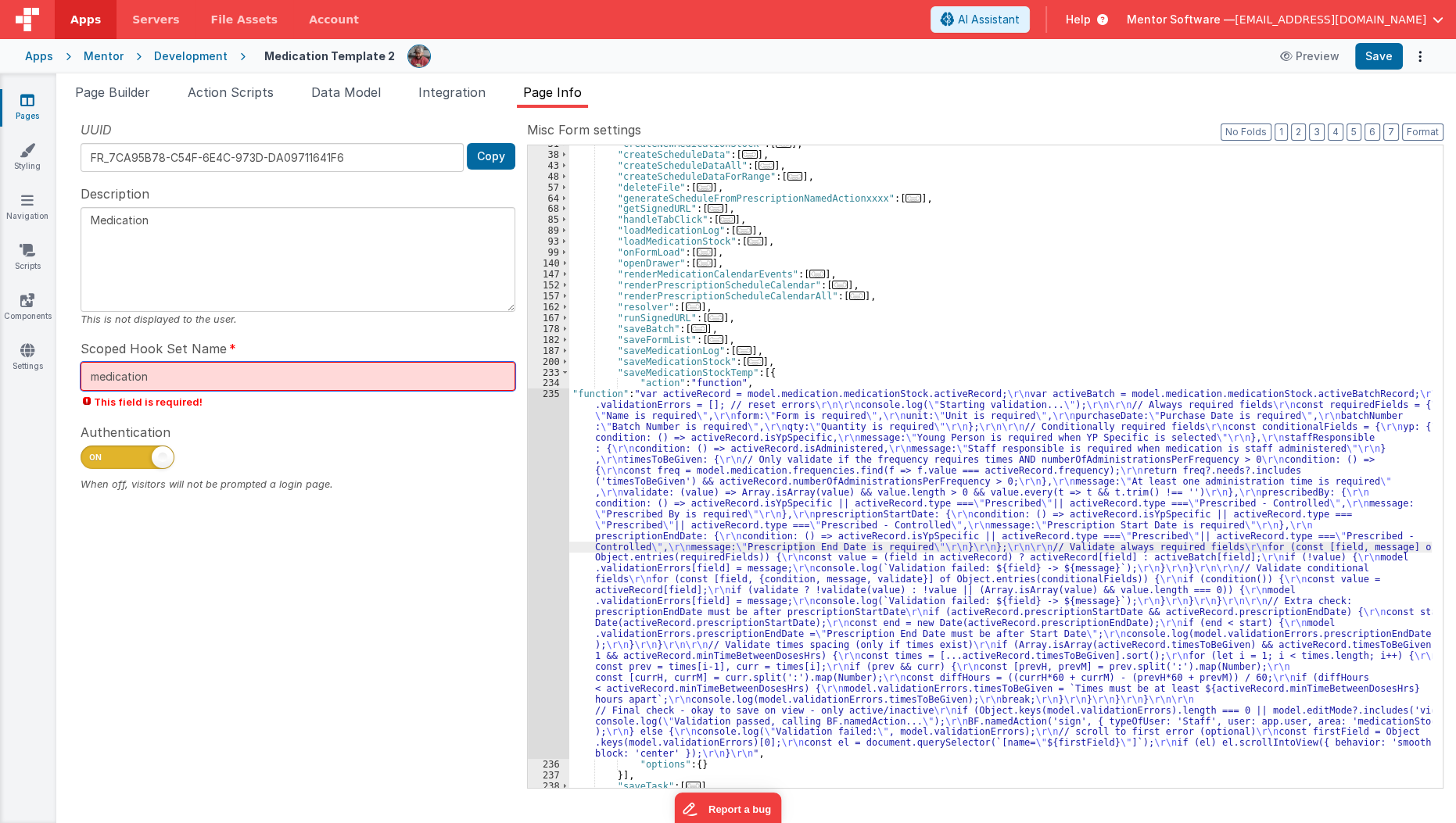
click at [213, 370] on input "medication" at bounding box center [297, 376] width 435 height 29
click at [93, 376] on input "medication" at bounding box center [297, 376] width 435 height 29
click at [214, 264] on textarea "Medication" at bounding box center [297, 260] width 435 height 105
click at [233, 376] on input "medication" at bounding box center [297, 376] width 435 height 29
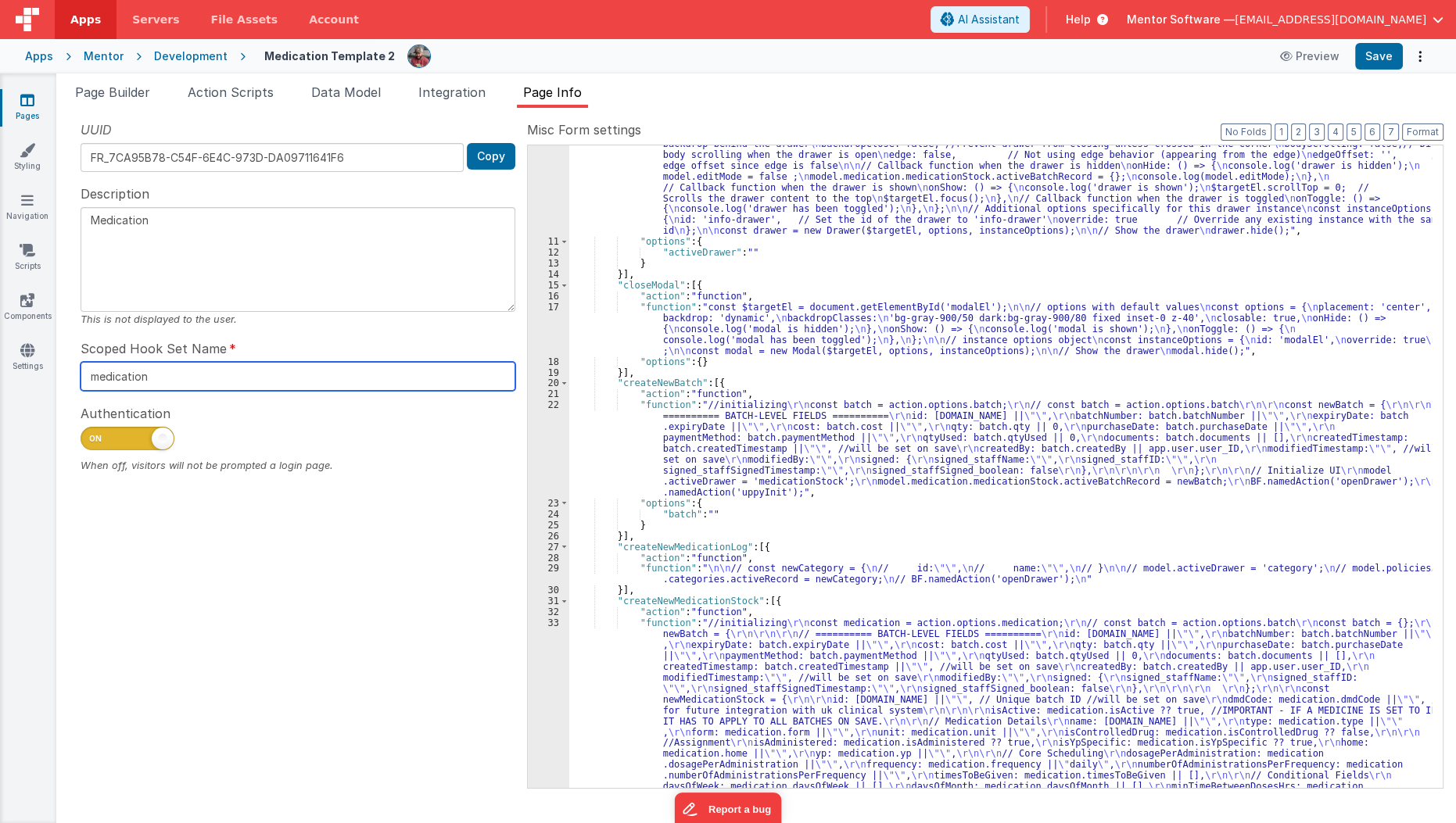
type input "medication"
click at [1397, 59] on button "Save" at bounding box center [1378, 56] width 48 height 26
click at [15, 260] on link "Scripts" at bounding box center [27, 257] width 56 height 31
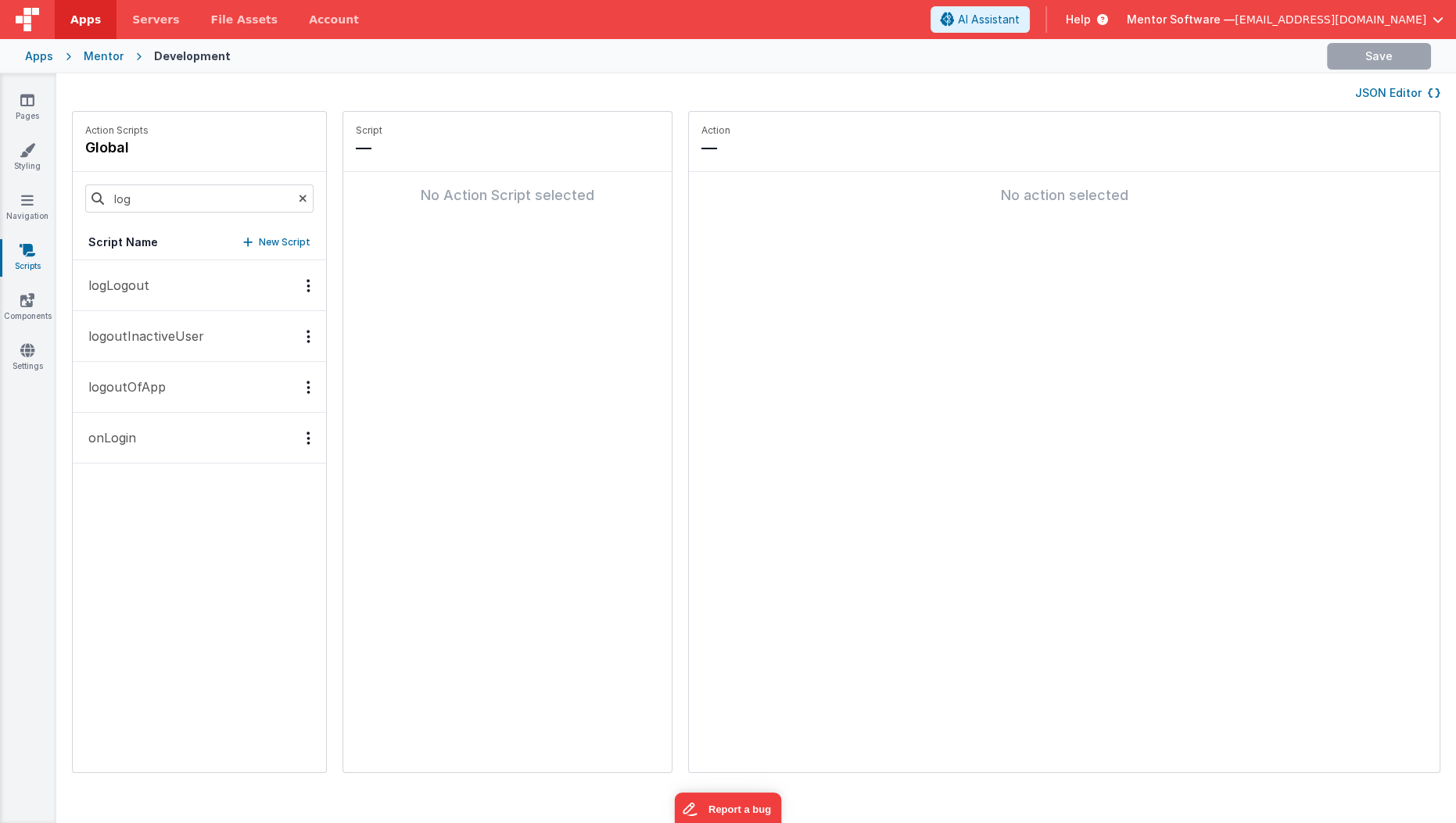
click at [181, 323] on button "logoutInactiveUser" at bounding box center [199, 336] width 253 height 50
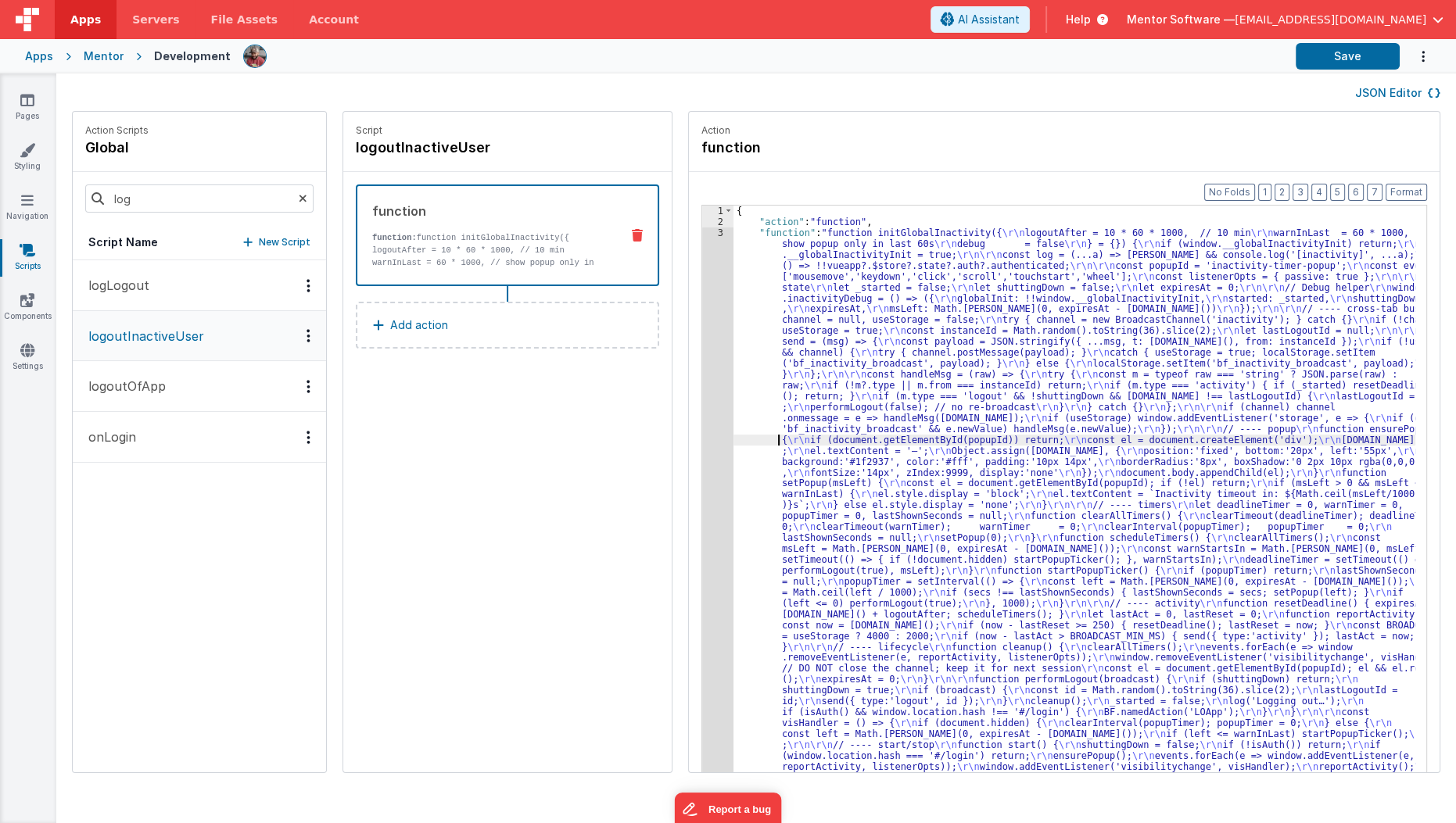
click at [689, 452] on div "Format 7 6 5 4 3 2 1 No Folds 1 2 3 { "action" : "function" , "function" : "fun…" at bounding box center [1063, 502] width 750 height 660
click at [702, 458] on div "3" at bounding box center [717, 593] width 31 height 731
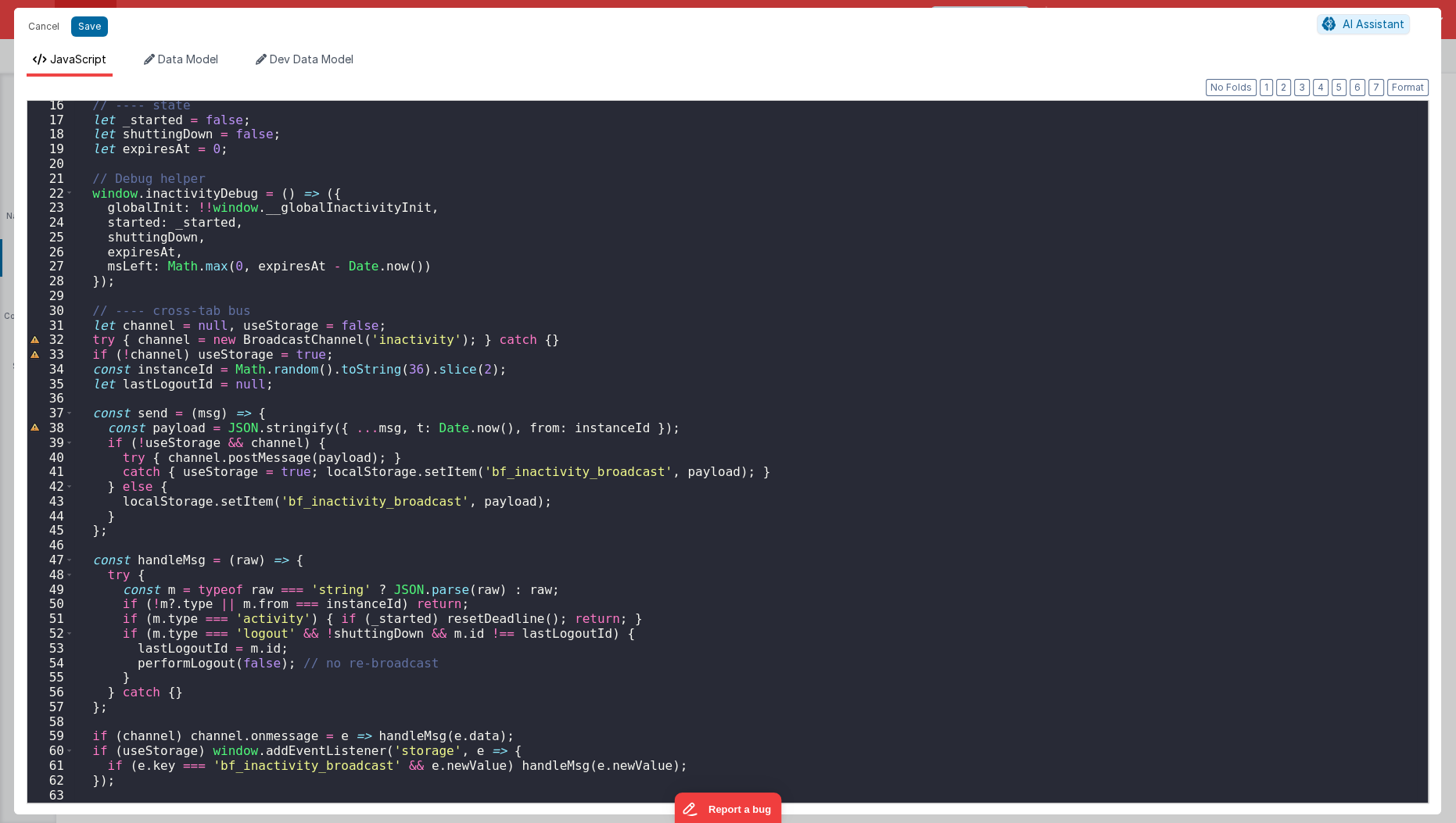
scroll to position [274, 0]
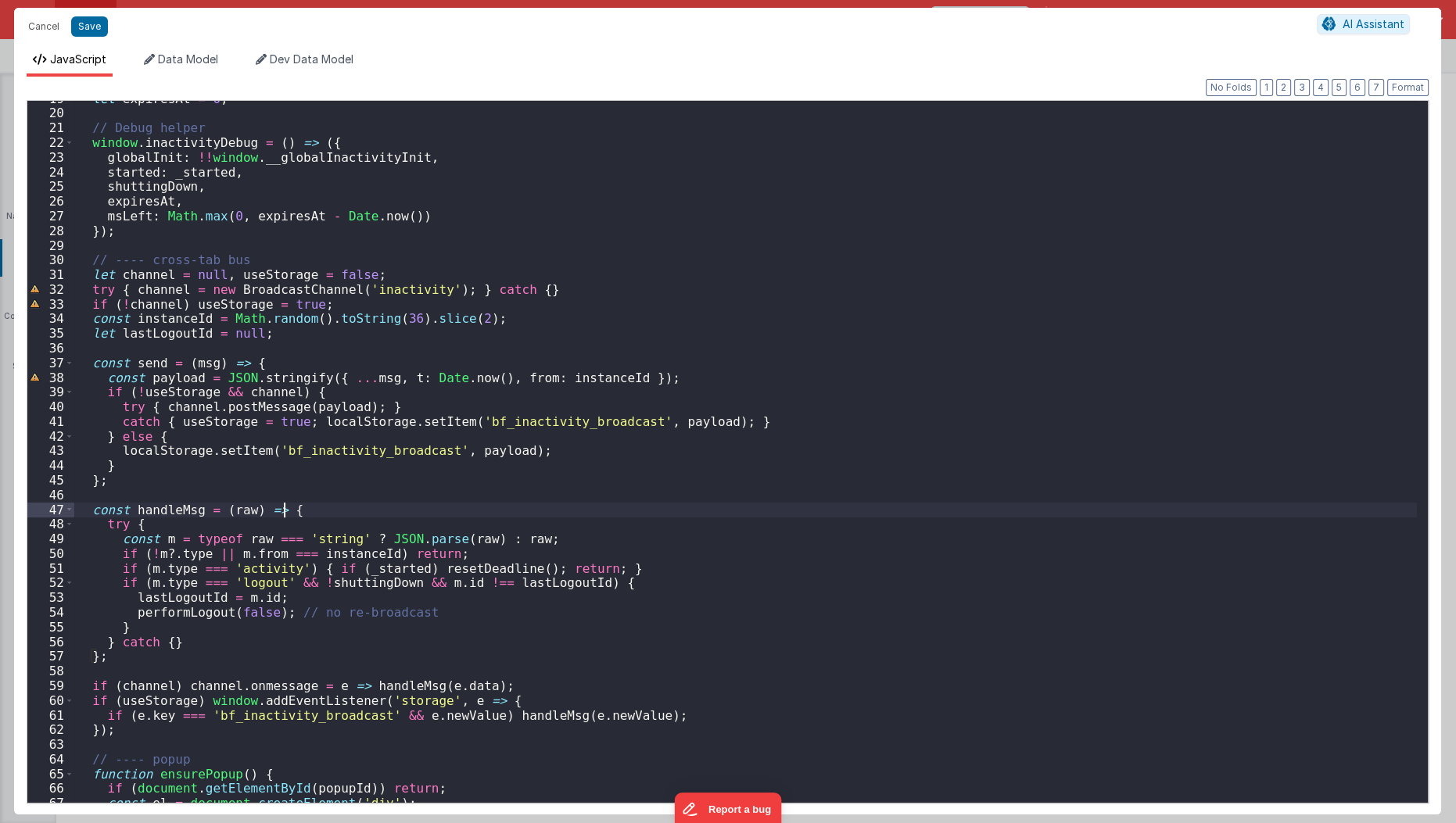
click at [740, 507] on div "let expiresAt = 0 ; // Debug helper window . inactivityDebug = ( ) => ({ global…" at bounding box center [746, 458] width 1344 height 732
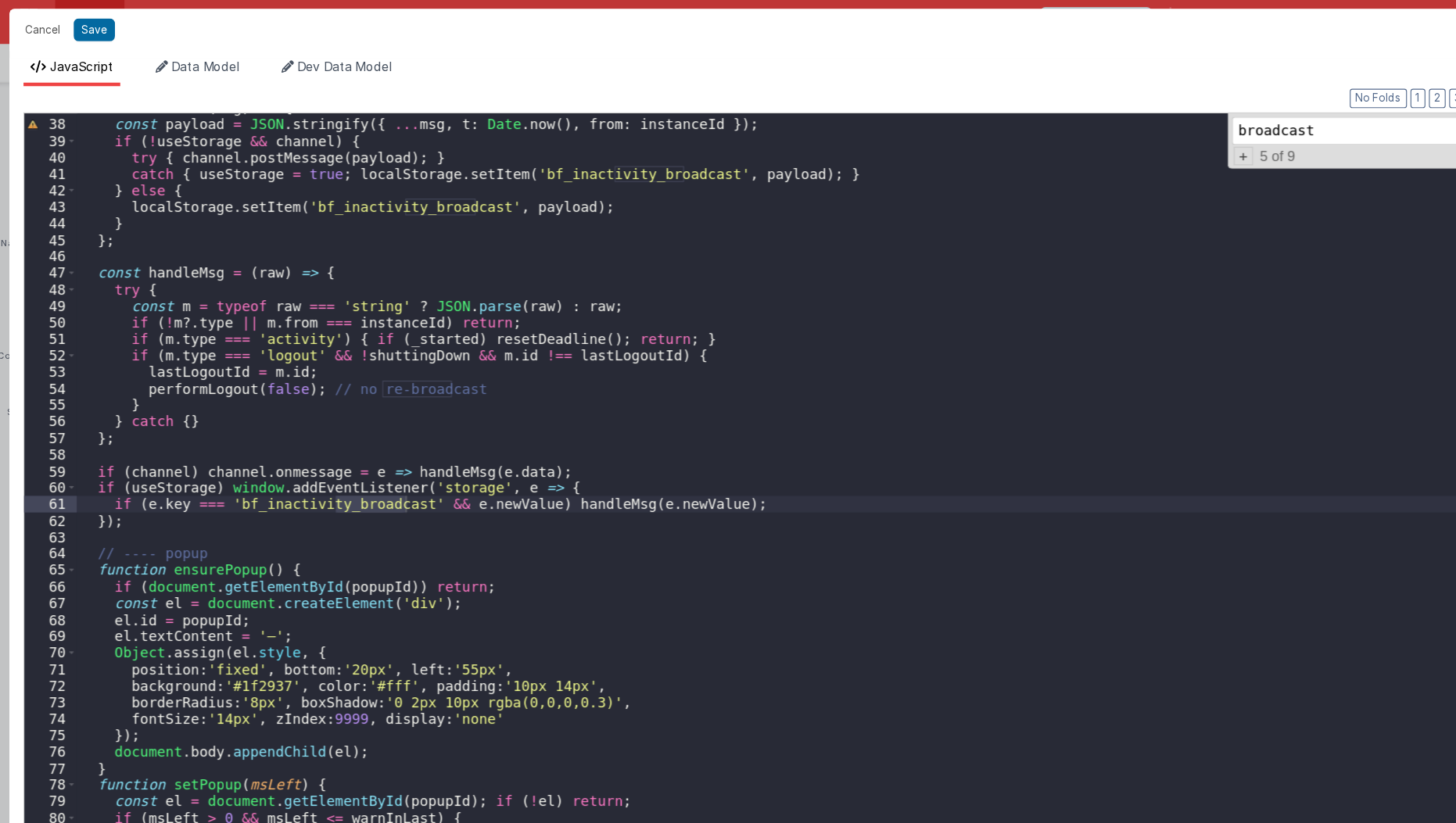
scroll to position [540, 0]
click at [335, 443] on div "const send = ( msg ) => { const payload = JSON . stringify ({ ... msg , t : Dat…" at bounding box center [745, 451] width 1343 height 702
click at [335, 443] on div "const send = ( msg ) => { const payload = JSON . stringify ({ ... msg , t : Dat…" at bounding box center [746, 455] width 1344 height 732
type input "bf_inactivity_broadcast"
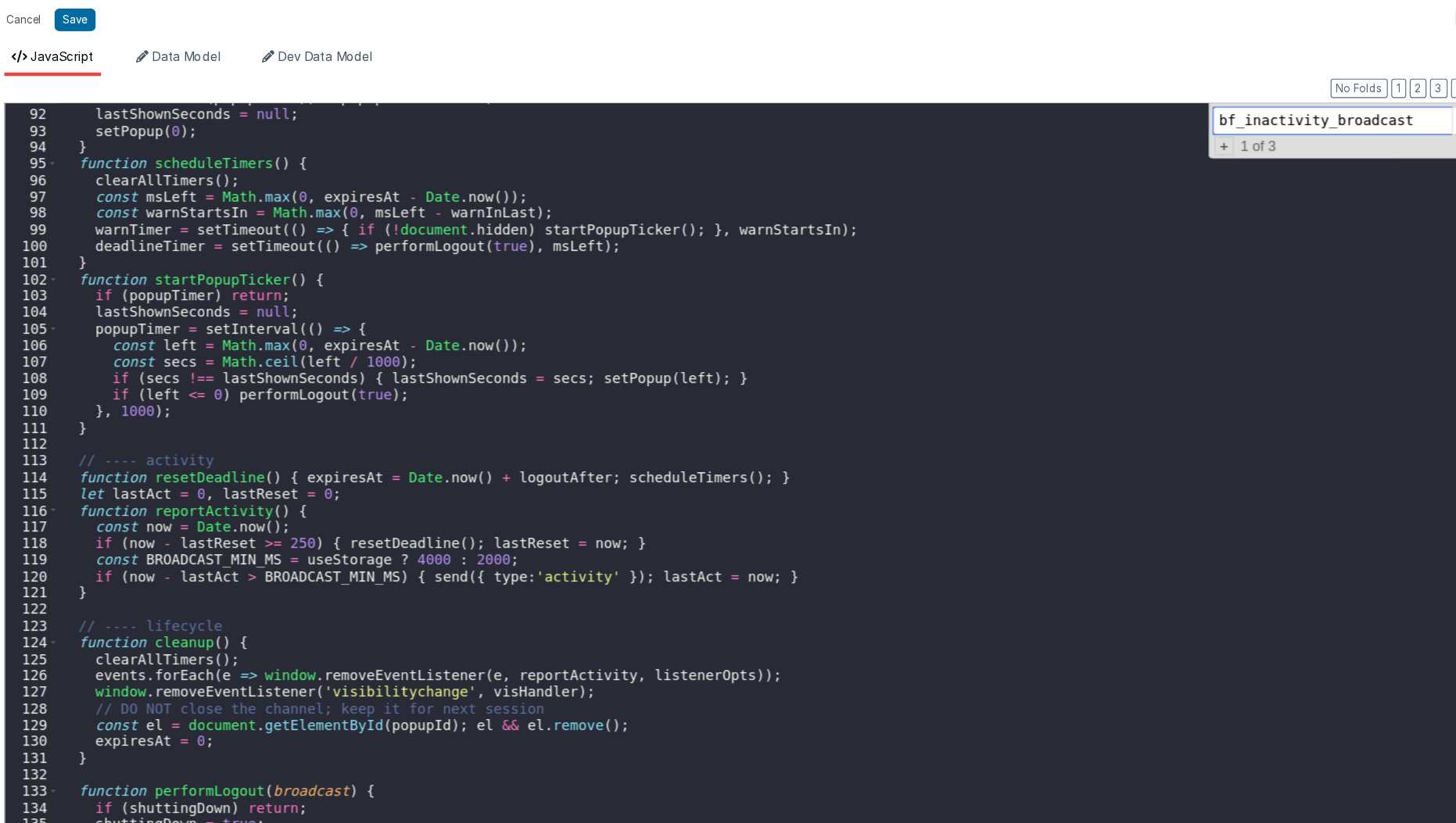
scroll to position [1328, 0]
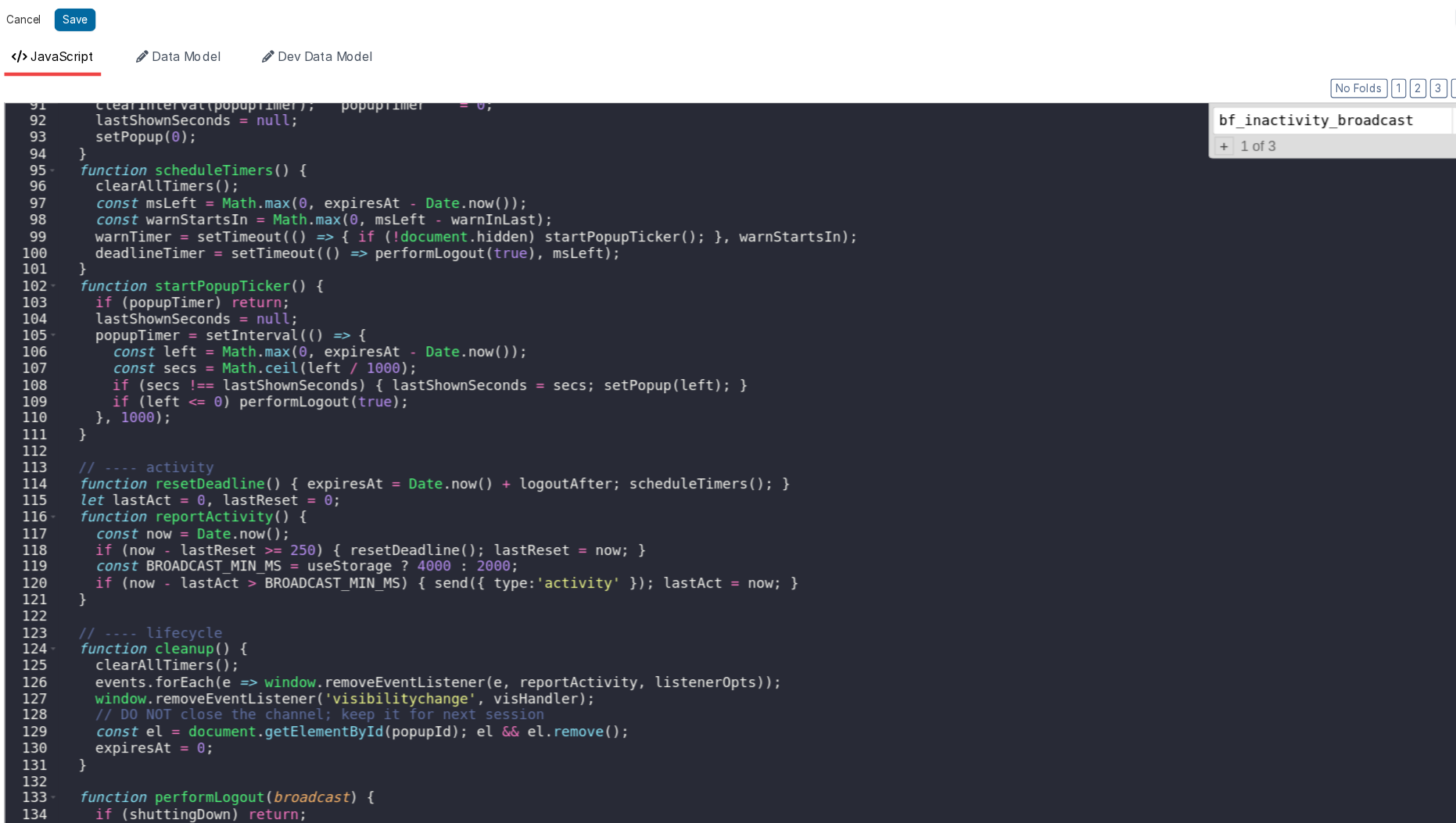
click at [41, 28] on button "Cancel" at bounding box center [44, 26] width 47 height 21
